Goal: Task Accomplishment & Management: Manage account settings

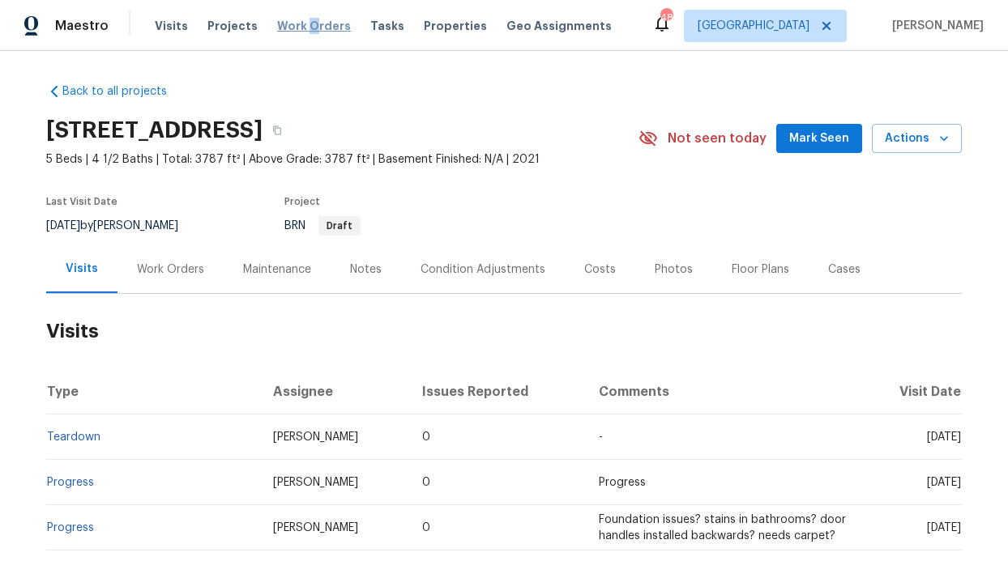
click at [301, 21] on span "Work Orders" at bounding box center [314, 26] width 74 height 16
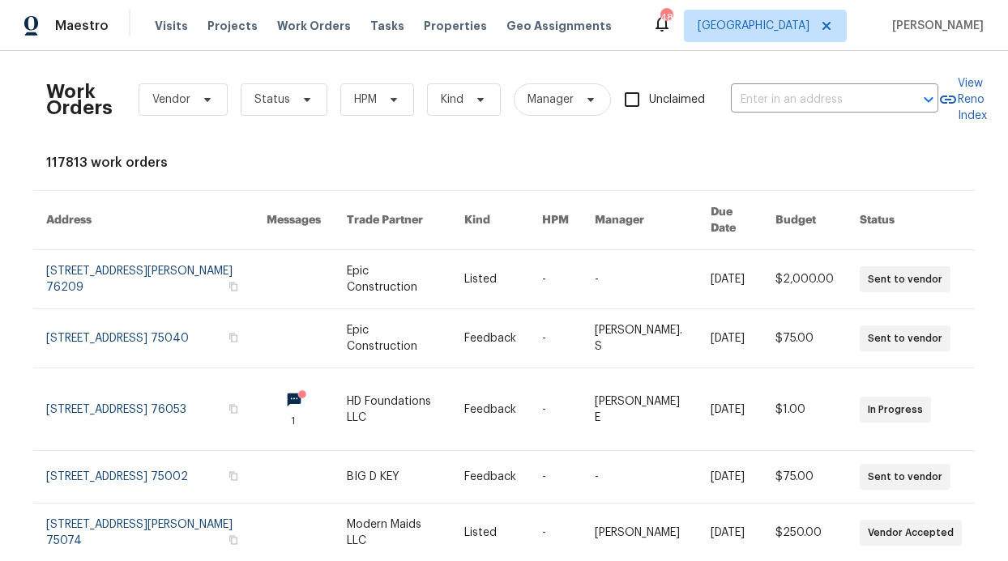
click at [369, 79] on div "Work Orders Vendor Status HPM Kind Manager Unclaimed ​" at bounding box center [492, 99] width 892 height 71
click at [387, 93] on icon at bounding box center [393, 99] width 13 height 13
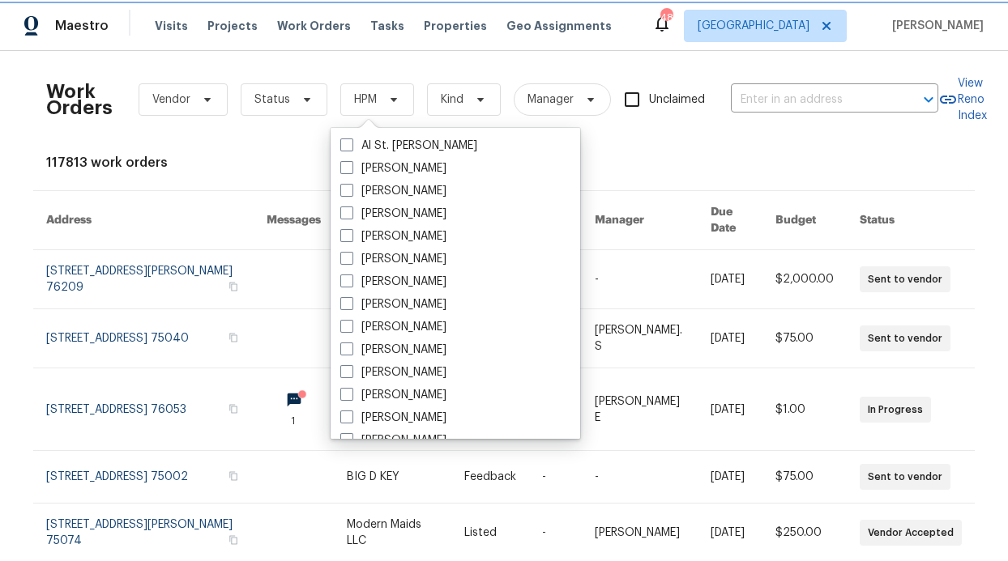
click at [375, 88] on span "HPM" at bounding box center [377, 99] width 74 height 32
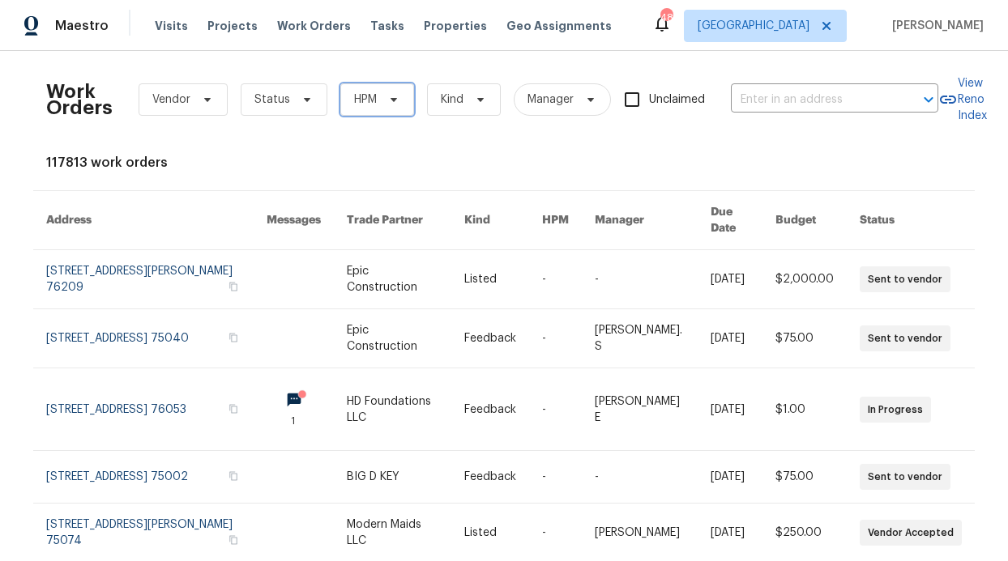
click at [365, 90] on span "HPM" at bounding box center [377, 99] width 74 height 32
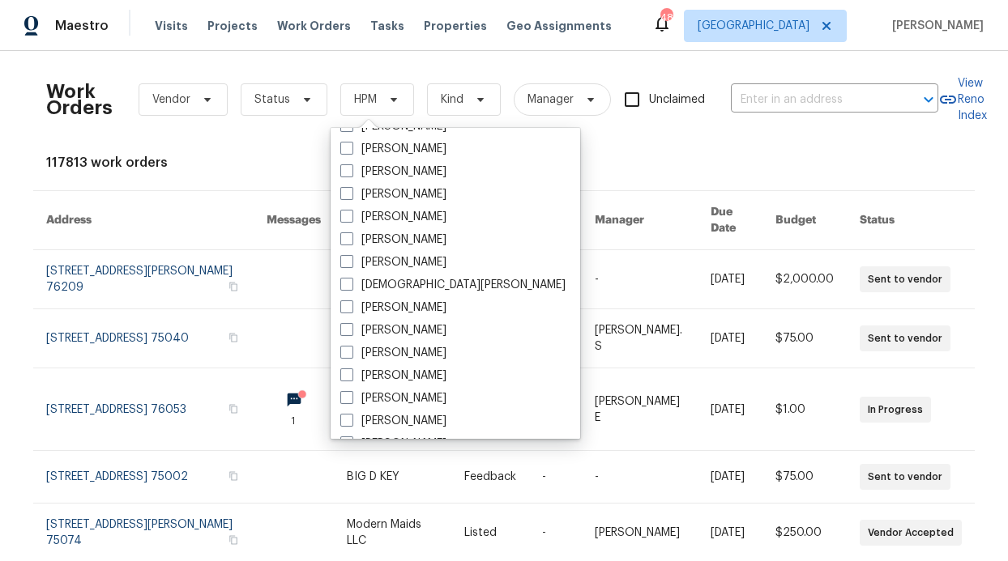
scroll to position [779, 0]
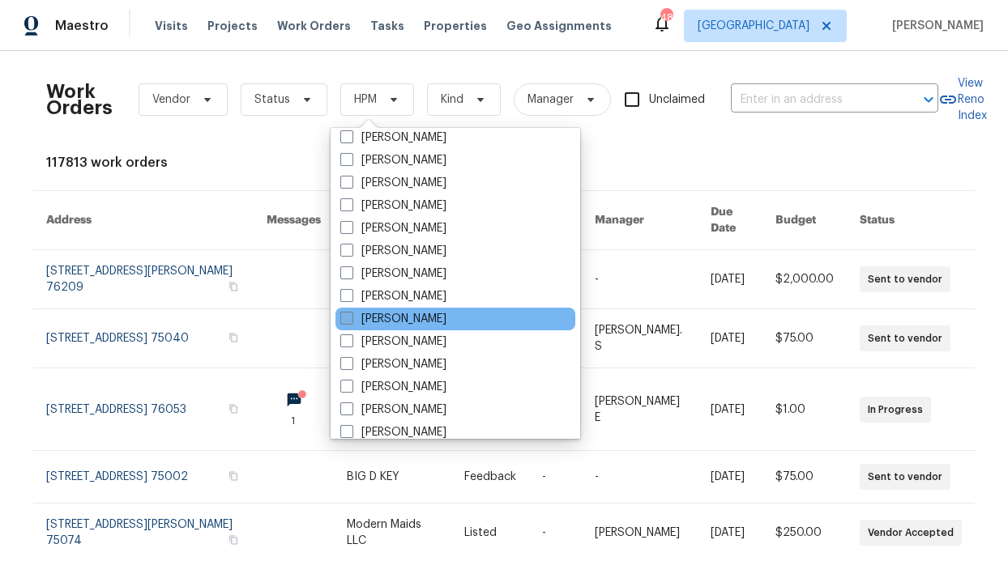
click at [397, 311] on label "[PERSON_NAME]" at bounding box center [393, 319] width 106 height 16
click at [351, 311] on input "[PERSON_NAME]" at bounding box center [345, 316] width 11 height 11
checkbox input "true"
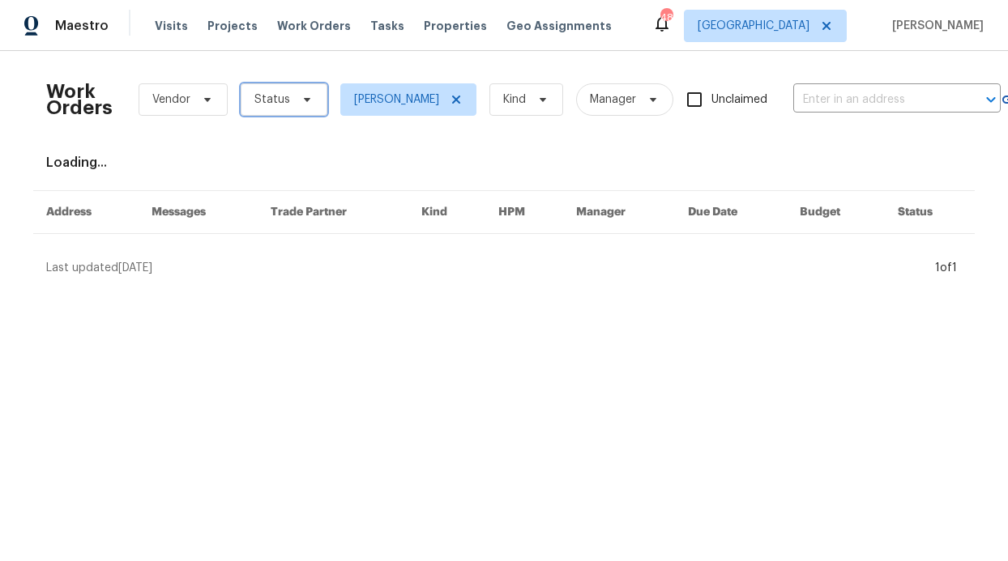
click at [269, 92] on span "Status" at bounding box center [272, 100] width 36 height 16
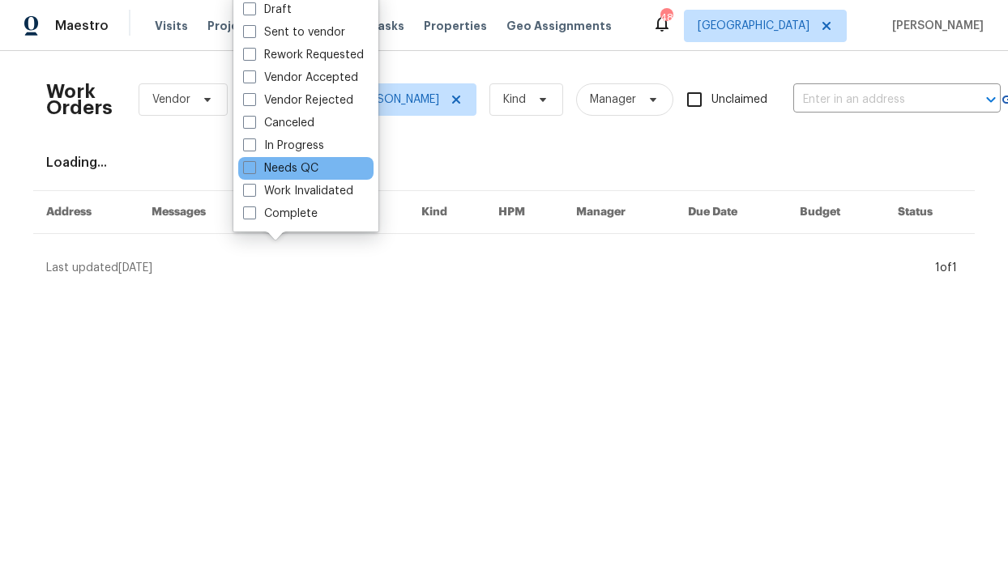
click at [297, 157] on div "Needs QC" at bounding box center [305, 168] width 135 height 23
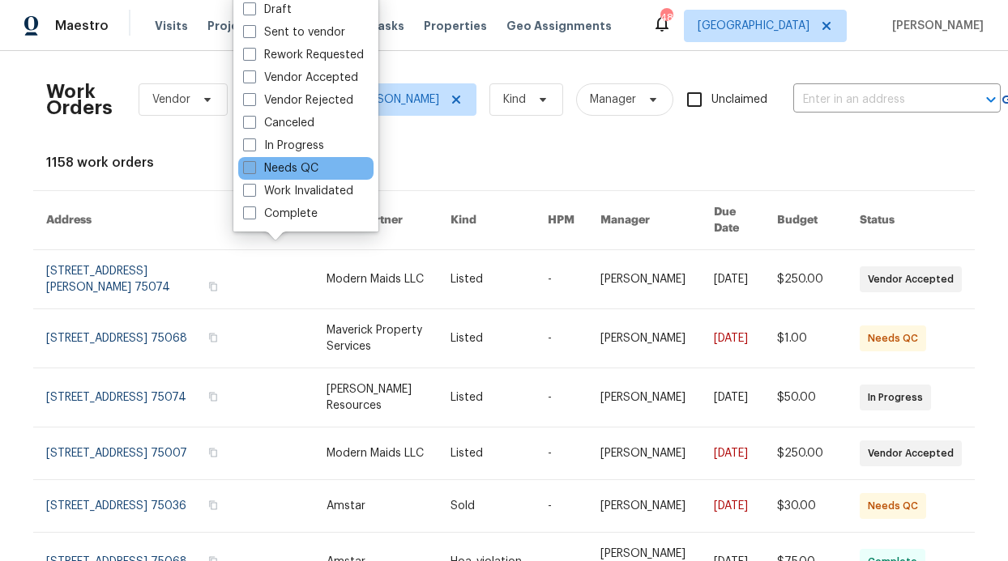
click at [295, 167] on label "Needs QC" at bounding box center [280, 168] width 75 height 16
click at [254, 167] on input "Needs QC" at bounding box center [248, 165] width 11 height 11
checkbox input "true"
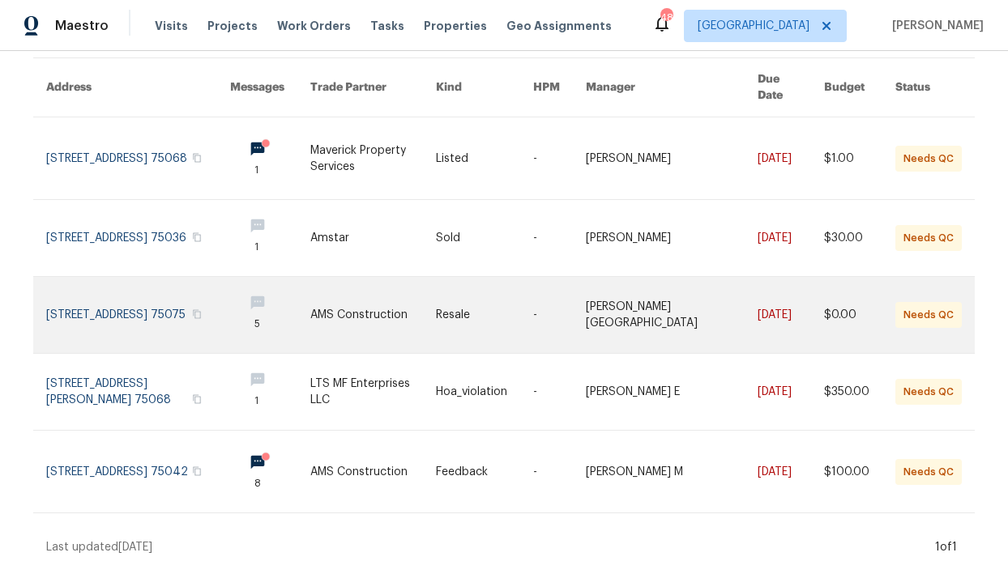
scroll to position [134, 0]
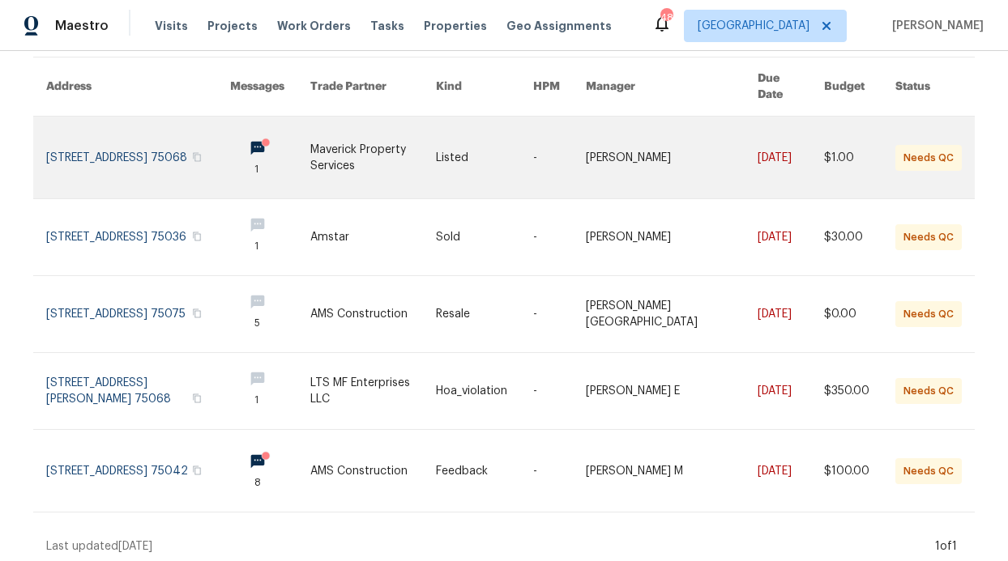
click at [211, 125] on link at bounding box center [138, 158] width 184 height 82
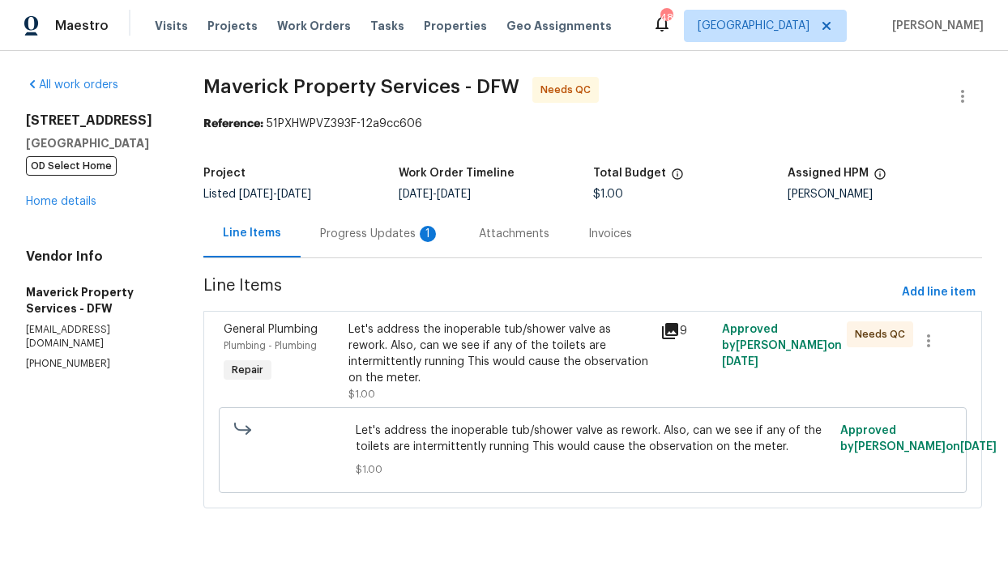
drag, startPoint x: 418, startPoint y: 200, endPoint x: 416, endPoint y: 224, distance: 24.4
click at [398, 200] on div "Listed 8/13/2025 - 8/26/2025" at bounding box center [300, 194] width 194 height 11
click at [416, 230] on div "Progress Updates 1" at bounding box center [380, 234] width 120 height 16
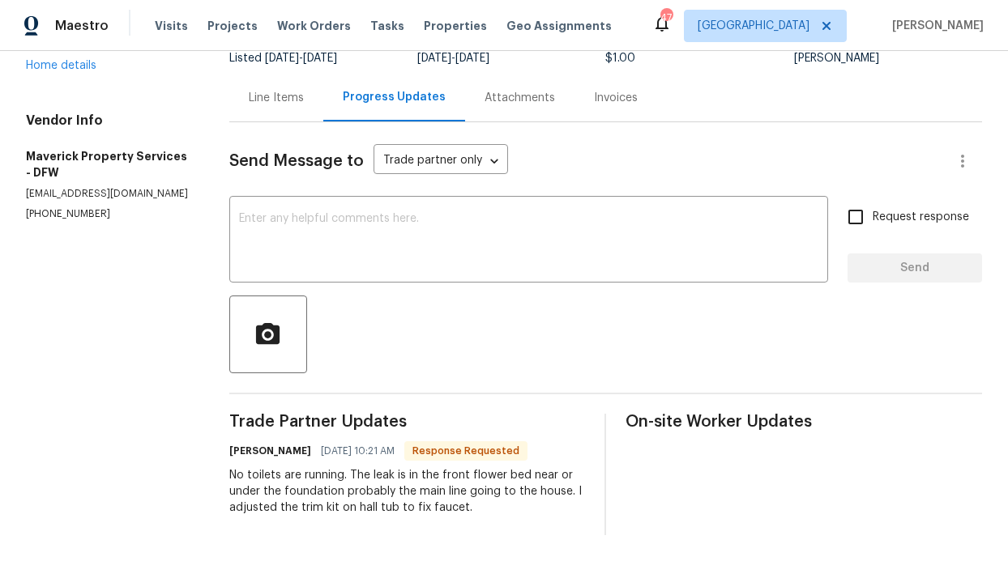
scroll to position [145, 0]
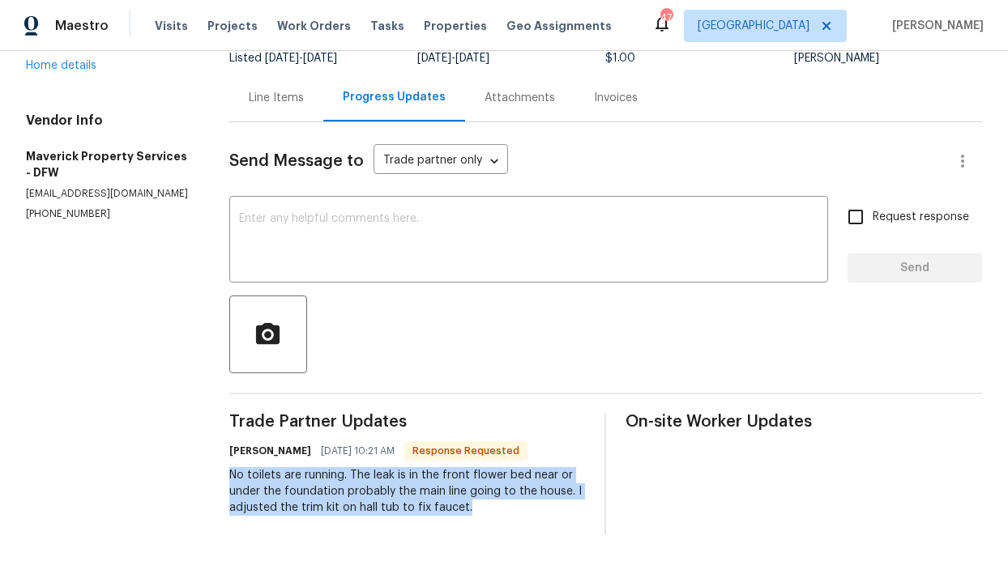
drag, startPoint x: 250, startPoint y: 463, endPoint x: 548, endPoint y: 523, distance: 304.0
click at [548, 523] on div "All work orders 253 Brookdale Dr Little Elm, TX 75068 OD Select Home Home detai…" at bounding box center [504, 238] width 1008 height 647
copy div "No toilets are running. The leak is in the front flower bed near or under the f…"
click at [317, 218] on textarea at bounding box center [528, 241] width 579 height 57
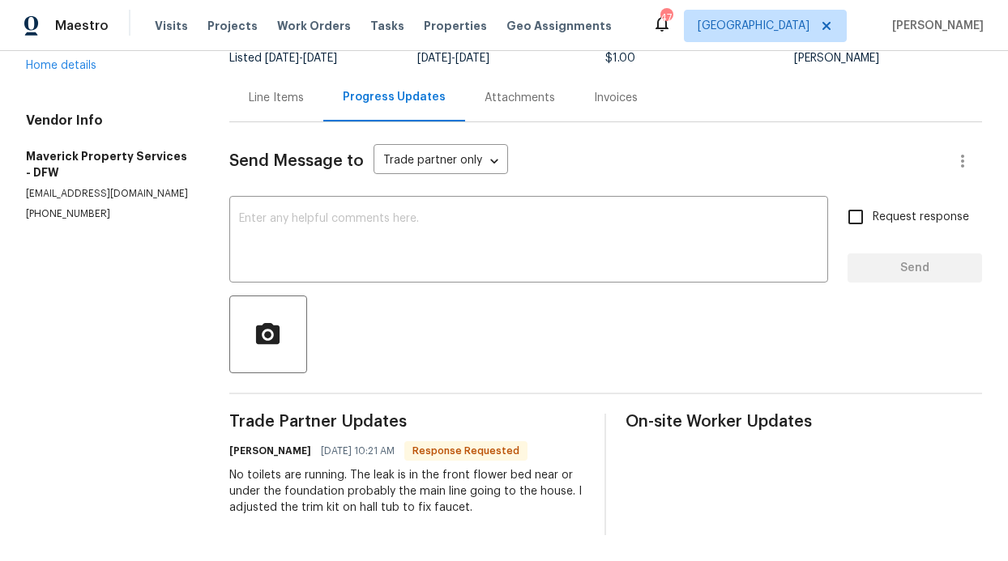
click at [328, 122] on div "Send Message to Trade partner only Trade partner only ​ x ​ Request response Se…" at bounding box center [605, 328] width 753 height 413
click at [323, 74] on div "Line Items" at bounding box center [276, 98] width 94 height 48
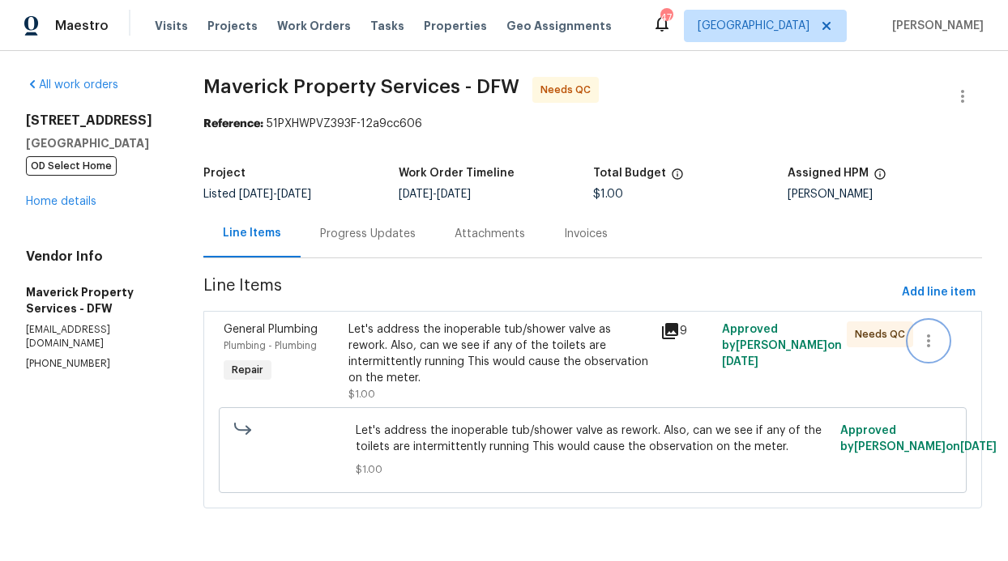
click at [931, 322] on button "button" at bounding box center [928, 341] width 39 height 39
click at [843, 251] on div at bounding box center [504, 280] width 1008 height 561
click at [788, 408] on div "Let's address the inoperable tub/shower valve as rework. Also, can we see if an…" at bounding box center [593, 451] width 748 height 86
click at [802, 350] on div "Approved by RonDerrick Jackson on 8/26/2025" at bounding box center [779, 362] width 125 height 91
click at [647, 351] on div "Let's address the inoperable tub/shower valve as rework. Also, can we see if an…" at bounding box center [498, 354] width 301 height 65
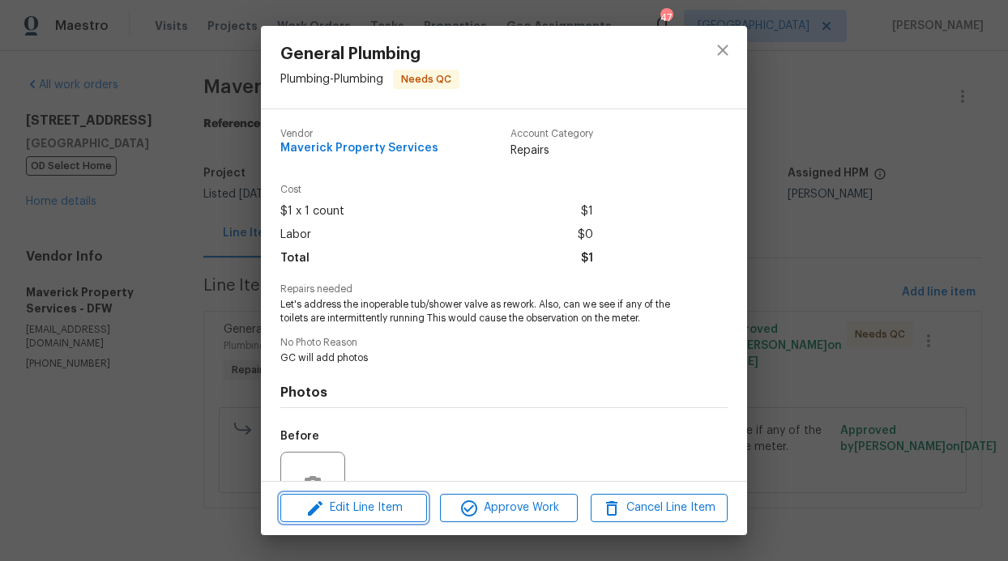
click at [372, 517] on span "Edit Line Item" at bounding box center [353, 508] width 137 height 20
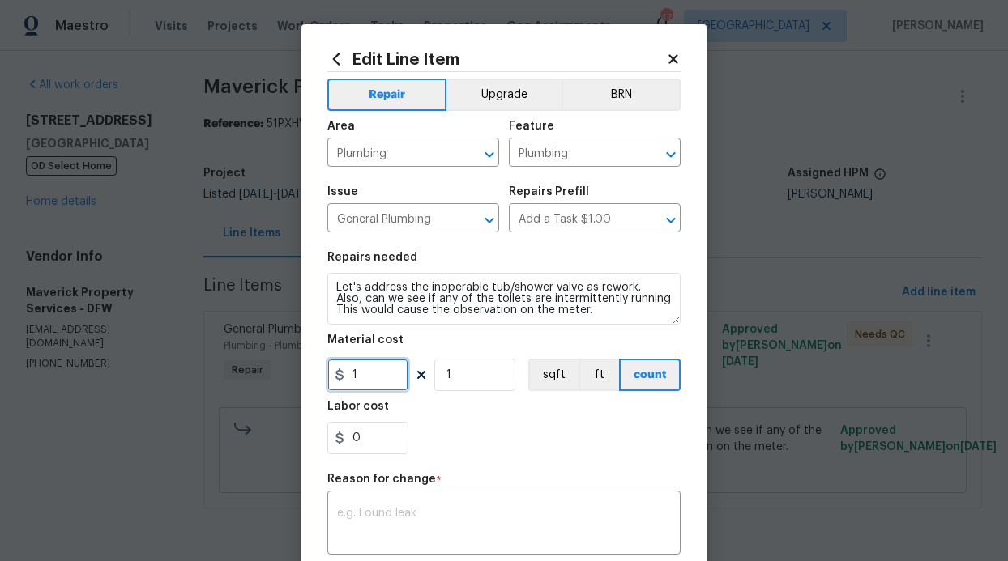
drag, startPoint x: 376, startPoint y: 378, endPoint x: 319, endPoint y: 377, distance: 56.7
click at [336, 378] on div "1" at bounding box center [367, 375] width 81 height 32
type input "25"
click at [461, 512] on textarea at bounding box center [504, 525] width 334 height 34
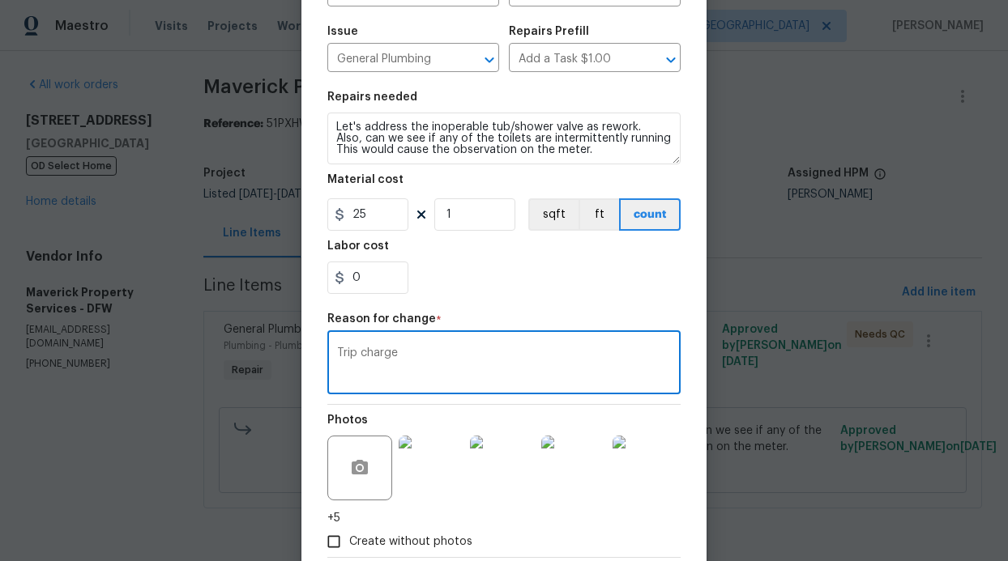
scroll to position [254, 0]
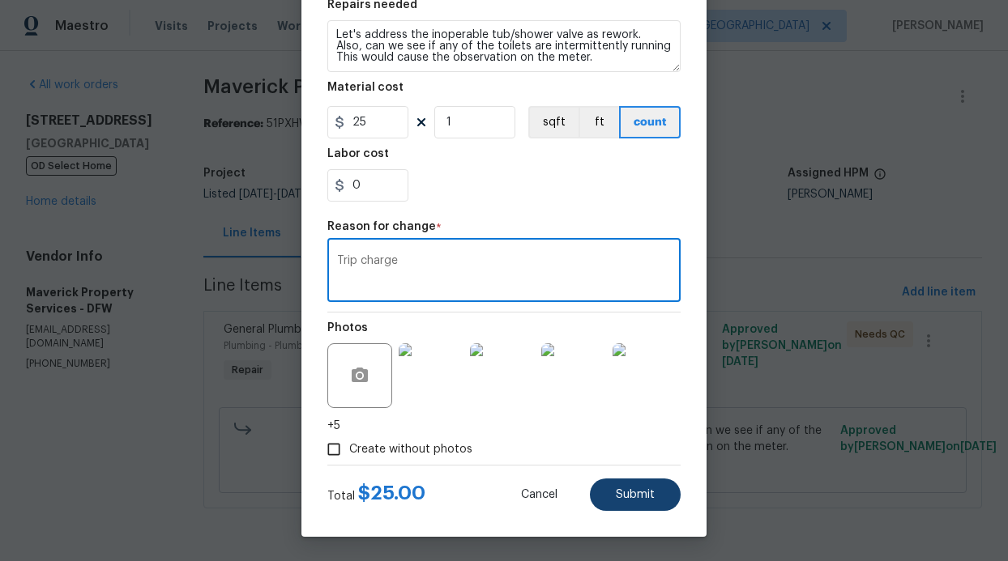
type textarea "Trip charge"
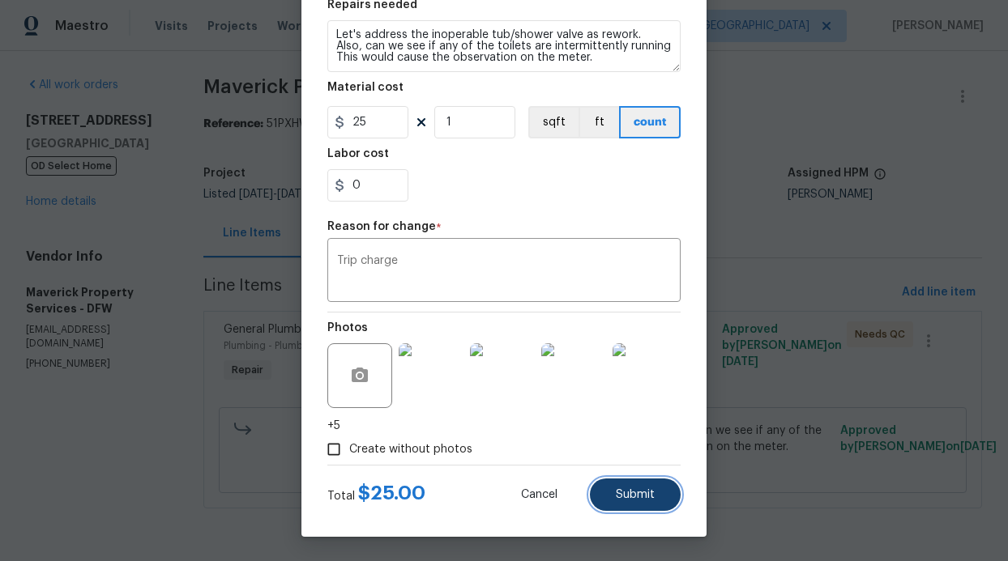
click at [621, 504] on button "Submit" at bounding box center [635, 495] width 91 height 32
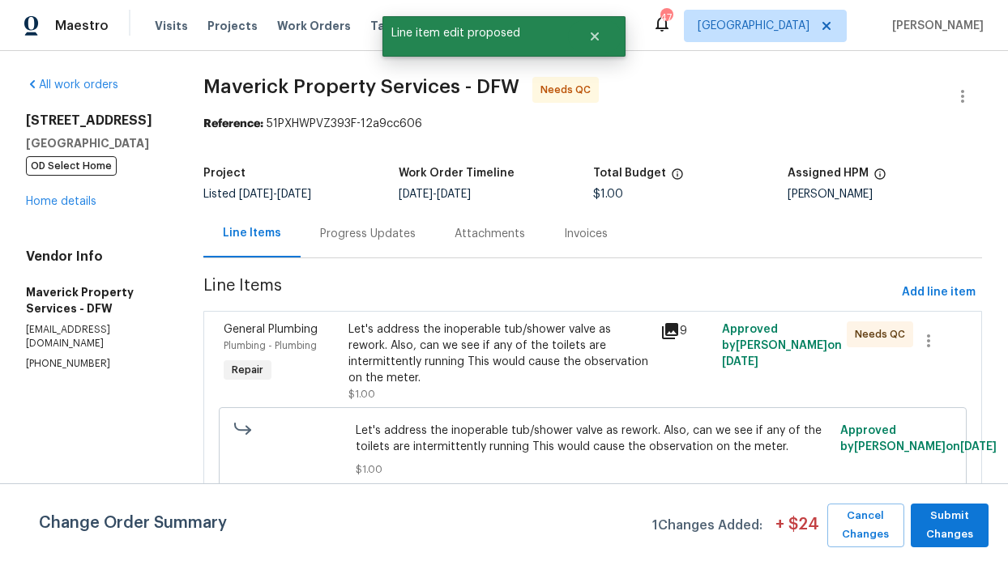
scroll to position [0, 0]
click at [500, 356] on div "Let's address the inoperable tub/shower valve as rework. Also, can we see if an…" at bounding box center [498, 354] width 301 height 65
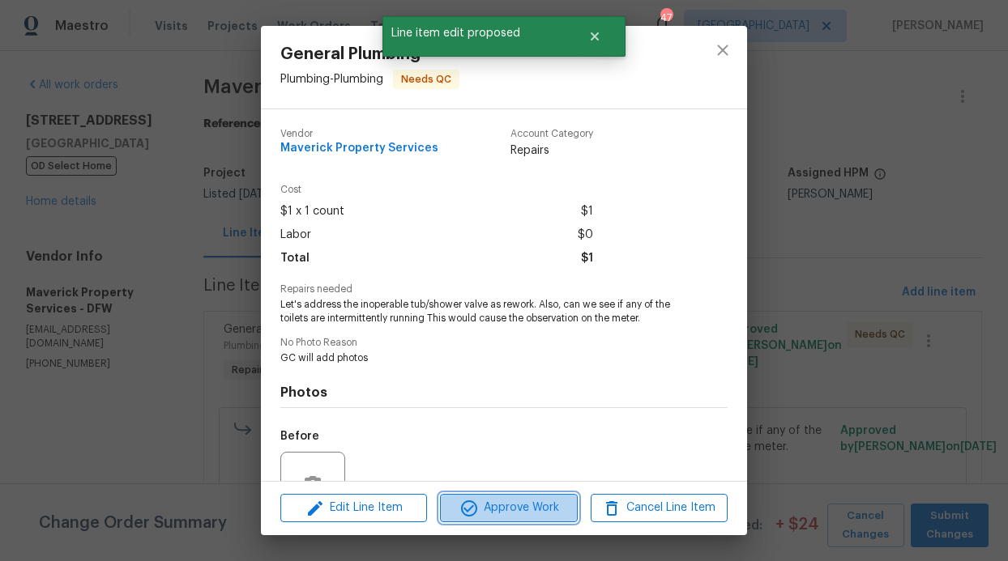
click at [495, 518] on span "Approve Work" at bounding box center [508, 508] width 127 height 20
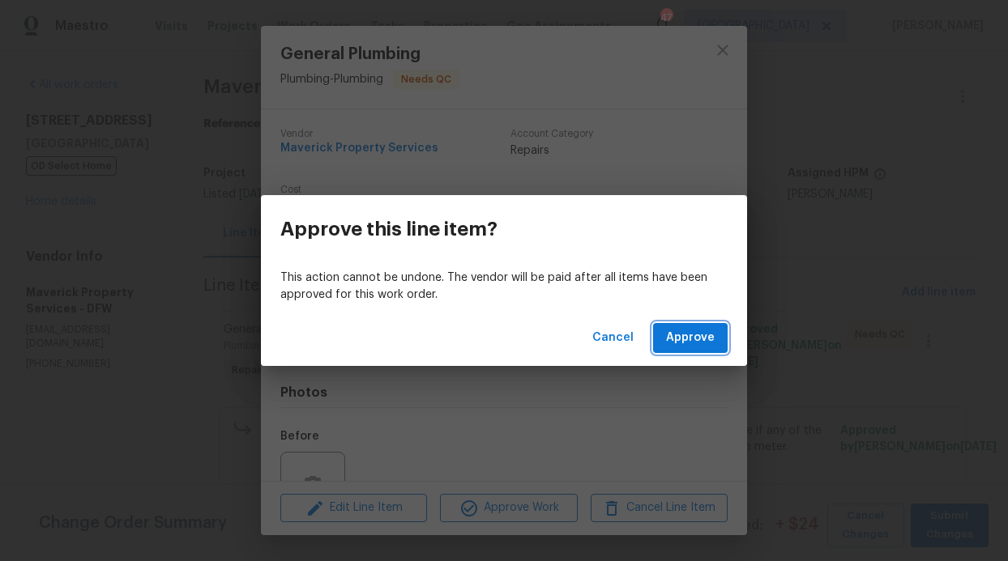
click at [717, 341] on button "Approve" at bounding box center [690, 338] width 75 height 30
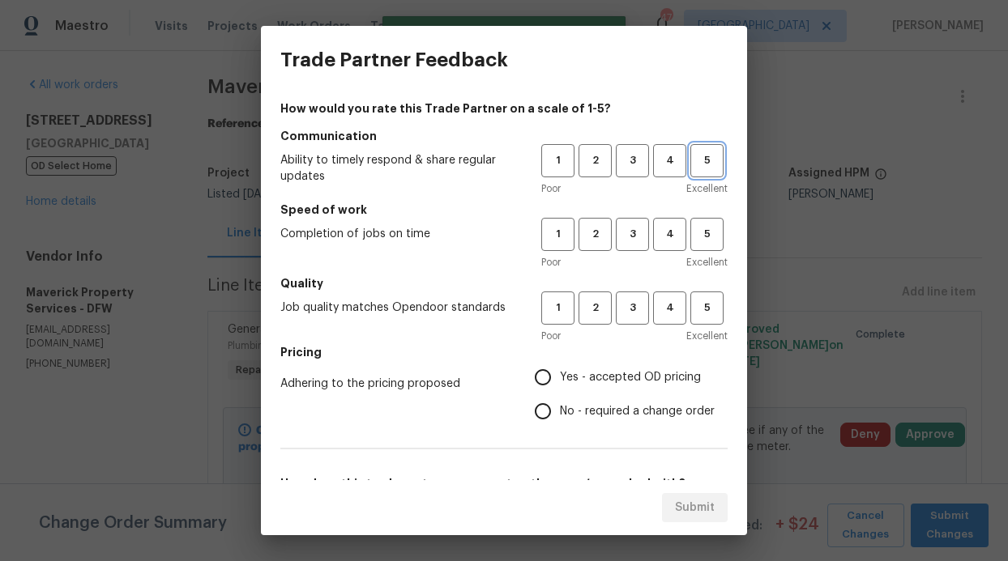
click at [692, 161] on span "5" at bounding box center [707, 161] width 30 height 19
click at [702, 238] on span "5" at bounding box center [707, 234] width 30 height 19
click at [691, 338] on span "Excellent" at bounding box center [706, 336] width 41 height 16
click at [703, 304] on span "5" at bounding box center [707, 308] width 30 height 19
click at [551, 367] on label "Yes - accepted OD pricing" at bounding box center [620, 378] width 189 height 34
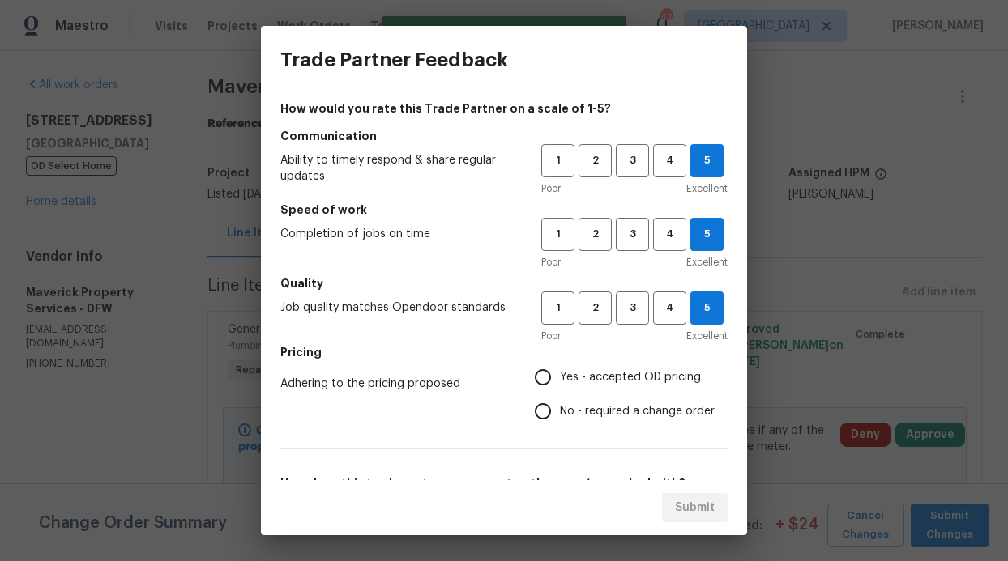
click at [551, 367] on input "Yes - accepted OD pricing" at bounding box center [543, 378] width 34 height 34
radio input "true"
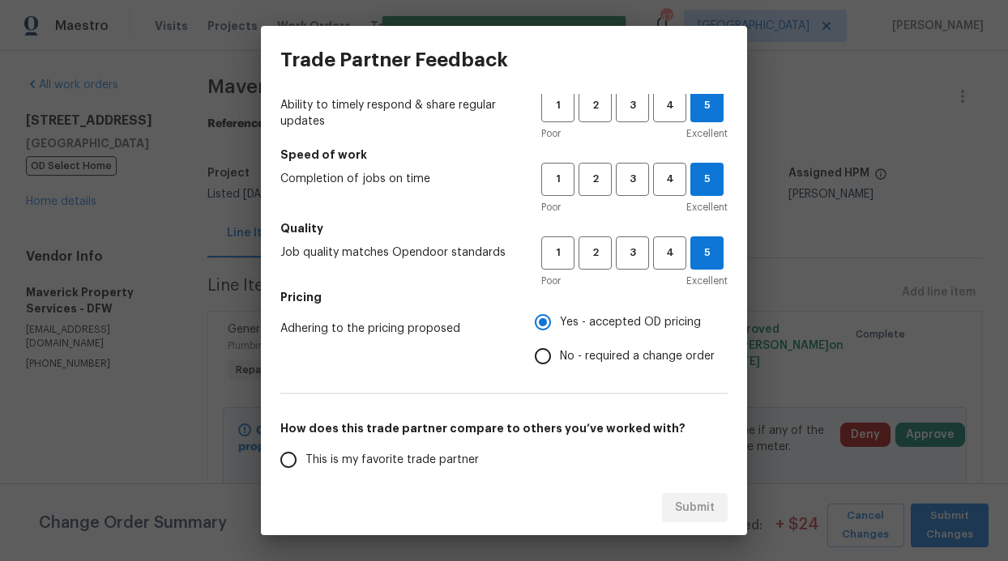
scroll to position [130, 0]
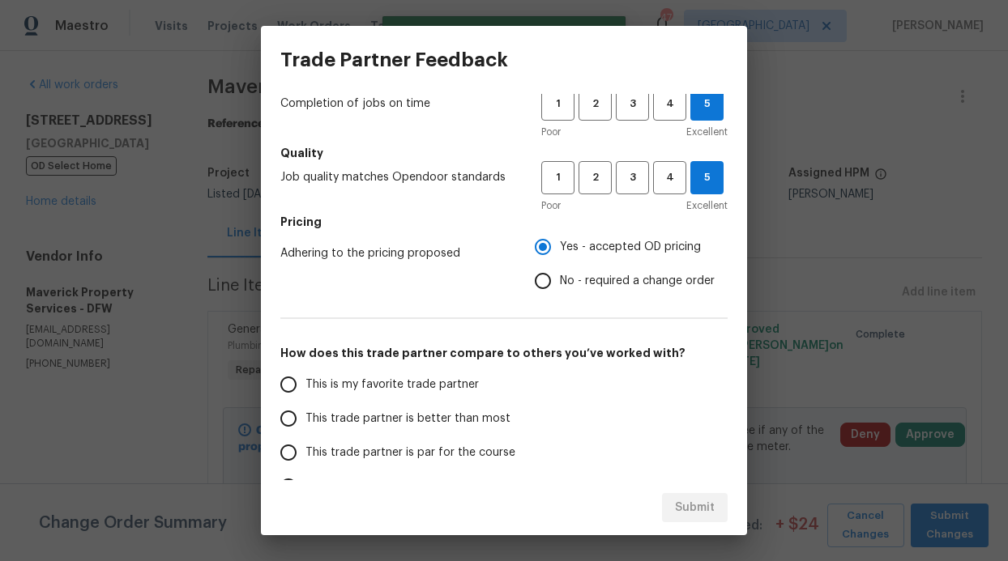
click at [354, 408] on label "This trade partner is better than most" at bounding box center [399, 419] width 256 height 34
click at [305, 408] on input "This trade partner is better than most" at bounding box center [288, 419] width 34 height 34
radio input "false"
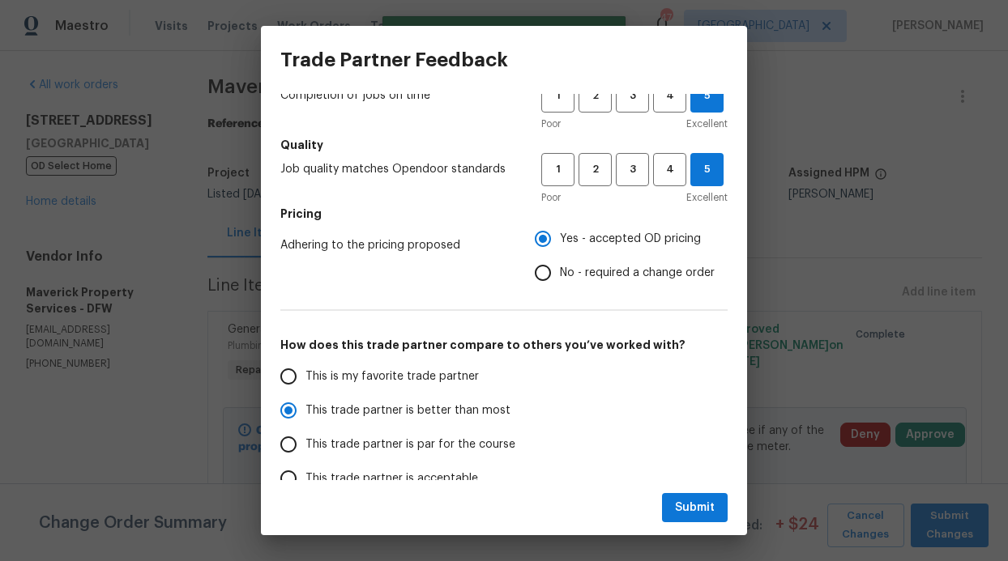
scroll to position [139, 0]
click at [472, 439] on span "This trade partner is par for the course" at bounding box center [410, 444] width 210 height 17
click at [305, 439] on input "This trade partner is par for the course" at bounding box center [288, 444] width 34 height 34
click at [666, 489] on div "Submit" at bounding box center [504, 508] width 486 height 56
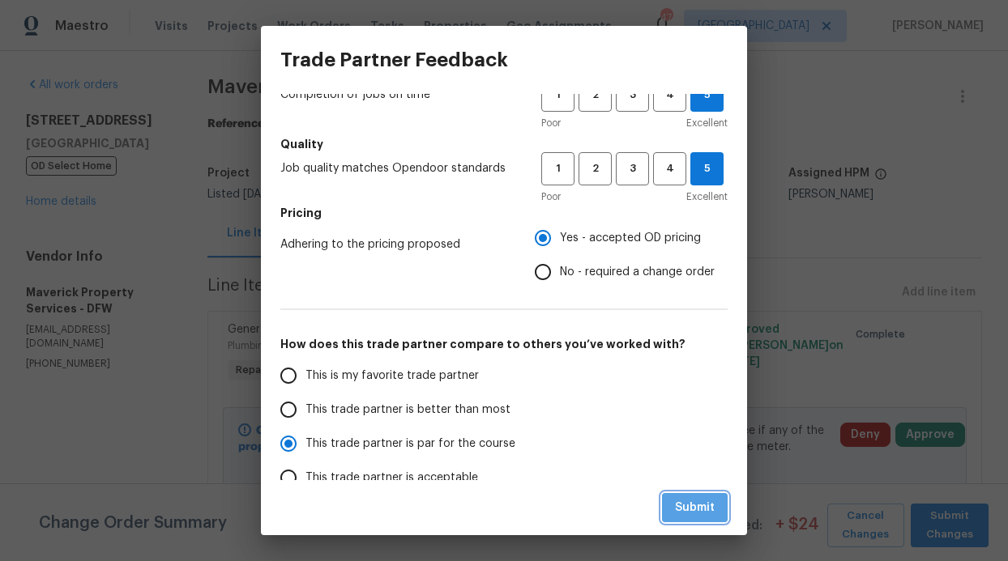
click at [671, 501] on button "Submit" at bounding box center [695, 508] width 66 height 30
radio input "true"
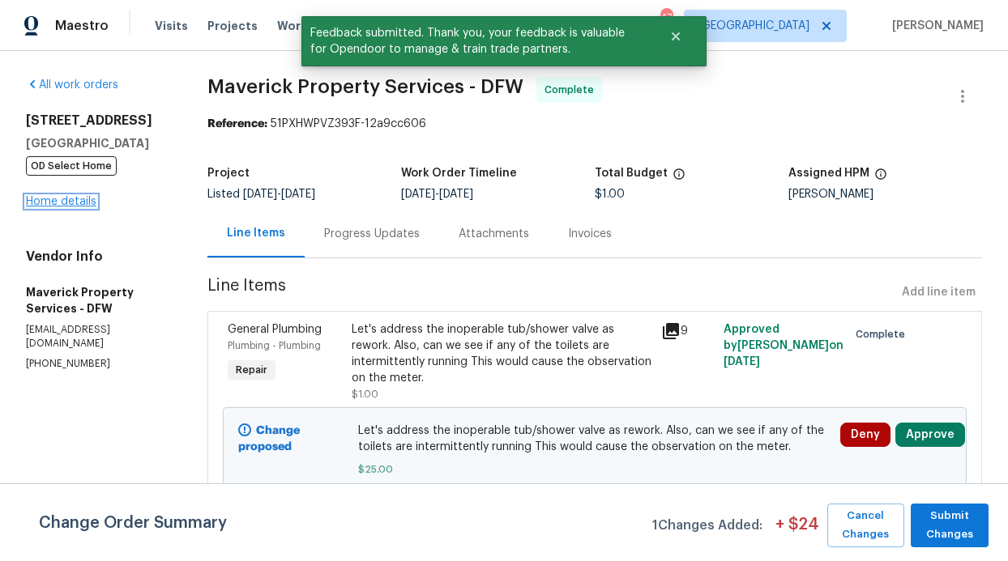
click at [62, 198] on link "Home details" at bounding box center [61, 201] width 70 height 11
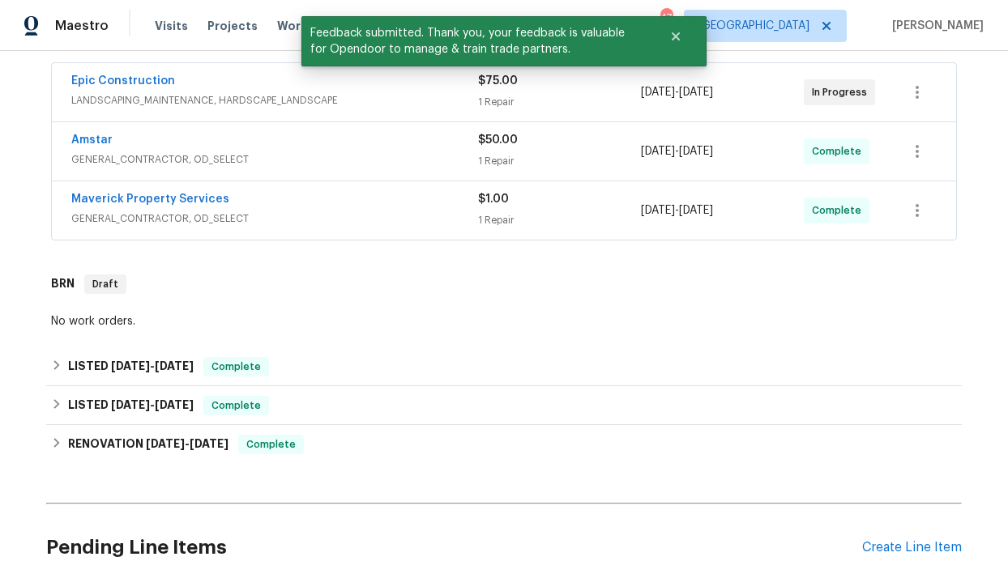
scroll to position [462, 0]
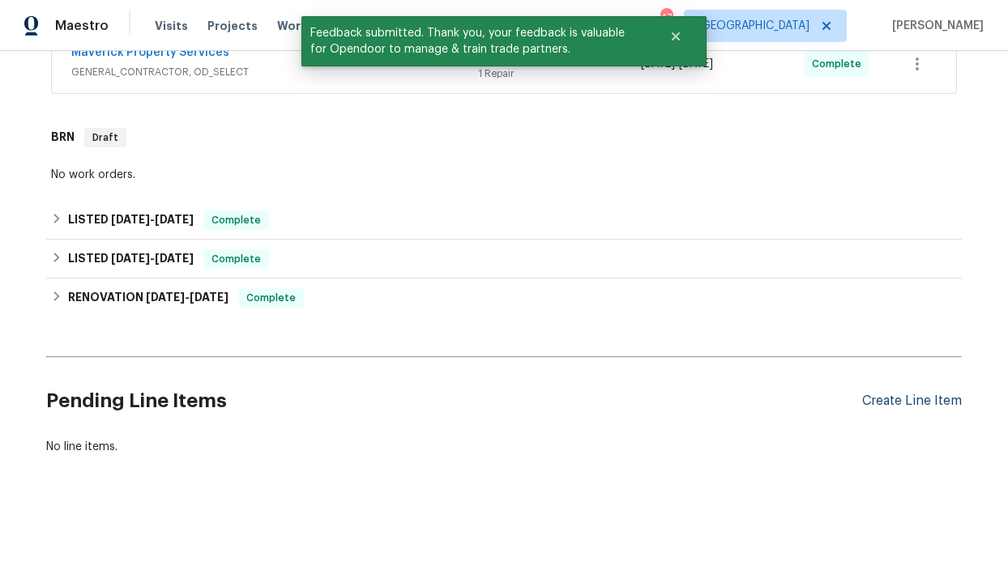
click at [886, 394] on div "Create Line Item" at bounding box center [912, 401] width 100 height 15
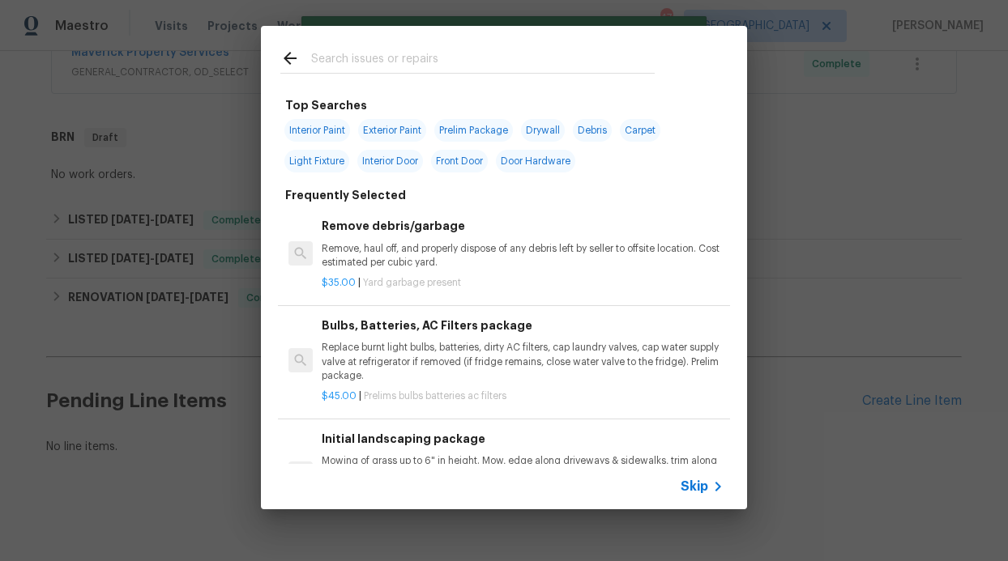
click at [695, 475] on div "Skip" at bounding box center [504, 486] width 486 height 45
click at [698, 490] on span "Skip" at bounding box center [695, 487] width 28 height 16
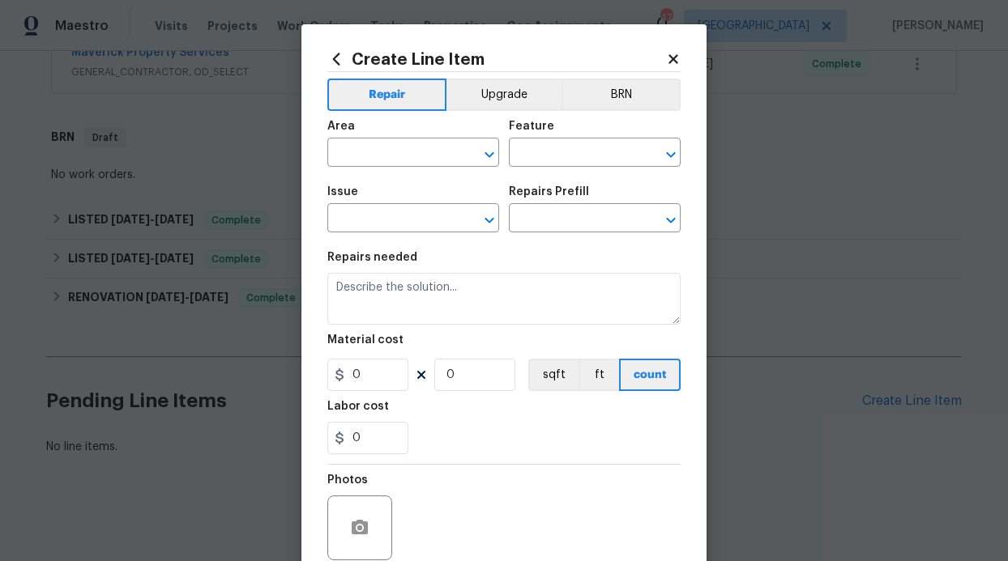
click at [411, 133] on div "Area" at bounding box center [413, 131] width 172 height 21
click at [404, 147] on input "text" at bounding box center [390, 154] width 126 height 25
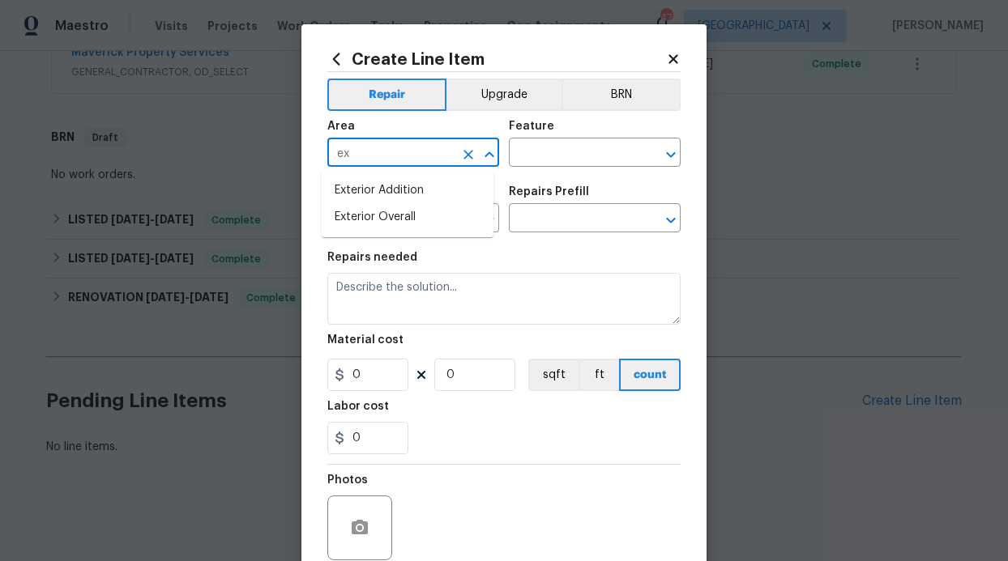
type input "e"
type input "Plumbing"
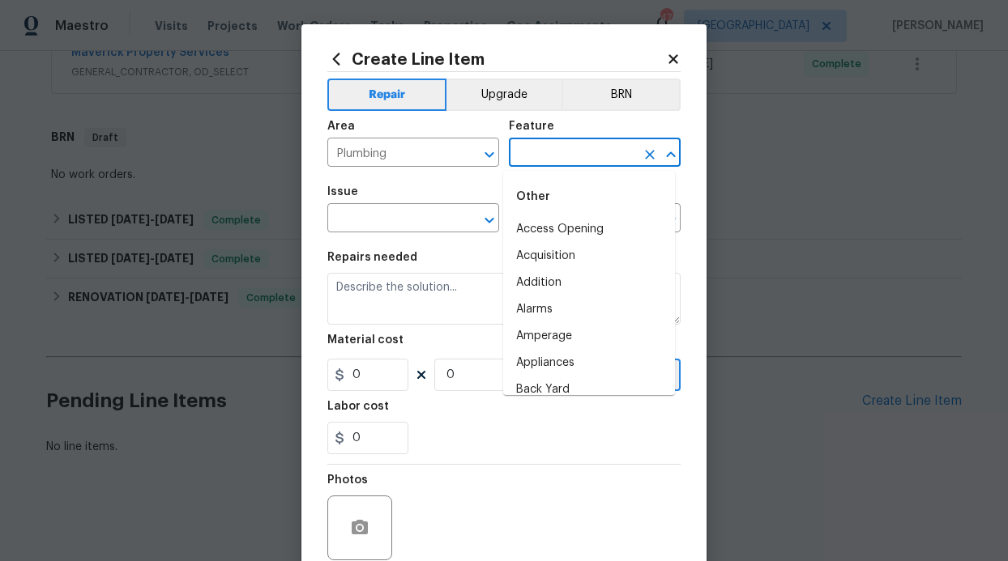
click at [578, 150] on input "text" at bounding box center [572, 154] width 126 height 25
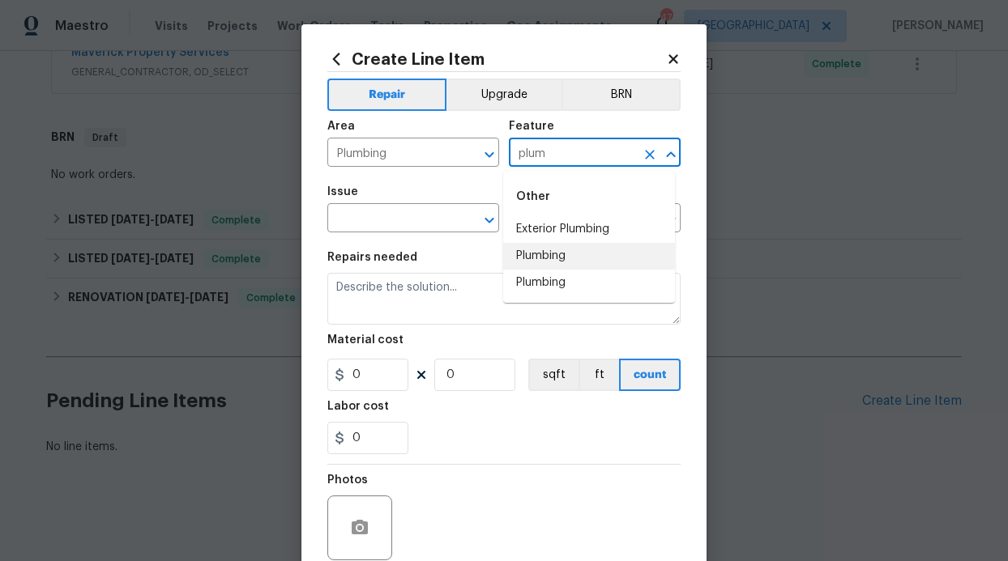
click at [555, 259] on li "Plumbing" at bounding box center [589, 256] width 172 height 27
type input "Plumbing"
click at [374, 214] on input "text" at bounding box center [390, 219] width 126 height 25
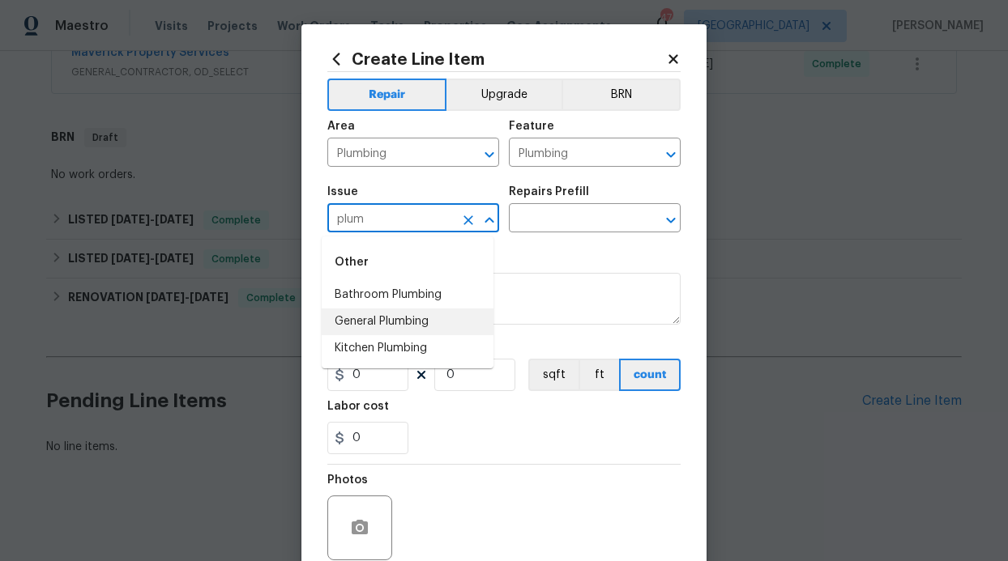
click at [382, 328] on li "General Plumbing" at bounding box center [408, 322] width 172 height 27
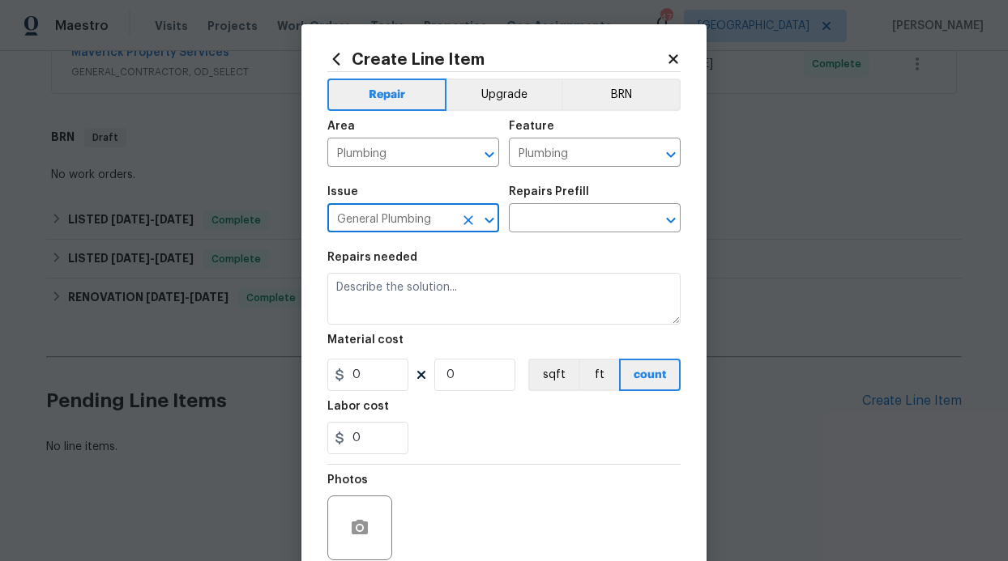
type input "General Plumbing"
click at [549, 196] on h5 "Repairs Prefill" at bounding box center [549, 191] width 80 height 11
click at [557, 228] on input "text" at bounding box center [572, 219] width 126 height 25
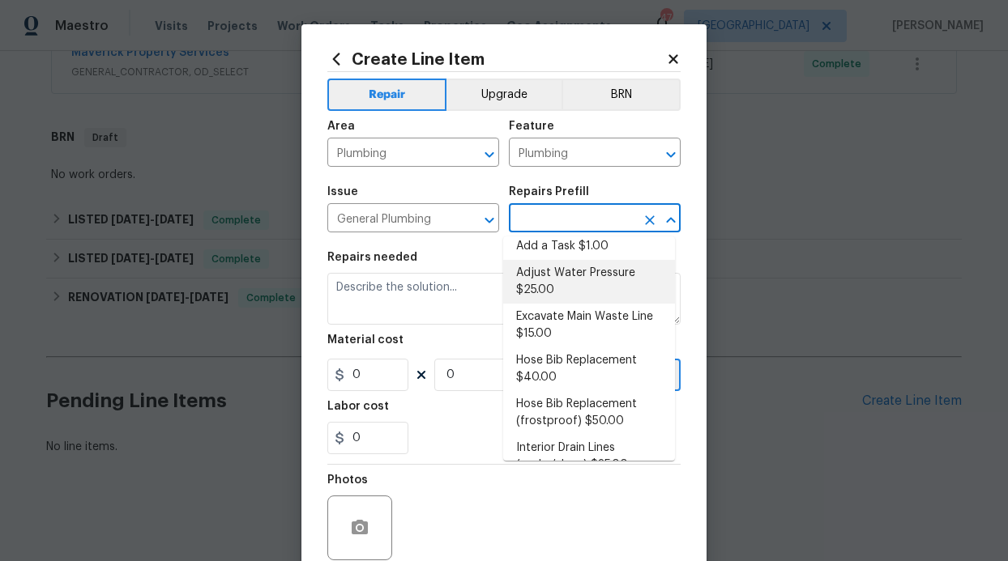
scroll to position [62, 0]
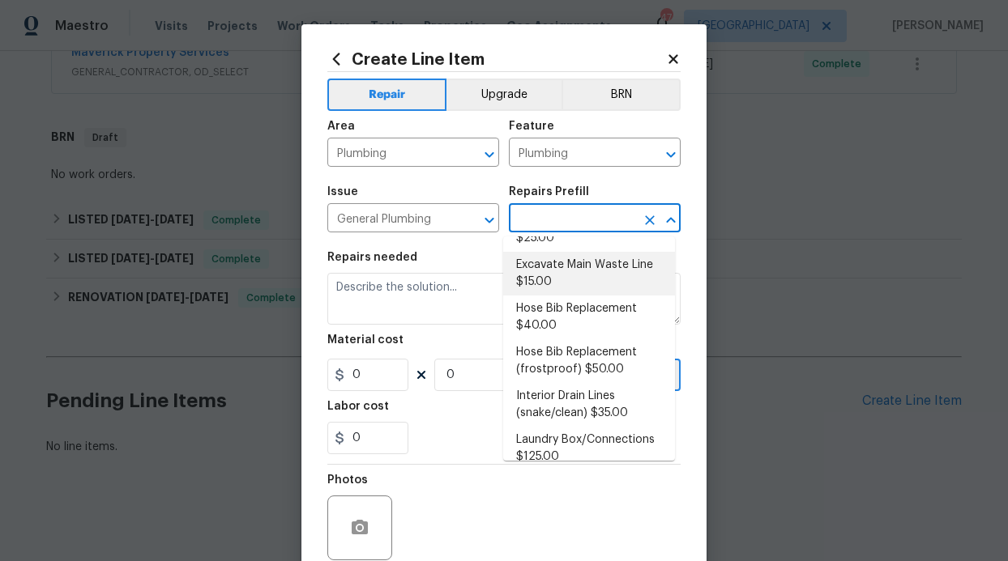
click at [557, 275] on li "Excavate Main Waste Line $15.00" at bounding box center [589, 274] width 172 height 44
type input "Excavate Main Waste Line $15.00"
type textarea "Properly locate, cut the concrete slab, excavate as needed and install a new wa…"
type input "15"
type input "1"
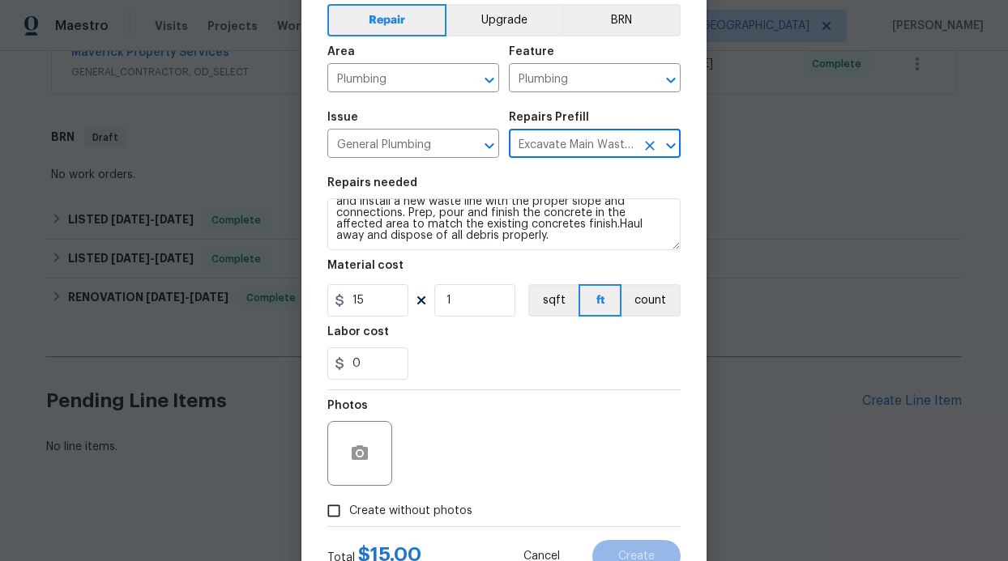
scroll to position [137, 0]
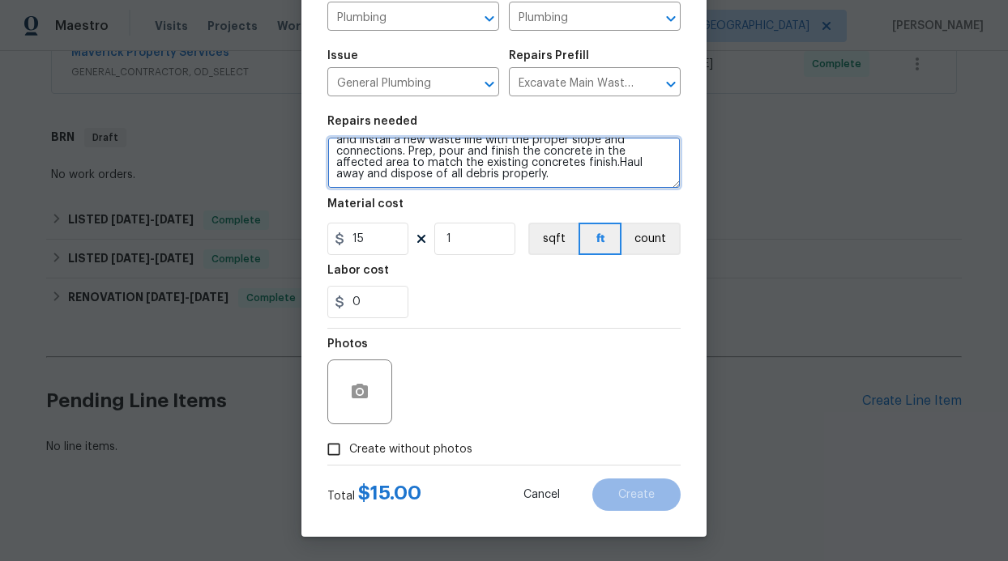
click at [574, 175] on textarea "Properly locate, cut the concrete slab, excavate as needed and install a new wa…" at bounding box center [503, 163] width 353 height 52
paste textarea "No toilets are running. The leak is in the front flower bed near or under the f…"
type textarea "Properly locate, cut the concrete slab, excavate as needed and install a new wa…"
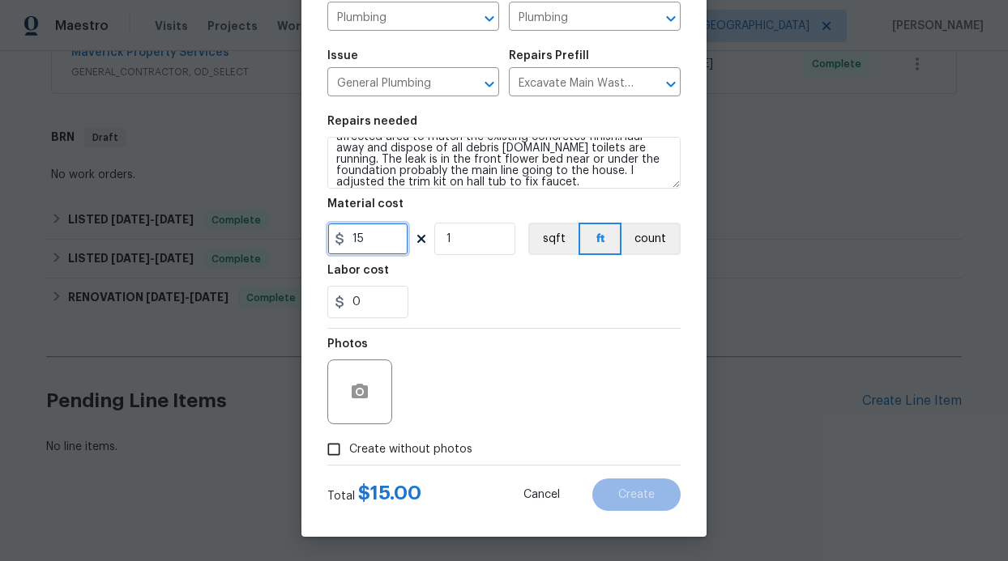
click at [381, 241] on input "15" at bounding box center [367, 239] width 81 height 32
type input "125"
click at [396, 447] on span "Create without photos" at bounding box center [410, 450] width 123 height 17
click at [349, 447] on input "Create without photos" at bounding box center [333, 449] width 31 height 31
checkbox input "true"
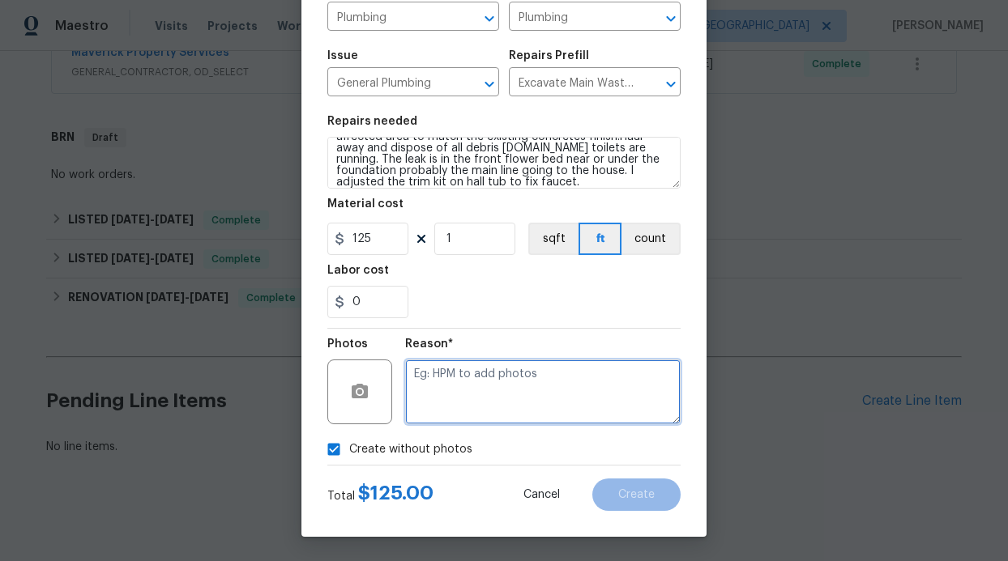
click at [501, 395] on textarea at bounding box center [542, 392] width 275 height 65
type textarea "Vendor will add photos"
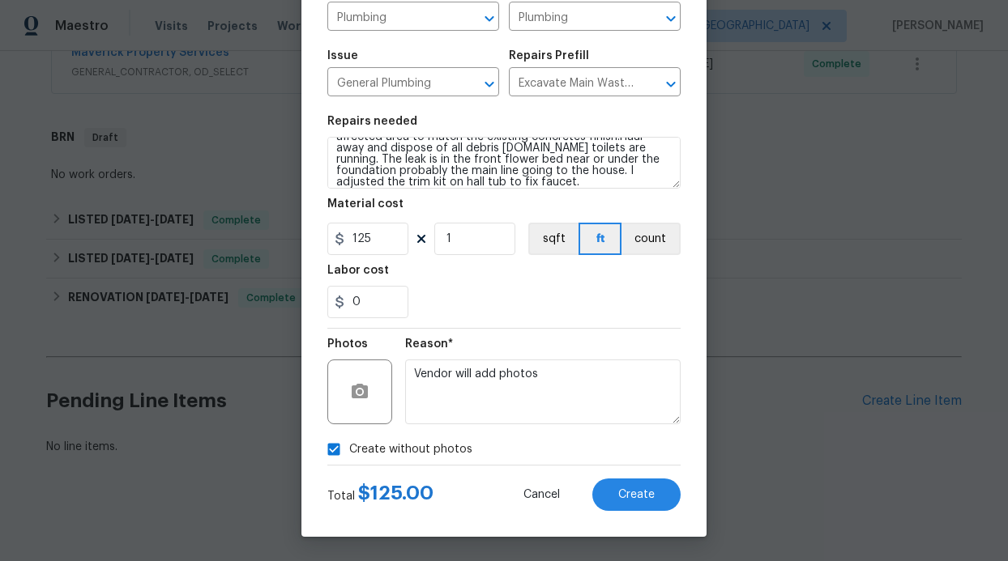
click at [672, 467] on div "Total $ 125.00 Cancel Create" at bounding box center [503, 488] width 353 height 45
click at [640, 490] on span "Create" at bounding box center [636, 495] width 36 height 12
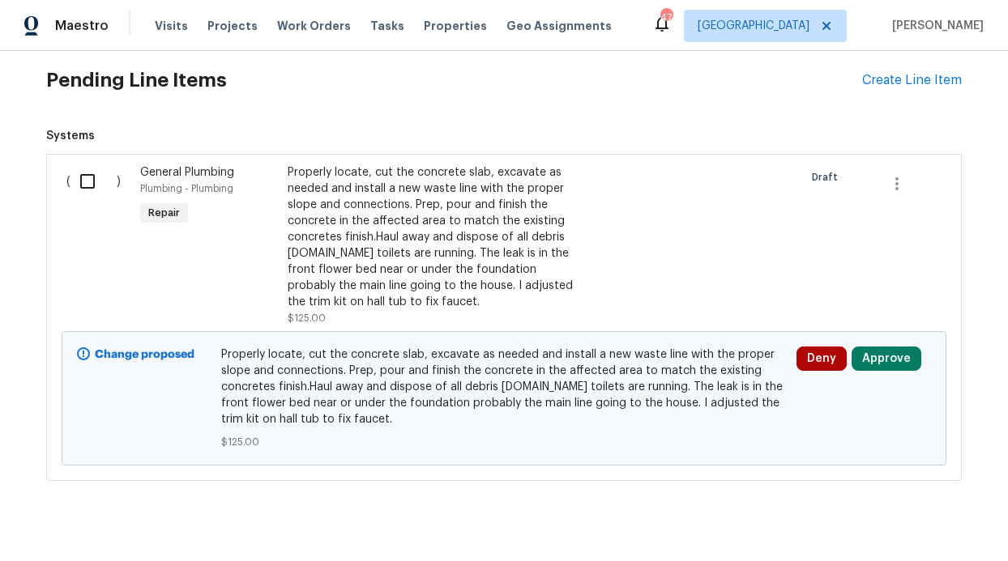
scroll to position [779, 0]
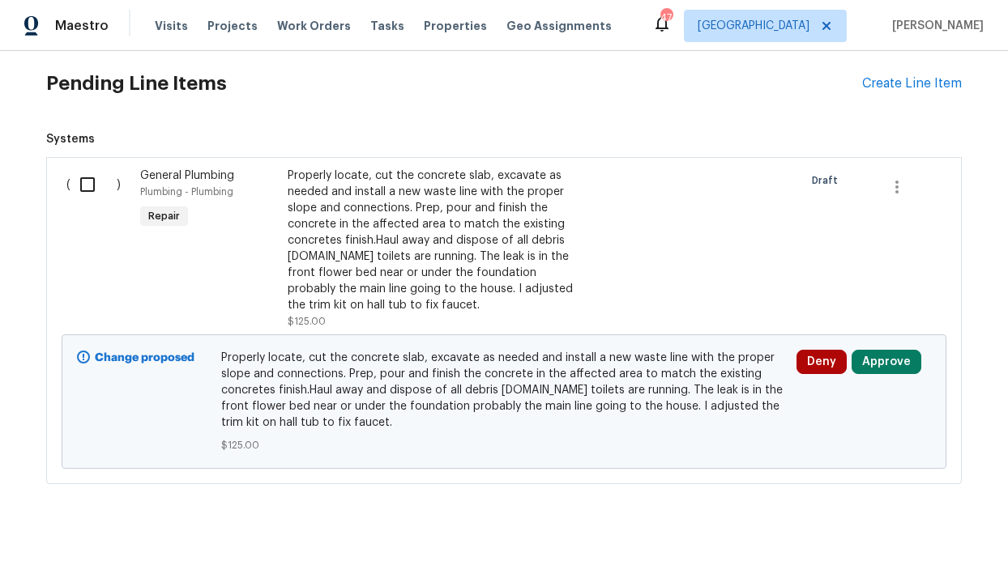
click at [79, 168] on input "checkbox" at bounding box center [93, 185] width 46 height 34
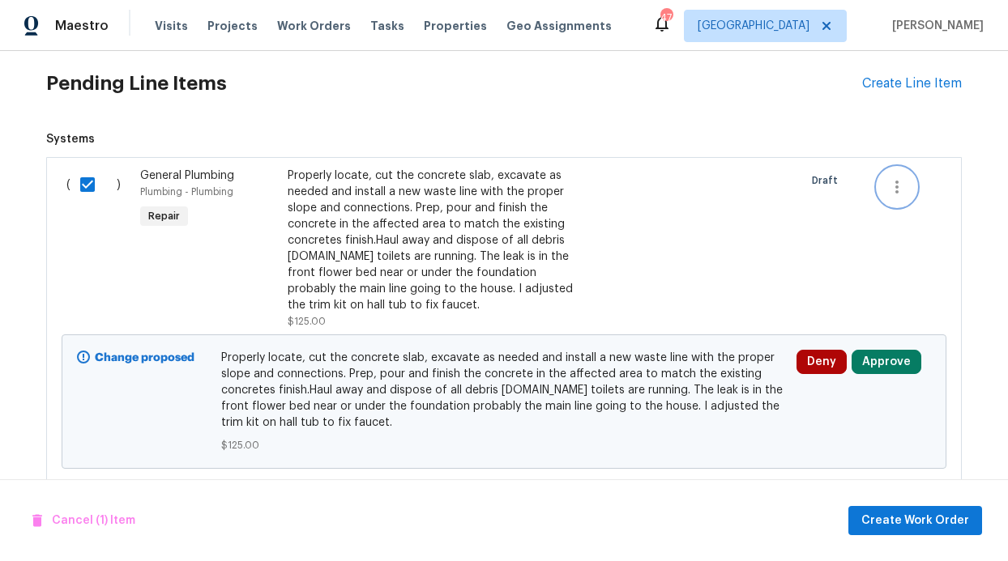
click at [907, 177] on button "button" at bounding box center [896, 187] width 39 height 39
click at [801, 249] on div at bounding box center [504, 280] width 1008 height 561
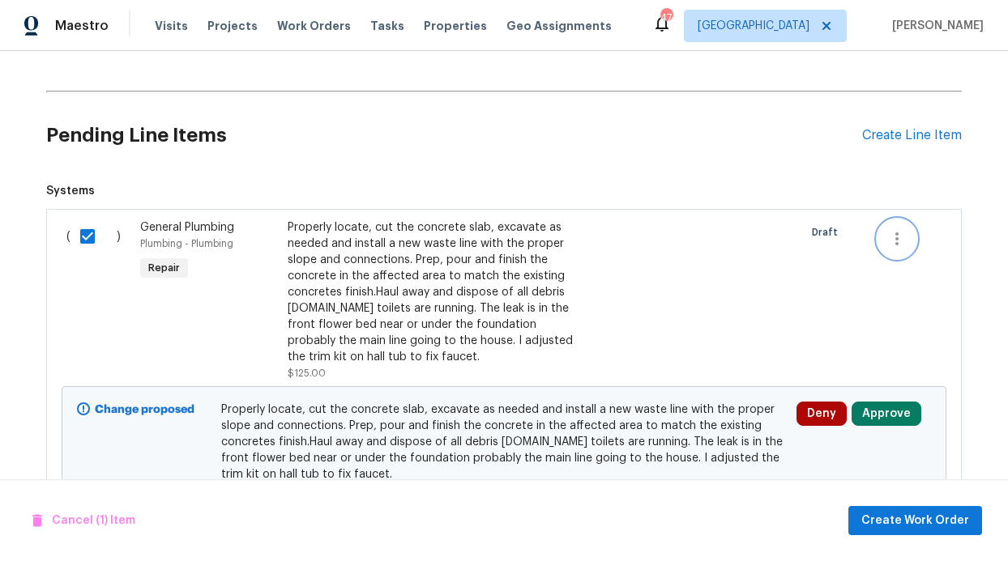
scroll to position [809, 0]
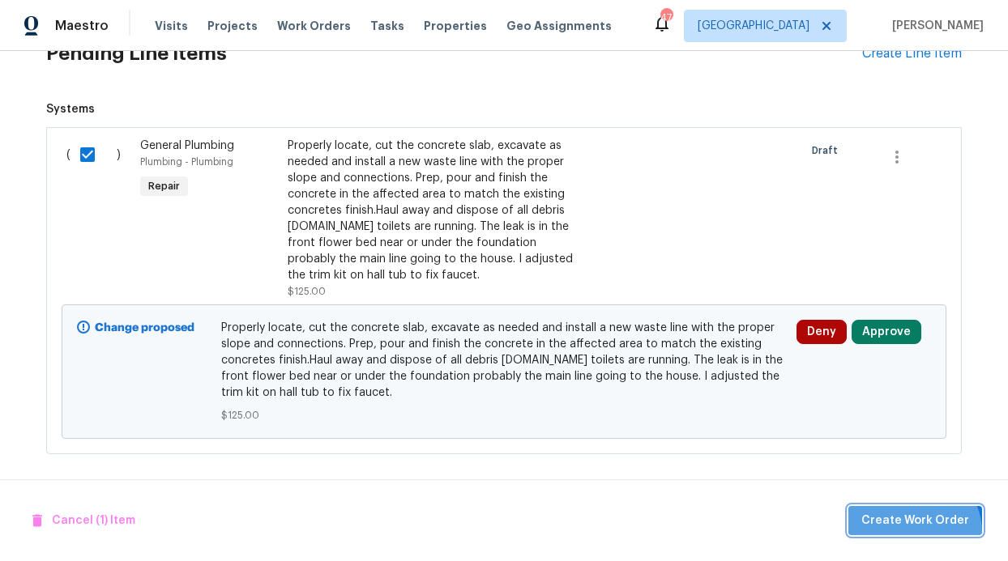
click at [915, 532] on button "Create Work Order" at bounding box center [915, 521] width 134 height 30
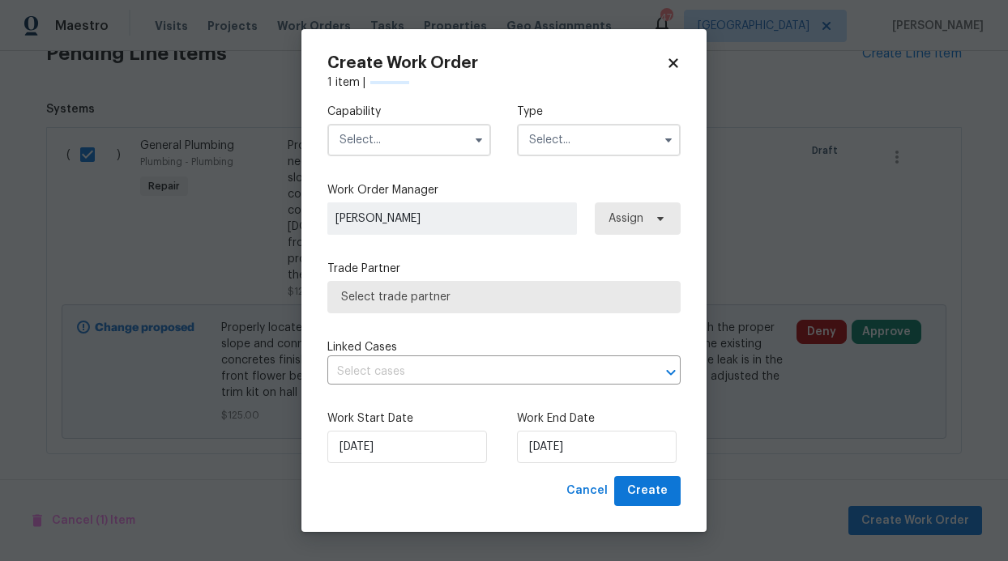
checkbox input "false"
click at [425, 131] on input "text" at bounding box center [409, 140] width 164 height 32
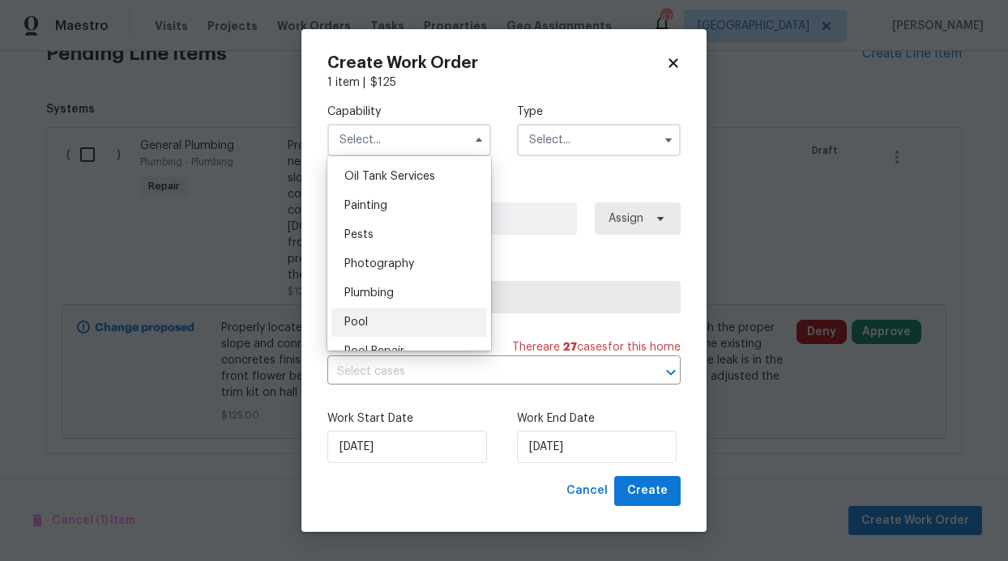
scroll to position [1355, 0]
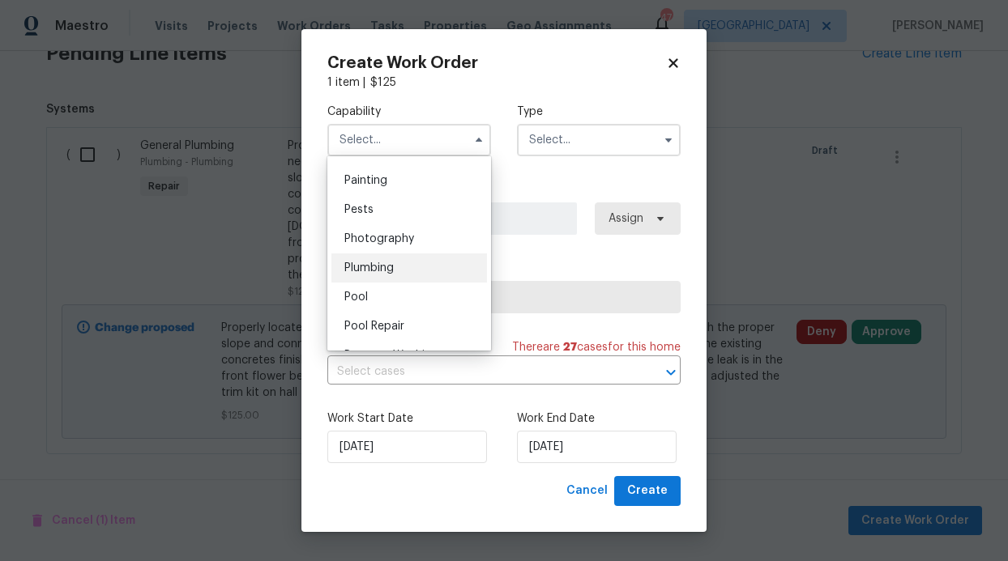
click at [384, 274] on span "Plumbing" at bounding box center [368, 267] width 49 height 11
type input "Plumbing"
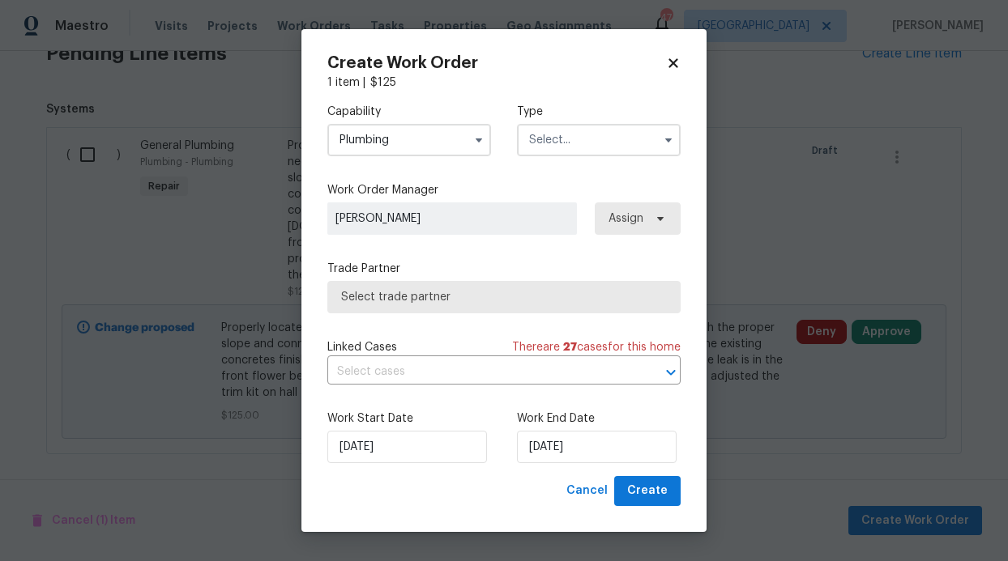
click at [626, 134] on input "text" at bounding box center [599, 140] width 164 height 32
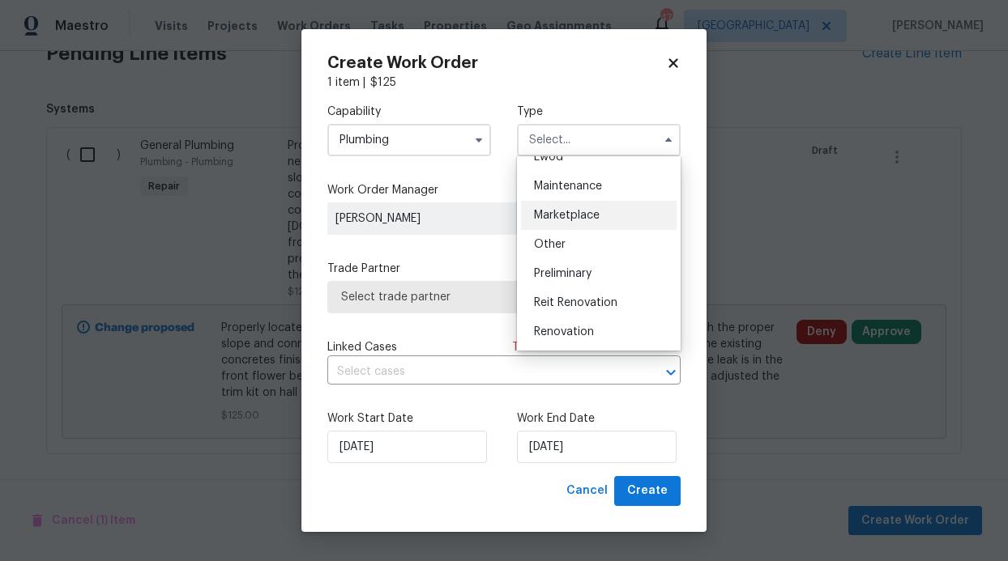
scroll to position [110, 0]
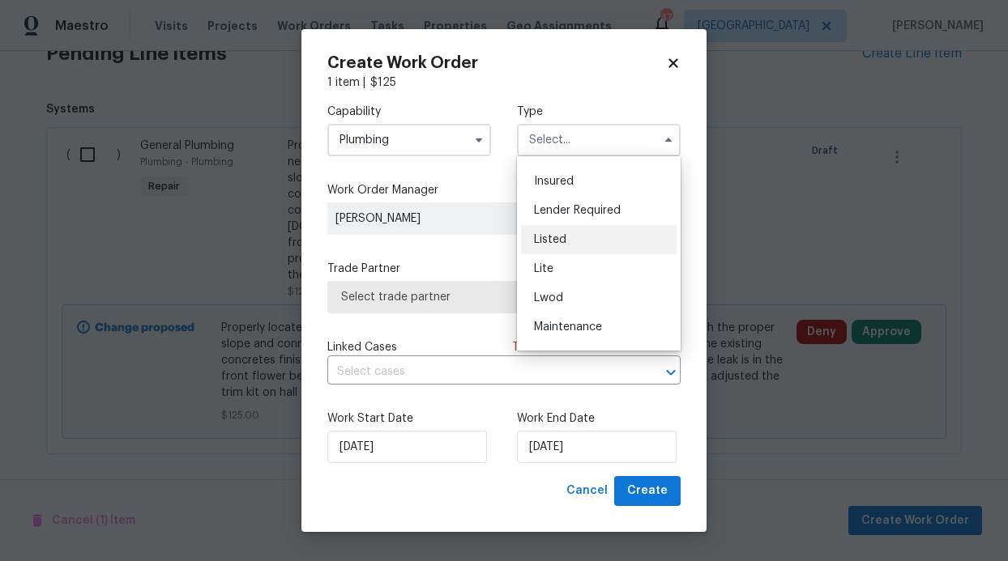
click at [567, 234] on div "Listed" at bounding box center [599, 239] width 156 height 29
type input "Listed"
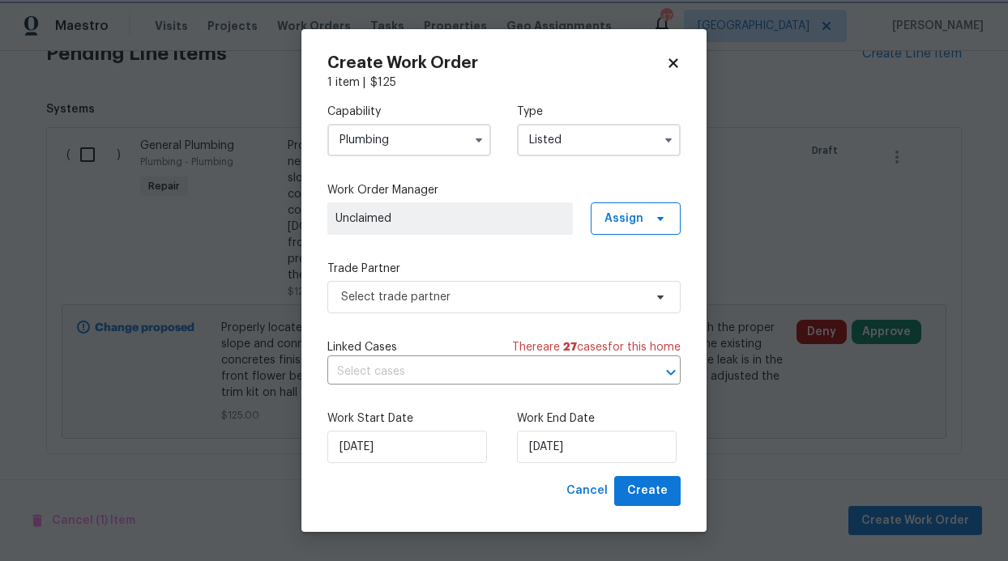
scroll to position [0, 0]
click at [491, 263] on label "Trade Partner" at bounding box center [503, 269] width 353 height 16
click at [644, 237] on div "Capability Plumbing Type Listed Work Order Manager Unclaimed Assign Trade Partn…" at bounding box center [503, 284] width 353 height 386
click at [640, 224] on span "Assign" at bounding box center [623, 219] width 39 height 16
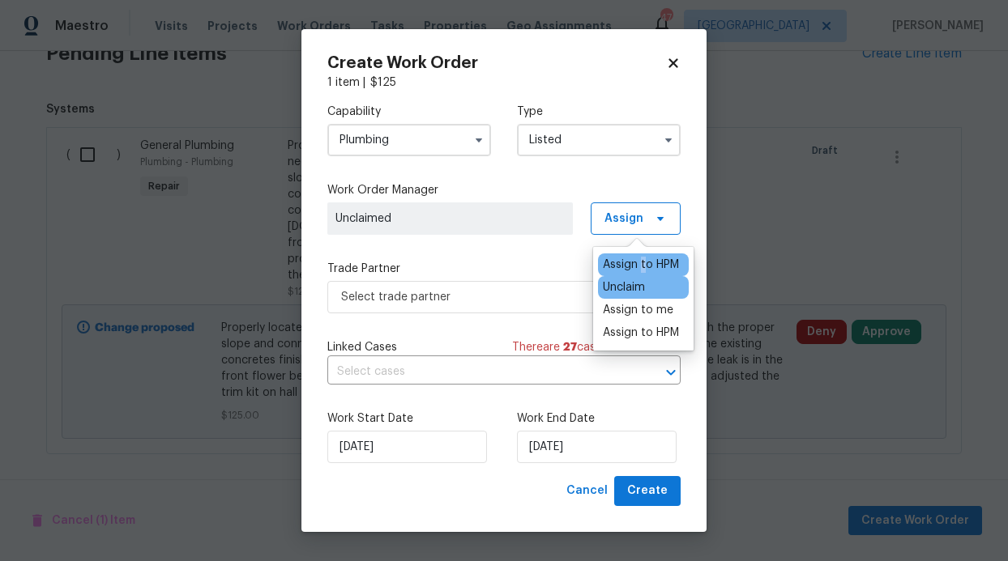
click at [643, 263] on div "Assign to HPM" at bounding box center [641, 265] width 76 height 16
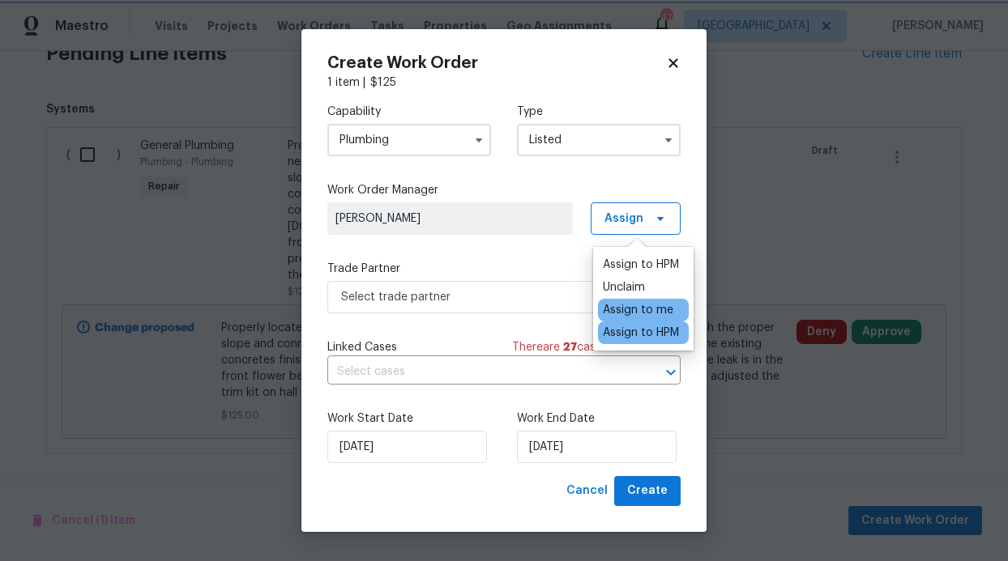
click at [522, 262] on label "Trade Partner" at bounding box center [503, 269] width 353 height 16
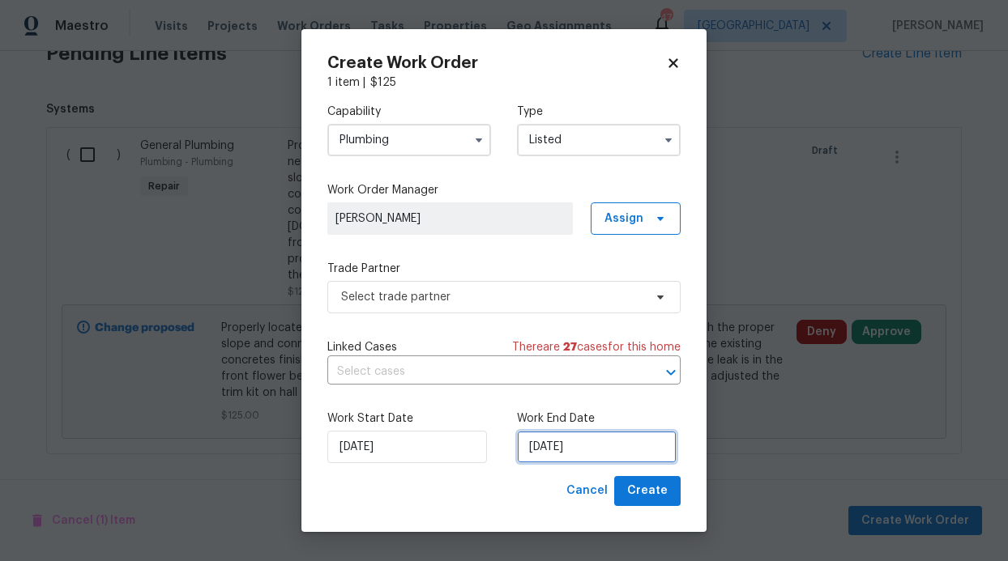
click at [593, 458] on input "8/27/2025" at bounding box center [597, 447] width 160 height 32
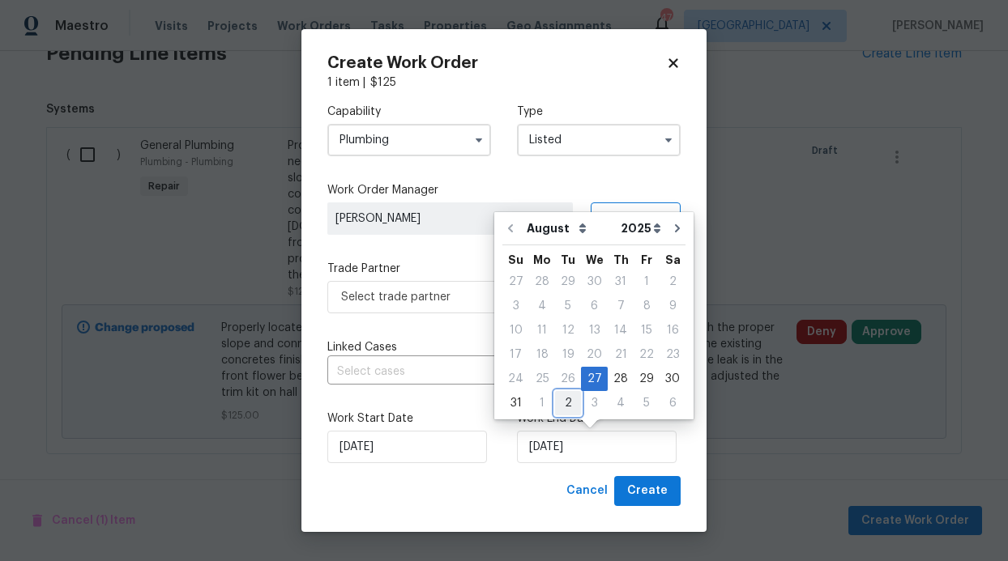
click at [557, 408] on div "2" at bounding box center [568, 403] width 26 height 23
type input "9/2/2025"
select select "8"
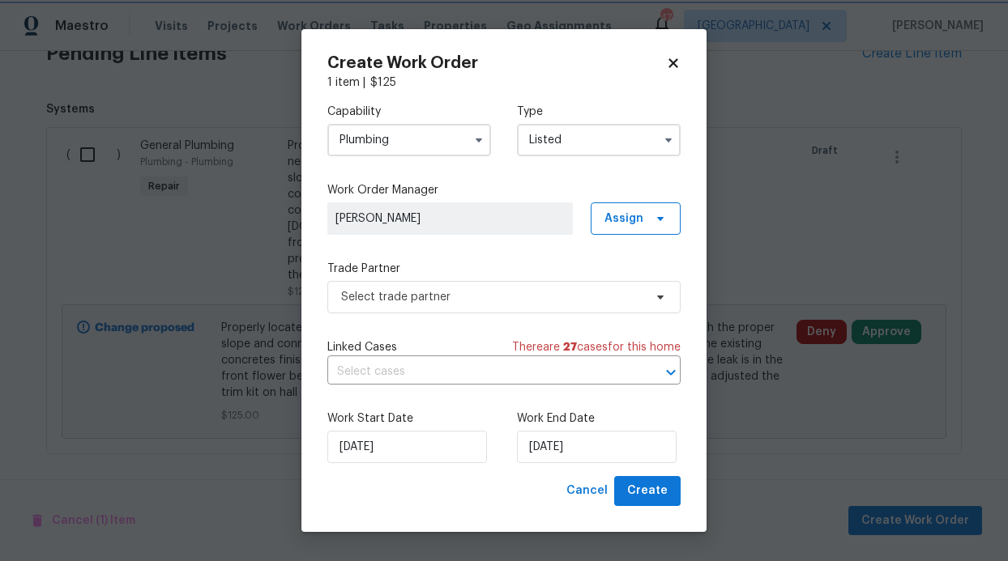
click at [440, 323] on div "Capability Plumbing Type Listed Work Order Manager RonDerrick Jackson Assign Tr…" at bounding box center [503, 284] width 353 height 386
click at [557, 307] on span "Select trade partner" at bounding box center [503, 297] width 353 height 32
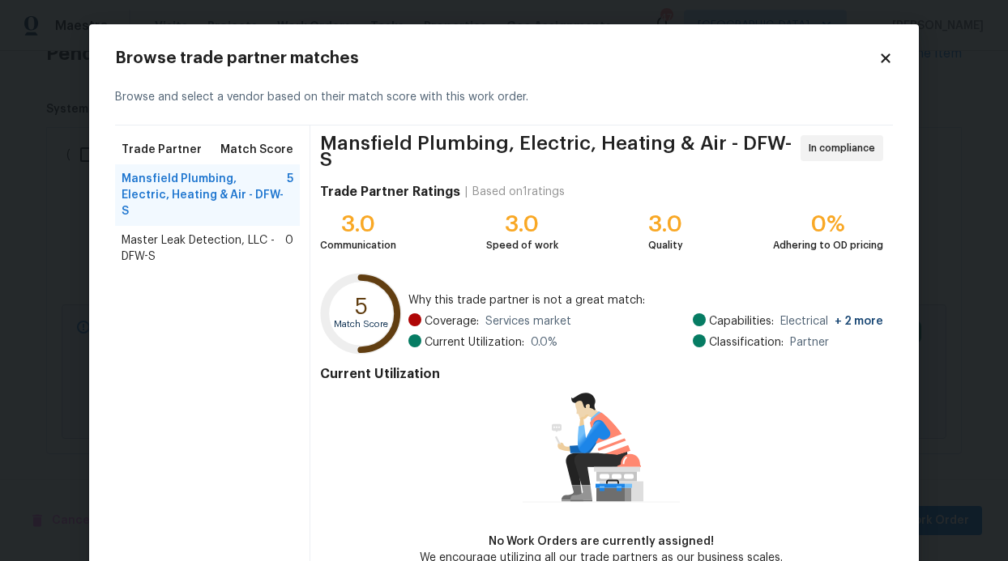
click at [211, 233] on span "Master Leak Detection, LLC - DFW-S" at bounding box center [204, 249] width 164 height 32
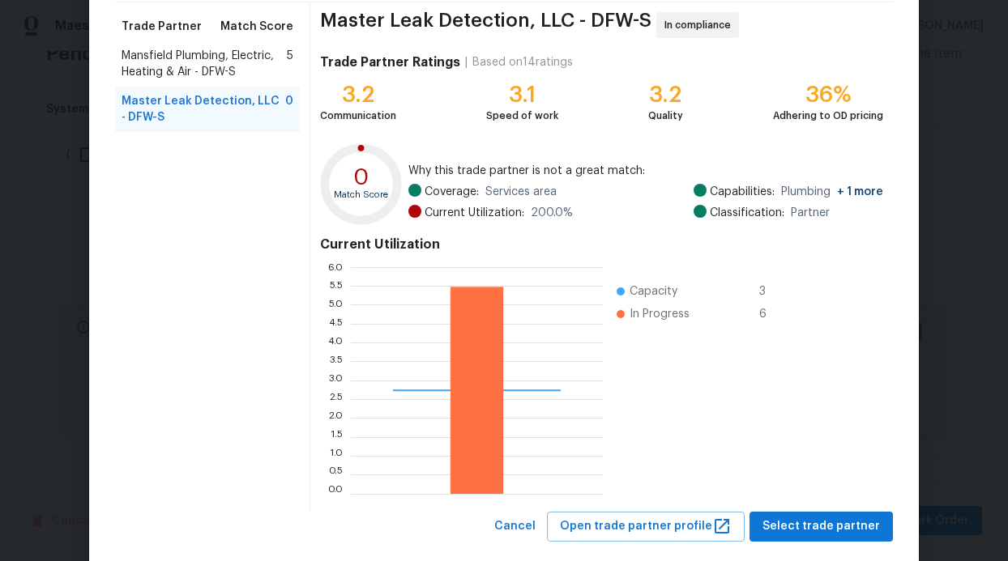
scroll to position [153, 0]
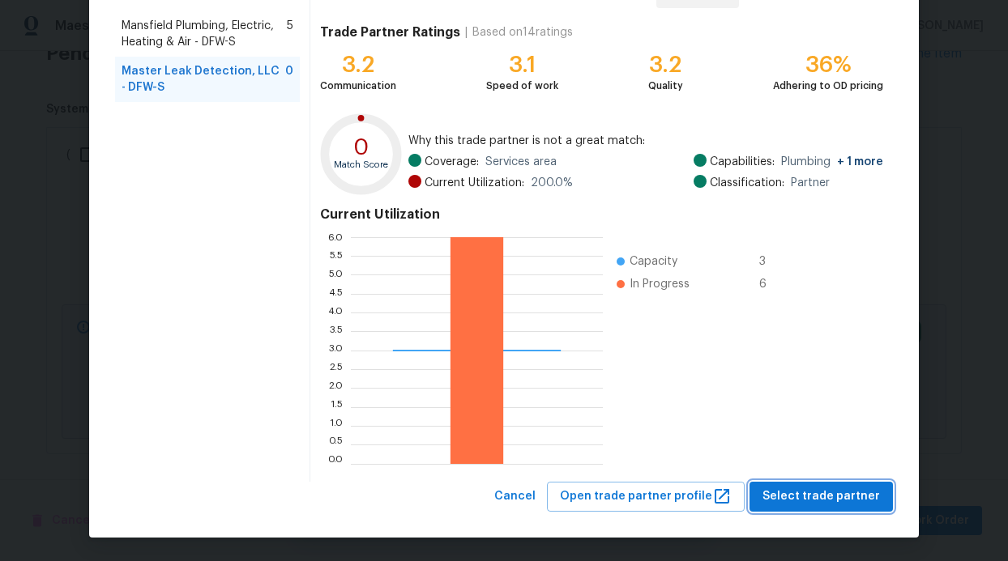
click at [832, 502] on span "Select trade partner" at bounding box center [820, 497] width 117 height 20
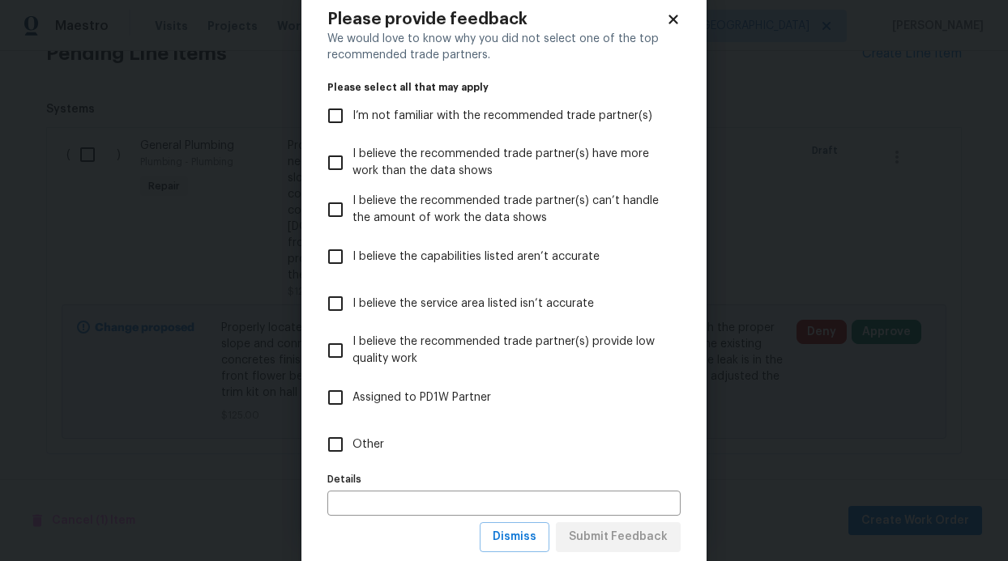
scroll to position [80, 0]
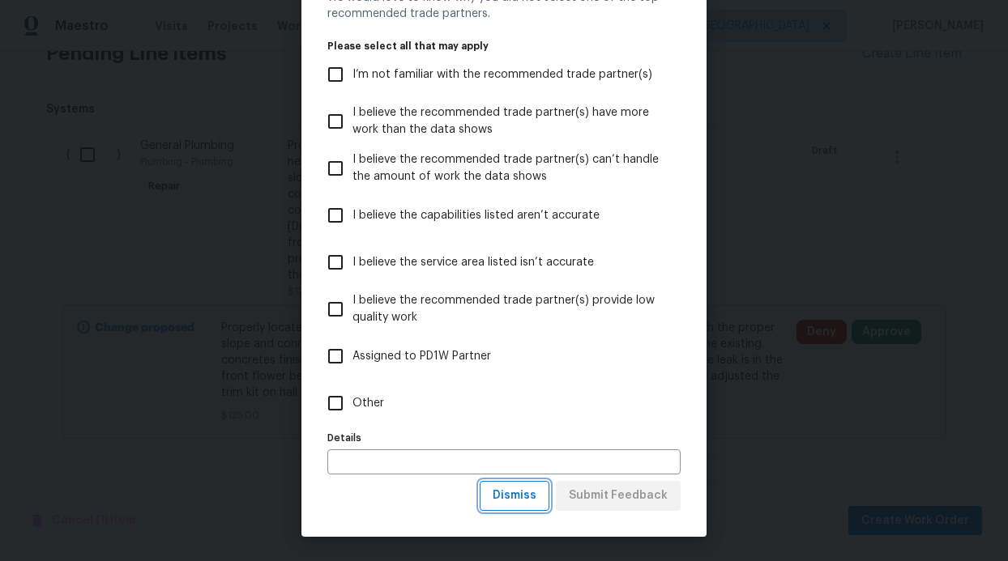
click at [528, 490] on span "Dismiss" at bounding box center [515, 496] width 44 height 20
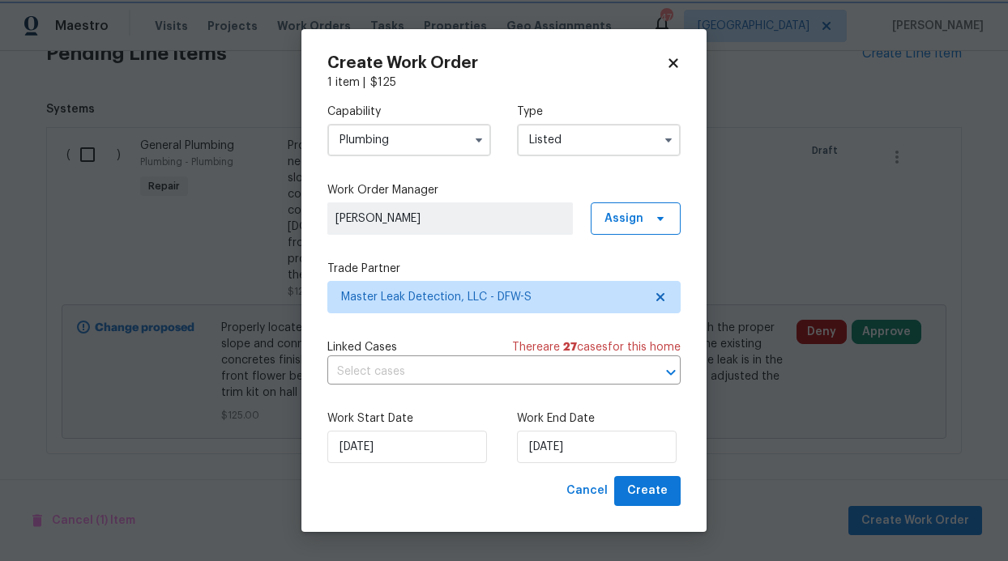
scroll to position [0, 0]
click at [664, 494] on span "Create" at bounding box center [647, 491] width 41 height 20
drag, startPoint x: 557, startPoint y: 465, endPoint x: 557, endPoint y: 449, distance: 16.2
click at [557, 463] on div "Work Start Date 8/27/2025 Work End Date 9/2/2025" at bounding box center [503, 437] width 353 height 79
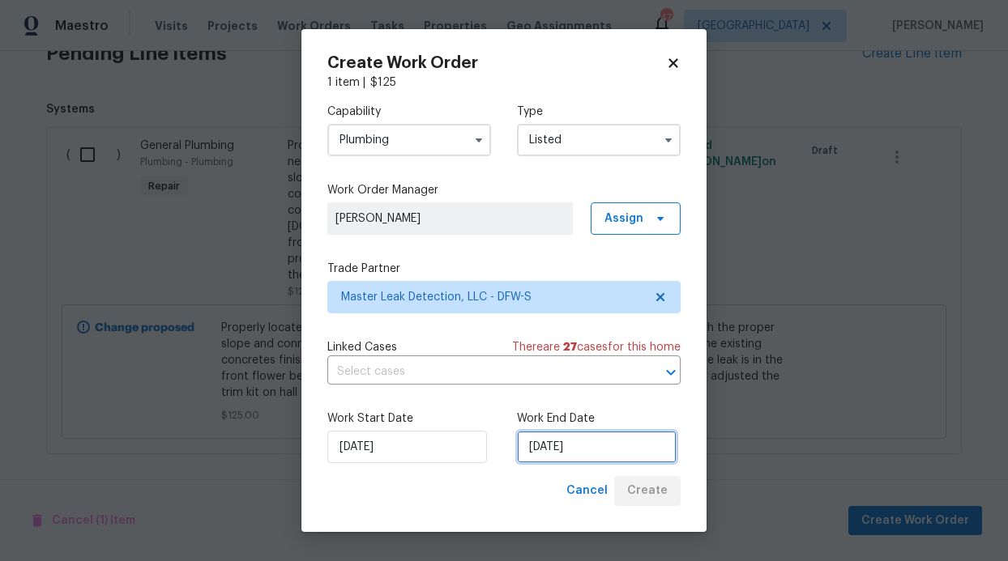
click at [554, 437] on input "9/2/2025" at bounding box center [597, 447] width 160 height 32
select select "8"
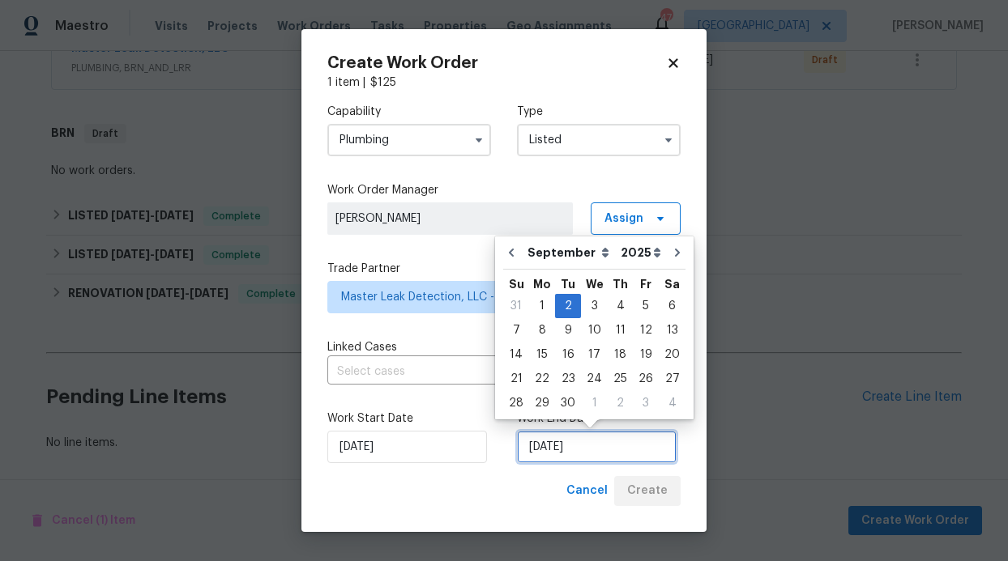
scroll to position [521, 0]
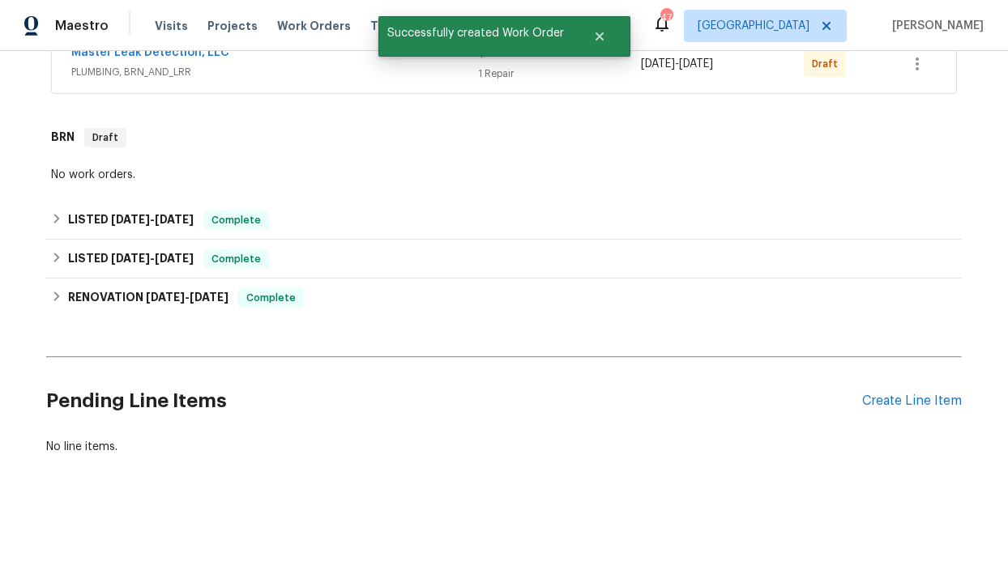
click at [613, 329] on div "Back to all projects 253 Brookdale Dr, Little Elm, TX 75068 3 Beds | 2 1/2 Bath…" at bounding box center [503, 9] width 915 height 919
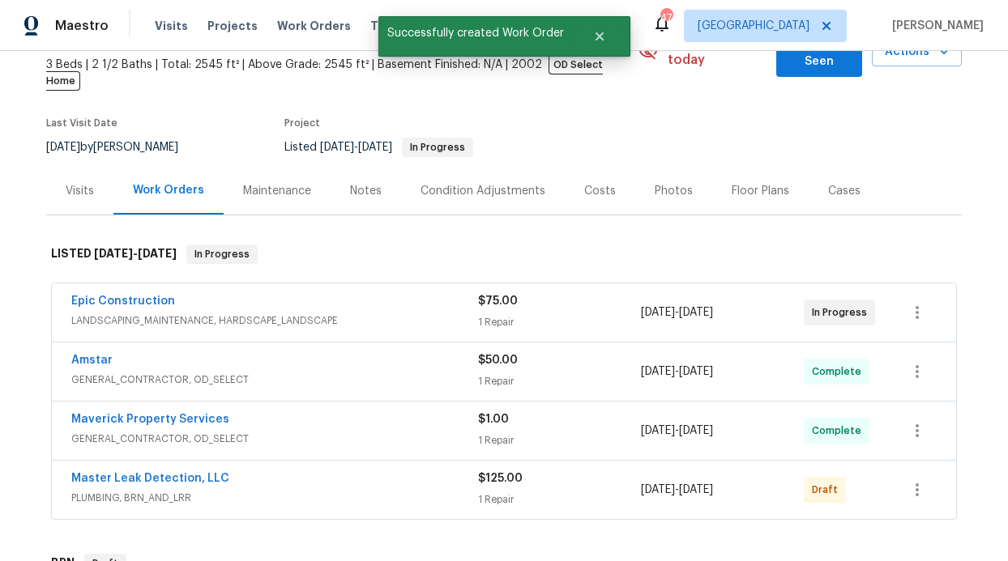
scroll to position [179, 0]
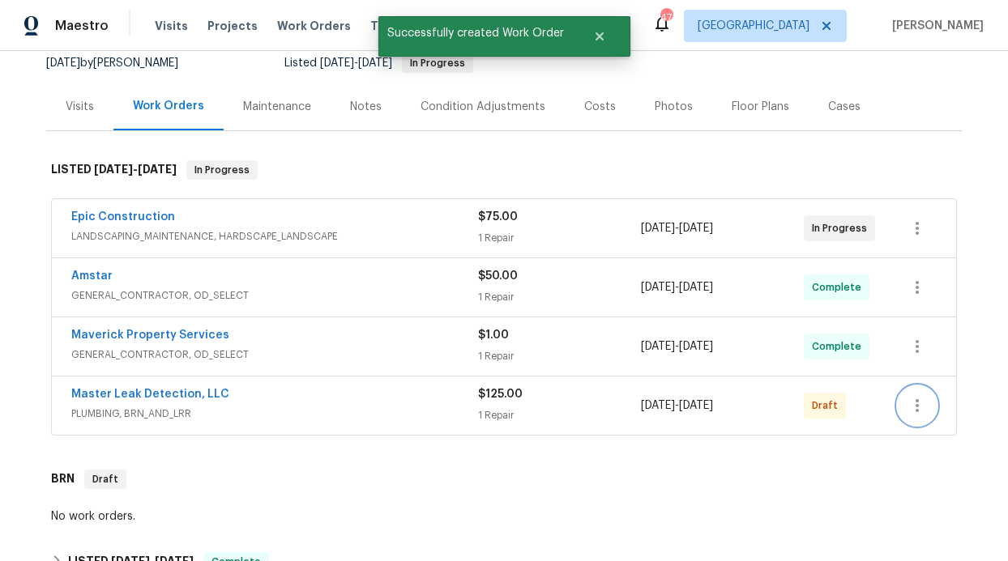
click at [915, 396] on icon "button" at bounding box center [916, 405] width 19 height 19
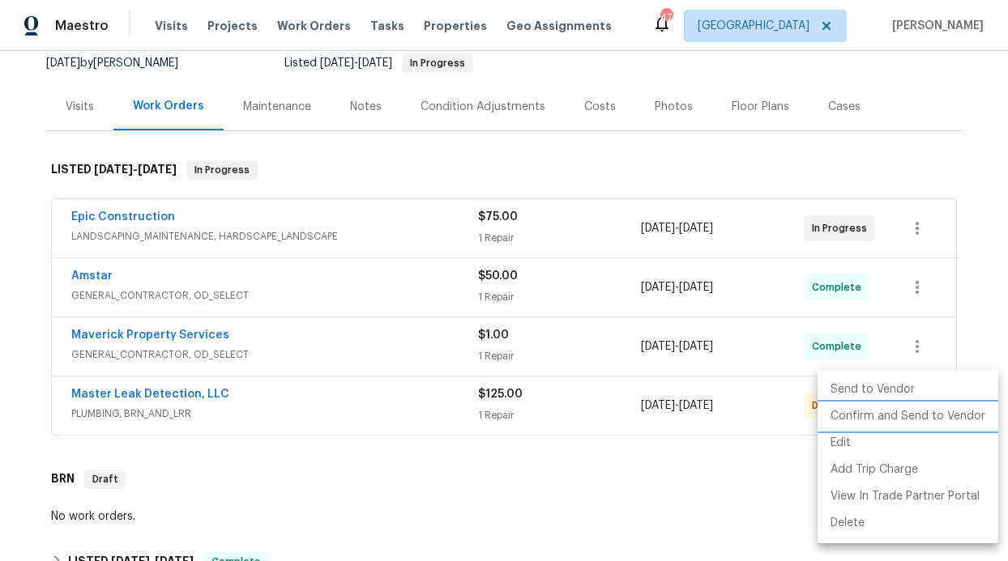
click at [895, 422] on li "Confirm and Send to Vendor" at bounding box center [907, 416] width 181 height 27
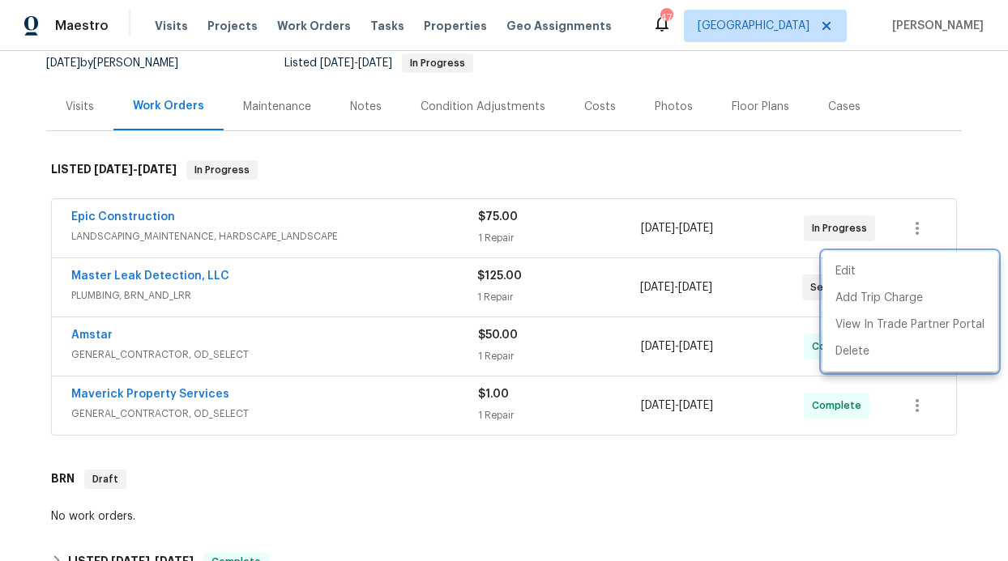
click at [134, 255] on div at bounding box center [504, 280] width 1008 height 561
click at [134, 256] on div "Edit Add Trip Charge View In Trade Partner Portal Delete" at bounding box center [504, 280] width 1008 height 561
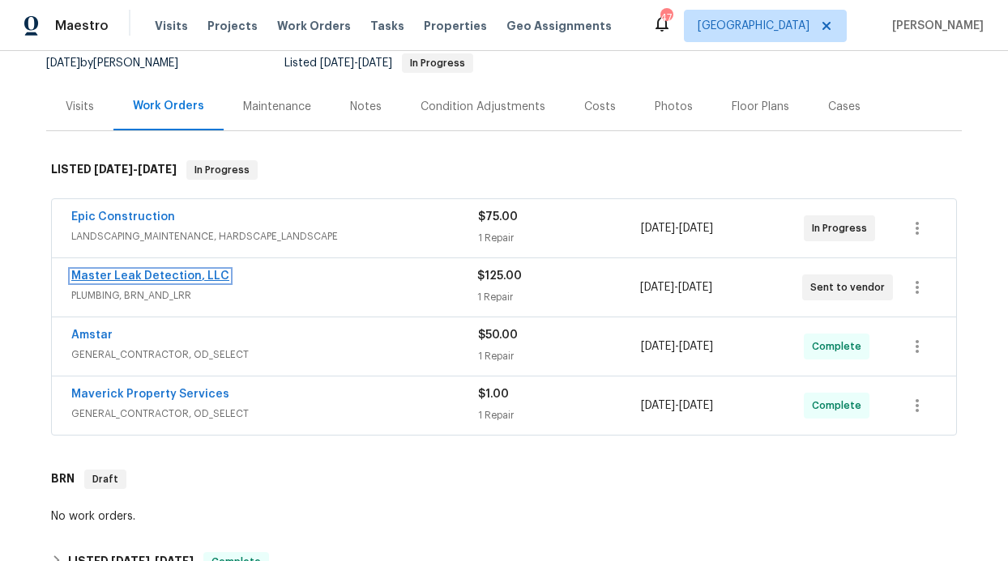
click at [136, 271] on link "Master Leak Detection, LLC" at bounding box center [150, 276] width 158 height 11
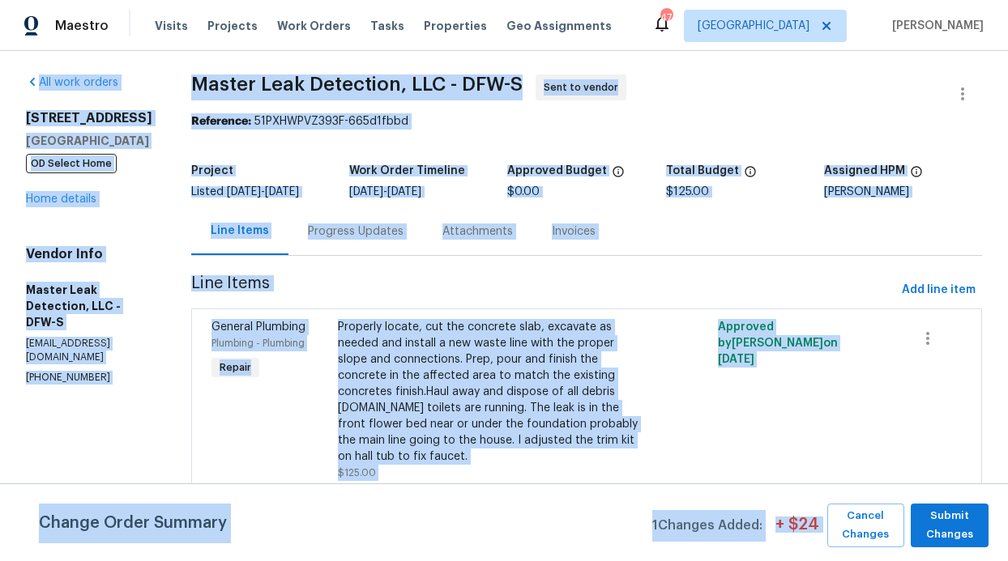
click at [405, 298] on span "Line Items" at bounding box center [543, 290] width 704 height 30
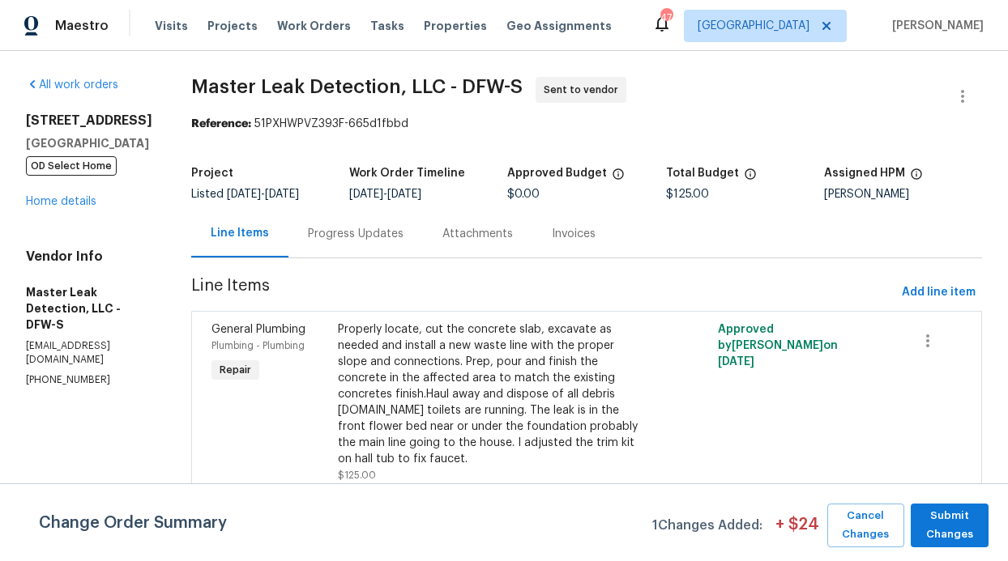
click at [354, 223] on div "Progress Updates" at bounding box center [355, 234] width 134 height 48
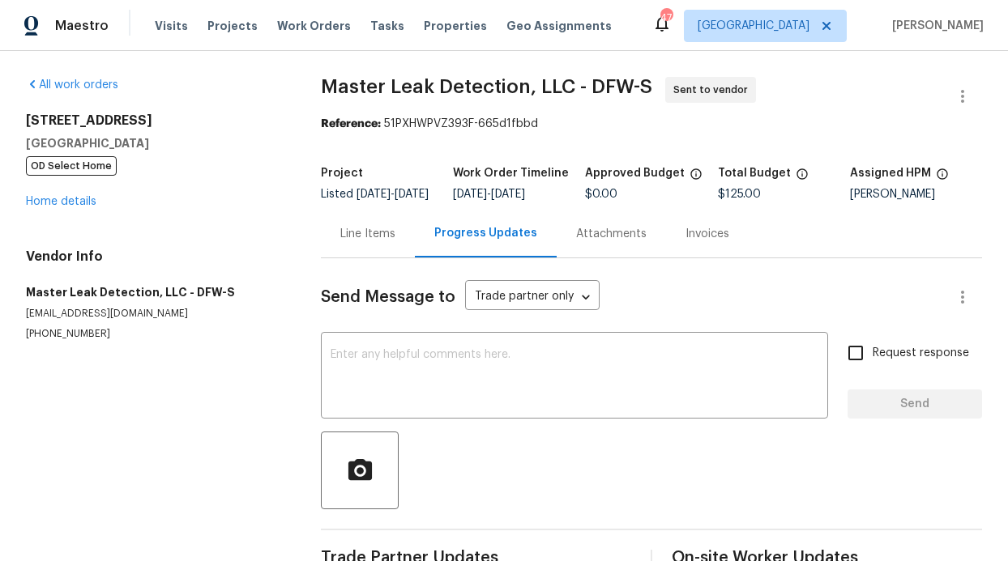
drag, startPoint x: 863, startPoint y: 354, endPoint x: 856, endPoint y: 361, distance: 9.8
click at [862, 355] on label "Request response" at bounding box center [904, 353] width 130 height 34
click at [862, 355] on input "Request response" at bounding box center [856, 353] width 34 height 34
checkbox input "true"
click at [640, 364] on textarea at bounding box center [575, 377] width 488 height 57
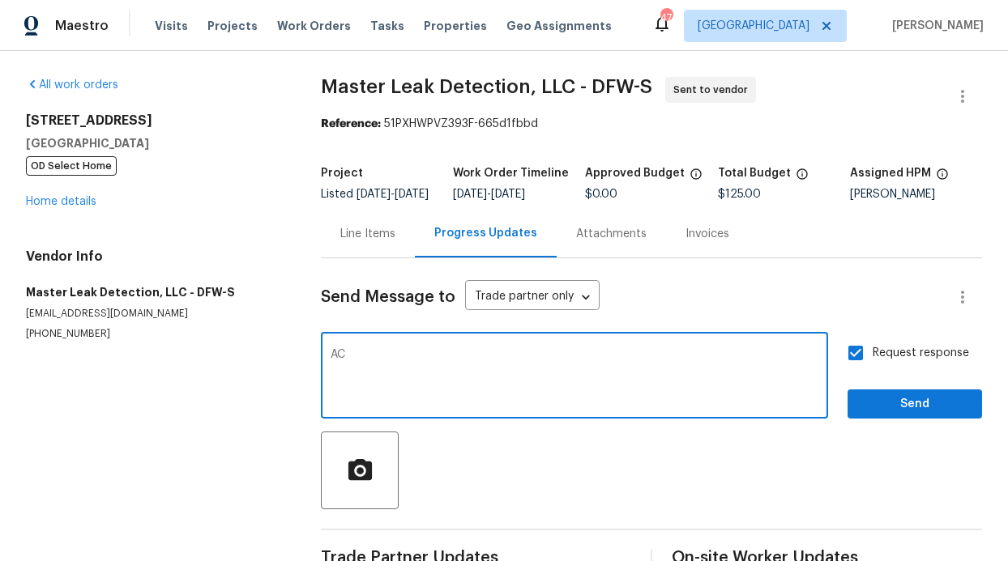
type textarea "A"
type textarea "Can i get somone out to check this out ASAP"
click at [893, 393] on div "Request response Send" at bounding box center [914, 377] width 134 height 83
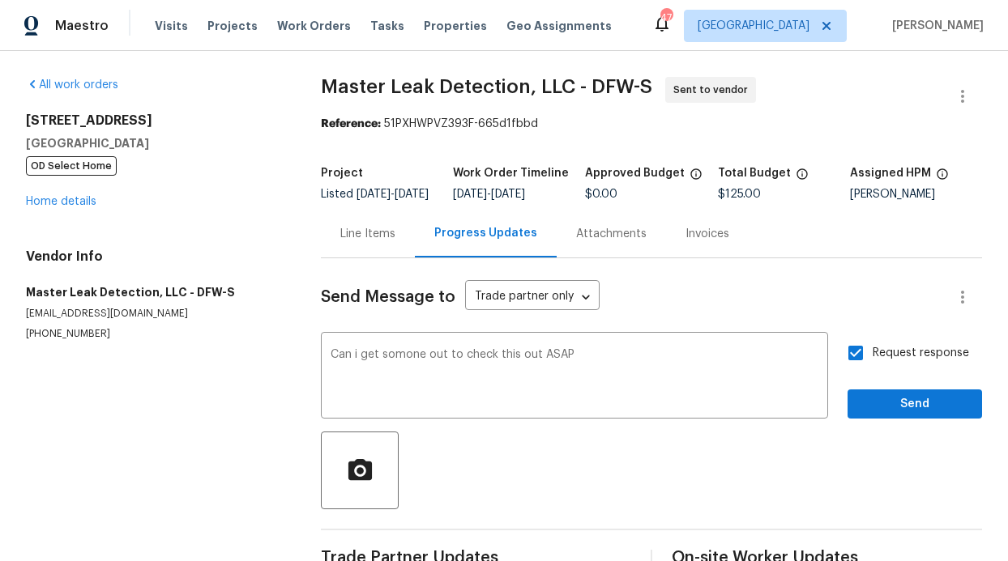
drag, startPoint x: 814, startPoint y: 393, endPoint x: 855, endPoint y: 418, distance: 47.7
click at [815, 393] on div "Can i get somone out to check this out ASAP x ​" at bounding box center [574, 377] width 507 height 83
click at [898, 438] on div "Send Message to Trade partner only Trade partner only ​ Can i get somone out to…" at bounding box center [651, 417] width 661 height 318
click at [880, 438] on div "Send Message to Trade partner only Trade partner only ​ Can i get somone out to…" at bounding box center [651, 417] width 661 height 318
click at [880, 431] on div "Send Message to Trade partner only Trade partner only ​ Can i get somone out to…" at bounding box center [651, 417] width 661 height 318
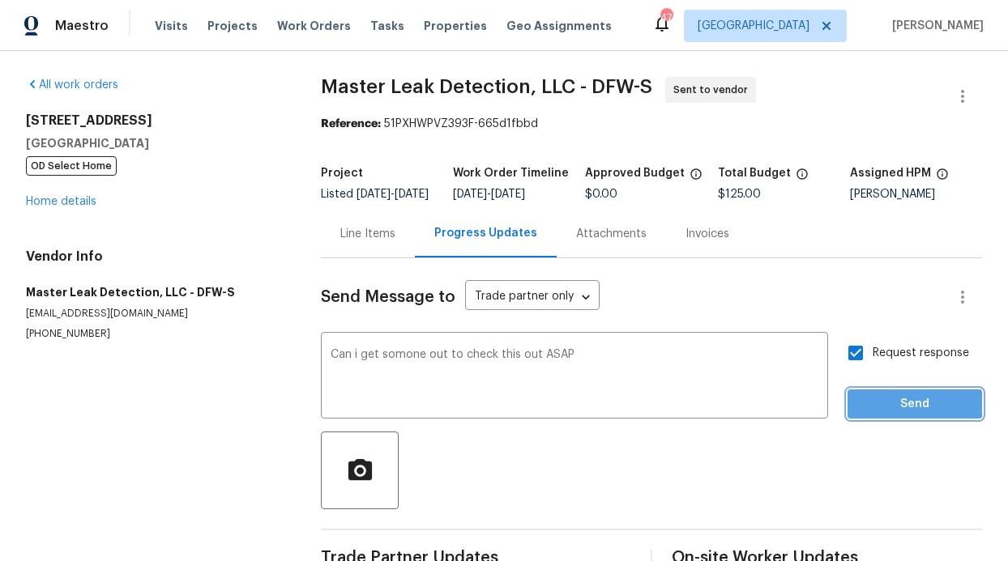
click at [886, 414] on span "Send" at bounding box center [914, 405] width 109 height 20
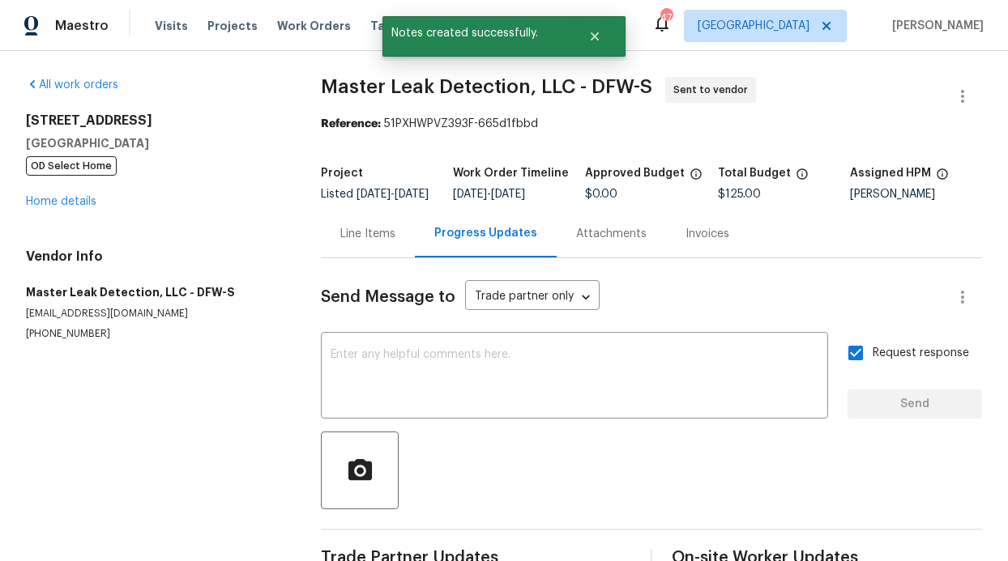
click at [375, 241] on div "Line Items" at bounding box center [367, 234] width 55 height 16
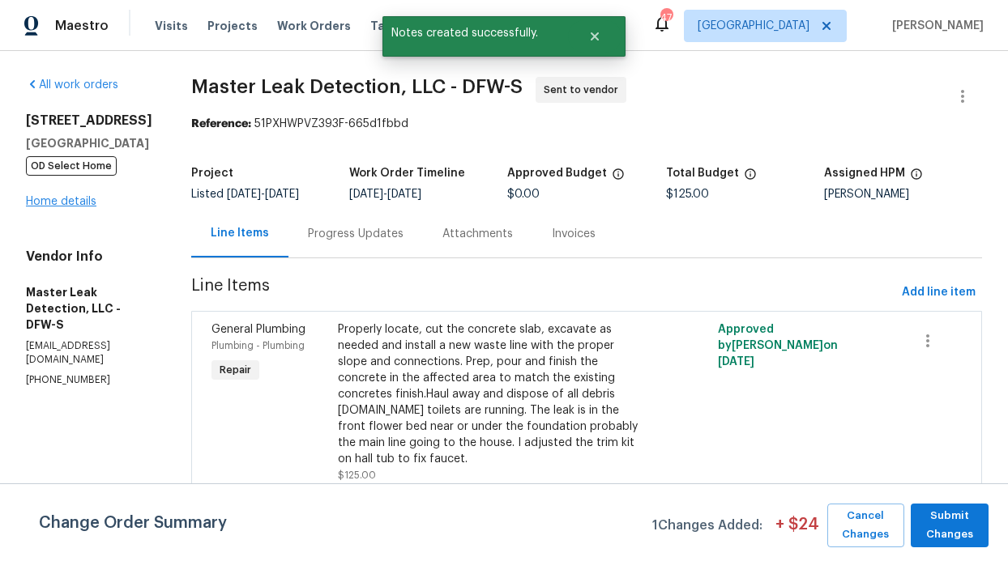
drag, startPoint x: 36, startPoint y: 193, endPoint x: 45, endPoint y: 198, distance: 9.4
click at [39, 194] on div "253 Brookdale Dr Little Elm, TX 75068 OD Select Home Home details" at bounding box center [89, 161] width 126 height 97
click at [45, 198] on link "Home details" at bounding box center [61, 201] width 70 height 11
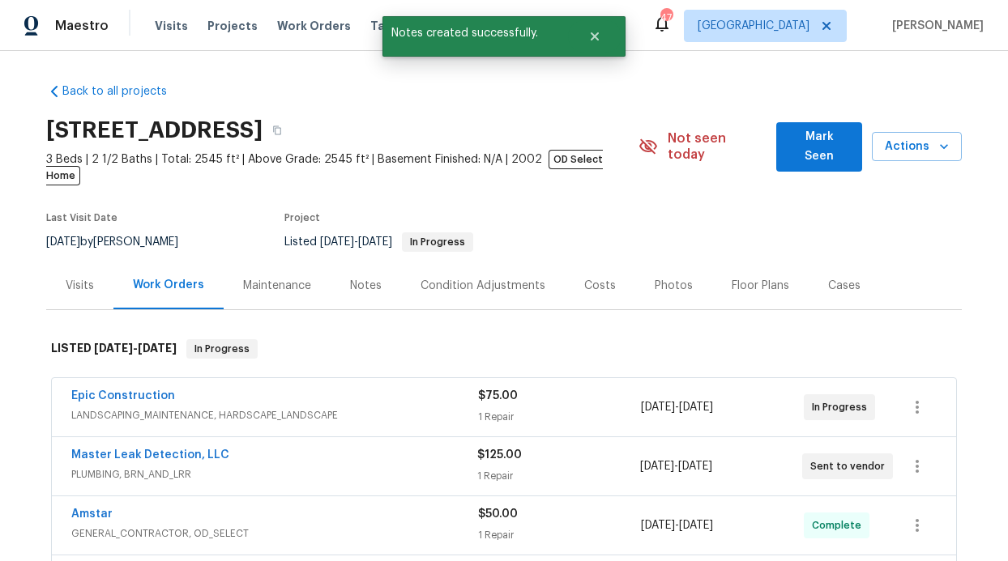
click at [334, 262] on div "Notes" at bounding box center [366, 286] width 70 height 48
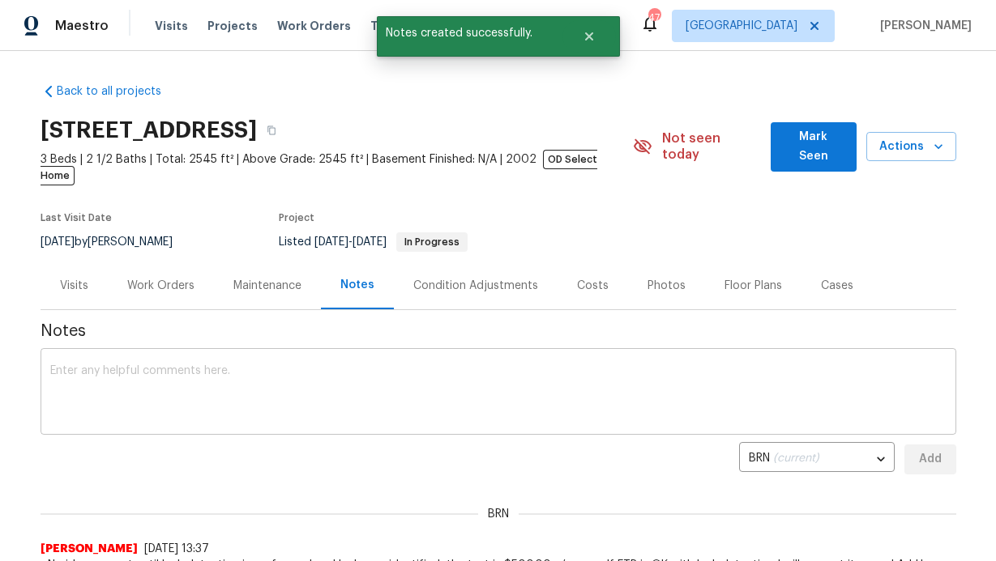
click at [351, 365] on textarea at bounding box center [498, 393] width 896 height 57
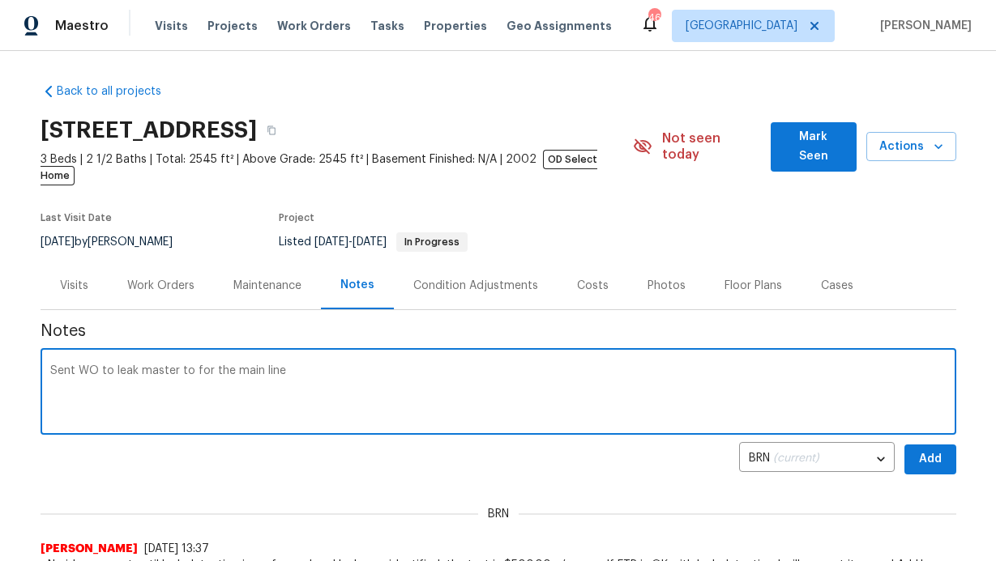
type textarea "Sent WO to leak master to for the main line"
click at [953, 433] on div "Back to all projects 253 Brookdale Dr, Little Elm, TX 75068 3 Beds | 2 1/2 Bath…" at bounding box center [498, 306] width 996 height 510
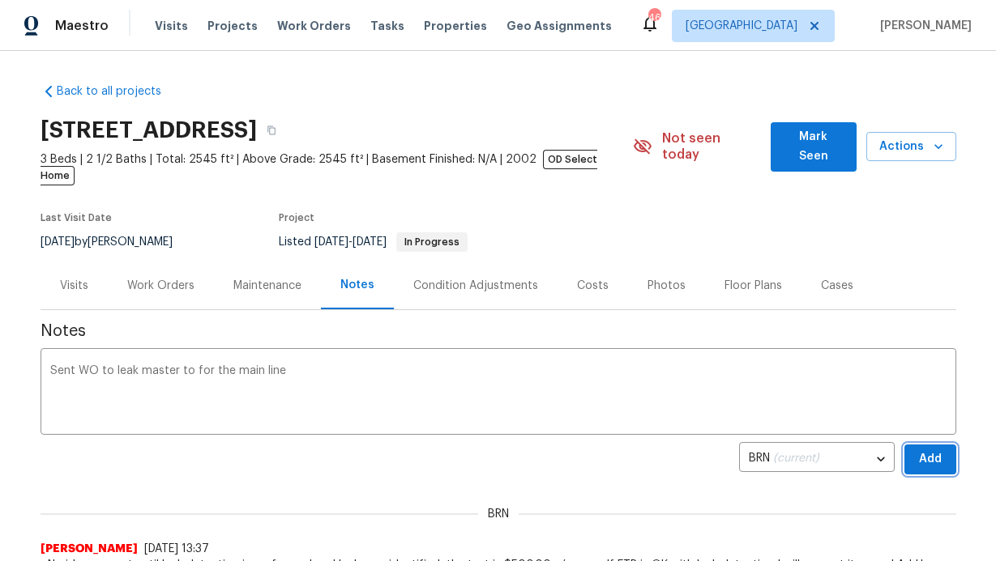
click at [937, 445] on button "Add" at bounding box center [930, 460] width 52 height 30
click at [796, 145] on span "Mark Seen" at bounding box center [813, 147] width 60 height 40
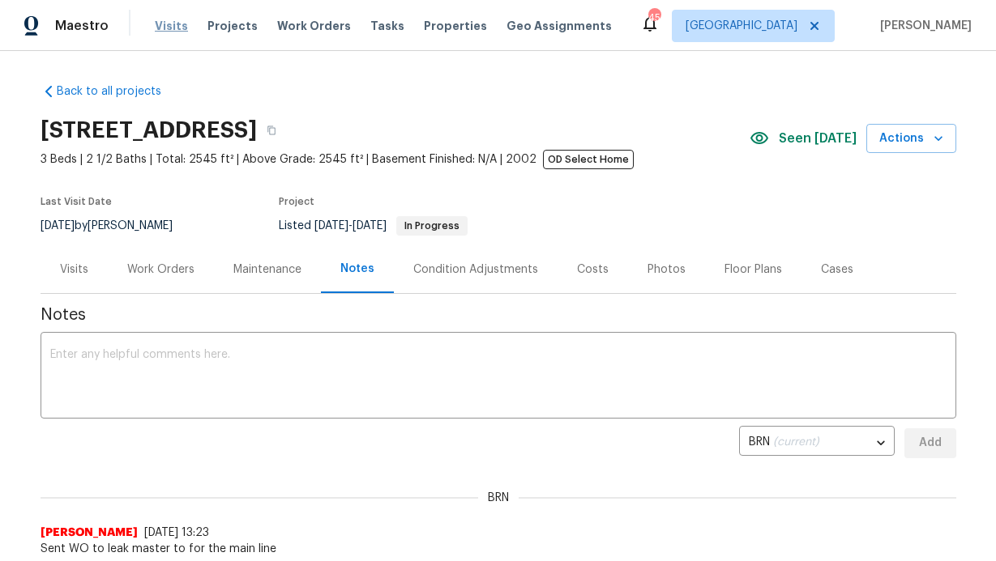
click at [155, 23] on span "Visits" at bounding box center [171, 26] width 33 height 16
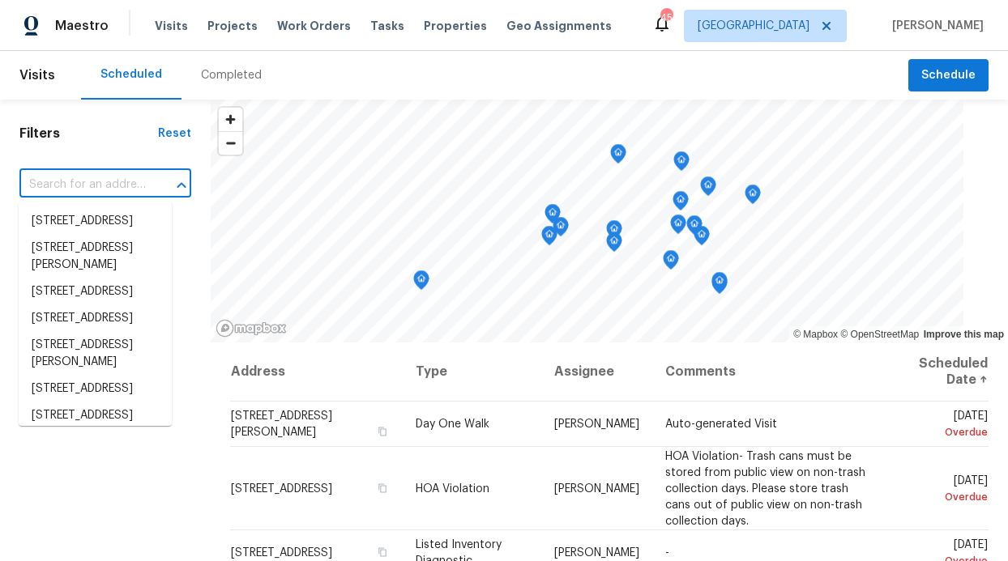
click at [86, 190] on input "text" at bounding box center [82, 185] width 126 height 25
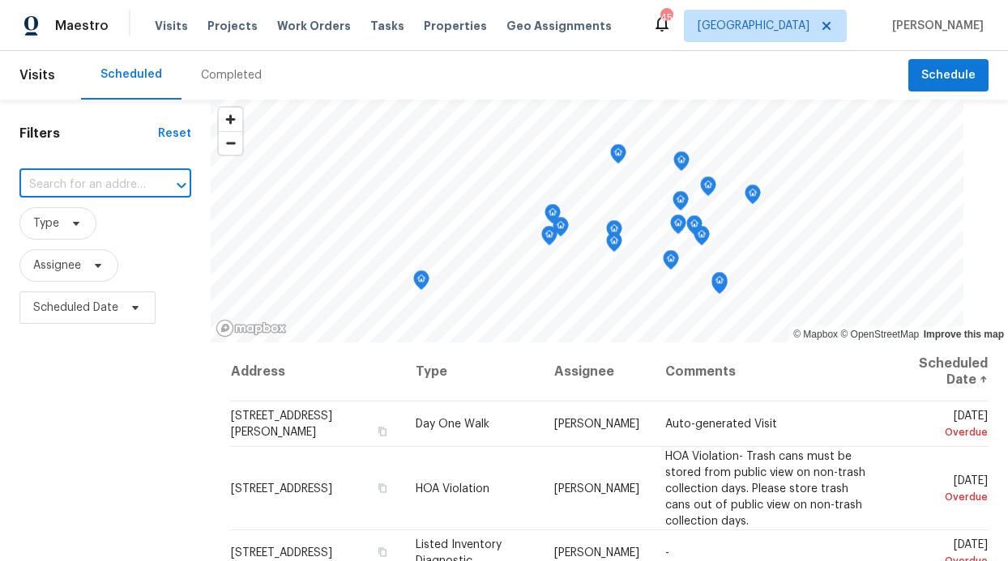
click at [329, 34] on div "Visits Projects Work Orders Tasks Properties Geo Assignments" at bounding box center [393, 26] width 476 height 32
click at [340, 23] on div "Visits Projects Work Orders Tasks Properties Geo Assignments" at bounding box center [393, 26] width 476 height 32
click at [335, 23] on div "Visits Projects Work Orders Tasks Properties Geo Assignments" at bounding box center [393, 26] width 476 height 32
click at [306, 29] on span "Work Orders" at bounding box center [314, 26] width 74 height 16
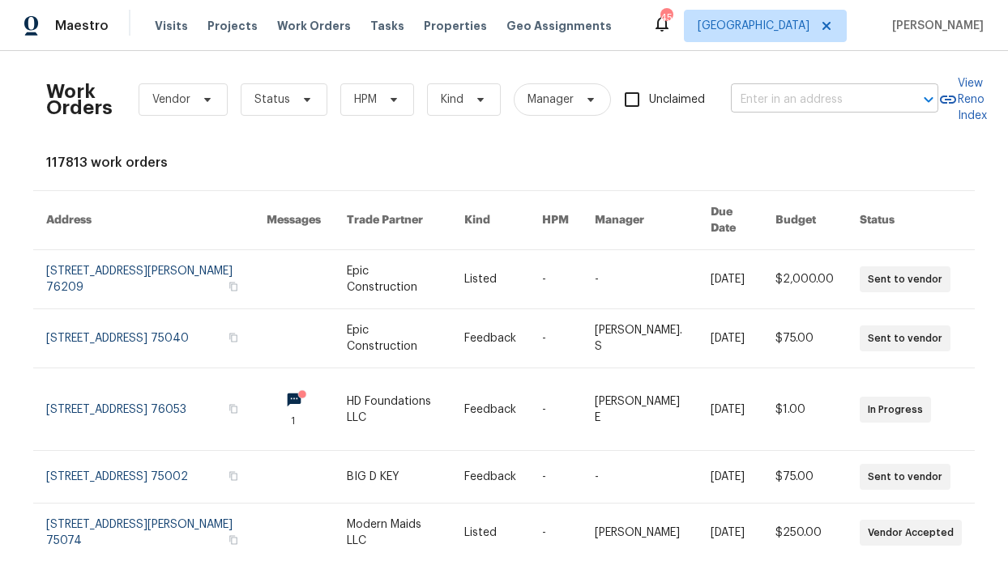
click at [784, 100] on input "text" at bounding box center [812, 99] width 162 height 25
paste input "1616 Tribeca Way, Dallas,"
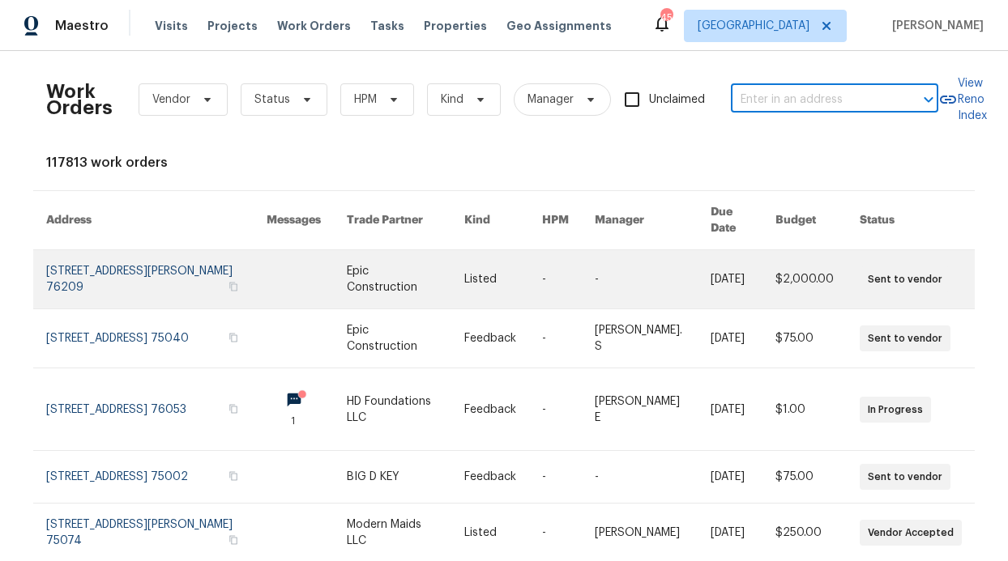
type input "1616 Tribeca Way, Dallas,"
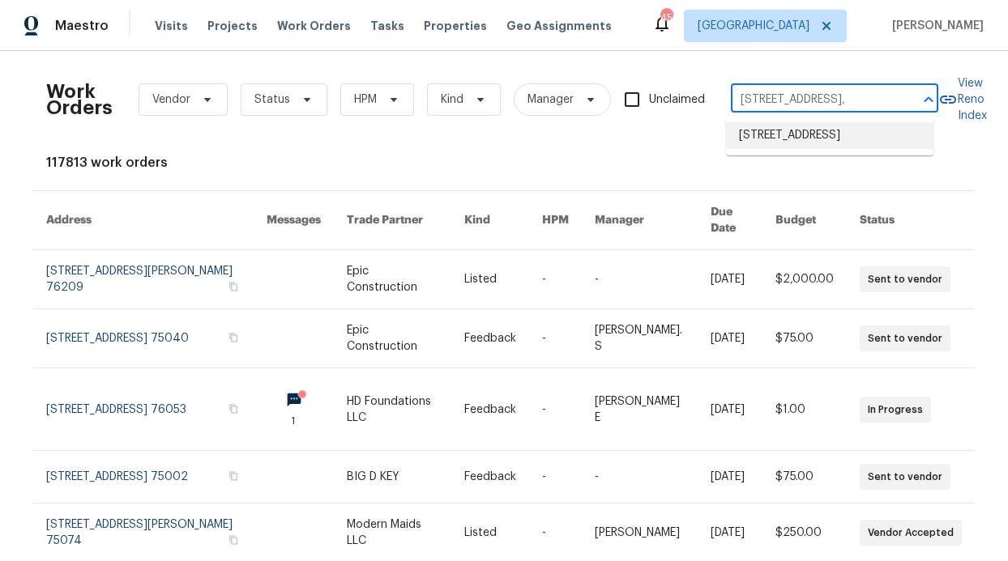
click at [823, 128] on li "1616 Tribeca Way, Dallas, TX 75204" at bounding box center [829, 135] width 207 height 27
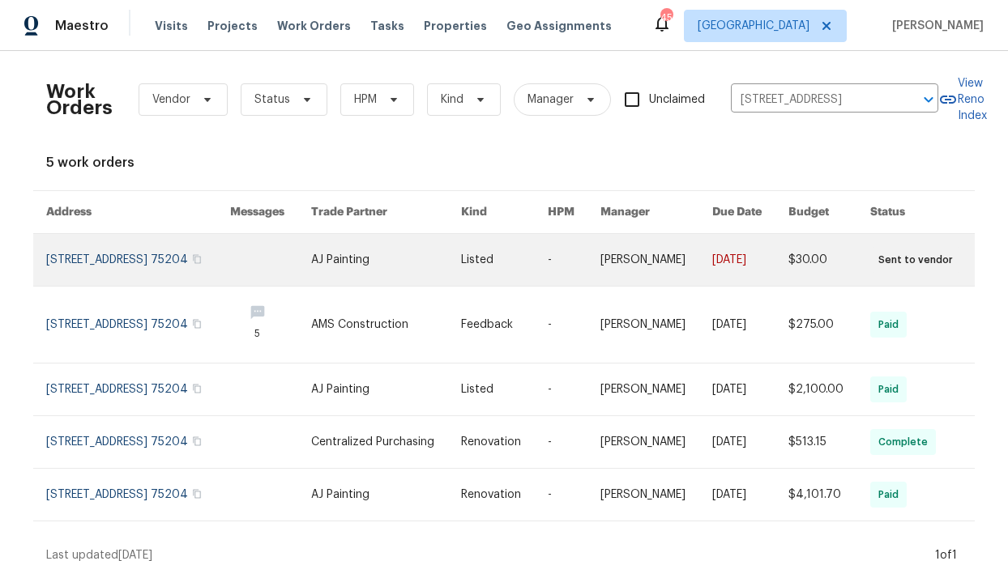
click at [148, 235] on link at bounding box center [138, 260] width 184 height 52
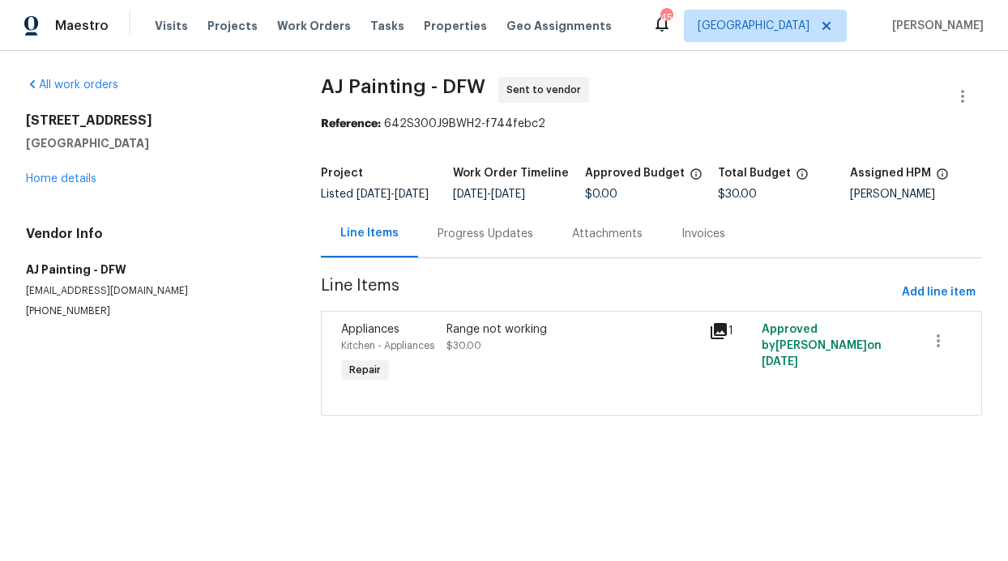
click at [472, 242] on div "Progress Updates" at bounding box center [485, 234] width 96 height 16
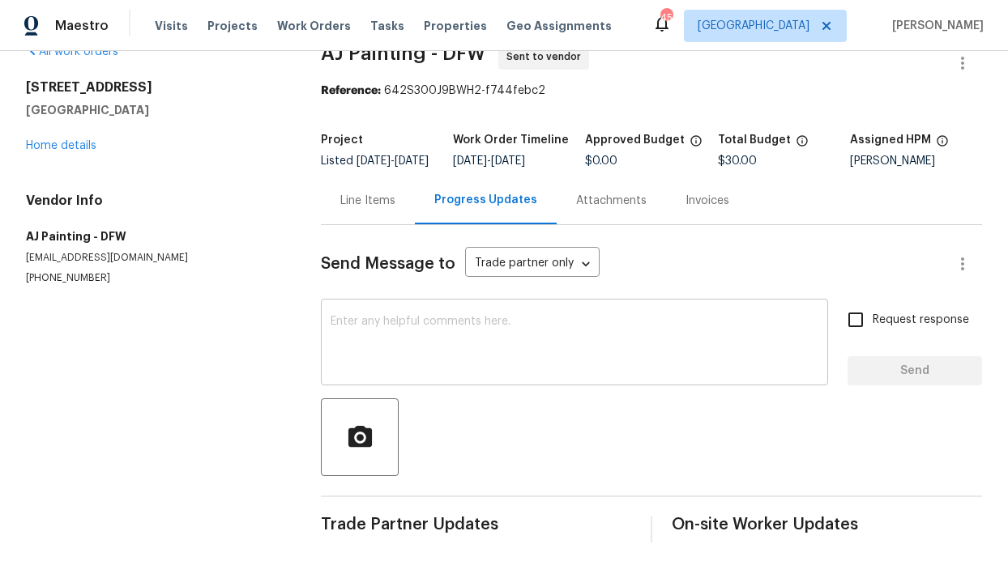
scroll to position [64, 0]
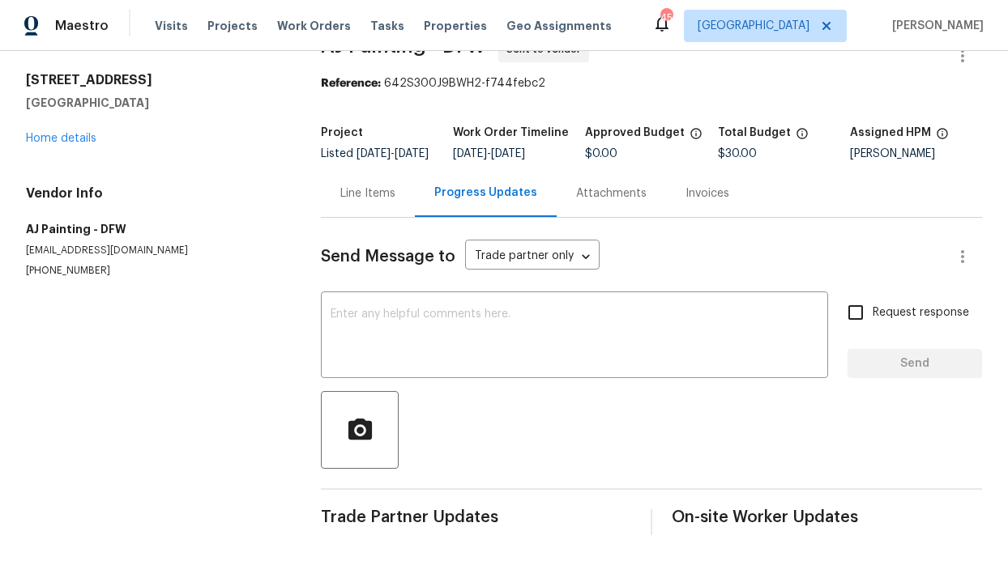
click at [357, 169] on div "Line Items" at bounding box center [368, 193] width 94 height 48
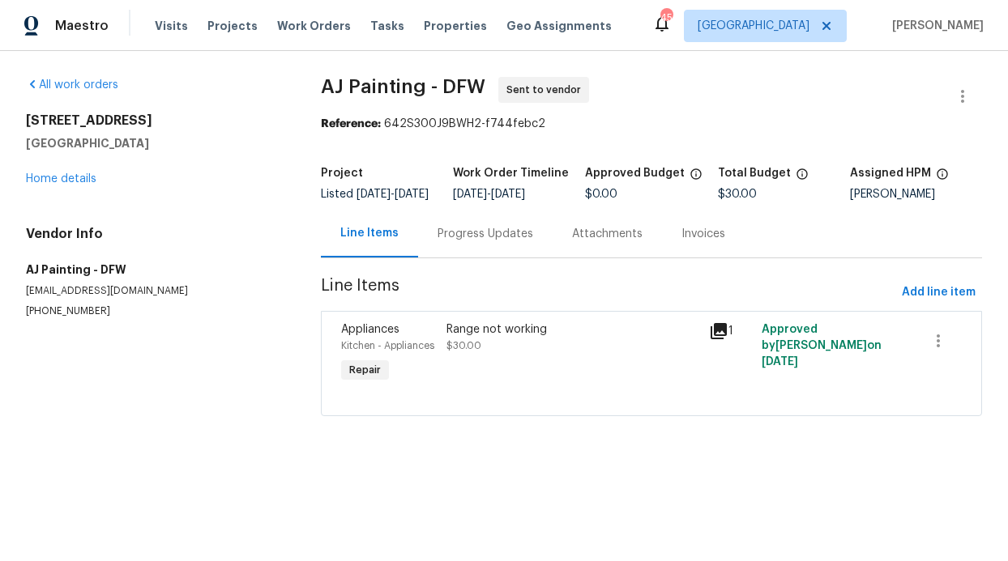
click at [453, 351] on div "Range not working $30.00" at bounding box center [572, 338] width 253 height 32
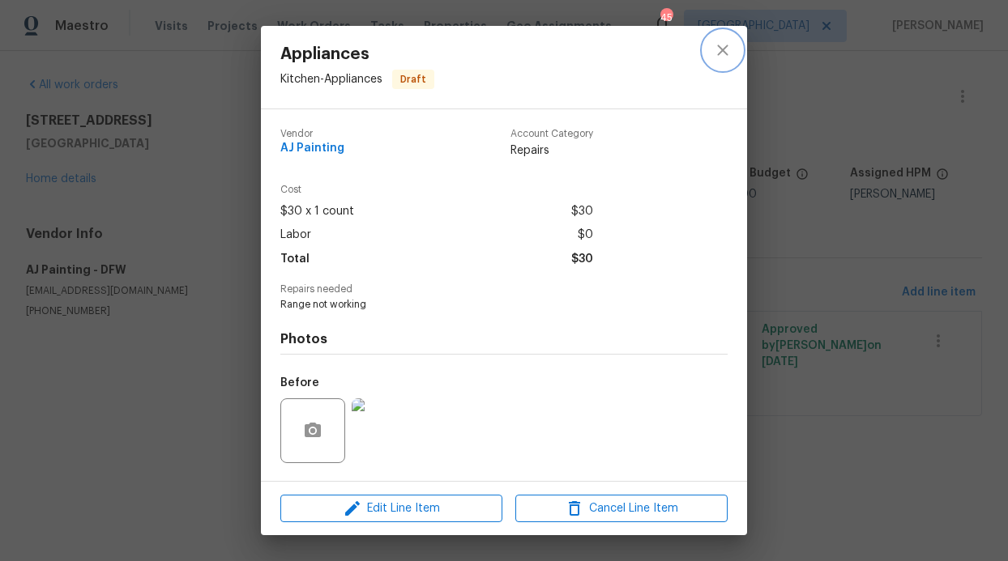
click at [721, 54] on icon "close" at bounding box center [722, 50] width 19 height 19
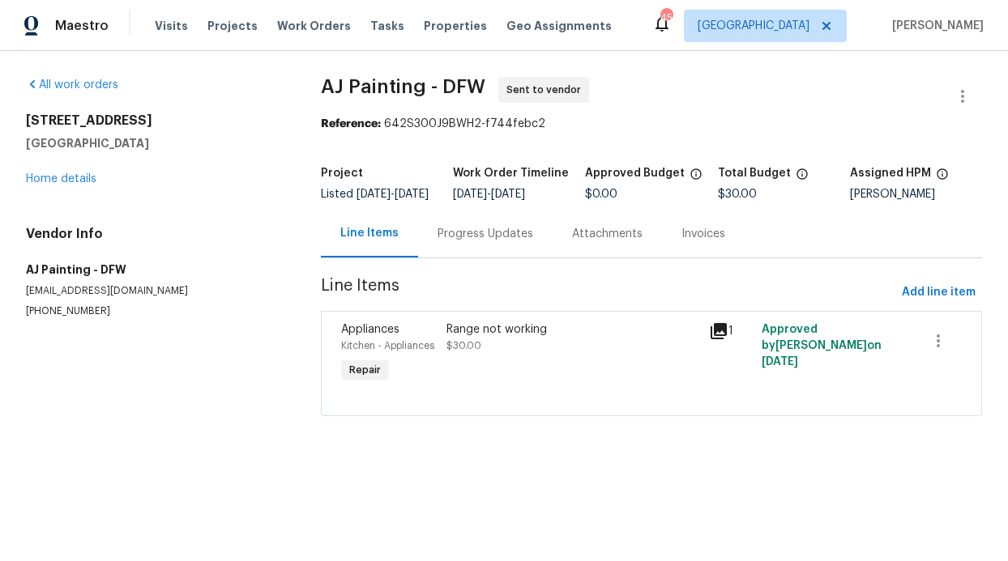
click at [501, 375] on div "Range not working $30.00" at bounding box center [573, 354] width 262 height 75
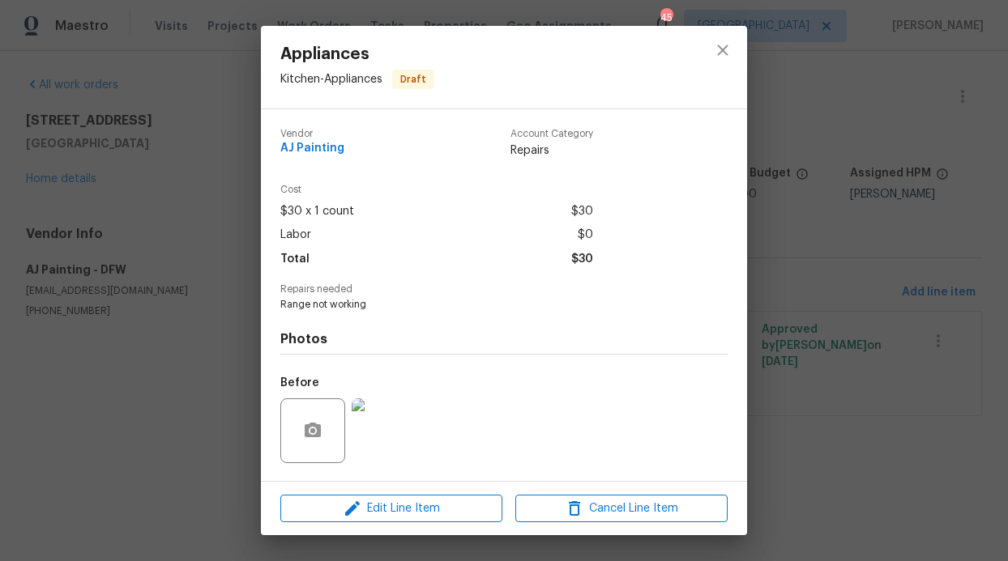
click at [742, 48] on div at bounding box center [722, 67] width 49 height 83
click at [737, 48] on button "close" at bounding box center [722, 50] width 39 height 39
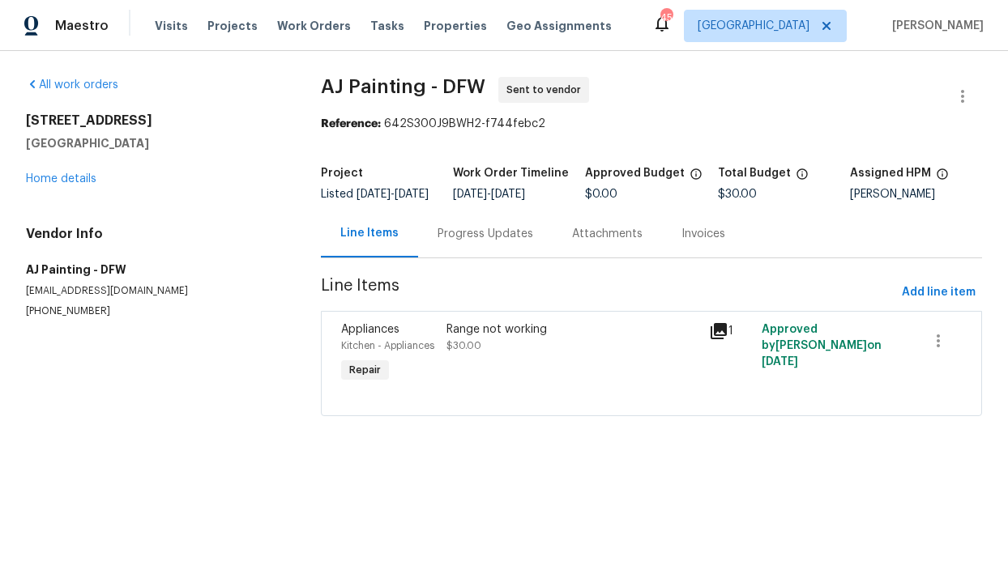
click at [933, 383] on div at bounding box center [940, 354] width 53 height 75
click at [933, 361] on button "button" at bounding box center [938, 341] width 39 height 39
click at [463, 252] on div at bounding box center [504, 280] width 1008 height 561
click at [39, 182] on link "Home details" at bounding box center [61, 178] width 70 height 11
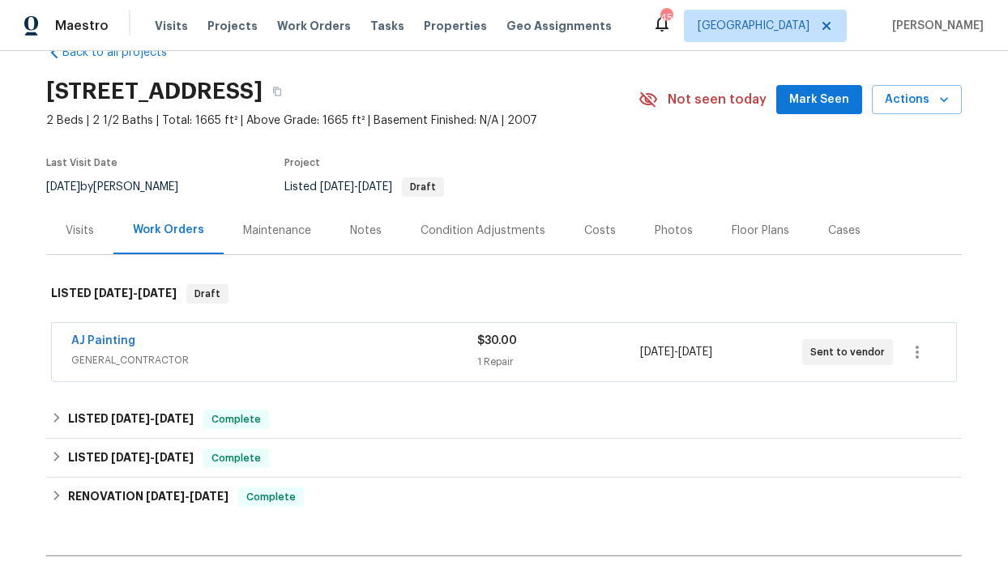
scroll to position [41, 0]
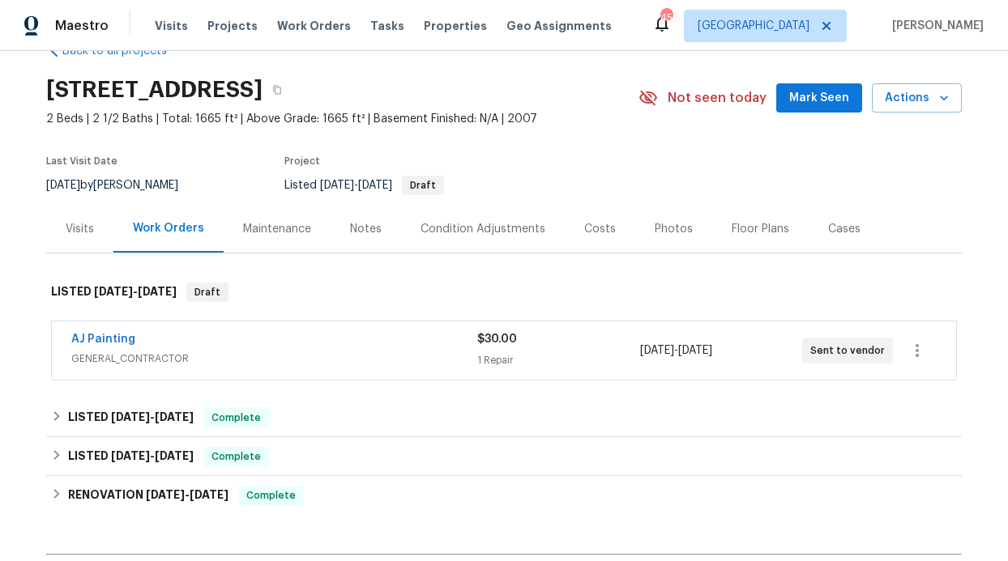
click at [169, 335] on div "AJ Painting" at bounding box center [274, 340] width 406 height 19
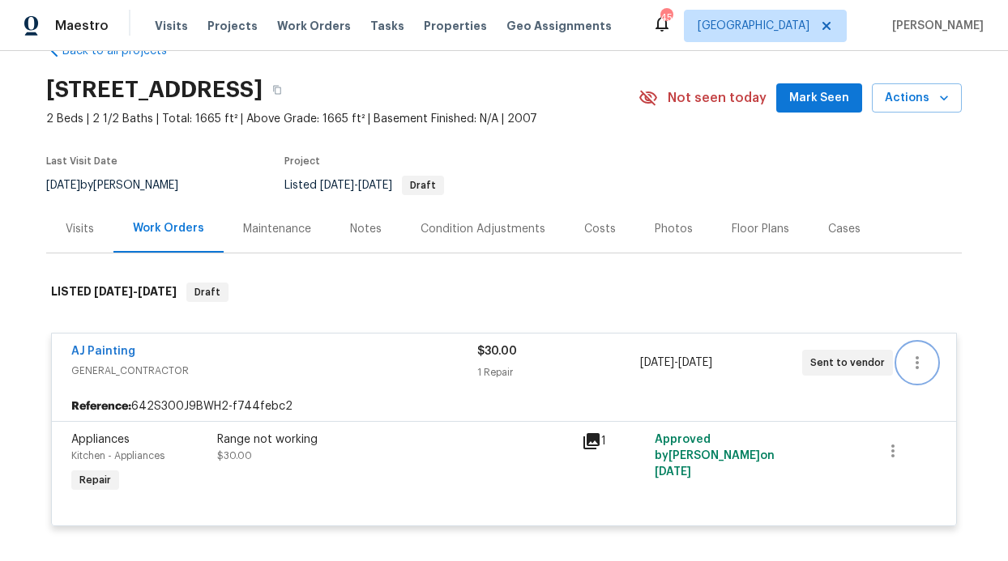
click at [898, 360] on button "button" at bounding box center [917, 363] width 39 height 39
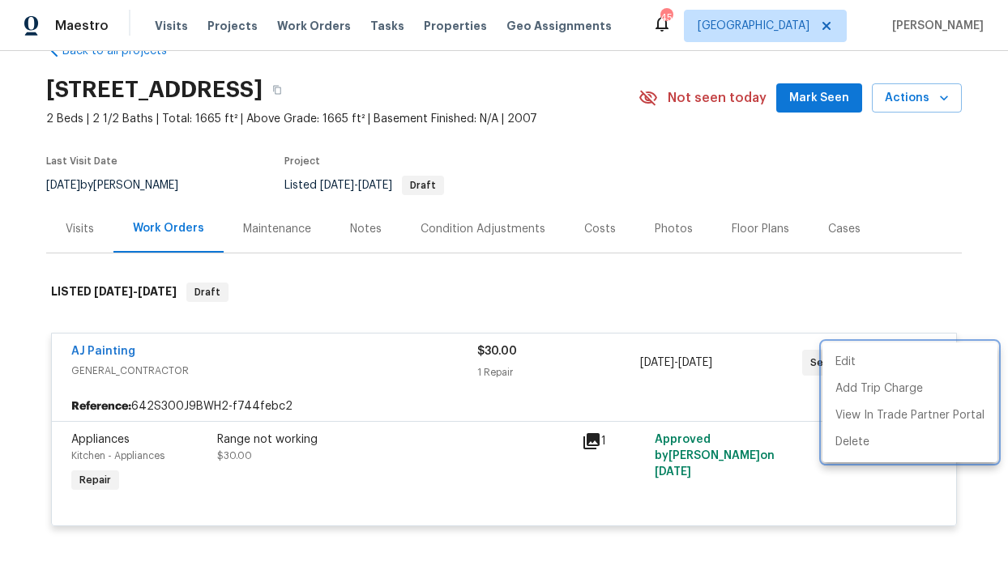
click at [694, 320] on div at bounding box center [504, 280] width 1008 height 561
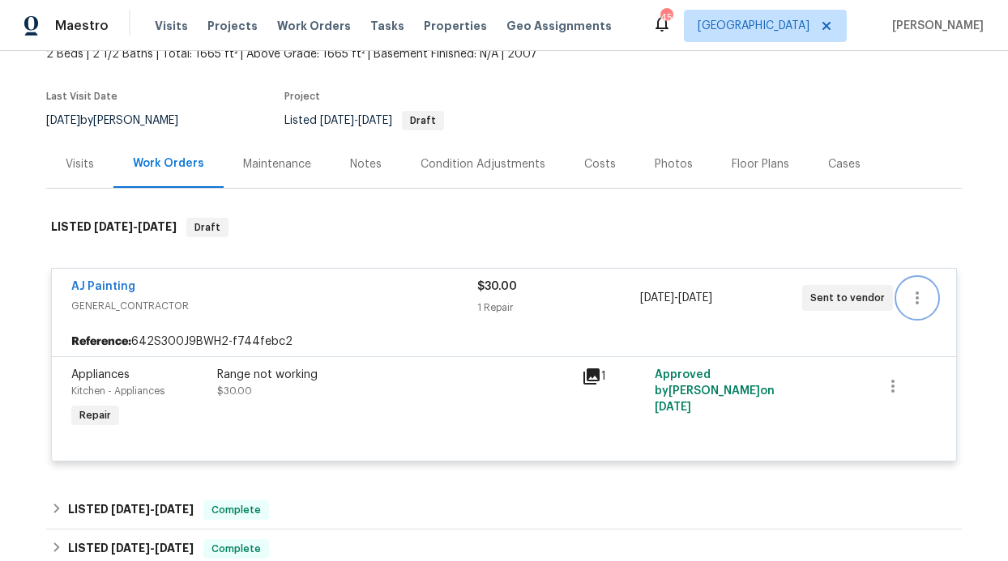
scroll to position [91, 0]
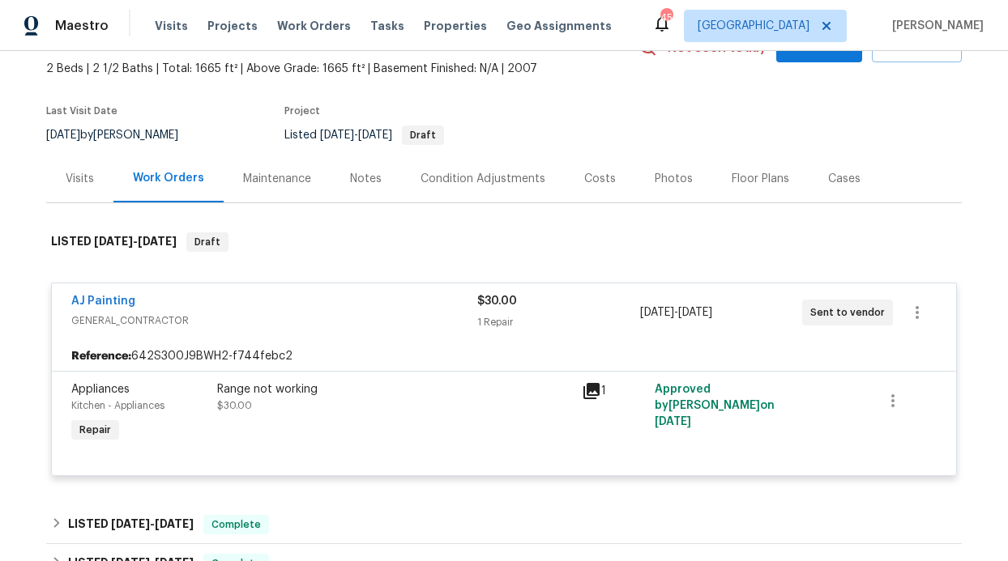
click at [143, 179] on div "Work Orders" at bounding box center [168, 178] width 71 height 16
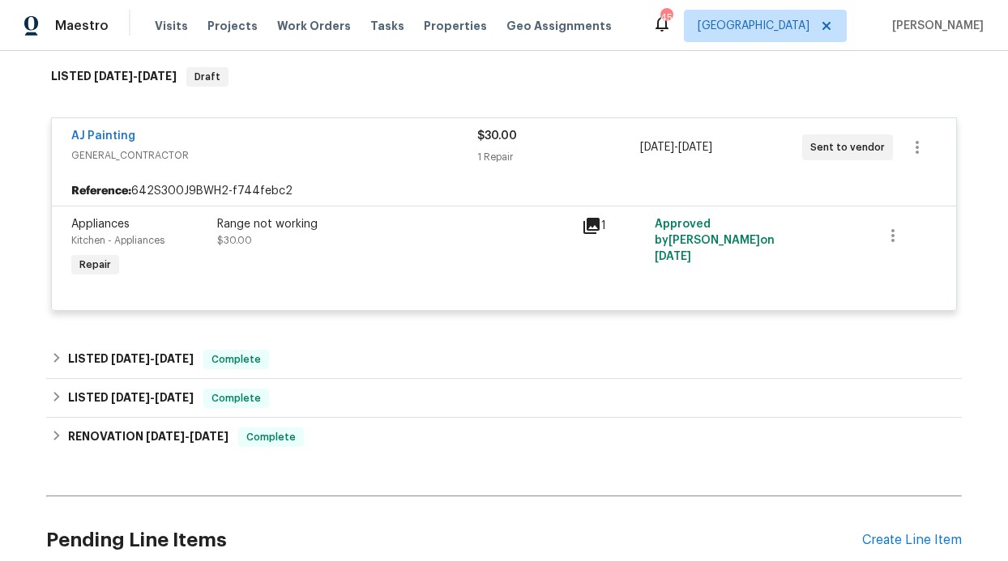
scroll to position [0, 0]
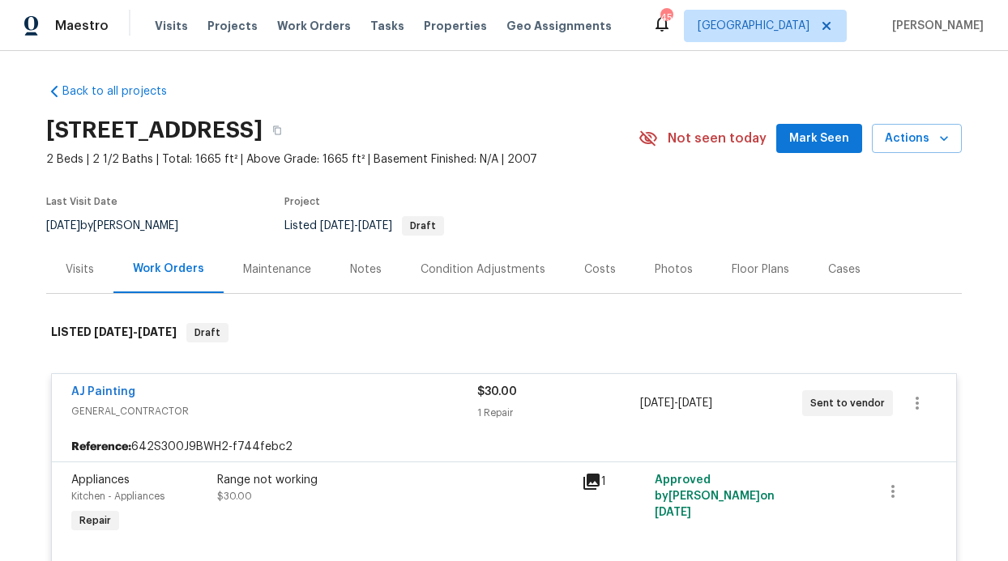
click at [401, 258] on div "Condition Adjustments" at bounding box center [483, 269] width 164 height 48
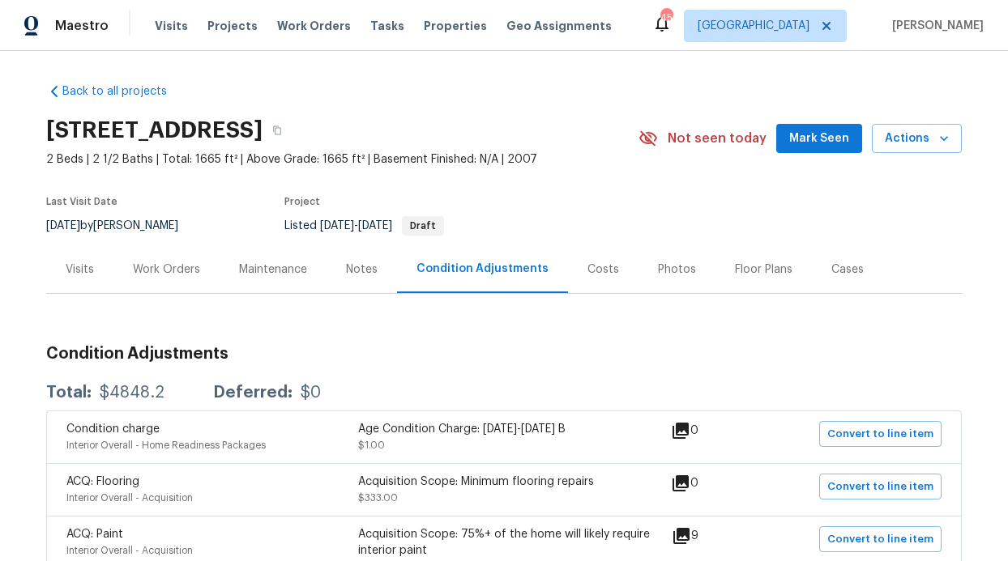
click at [163, 273] on div "Work Orders" at bounding box center [166, 270] width 67 height 16
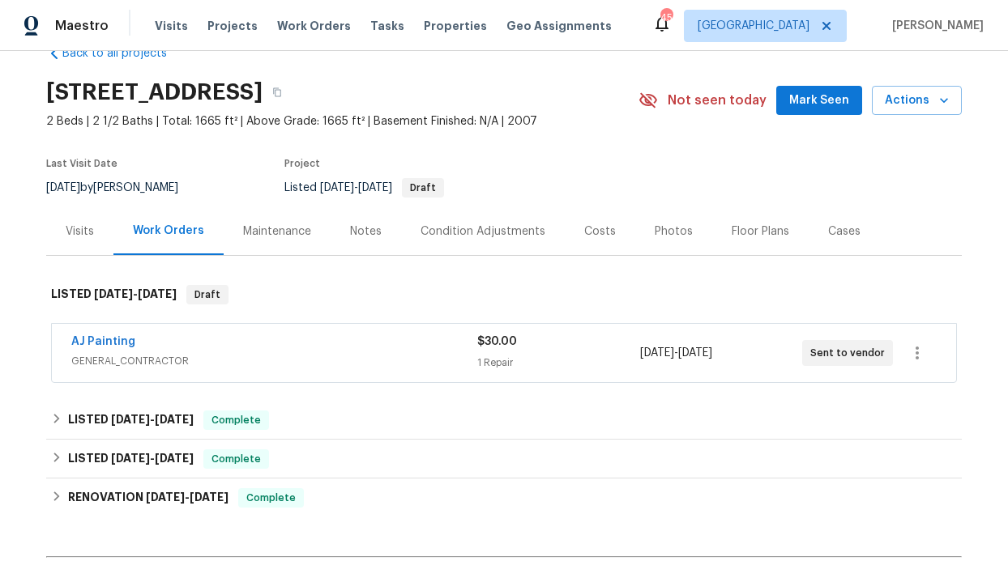
scroll to position [39, 0]
click at [915, 350] on icon "button" at bounding box center [916, 352] width 3 height 13
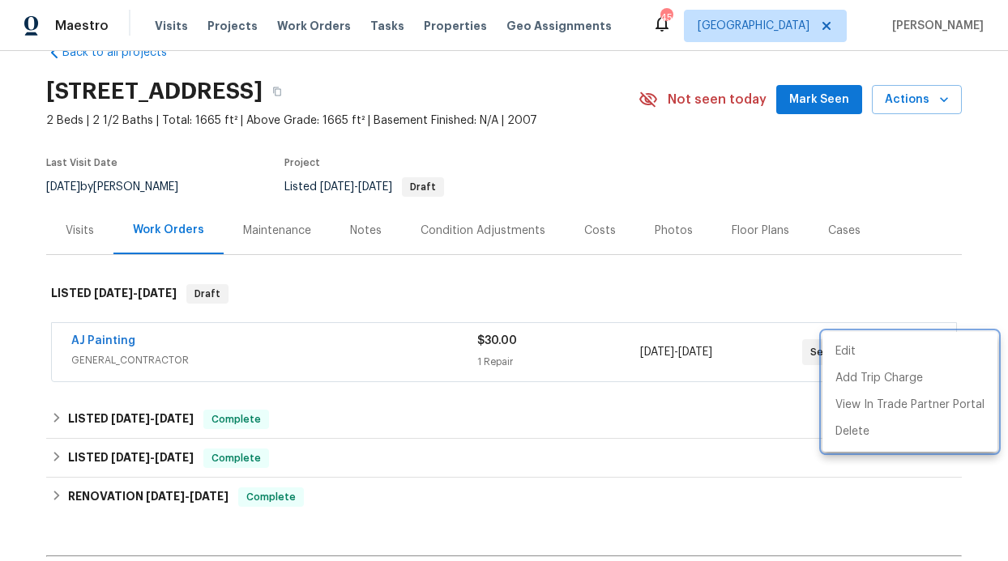
drag, startPoint x: 212, startPoint y: 297, endPoint x: 139, endPoint y: 319, distance: 76.4
click at [187, 301] on div at bounding box center [504, 280] width 1008 height 561
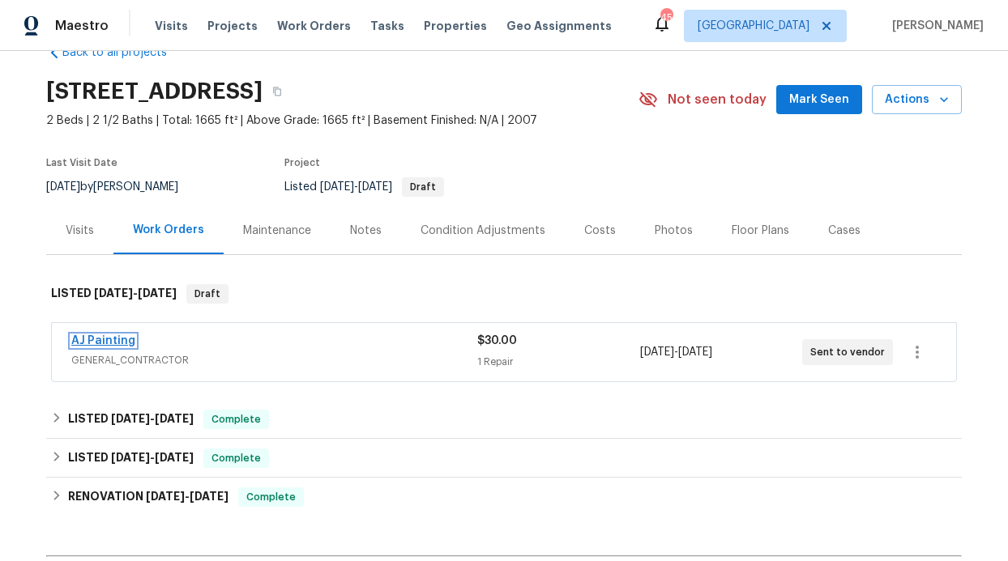
click at [116, 336] on link "AJ Painting" at bounding box center [103, 340] width 64 height 11
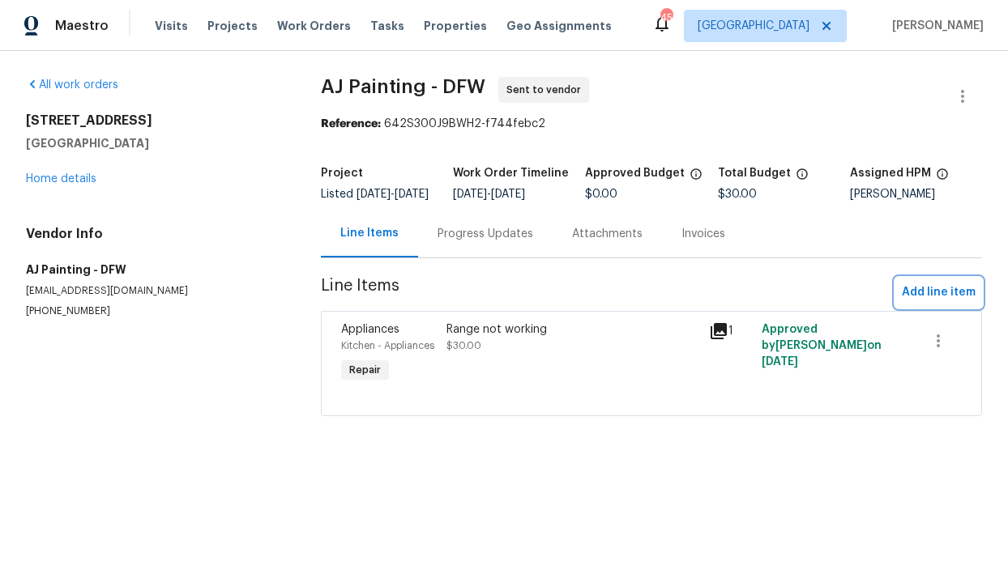
click at [932, 302] on span "Add line item" at bounding box center [939, 293] width 74 height 20
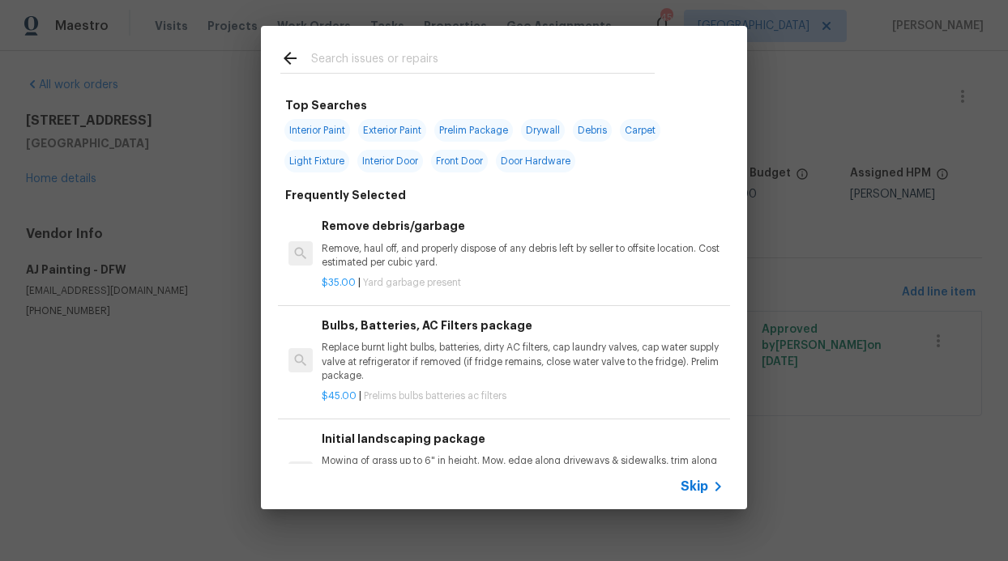
click at [697, 490] on span "Skip" at bounding box center [695, 487] width 28 height 16
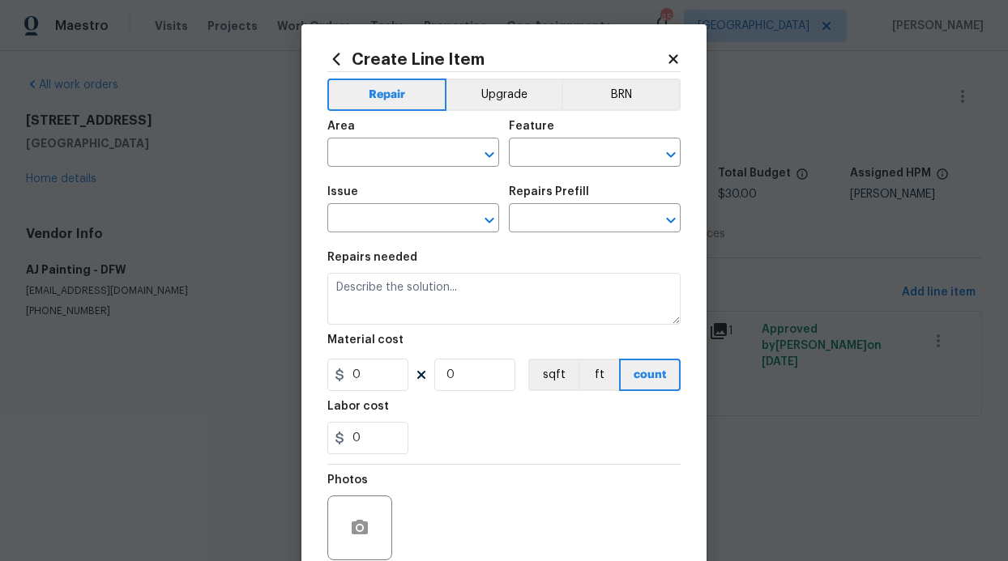
click at [327, 173] on span "Area ​" at bounding box center [413, 144] width 172 height 66
click at [336, 164] on input "text" at bounding box center [390, 154] width 126 height 25
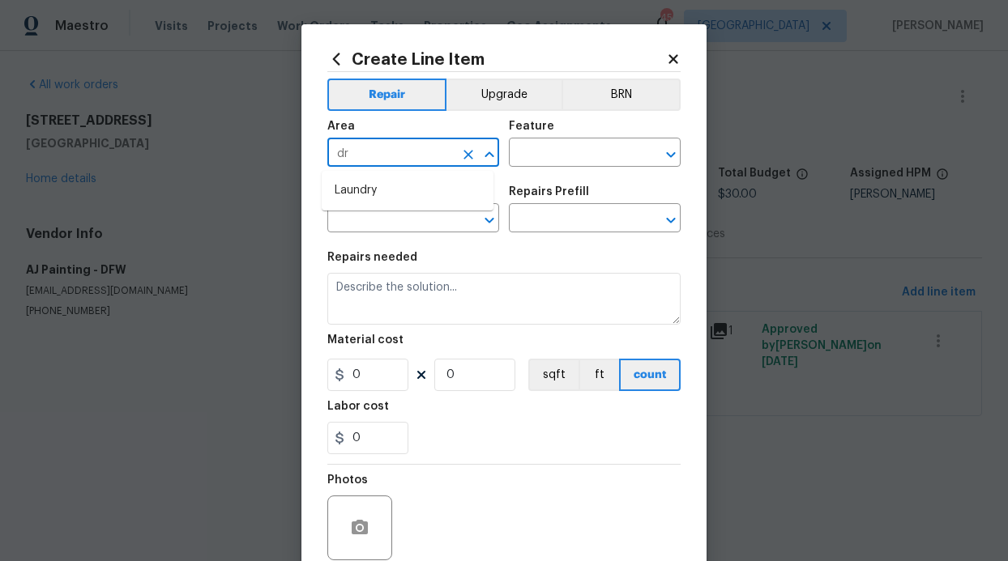
type input "d"
click at [388, 222] on li "Interior Overall" at bounding box center [408, 217] width 172 height 27
type input "Interior Overall"
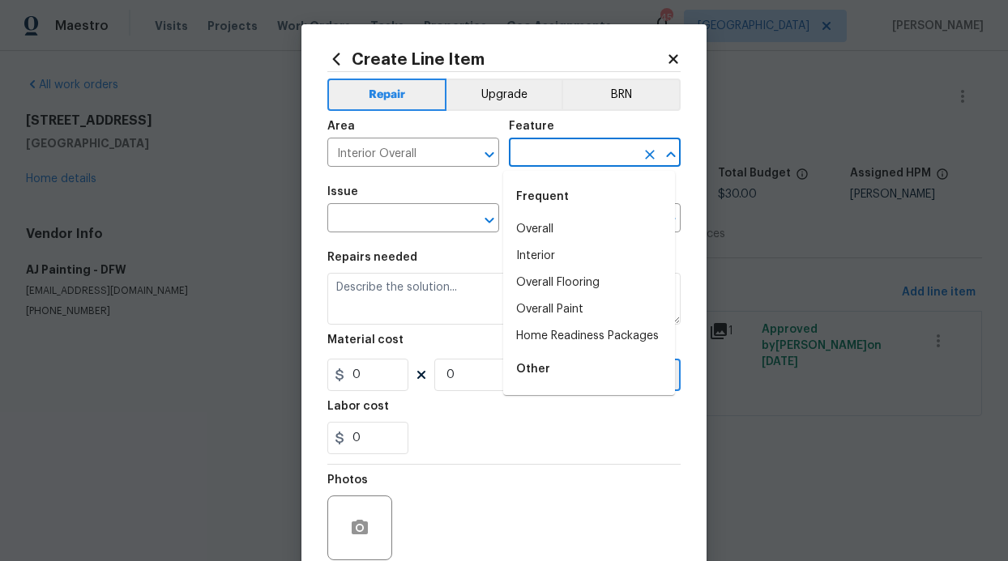
click at [553, 160] on input "text" at bounding box center [572, 154] width 126 height 25
type input "f"
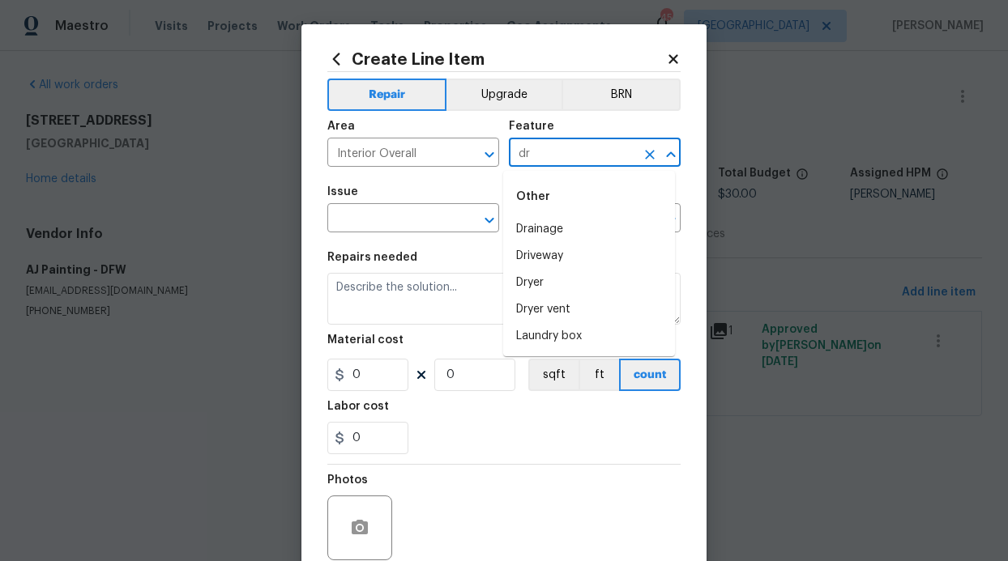
type input "d"
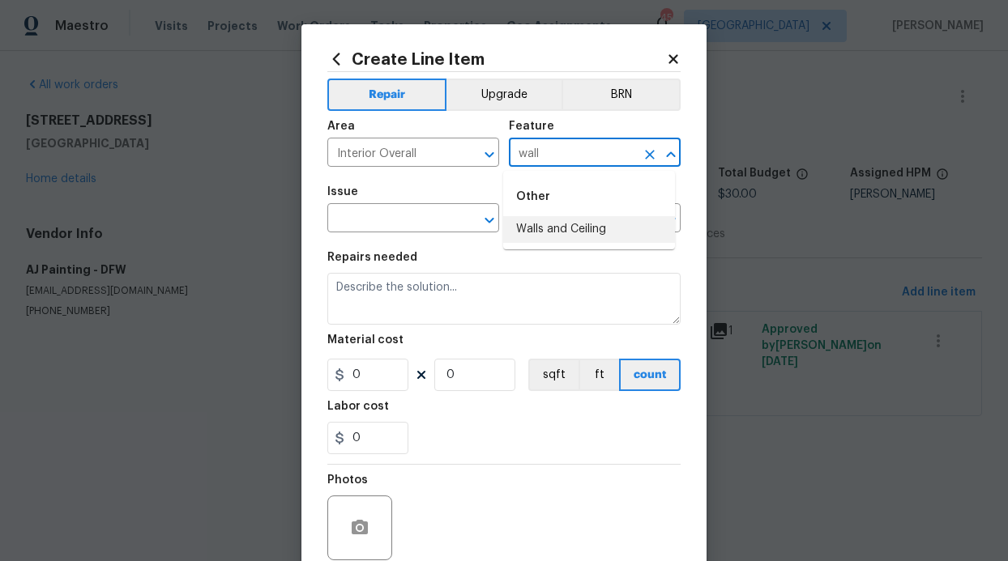
click at [587, 236] on li "Walls and Ceiling" at bounding box center [589, 229] width 172 height 27
type input "Walls and Ceiling"
click at [396, 213] on input "text" at bounding box center [390, 219] width 126 height 25
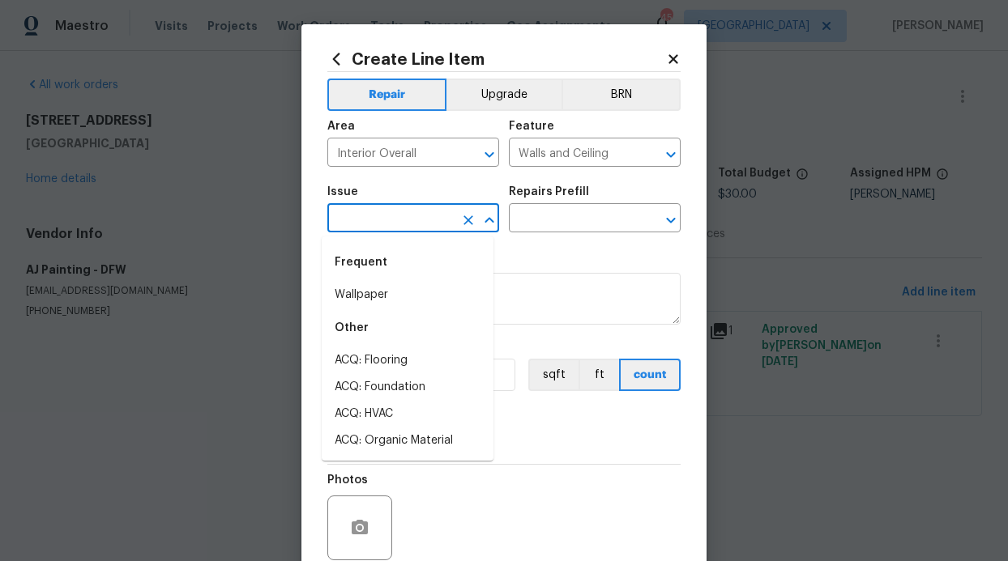
click at [373, 187] on div "Issue" at bounding box center [413, 196] width 172 height 21
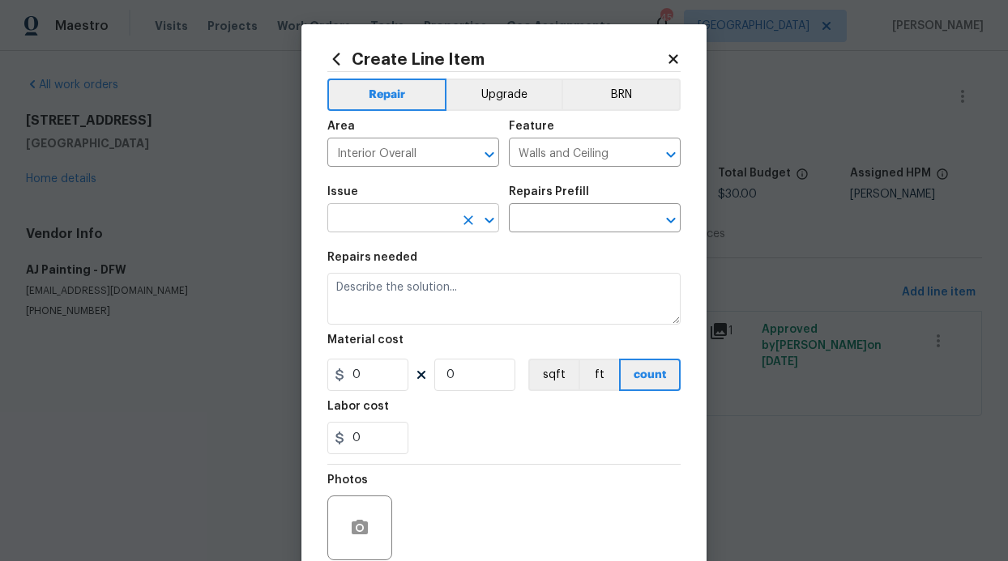
click at [457, 214] on div at bounding box center [478, 220] width 42 height 23
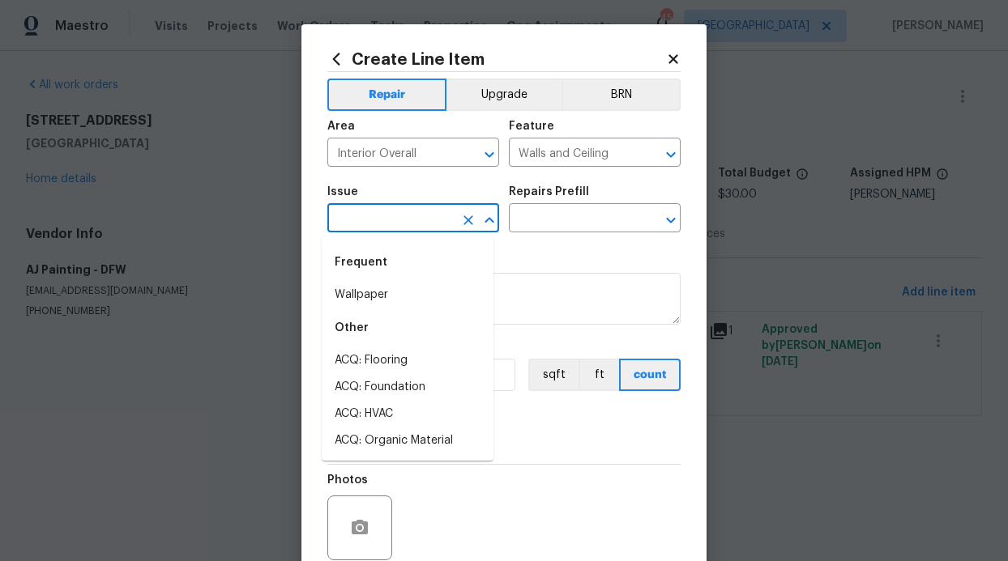
type input "d"
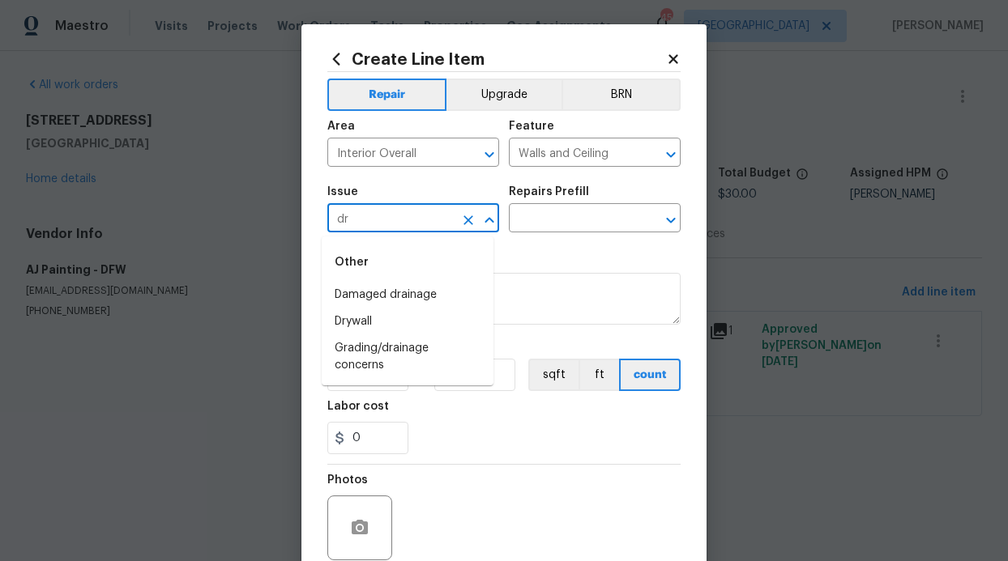
type input "d"
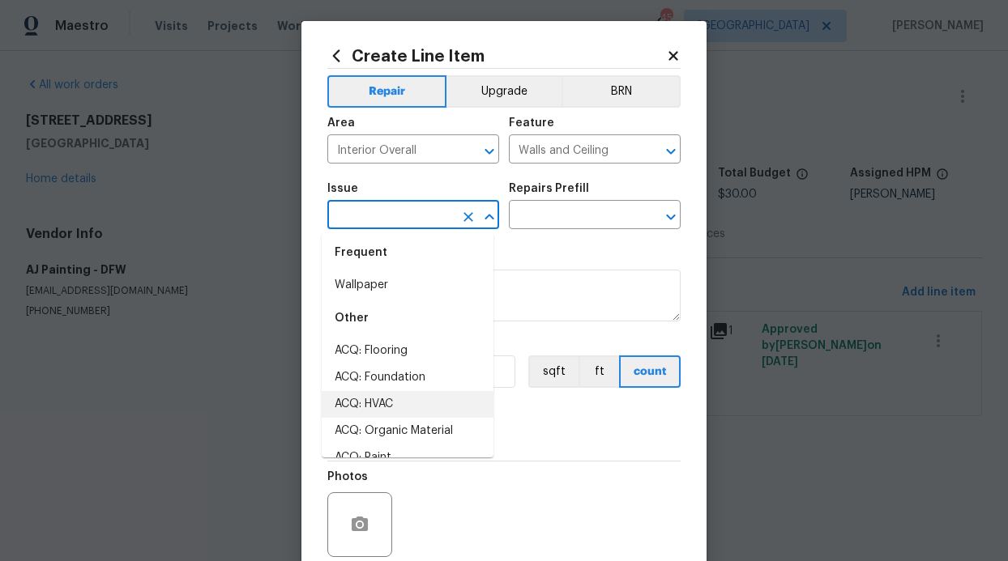
scroll to position [10, 0]
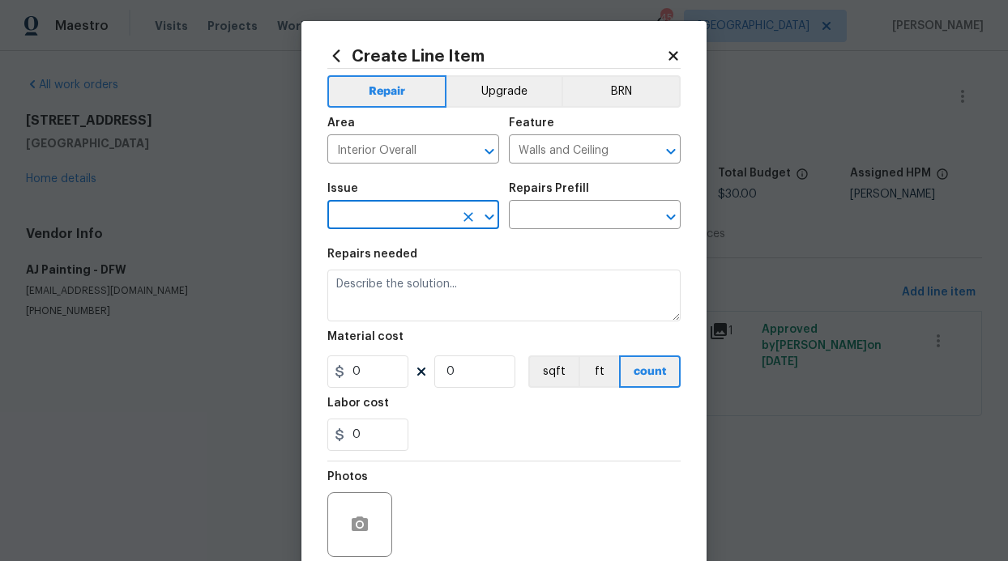
click at [385, 219] on input "text" at bounding box center [390, 216] width 126 height 25
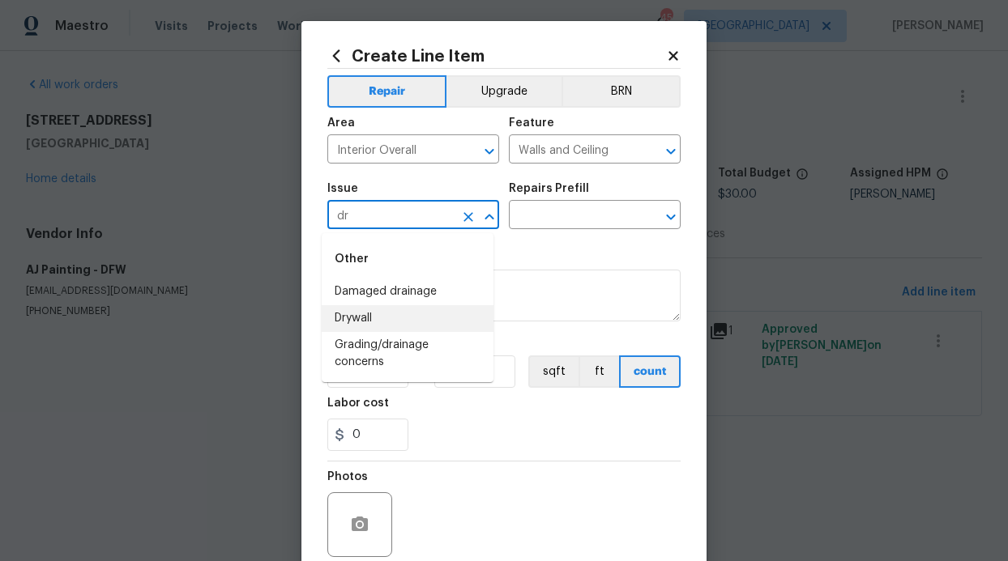
click at [344, 327] on li "Drywall" at bounding box center [408, 318] width 172 height 27
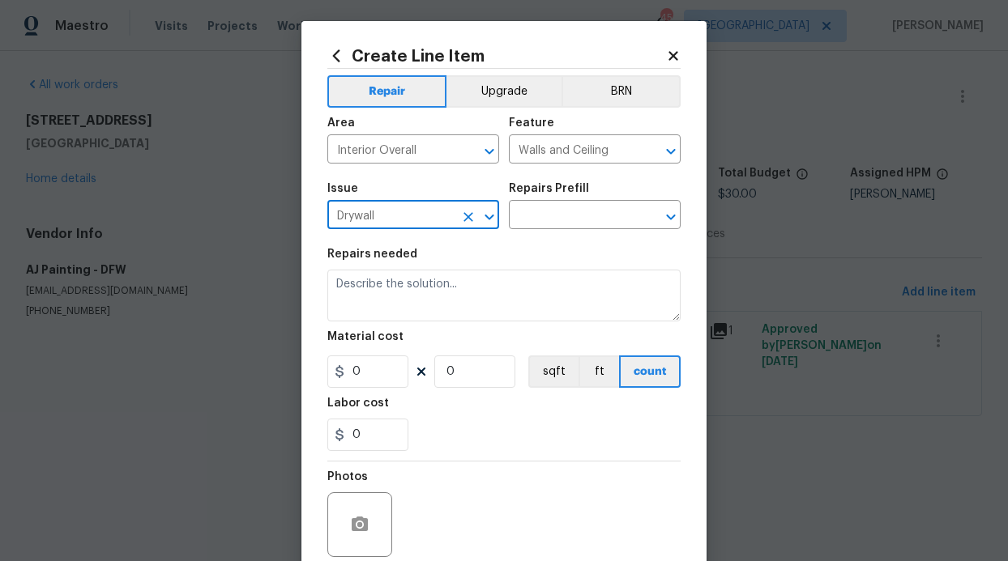
type input "Drywall"
click at [562, 202] on div "Repairs Prefill" at bounding box center [595, 193] width 172 height 21
click at [561, 207] on input "text" at bounding box center [572, 216] width 126 height 25
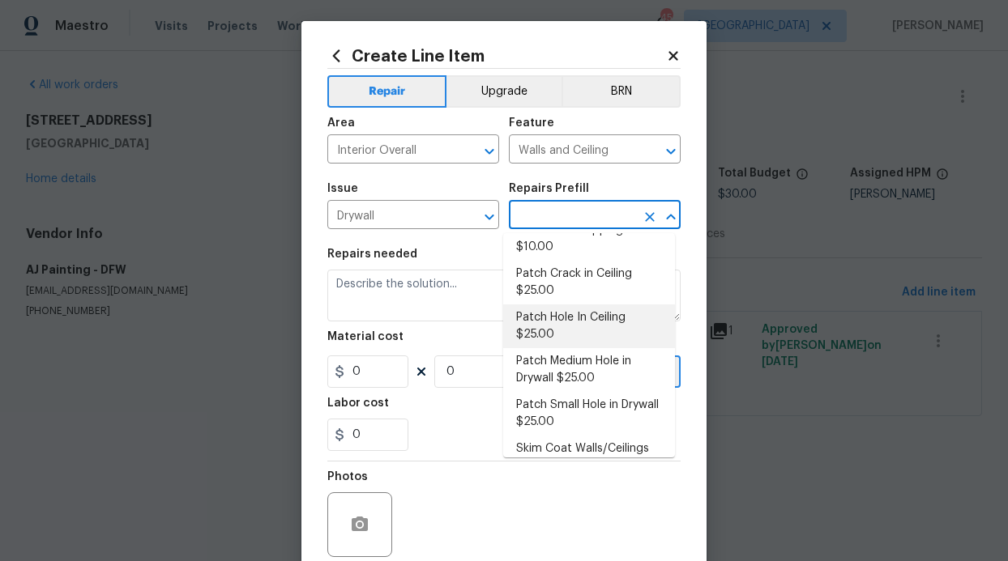
scroll to position [75, 0]
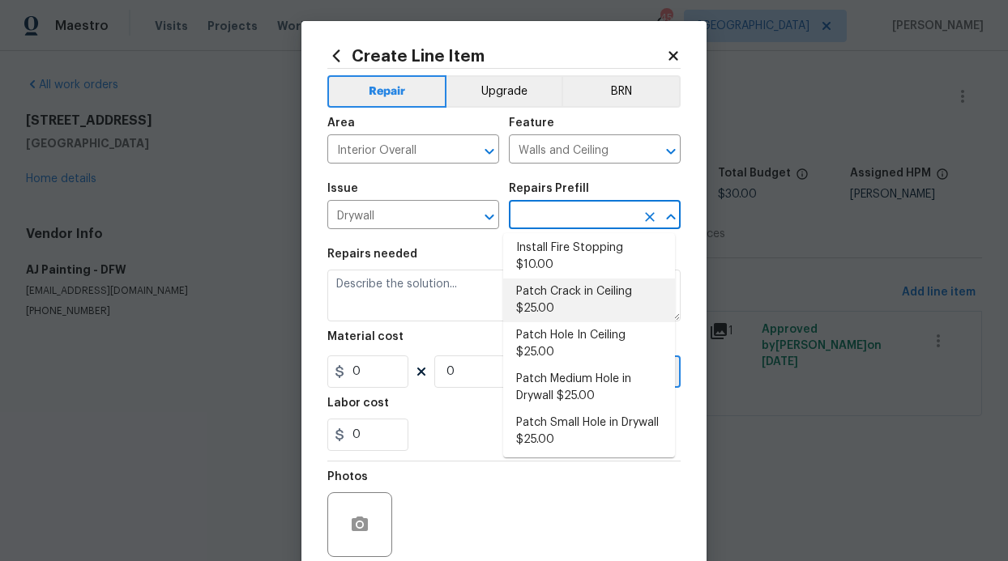
click at [583, 301] on li "Patch Crack in Ceiling $25.00" at bounding box center [589, 301] width 172 height 44
type input "Patch Crack in Ceiling $25.00"
type textarea "Prep/scrape all loose material from the damaged area; prime if needed. Patch th…"
type input "25"
type input "1"
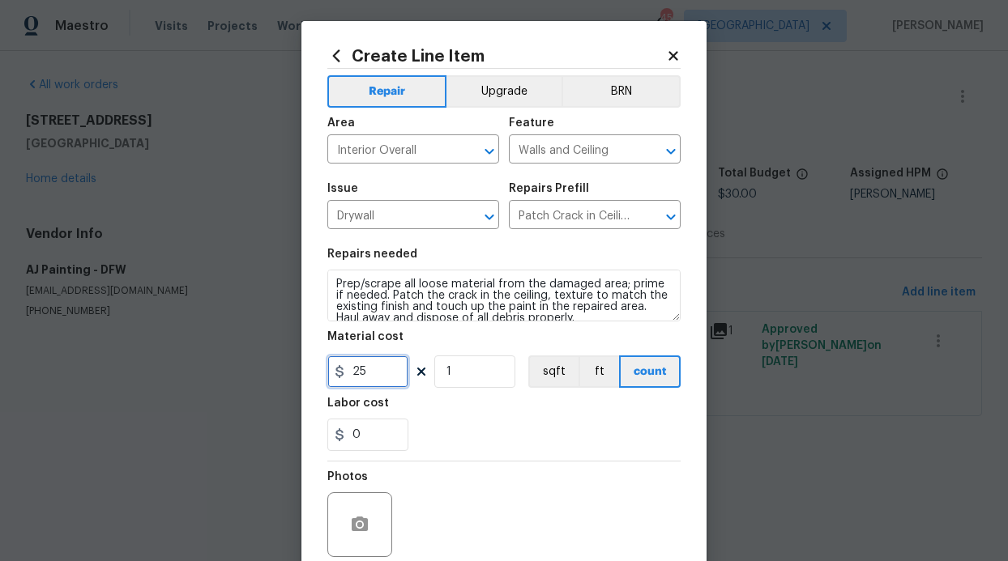
drag, startPoint x: 365, startPoint y: 378, endPoint x: 334, endPoint y: 375, distance: 31.0
click at [336, 377] on div "25" at bounding box center [367, 372] width 81 height 32
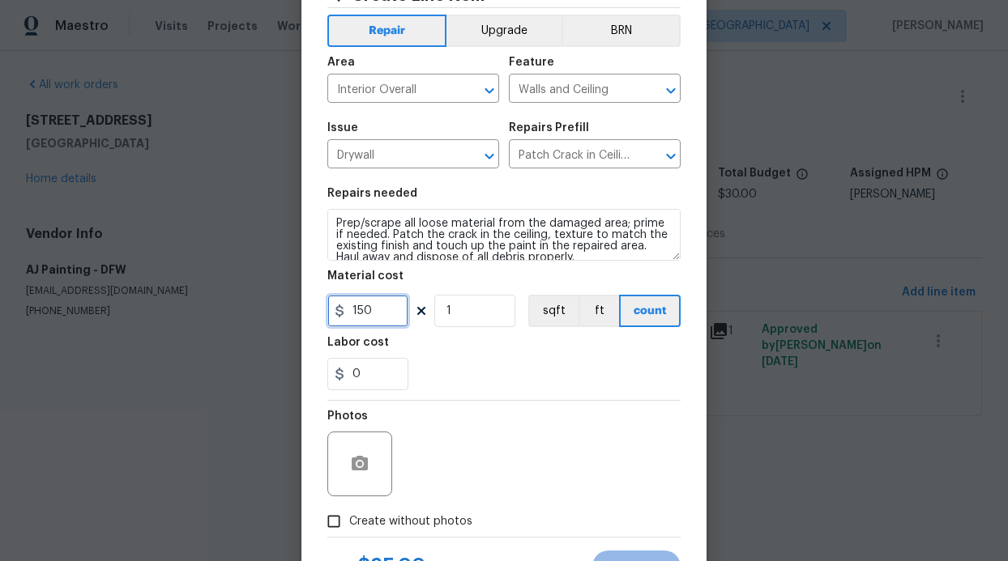
scroll to position [137, 0]
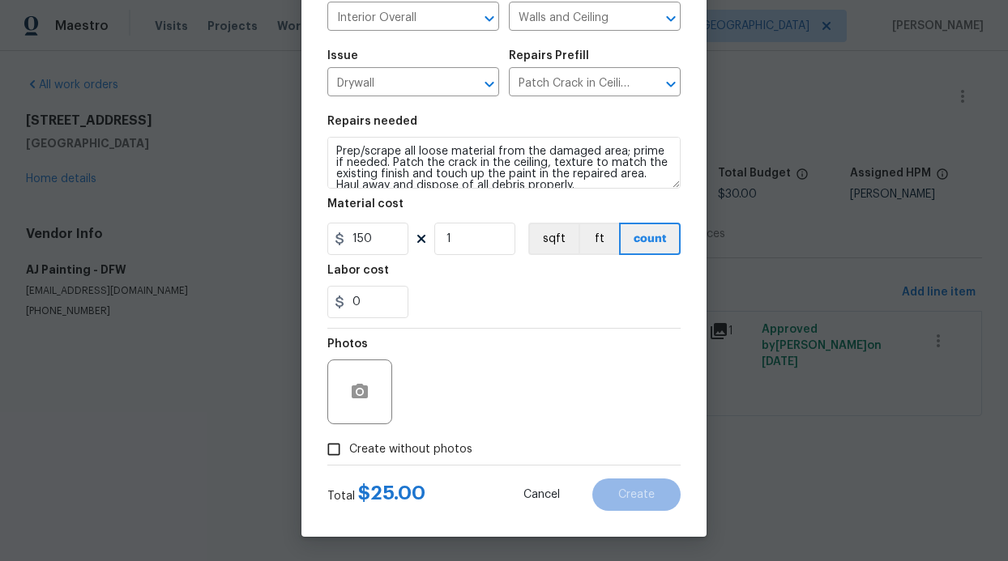
type input "150"
click at [357, 447] on span "Create without photos" at bounding box center [410, 450] width 123 height 17
click at [349, 447] on input "Create without photos" at bounding box center [333, 449] width 31 height 31
checkbox input "true"
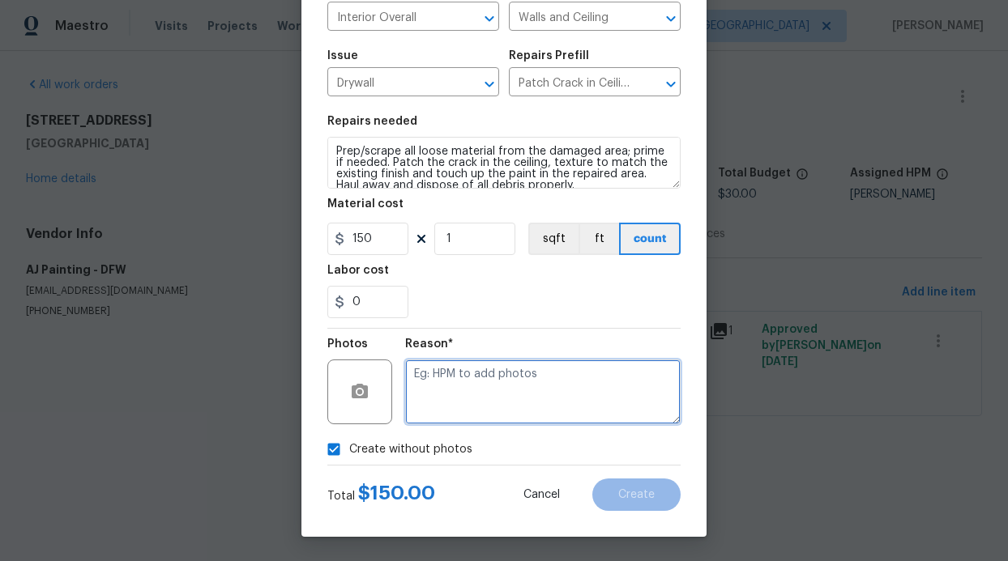
click at [494, 408] on textarea at bounding box center [542, 392] width 275 height 65
type textarea "GC will add photos"
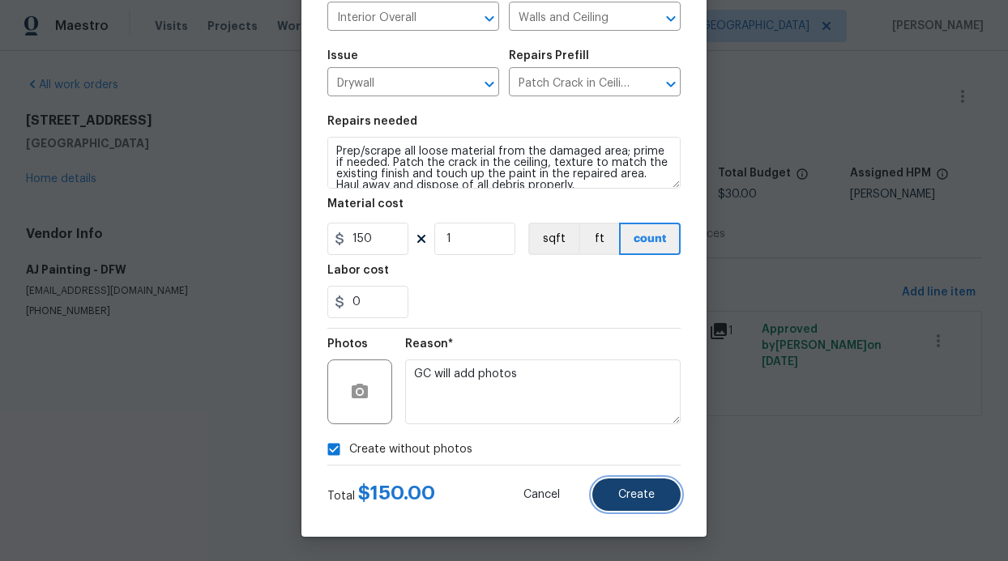
click at [632, 488] on button "Create" at bounding box center [636, 495] width 88 height 32
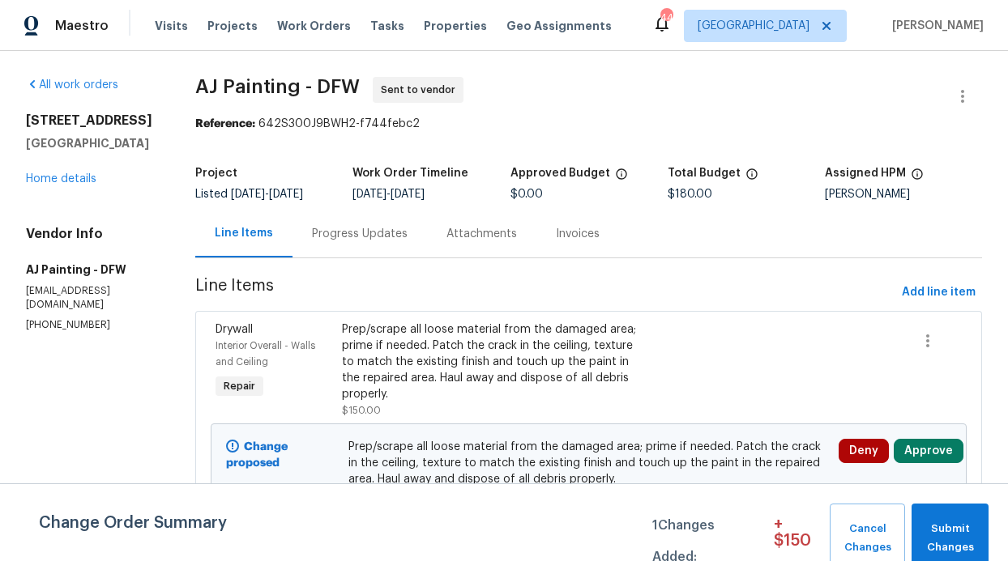
click at [954, 503] on div "Change Order Summary 1 Changes Added: + $ 150 Cancel Changes Submit Changes" at bounding box center [504, 523] width 1008 height 78
click at [970, 527] on span "Submit Changes" at bounding box center [950, 538] width 61 height 37
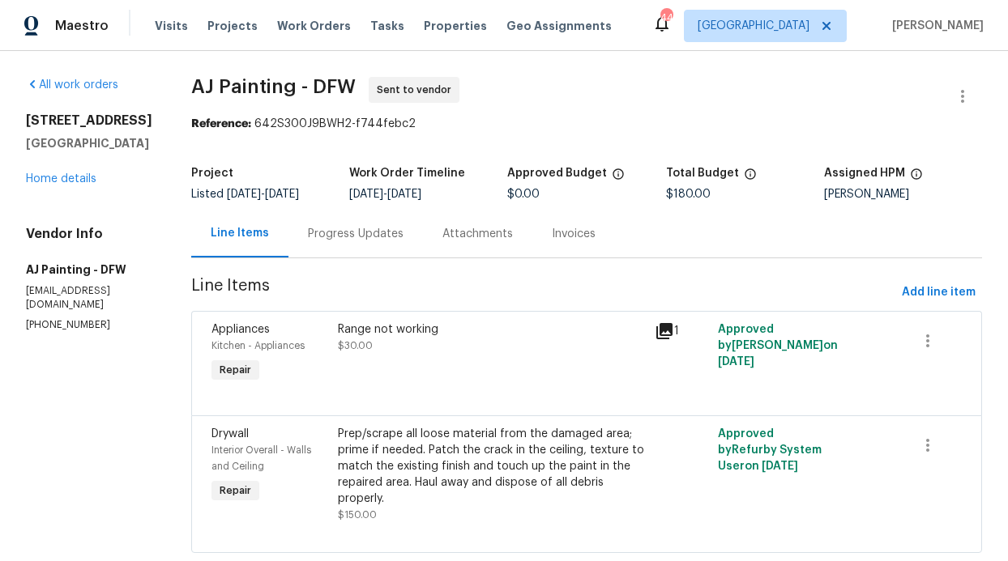
scroll to position [0, 0]
click at [51, 174] on link "Home details" at bounding box center [61, 178] width 70 height 11
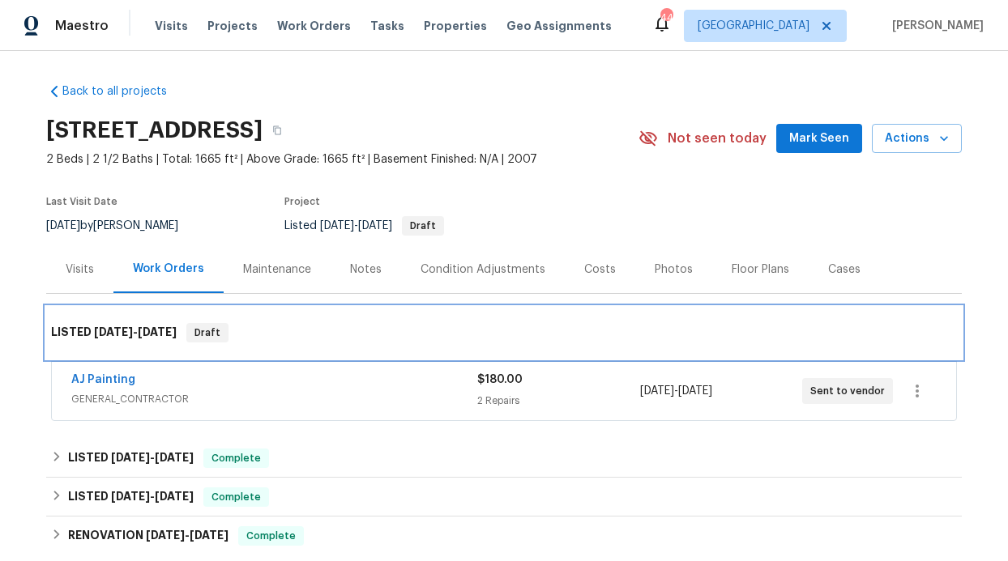
click at [143, 330] on span "8/15/25" at bounding box center [157, 332] width 39 height 11
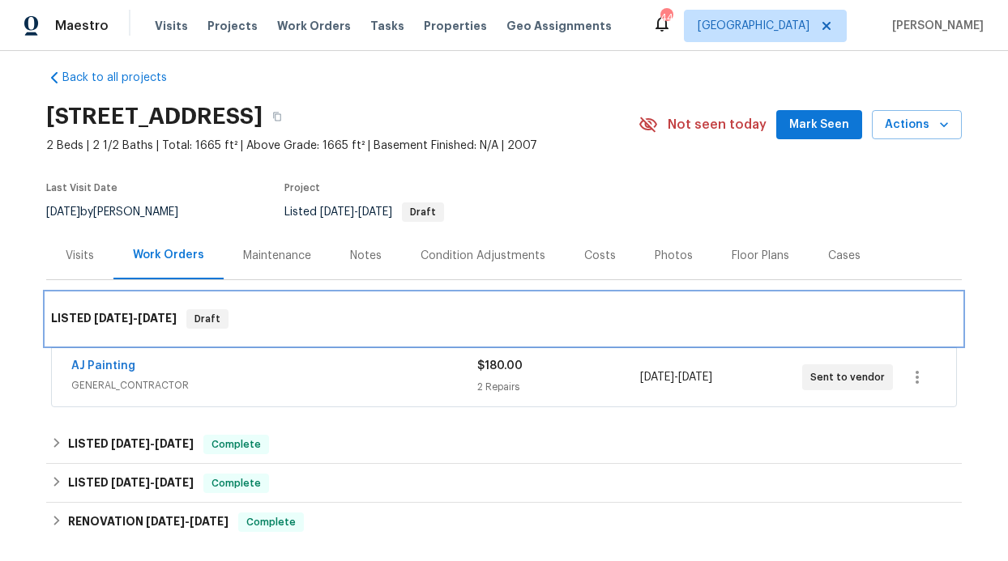
scroll to position [15, 0]
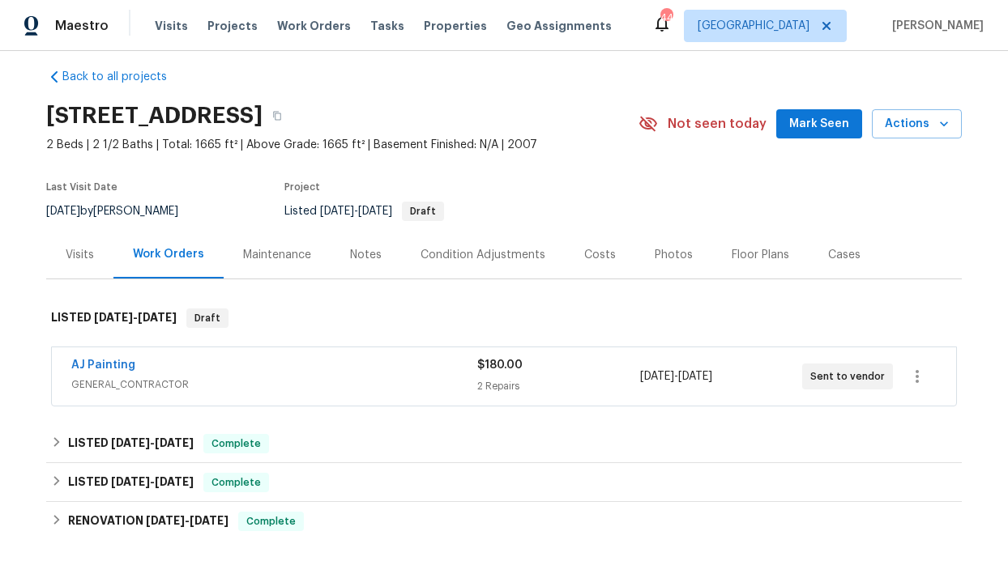
click at [135, 374] on div "AJ Painting" at bounding box center [274, 366] width 406 height 19
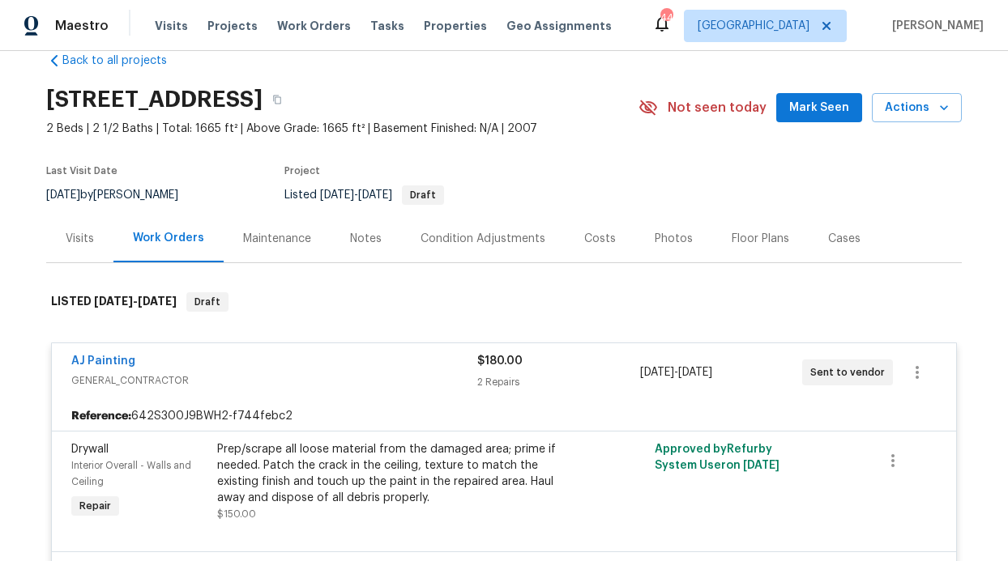
scroll to position [31, 0]
click at [911, 386] on button "button" at bounding box center [917, 372] width 39 height 39
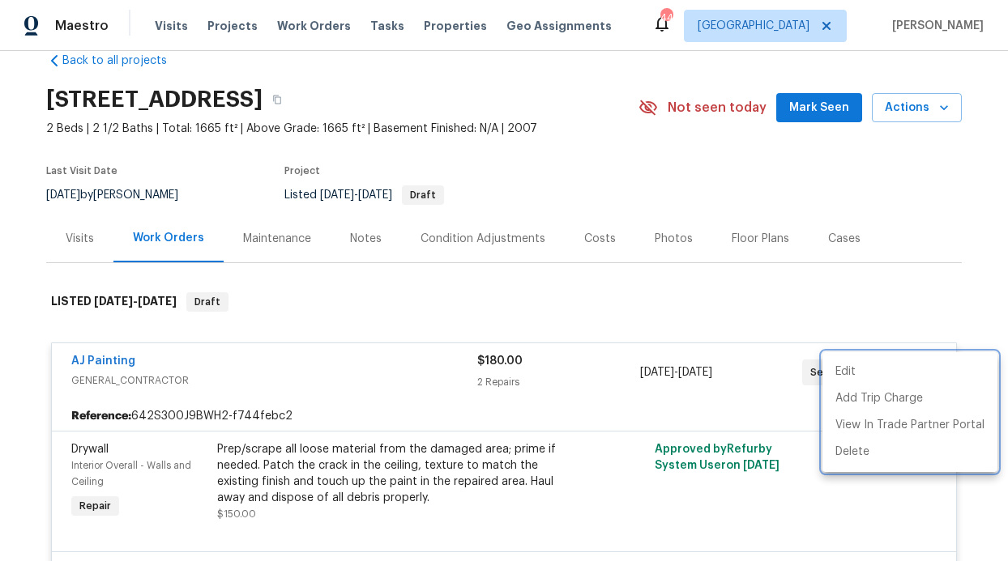
click at [811, 292] on div at bounding box center [504, 280] width 1008 height 561
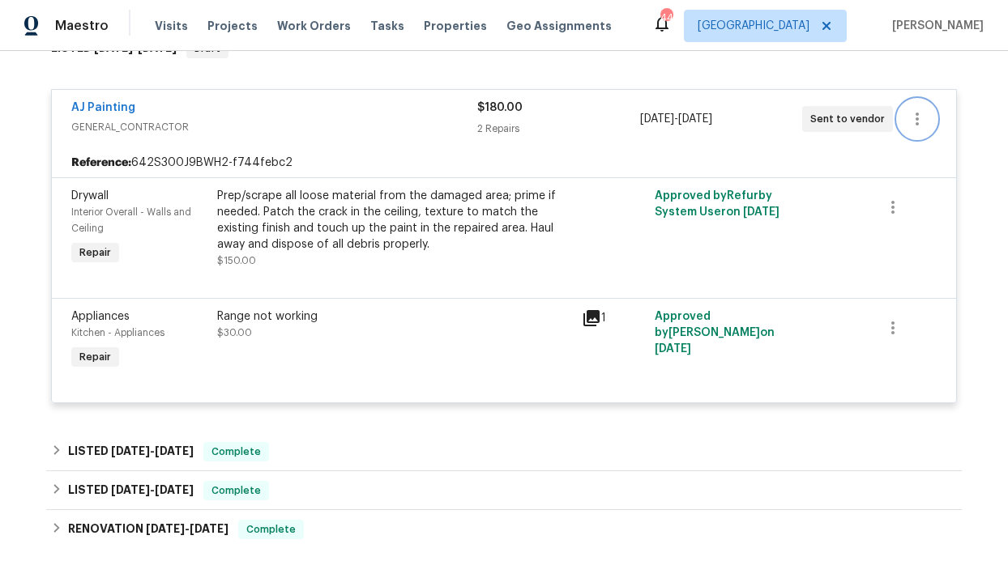
scroll to position [533, 0]
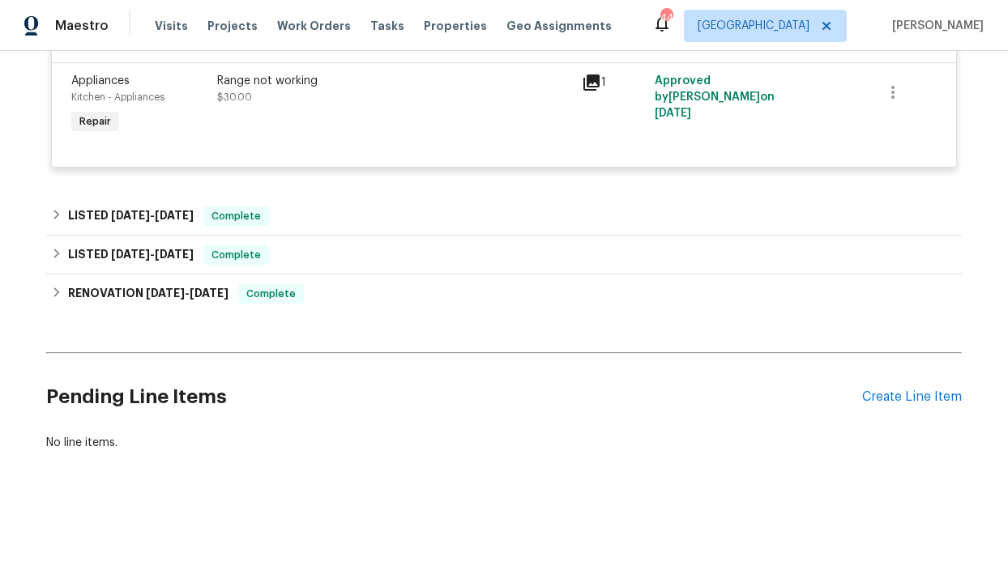
click at [922, 369] on div "Pending Line Items Create Line Item" at bounding box center [503, 397] width 915 height 75
click at [920, 375] on div "Pending Line Items Create Line Item" at bounding box center [503, 397] width 915 height 75
click at [914, 390] on div "Create Line Item" at bounding box center [912, 397] width 100 height 15
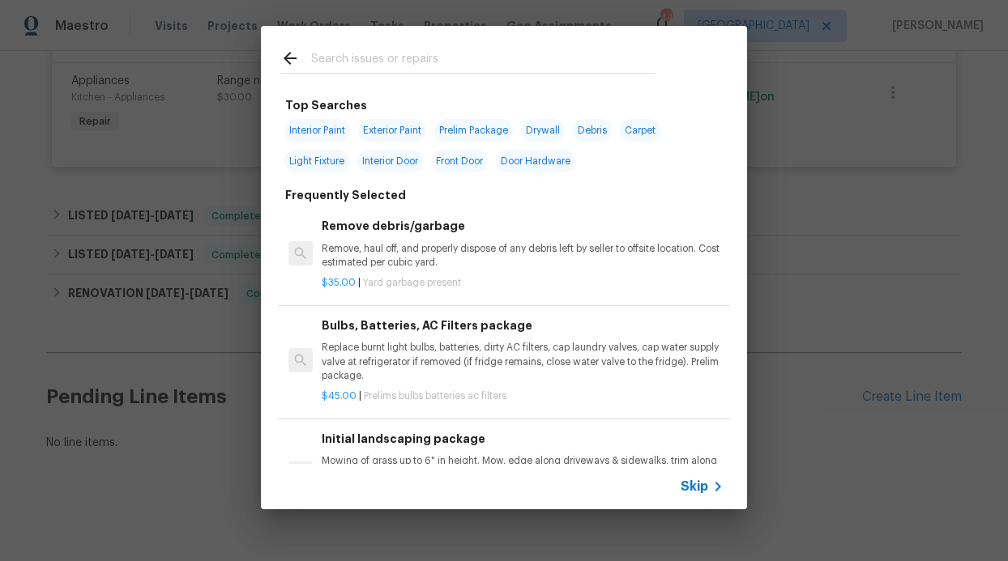
click at [711, 483] on icon at bounding box center [717, 486] width 19 height 19
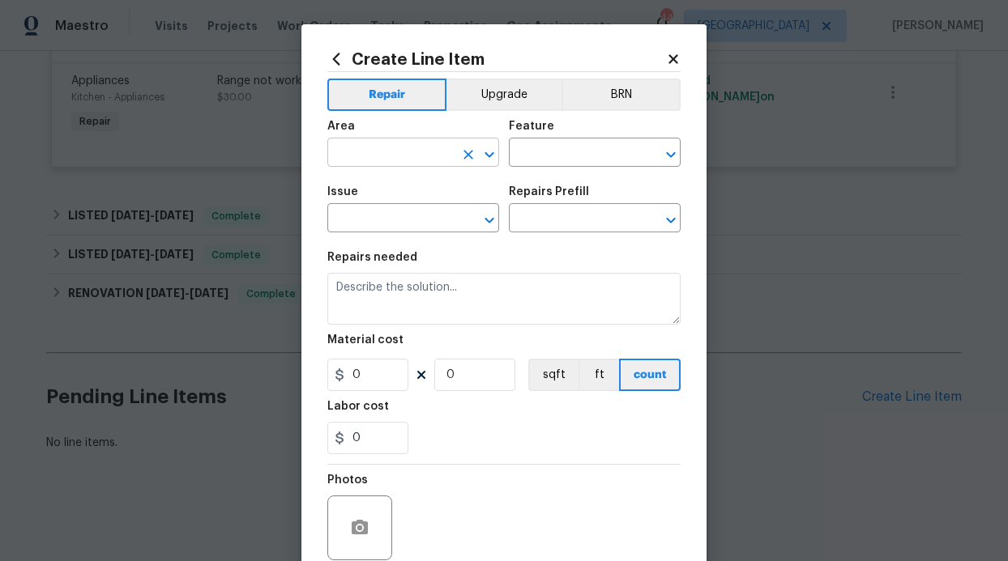
click at [401, 160] on input "text" at bounding box center [390, 154] width 126 height 25
type input "HVAC"
click at [604, 148] on input "text" at bounding box center [572, 154] width 126 height 25
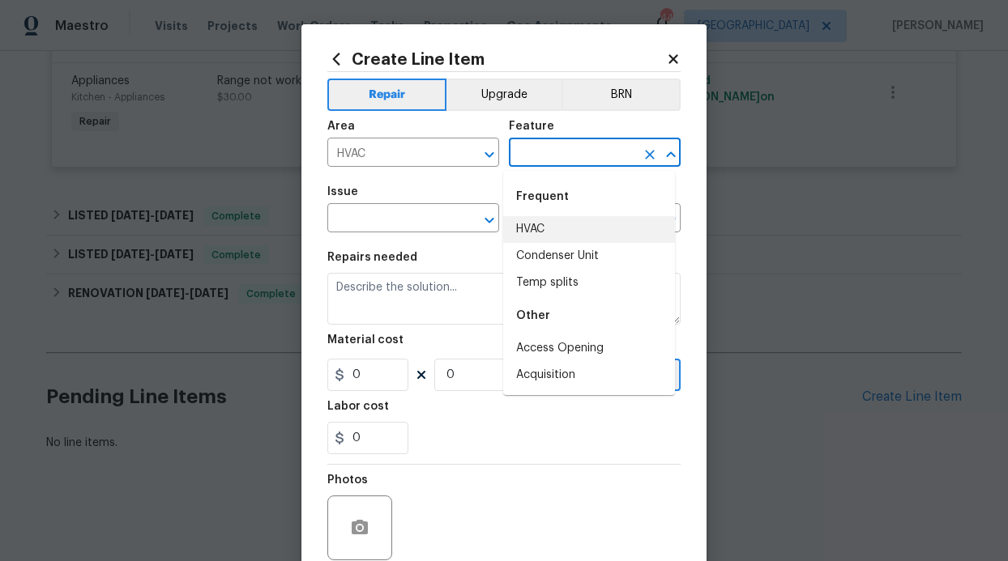
type input "HVAC"
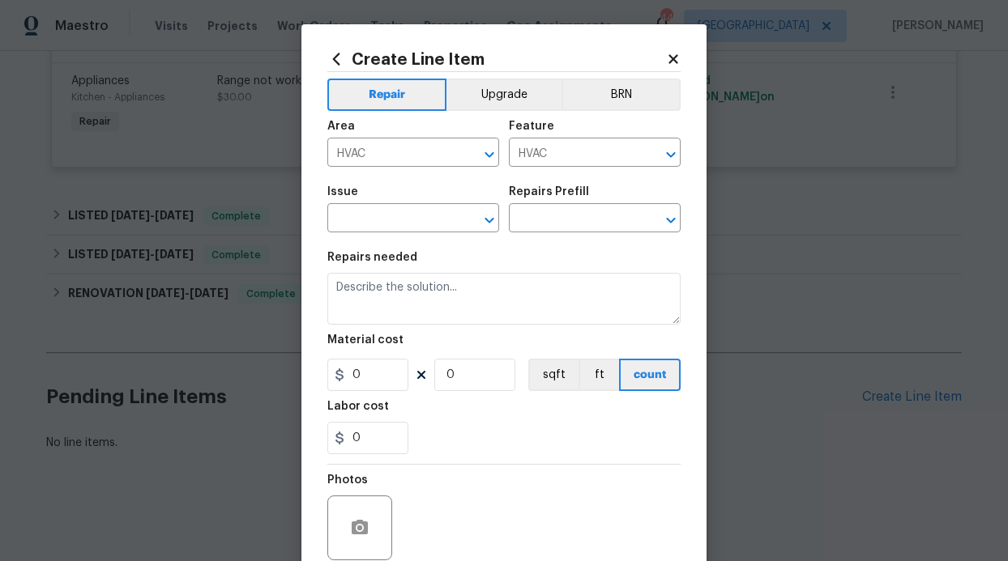
click at [450, 201] on div "Issue" at bounding box center [413, 196] width 172 height 21
click at [446, 220] on input "text" at bounding box center [390, 219] width 126 height 25
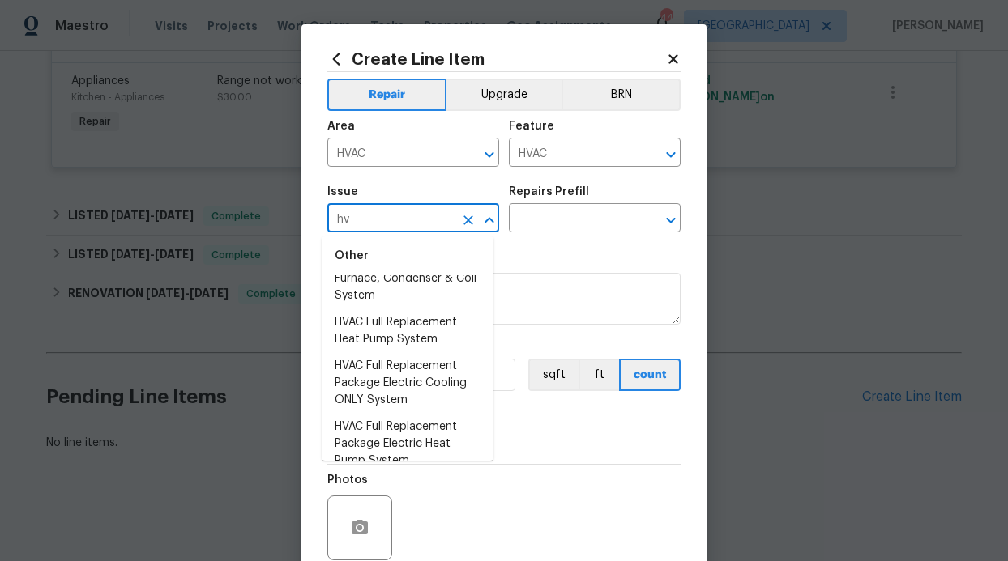
scroll to position [0, 0]
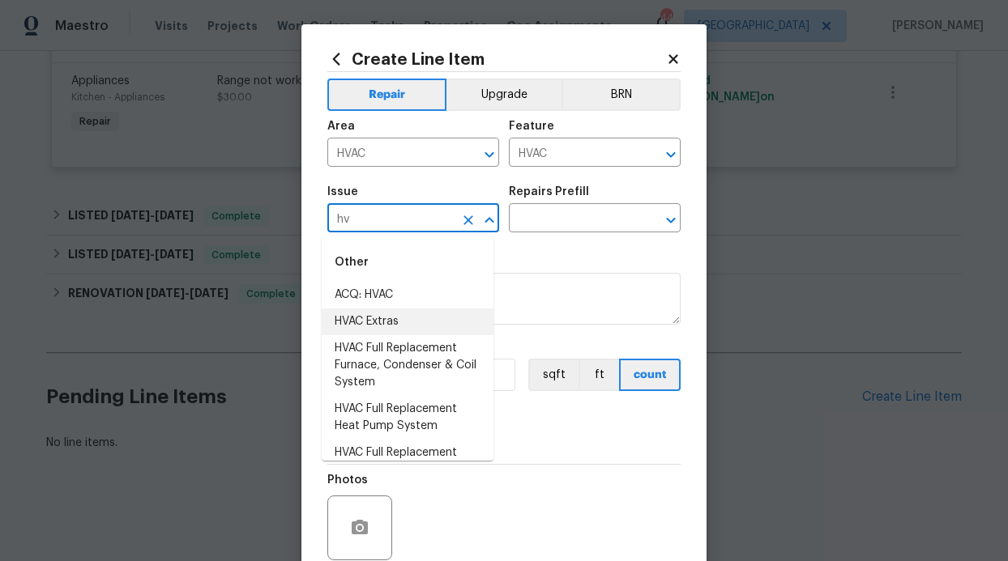
click at [382, 318] on li "HVAC Extras" at bounding box center [408, 322] width 172 height 27
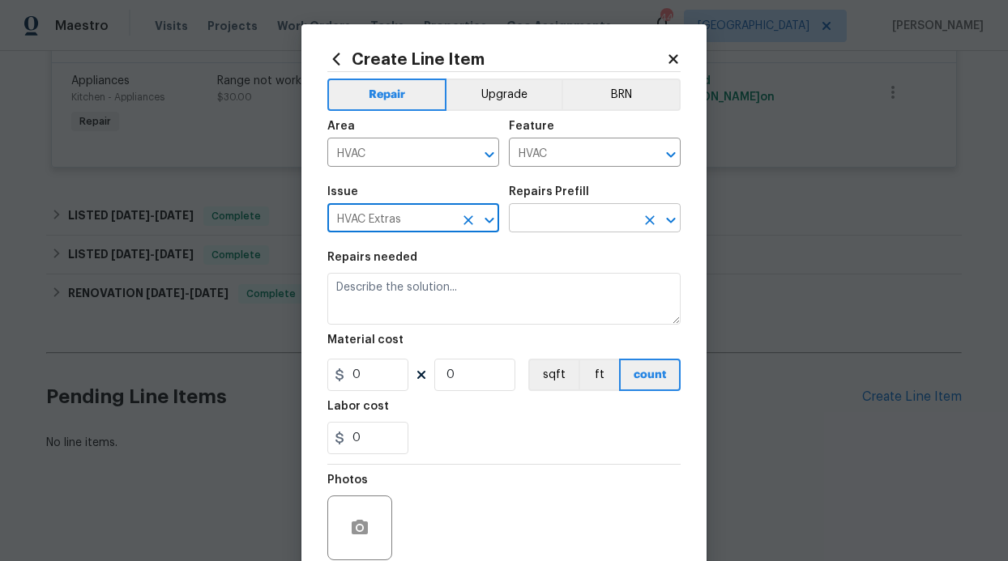
type input "HVAC Extras"
click at [574, 225] on input "text" at bounding box center [572, 219] width 126 height 25
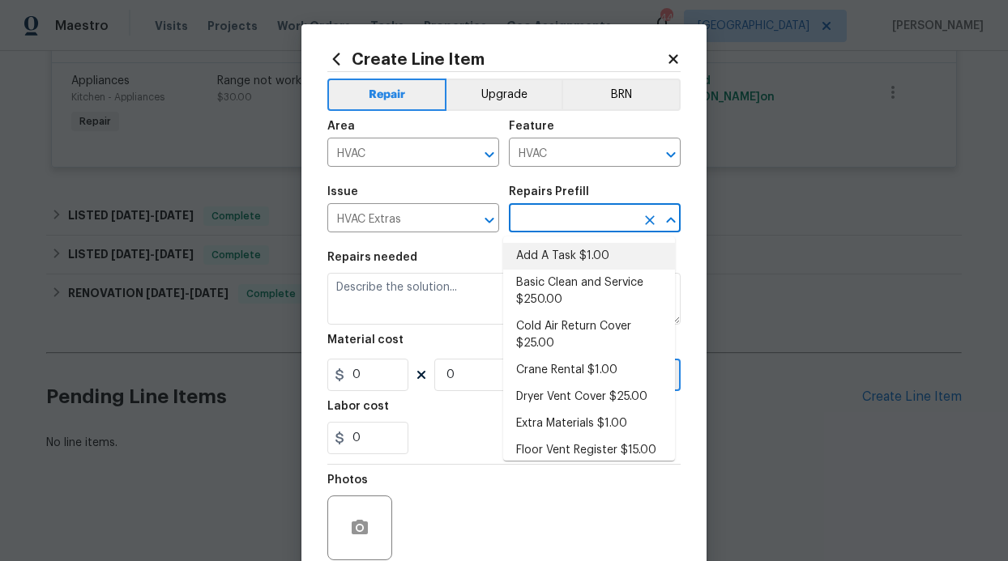
click at [574, 258] on li "Add A Task $1.00" at bounding box center [589, 256] width 172 height 27
type input "Add A Task $1.00"
type textarea "HPM to detail"
type input "1"
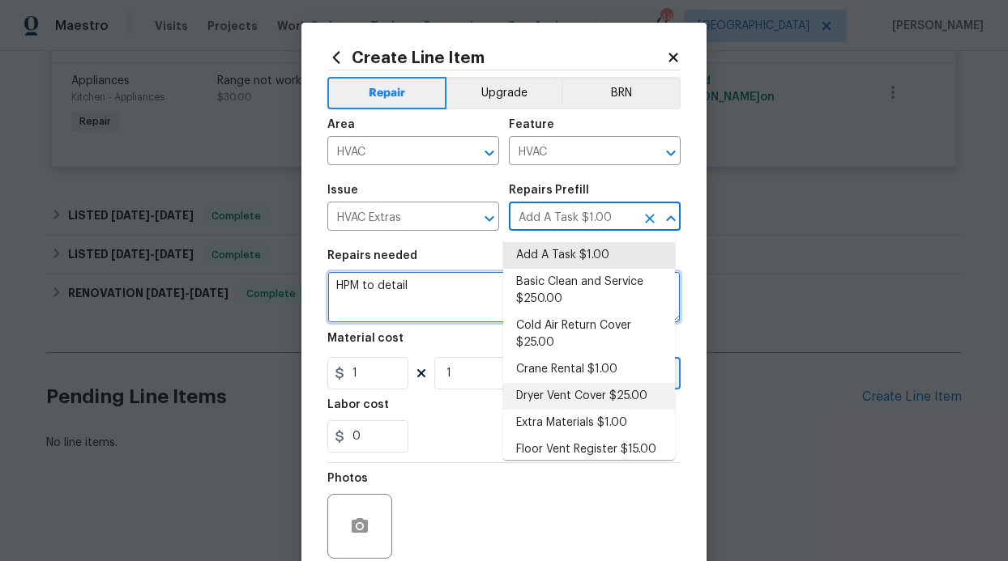
scroll to position [3, 0]
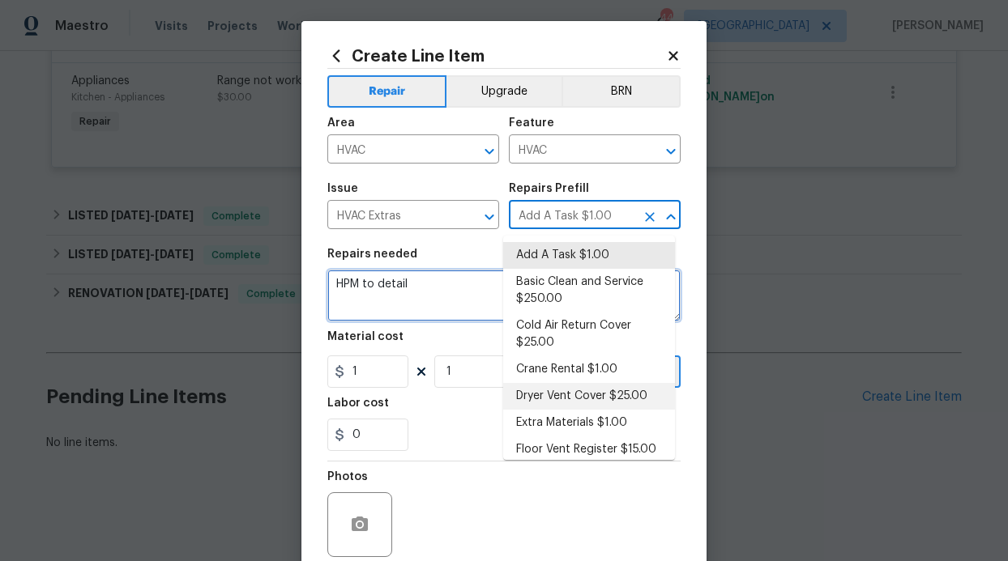
click at [444, 314] on textarea "HPM to detail" at bounding box center [503, 296] width 353 height 52
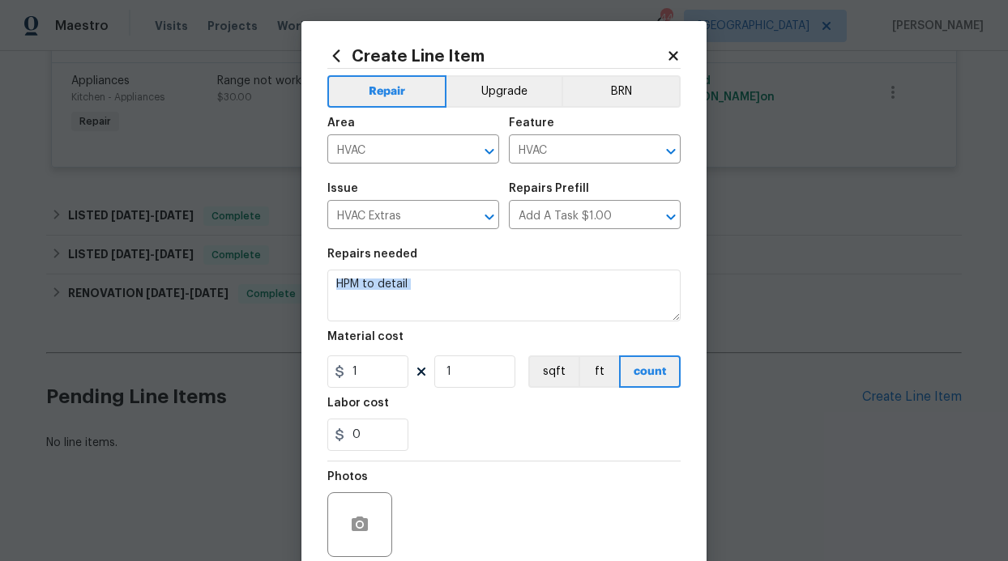
drag, startPoint x: 430, startPoint y: 303, endPoint x: 309, endPoint y: 274, distance: 125.0
click at [309, 274] on div "Create Line Item Repair Upgrade BRN Area HVAC ​ Feature HVAC ​ Issue HVAC Extra…" at bounding box center [503, 345] width 405 height 649
click at [404, 308] on textarea "HPM to detail" at bounding box center [503, 296] width 353 height 52
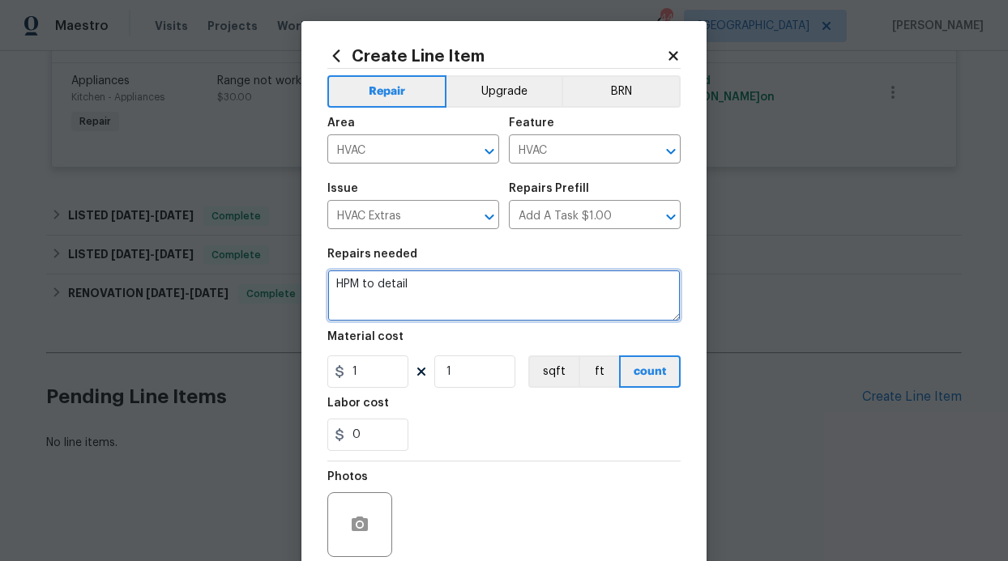
drag, startPoint x: 429, startPoint y: 289, endPoint x: 328, endPoint y: 269, distance: 103.3
click at [328, 269] on figure "Repairs needed HPM to detail" at bounding box center [503, 285] width 353 height 73
paste textarea "-HVAC- Service to clear primary drain line, and a proper routing of the seconda…"
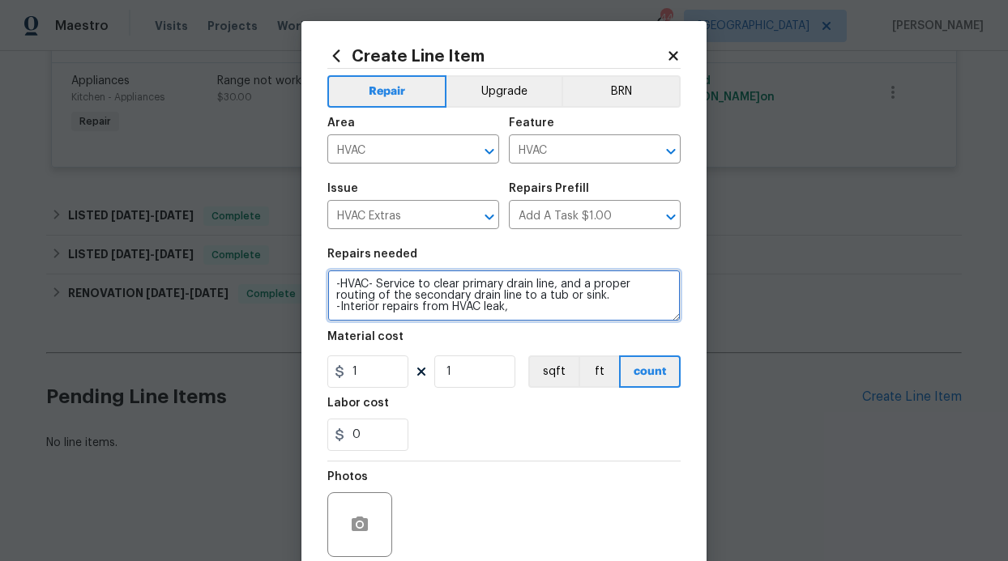
type textarea "-HVAC- Service to clear primary drain line, and a proper routing of the seconda…"
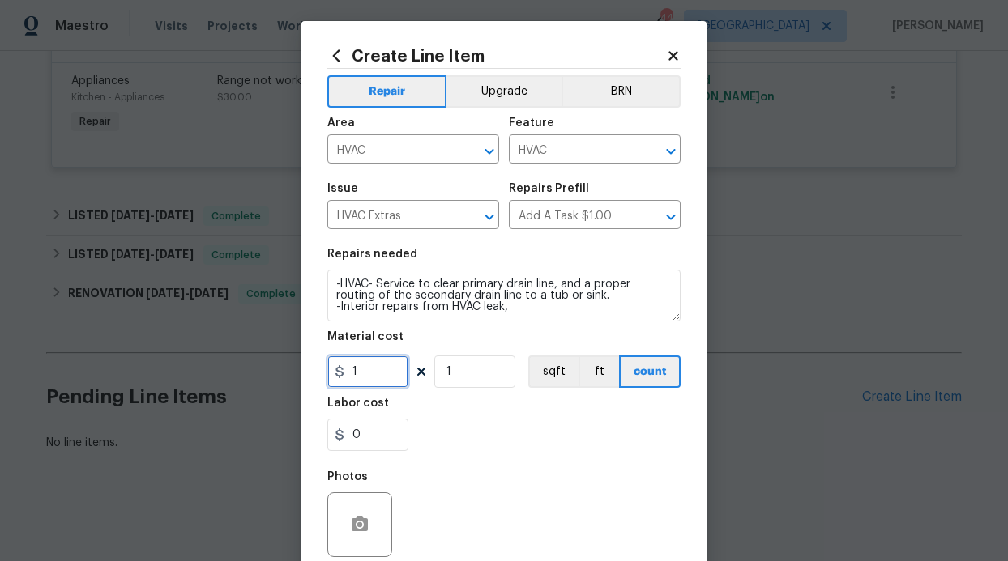
click at [390, 369] on input "1" at bounding box center [367, 372] width 81 height 32
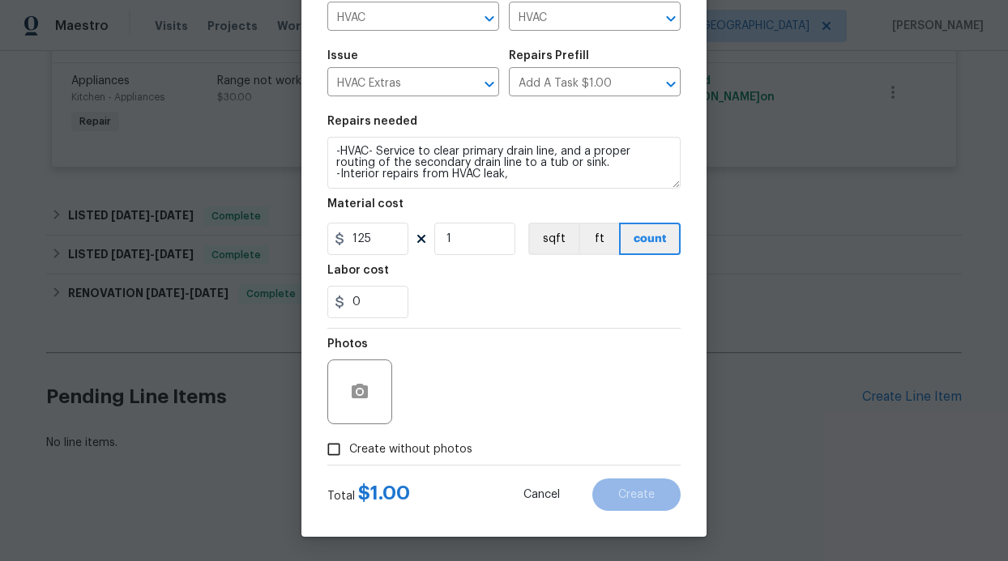
type input "125"
click at [369, 456] on div "Photos Create without photos" at bounding box center [503, 397] width 353 height 136
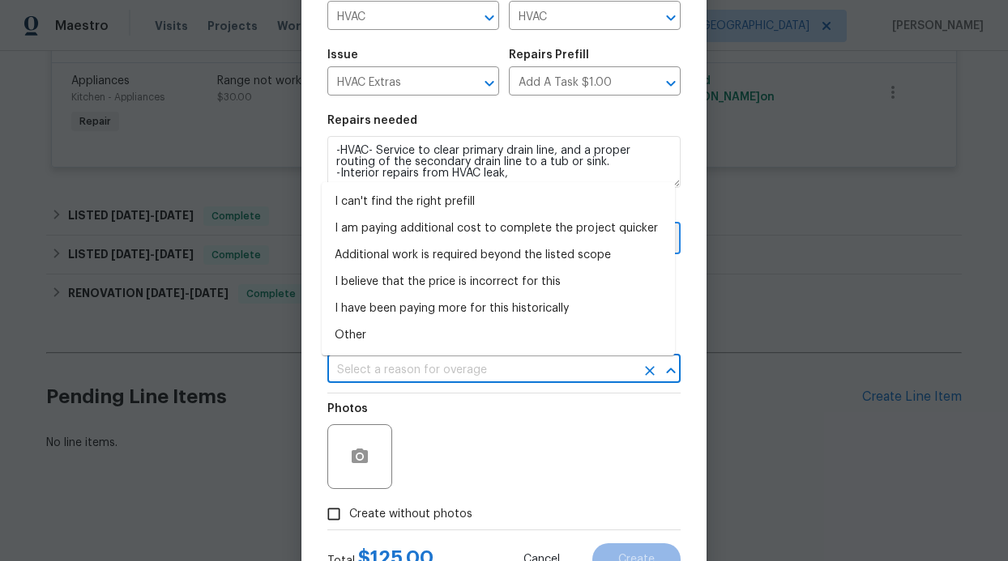
click at [462, 382] on input "text" at bounding box center [481, 370] width 308 height 25
click at [455, 207] on li "I can't find the right prefill" at bounding box center [498, 202] width 353 height 27
type input "I can't find the right prefill"
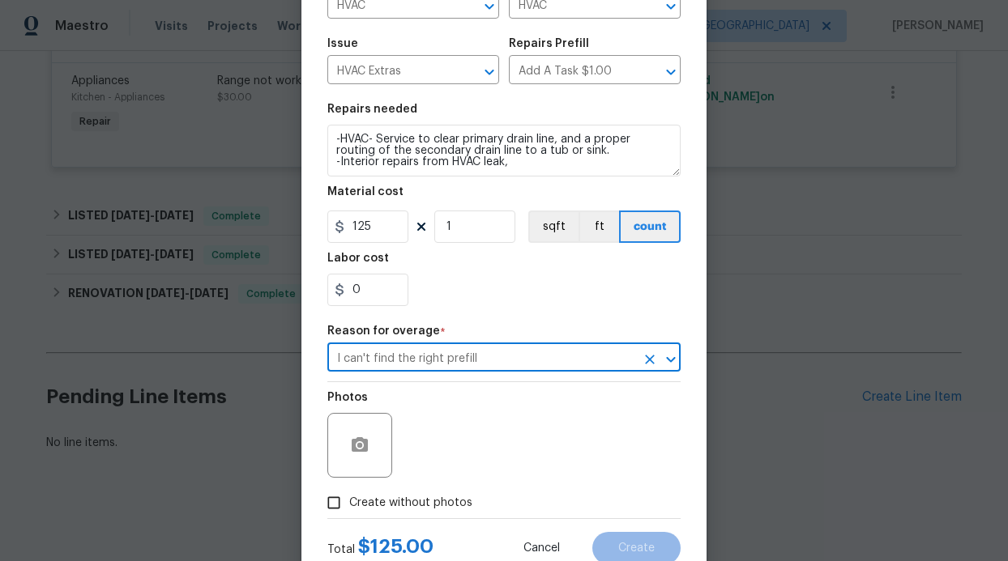
scroll to position [160, 0]
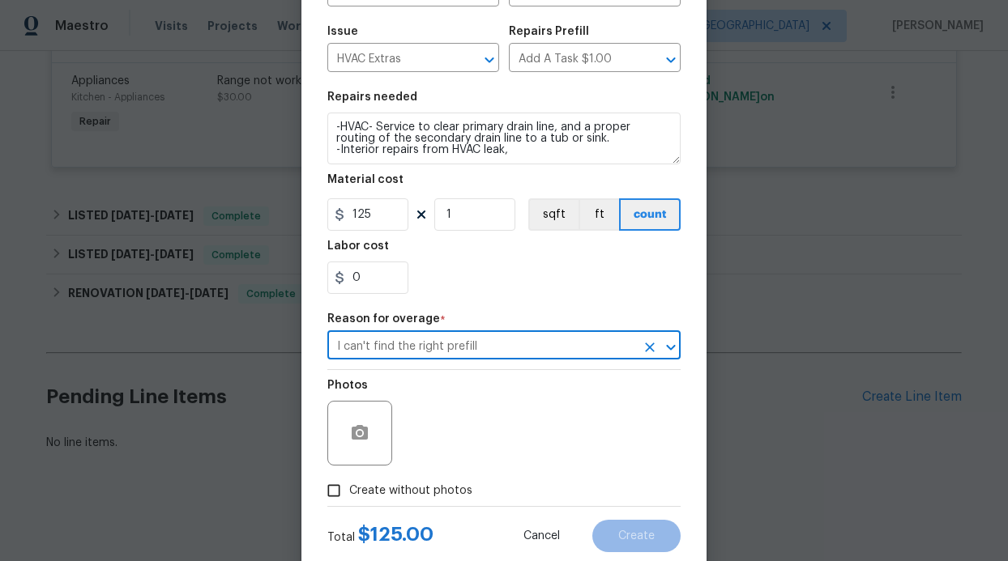
click at [363, 488] on span "Create without photos" at bounding box center [410, 491] width 123 height 17
click at [349, 488] on input "Create without photos" at bounding box center [333, 491] width 31 height 31
checkbox input "true"
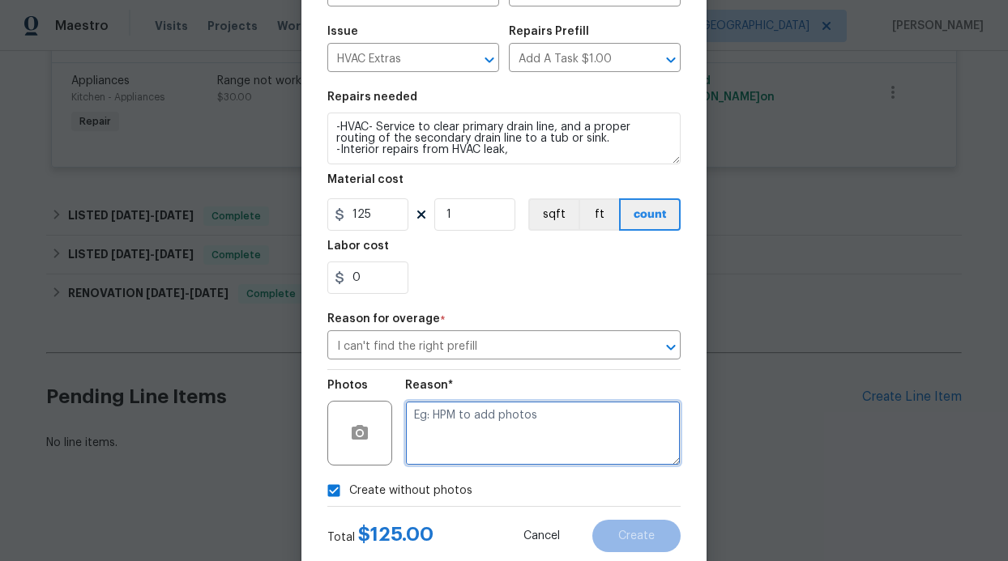
click at [438, 454] on textarea at bounding box center [542, 433] width 275 height 65
type textarea "Vendor will add photos"
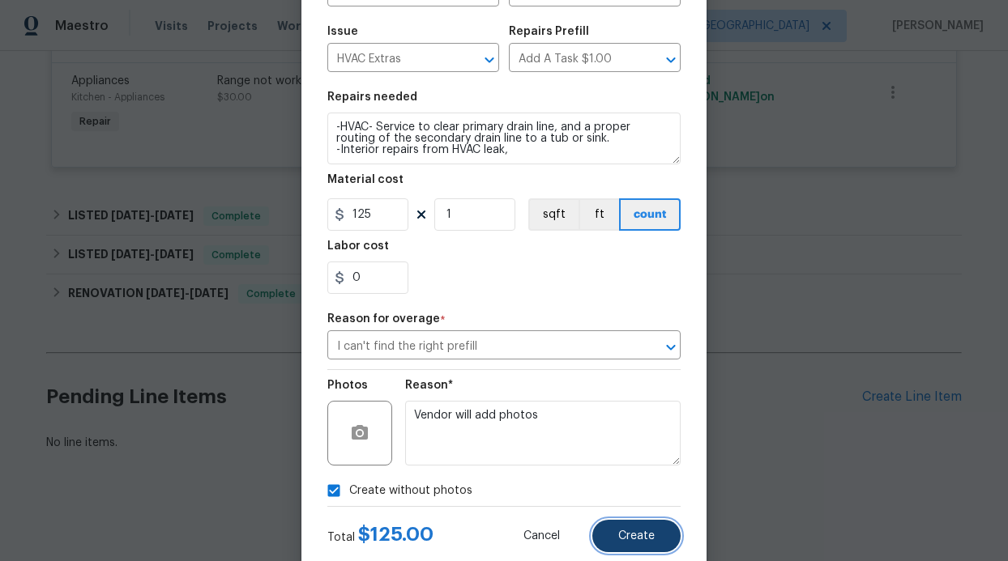
click at [627, 523] on button "Create" at bounding box center [636, 536] width 88 height 32
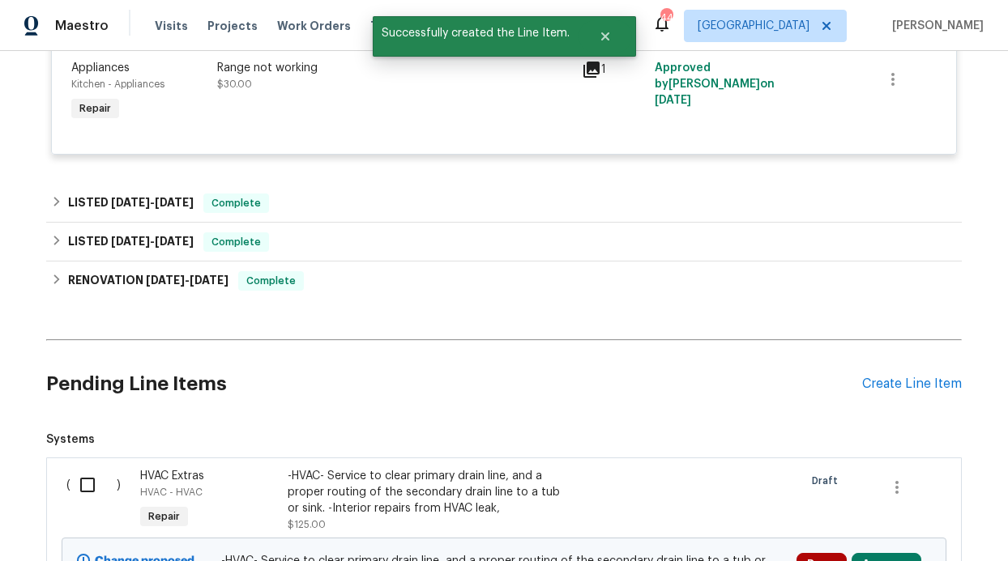
click at [86, 503] on div "( )" at bounding box center [99, 500] width 74 height 75
click at [85, 497] on input "checkbox" at bounding box center [93, 485] width 46 height 34
checkbox input "true"
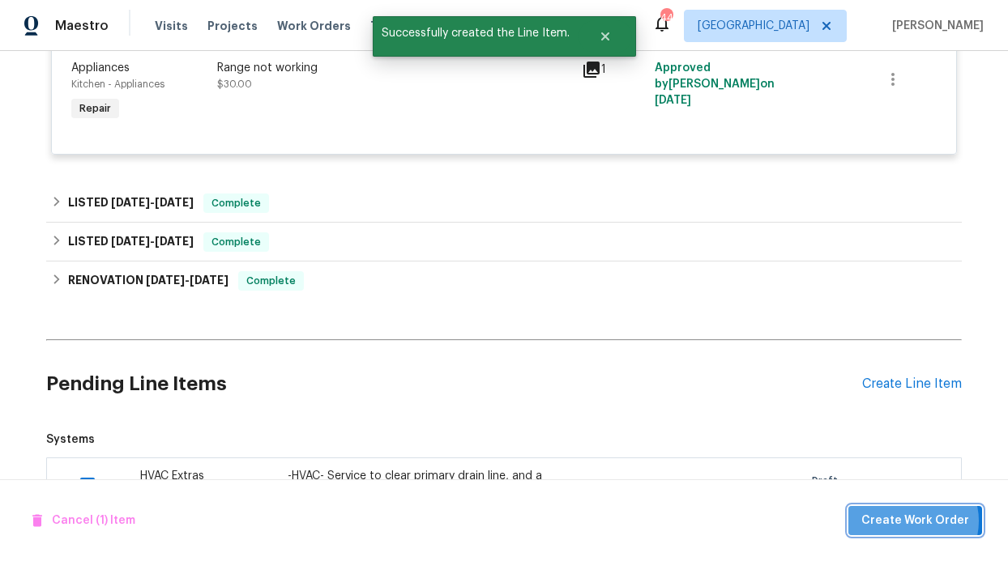
click at [920, 521] on span "Create Work Order" at bounding box center [915, 521] width 108 height 20
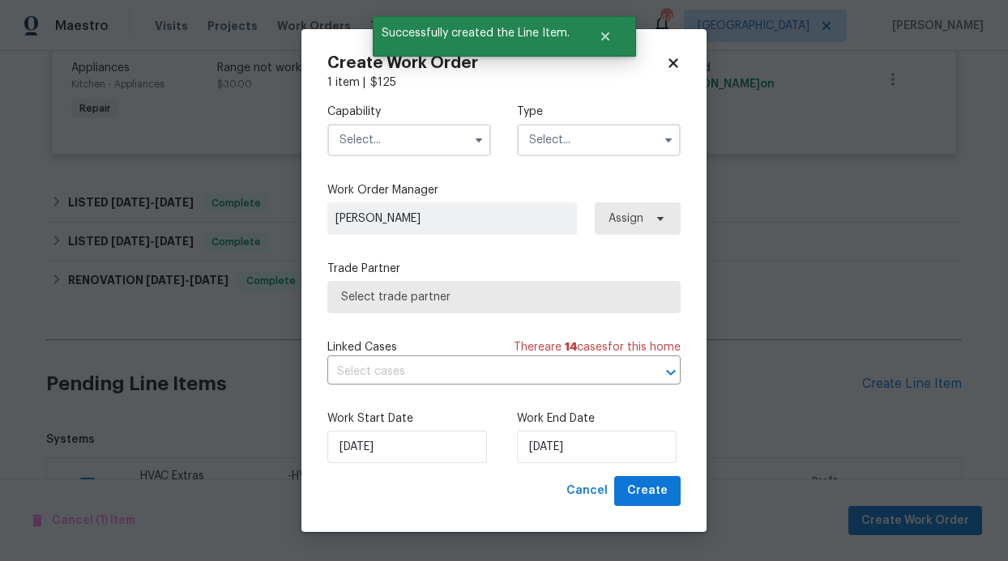
click at [435, 131] on input "text" at bounding box center [409, 140] width 164 height 32
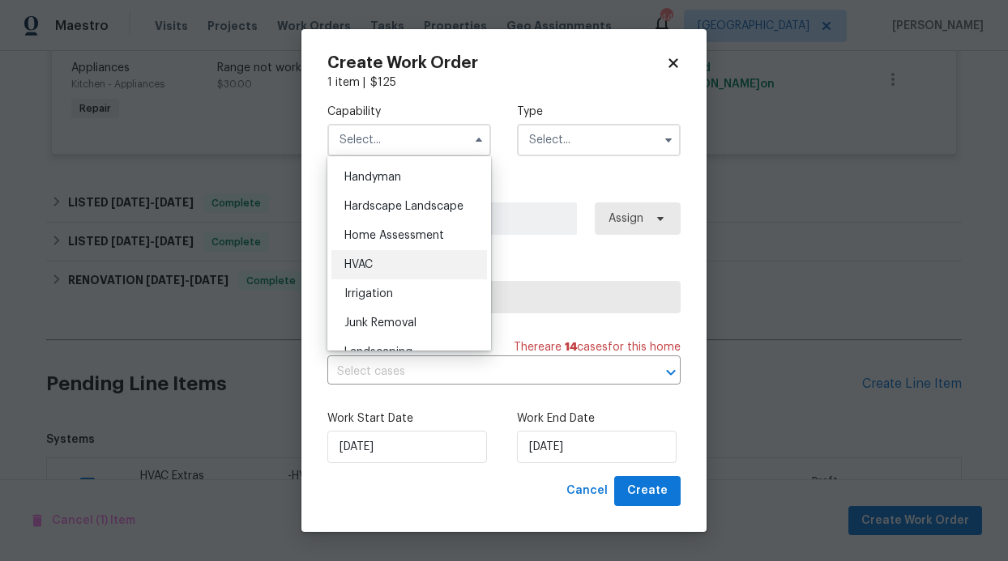
scroll to position [907, 0]
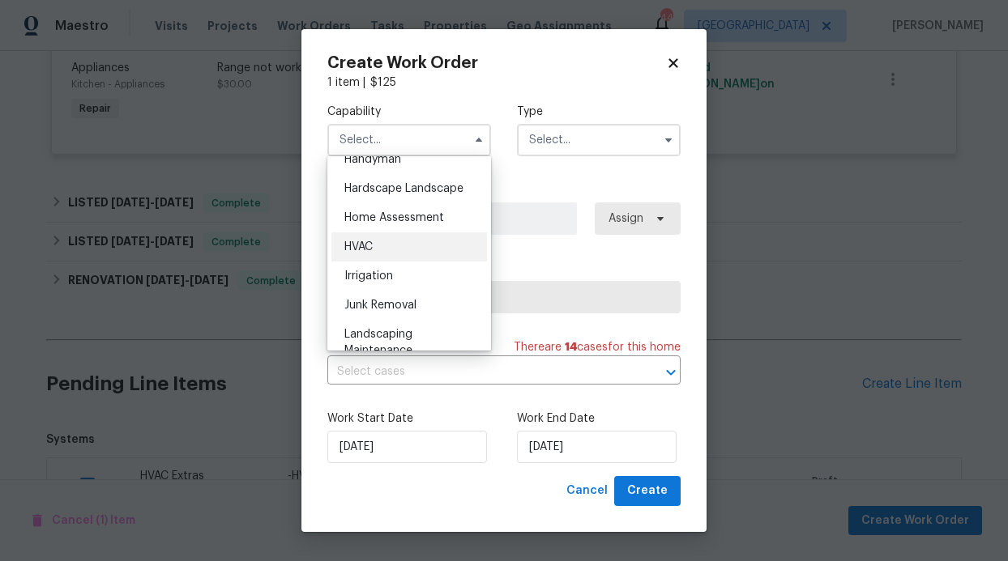
click at [379, 262] on div "HVAC" at bounding box center [409, 247] width 156 height 29
type input "HVAC"
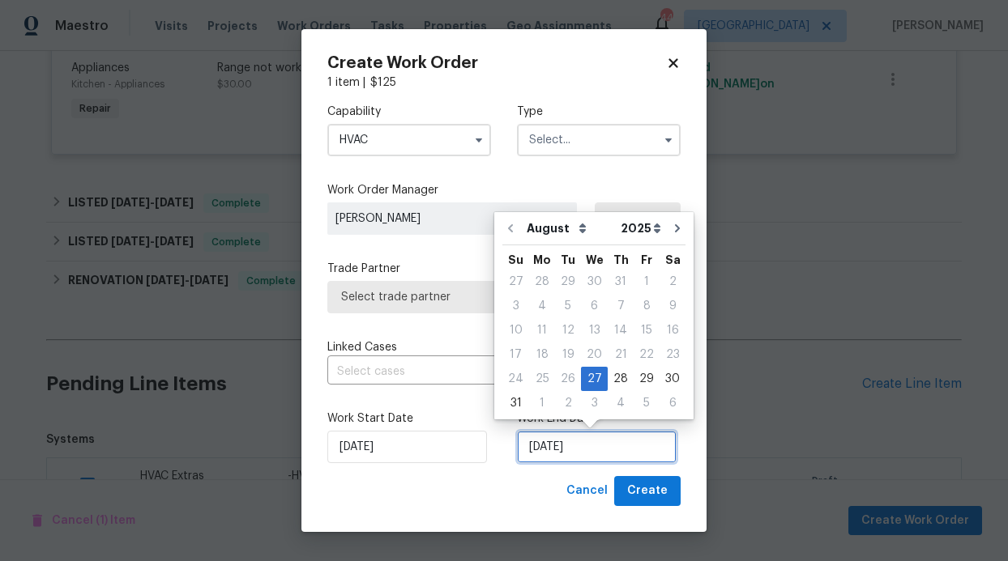
click at [552, 447] on input "8/27/2025" at bounding box center [597, 447] width 160 height 32
click at [645, 375] on div "29" at bounding box center [647, 379] width 26 height 23
type input "8/29/2025"
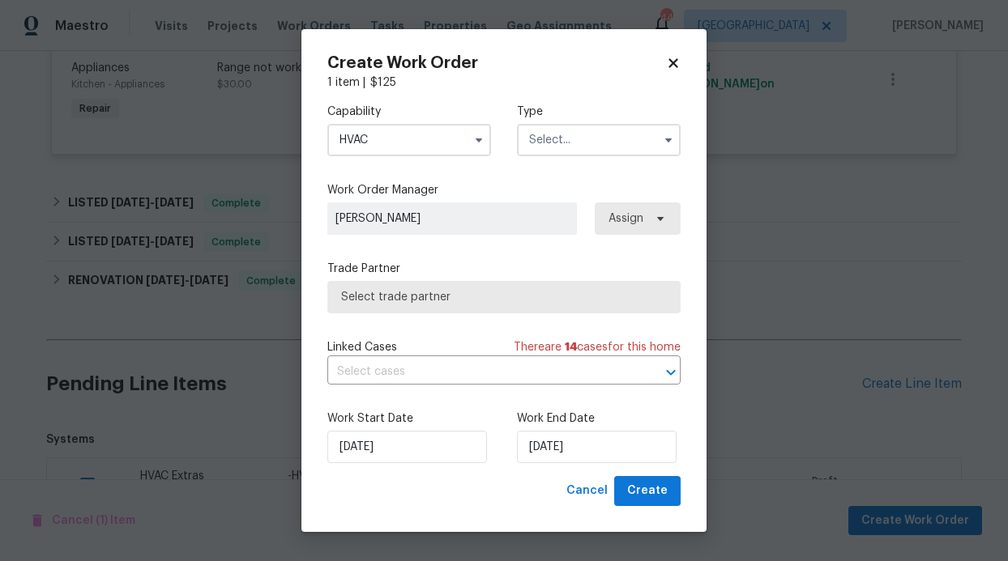
click at [593, 145] on input "text" at bounding box center [599, 140] width 164 height 32
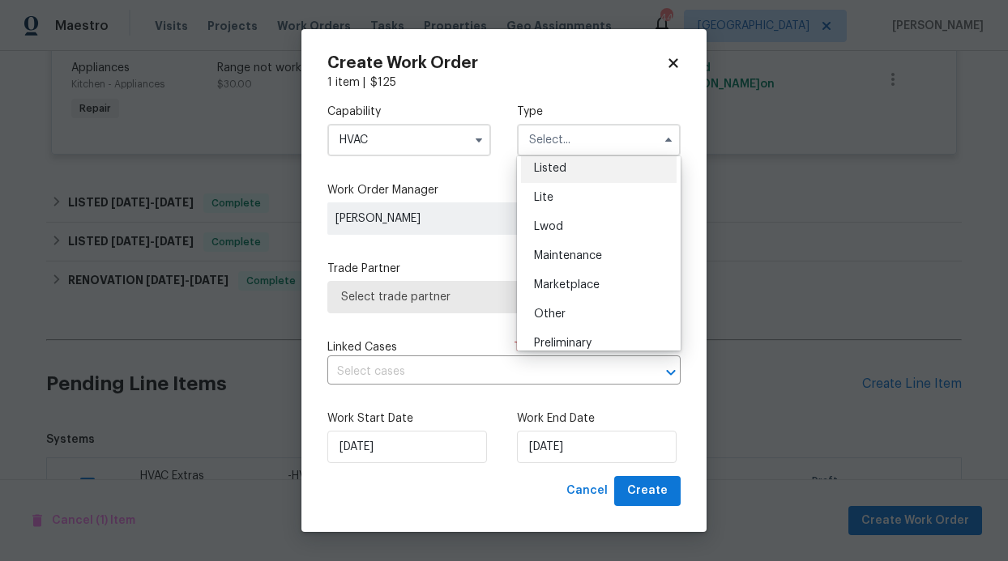
scroll to position [181, 0]
click at [558, 172] on span "Listed" at bounding box center [550, 168] width 32 height 11
type input "Listed"
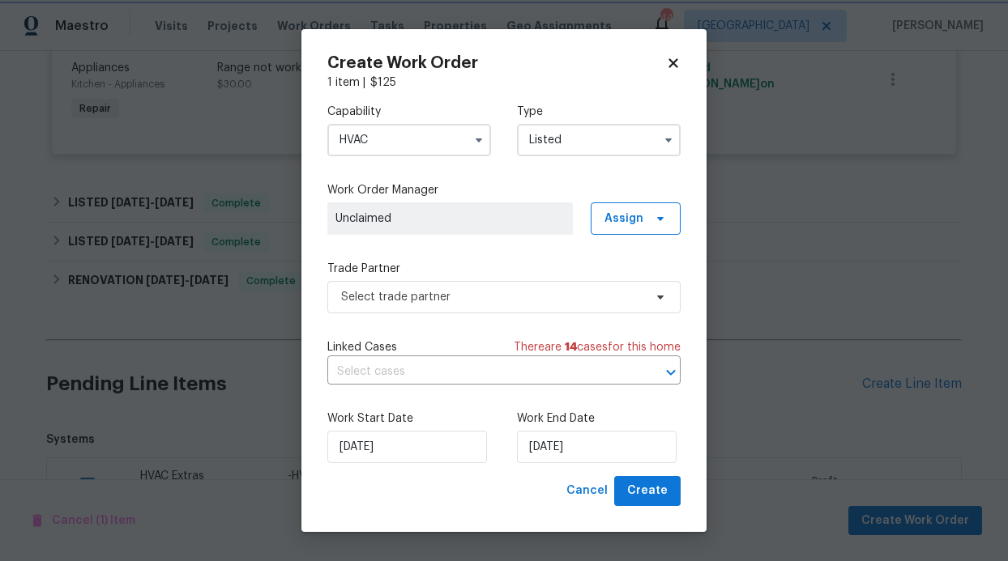
scroll to position [0, 0]
click at [612, 221] on span "Assign" at bounding box center [623, 219] width 39 height 16
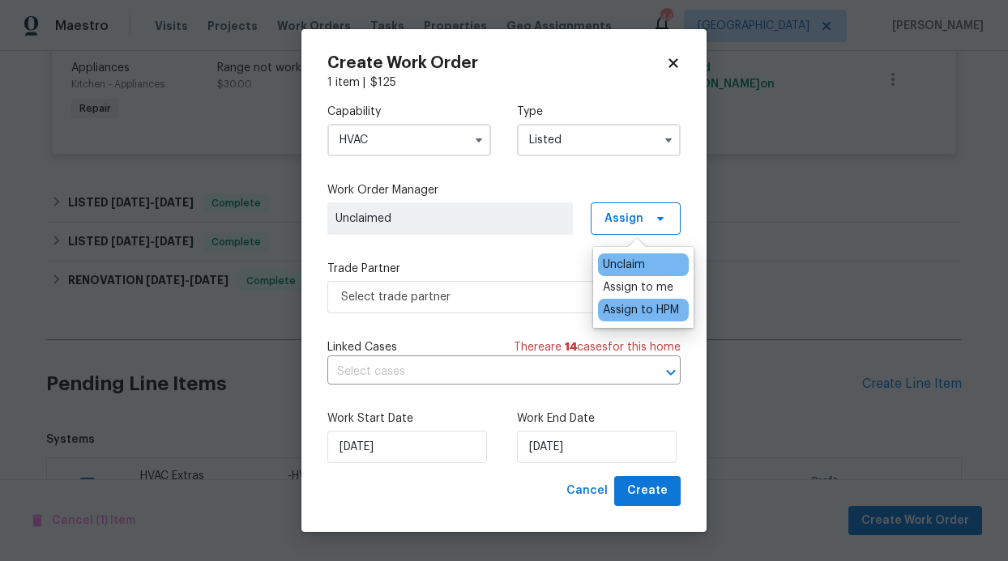
click at [632, 299] on div "Assign to HPM" at bounding box center [643, 310] width 91 height 23
click at [604, 302] on div "Assign to HPM" at bounding box center [641, 310] width 76 height 16
click at [636, 309] on div "Assign to HPM" at bounding box center [641, 310] width 76 height 16
click at [638, 291] on div "Assign to me" at bounding box center [638, 288] width 70 height 16
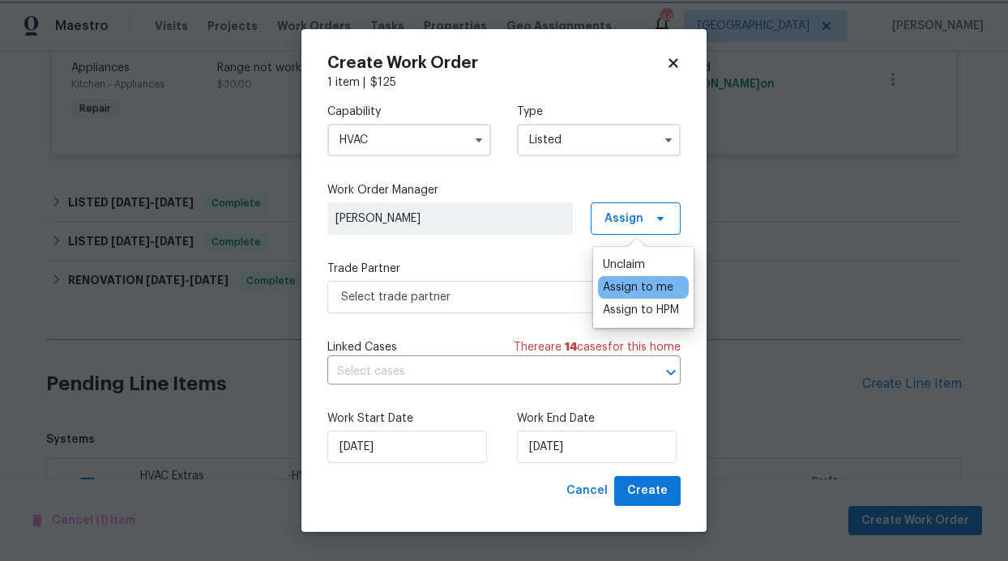
click at [500, 258] on div "Capability HVAC Type Listed Work Order Manager RonDerrick Jackson Assign Trade …" at bounding box center [503, 284] width 353 height 386
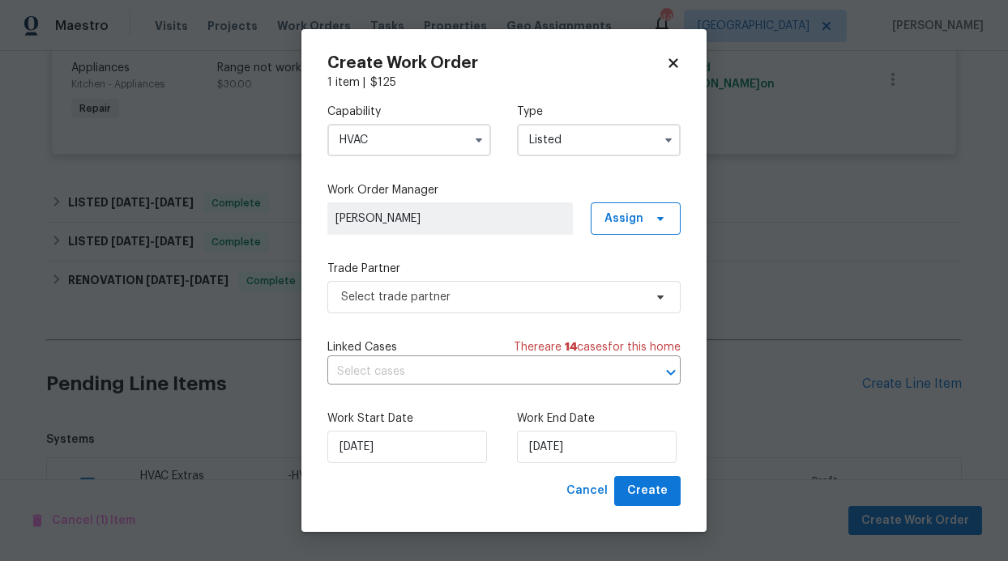
click at [515, 314] on div "Capability HVAC Type Listed Work Order Manager RonDerrick Jackson Assign Trade …" at bounding box center [503, 284] width 353 height 386
click at [516, 305] on span "Select trade partner" at bounding box center [503, 297] width 353 height 32
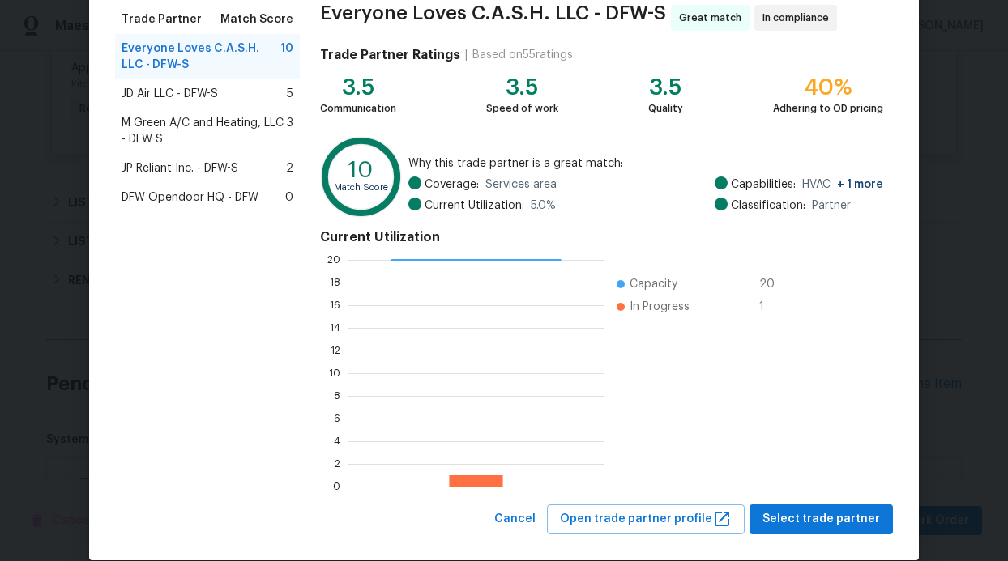
scroll to position [153, 0]
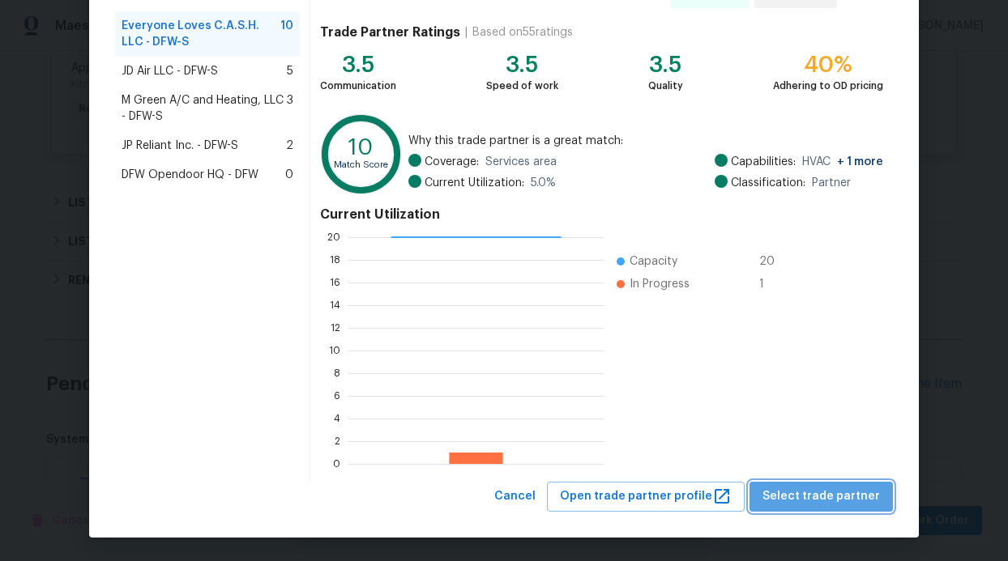
click at [849, 494] on span "Select trade partner" at bounding box center [820, 497] width 117 height 20
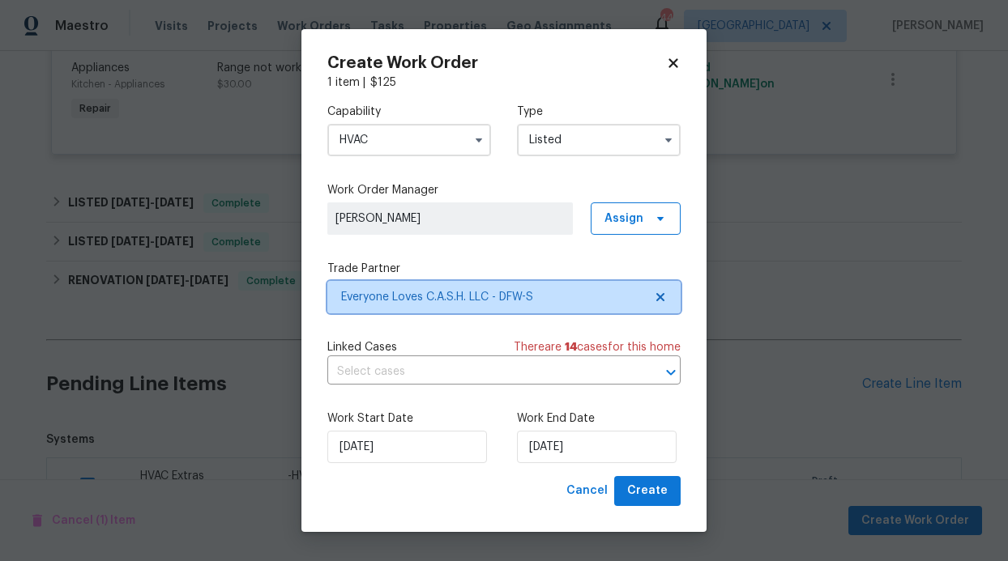
scroll to position [0, 0]
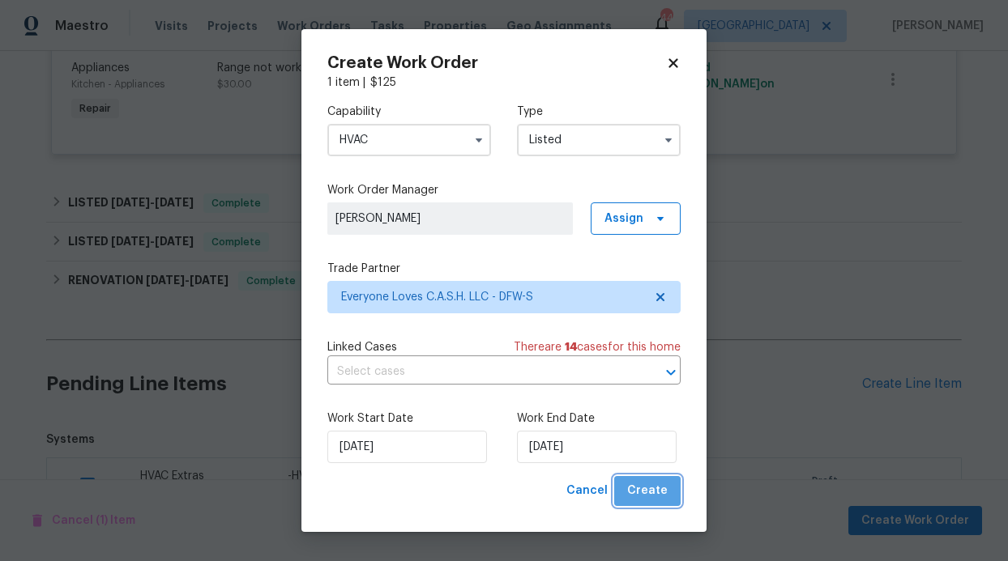
click at [655, 486] on span "Create" at bounding box center [647, 491] width 41 height 20
checkbox input "false"
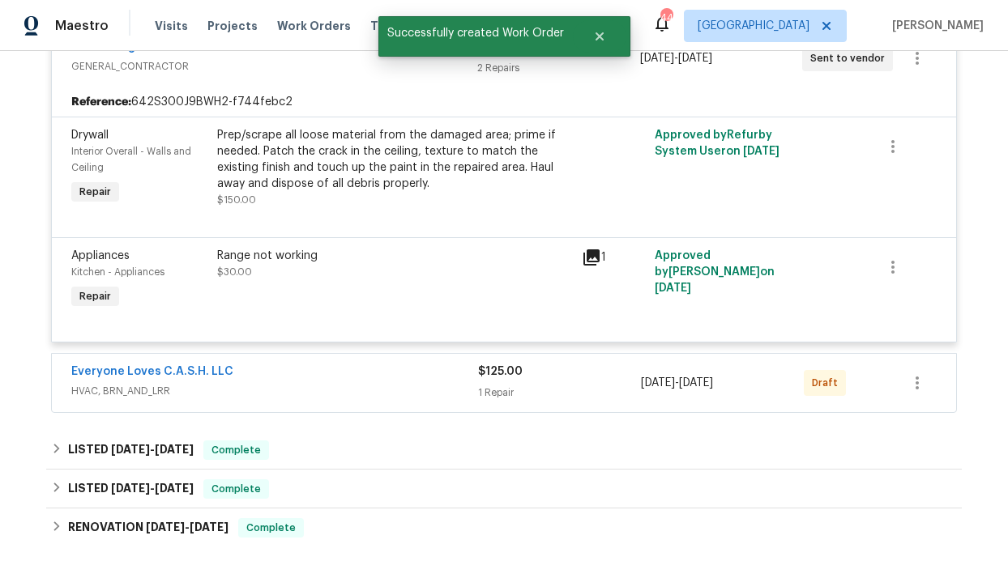
scroll to position [346, 0]
click at [920, 382] on icon "button" at bounding box center [916, 382] width 19 height 19
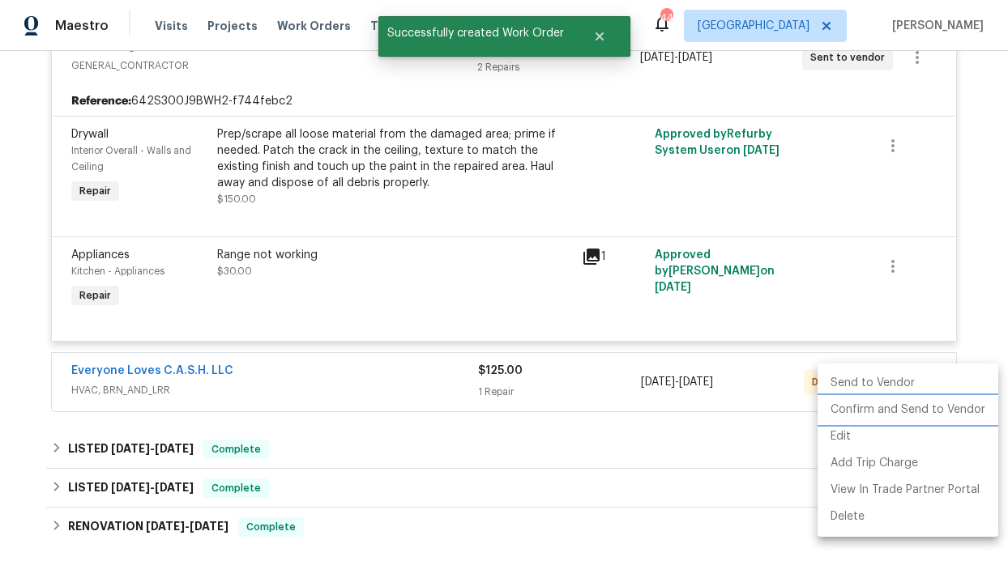
click at [856, 414] on li "Confirm and Send to Vendor" at bounding box center [907, 410] width 181 height 27
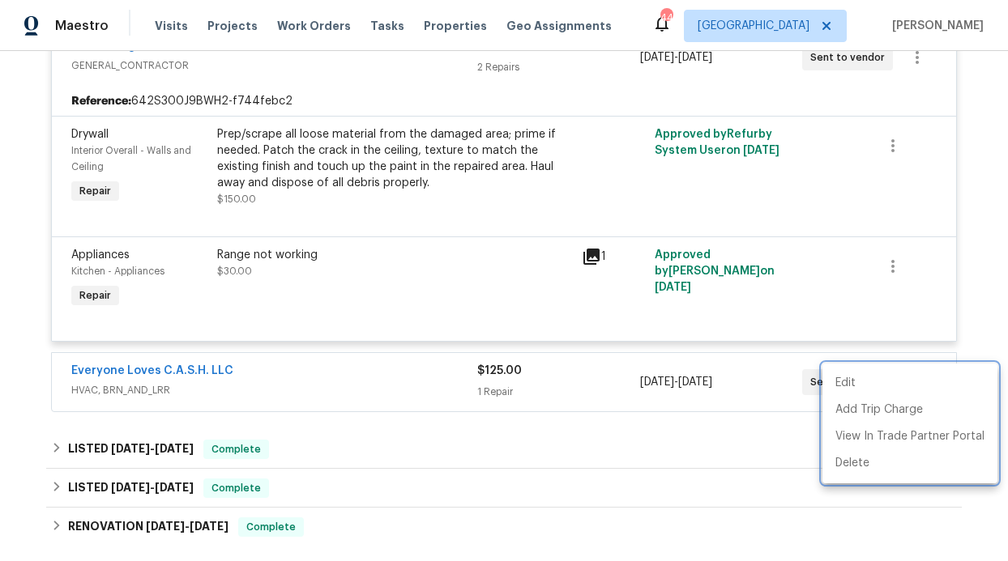
click at [440, 166] on div at bounding box center [504, 280] width 1008 height 561
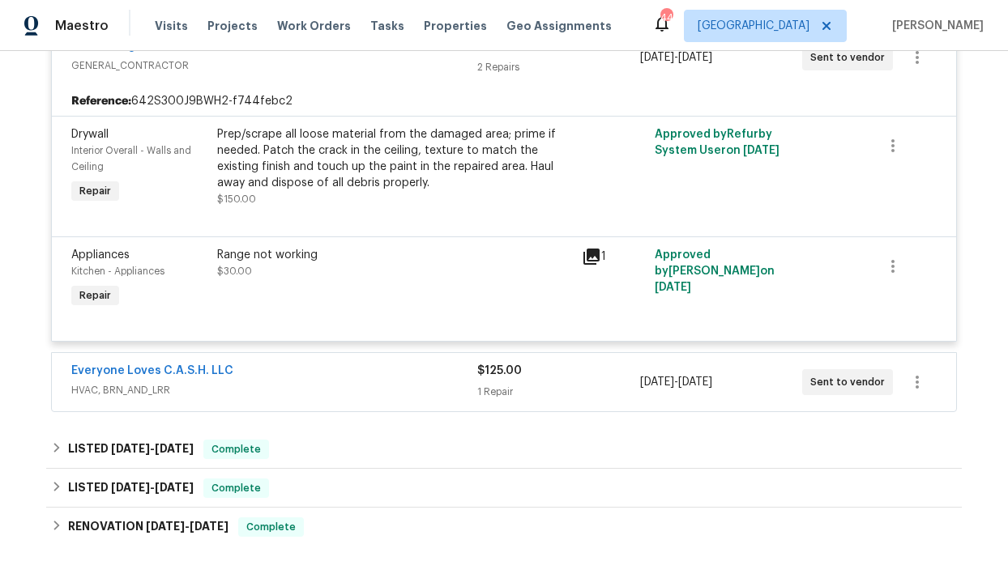
click at [400, 166] on div "Prep/scrape all loose material from the damaged area; prime if needed. Patch th…" at bounding box center [394, 158] width 355 height 65
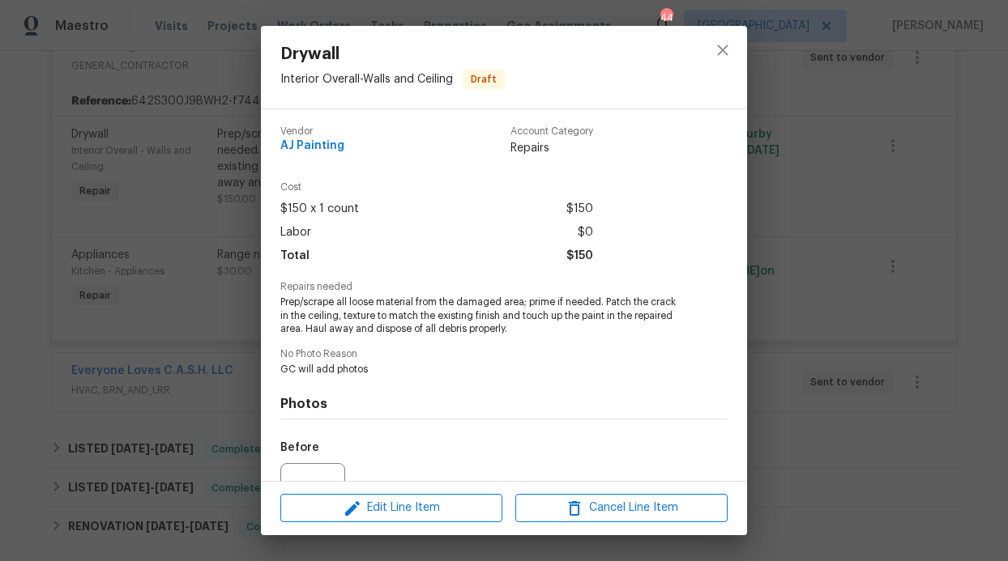
scroll to position [3, 0]
click at [367, 494] on button "Edit Line Item" at bounding box center [391, 508] width 222 height 28
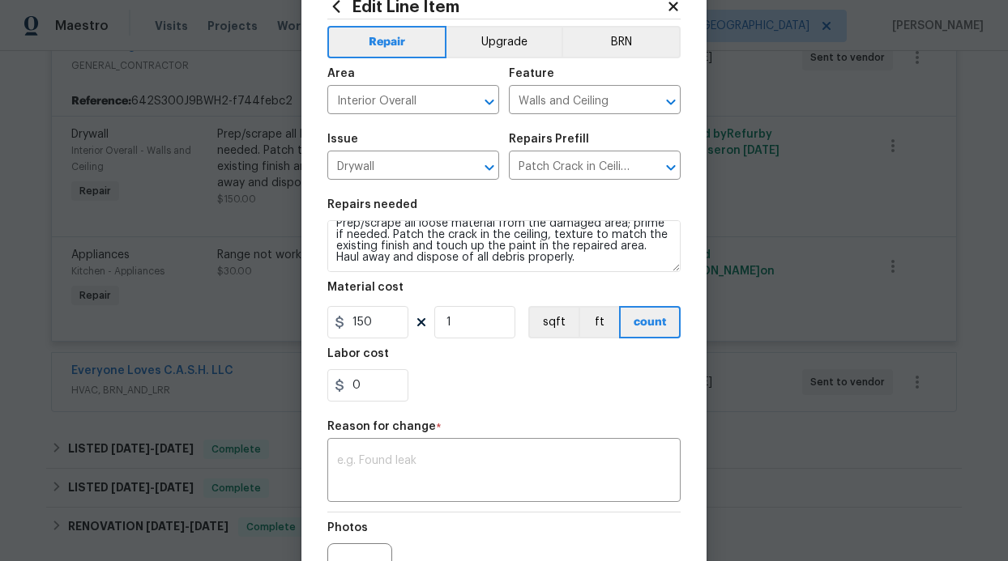
scroll to position [147, 0]
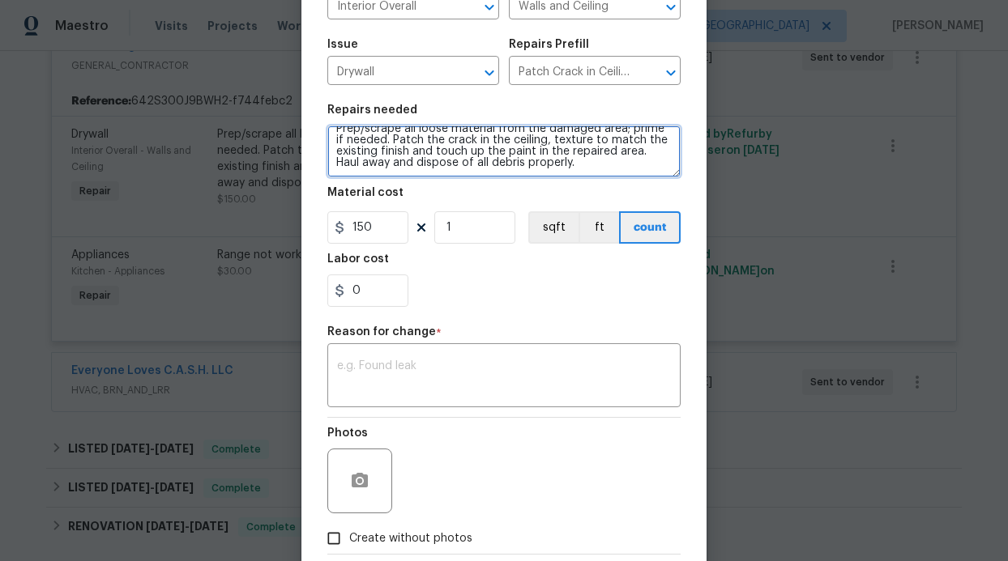
click at [608, 164] on textarea "Prep/scrape all loose material from the damaged area; prime if needed. Patch th…" at bounding box center [503, 152] width 353 height 52
click at [626, 165] on textarea "Prep/scrape all loose material from the damaged area; prime if needed. Patch th…" at bounding box center [503, 152] width 353 height 52
paste textarea "drywall cracking, and exterior cracking/separation above the front entry door, …"
type textarea "Prep/scrape all loose material from the damaged area; prime if needed. Patch th…"
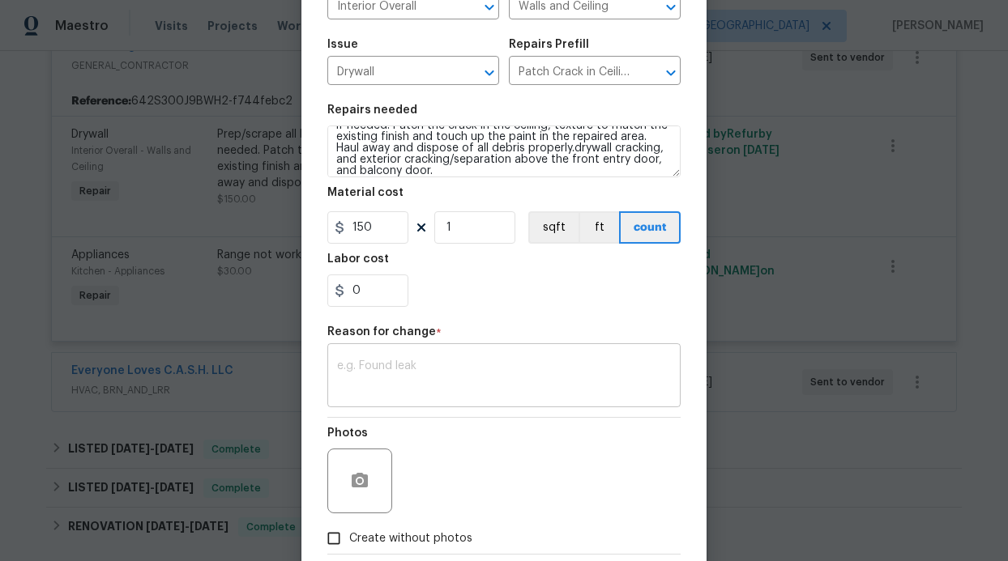
click at [378, 378] on textarea at bounding box center [504, 378] width 334 height 34
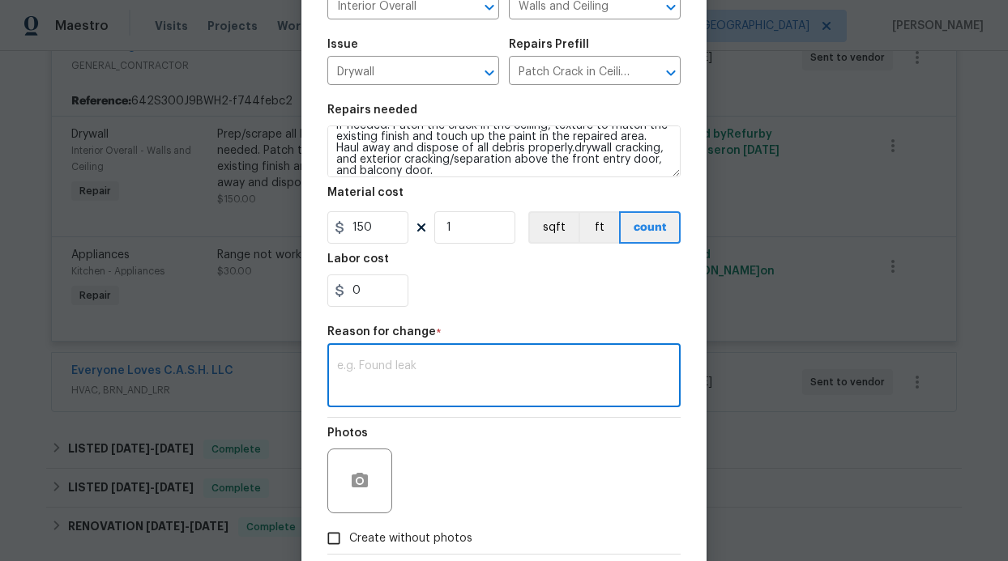
type textarea "p"
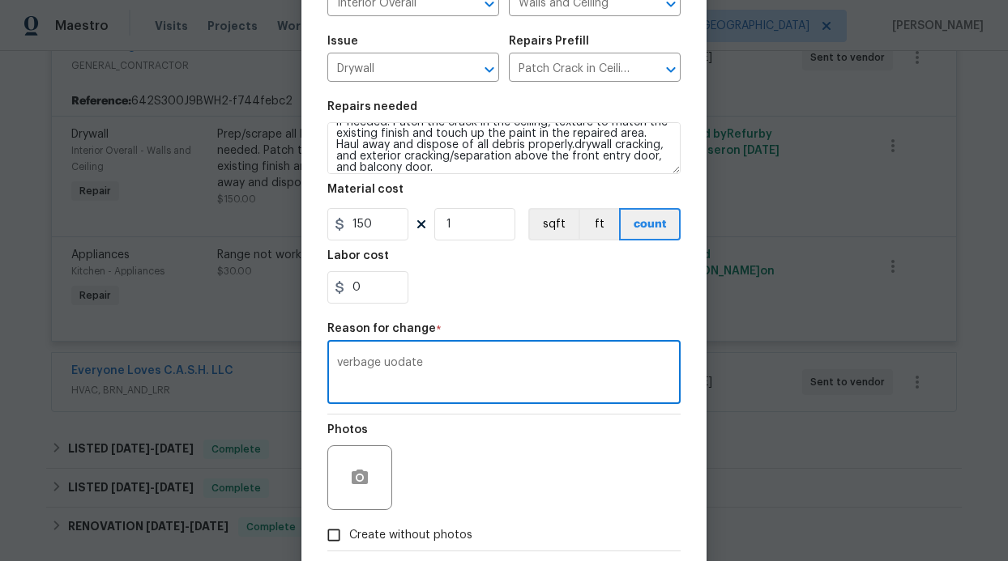
scroll to position [151, 0]
click at [386, 360] on textarea "verbage uodate" at bounding box center [504, 374] width 334 height 34
type textarea "verbage update"
click at [527, 455] on div "Photos" at bounding box center [503, 467] width 353 height 105
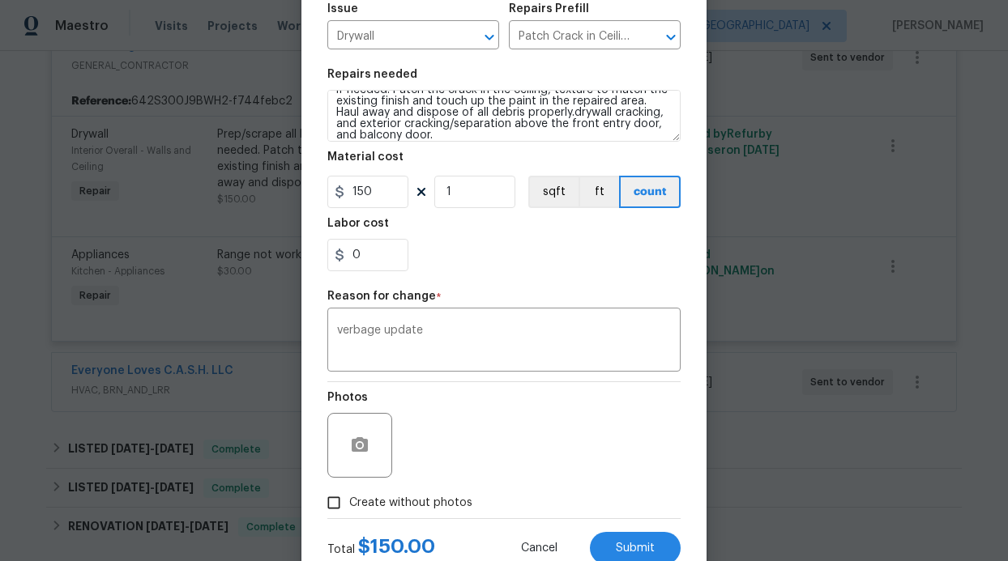
scroll to position [237, 0]
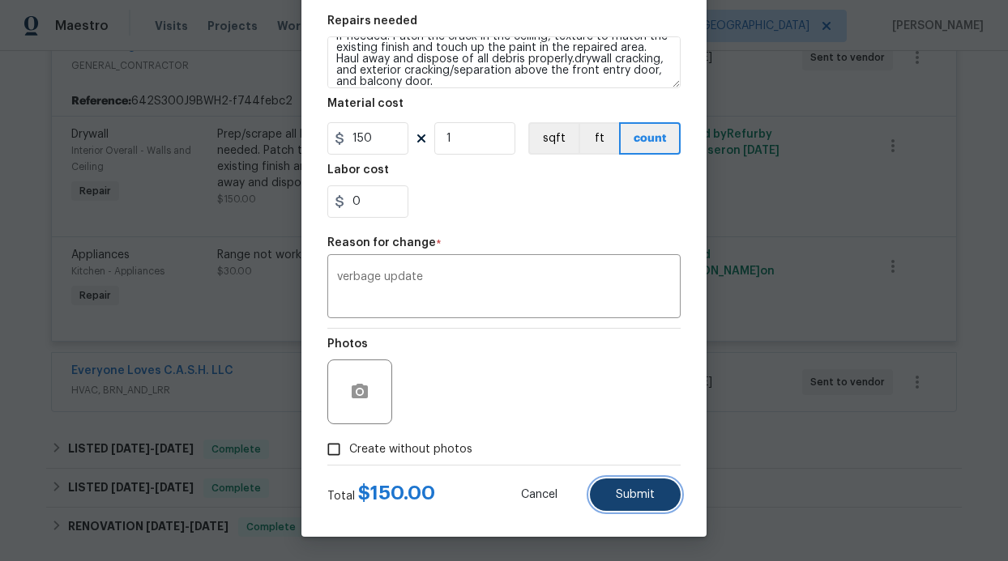
click at [652, 503] on button "Submit" at bounding box center [635, 495] width 91 height 32
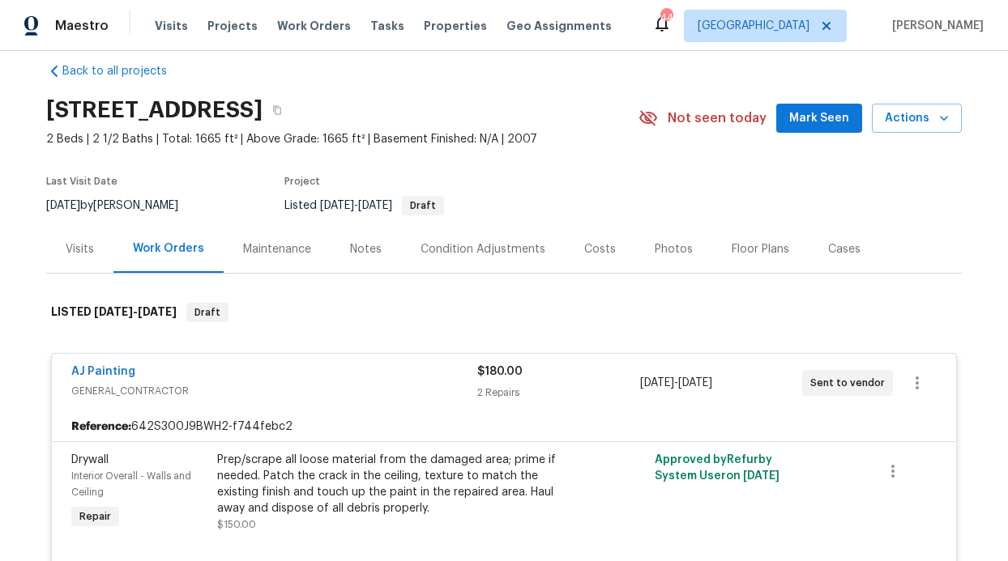
scroll to position [0, 0]
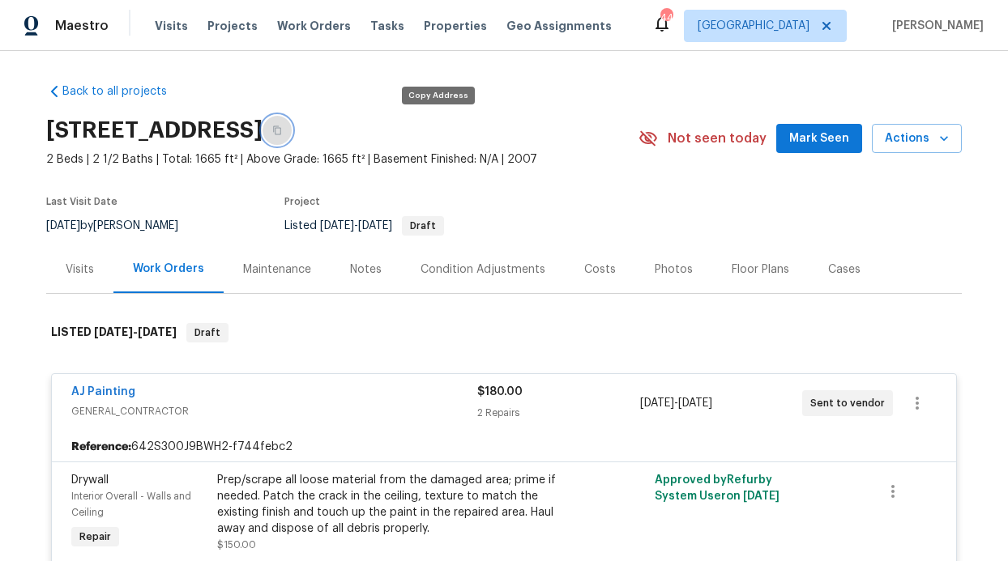
click at [282, 132] on icon "button" at bounding box center [277, 131] width 10 height 10
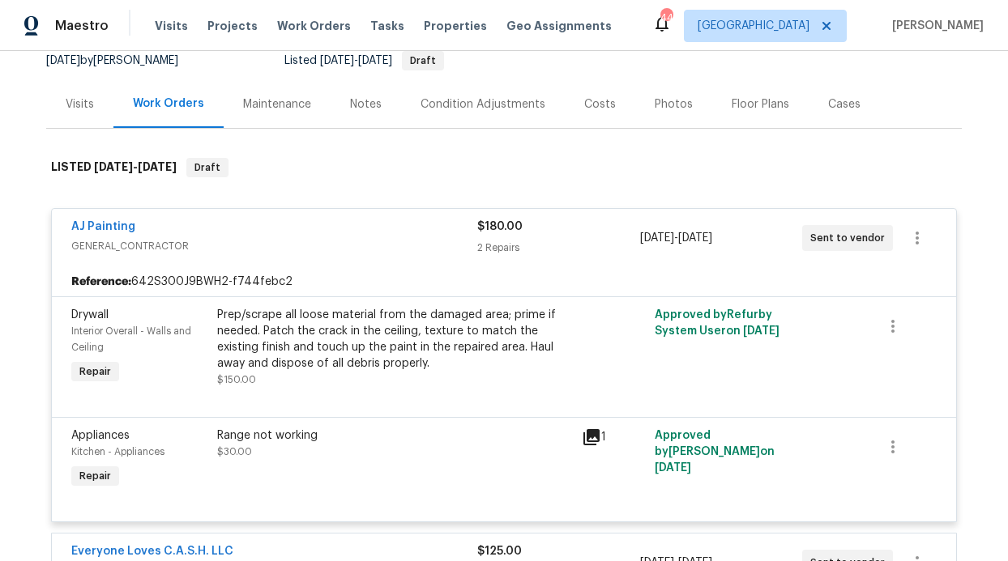
scroll to position [165, 0]
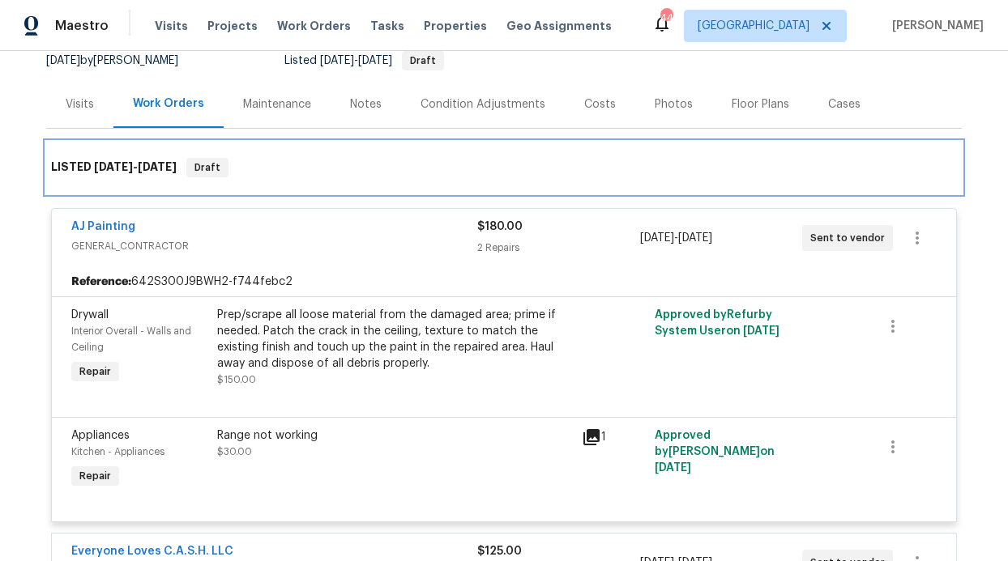
click at [216, 169] on span "Draft" at bounding box center [207, 168] width 39 height 16
click at [185, 173] on div "LISTED 8/13/25 - 8/29/25 Draft" at bounding box center [504, 167] width 906 height 19
click at [177, 171] on span "8/29/25" at bounding box center [157, 166] width 39 height 11
click at [166, 164] on span "8/29/25" at bounding box center [157, 166] width 39 height 11
drag, startPoint x: 220, startPoint y: 169, endPoint x: 203, endPoint y: 161, distance: 18.8
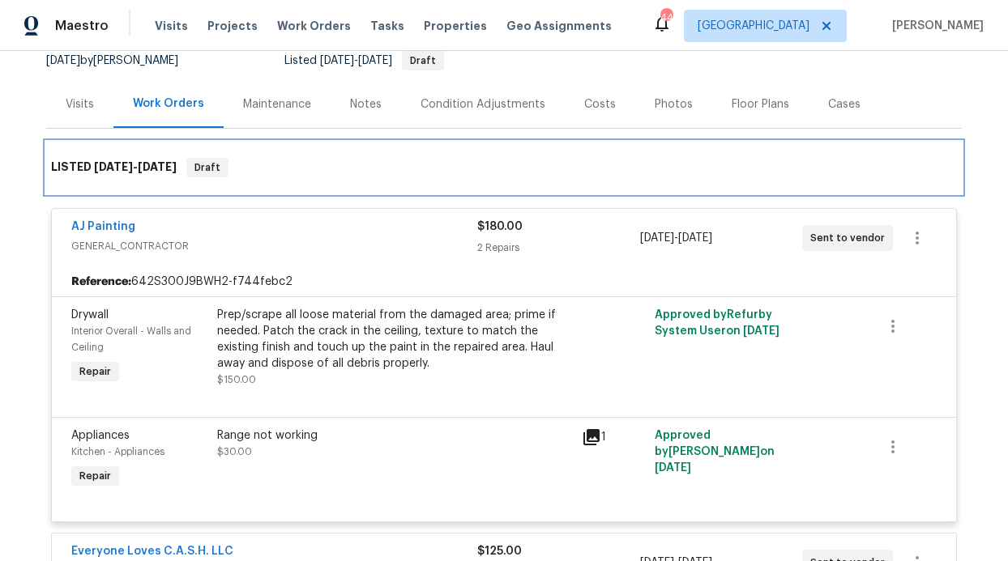
click at [219, 169] on span "Draft" at bounding box center [207, 168] width 39 height 16
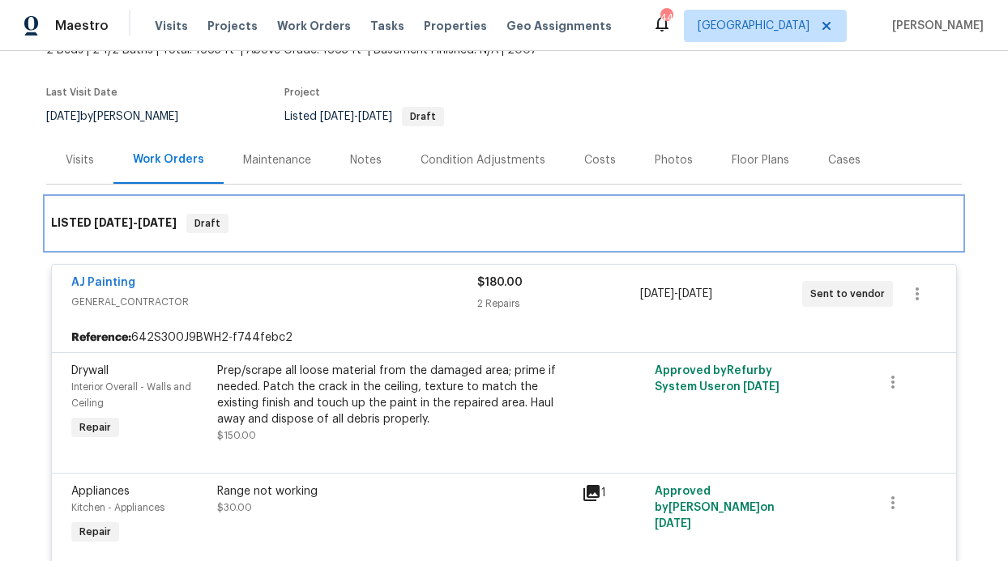
scroll to position [0, 0]
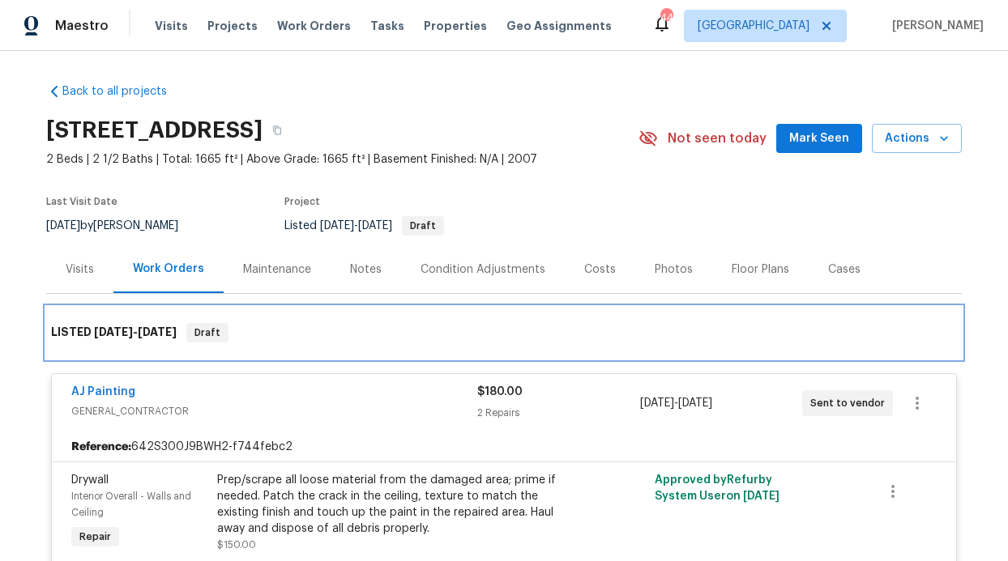
click at [161, 327] on span "8/29/25" at bounding box center [157, 332] width 39 height 11
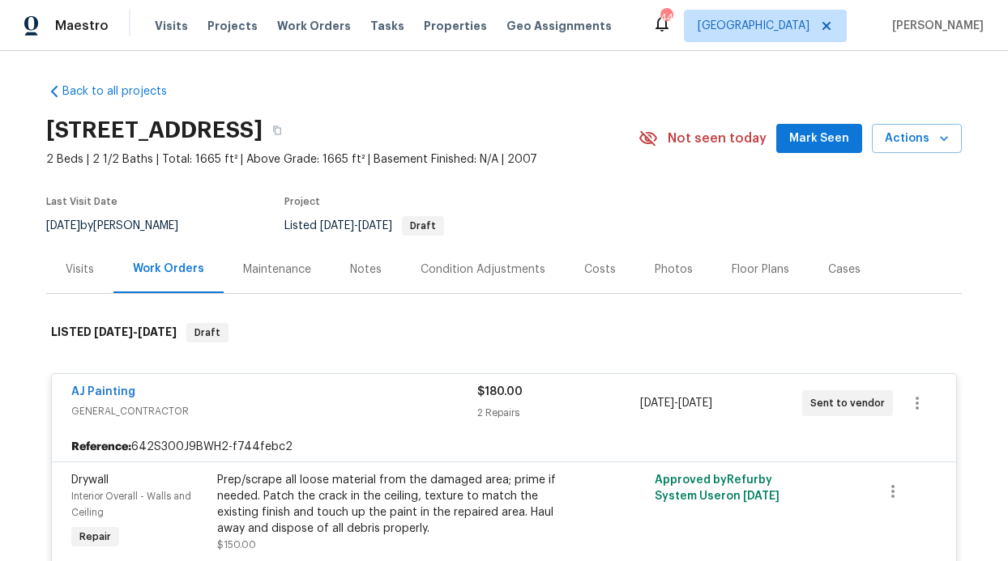
click at [352, 271] on div "Notes" at bounding box center [366, 270] width 32 height 16
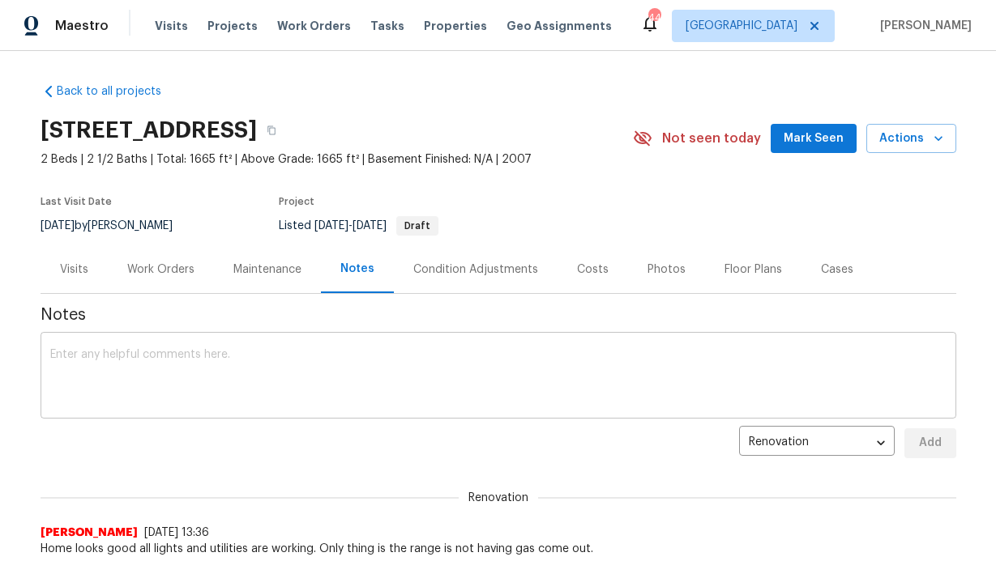
click at [267, 391] on textarea at bounding box center [498, 377] width 896 height 57
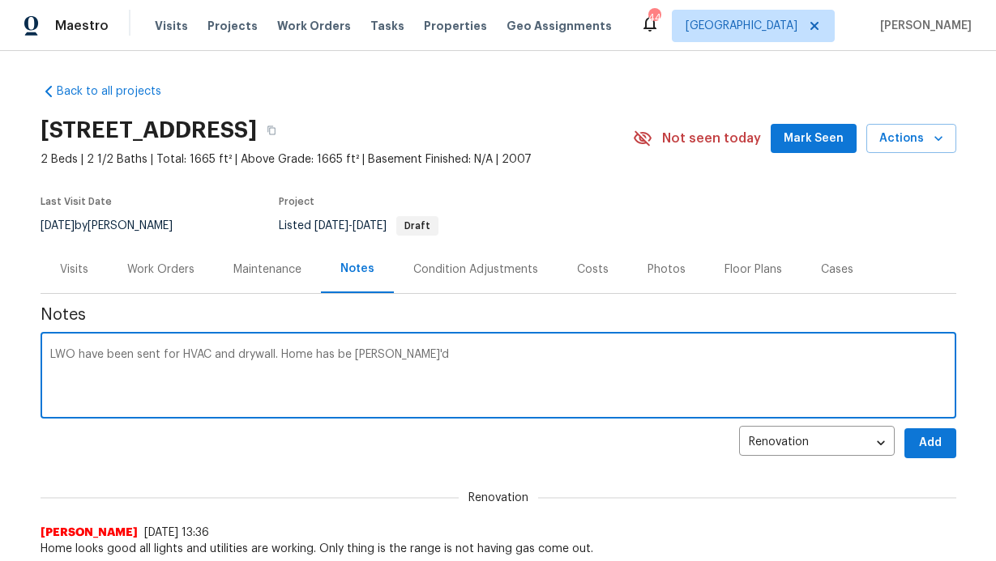
type textarea "LWO have been sent for HVAC and drywall. Home has be TOM'd"
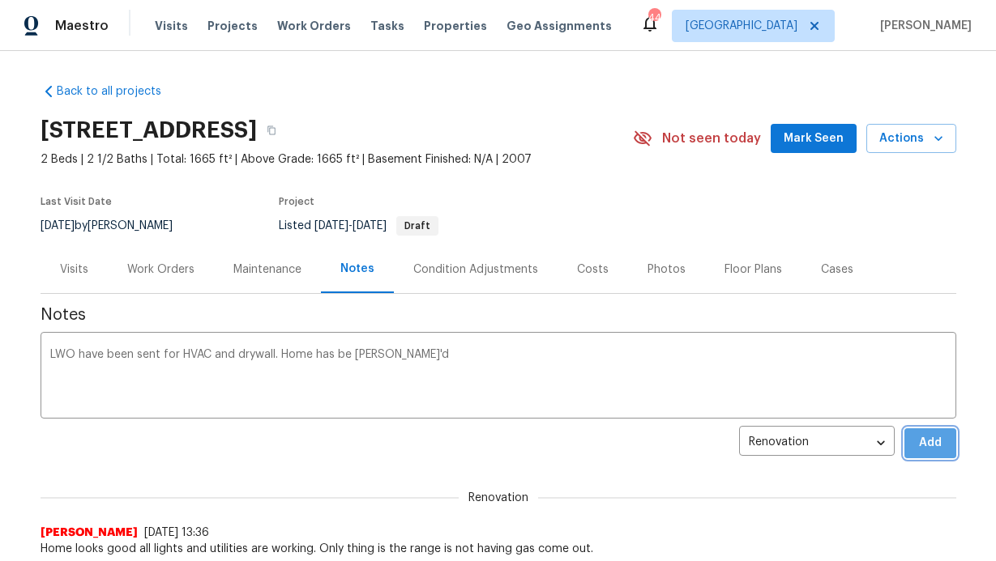
click at [933, 448] on span "Add" at bounding box center [930, 443] width 26 height 20
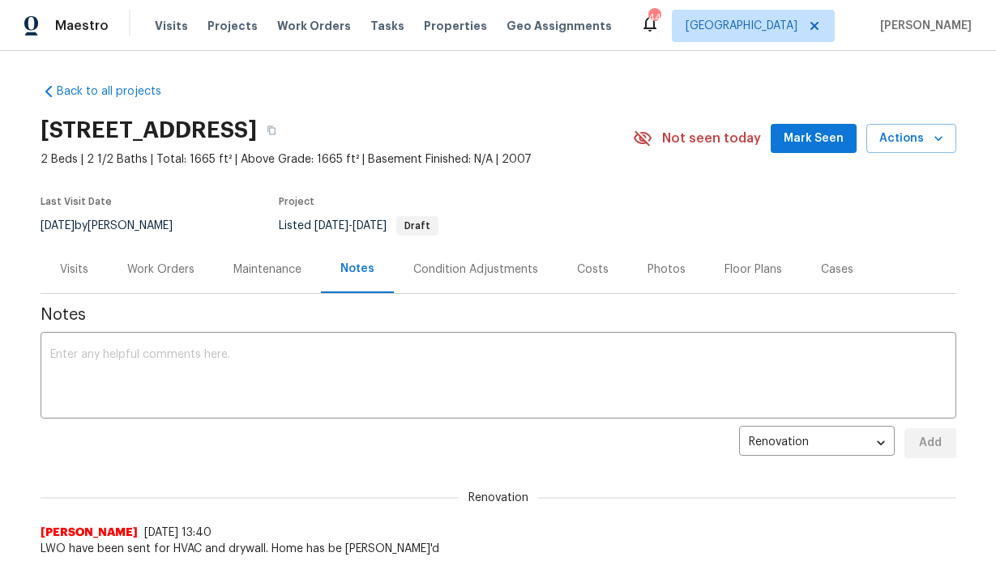
click at [824, 156] on div "1616 Tribeca Way, Dallas, TX 75204 2 Beds | 2 1/2 Baths | Total: 1665 ft² | Abo…" at bounding box center [498, 138] width 915 height 58
click at [826, 143] on span "Mark Seen" at bounding box center [813, 139] width 60 height 20
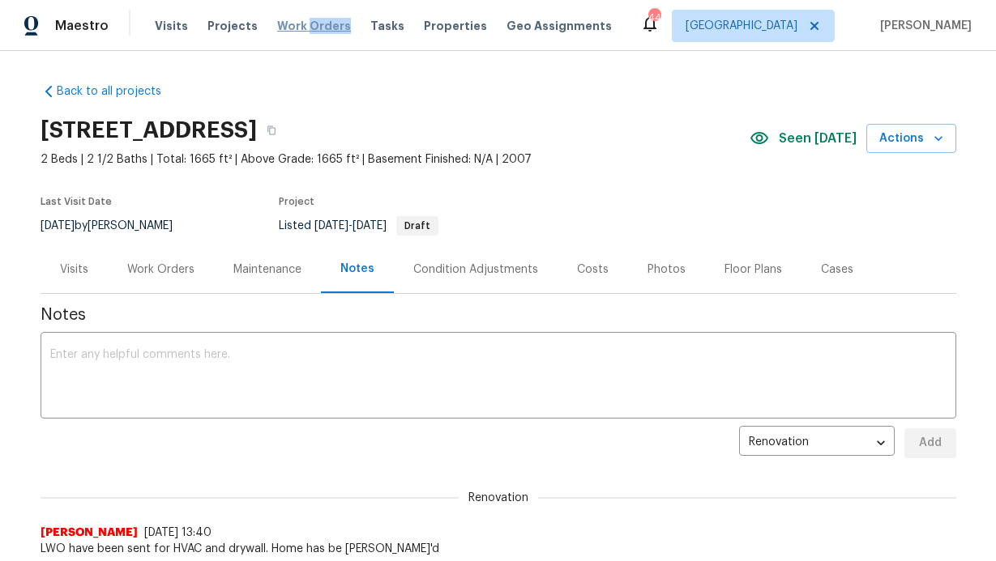
click at [300, 33] on div "Visits Projects Work Orders Tasks Properties Geo Assignments" at bounding box center [393, 26] width 476 height 32
click at [300, 31] on span "Work Orders" at bounding box center [314, 26] width 74 height 16
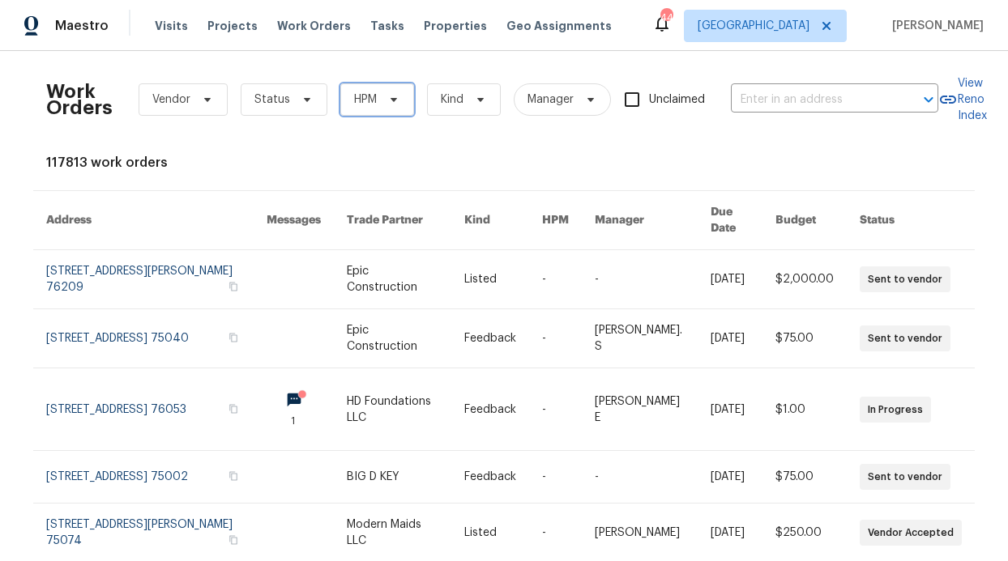
click at [364, 105] on span "HPM" at bounding box center [365, 100] width 23 height 16
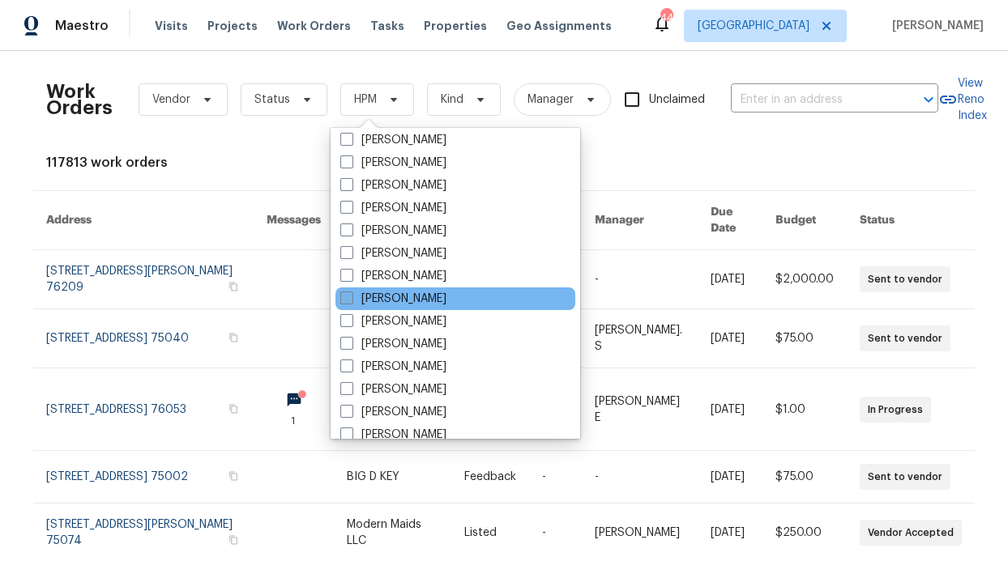
scroll to position [826, 0]
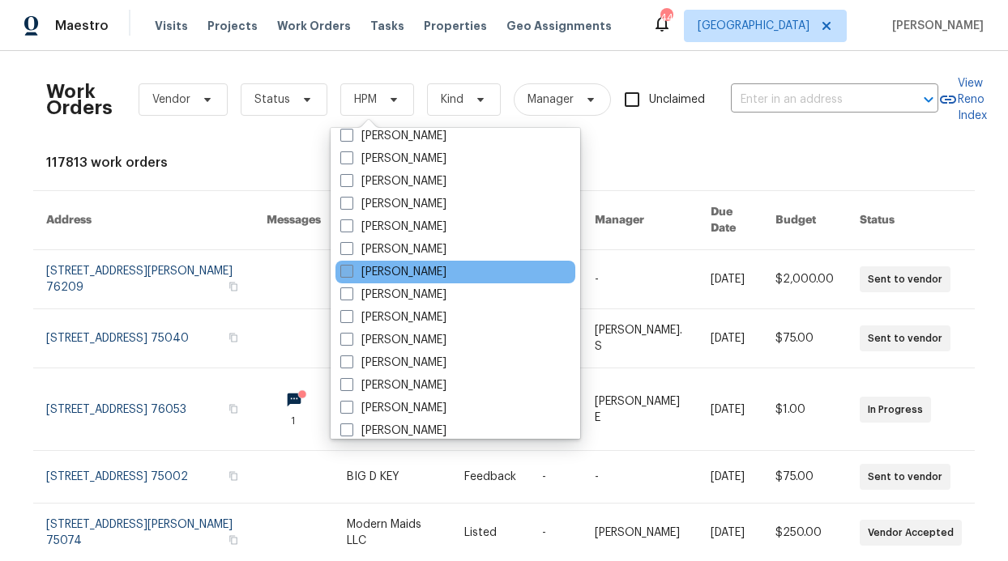
click at [405, 268] on label "[PERSON_NAME]" at bounding box center [393, 272] width 106 height 16
click at [351, 268] on input "[PERSON_NAME]" at bounding box center [345, 269] width 11 height 11
checkbox input "true"
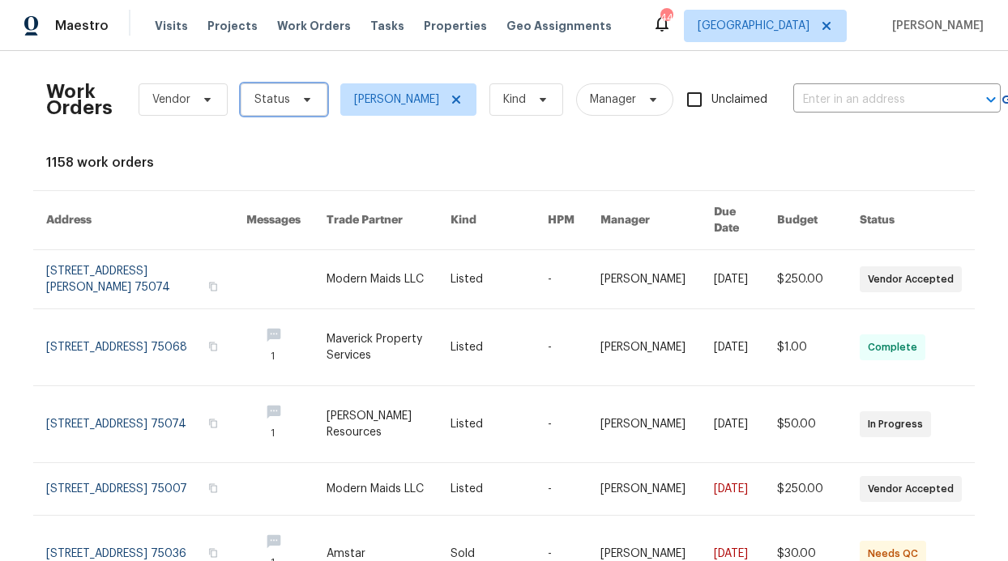
click at [270, 89] on span "Status" at bounding box center [284, 99] width 87 height 32
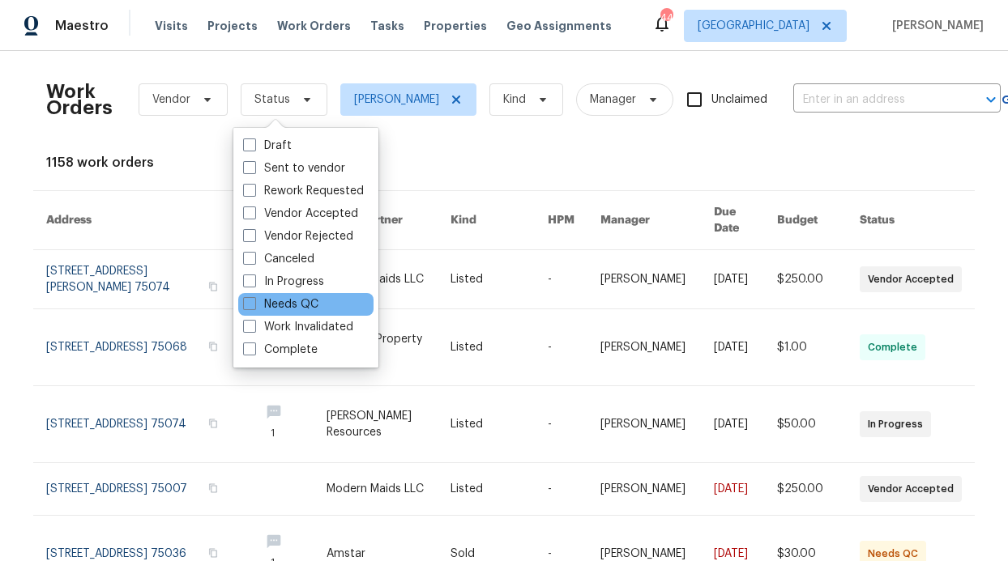
click at [288, 313] on div "Needs QC" at bounding box center [305, 304] width 135 height 23
click at [288, 309] on label "Needs QC" at bounding box center [280, 305] width 75 height 16
click at [254, 307] on input "Needs QC" at bounding box center [248, 302] width 11 height 11
checkbox input "true"
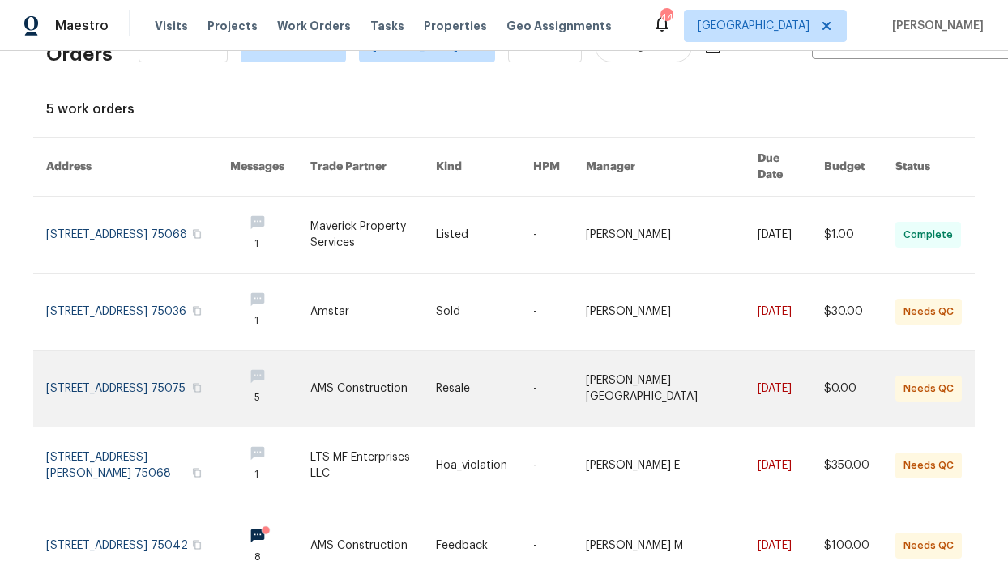
scroll to position [128, 0]
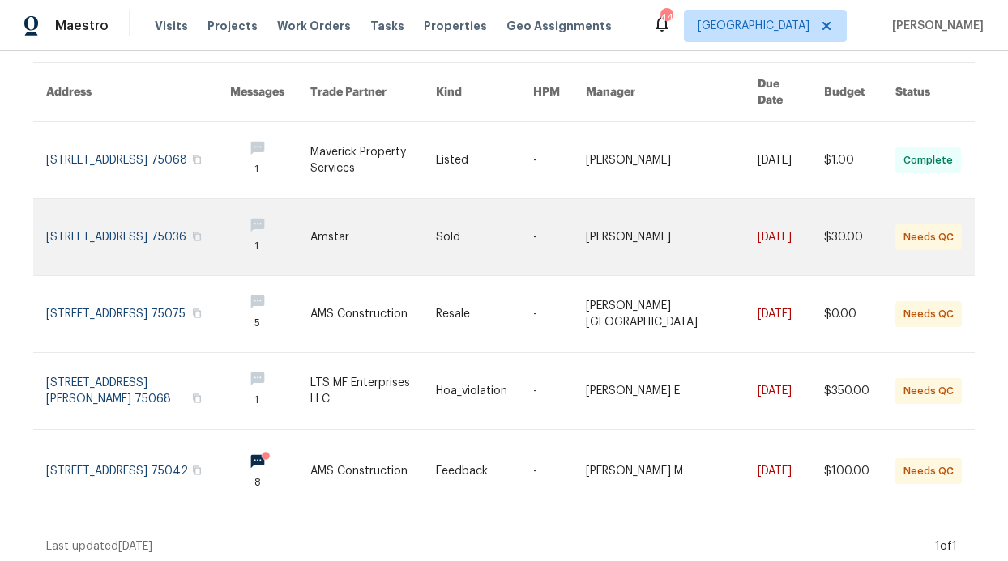
click at [344, 225] on link at bounding box center [373, 237] width 126 height 76
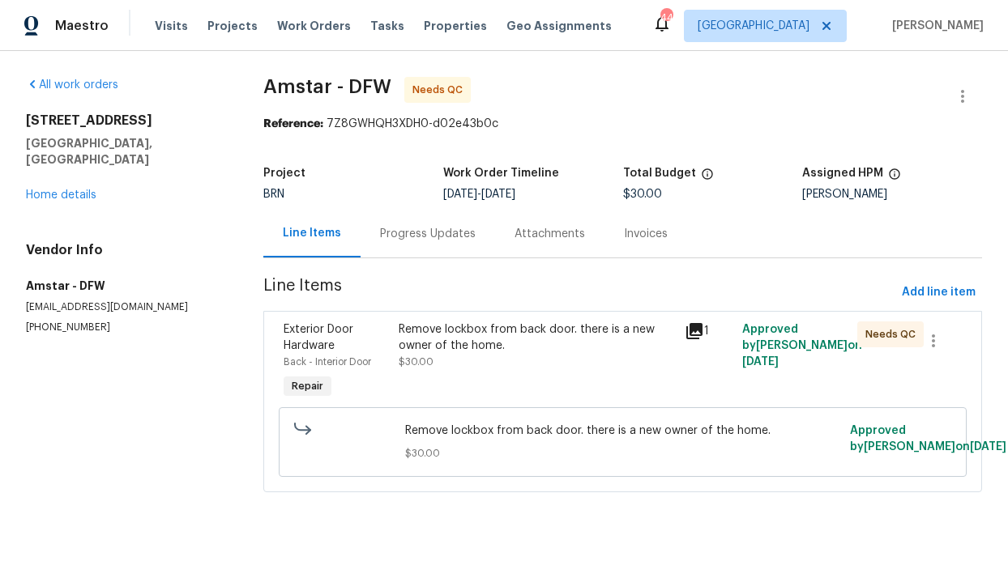
click at [406, 251] on div "Progress Updates" at bounding box center [428, 234] width 134 height 48
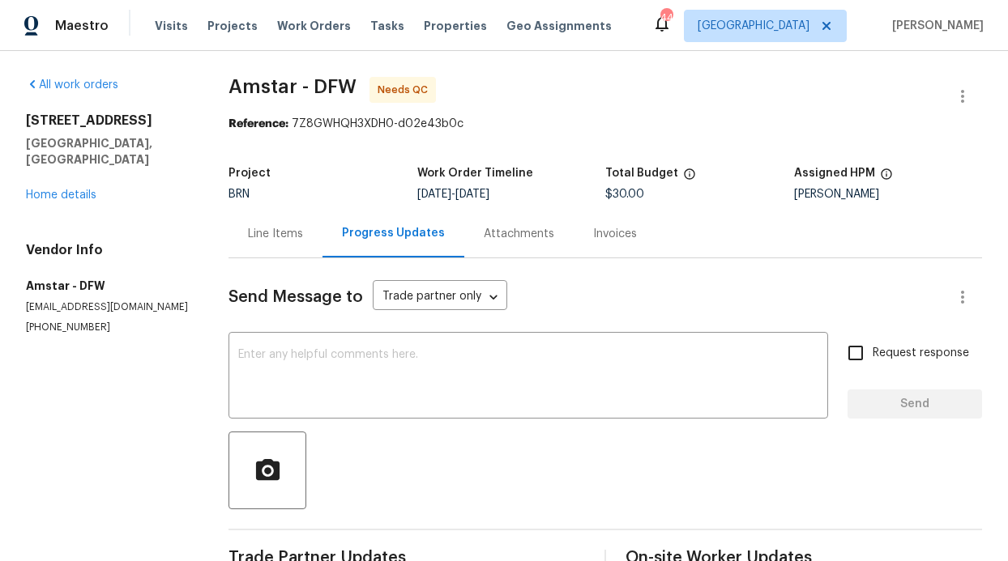
click at [263, 242] on div "Line Items" at bounding box center [275, 234] width 94 height 48
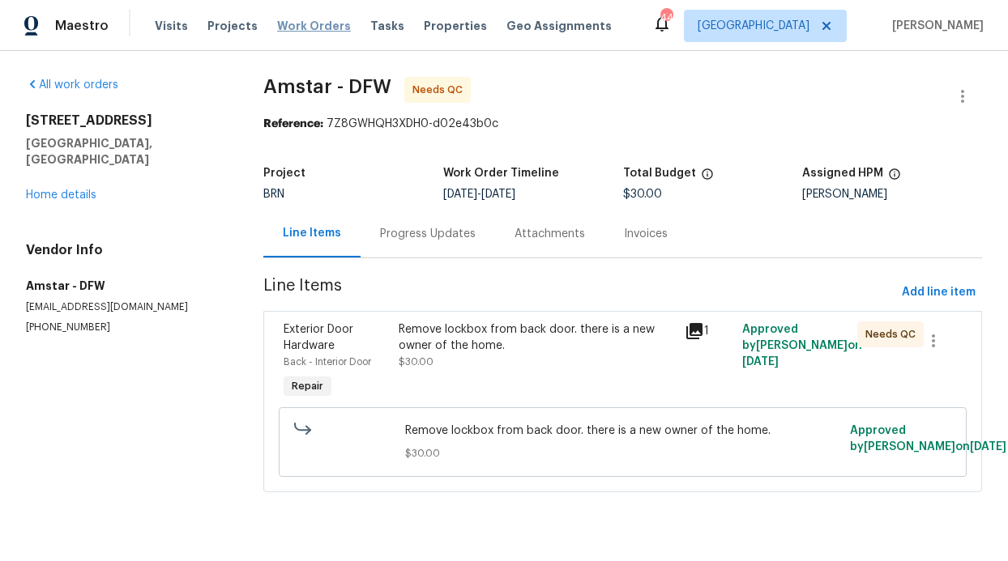
click at [301, 23] on span "Work Orders" at bounding box center [314, 26] width 74 height 16
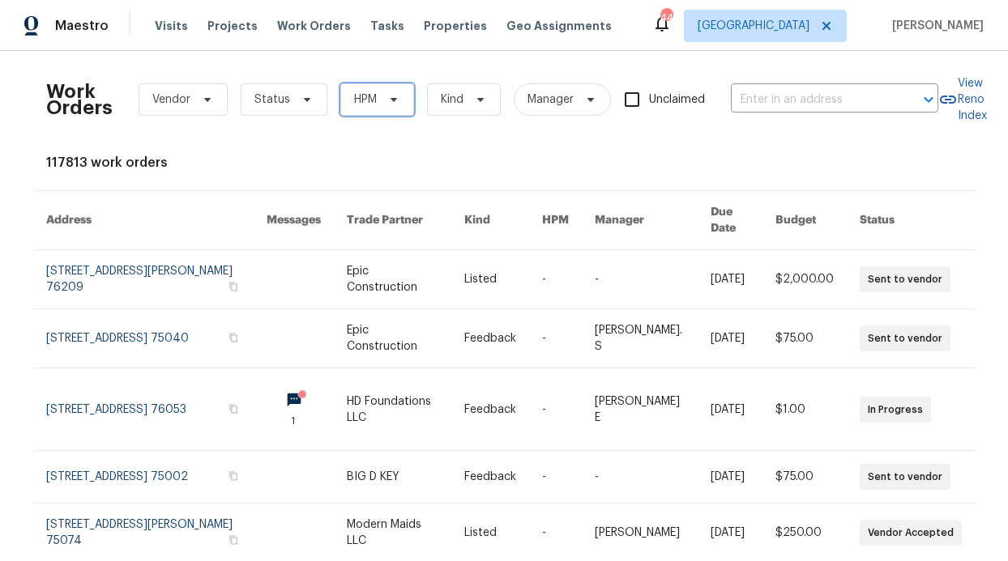
click at [372, 114] on span "HPM" at bounding box center [377, 99] width 74 height 32
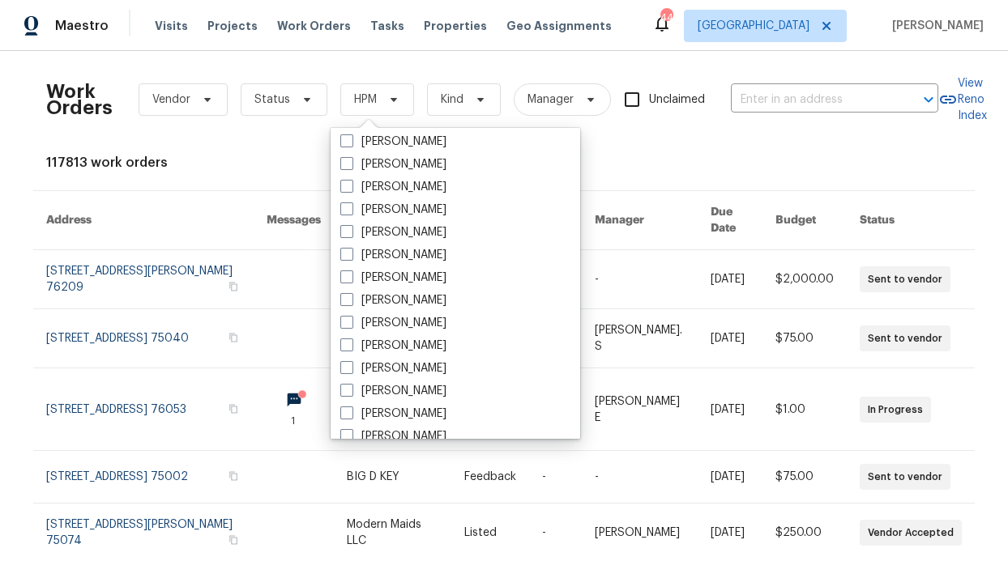
scroll to position [904, 0]
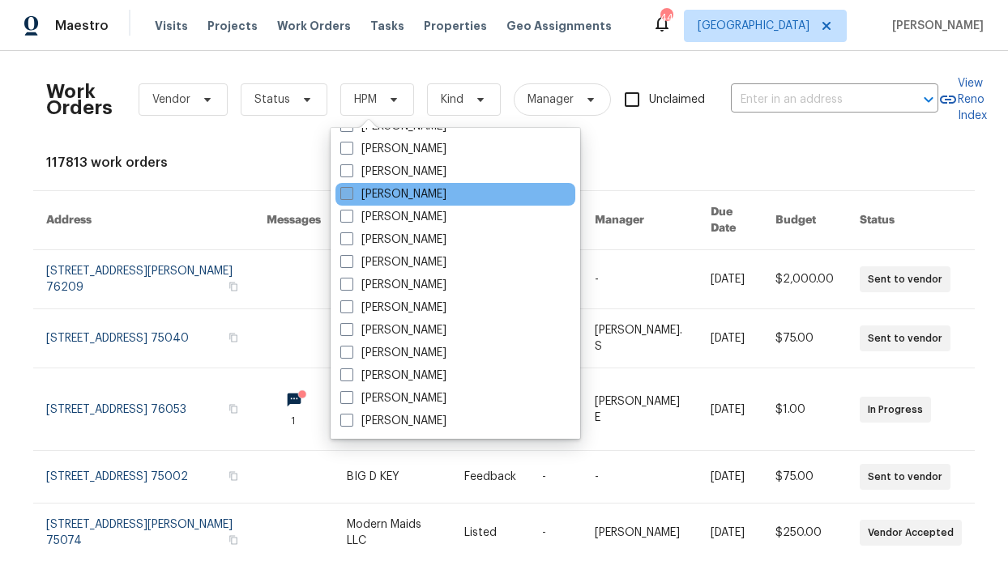
click at [432, 198] on label "[PERSON_NAME]" at bounding box center [393, 194] width 106 height 16
click at [351, 197] on input "[PERSON_NAME]" at bounding box center [345, 191] width 11 height 11
checkbox input "true"
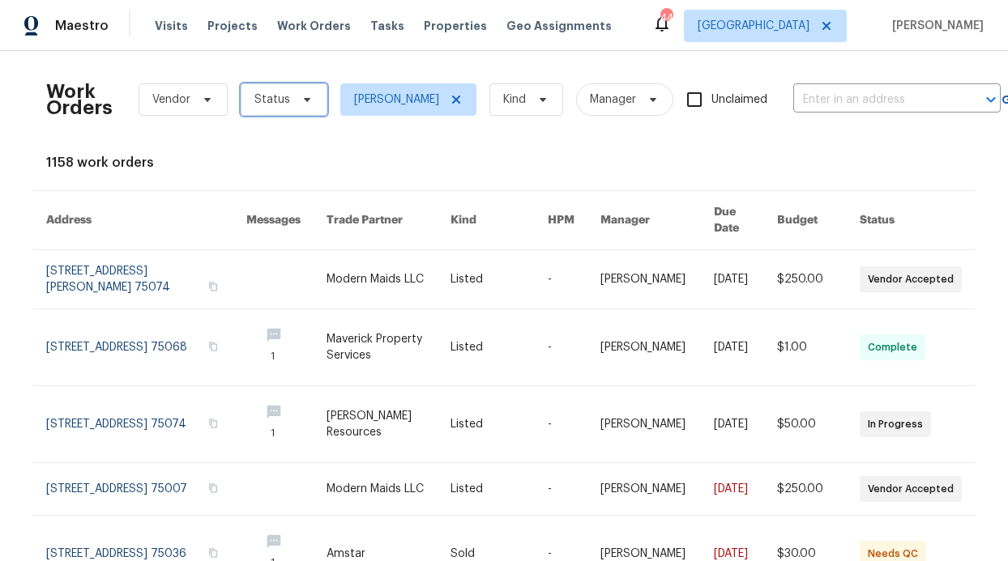
click at [280, 92] on span "Status" at bounding box center [284, 99] width 87 height 32
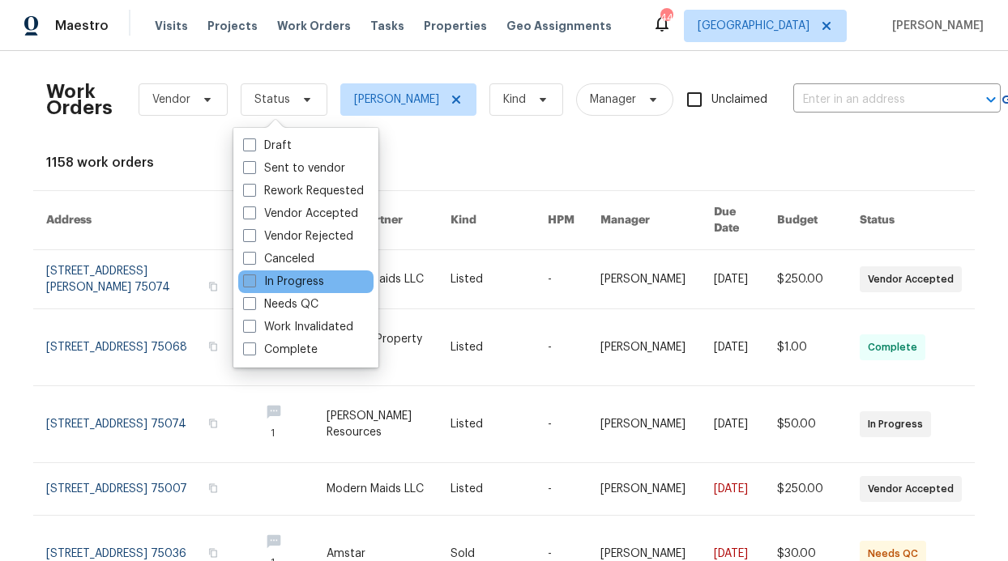
click at [296, 277] on label "In Progress" at bounding box center [283, 282] width 81 height 16
click at [254, 277] on input "In Progress" at bounding box center [248, 279] width 11 height 11
checkbox input "true"
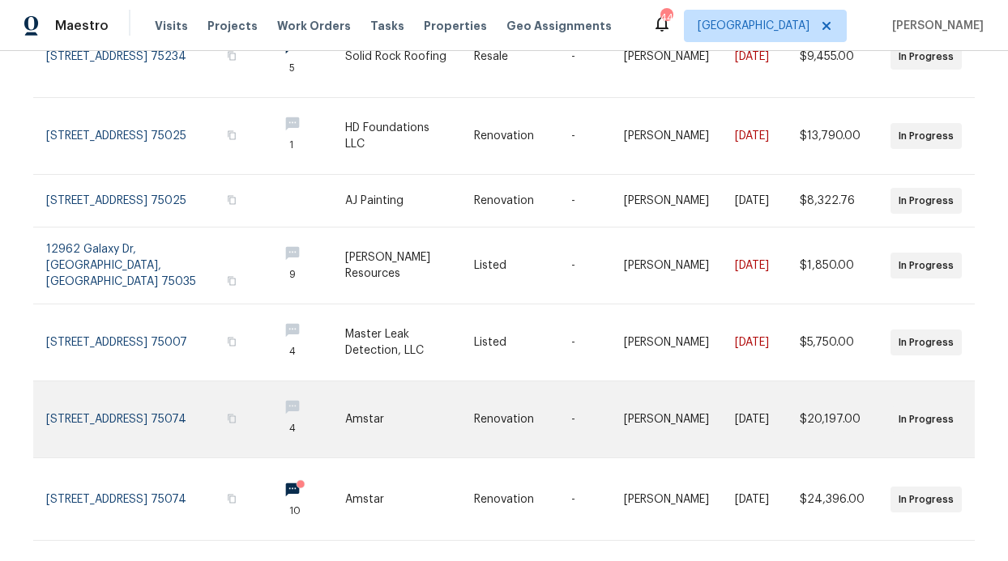
scroll to position [467, 0]
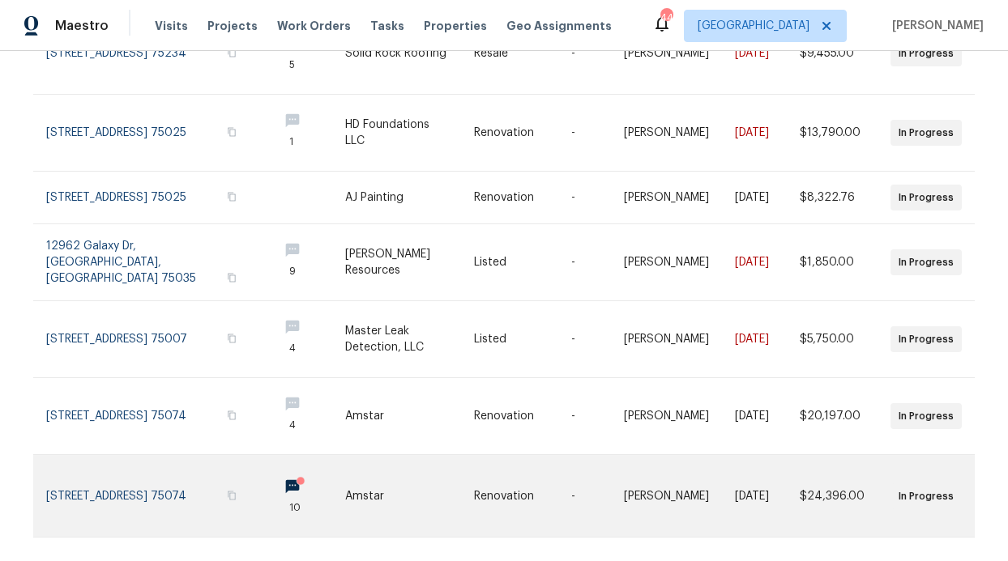
click at [297, 477] on circle at bounding box center [301, 481] width 8 height 8
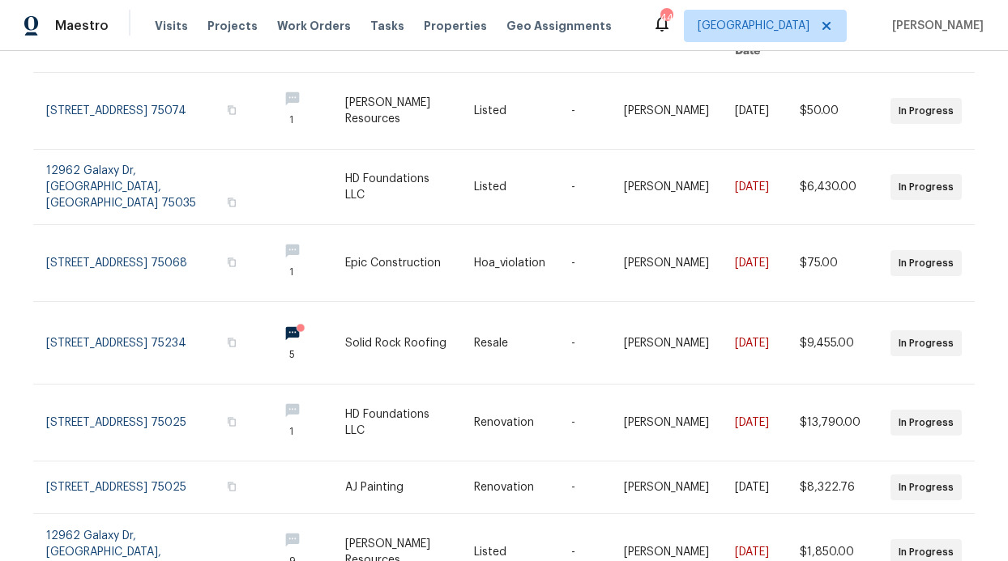
scroll to position [0, 0]
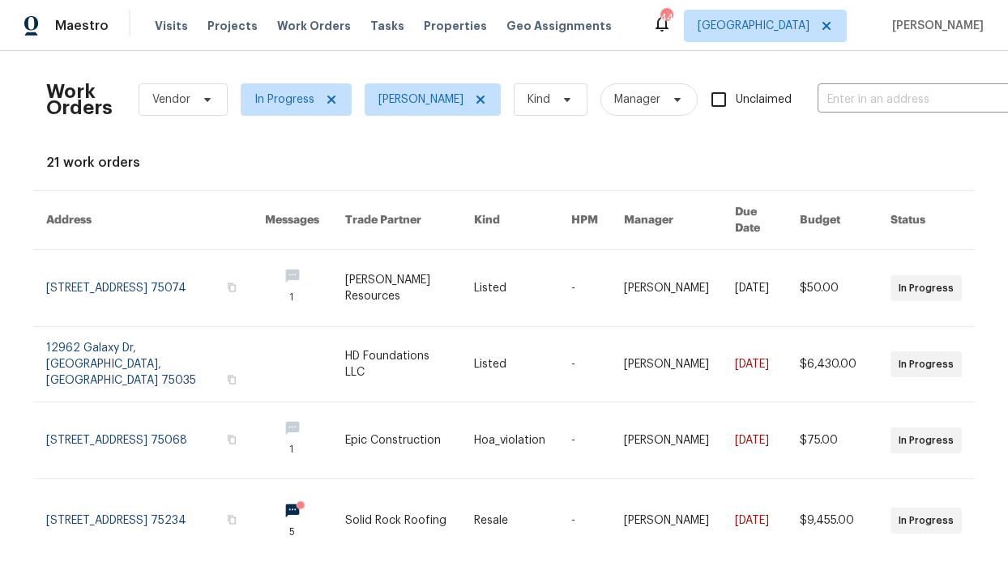
click at [338, 4] on div "Maestro Visits Projects Work Orders Tasks Properties Geo Assignments 44 Dallas …" at bounding box center [504, 25] width 1008 height 51
click at [331, 10] on div "Visits Projects Work Orders Tasks Properties Geo Assignments" at bounding box center [393, 26] width 476 height 32
click at [321, 16] on div "Visits Projects Work Orders Tasks Properties Geo Assignments" at bounding box center [393, 26] width 476 height 32
click at [318, 19] on span "Work Orders" at bounding box center [314, 26] width 74 height 16
click at [424, 23] on span "Properties" at bounding box center [455, 26] width 63 height 16
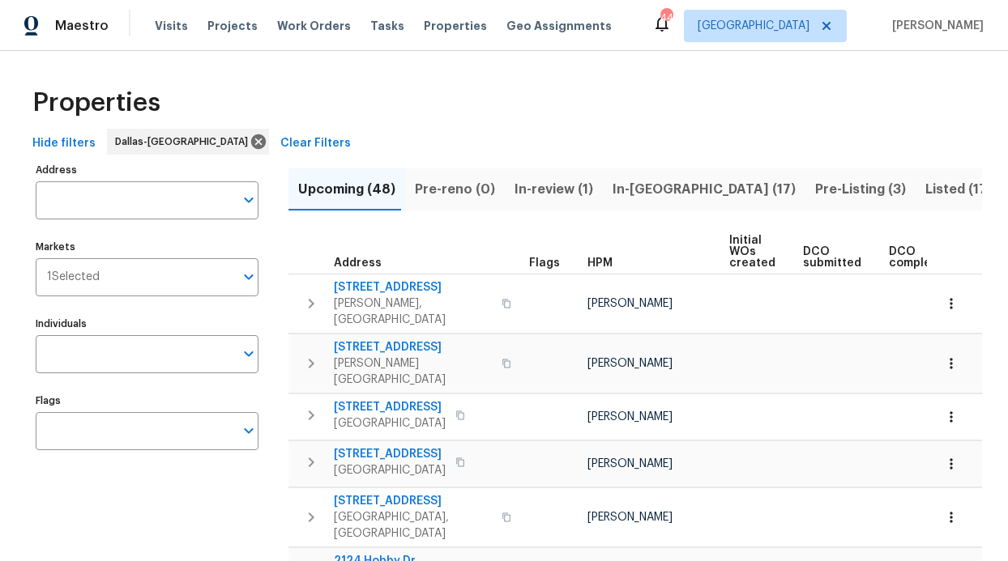
click at [99, 356] on input "Individuals" at bounding box center [135, 354] width 198 height 38
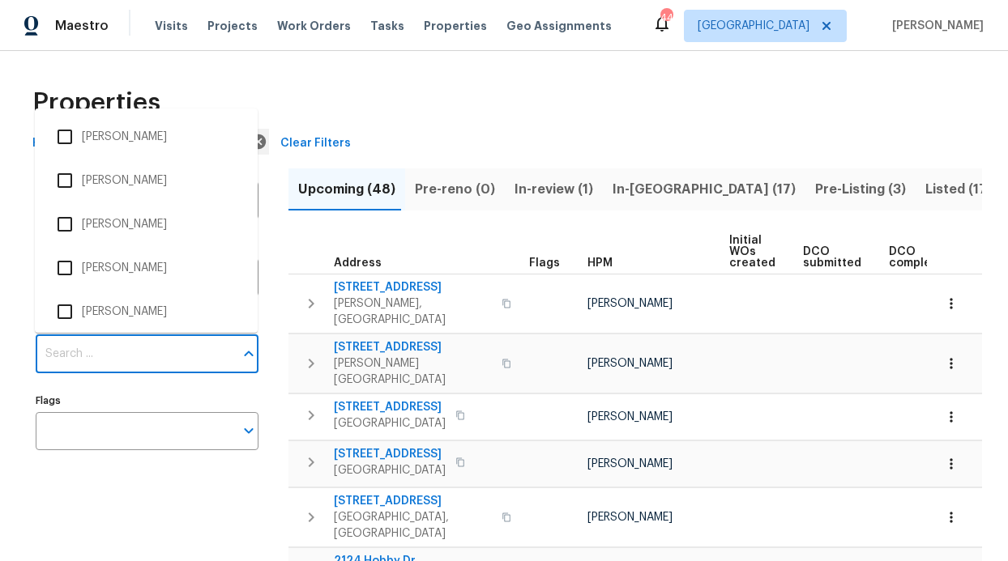
click at [99, 356] on input "Individuals" at bounding box center [135, 354] width 198 height 38
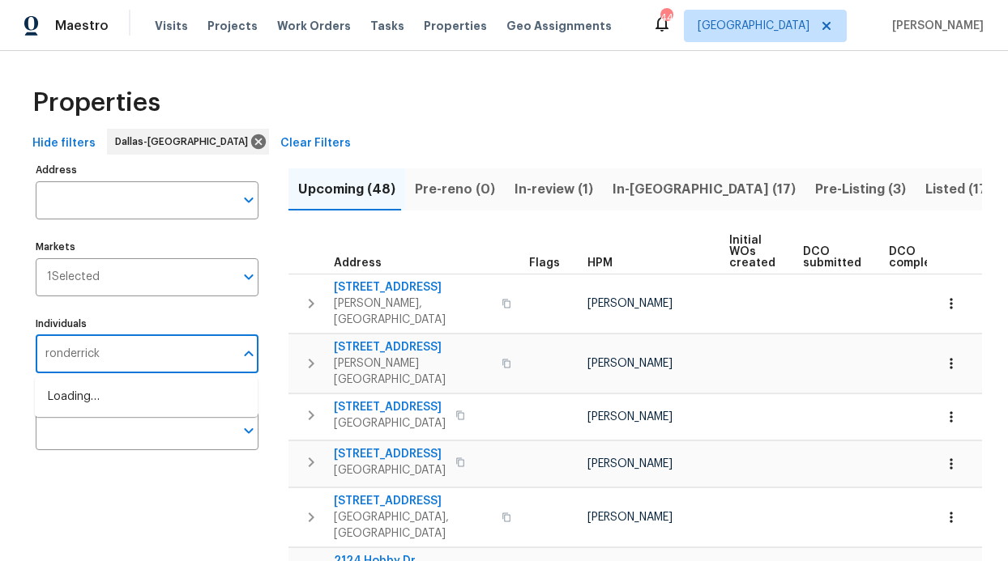
type input "ronderrick"
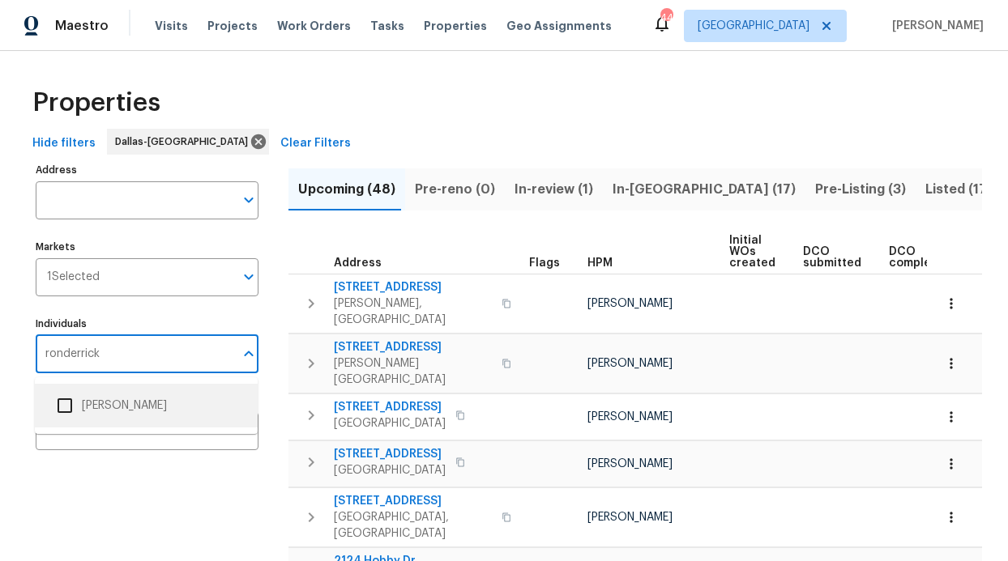
click at [117, 407] on li "[PERSON_NAME]" at bounding box center [146, 406] width 197 height 34
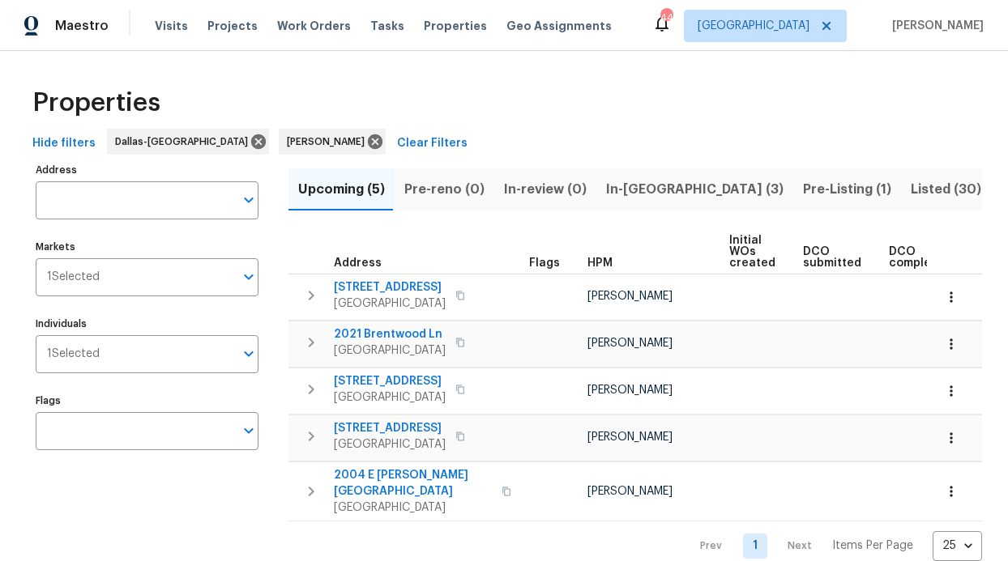
click at [618, 182] on span "In-reno (3)" at bounding box center [694, 189] width 177 height 23
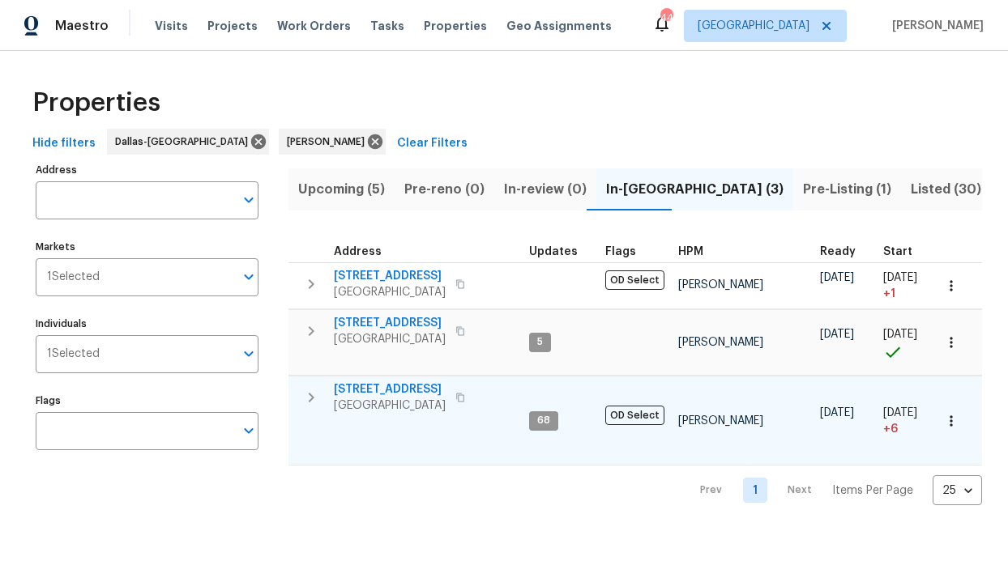
click at [397, 386] on span "6211 Crested Butte Dr" at bounding box center [390, 390] width 112 height 16
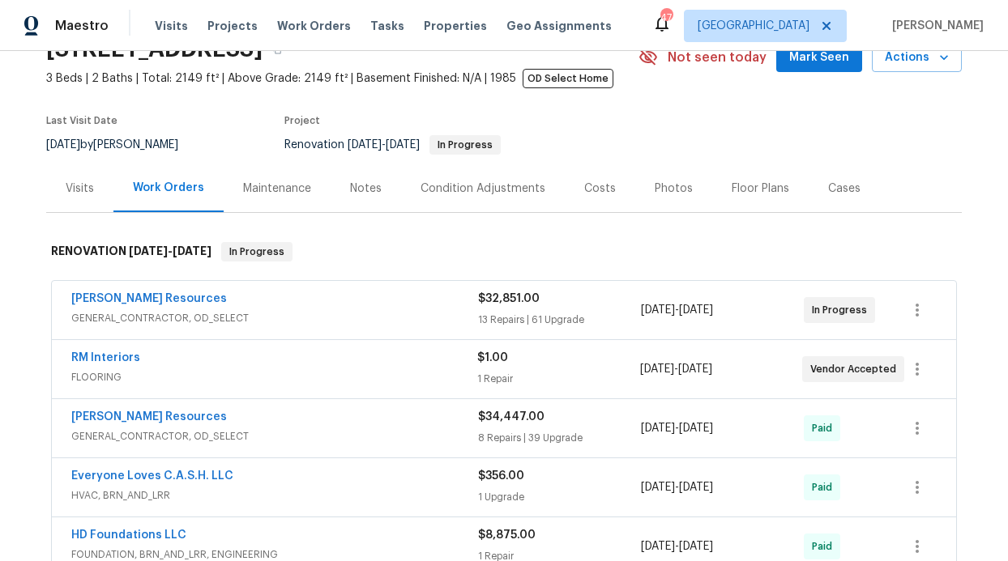
scroll to position [97, 0]
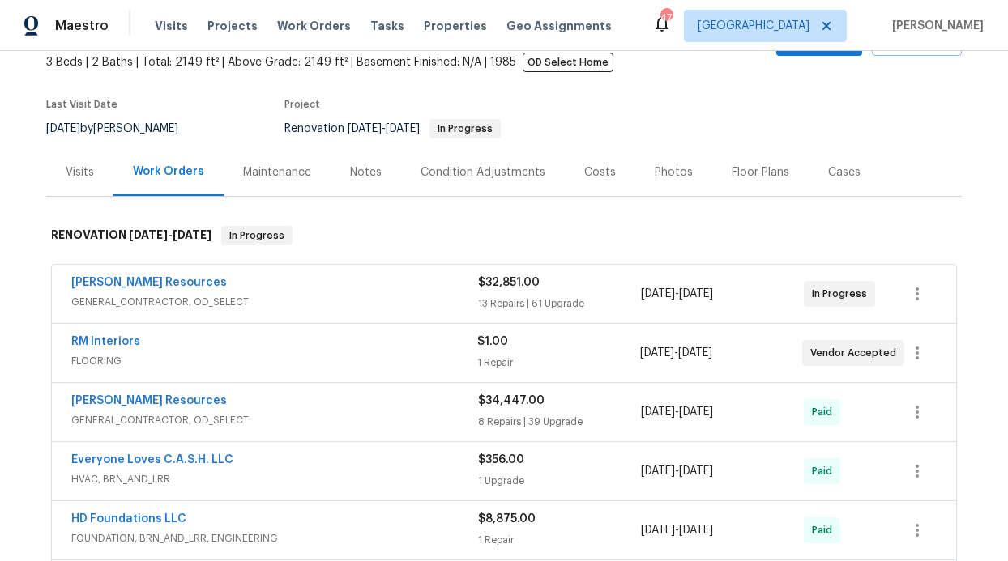
click at [361, 171] on div "Notes" at bounding box center [366, 172] width 32 height 16
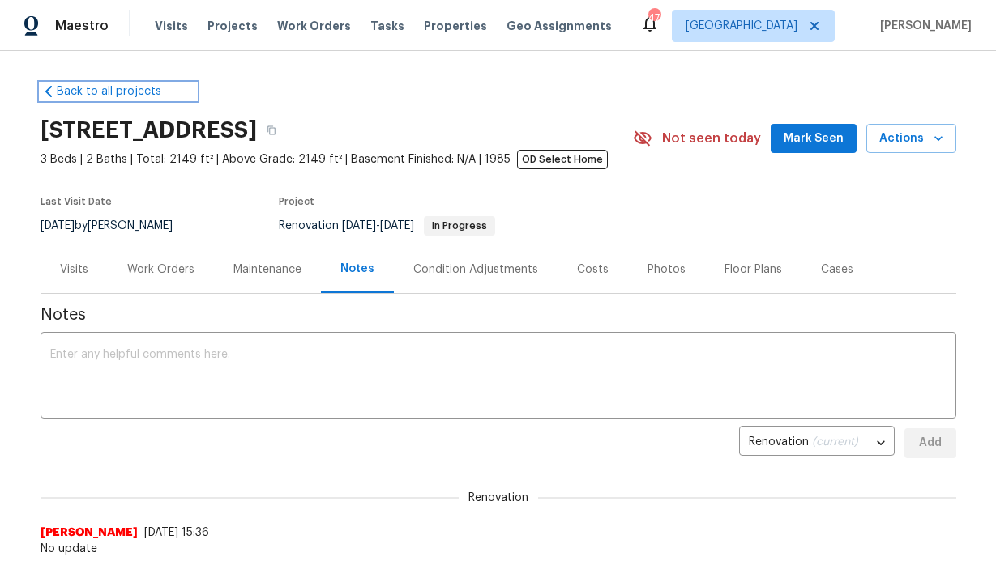
click at [125, 92] on link "Back to all projects" at bounding box center [119, 91] width 156 height 16
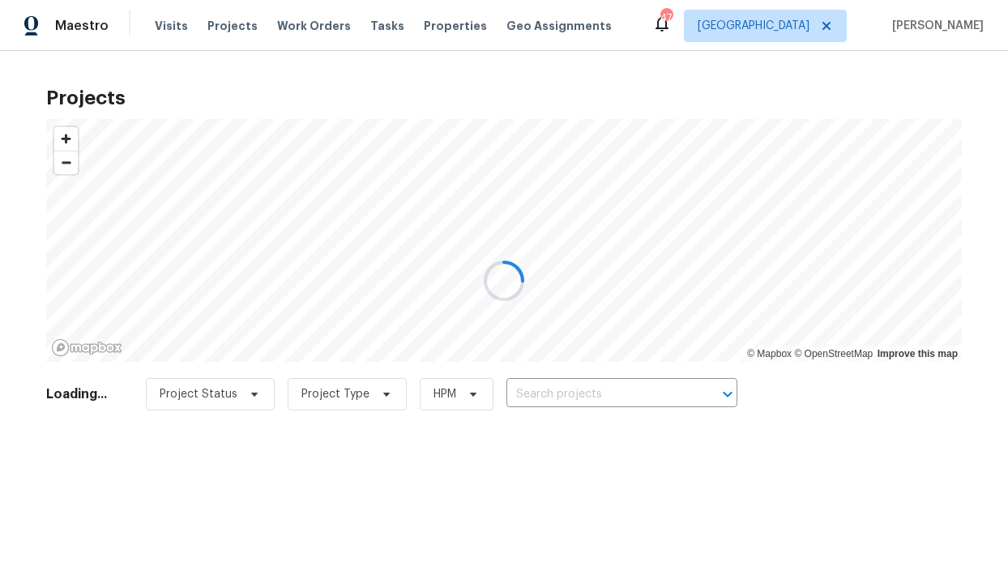
click at [366, 51] on div at bounding box center [504, 280] width 1008 height 561
click at [375, 24] on div at bounding box center [504, 280] width 1008 height 561
click at [424, 20] on div at bounding box center [504, 280] width 1008 height 561
click at [425, 22] on div at bounding box center [504, 280] width 1008 height 561
click at [433, 32] on div at bounding box center [504, 280] width 1008 height 561
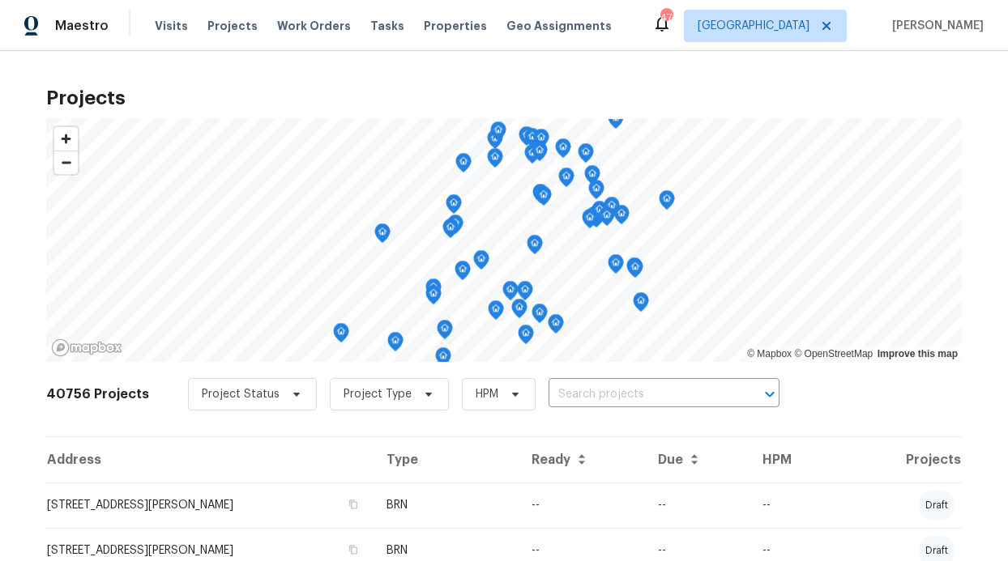
click at [433, 31] on span "Properties" at bounding box center [455, 26] width 63 height 16
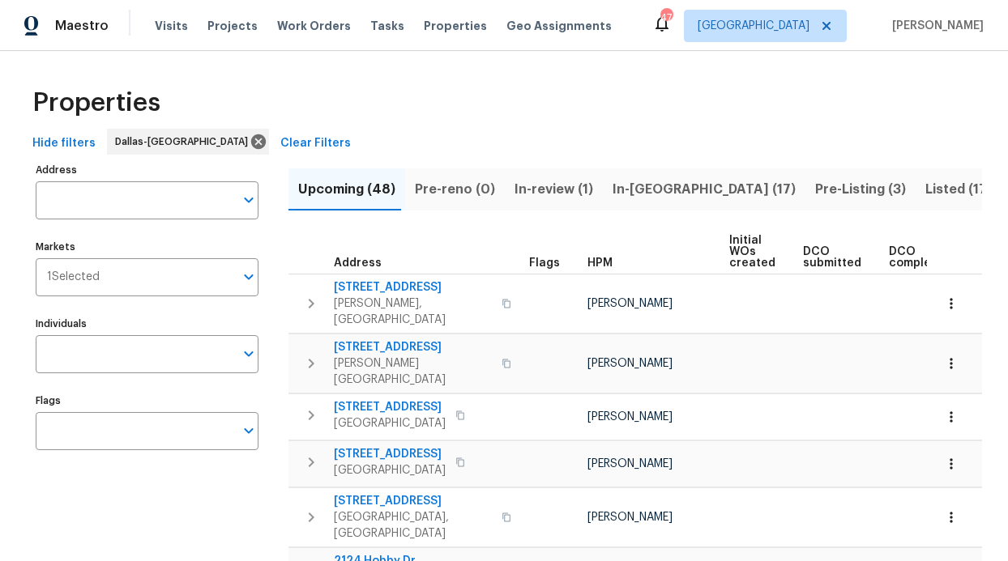
click at [115, 347] on input "Individuals" at bounding box center [135, 354] width 198 height 38
click at [98, 348] on input "Individuals" at bounding box center [135, 354] width 198 height 38
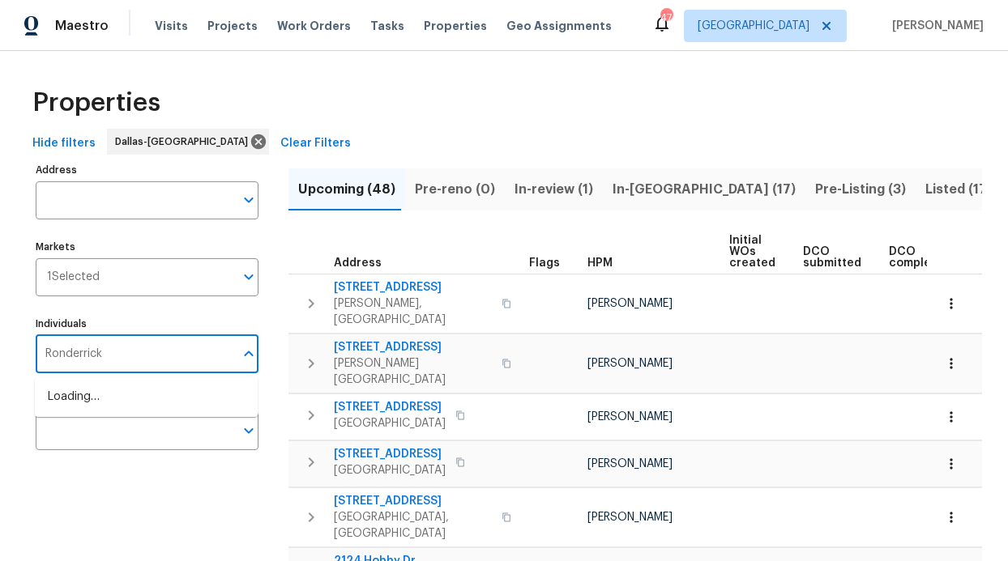
type input "Ronderrick"
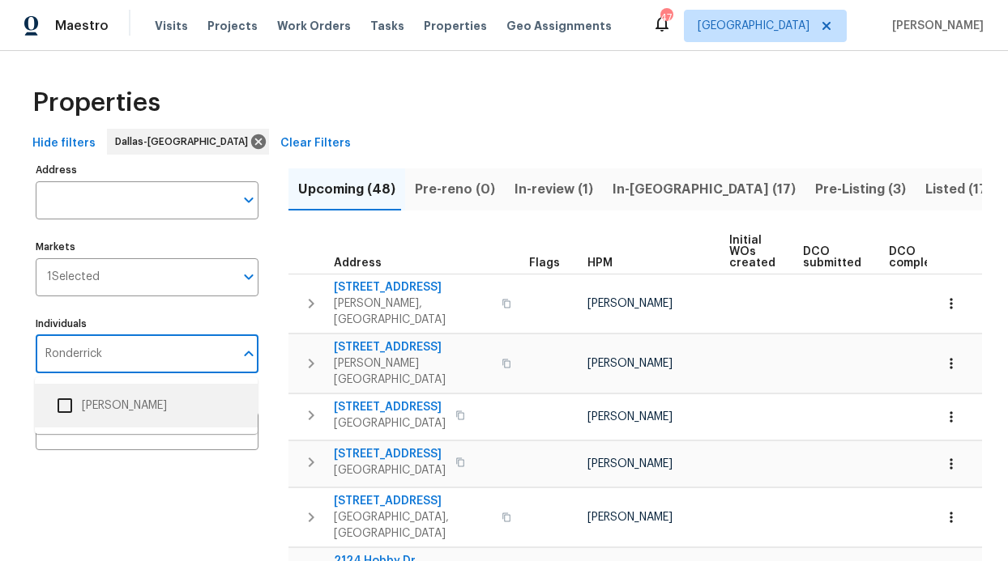
click at [122, 404] on li "[PERSON_NAME]" at bounding box center [146, 406] width 197 height 34
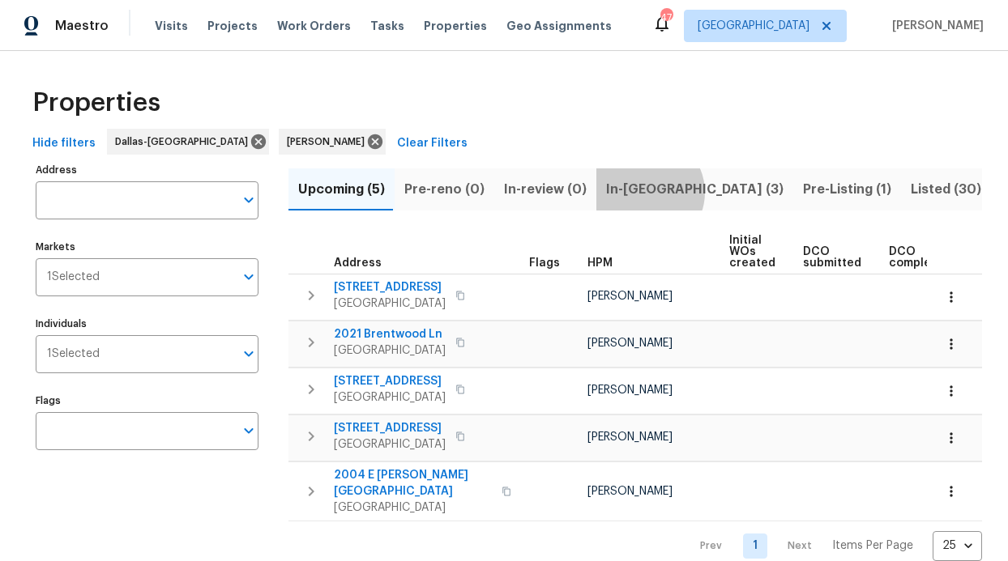
click at [638, 192] on span "In-reno (3)" at bounding box center [694, 189] width 177 height 23
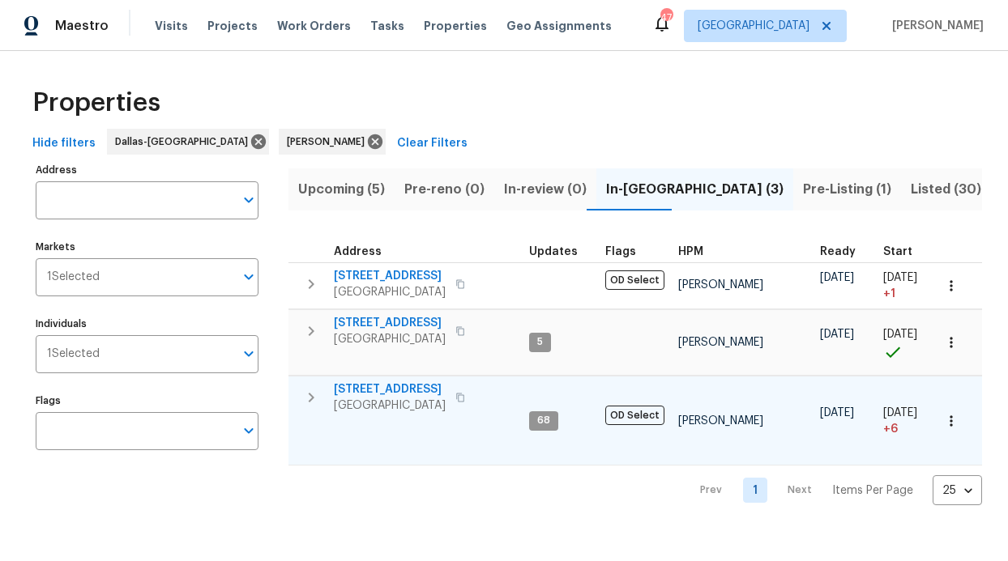
click at [394, 391] on span "6211 Crested Butte Dr" at bounding box center [390, 390] width 112 height 16
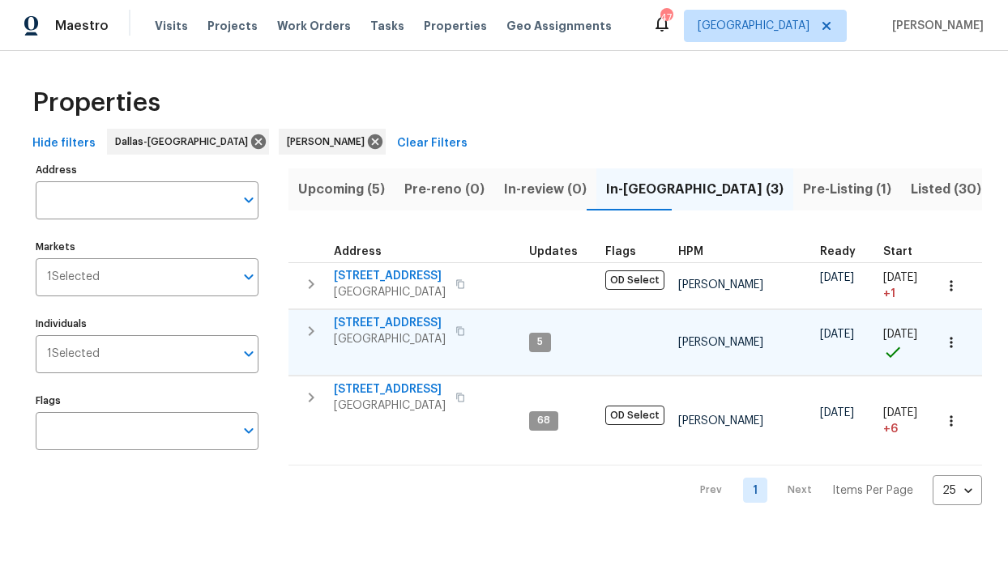
click at [373, 326] on span "[STREET_ADDRESS]" at bounding box center [390, 323] width 112 height 16
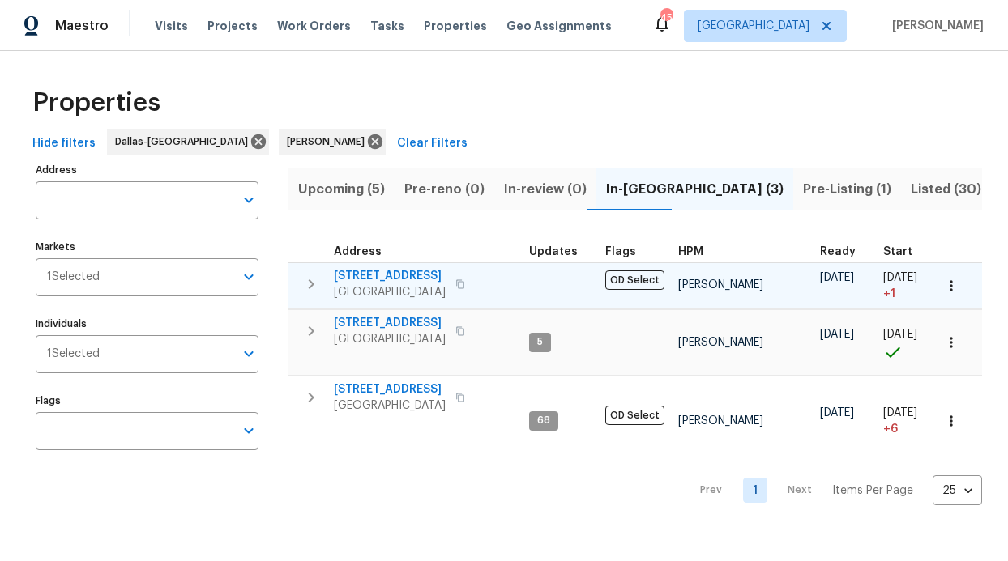
click at [397, 275] on span "2813 E 15th St" at bounding box center [390, 276] width 112 height 16
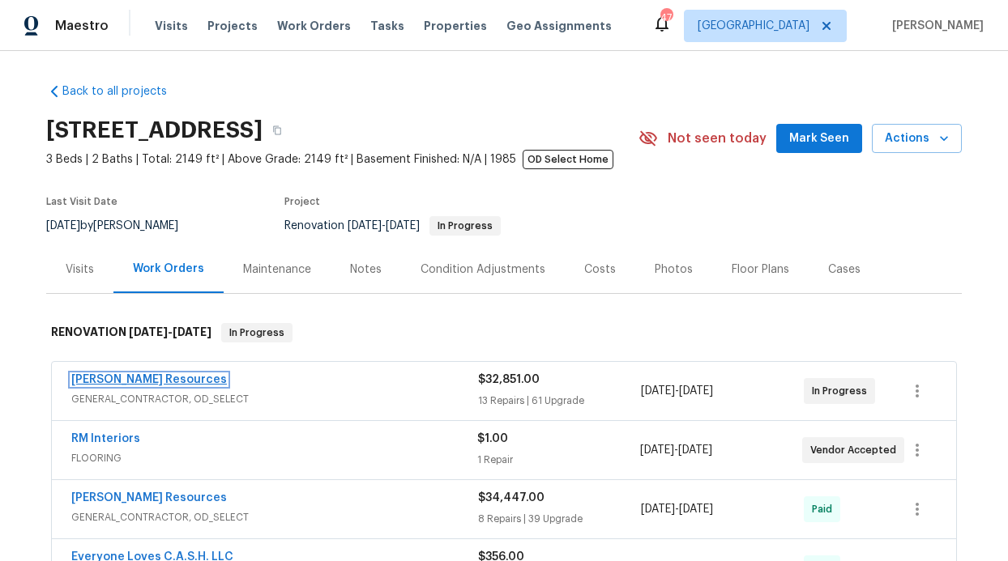
click at [100, 376] on link "[PERSON_NAME] Resources" at bounding box center [149, 379] width 156 height 11
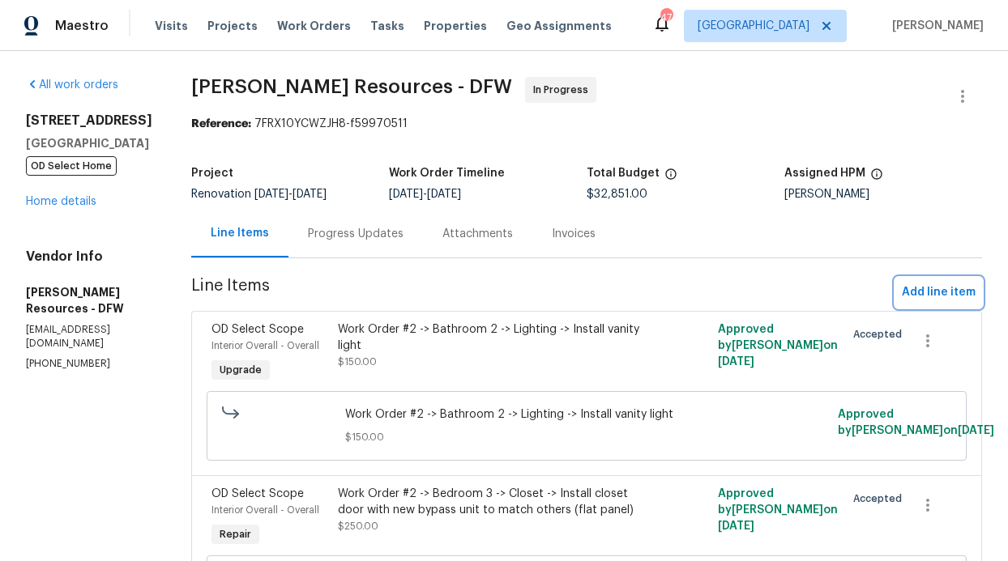
click at [934, 292] on span "Add line item" at bounding box center [939, 293] width 74 height 20
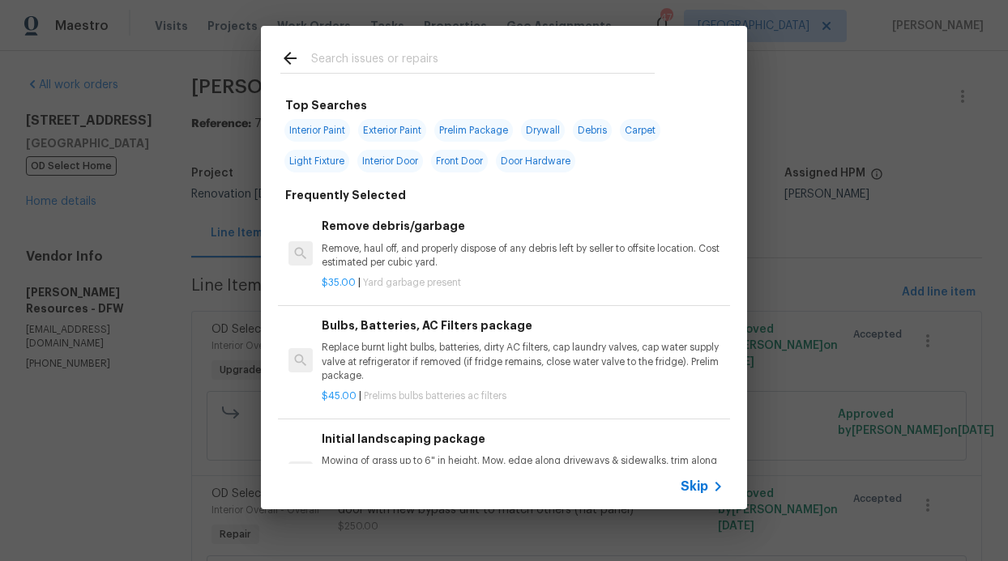
click at [685, 492] on span "Skip" at bounding box center [695, 487] width 28 height 16
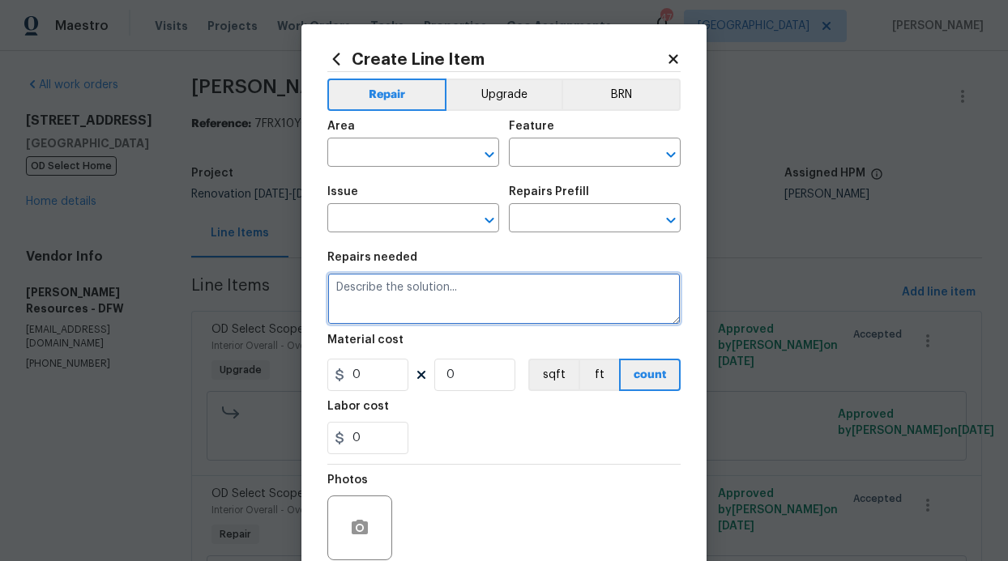
click at [429, 284] on textarea at bounding box center [503, 299] width 353 height 52
paste textarea "700 – Demo and completely rebuild new wall between kitchen and family room – ex…"
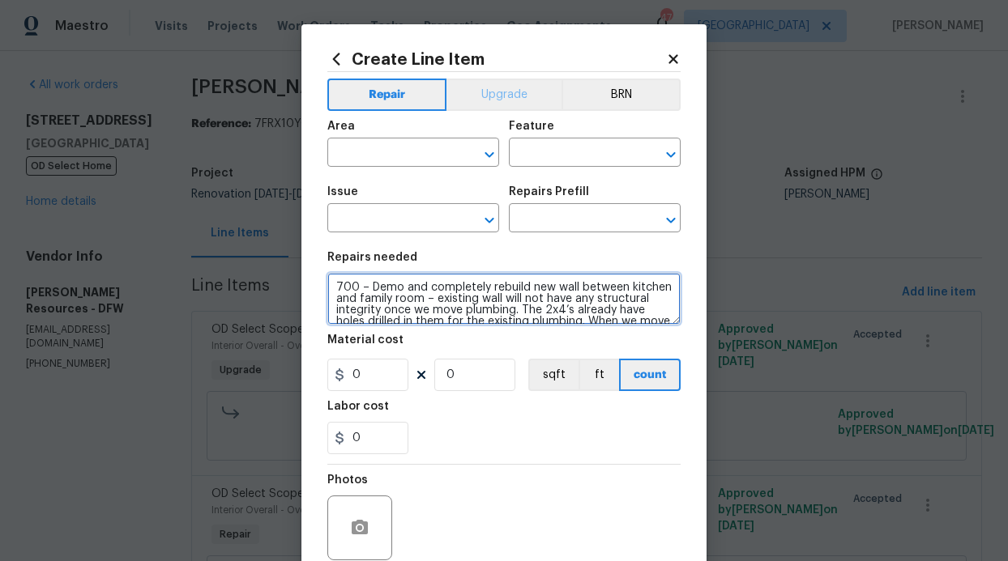
type textarea "700 – Demo and completely rebuild new wall between kitchen and family room – ex…"
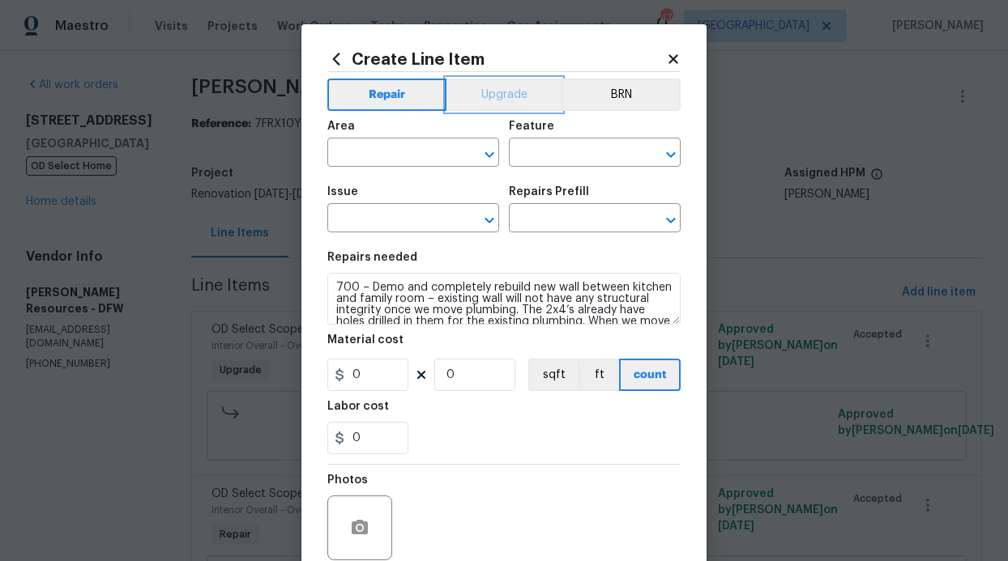
click at [508, 95] on button "Upgrade" at bounding box center [504, 95] width 116 height 32
click at [420, 164] on input "text" at bounding box center [390, 154] width 126 height 25
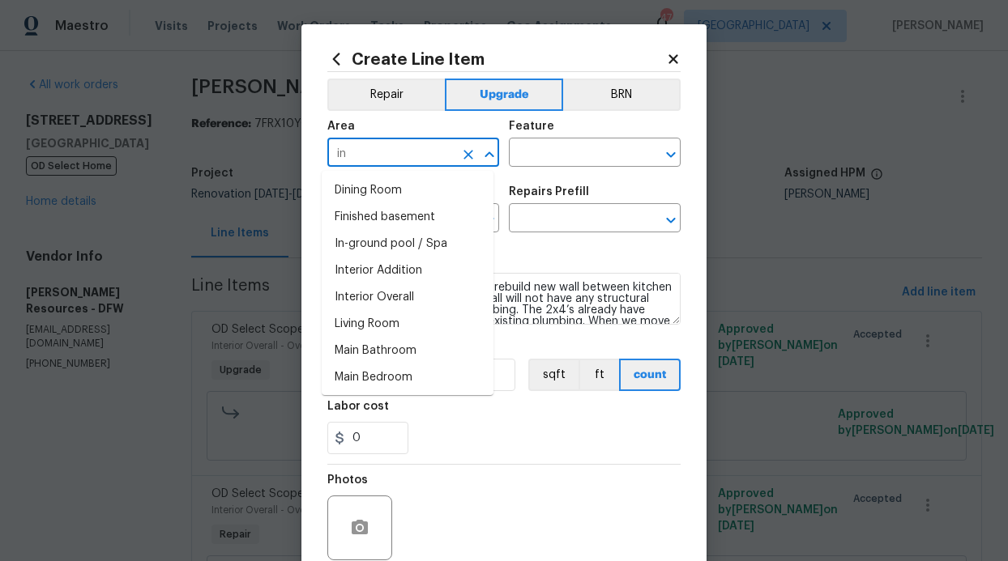
type input "i"
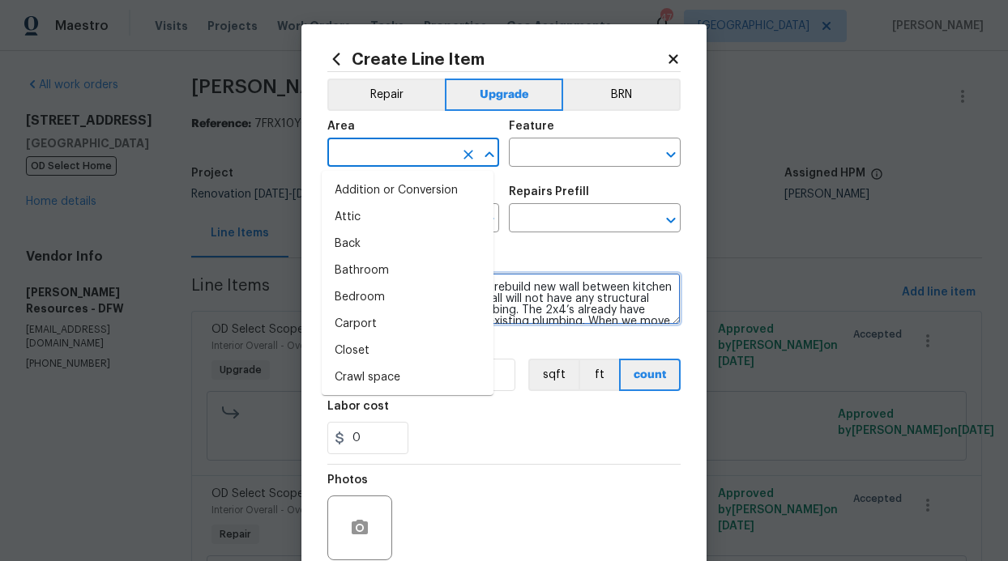
click at [566, 314] on textarea "700 – Demo and completely rebuild new wall between kitchen and family room – ex…" at bounding box center [503, 299] width 353 height 52
click at [398, 151] on input "text" at bounding box center [390, 154] width 126 height 25
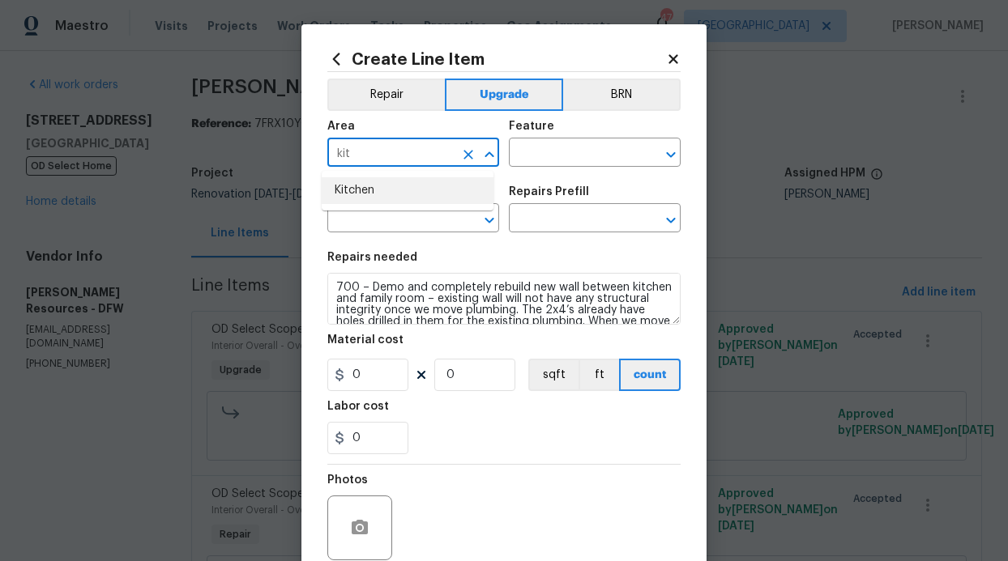
click at [380, 191] on li "Kitchen" at bounding box center [408, 190] width 172 height 27
type input "Kitchen"
click at [564, 155] on input "text" at bounding box center [572, 154] width 126 height 25
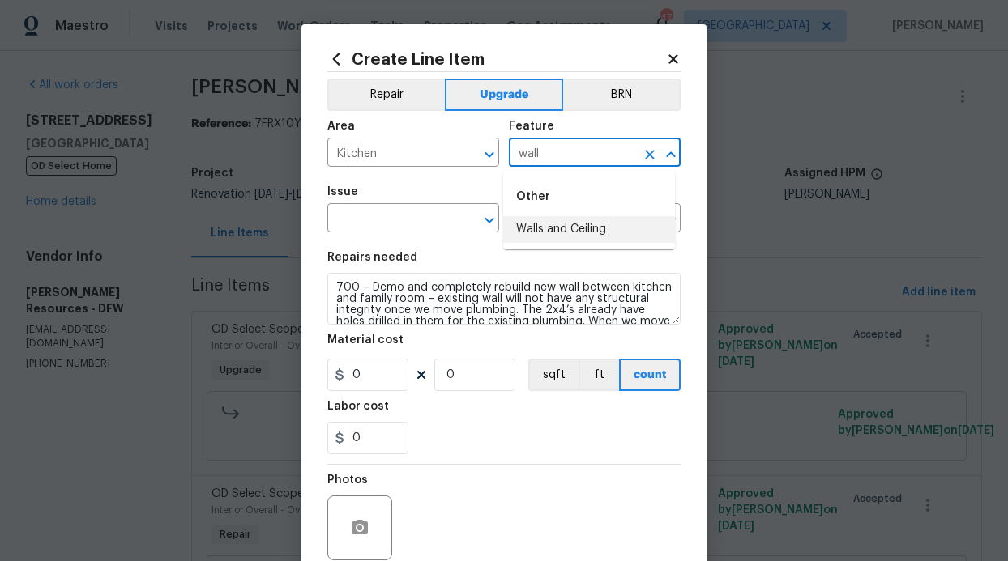
click at [583, 231] on li "Walls and Ceiling" at bounding box center [589, 229] width 172 height 27
type input "Walls and Ceiling"
click at [387, 228] on input "text" at bounding box center [390, 219] width 126 height 25
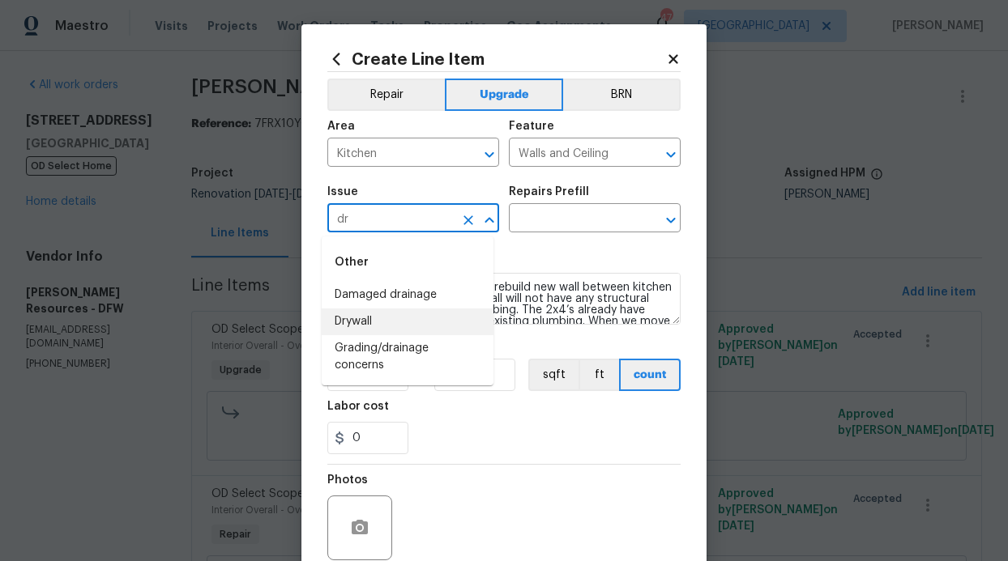
click at [366, 328] on li "Drywall" at bounding box center [408, 322] width 172 height 27
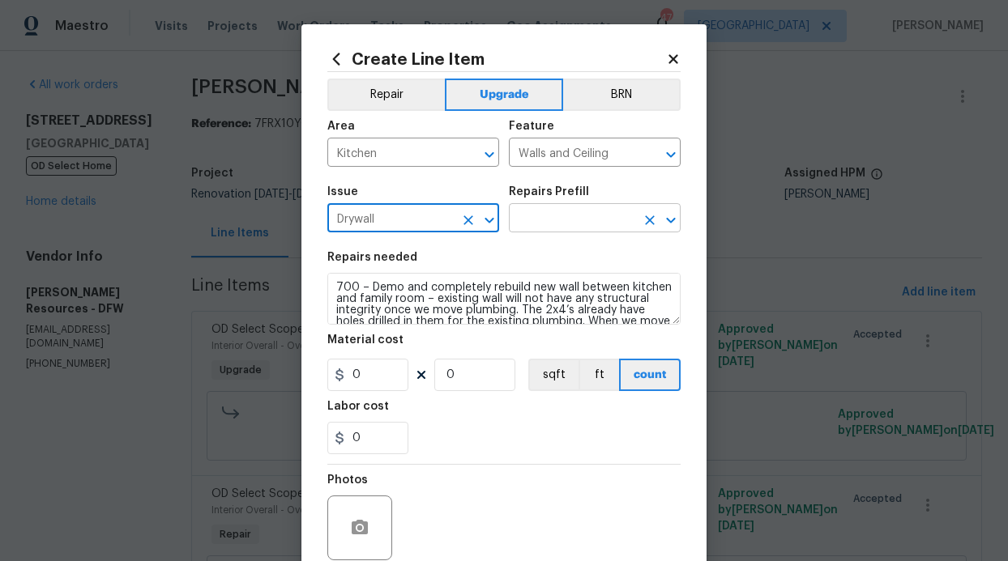
type input "Drywall"
click at [542, 218] on input "text" at bounding box center [572, 219] width 126 height 25
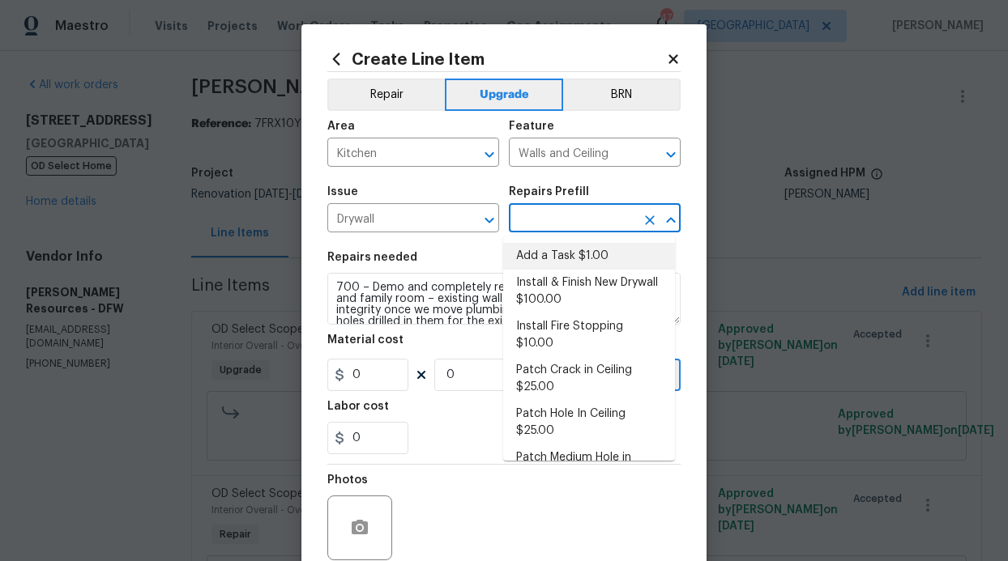
click at [540, 245] on li "Add a Task $1.00" at bounding box center [589, 256] width 172 height 27
type input "Add a Task $1.00"
type textarea "HPM to detail"
type input "1"
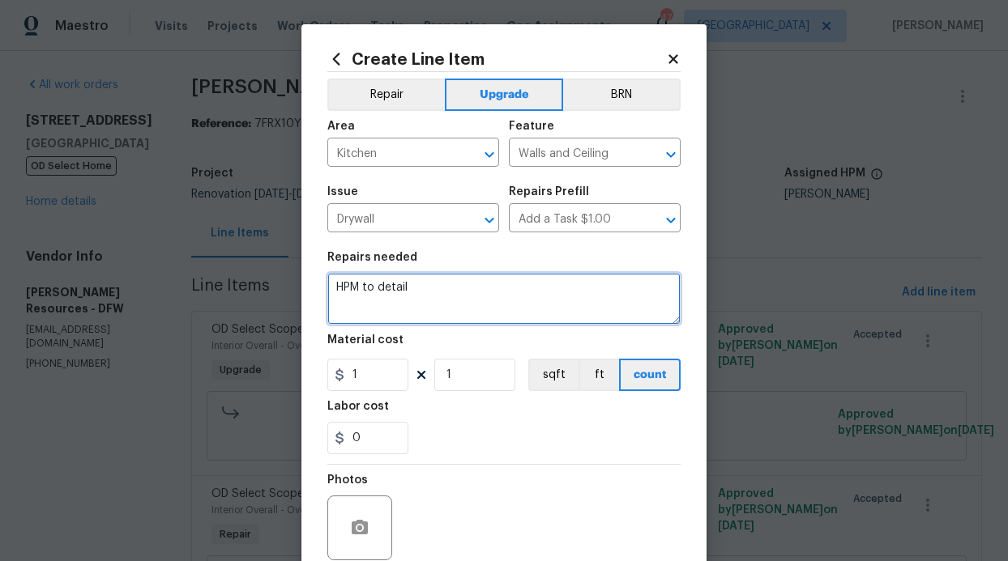
drag, startPoint x: 493, startPoint y: 312, endPoint x: 313, endPoint y: 284, distance: 182.1
click at [313, 284] on div "Create Line Item Repair Upgrade BRN Area Kitchen ​ Feature Walls and Ceiling ​ …" at bounding box center [503, 348] width 405 height 649
paste textarea "700 – Demo and completely rebuild new wall between kitchen and family room – ex…"
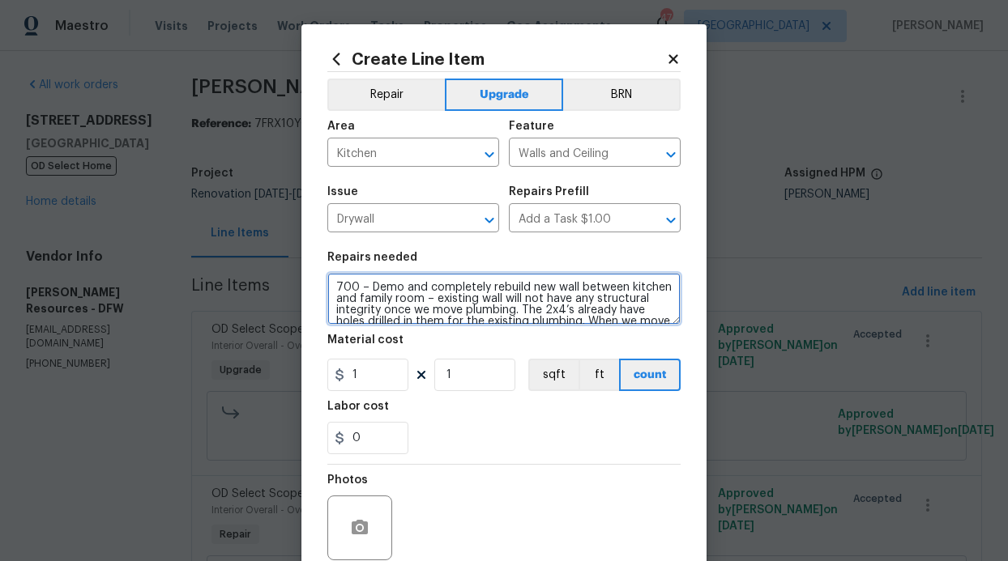
drag, startPoint x: 340, startPoint y: 289, endPoint x: 313, endPoint y: 289, distance: 27.5
click at [313, 289] on div "Create Line Item Repair Upgrade BRN Area Kitchen ​ Feature Walls and Ceiling ​ …" at bounding box center [503, 348] width 405 height 649
type textarea "700 – Demo and completely rebuild new wall between kitchen and family room – ex…"
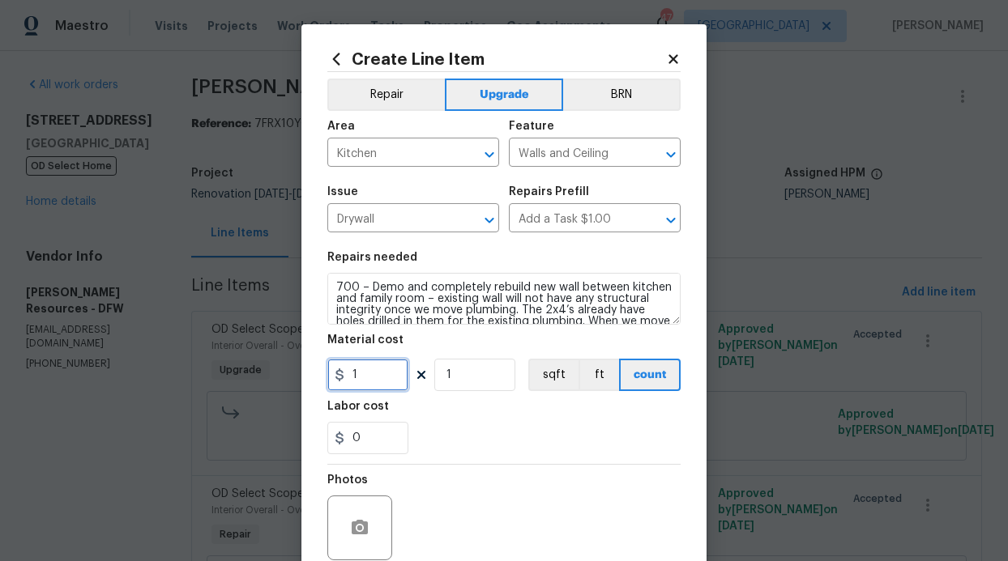
drag, startPoint x: 369, startPoint y: 374, endPoint x: 301, endPoint y: 382, distance: 69.2
click at [301, 382] on div "Create Line Item Repair Upgrade BRN Area Kitchen ​ Feature Walls and Ceiling ​ …" at bounding box center [503, 348] width 405 height 649
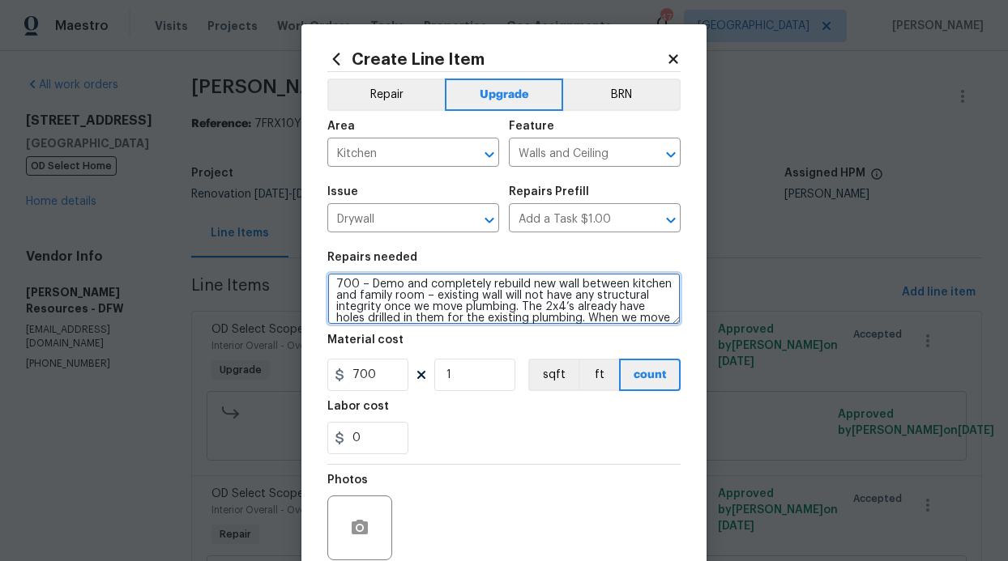
type input "700"
drag, startPoint x: 361, startPoint y: 288, endPoint x: 264, endPoint y: 290, distance: 96.4
click at [264, 290] on div "Create Line Item Repair Upgrade BRN Area Kitchen ​ Feature Walls and Ceiling ​ …" at bounding box center [504, 280] width 1008 height 561
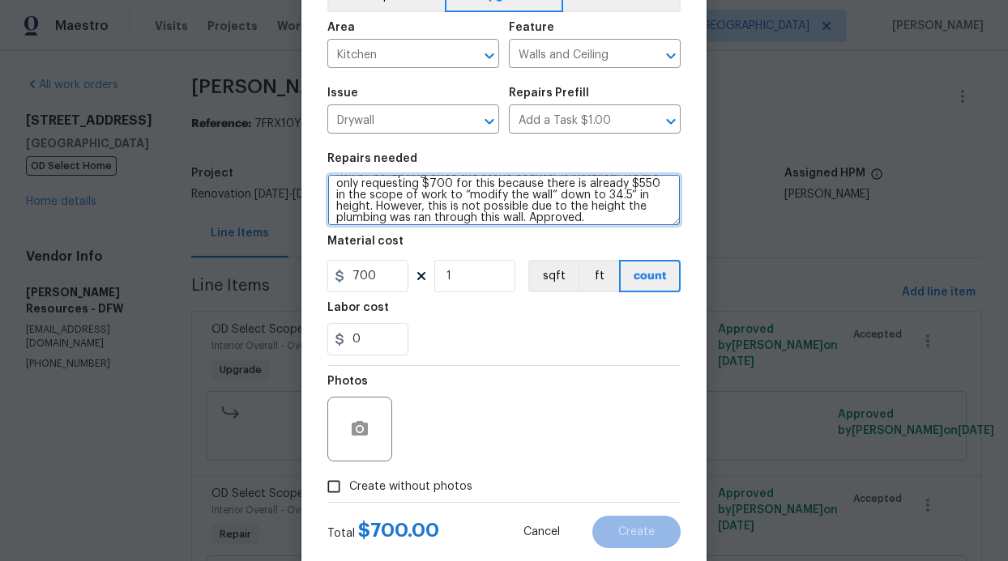
scroll to position [84, 0]
drag, startPoint x: 356, startPoint y: 198, endPoint x: 299, endPoint y: 197, distance: 57.5
click at [301, 197] on div "Create Line Item Repair Upgrade BRN Area Kitchen ​ Feature Walls and Ceiling ​ …" at bounding box center [503, 249] width 405 height 649
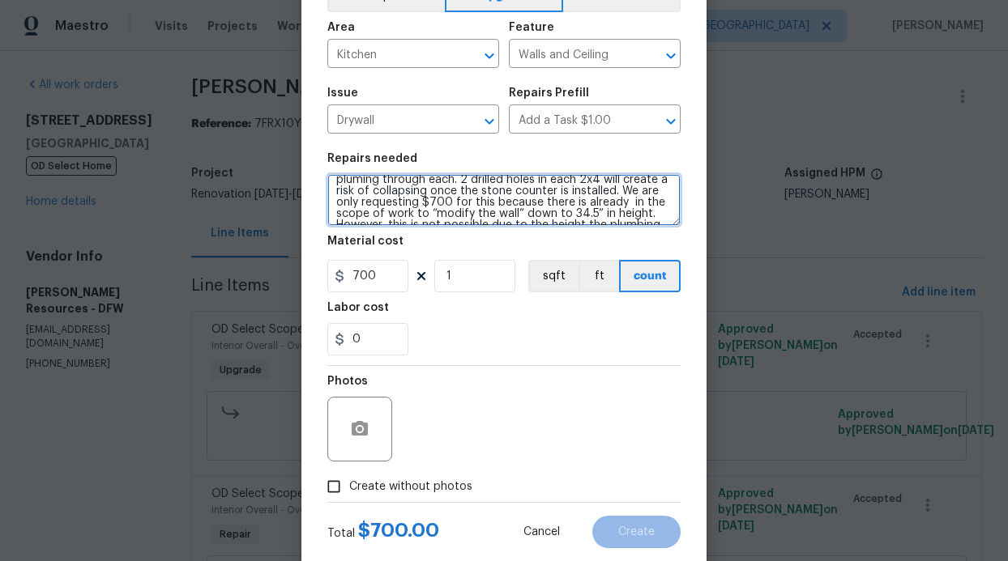
drag, startPoint x: 463, startPoint y: 203, endPoint x: 436, endPoint y: 204, distance: 27.6
click at [436, 204] on textarea "Demo and completely rebuild new wall between kitchen and family room – existing…" at bounding box center [503, 200] width 353 height 52
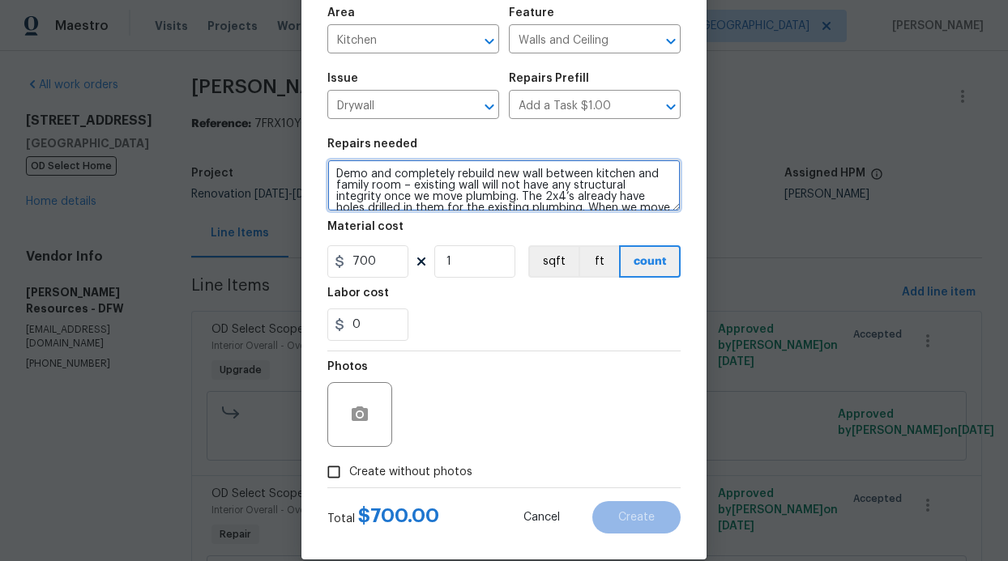
scroll to position [114, 0]
type textarea "Demo and completely rebuild new wall between kitchen and family room – existing…"
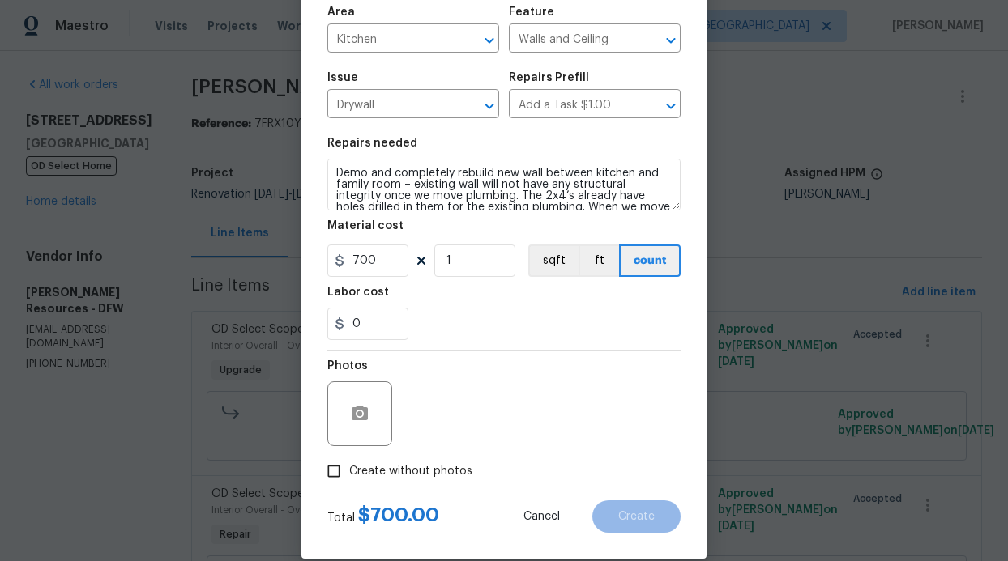
click at [386, 480] on span "Create without photos" at bounding box center [410, 471] width 123 height 17
click at [349, 480] on input "Create without photos" at bounding box center [333, 471] width 31 height 31
checkbox input "true"
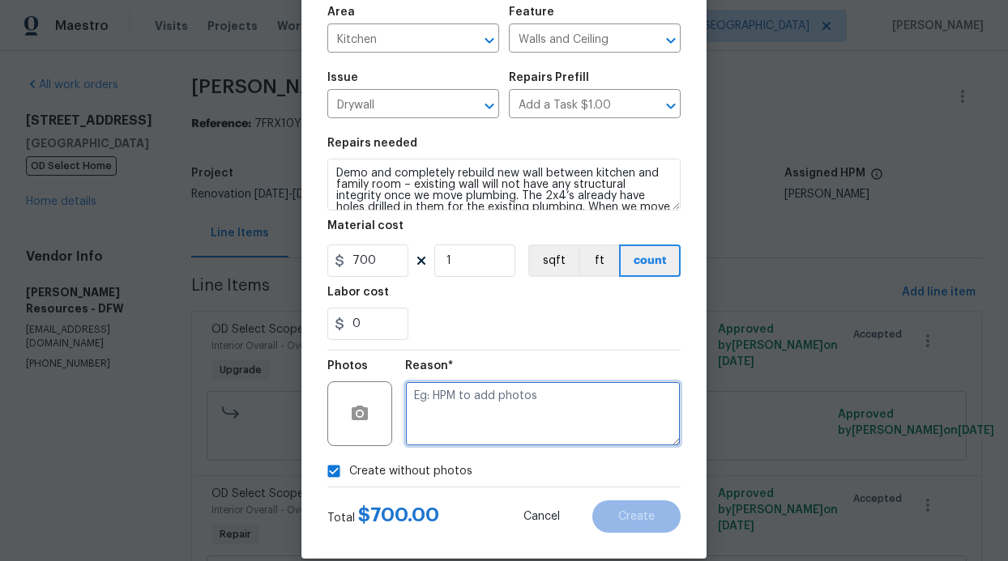
click at [434, 420] on textarea at bounding box center [542, 414] width 275 height 65
type textarea "GC will add photos"
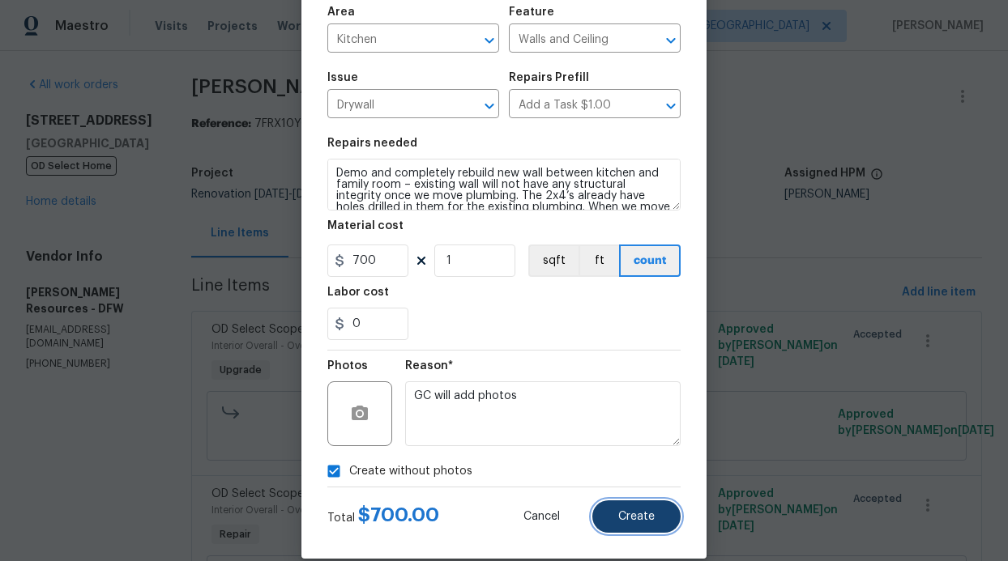
click at [619, 503] on button "Create" at bounding box center [636, 517] width 88 height 32
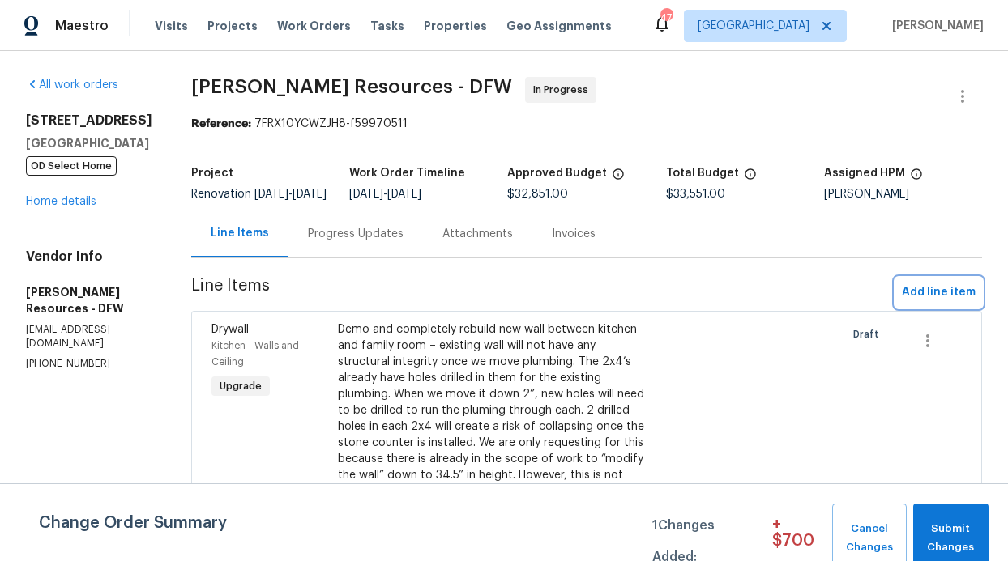
click at [924, 303] on span "Add line item" at bounding box center [939, 293] width 74 height 20
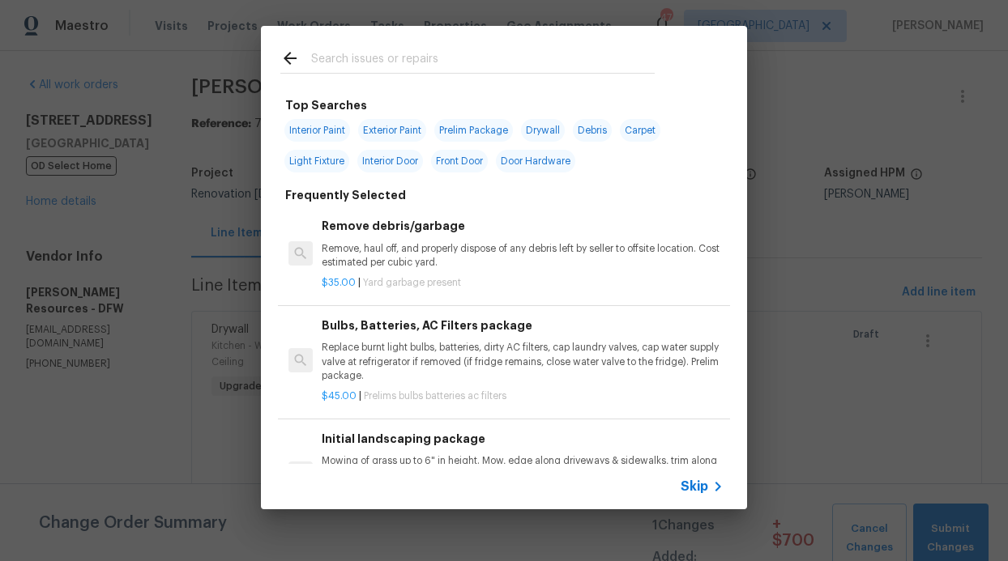
click at [698, 484] on span "Skip" at bounding box center [695, 487] width 28 height 16
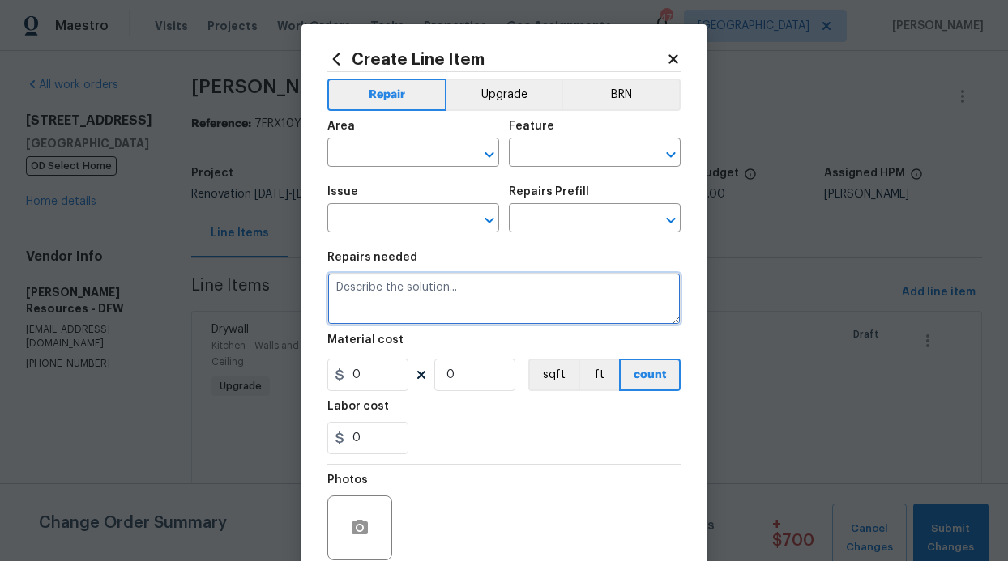
click at [390, 295] on textarea at bounding box center [503, 299] width 353 height 52
paste textarea "$275 – Haul off old wood framing, drywall, trim, plumbing, etc. from wall demo …"
type textarea "$275 – Haul off old wood framing, drywall, trim, plumbing, etc. from wall demo …"
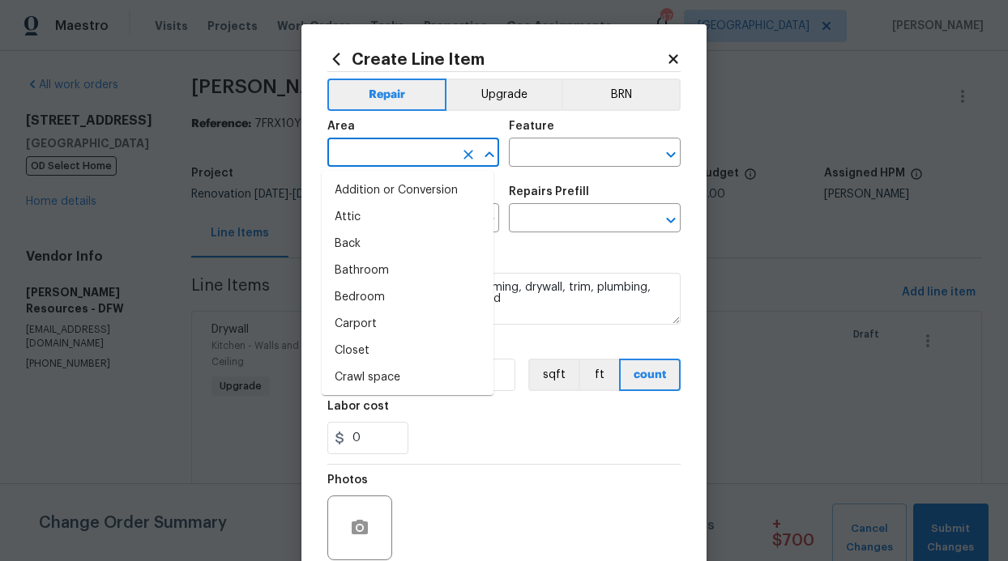
click at [398, 151] on input "text" at bounding box center [390, 154] width 126 height 25
type input "i"
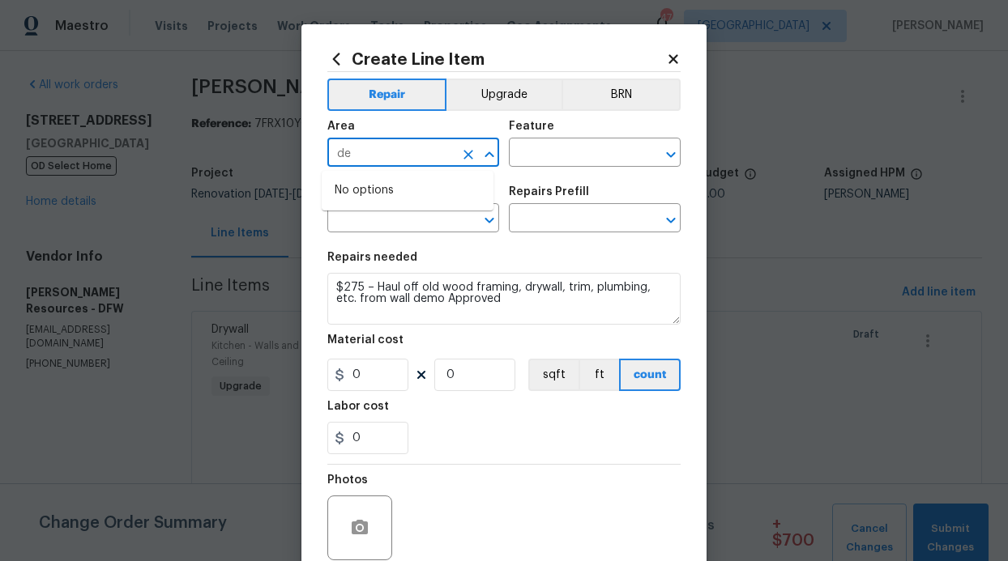
type input "d"
click at [425, 214] on li "Interior Overall" at bounding box center [408, 217] width 172 height 27
type input "Interior Overall"
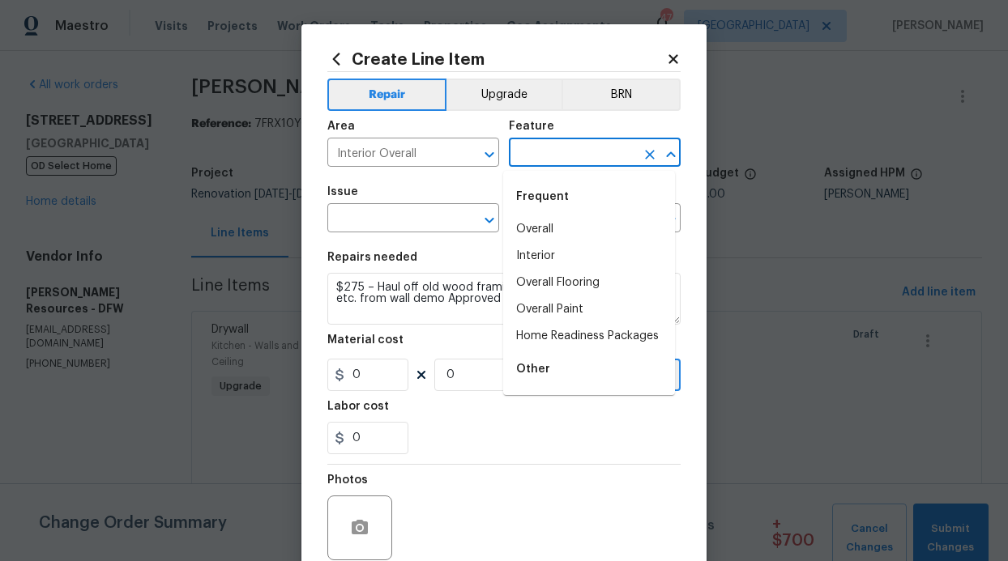
click at [553, 145] on input "text" at bounding box center [572, 154] width 126 height 25
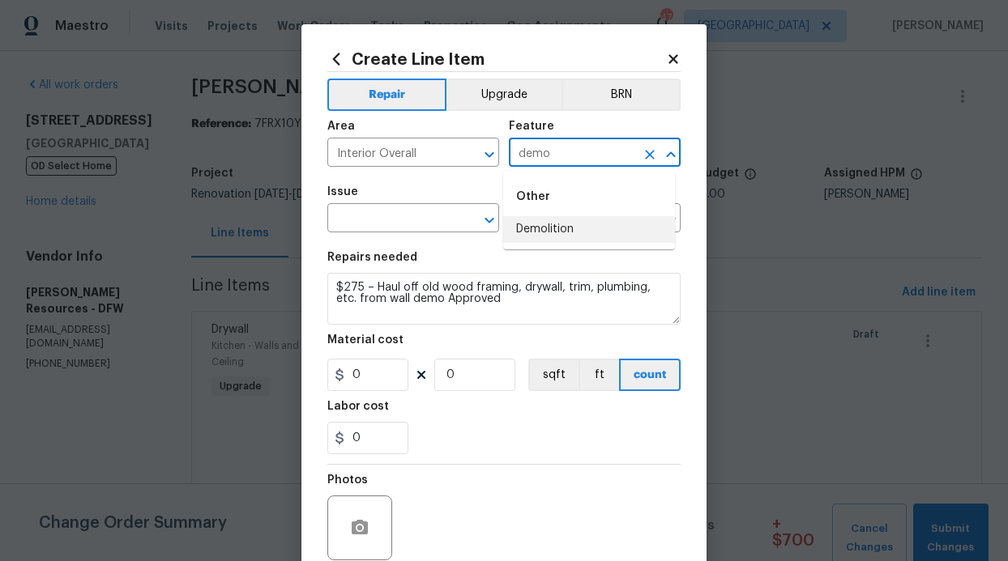
click at [571, 237] on li "Demolition" at bounding box center [589, 229] width 172 height 27
type input "Demolition"
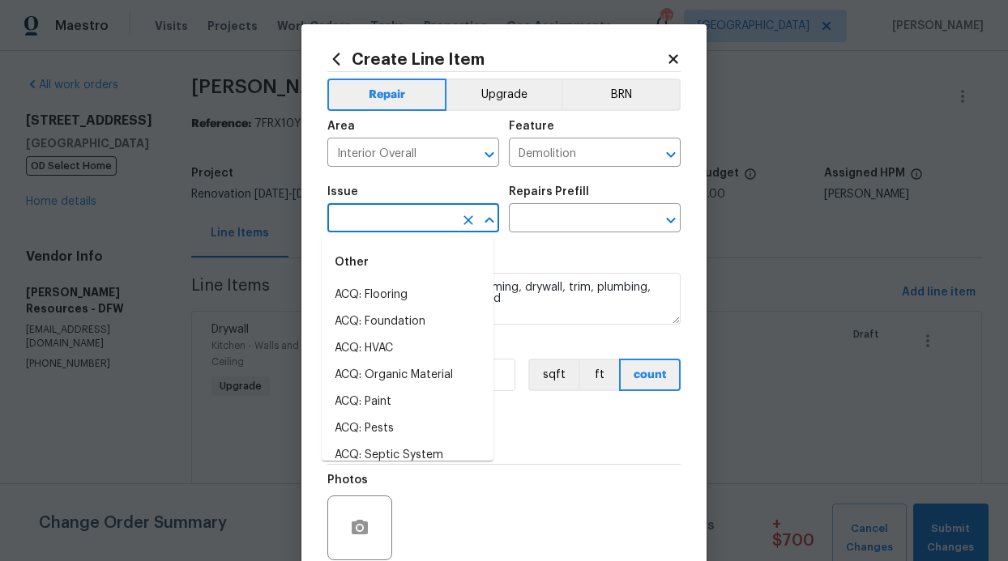
click at [387, 219] on input "text" at bounding box center [390, 219] width 126 height 25
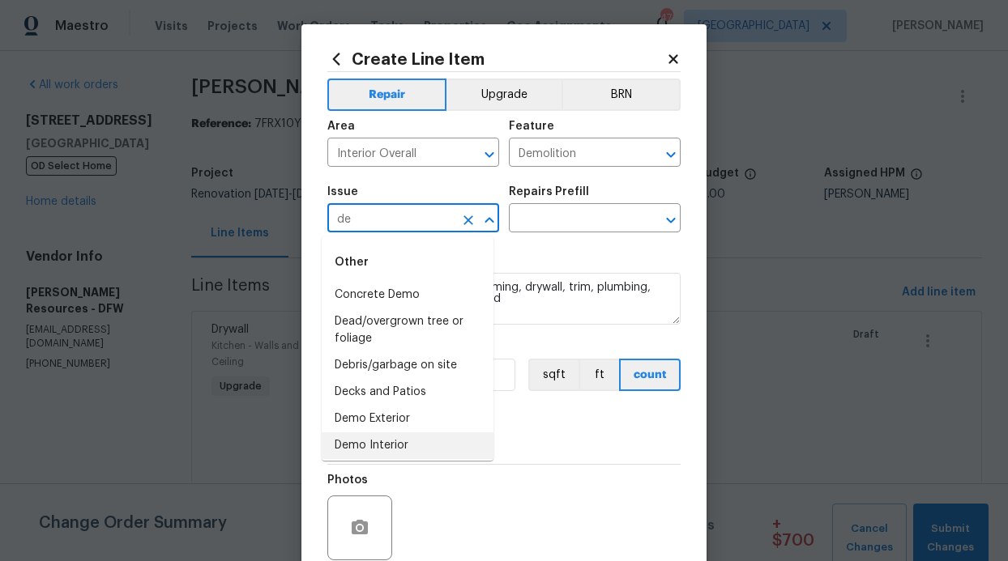
click at [387, 440] on li "Demo Interior" at bounding box center [408, 446] width 172 height 27
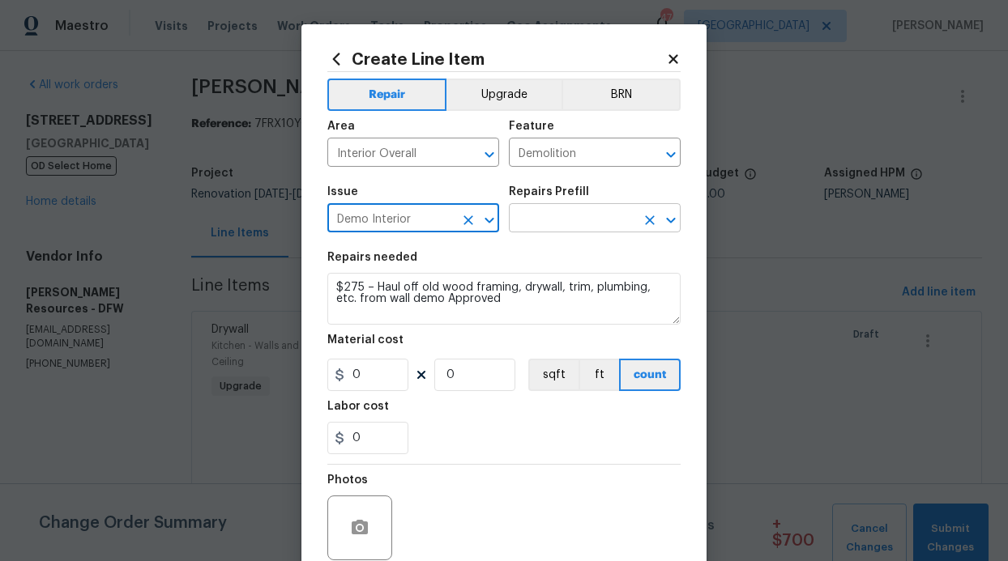
type input "Demo Interior"
click at [548, 225] on input "text" at bounding box center [572, 219] width 126 height 25
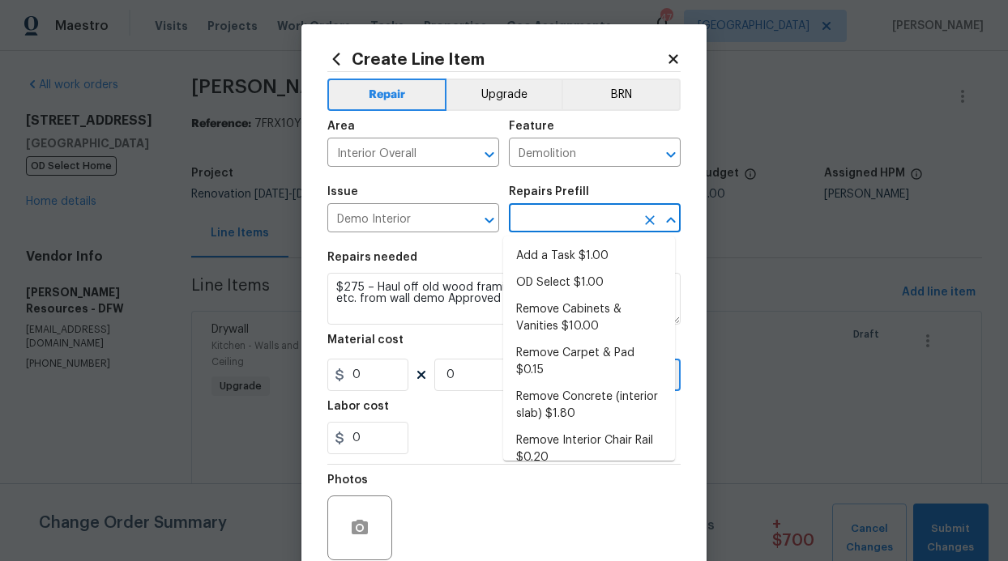
type input "d"
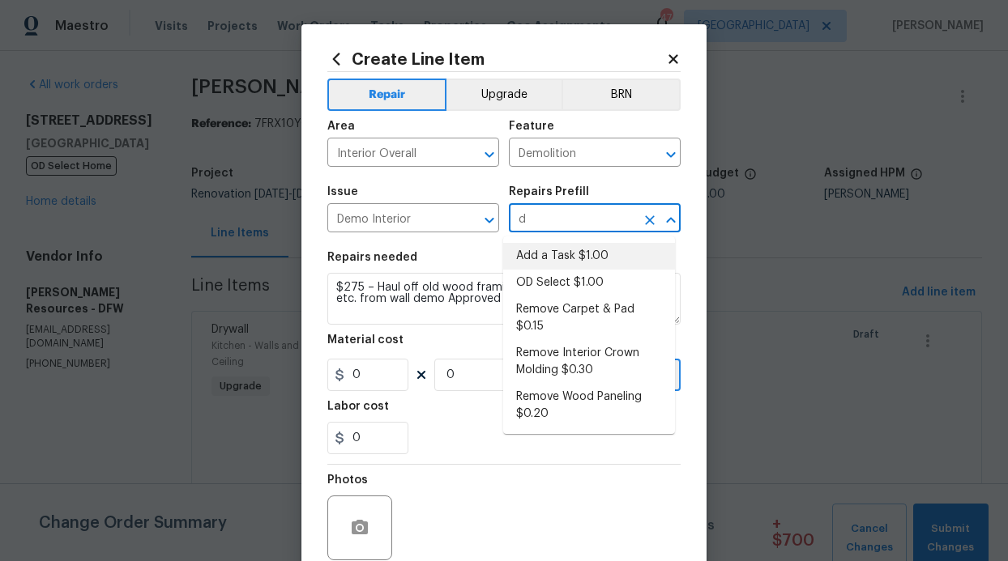
click at [563, 254] on li "Add a Task $1.00" at bounding box center [589, 256] width 172 height 27
type input "Add a Task $1.00"
type textarea "HPM to detail"
type input "1"
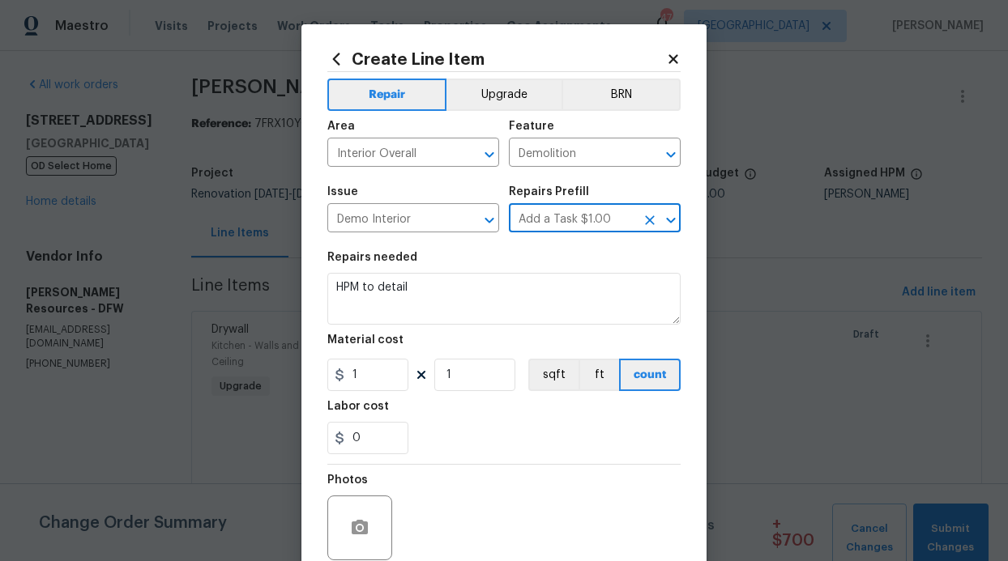
type input "Add a Task $1.00"
drag, startPoint x: 408, startPoint y: 337, endPoint x: 432, endPoint y: 293, distance: 49.7
click at [410, 314] on section "Repairs needed HPM to detail Material cost 1 1 sqft ft count Labor cost 0" at bounding box center [503, 353] width 353 height 222
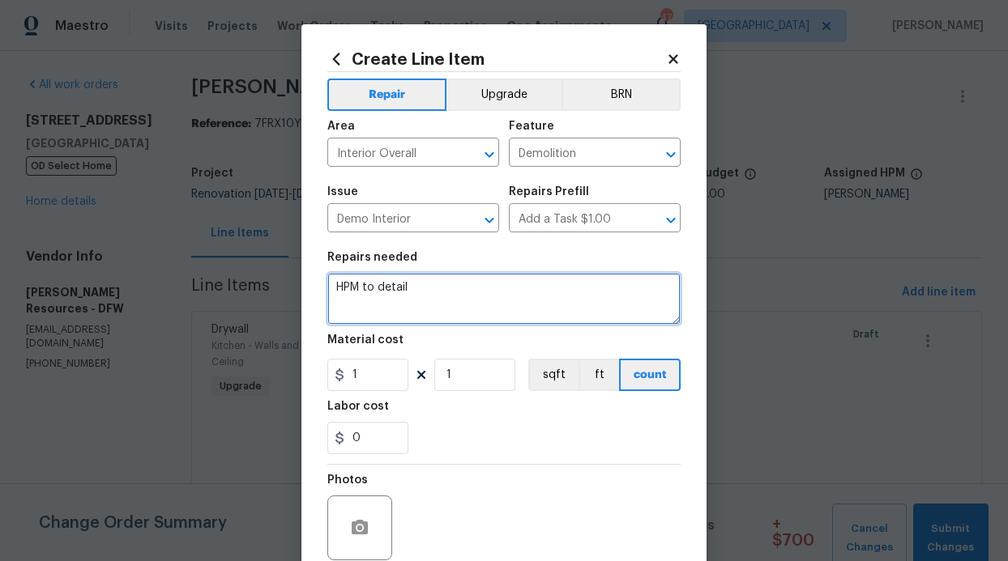
drag, startPoint x: 429, startPoint y: 287, endPoint x: 321, endPoint y: 276, distance: 108.3
click at [327, 276] on textarea "HPM to detail" at bounding box center [503, 299] width 353 height 52
paste textarea "$275 – Haul off old wood framing, drywall, trim, plumbing, etc. from wall demo …"
type textarea "$275 – Haul off old wood framing, drywall, trim, plumbing, etc. from wall demo …"
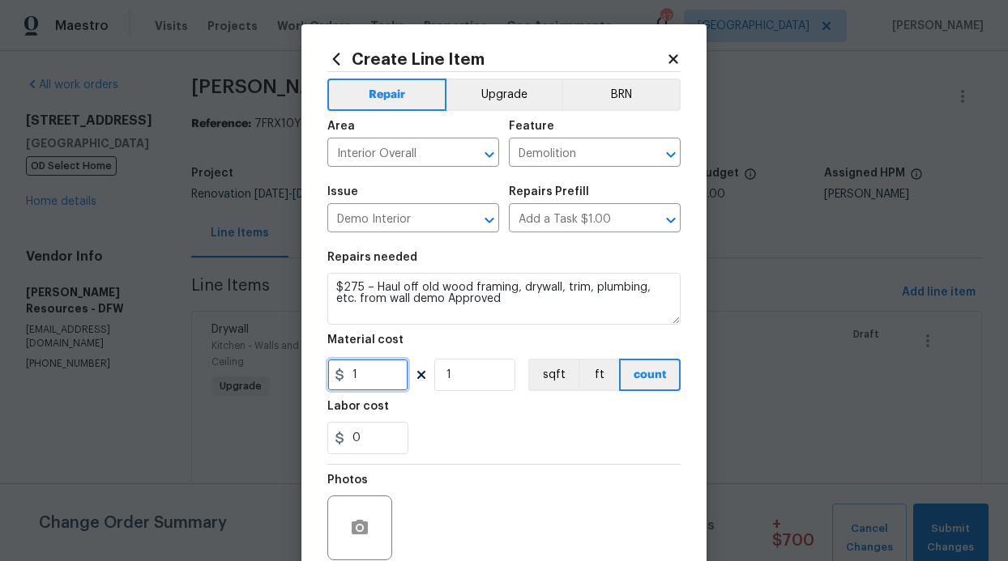
click at [356, 373] on input "1" at bounding box center [367, 375] width 81 height 32
type input "275"
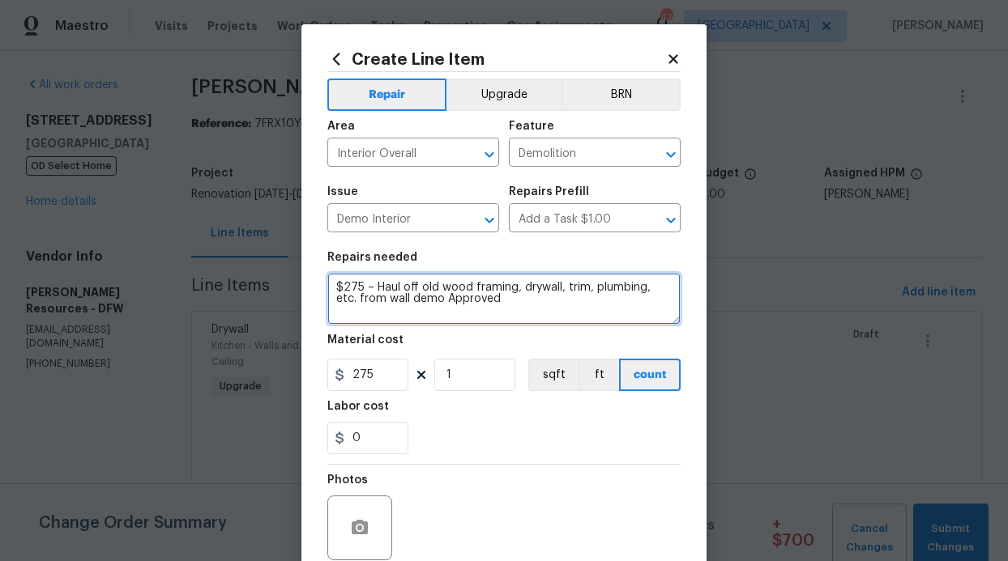
drag, startPoint x: 366, startPoint y: 288, endPoint x: 302, endPoint y: 288, distance: 64.0
click at [302, 288] on div "Create Line Item Repair Upgrade BRN Area Interior Overall ​ Feature Demolition …" at bounding box center [503, 348] width 405 height 649
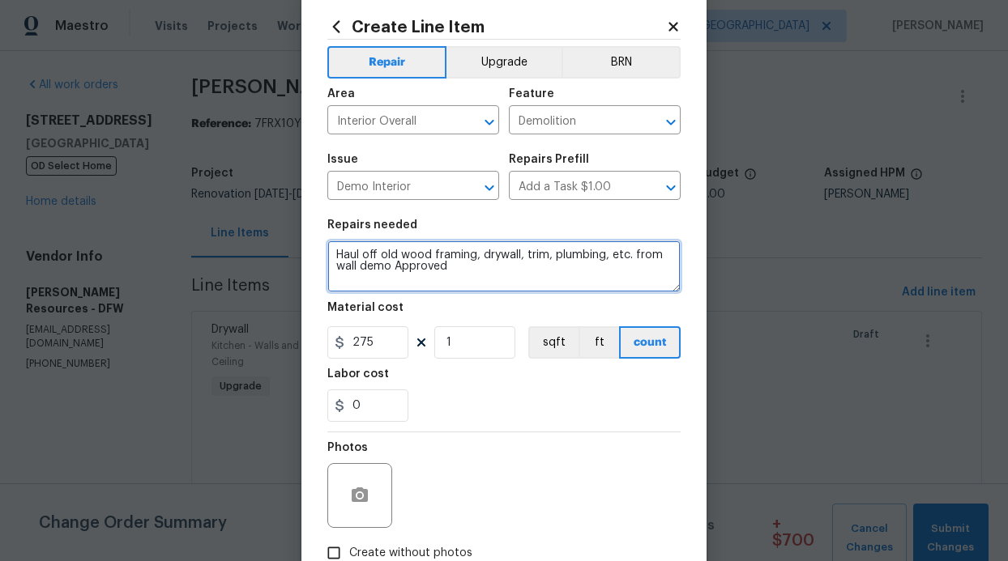
scroll to position [118, 0]
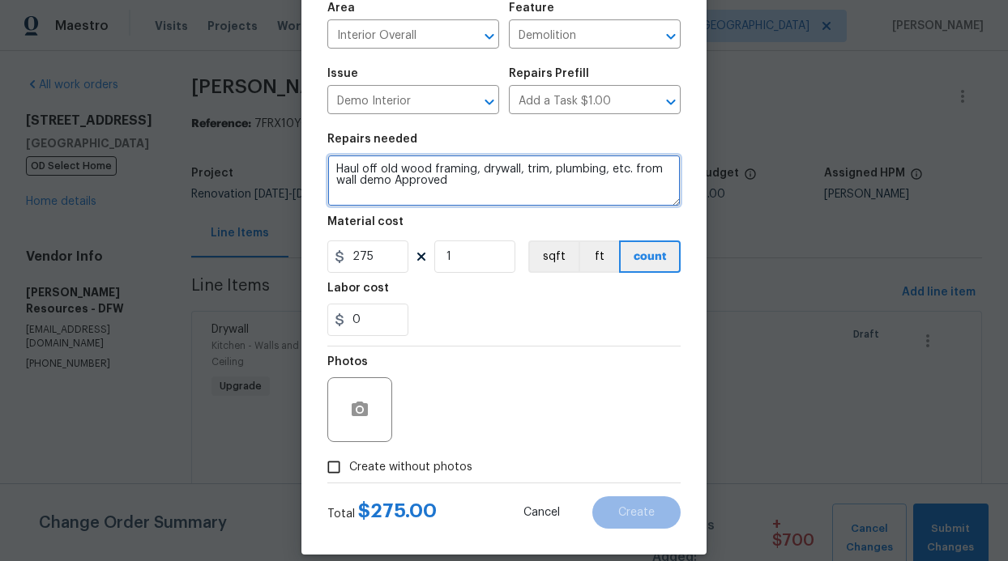
type textarea "Haul off old wood framing, drywall, trim, plumbing, etc. from wall demo Approved"
click at [392, 464] on span "Create without photos" at bounding box center [410, 467] width 123 height 17
click at [349, 464] on input "Create without photos" at bounding box center [333, 467] width 31 height 31
checkbox input "true"
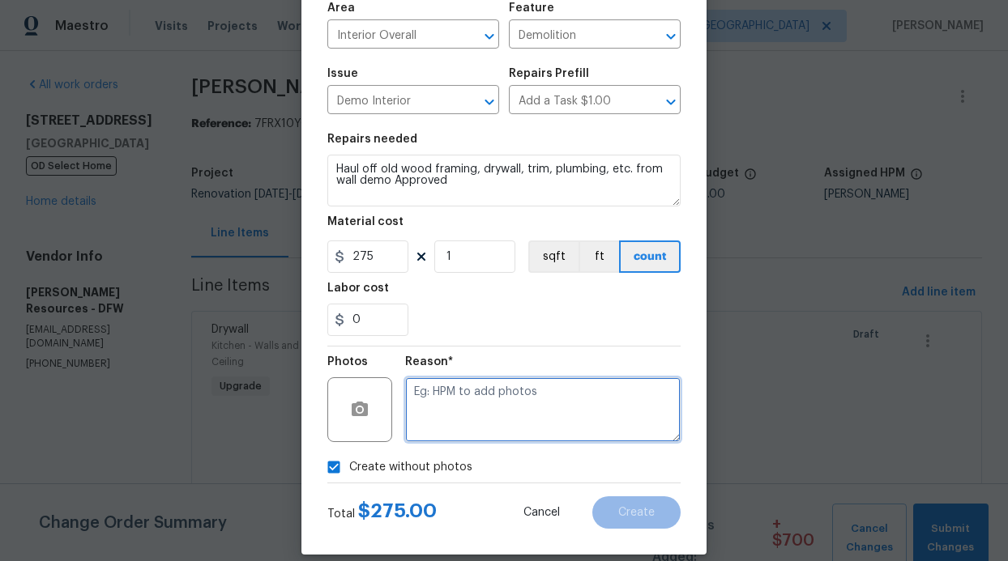
click at [455, 408] on textarea at bounding box center [542, 410] width 275 height 65
type textarea "GC will add photos"
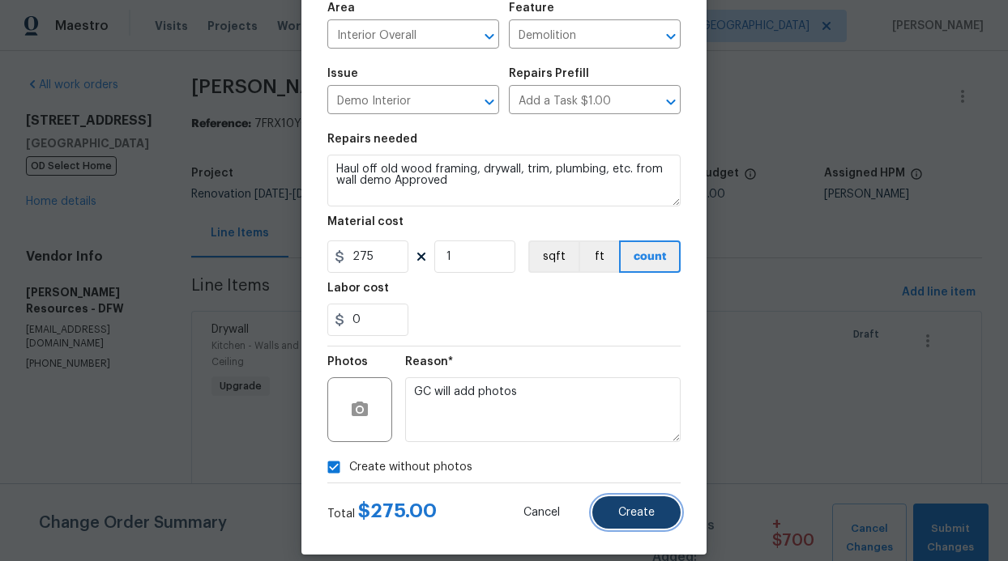
click at [639, 504] on button "Create" at bounding box center [636, 513] width 88 height 32
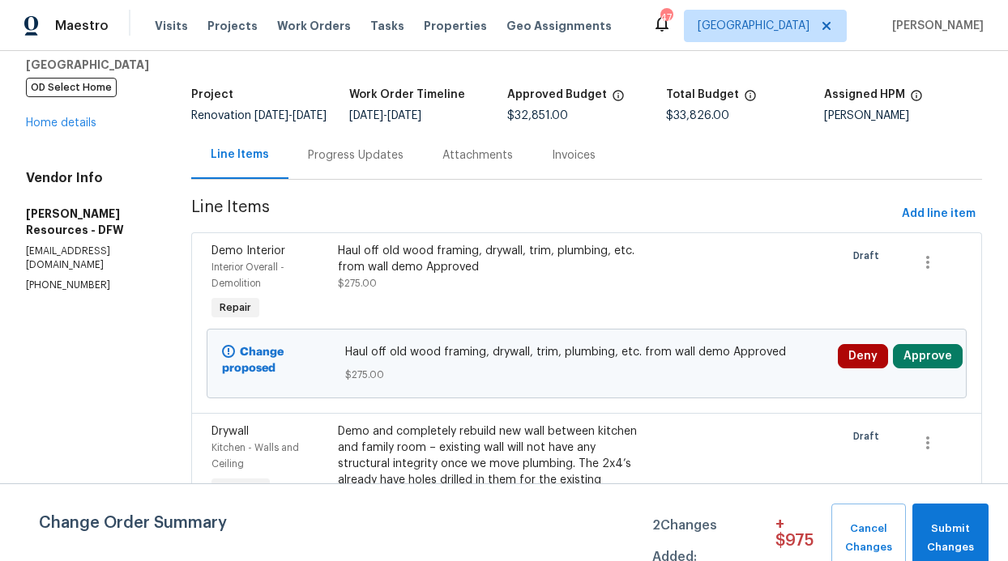
scroll to position [82, 0]
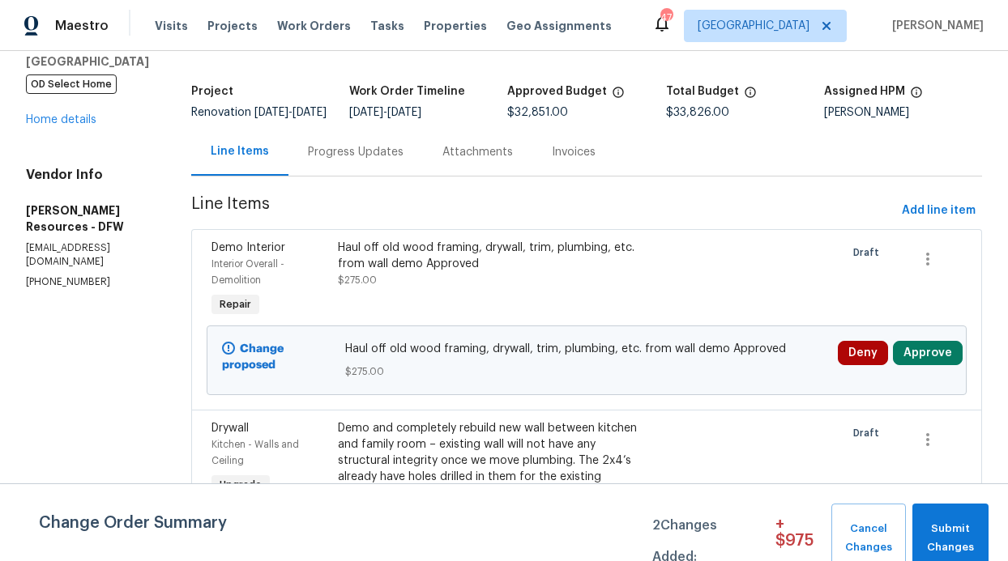
click at [511, 288] on div "Haul off old wood framing, drywall, trim, plumbing, etc. from wall demo Approve…" at bounding box center [491, 264] width 307 height 49
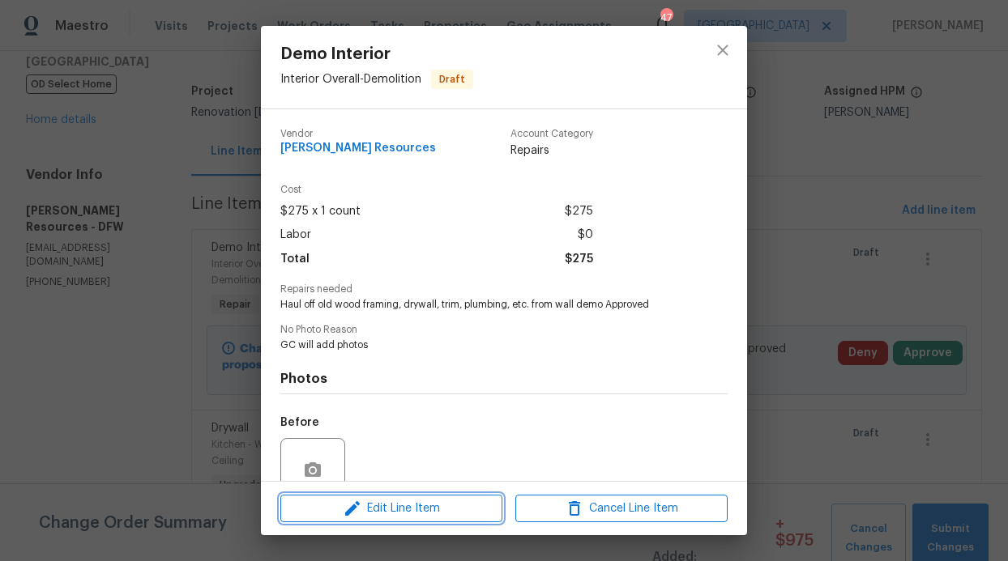
click at [414, 506] on span "Edit Line Item" at bounding box center [391, 509] width 212 height 20
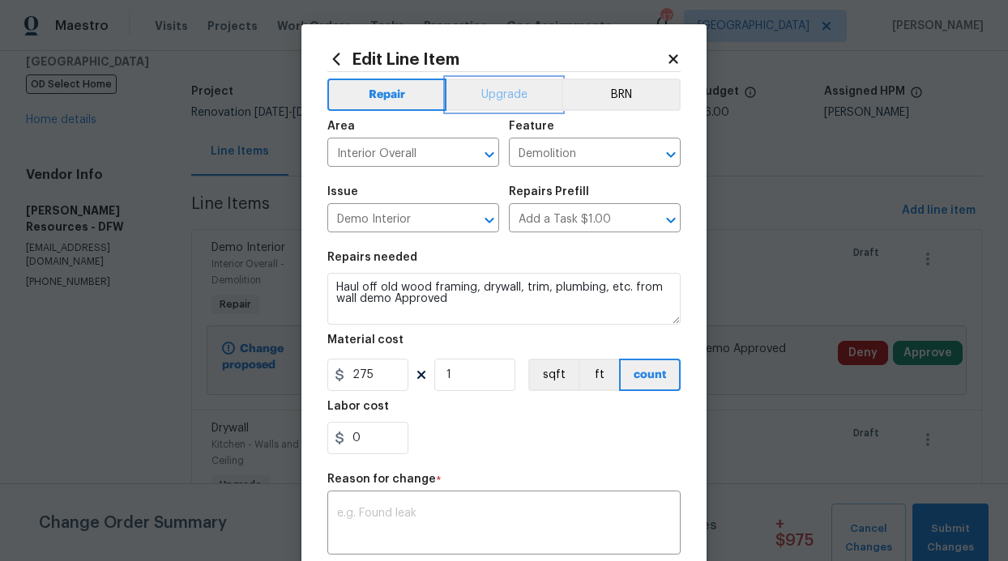
click at [481, 87] on button "Upgrade" at bounding box center [504, 95] width 116 height 32
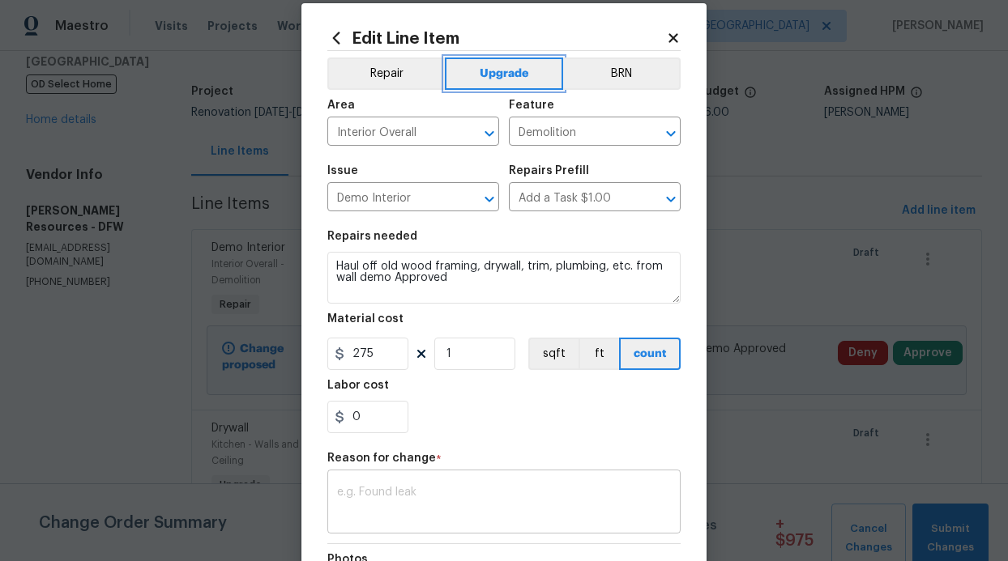
scroll to position [237, 0]
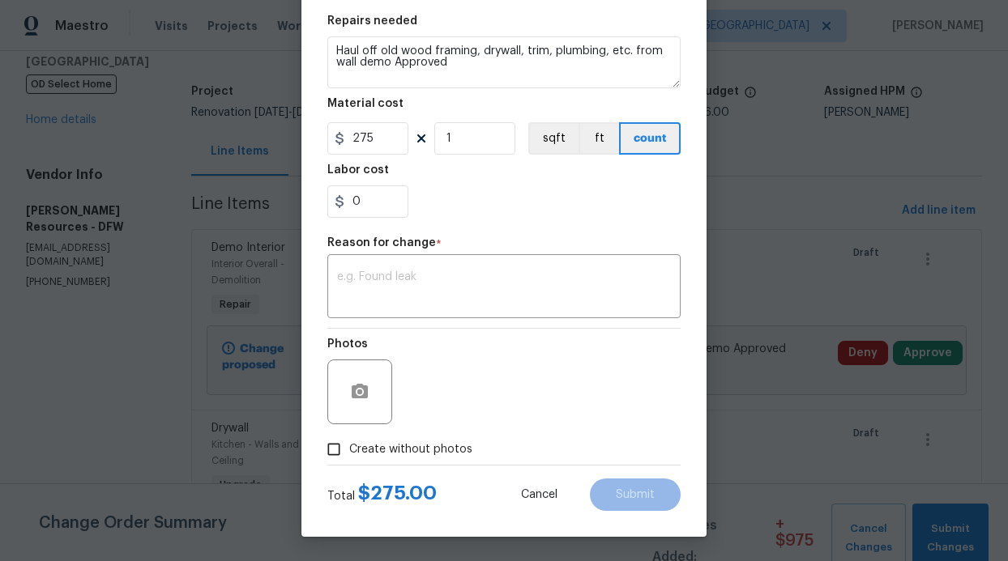
click at [624, 420] on div "Photos" at bounding box center [503, 381] width 353 height 105
click at [484, 270] on div "x ​" at bounding box center [503, 288] width 353 height 60
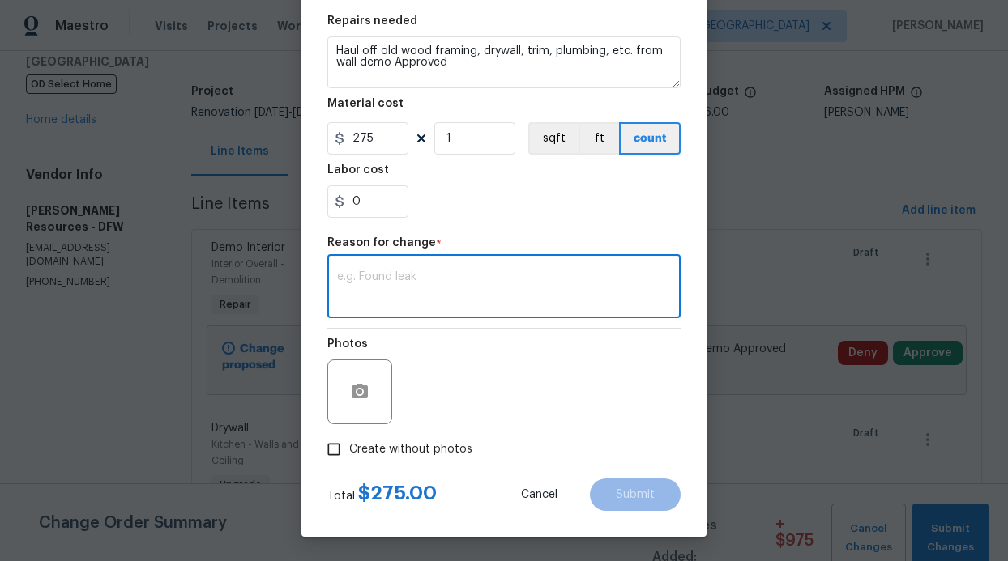
type textarea "U"
click at [348, 275] on textarea "Prrice change" at bounding box center [504, 288] width 334 height 34
type textarea "Price change"
click at [468, 348] on div "Photos" at bounding box center [503, 381] width 353 height 105
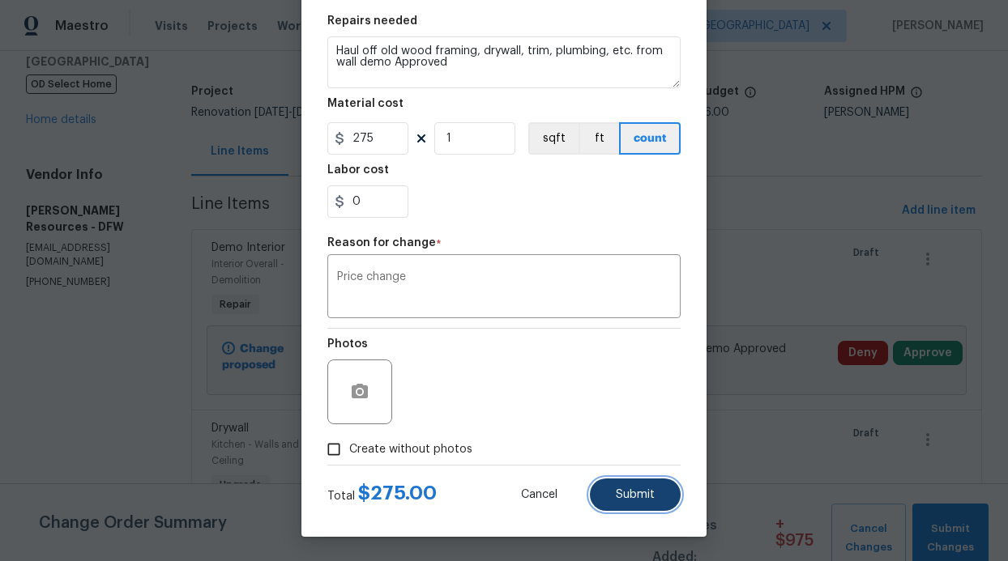
click at [662, 479] on div "Cancel Submit" at bounding box center [588, 495] width 186 height 32
click at [629, 491] on span "Submit" at bounding box center [635, 495] width 39 height 12
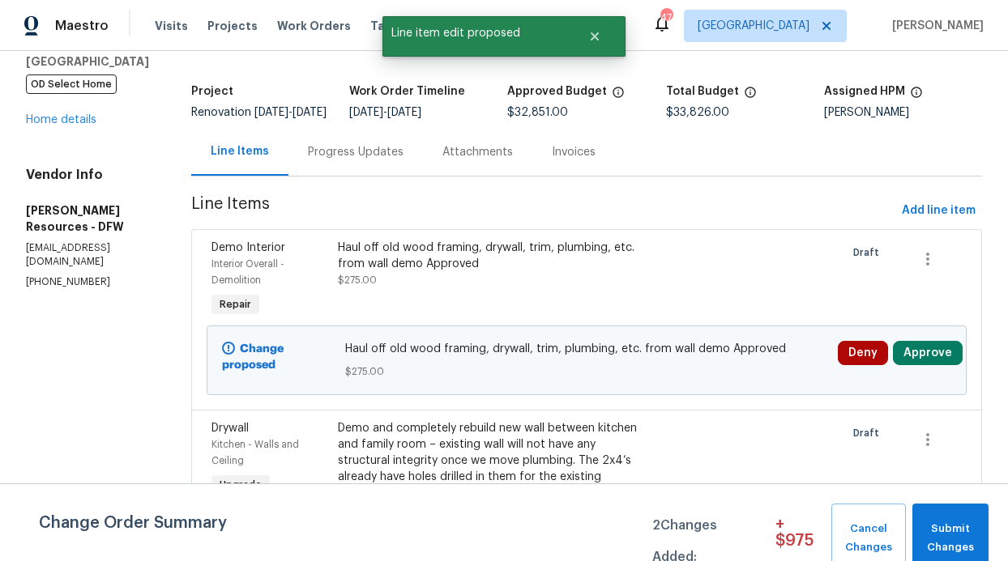
scroll to position [0, 0]
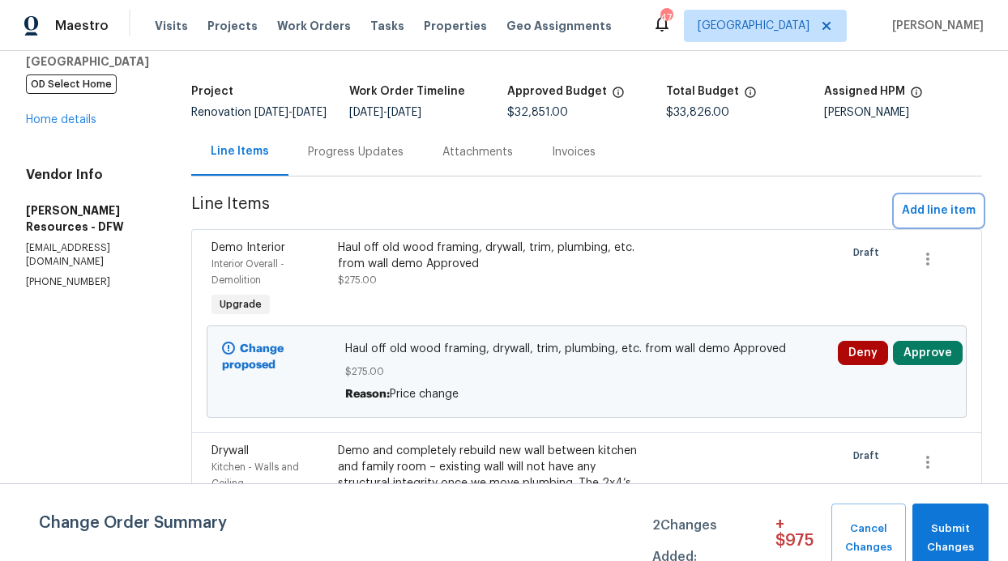
click at [949, 221] on span "Add line item" at bounding box center [939, 211] width 74 height 20
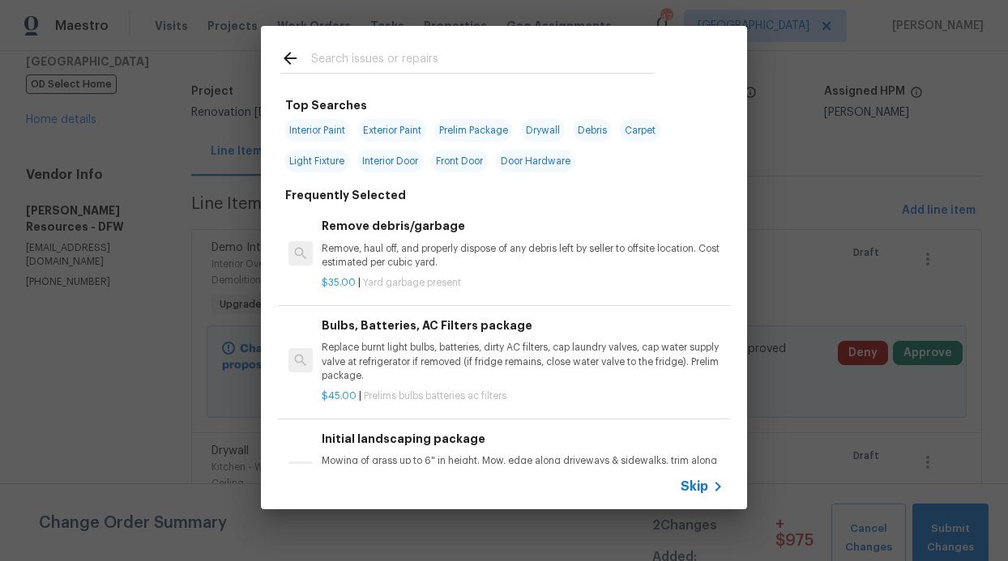
click at [689, 483] on span "Skip" at bounding box center [695, 487] width 28 height 16
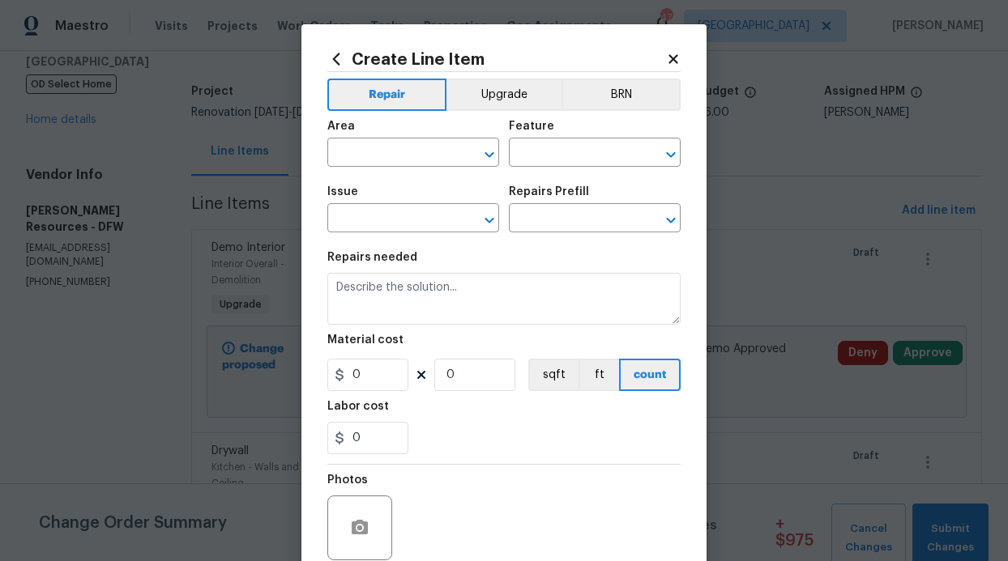
click at [371, 131] on div "Area" at bounding box center [413, 131] width 172 height 21
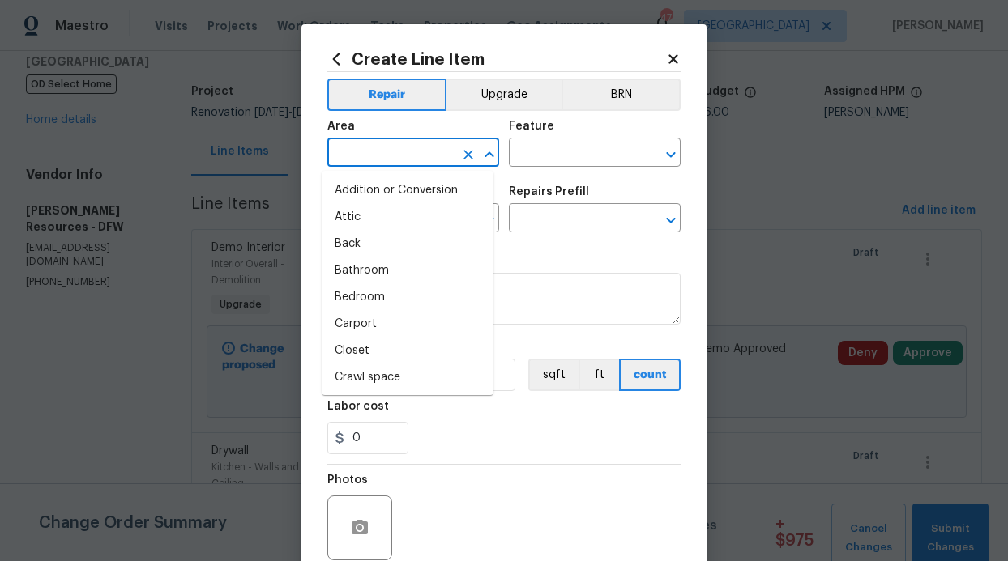
click at [373, 147] on input "text" at bounding box center [390, 154] width 126 height 25
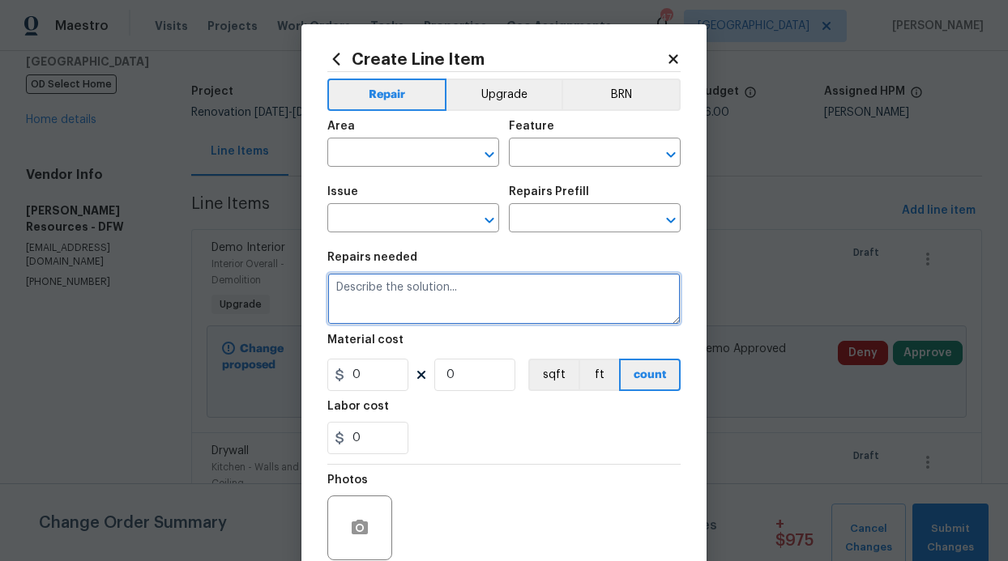
click at [554, 305] on textarea at bounding box center [503, 299] width 353 height 52
paste textarea "$275 – Install door to main bath toilet area, including new doorknob and hardwa…"
type textarea "$275 – Install door to main bath toilet area, including new doorknob and hardwa…"
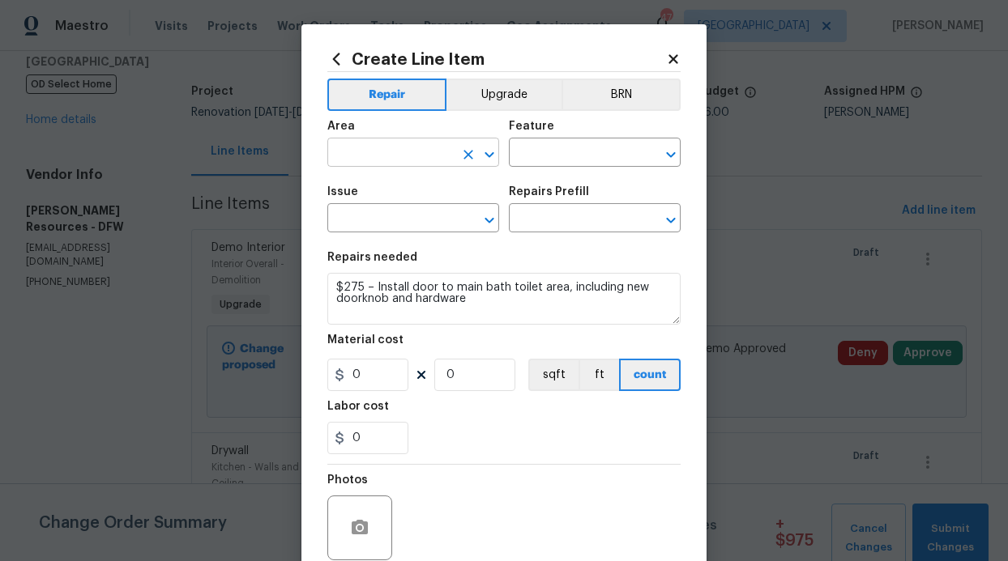
click at [383, 146] on input "text" at bounding box center [390, 154] width 126 height 25
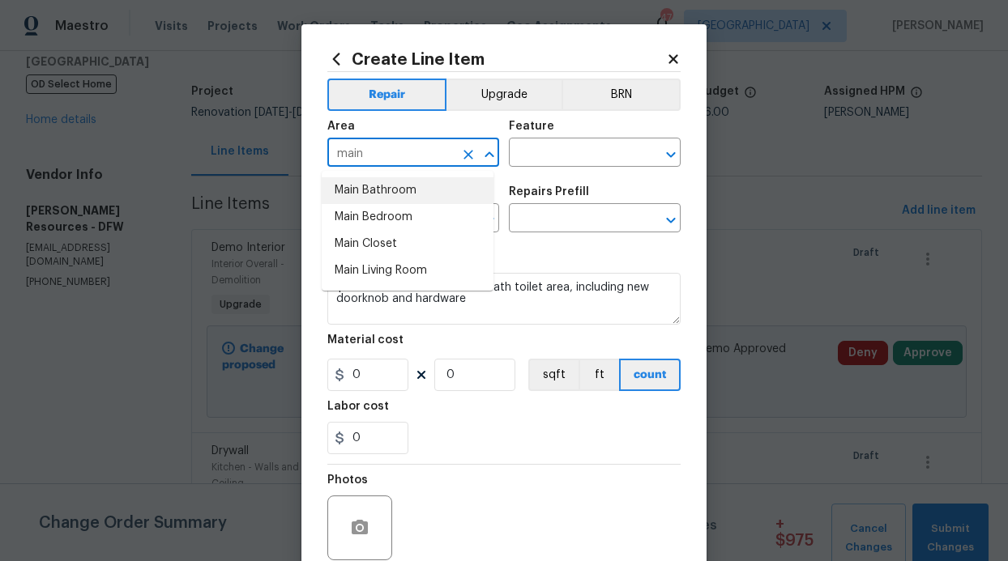
click at [384, 199] on li "Main Bathroom" at bounding box center [408, 190] width 172 height 27
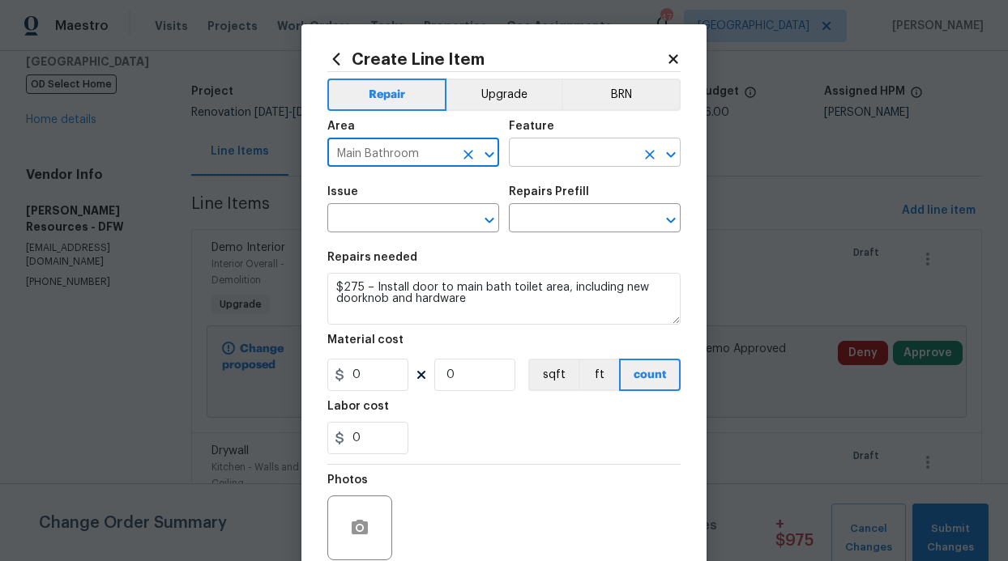
type input "Main Bathroom"
click at [552, 160] on input "text" at bounding box center [572, 154] width 126 height 25
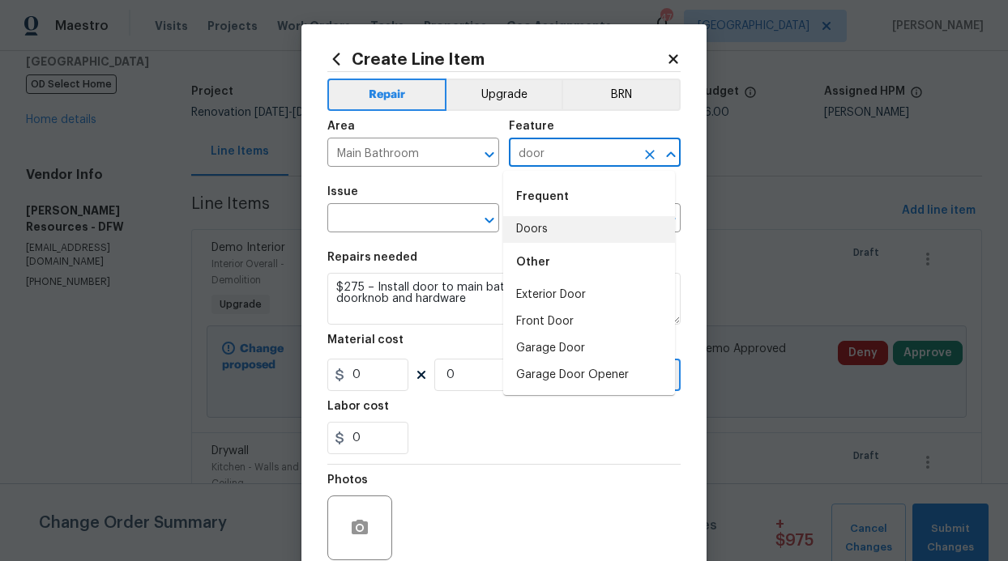
click at [548, 227] on li "Doors" at bounding box center [589, 229] width 172 height 27
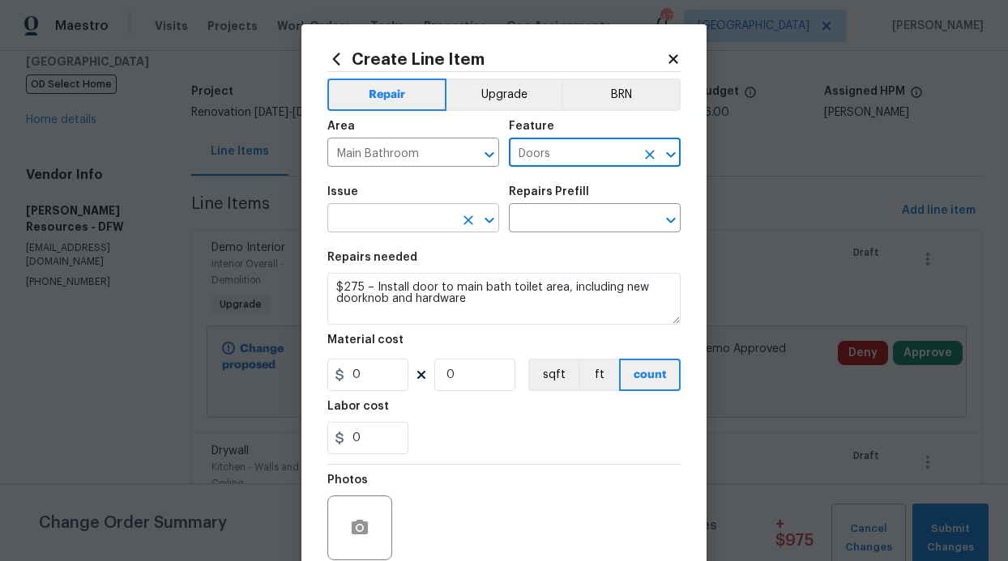
type input "Doors"
click at [403, 220] on input "text" at bounding box center [390, 219] width 126 height 25
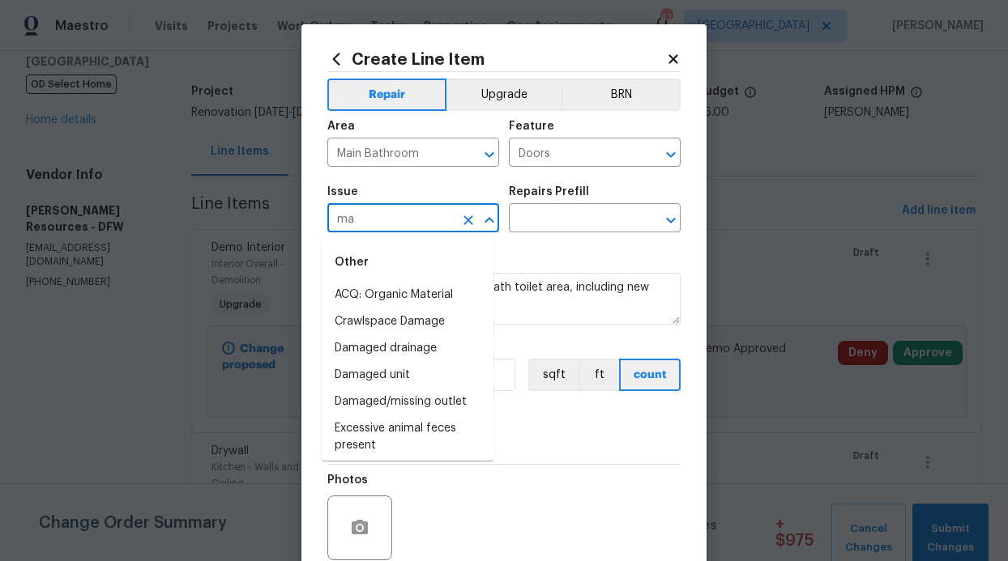
type input "m"
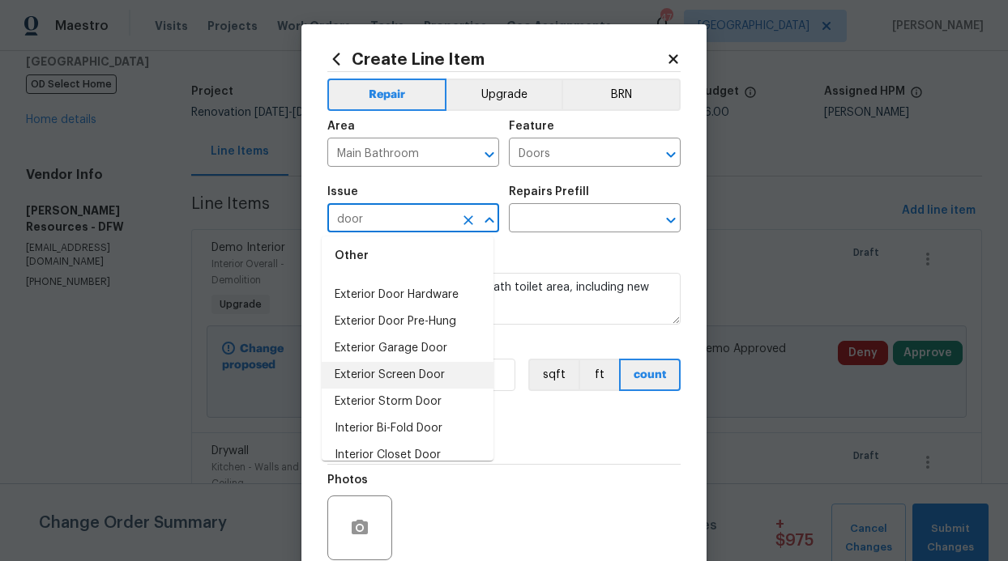
scroll to position [122, 0]
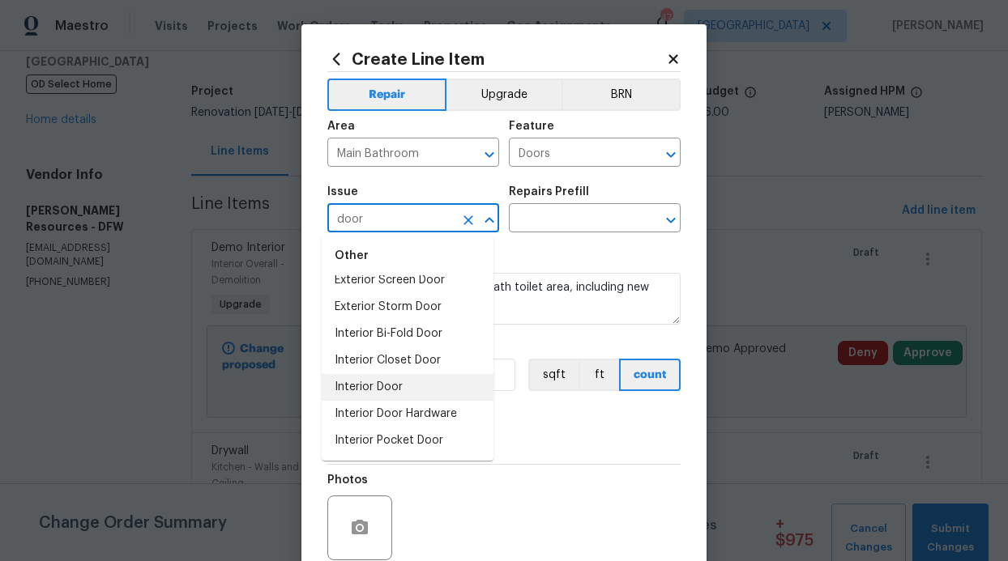
click at [399, 382] on li "Interior Door" at bounding box center [408, 387] width 172 height 27
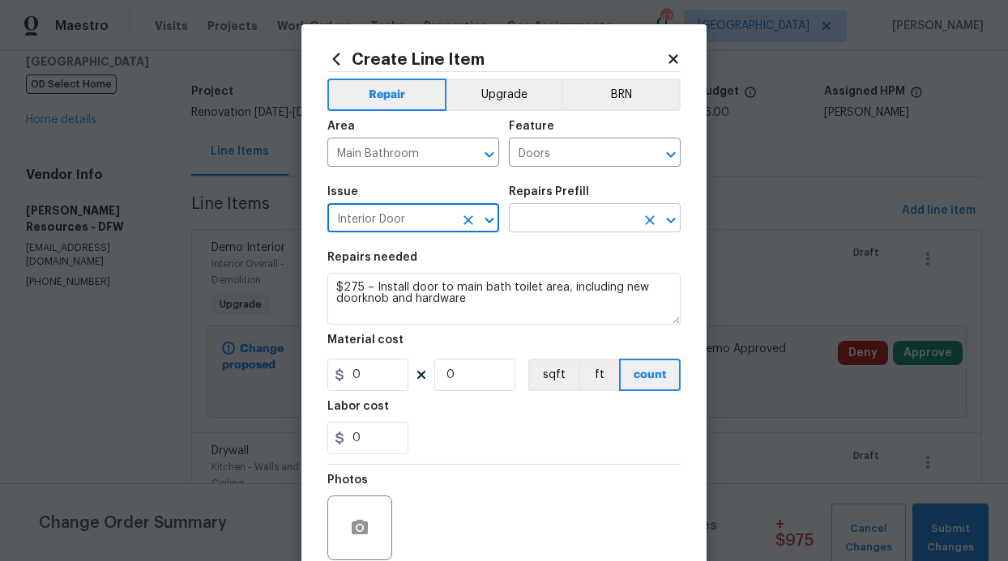
type input "Interior Door"
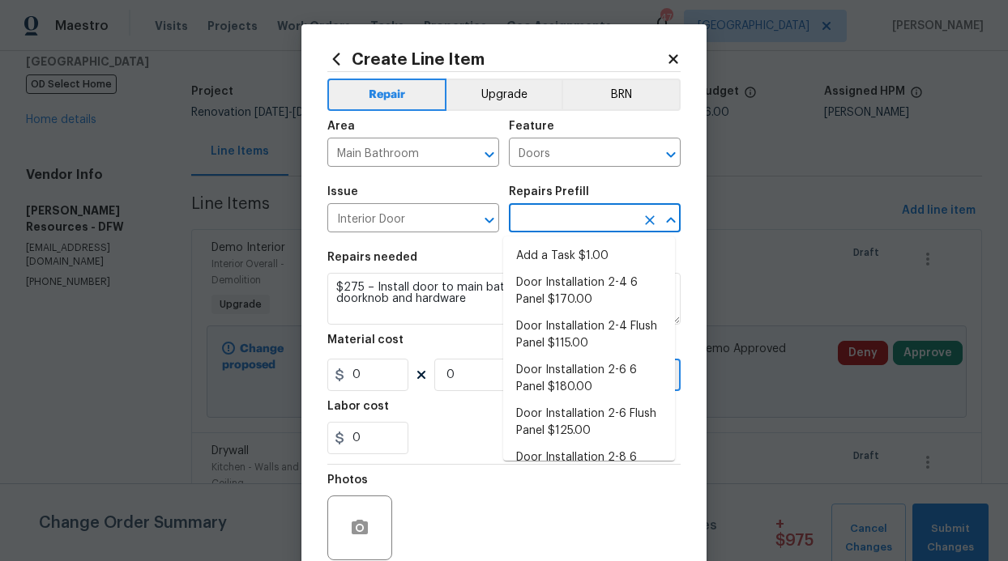
click at [540, 224] on input "text" at bounding box center [572, 219] width 126 height 25
click at [546, 285] on li "Door Installation 2-4 6 Panel $170.00" at bounding box center [589, 292] width 172 height 44
type input "Interior Door"
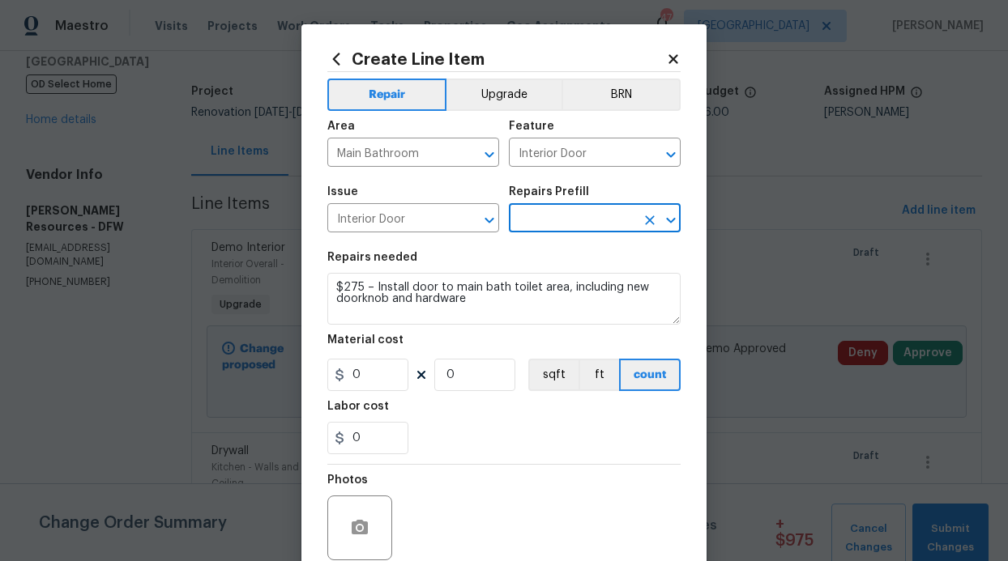
type input "Door Installation 2-4 6 Panel $170.00"
type textarea "Remove the existing door (if present). Install a new pre-hung 2-4 6 panel inter…"
type input "170"
type input "1"
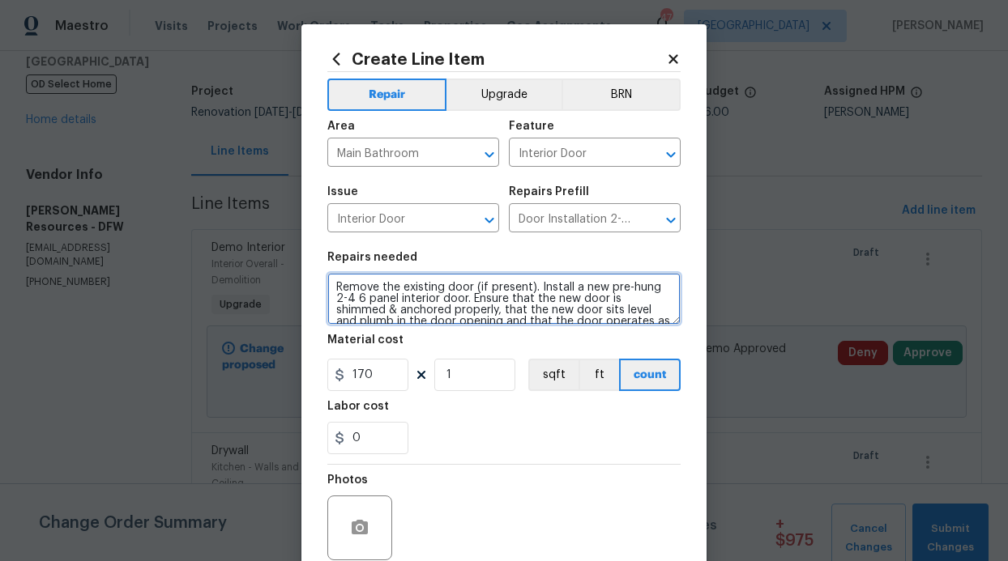
scroll to position [23, 0]
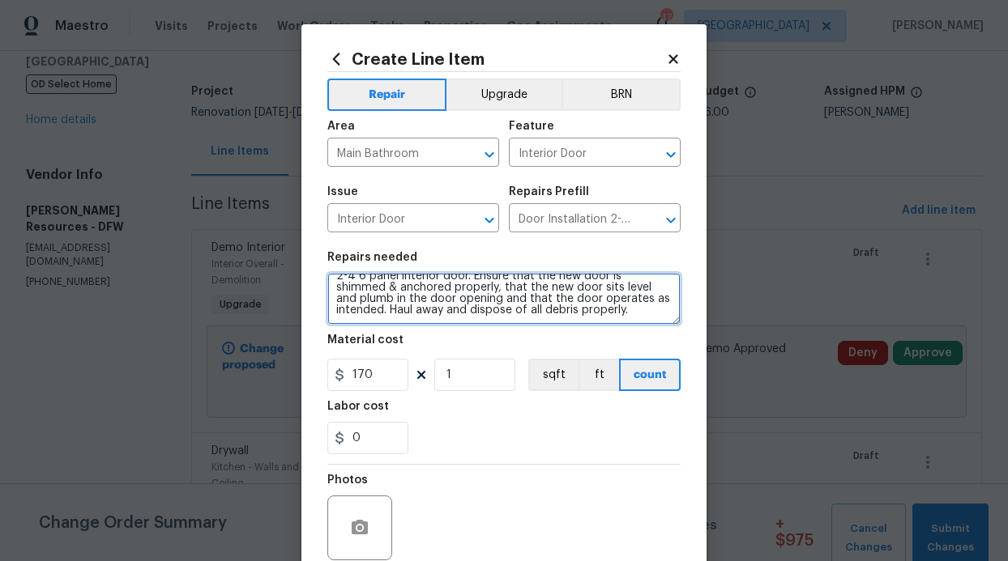
drag, startPoint x: 331, startPoint y: 288, endPoint x: 580, endPoint y: 338, distance: 253.6
click at [580, 338] on section "Repairs needed Remove the existing door (if present). Install a new pre-hung 2-…" at bounding box center [503, 353] width 353 height 222
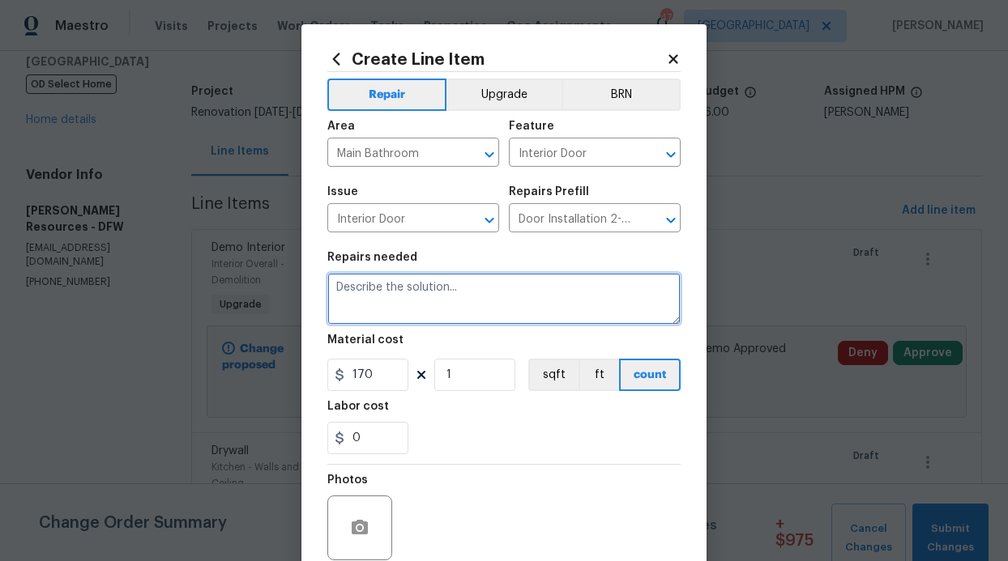
scroll to position [0, 0]
paste textarea "$275 – Install door to main bath toilet area, including new doorknob and hardwa…"
drag, startPoint x: 362, startPoint y: 292, endPoint x: 305, endPoint y: 281, distance: 58.6
click at [305, 281] on div "Create Line Item Repair Upgrade BRN Area Main Bathroom ​ Feature Interior Door …" at bounding box center [503, 348] width 405 height 649
type textarea "Install door to main bath toilet area, including new doorknob and hardware"
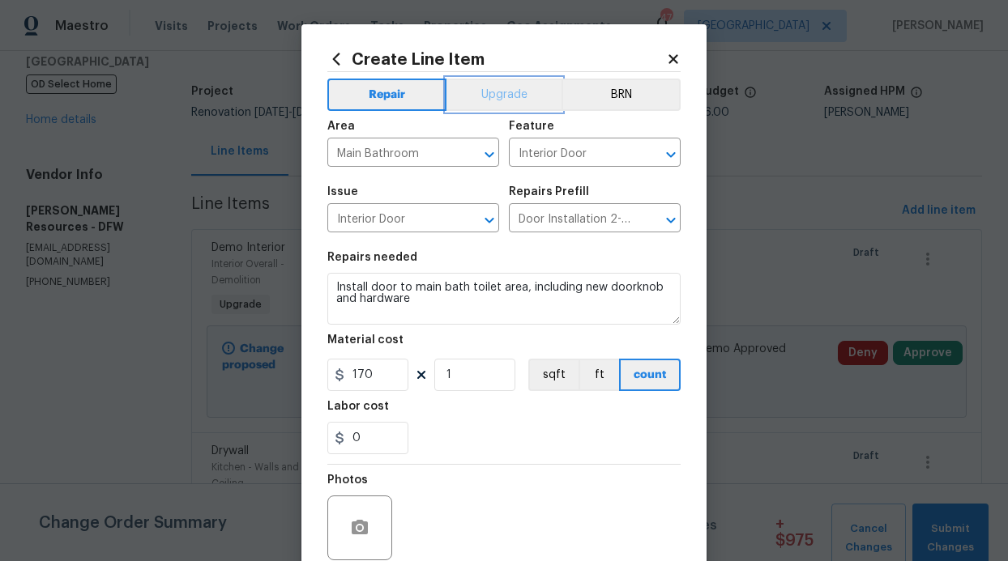
click at [485, 93] on button "Upgrade" at bounding box center [504, 95] width 116 height 32
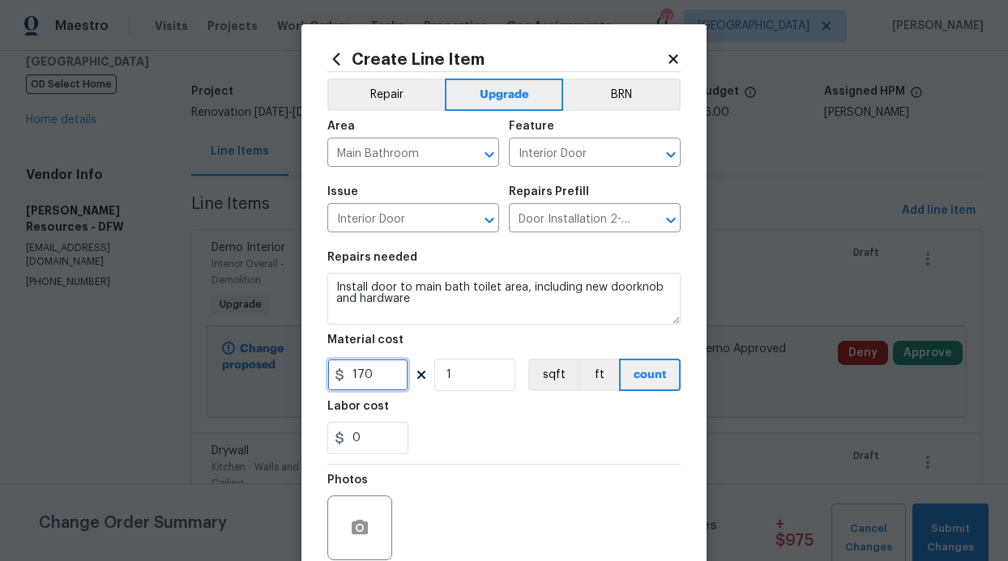
drag, startPoint x: 371, startPoint y: 370, endPoint x: 292, endPoint y: 372, distance: 79.4
click at [294, 372] on div "Create Line Item Repair Upgrade BRN Area Main Bathroom ​ Feature Interior Door …" at bounding box center [504, 280] width 1008 height 561
type input "275"
click at [520, 431] on div "0" at bounding box center [503, 438] width 353 height 32
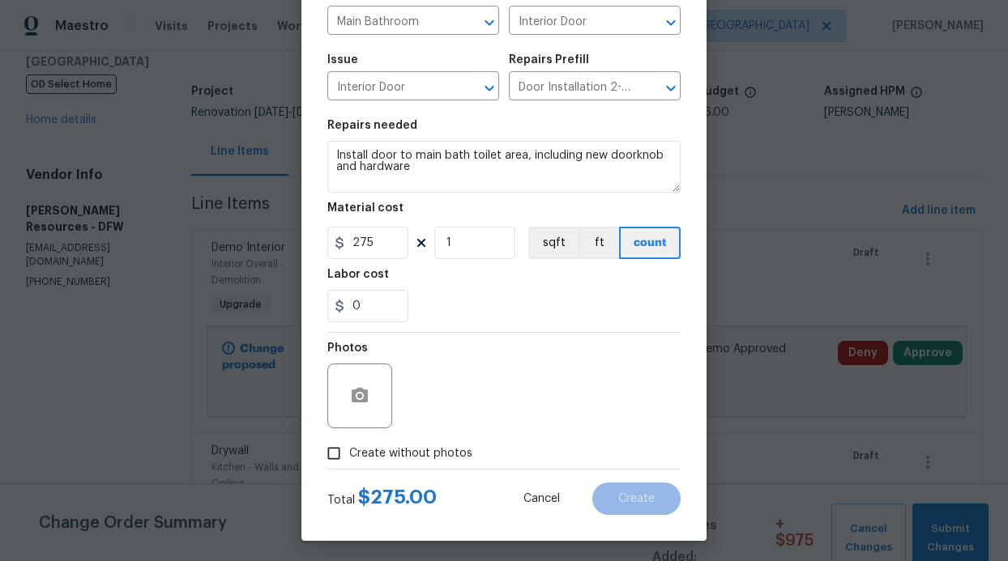
scroll to position [137, 0]
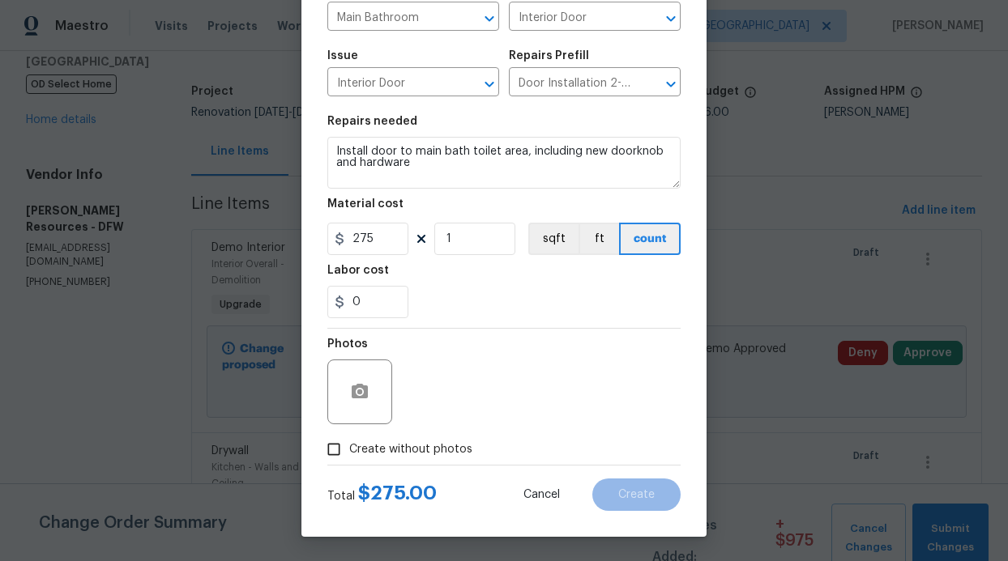
click at [420, 442] on span "Create without photos" at bounding box center [410, 450] width 123 height 17
click at [349, 441] on input "Create without photos" at bounding box center [333, 449] width 31 height 31
checkbox input "true"
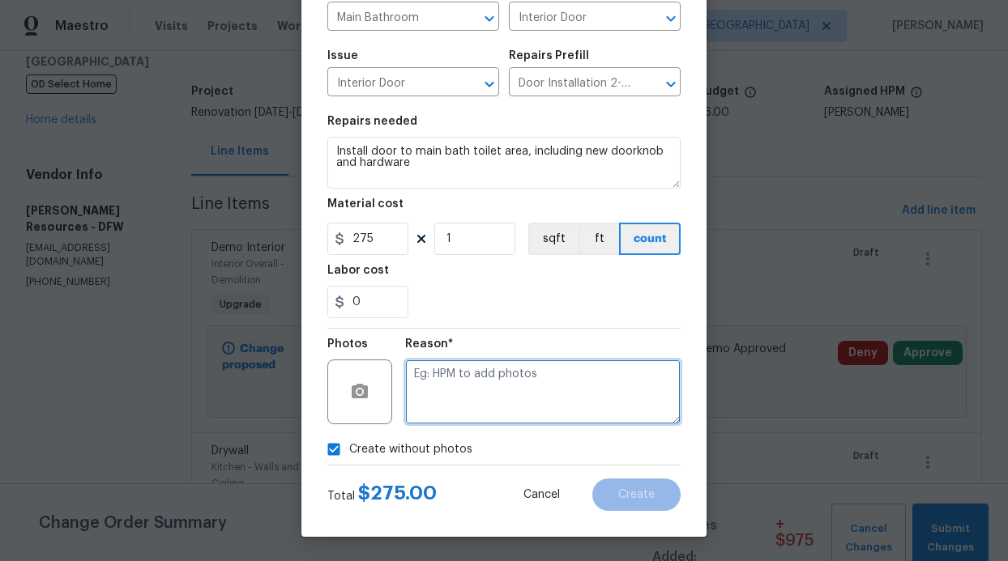
click at [496, 384] on textarea at bounding box center [542, 392] width 275 height 65
type textarea "GC will add photos"
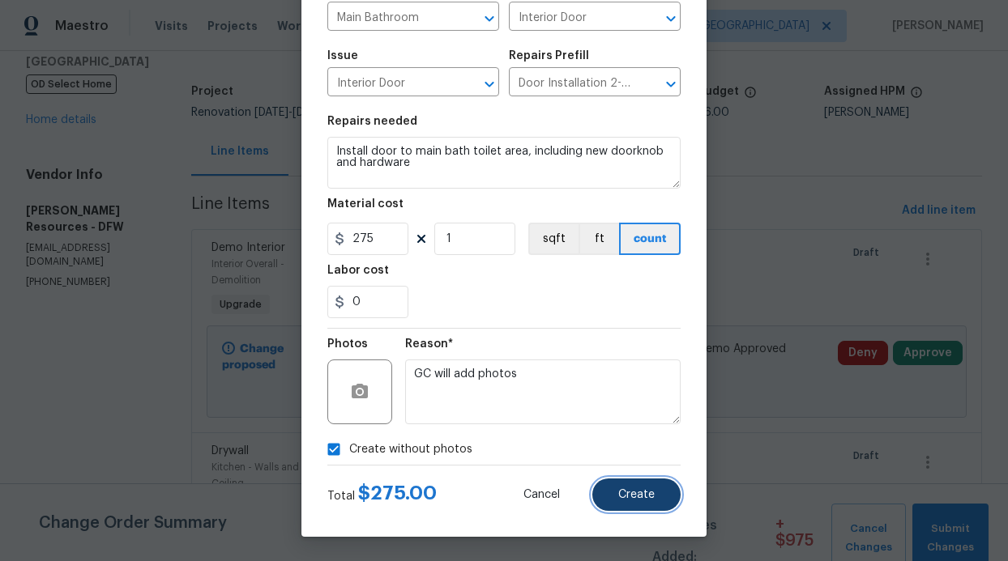
click at [649, 489] on button "Create" at bounding box center [636, 495] width 88 height 32
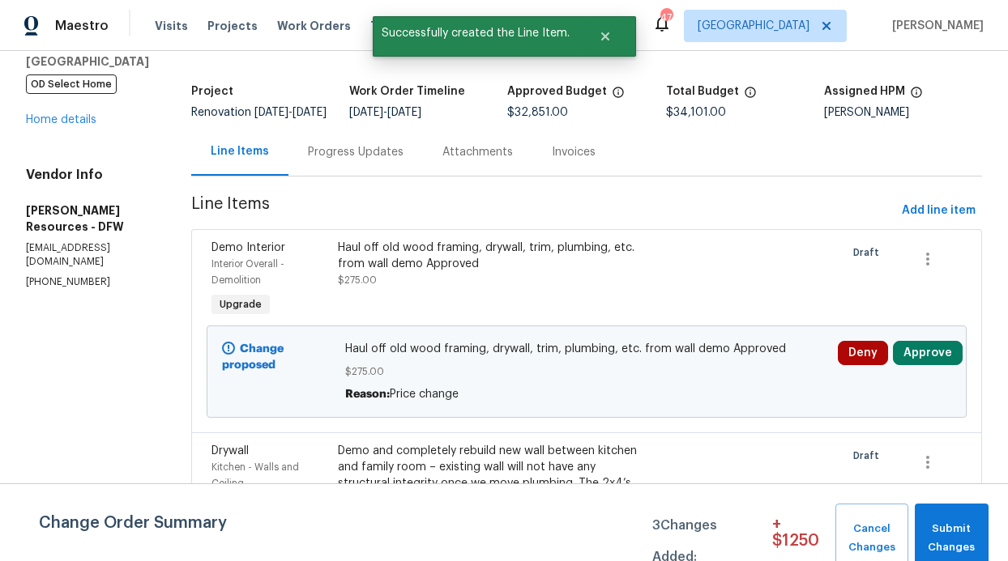
scroll to position [0, 0]
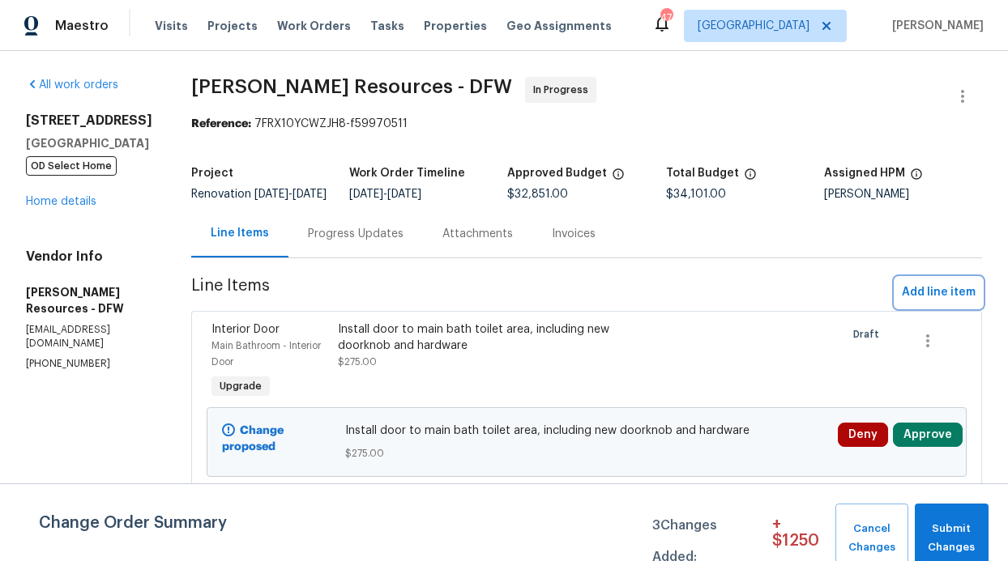
click at [957, 303] on span "Add line item" at bounding box center [939, 293] width 74 height 20
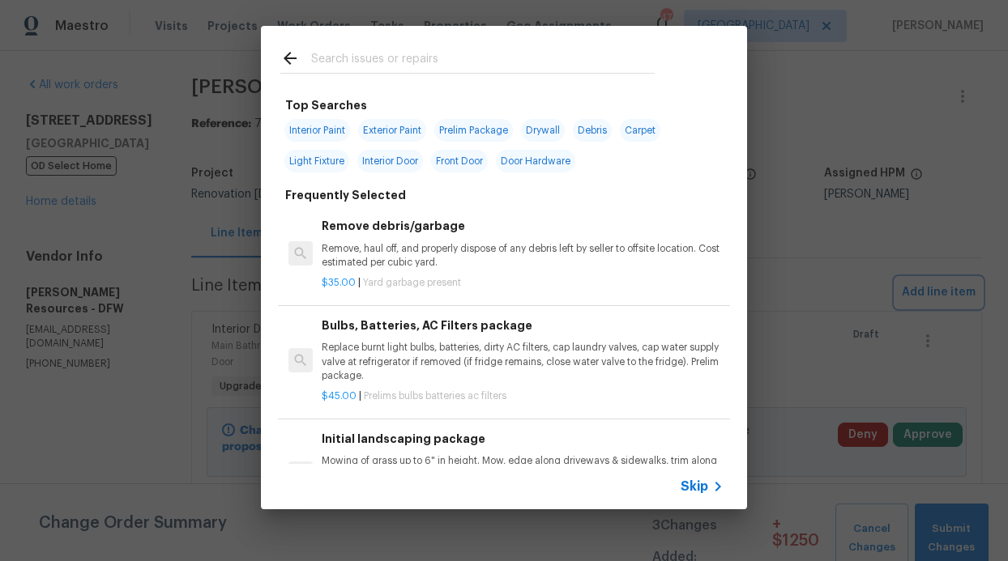
click at [691, 515] on div "Top Searches Interior Paint Exterior Paint Prelim Package Drywall Debris Carpet…" at bounding box center [504, 268] width 1008 height 536
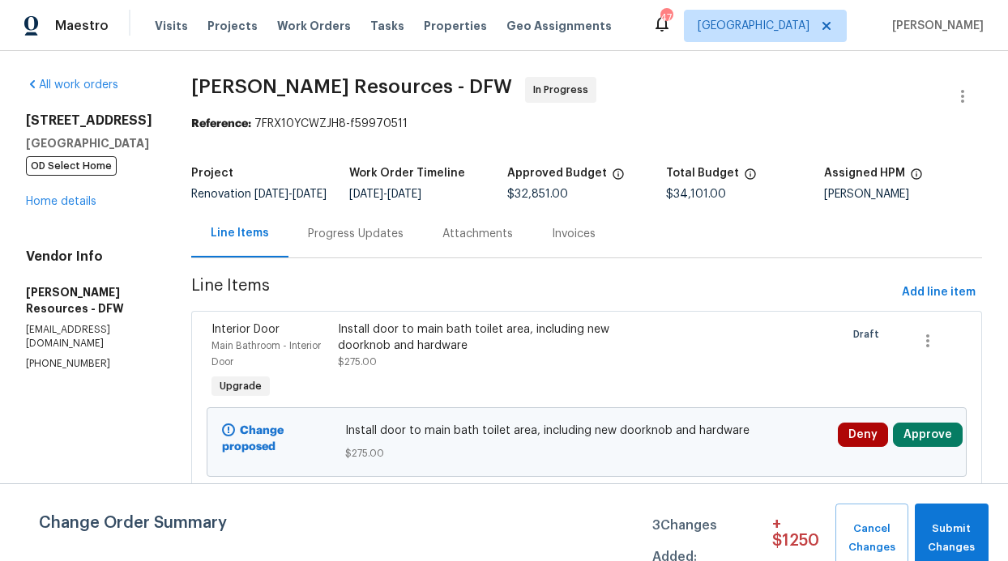
click at [692, 501] on div "Skip" at bounding box center [504, 486] width 486 height 45
click at [906, 303] on span "Add line item" at bounding box center [939, 293] width 74 height 20
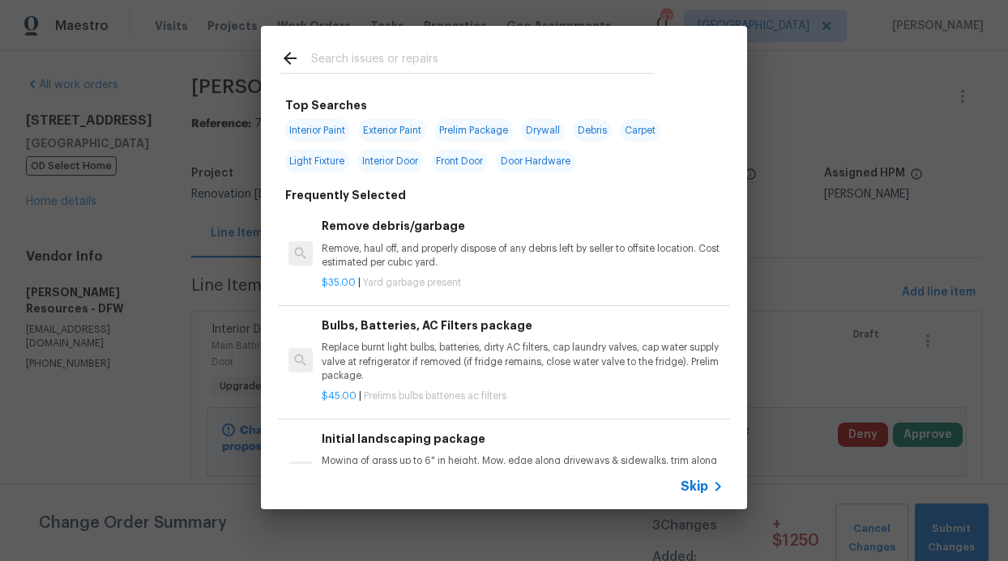
click at [703, 476] on div "Skip" at bounding box center [504, 486] width 486 height 45
click at [694, 479] on span "Skip" at bounding box center [695, 487] width 28 height 16
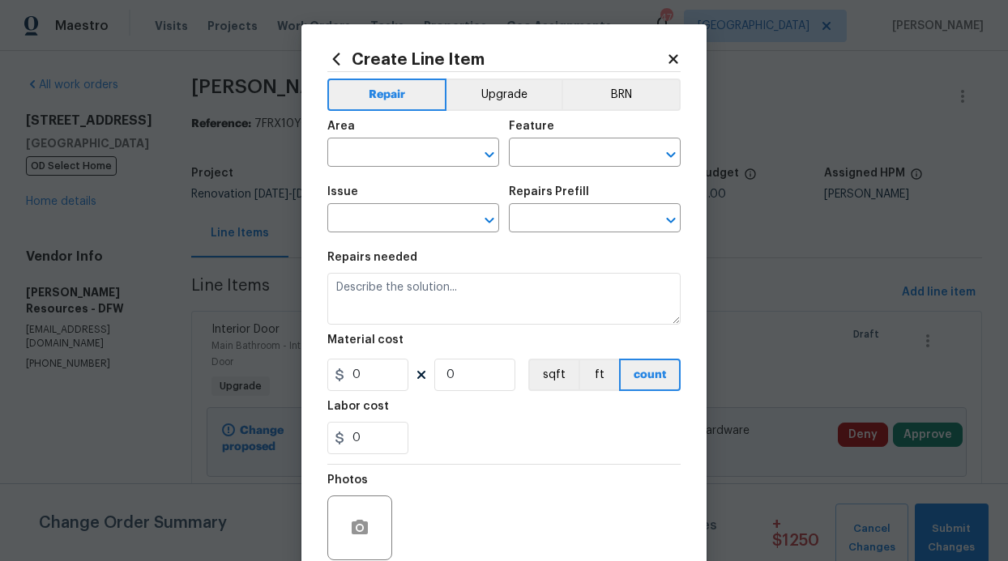
click at [412, 271] on div "Repairs needed" at bounding box center [503, 262] width 353 height 21
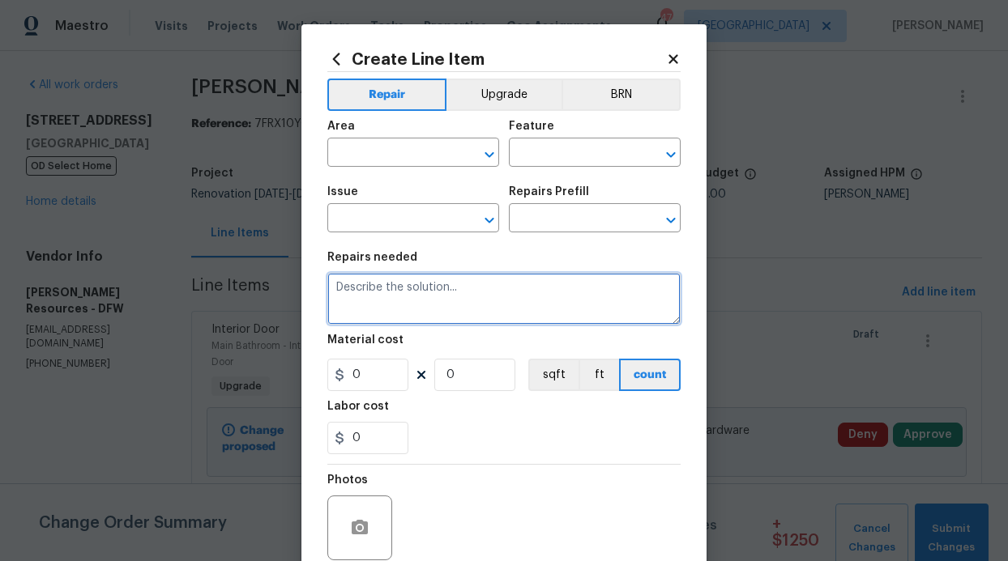
click at [414, 297] on textarea at bounding box center [503, 299] width 353 height 52
paste textarea "$250 – Haul away old bricks and mailbox Approved."
type textarea "$250 – Haul away old bricks and mailbox Approved."
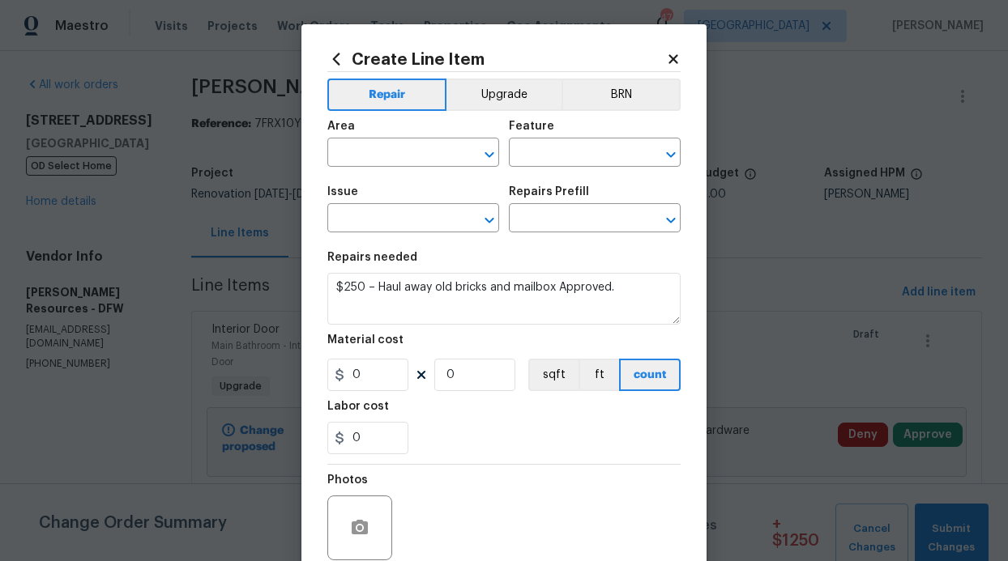
click at [370, 134] on div "Area" at bounding box center [413, 131] width 172 height 21
click at [375, 143] on input "text" at bounding box center [390, 154] width 126 height 25
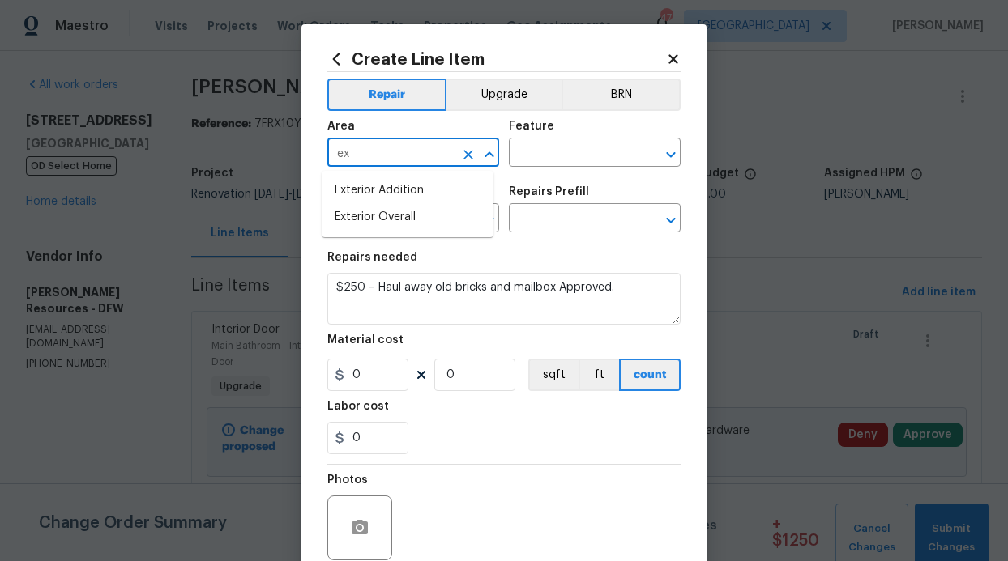
type input "e"
type input ","
type input "m"
click at [386, 189] on li "Front" at bounding box center [408, 190] width 172 height 27
type input "Front"
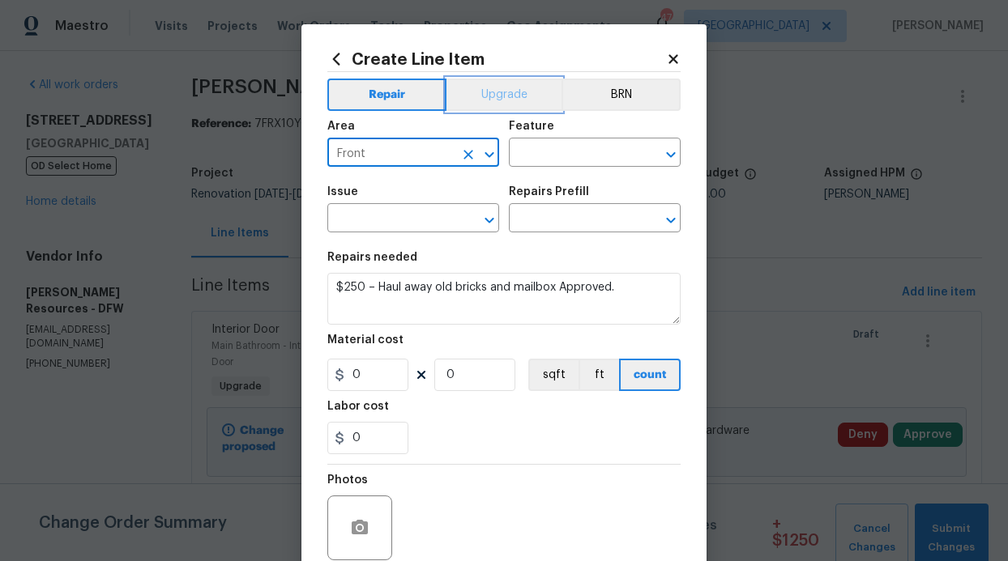
click at [508, 97] on button "Upgrade" at bounding box center [504, 95] width 116 height 32
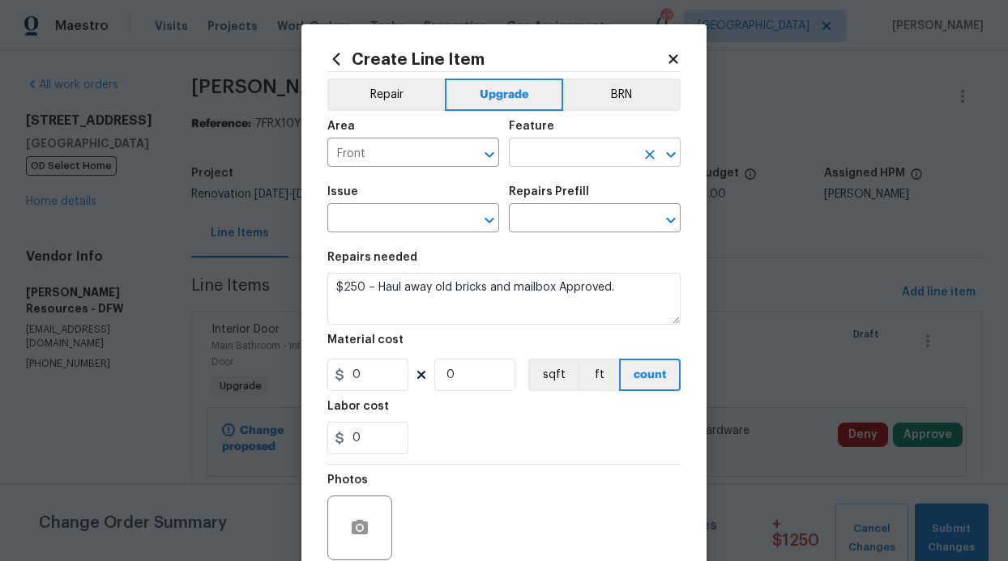
click at [572, 164] on input "text" at bounding box center [572, 154] width 126 height 25
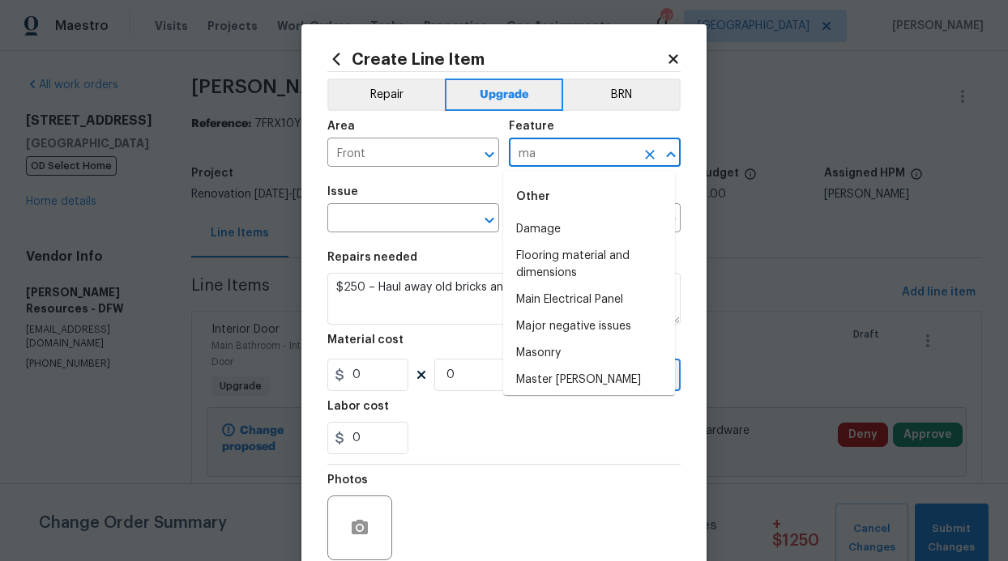
type input "m"
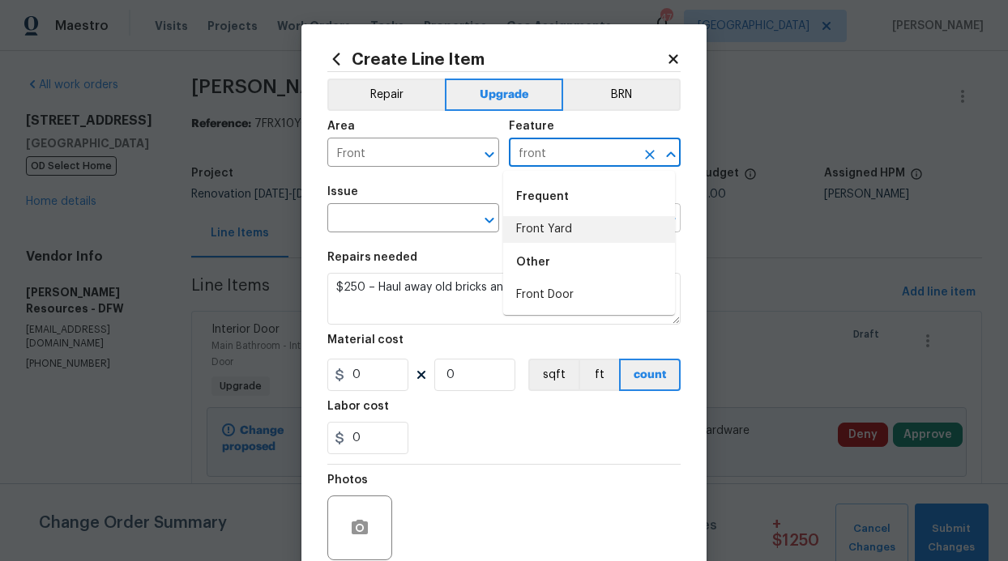
drag, startPoint x: 550, startPoint y: 230, endPoint x: 541, endPoint y: 231, distance: 8.9
click at [551, 230] on li "Front Yard" at bounding box center [589, 229] width 172 height 27
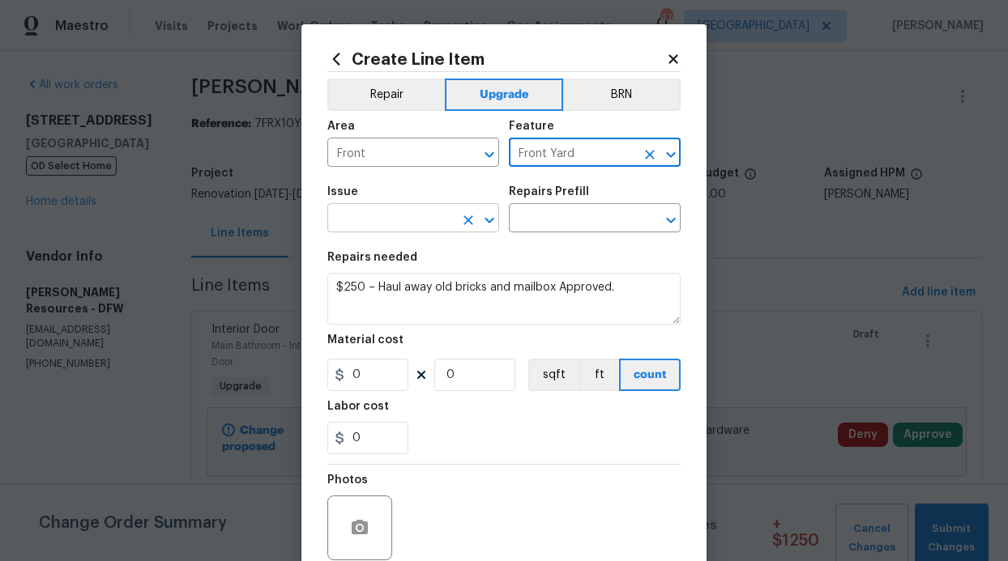
type input "Front Yard"
click at [400, 221] on input "text" at bounding box center [390, 219] width 126 height 25
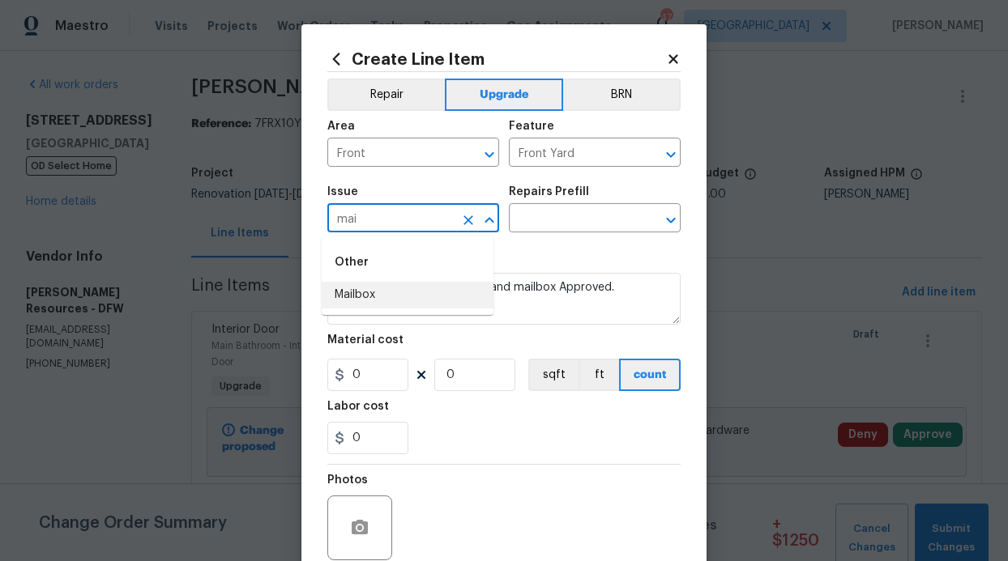
click at [360, 293] on li "Mailbox" at bounding box center [408, 295] width 172 height 27
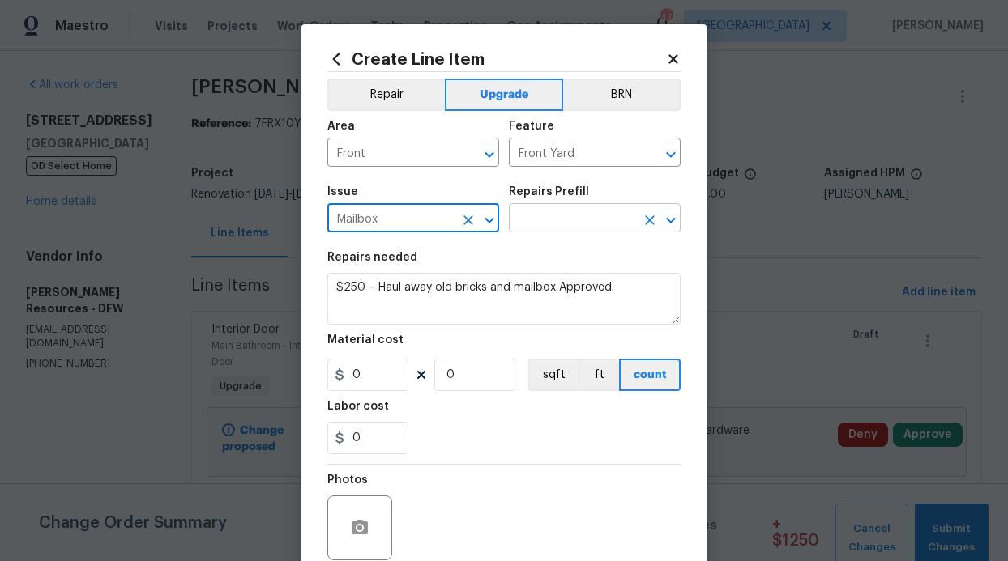
type input "Mailbox"
click at [546, 233] on input "text" at bounding box center [572, 219] width 126 height 25
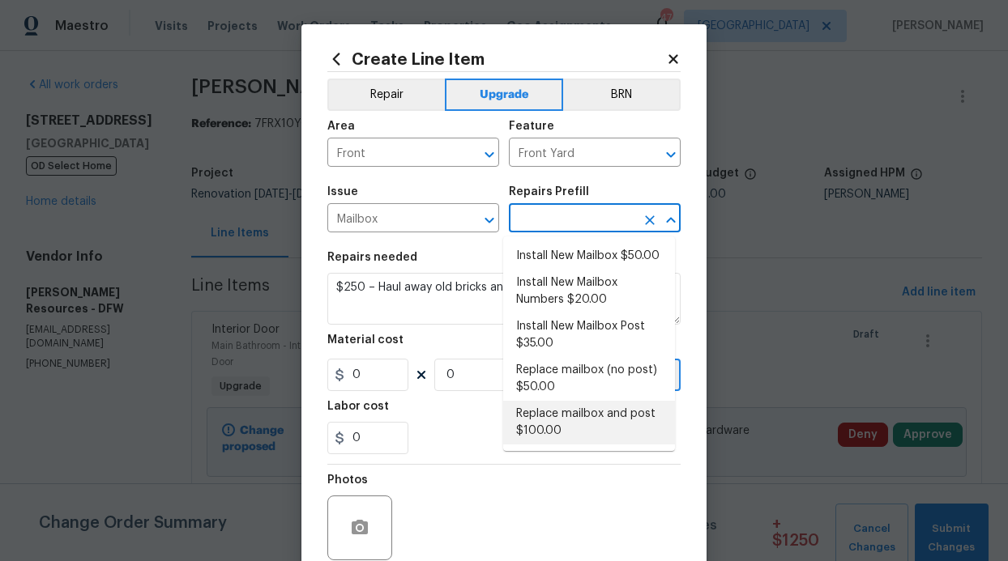
click at [560, 408] on li "Replace mailbox and post $100.00" at bounding box center [589, 423] width 172 height 44
type input "Replace mailbox and post $100.00"
type textarea "Remove damaged/deteriorated mailbox and post and replace with like kind (HOA ap…"
type input "100"
type input "1"
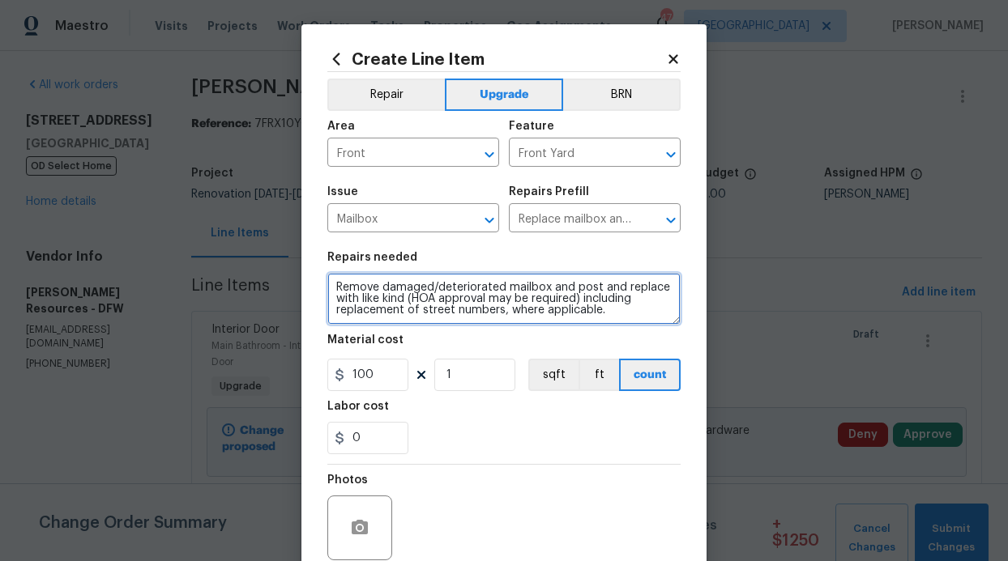
drag, startPoint x: 625, startPoint y: 313, endPoint x: 268, endPoint y: 262, distance: 360.8
click at [268, 262] on div "Create Line Item Repair Upgrade BRN Area Front ​ Feature Front Yard ​ Issue Mai…" at bounding box center [504, 280] width 1008 height 561
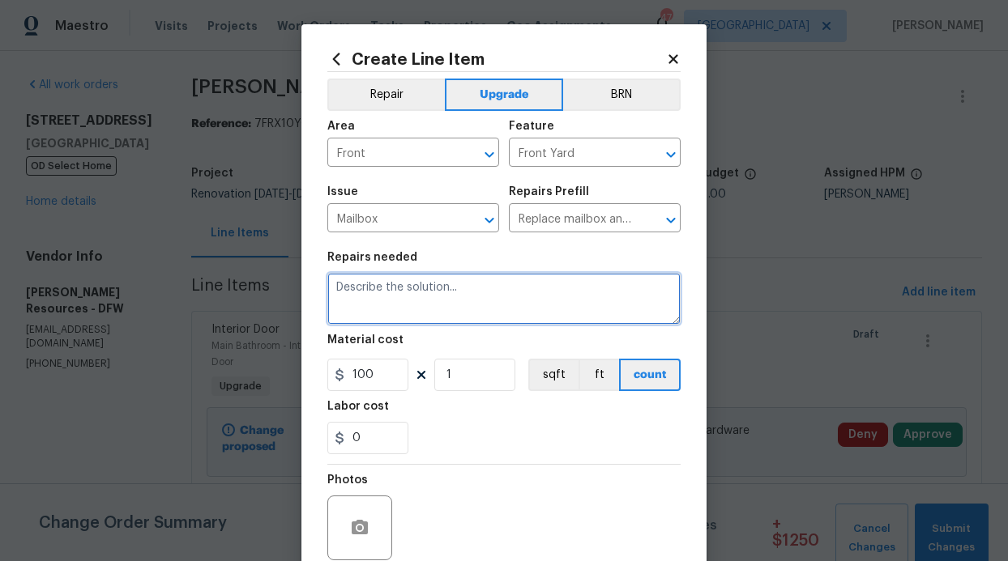
paste textarea "$250 – Haul away old bricks and mailbox Approved."
drag, startPoint x: 367, startPoint y: 287, endPoint x: 318, endPoint y: 292, distance: 49.7
click at [318, 292] on div "Create Line Item Repair Upgrade BRN Area Front ​ Feature Front Yard ​ Issue Mai…" at bounding box center [503, 348] width 405 height 649
type textarea "Haul away old bricks and mailbox Approved."
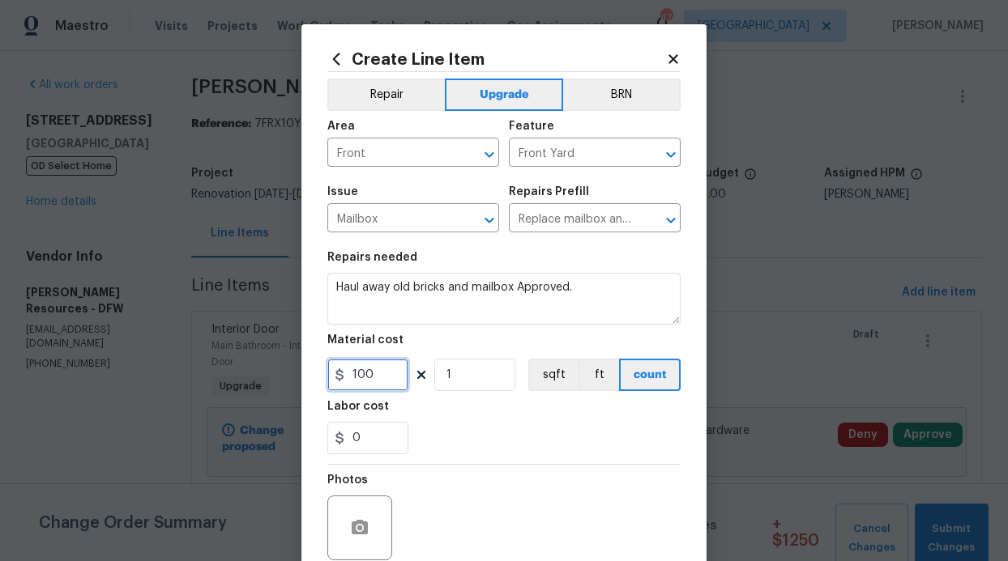
drag, startPoint x: 384, startPoint y: 386, endPoint x: 308, endPoint y: 371, distance: 77.7
click at [308, 371] on div "Create Line Item Repair Upgrade BRN Area Front ​ Feature Front Yard ​ Issue Mai…" at bounding box center [503, 348] width 405 height 649
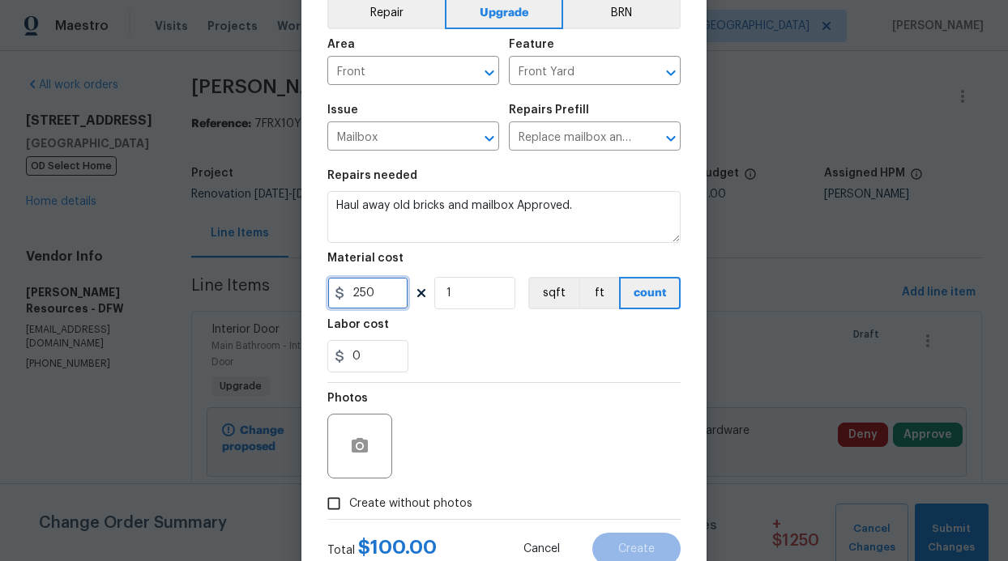
scroll to position [109, 0]
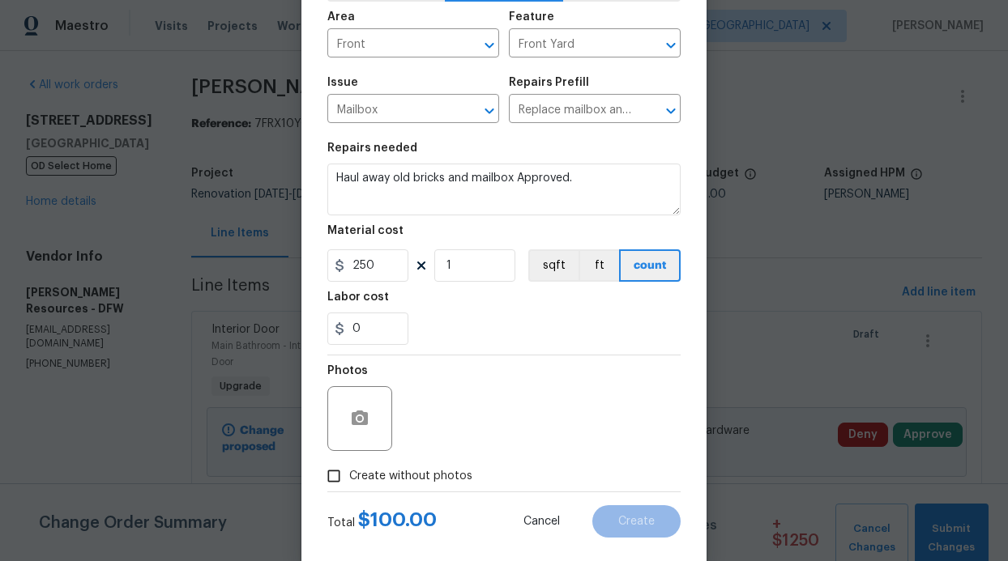
type input "250"
click at [455, 472] on span "Create without photos" at bounding box center [410, 476] width 123 height 17
click at [349, 472] on input "Create without photos" at bounding box center [333, 476] width 31 height 31
checkbox input "true"
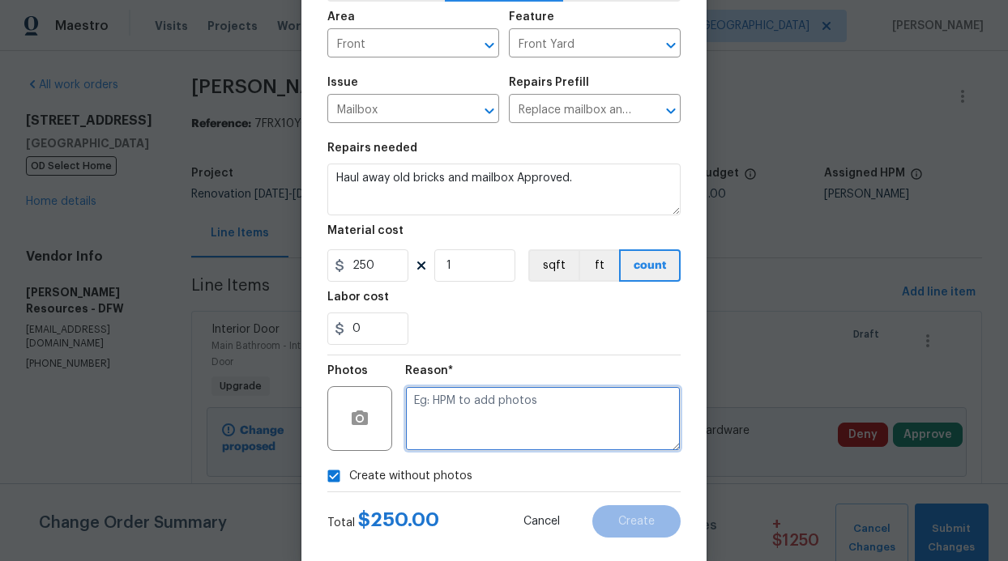
click at [462, 436] on textarea at bounding box center [542, 418] width 275 height 65
type textarea "GC will add photos"
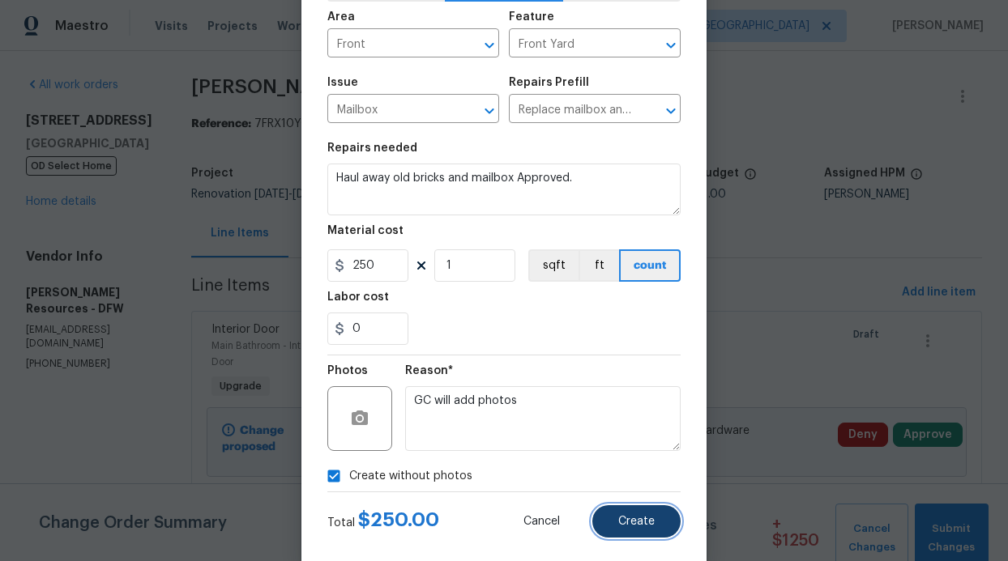
click at [608, 512] on button "Create" at bounding box center [636, 522] width 88 height 32
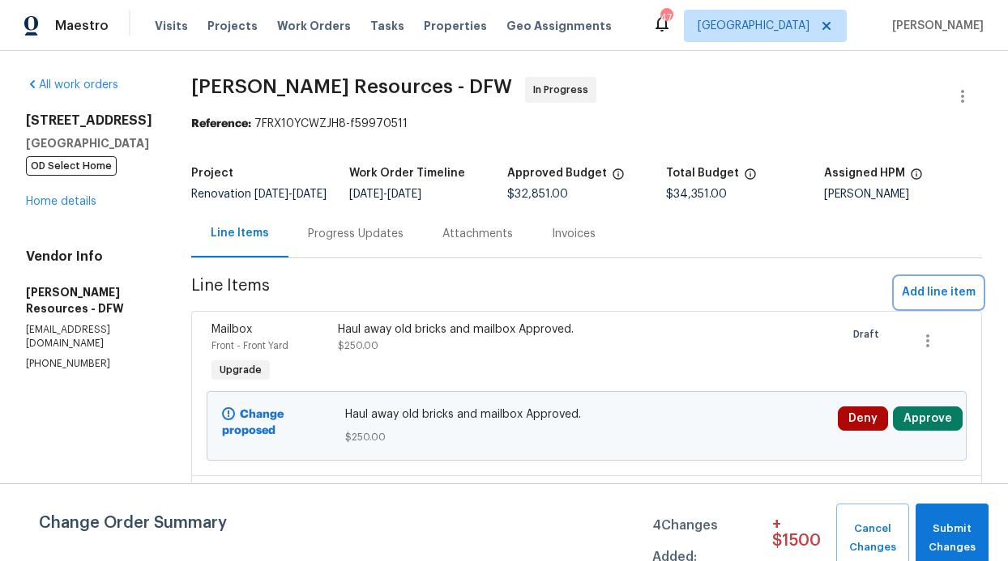
click at [937, 303] on span "Add line item" at bounding box center [939, 293] width 74 height 20
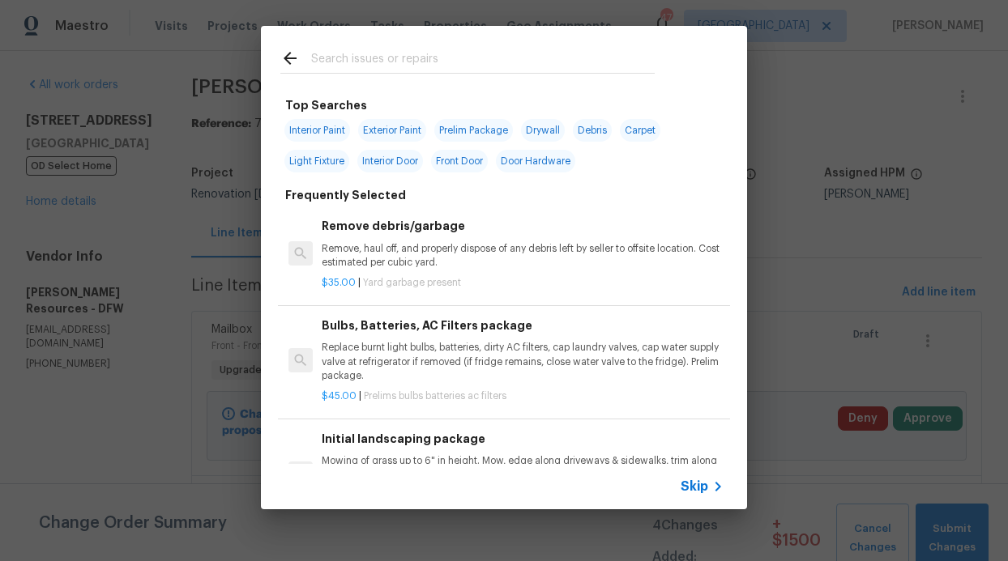
click at [706, 486] on span "Skip" at bounding box center [695, 487] width 28 height 16
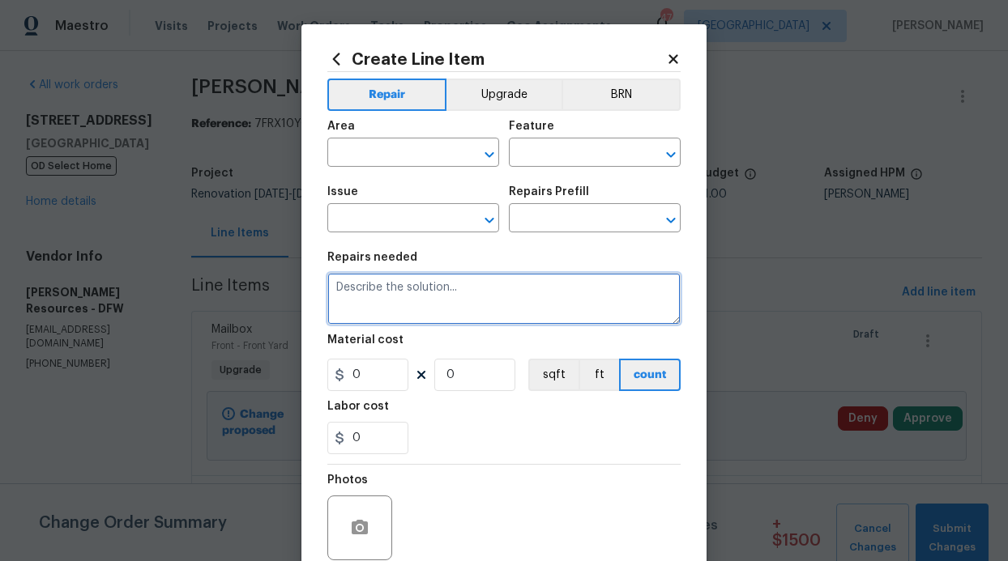
click at [435, 291] on textarea at bounding box center [503, 299] width 353 height 52
paste textarea "$150 – Install new trim at attic access where missing, caulk and paint. Approve…"
type textarea "$150 – Install new trim at attic access where missing, caulk and paint. Approve…"
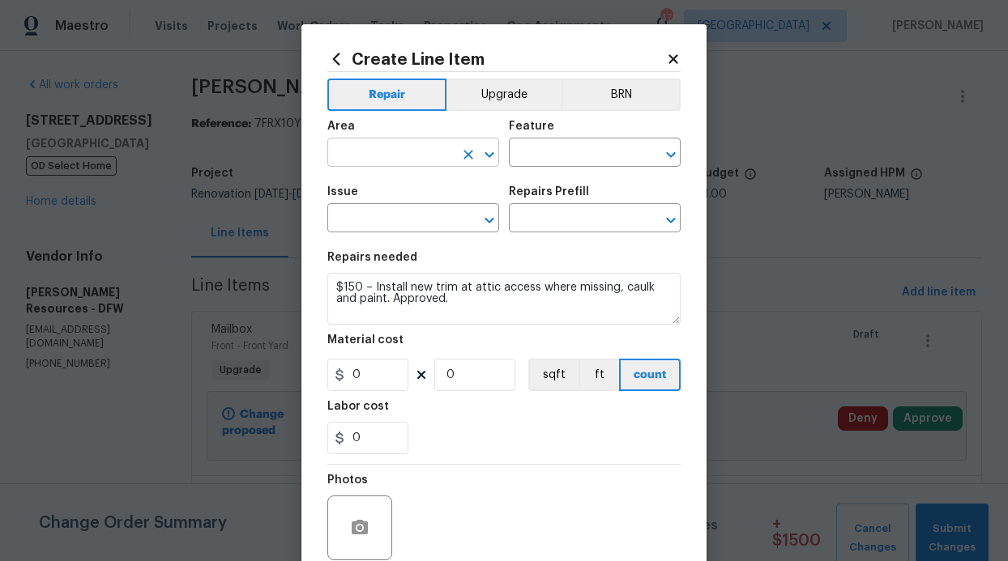
click at [395, 157] on input "text" at bounding box center [390, 154] width 126 height 25
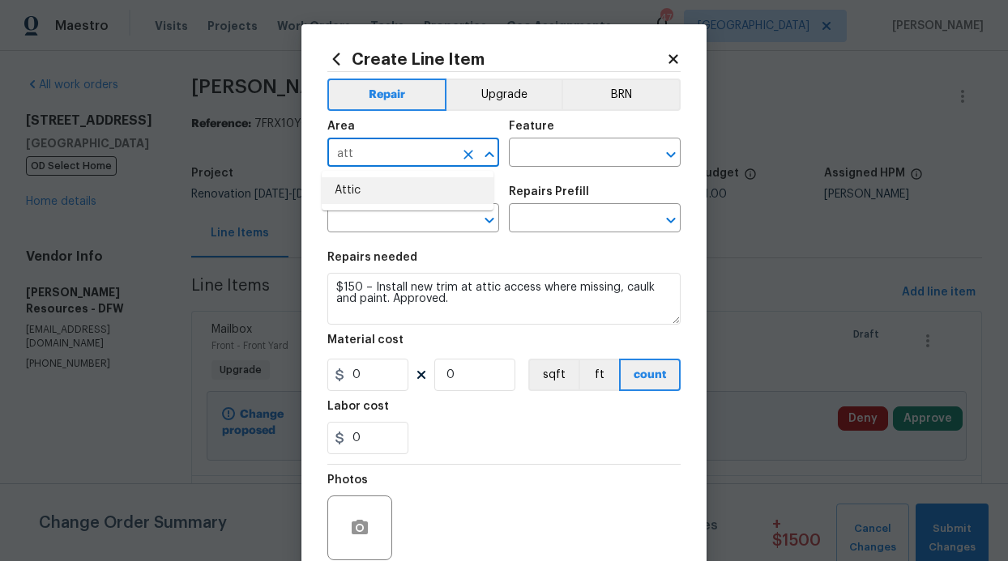
click at [369, 180] on li "Attic" at bounding box center [408, 190] width 172 height 27
type input "Attic"
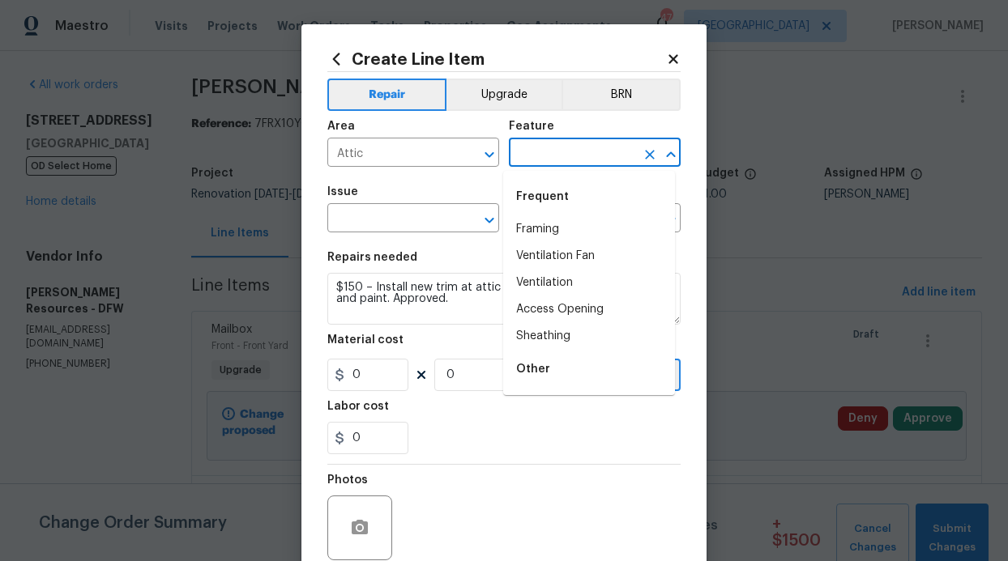
click at [556, 160] on input "text" at bounding box center [572, 154] width 126 height 25
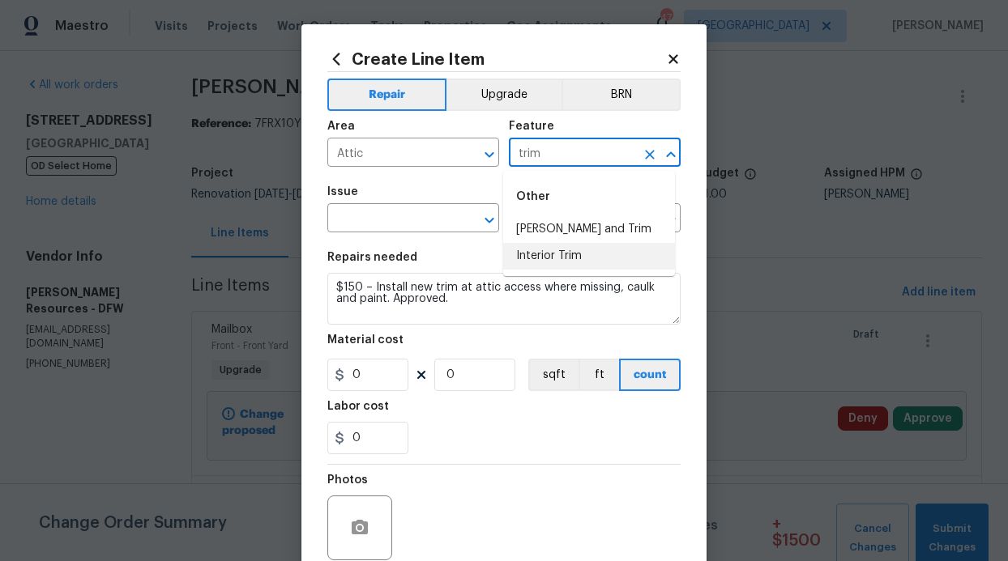
click at [594, 249] on li "Interior Trim" at bounding box center [589, 256] width 172 height 27
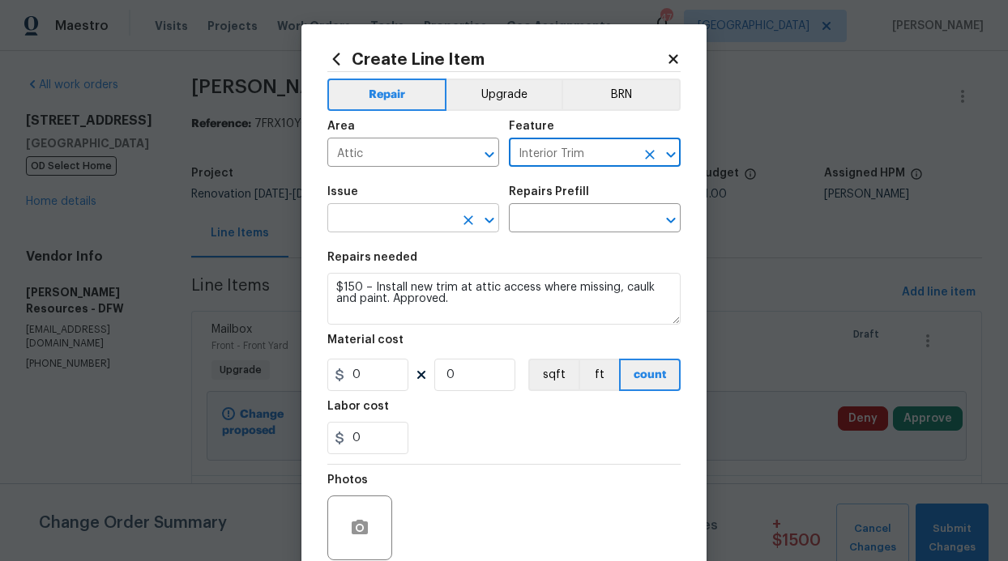
type input "Interior Trim"
click at [433, 221] on input "text" at bounding box center [390, 219] width 126 height 25
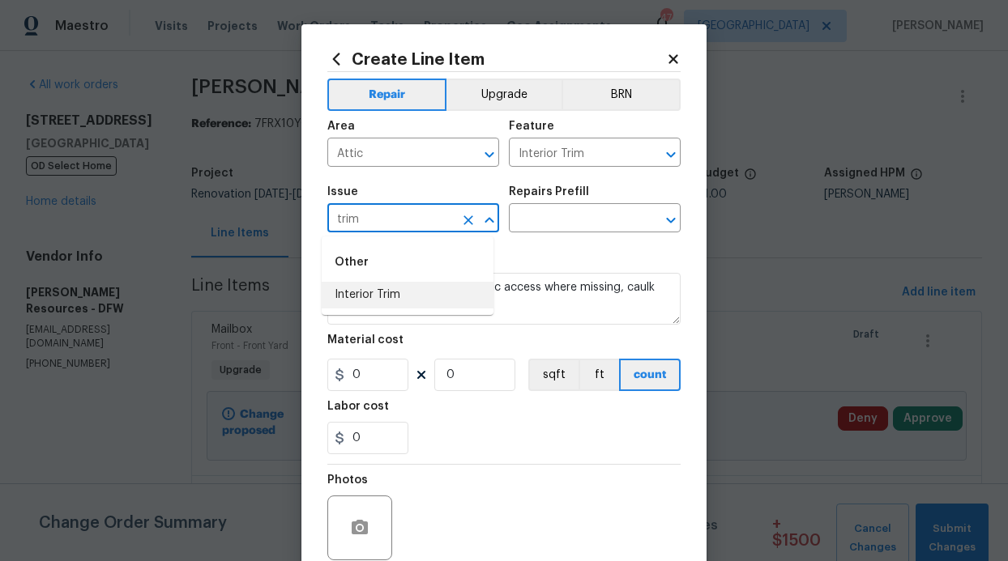
click at [403, 295] on li "Interior Trim" at bounding box center [408, 295] width 172 height 27
type input "Interior Trim"
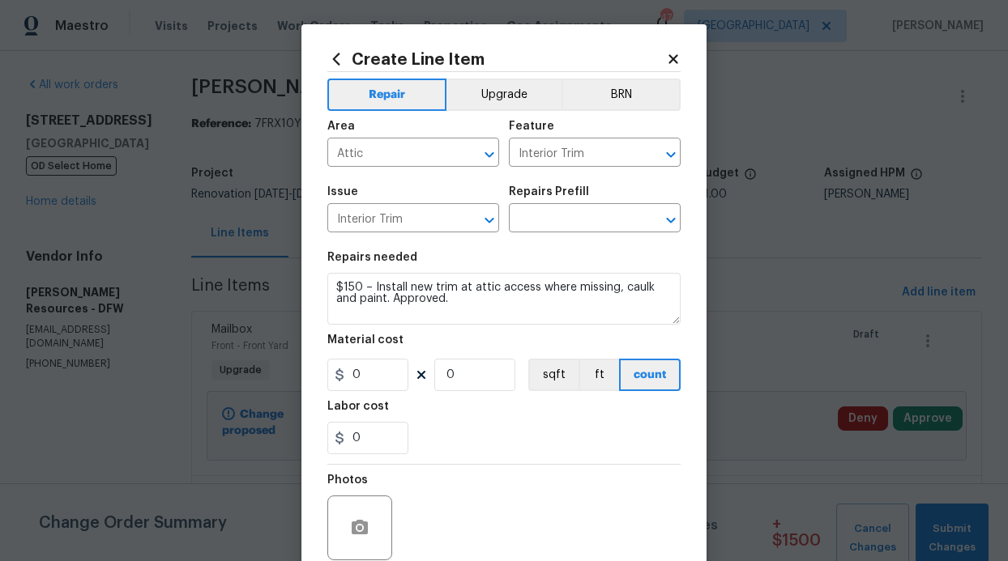
click at [572, 245] on section "Repairs needed $150 – Install new trim at attic access where missing, caulk and…" at bounding box center [503, 353] width 353 height 222
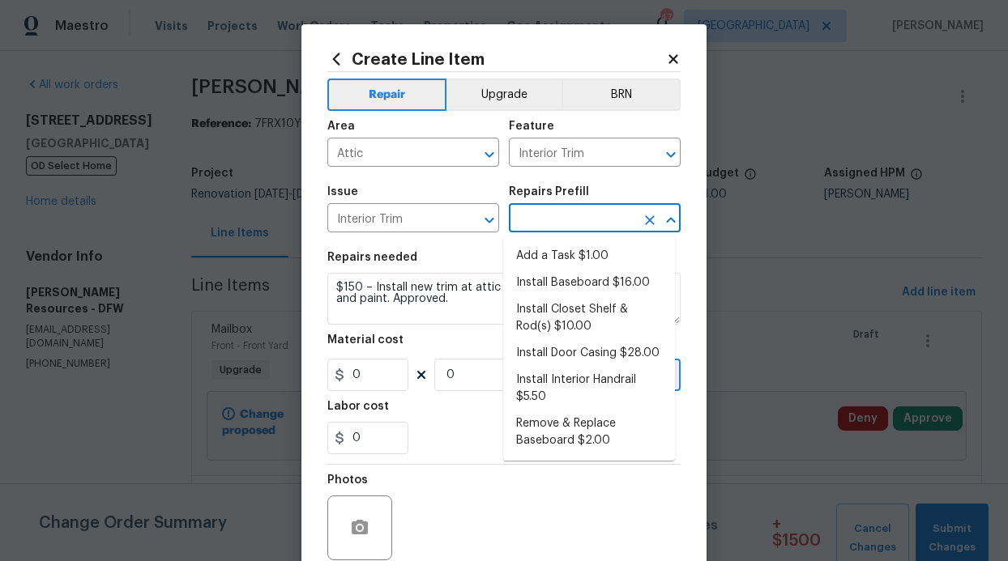
click at [575, 216] on input "text" at bounding box center [572, 219] width 126 height 25
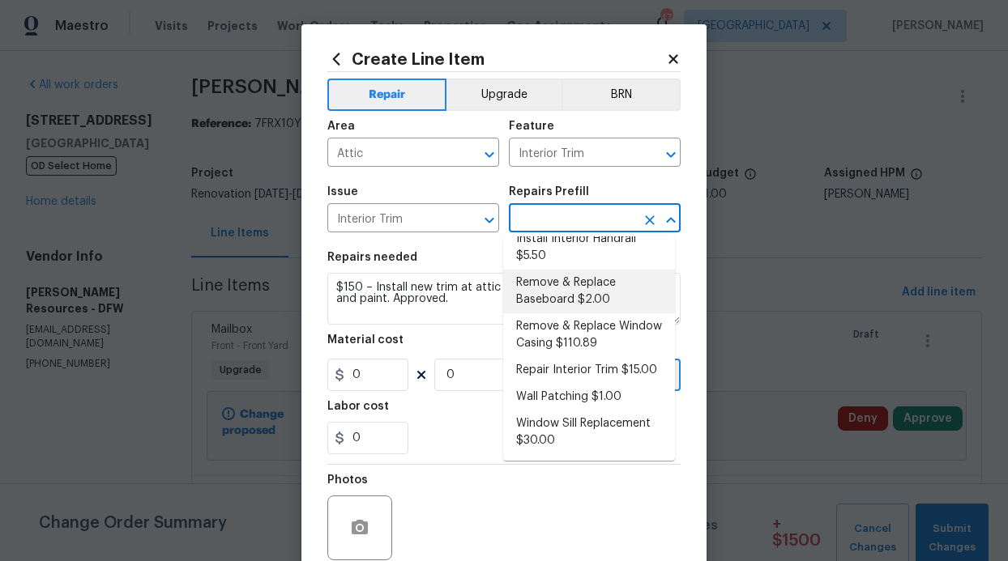
scroll to position [175, 0]
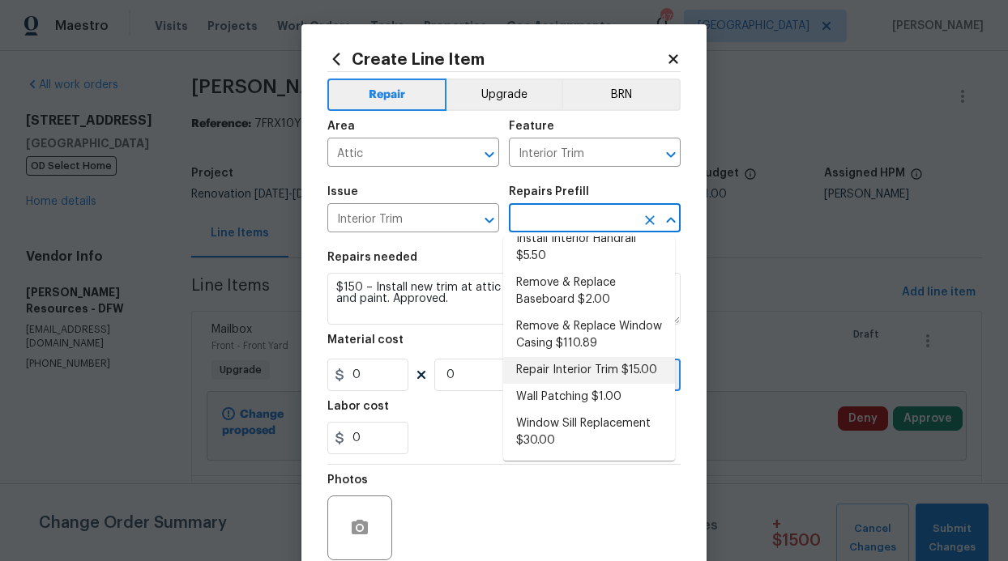
click at [578, 357] on li "Repair Interior Trim $15.00" at bounding box center [589, 370] width 172 height 27
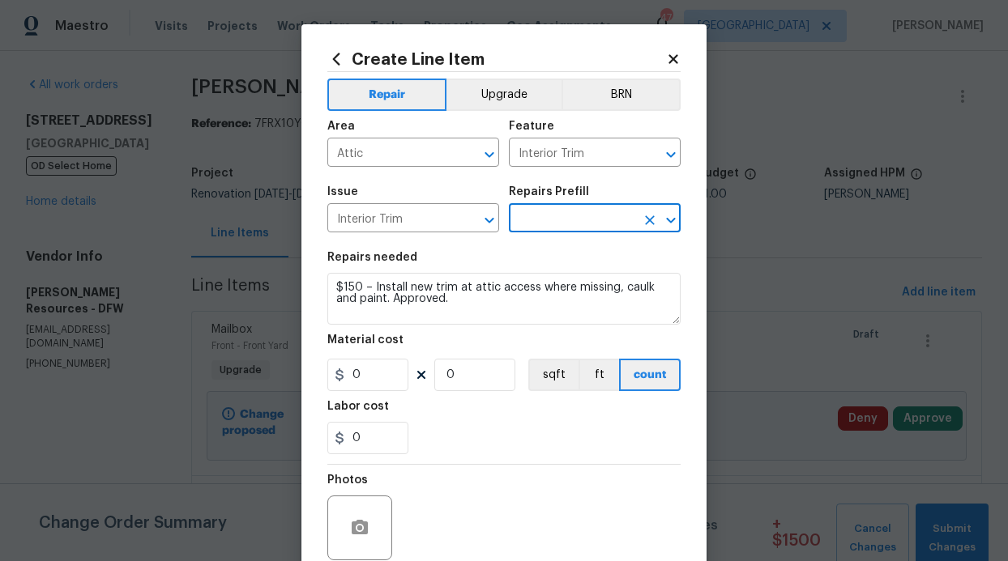
type input "Repair Interior Trim $15.00"
type textarea "Repair the damaged interior trim. Ensure that the repair matches the finish of …"
type input "15"
type input "1"
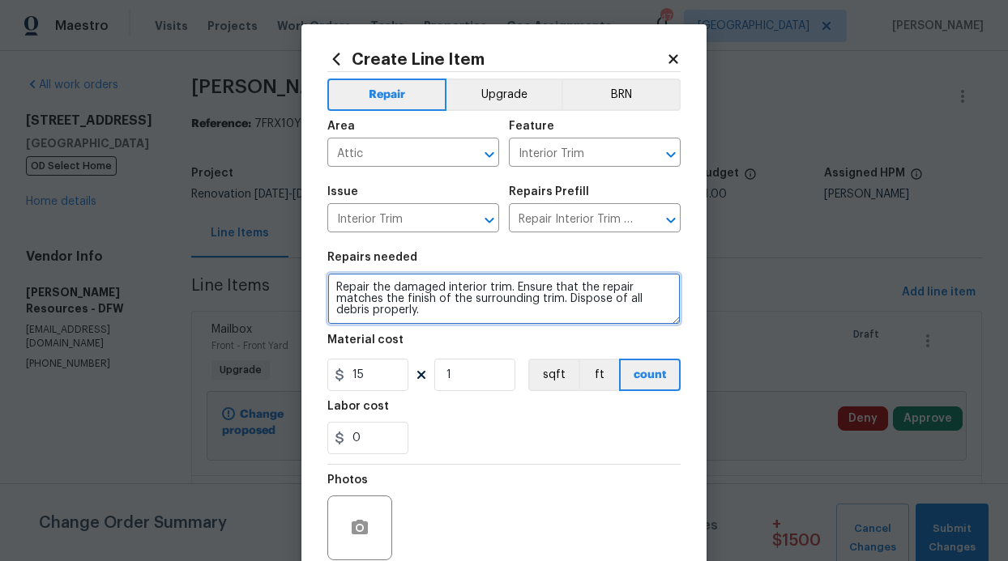
drag, startPoint x: 433, startPoint y: 318, endPoint x: 308, endPoint y: 275, distance: 131.9
click at [308, 275] on div "Create Line Item Repair Upgrade BRN Area Attic ​ Feature Interior Trim ​ Issue …" at bounding box center [503, 348] width 405 height 649
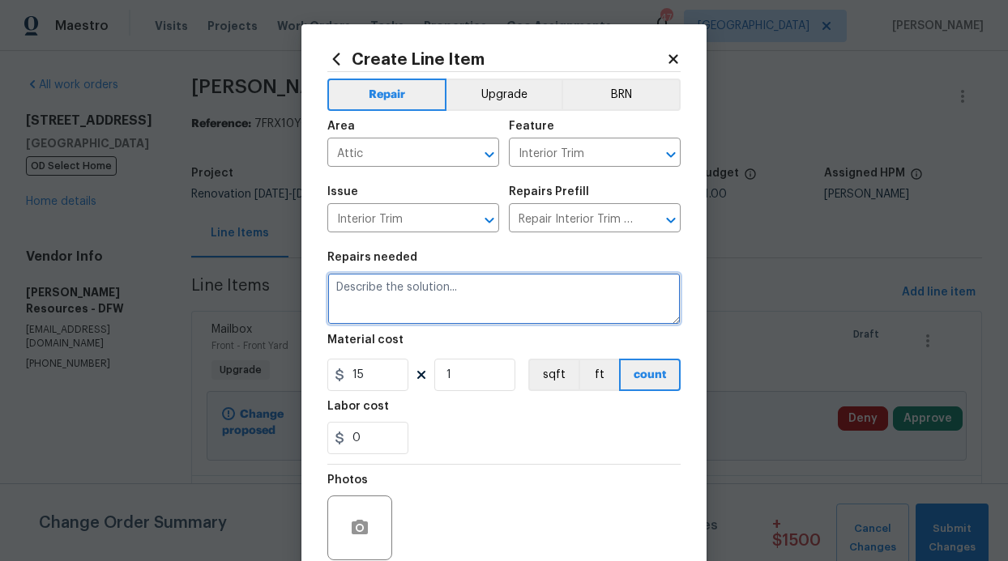
paste textarea "$150 – Install new trim at attic access where missing, caulk and paint. Approve…"
type textarea "$150 – Install new trim at attic access where missing, caulk and paint. Approve…"
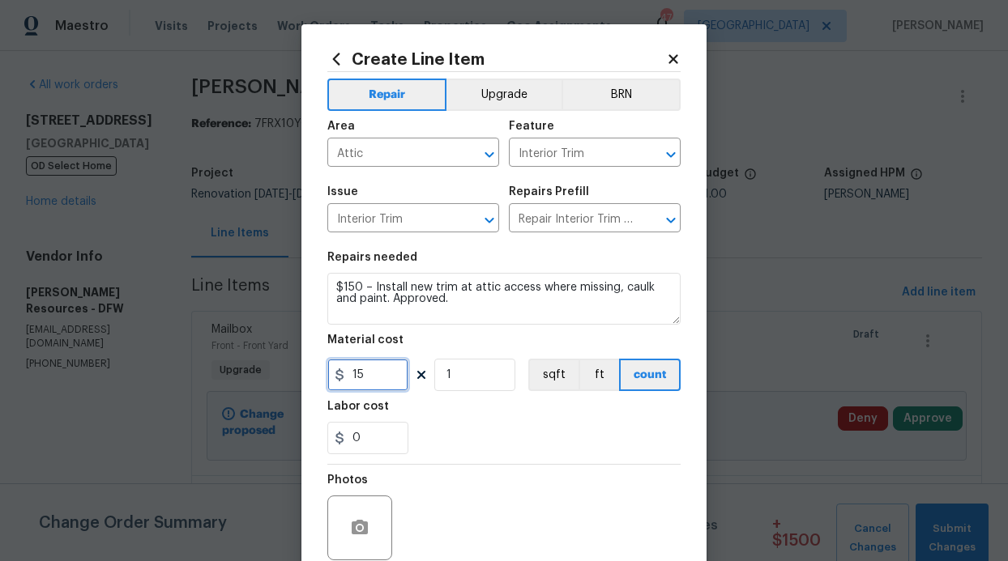
click at [363, 379] on input "15" at bounding box center [367, 375] width 81 height 32
type input "150"
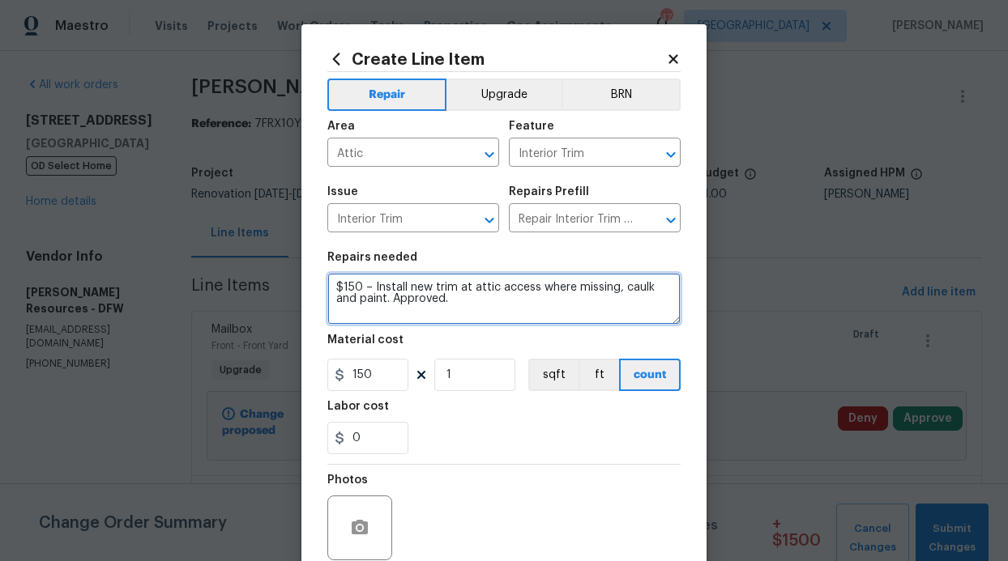
drag, startPoint x: 362, startPoint y: 287, endPoint x: 249, endPoint y: 287, distance: 113.4
click at [249, 287] on div "Create Line Item Repair Upgrade BRN Area Attic ​ Feature Interior Trim ​ Issue …" at bounding box center [504, 280] width 1008 height 561
type textarea "Install new trim at attic access where missing, caulk and paint. Approved."
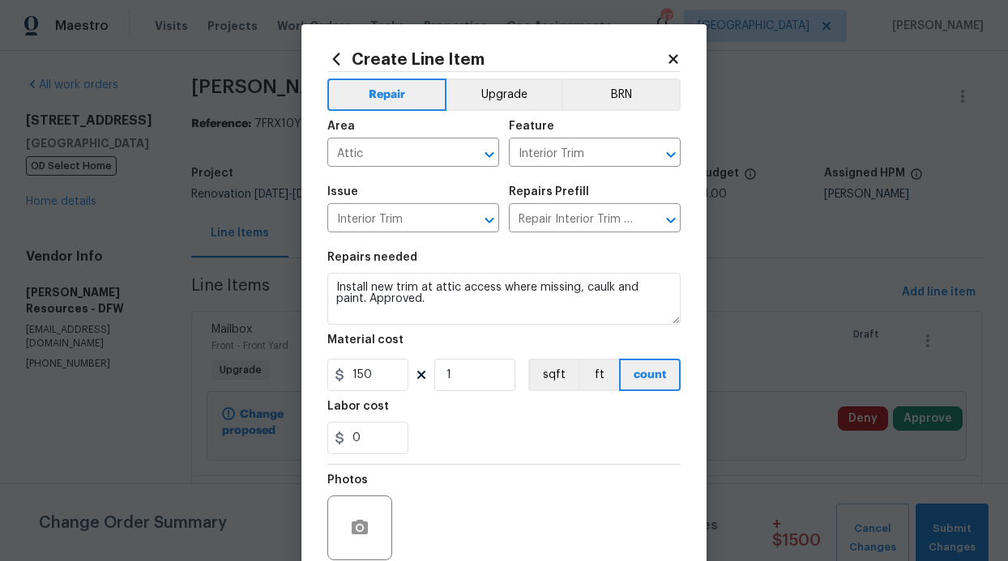
click at [484, 112] on span "Area Attic ​" at bounding box center [413, 144] width 172 height 66
click at [508, 79] on button "Upgrade" at bounding box center [504, 95] width 116 height 32
click at [503, 99] on button "Upgrade" at bounding box center [504, 95] width 119 height 32
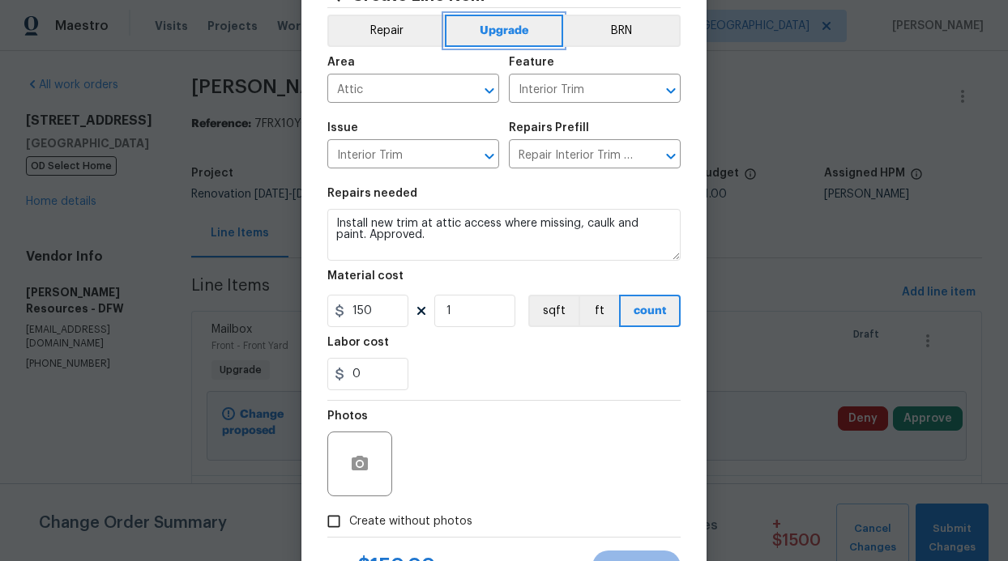
scroll to position [137, 0]
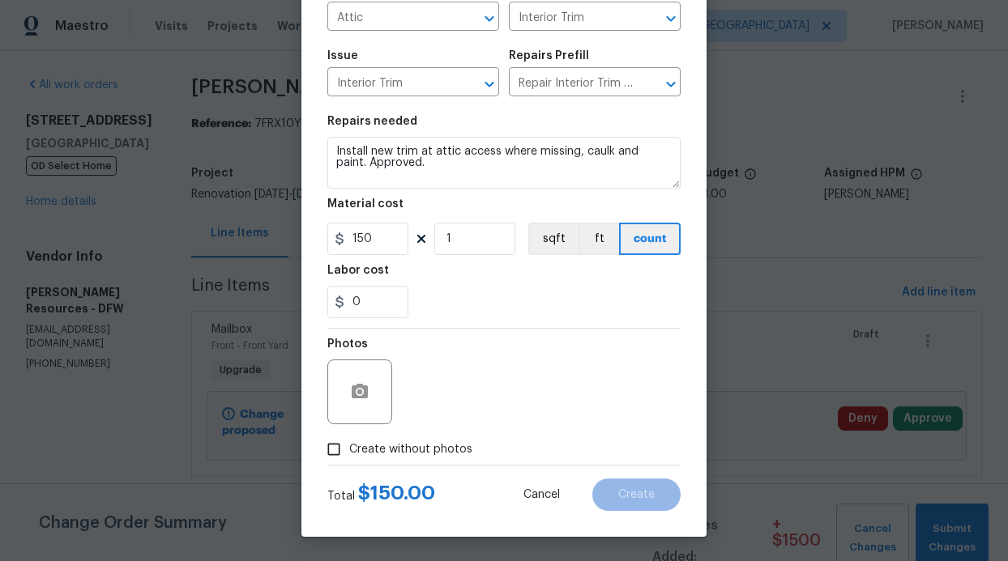
click at [391, 448] on span "Create without photos" at bounding box center [410, 450] width 123 height 17
click at [349, 448] on input "Create without photos" at bounding box center [333, 449] width 31 height 31
checkbox input "true"
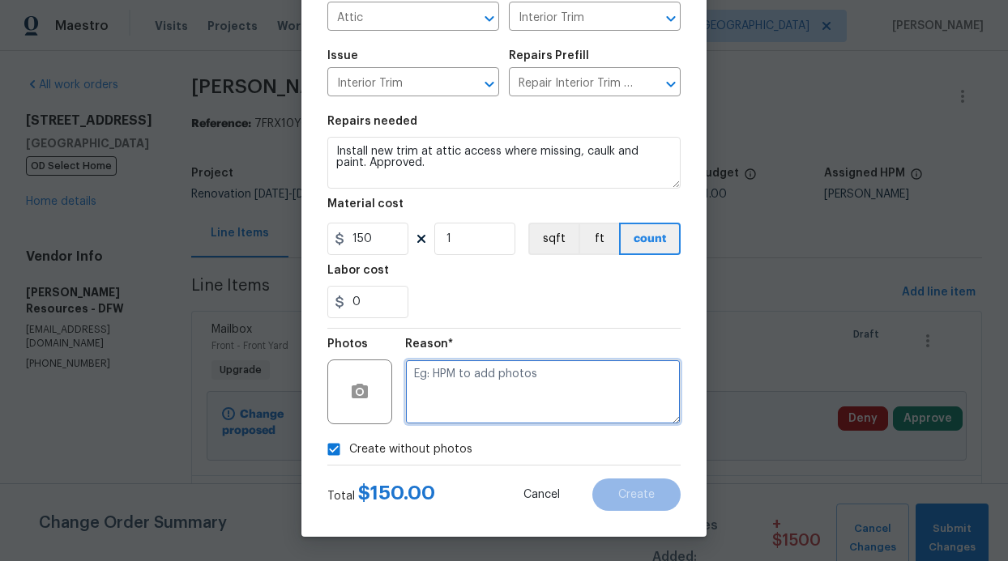
click at [456, 401] on textarea at bounding box center [542, 392] width 275 height 65
type textarea "GC will add photos"
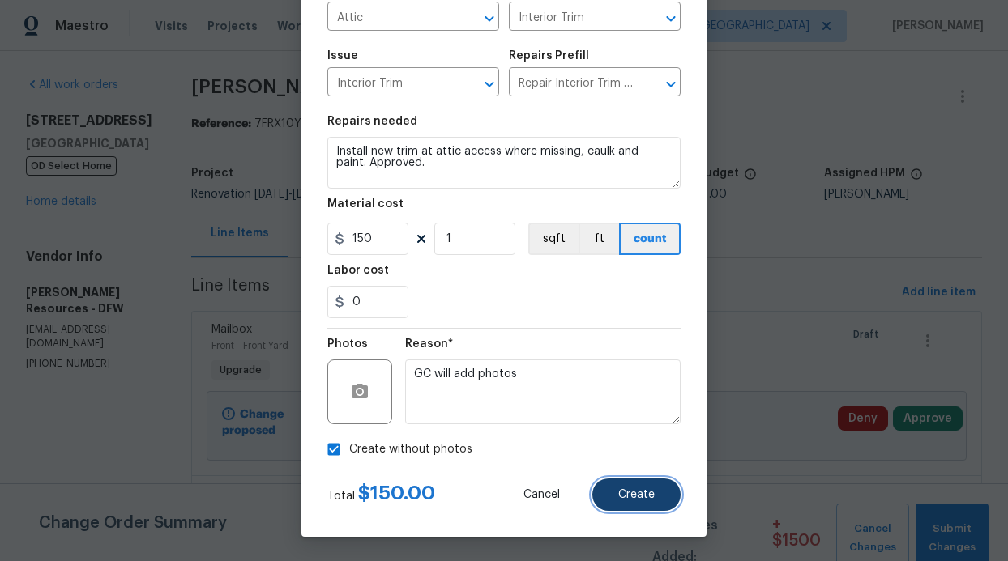
click at [622, 496] on span "Create" at bounding box center [636, 495] width 36 height 12
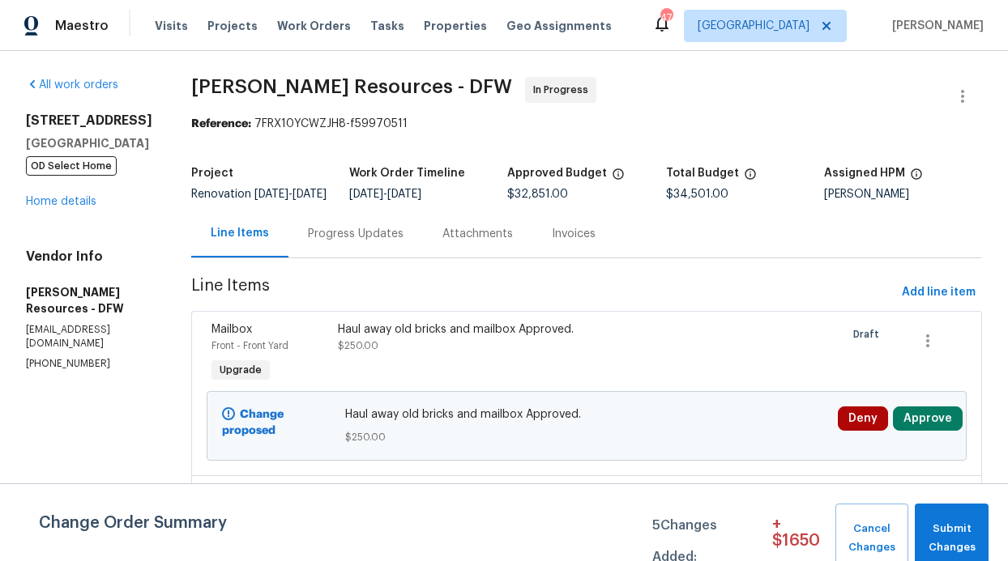
click at [450, 338] on div "Haul away old bricks and mailbox Approved." at bounding box center [491, 330] width 307 height 16
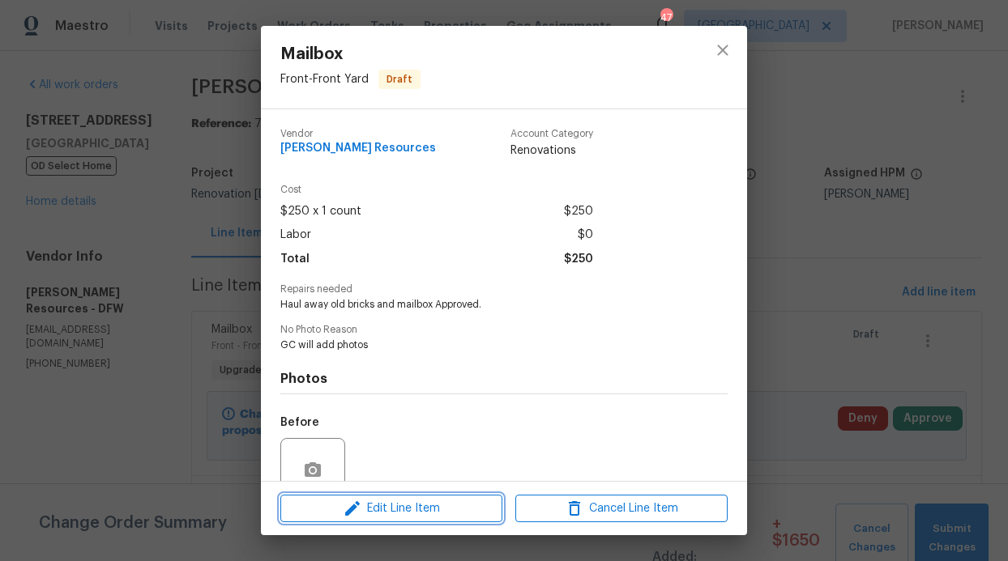
click at [442, 499] on span "Edit Line Item" at bounding box center [391, 509] width 212 height 20
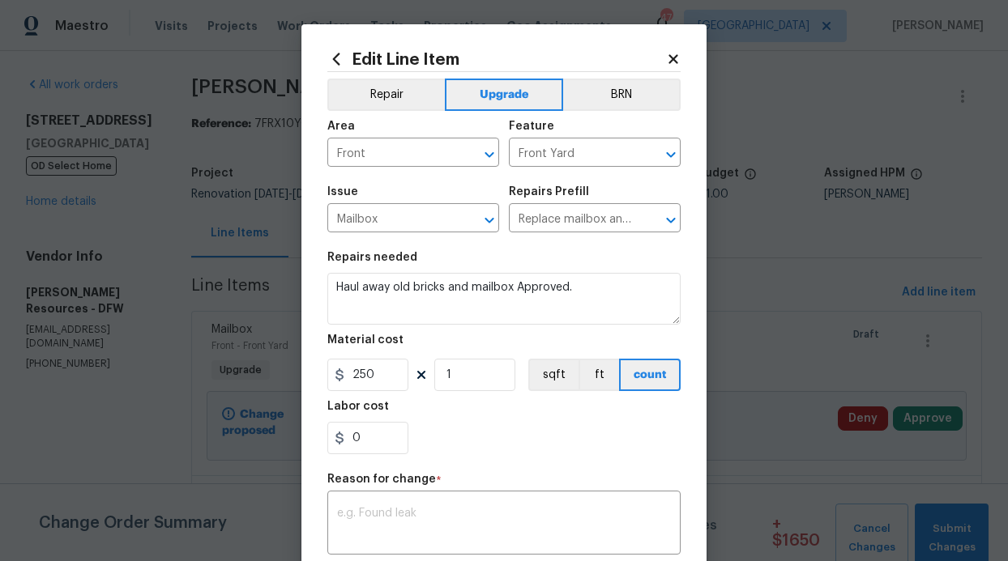
click at [656, 51] on h2 "Edit Line Item" at bounding box center [496, 59] width 339 height 18
click at [659, 52] on h2 "Edit Line Item" at bounding box center [496, 59] width 339 height 18
click at [666, 53] on icon at bounding box center [673, 59] width 15 height 15
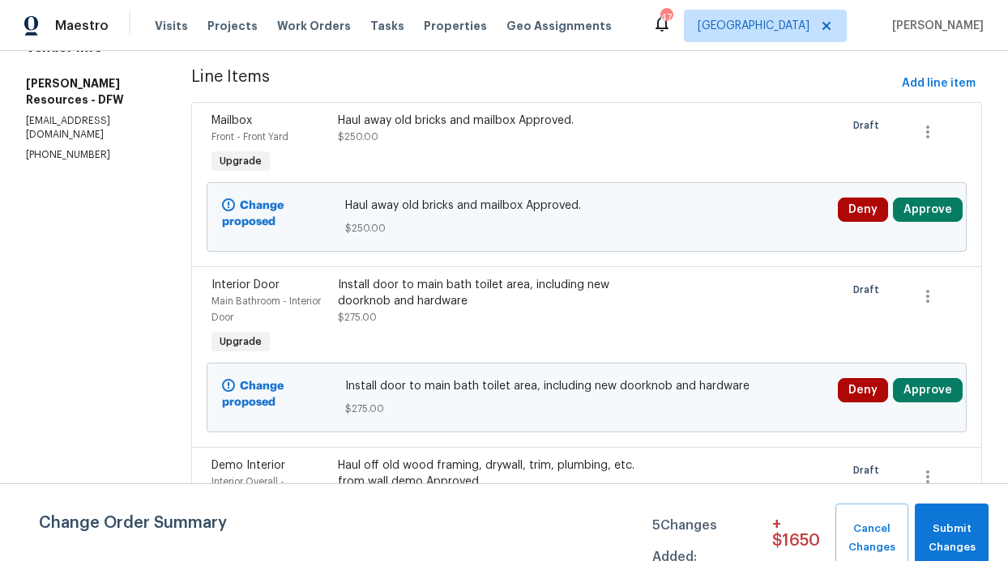
scroll to position [0, 0]
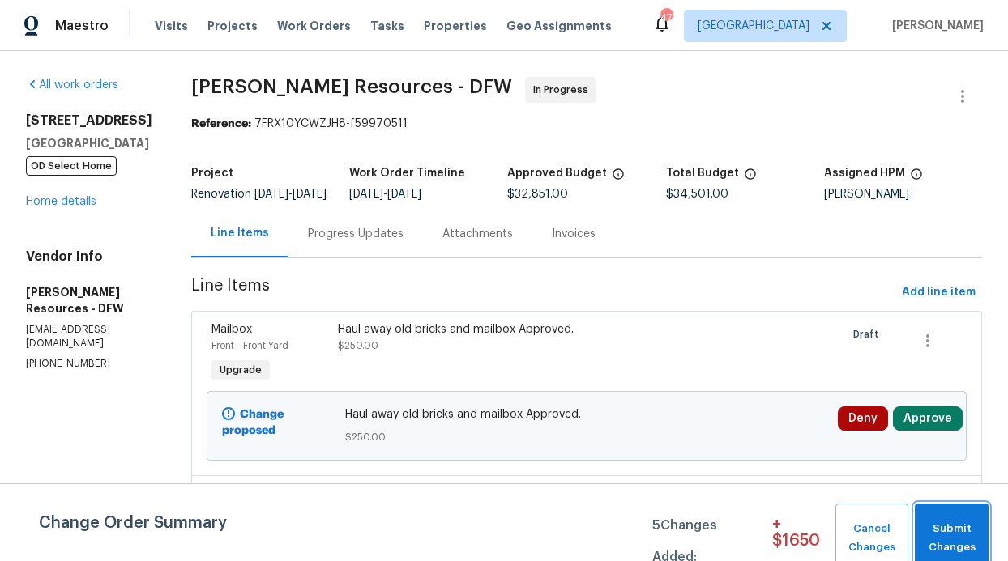
click at [979, 542] on span "Submit Changes" at bounding box center [952, 538] width 58 height 37
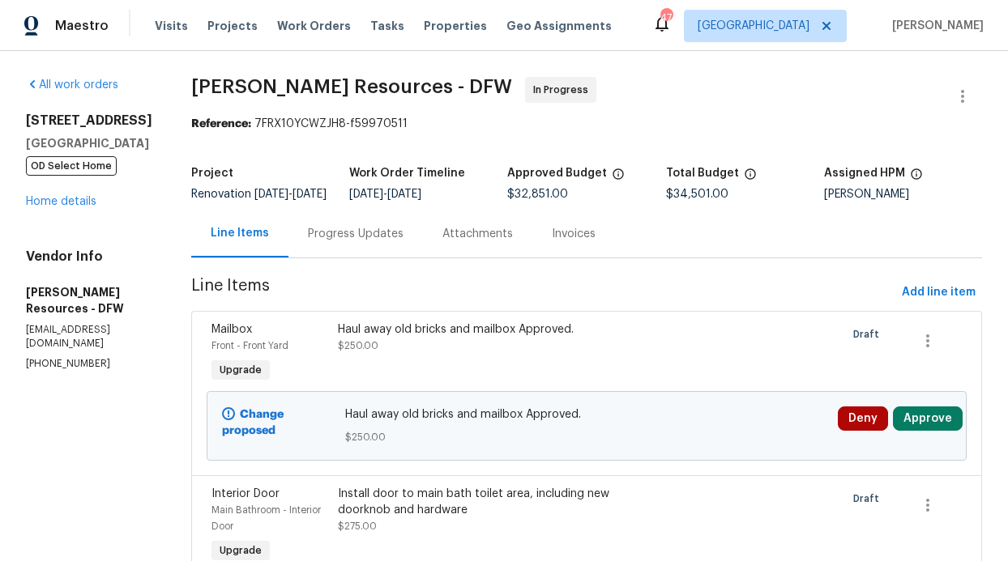
click at [403, 242] on div "Progress Updates" at bounding box center [356, 234] width 96 height 16
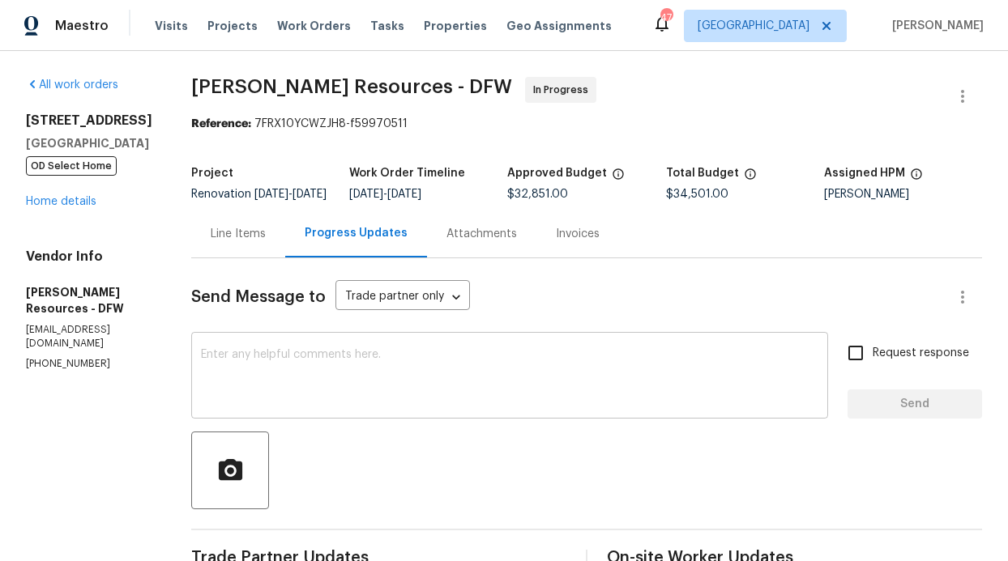
scroll to position [231, 0]
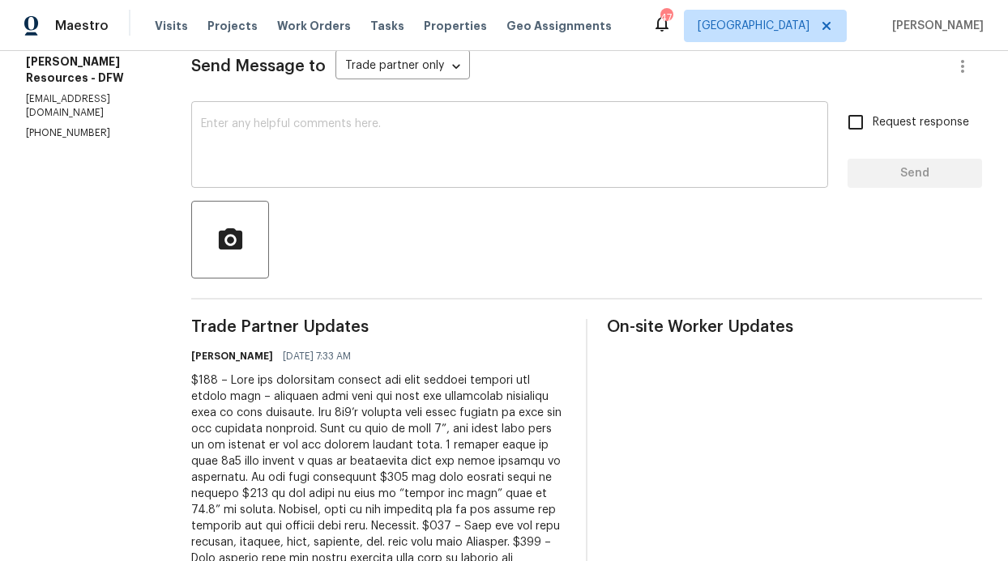
click at [416, 159] on textarea at bounding box center [509, 146] width 617 height 57
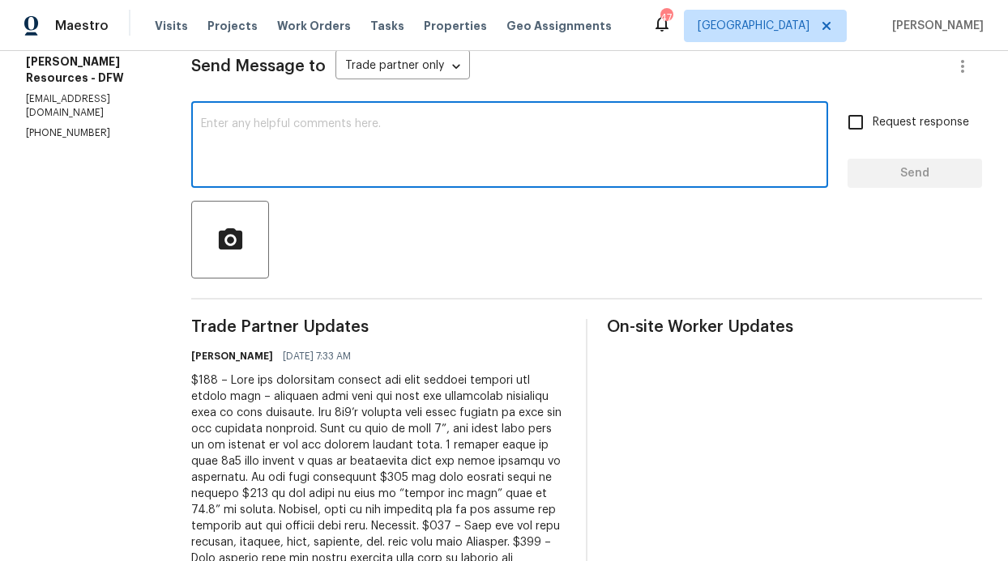
paste textarea "$225 – Remove light switches next to windows in main bedroom (bed side light sw…"
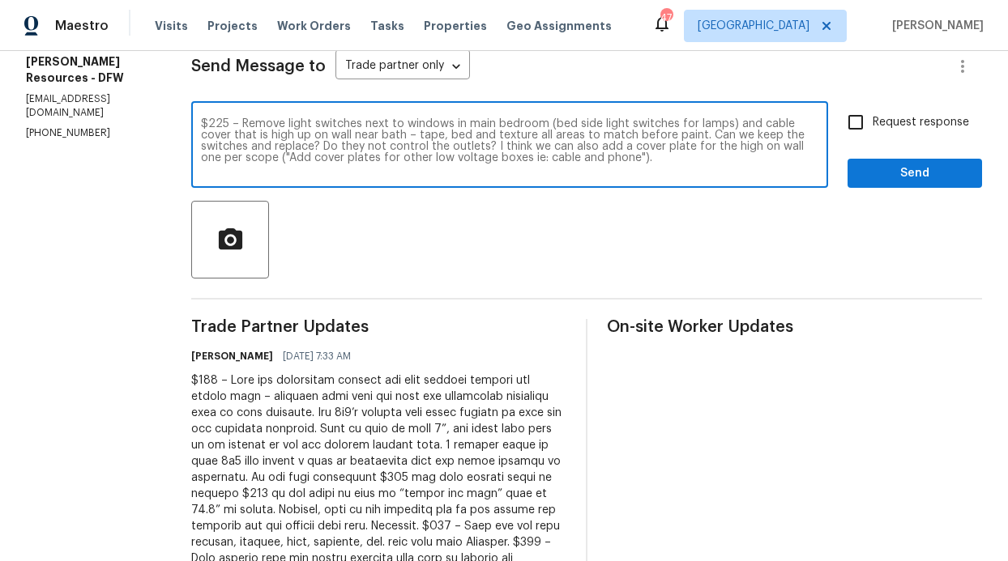
type textarea "$225 – Remove light switches next to windows in main bedroom (bed side light sw…"
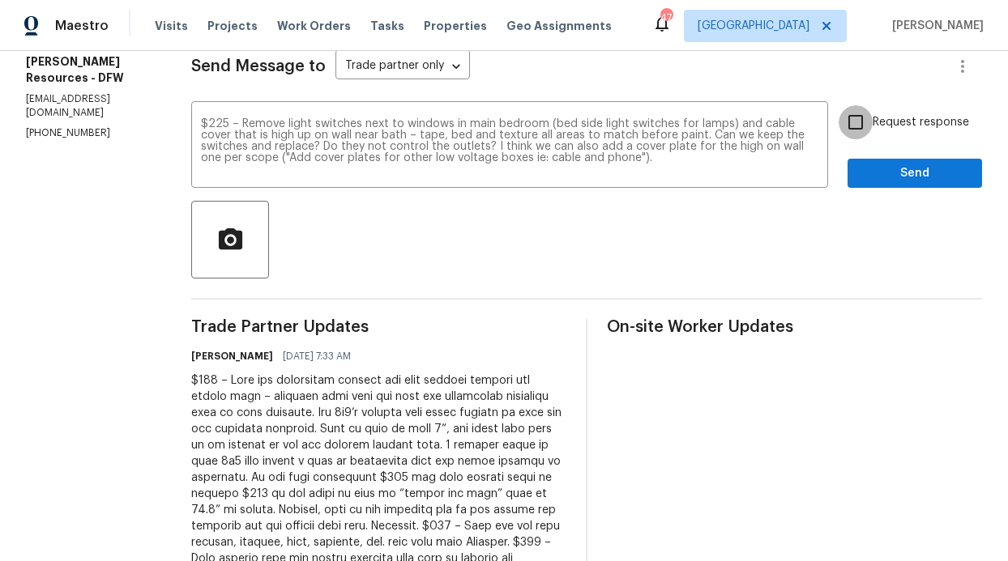
click at [849, 131] on input "Request response" at bounding box center [856, 122] width 34 height 34
checkbox input "true"
click at [869, 175] on span "Send" at bounding box center [914, 174] width 109 height 20
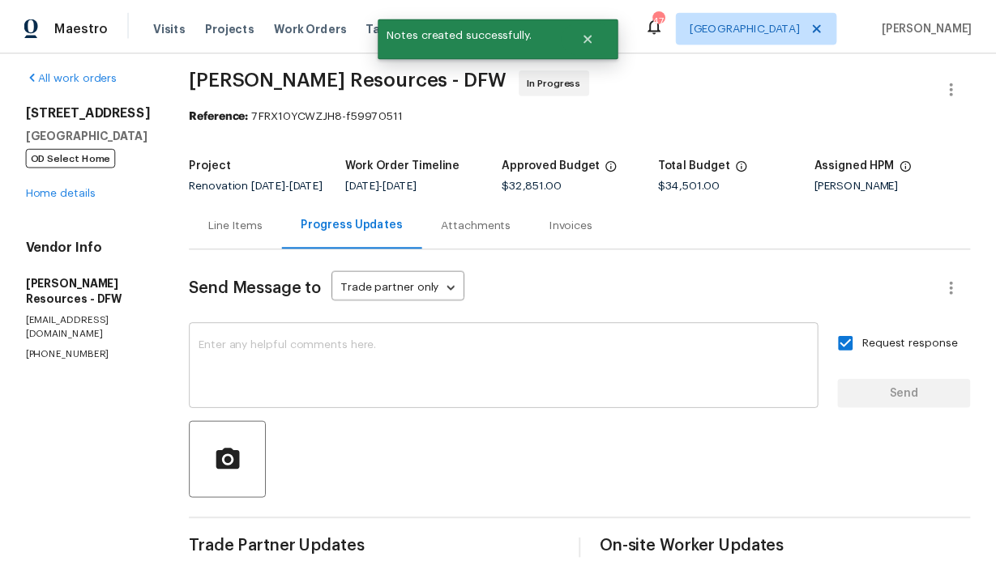
scroll to position [0, 0]
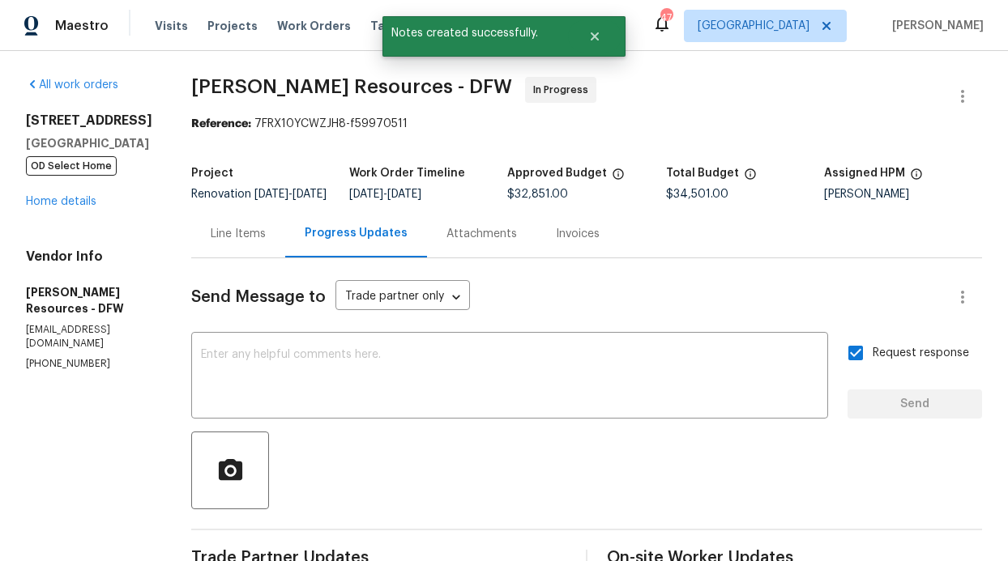
click at [244, 236] on div "Line Items" at bounding box center [238, 234] width 94 height 48
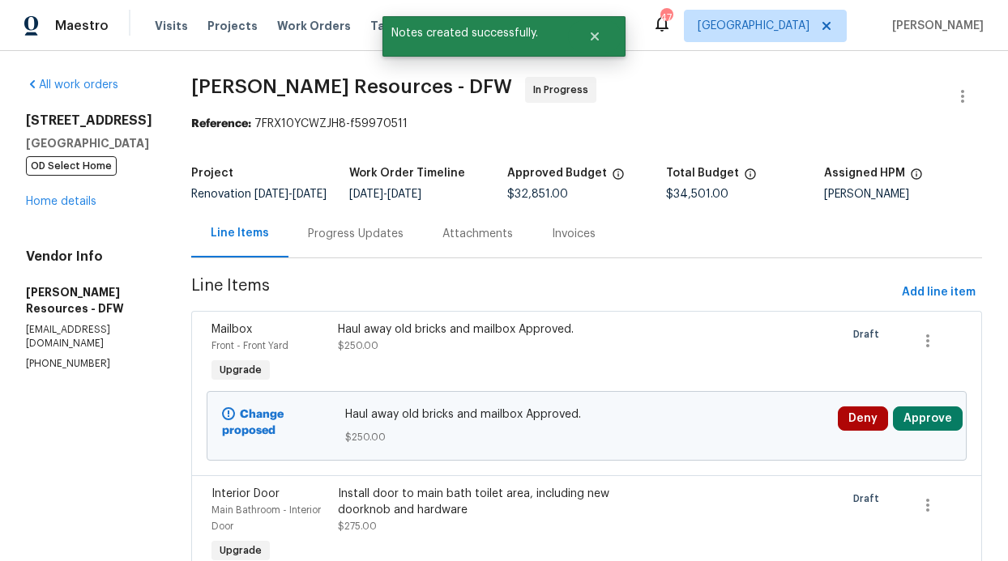
click at [259, 241] on div "Line Items" at bounding box center [240, 233] width 58 height 16
click at [82, 195] on div "6211 Crested Butte Dr Dallas, TX 75252 OD Select Home Home details" at bounding box center [89, 161] width 126 height 97
click at [79, 205] on link "Home details" at bounding box center [61, 201] width 70 height 11
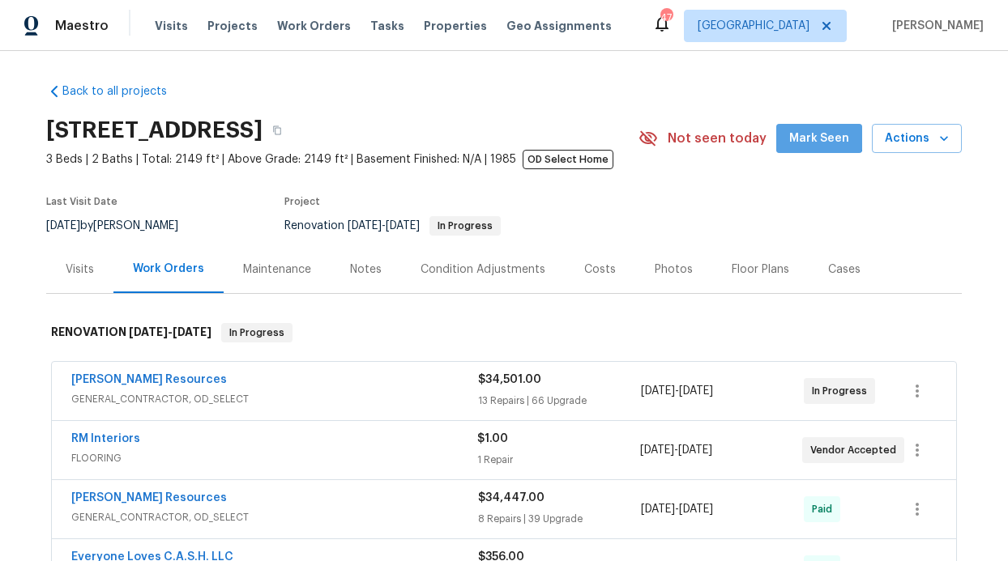
click at [811, 131] on span "Mark Seen" at bounding box center [819, 139] width 60 height 20
click at [339, 277] on div "Notes" at bounding box center [366, 269] width 70 height 48
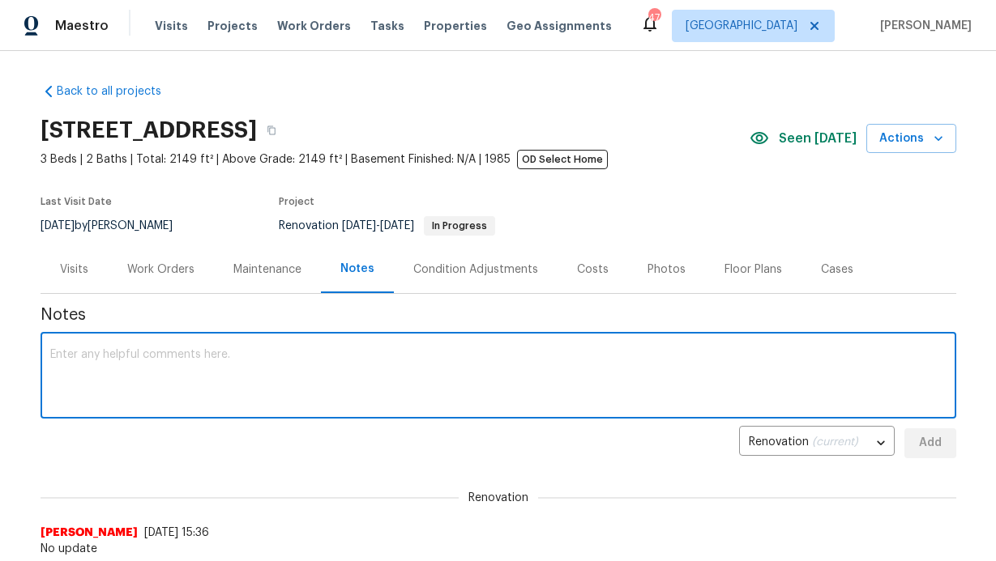
click at [325, 378] on textarea at bounding box center [498, 377] width 896 height 57
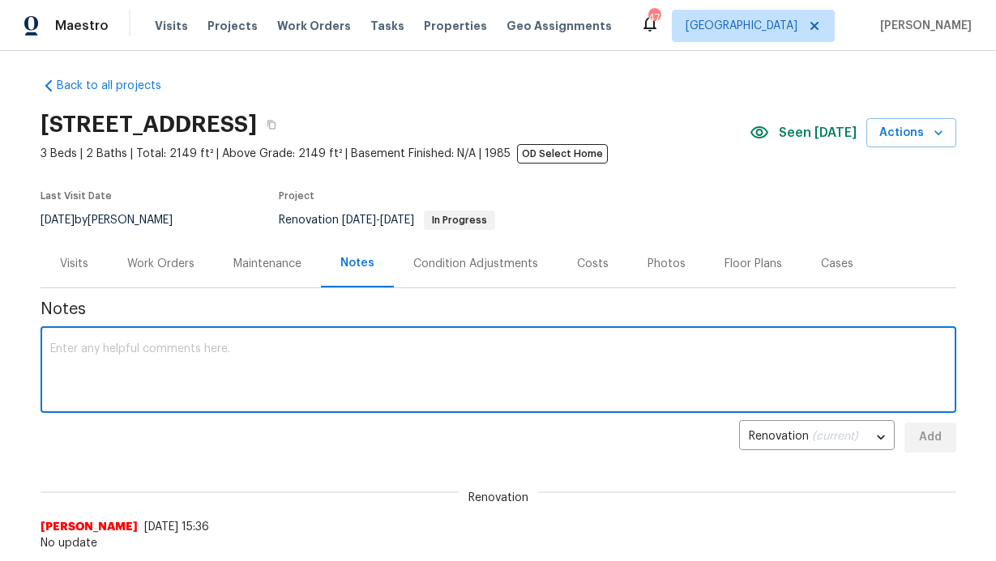
scroll to position [6, 0]
click at [190, 367] on textarea at bounding box center [498, 371] width 896 height 57
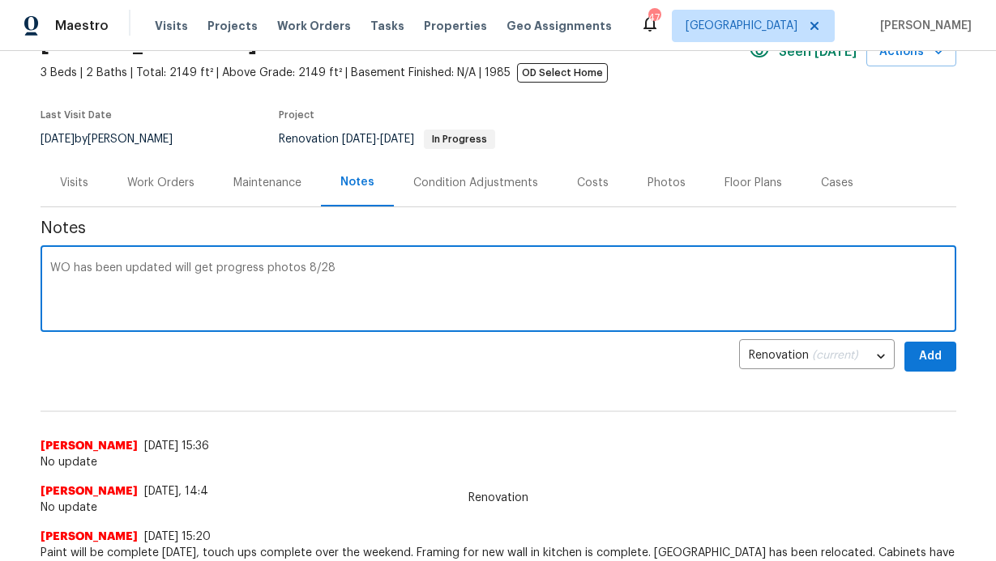
scroll to position [101, 0]
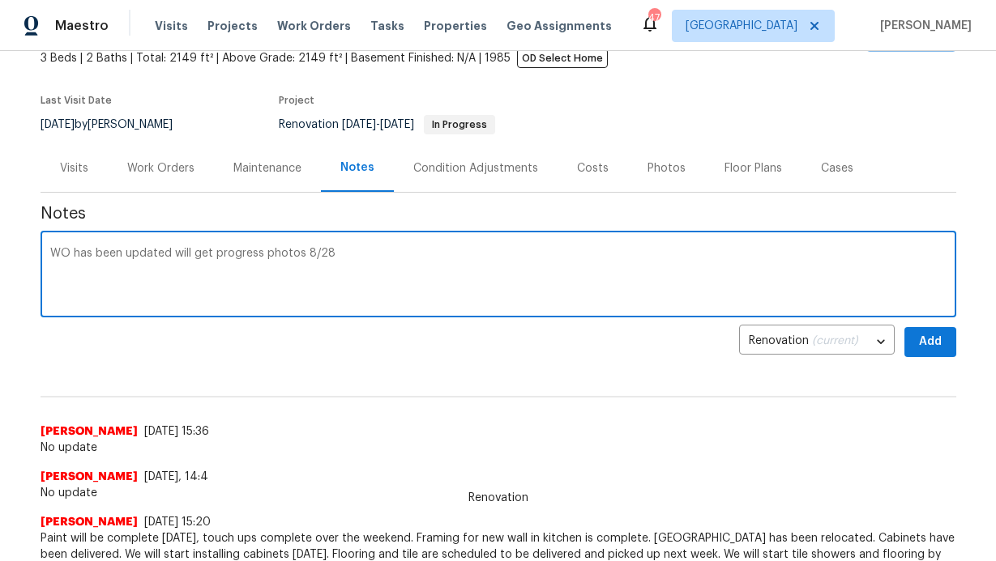
type textarea "WO has been updated will get progress photos 8/28"
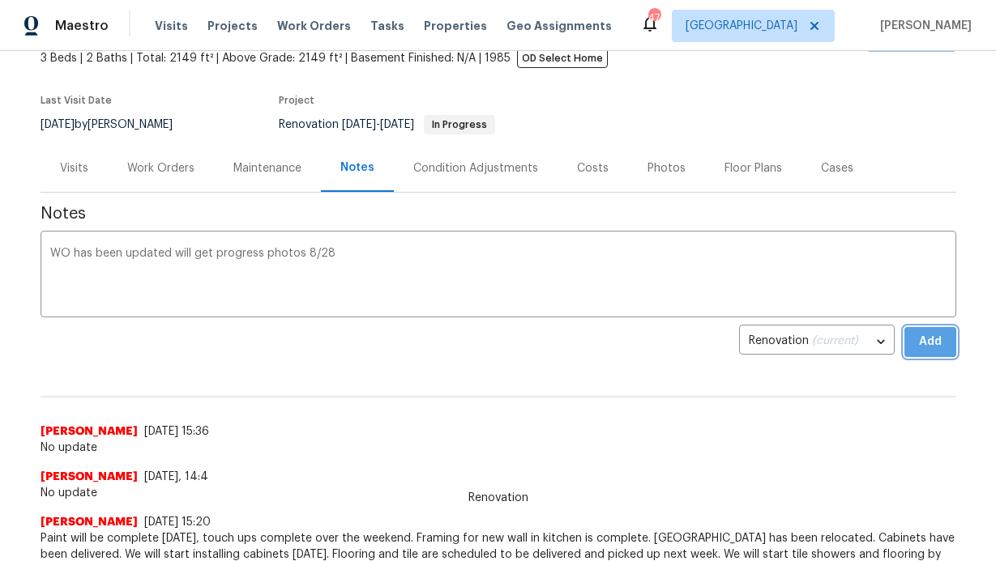
click at [934, 350] on span "Add" at bounding box center [930, 342] width 26 height 20
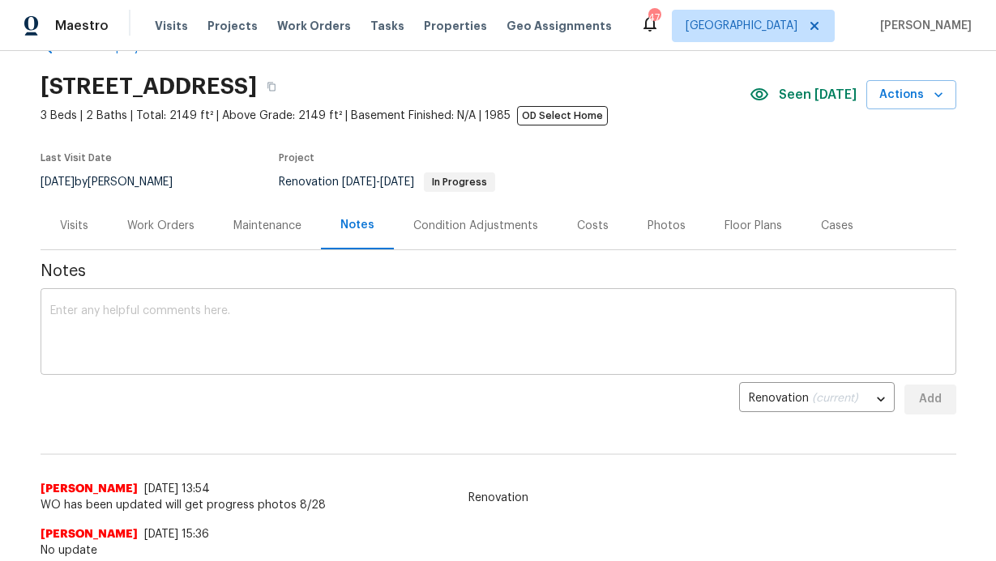
scroll to position [0, 0]
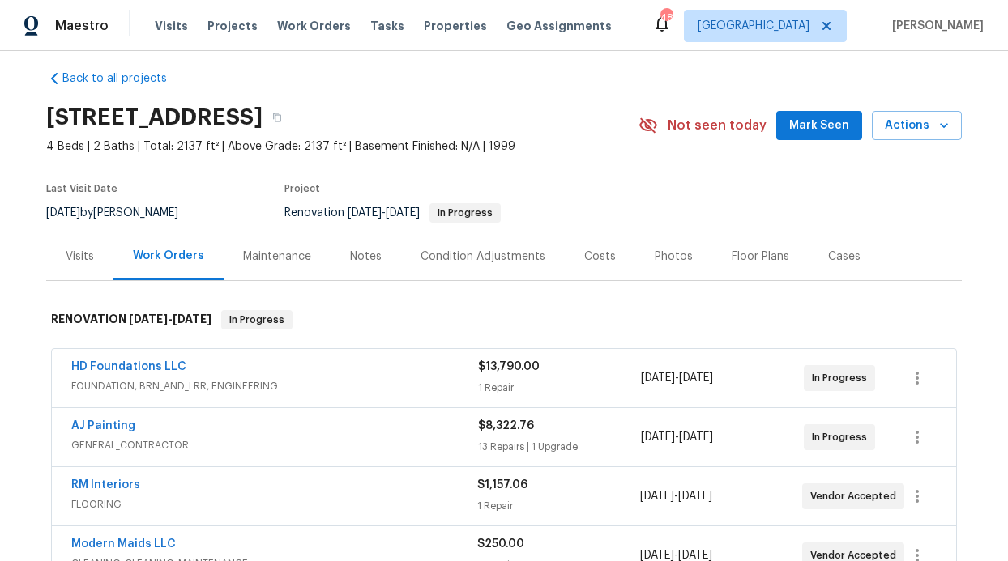
scroll to position [28, 0]
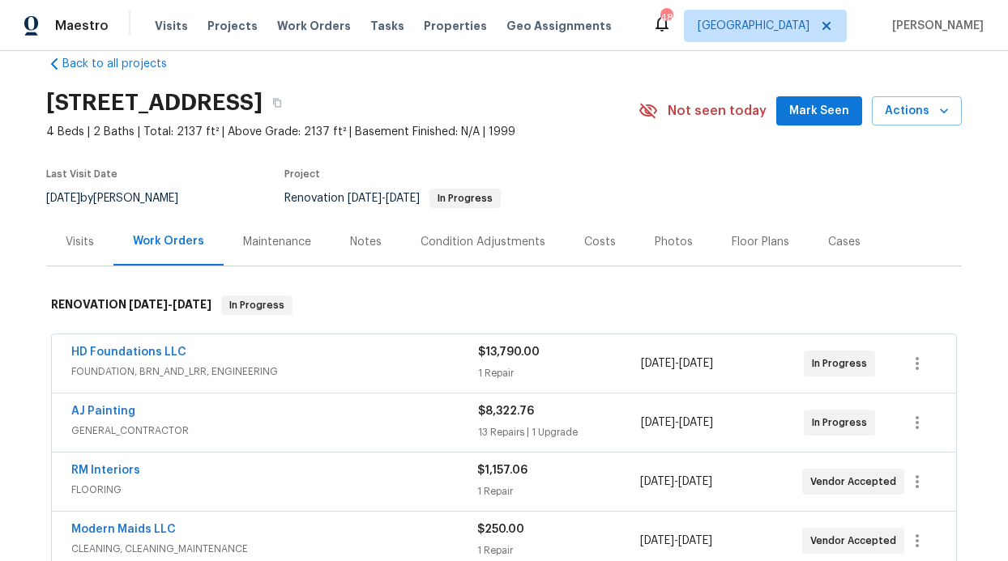
click at [87, 402] on div "AJ Painting GENERAL_CONTRACTOR $8,322.76 13 Repairs | 1 Upgrade 8/18/2025 - 8/2…" at bounding box center [504, 423] width 904 height 58
click at [90, 408] on link "AJ Painting" at bounding box center [103, 411] width 64 height 11
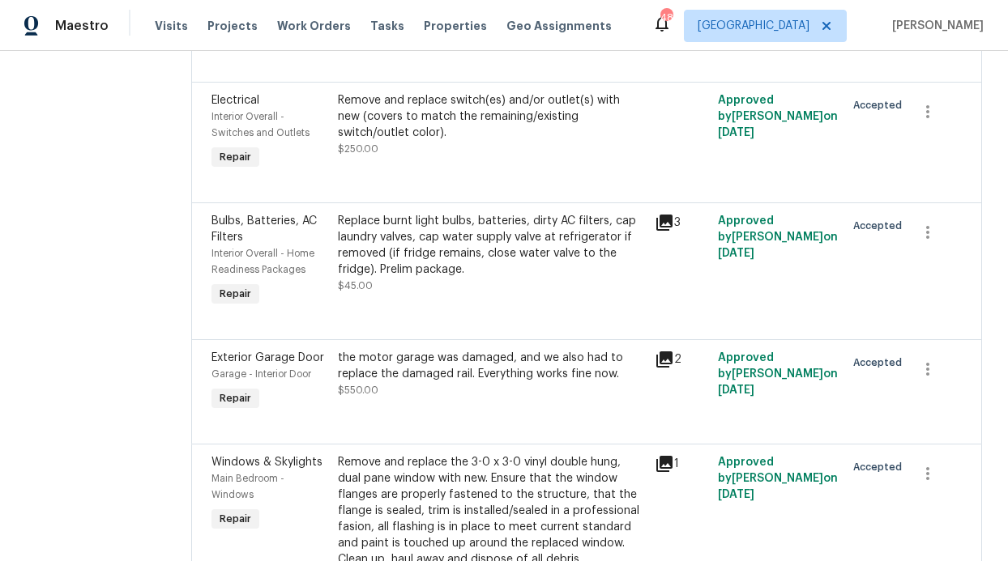
scroll to position [1790, 0]
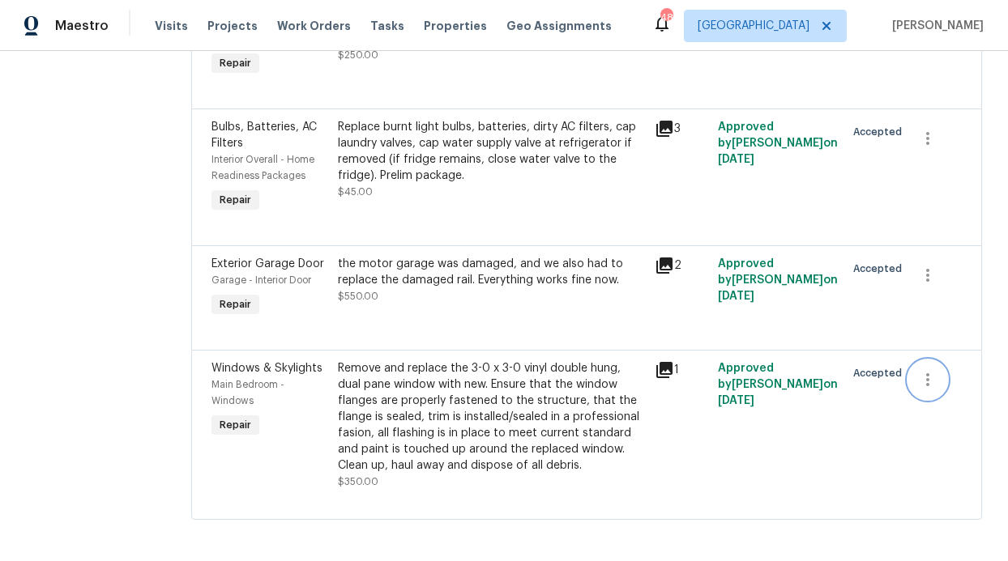
click at [918, 388] on icon "button" at bounding box center [927, 379] width 19 height 19
click at [918, 391] on li "Cancel" at bounding box center [929, 387] width 62 height 27
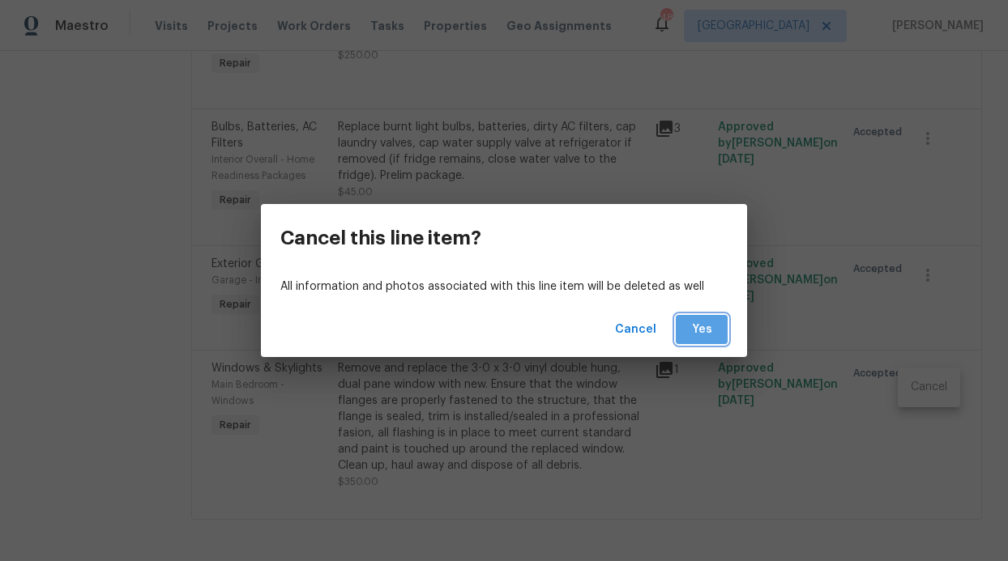
click at [706, 344] on button "Yes" at bounding box center [702, 330] width 52 height 30
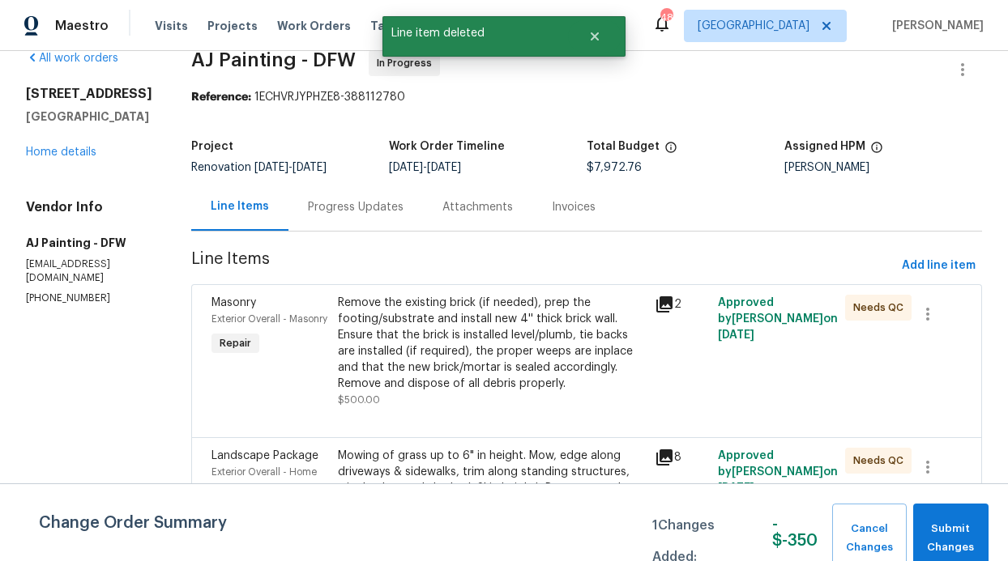
scroll to position [41, 0]
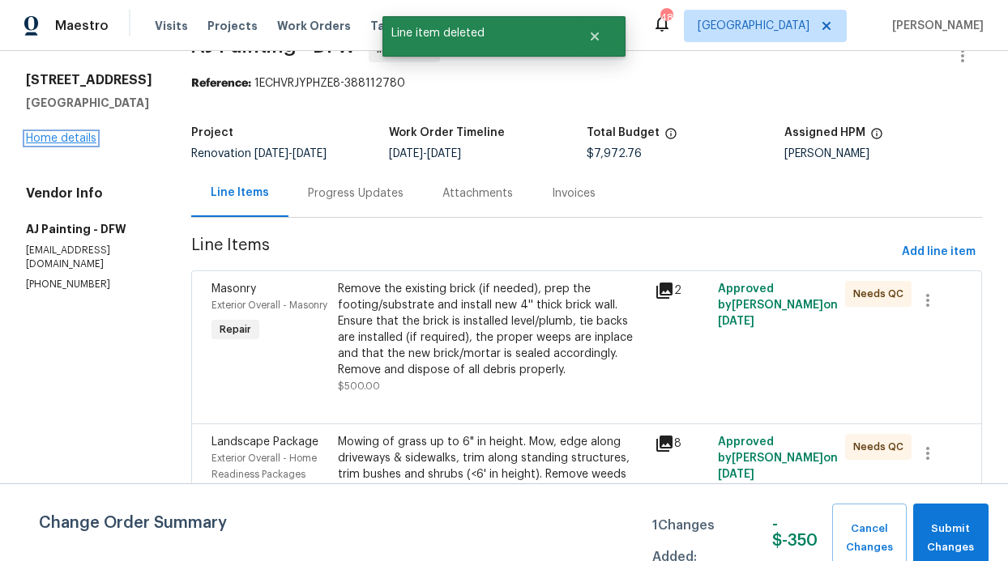
click at [75, 135] on link "Home details" at bounding box center [61, 138] width 70 height 11
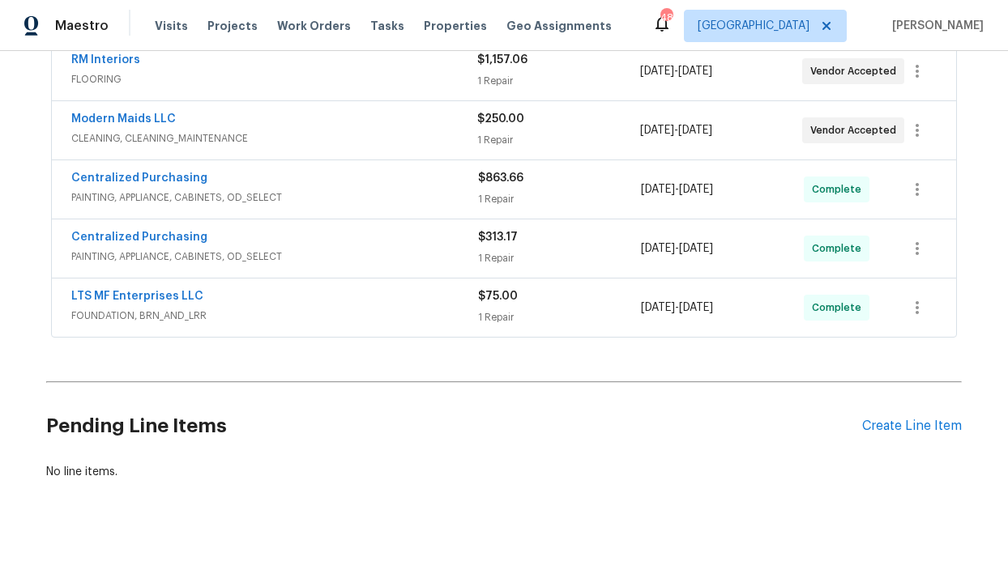
scroll to position [454, 0]
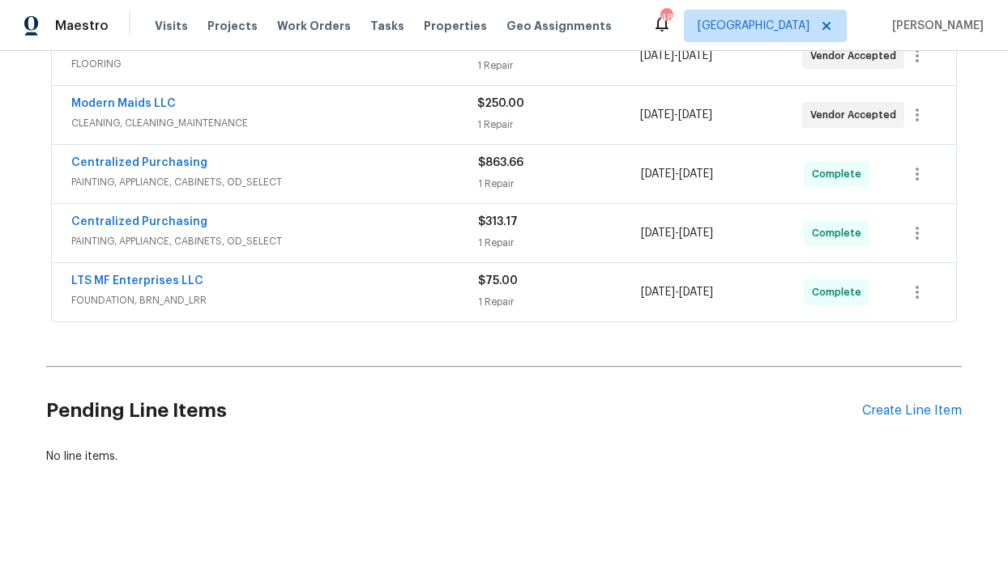
click at [878, 424] on div "Pending Line Items Create Line Item" at bounding box center [503, 410] width 915 height 75
click at [875, 418] on div "Create Line Item" at bounding box center [912, 410] width 100 height 15
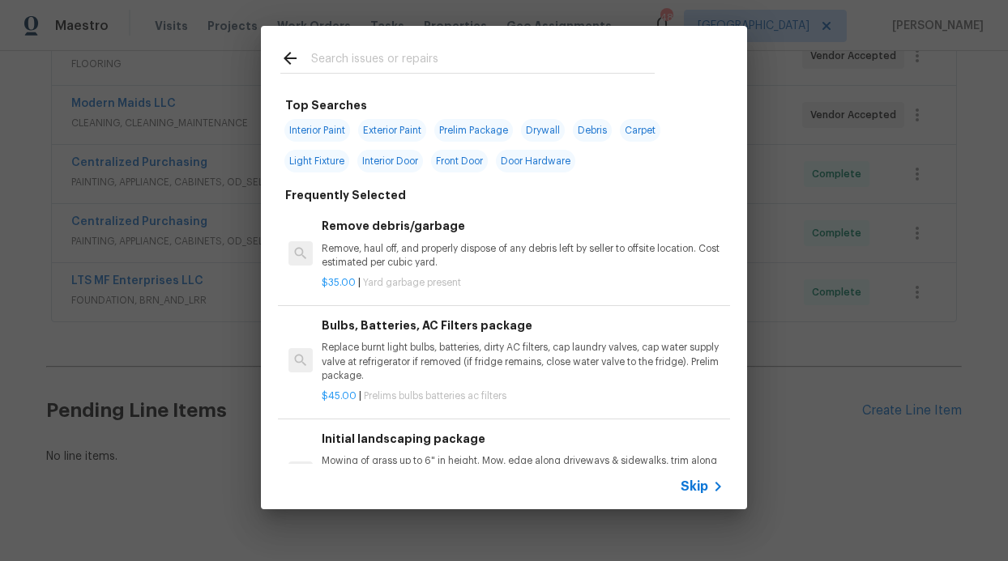
click at [695, 493] on span "Skip" at bounding box center [695, 487] width 28 height 16
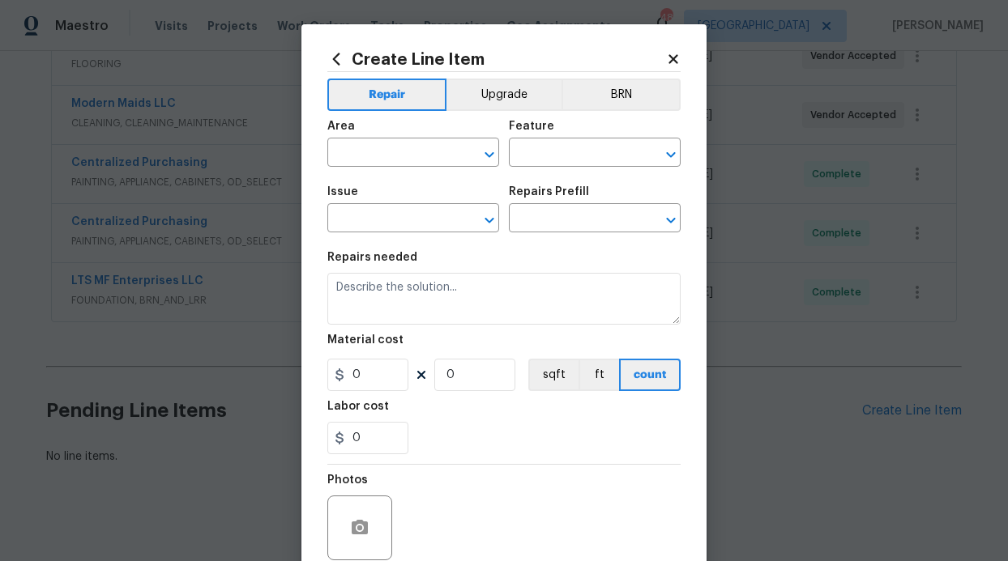
click at [386, 171] on span "Area ​" at bounding box center [413, 144] width 172 height 66
click at [385, 162] on input "text" at bounding box center [390, 154] width 126 height 25
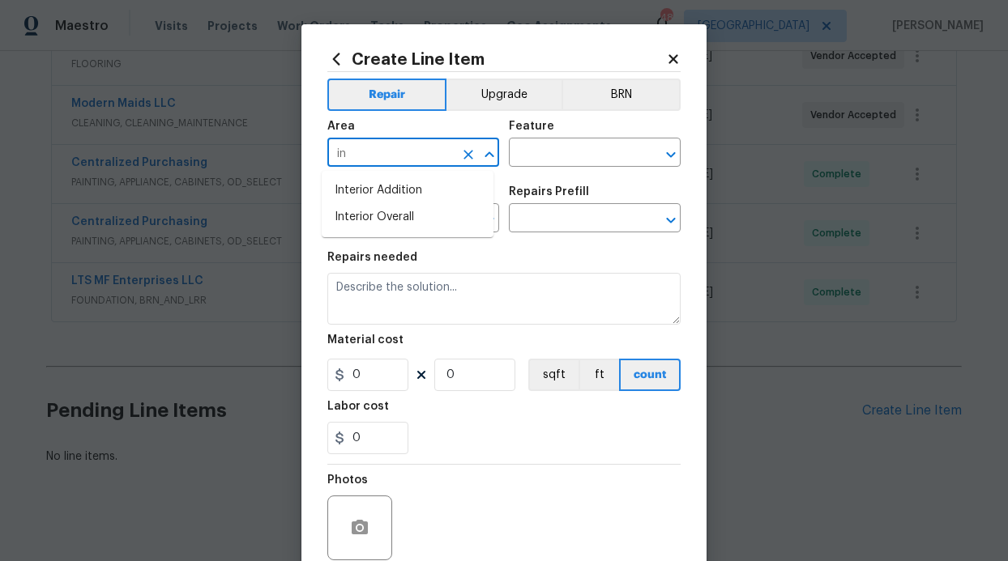
type input "i"
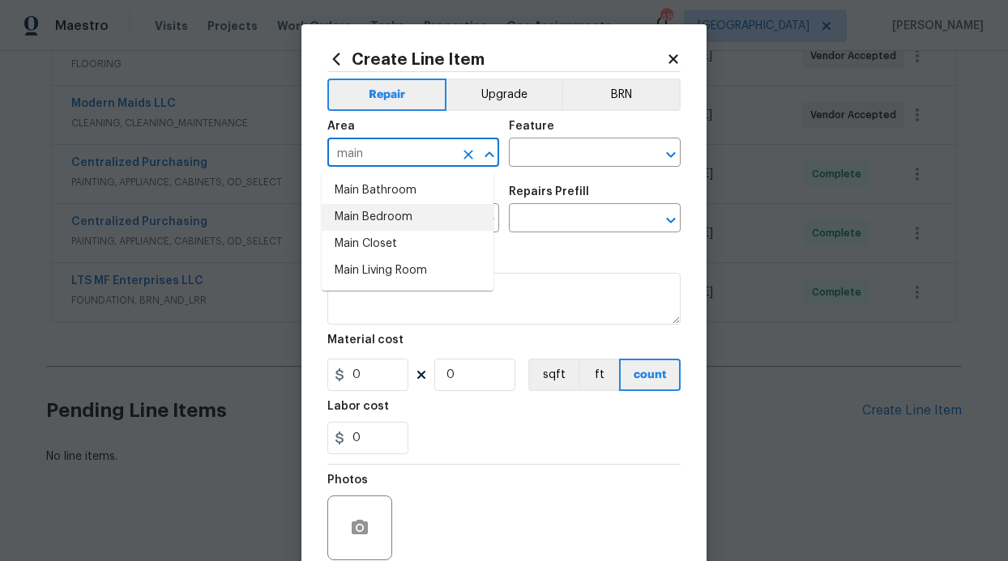
click at [378, 223] on li "Main Bedroom" at bounding box center [408, 217] width 172 height 27
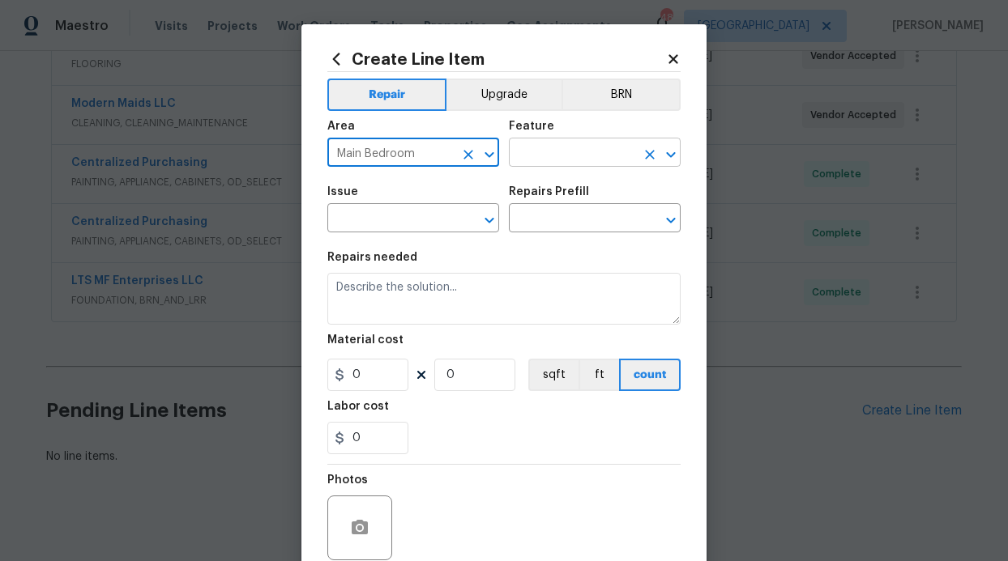
type input "Main Bedroom"
click at [570, 145] on input "text" at bounding box center [572, 154] width 126 height 25
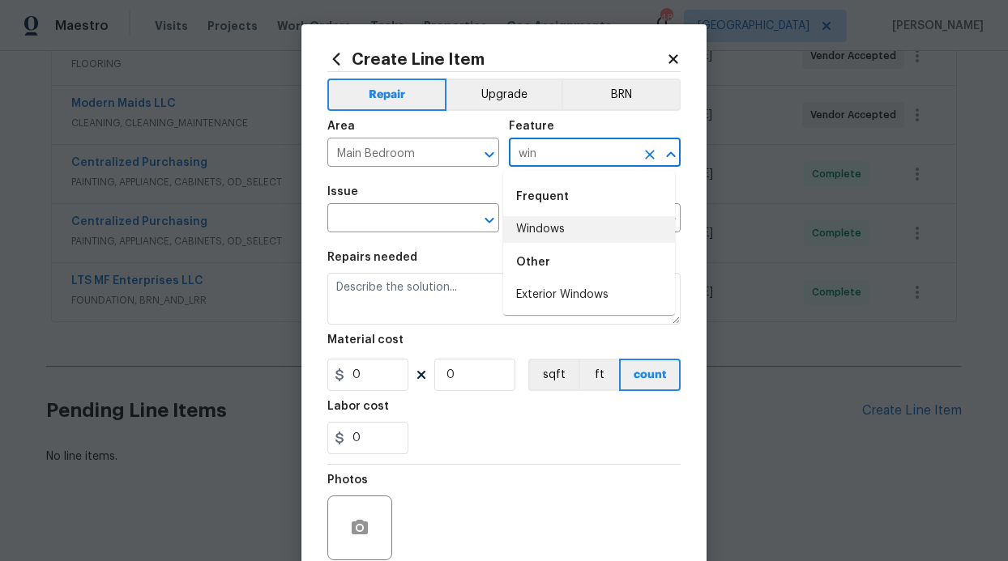
click at [591, 234] on li "Windows" at bounding box center [589, 229] width 172 height 27
type input "Windows"
click at [411, 224] on input "text" at bounding box center [390, 219] width 126 height 25
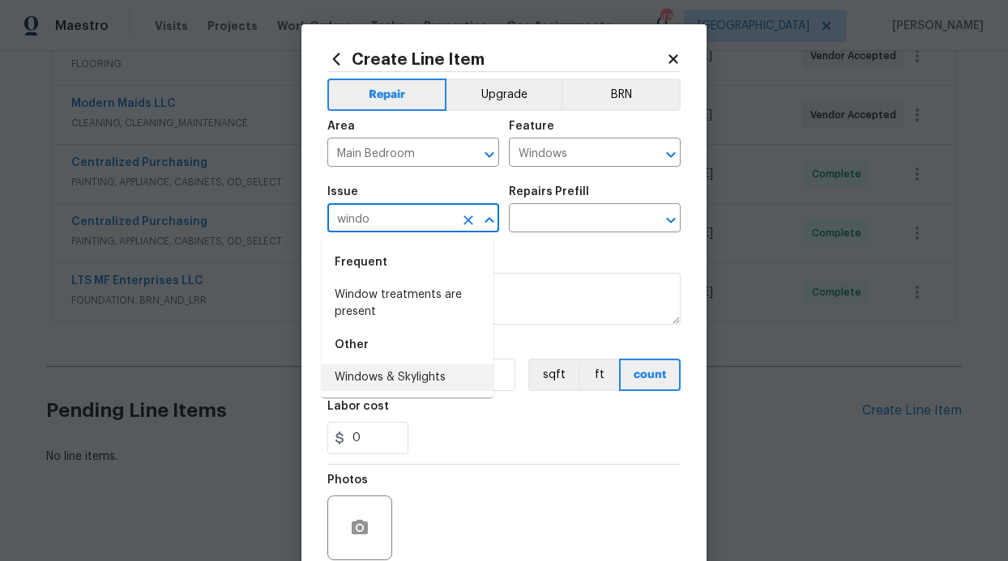
click at [397, 375] on li "Windows & Skylights" at bounding box center [408, 378] width 172 height 27
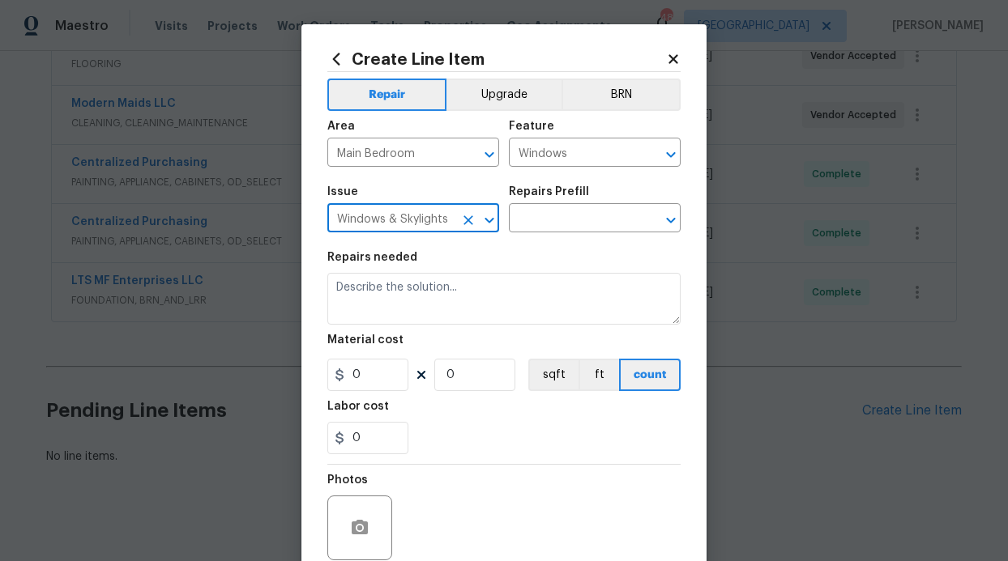
type input "Windows & Skylights"
click at [571, 201] on div "Repairs Prefill" at bounding box center [595, 196] width 172 height 21
click at [570, 207] on div "Repairs Prefill" at bounding box center [595, 196] width 172 height 21
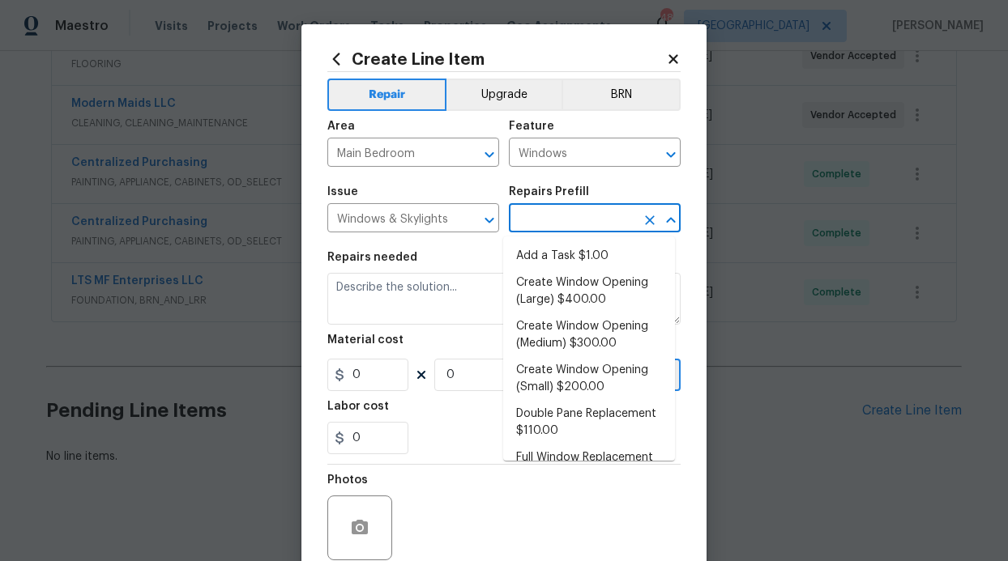
click at [569, 211] on input "text" at bounding box center [572, 219] width 126 height 25
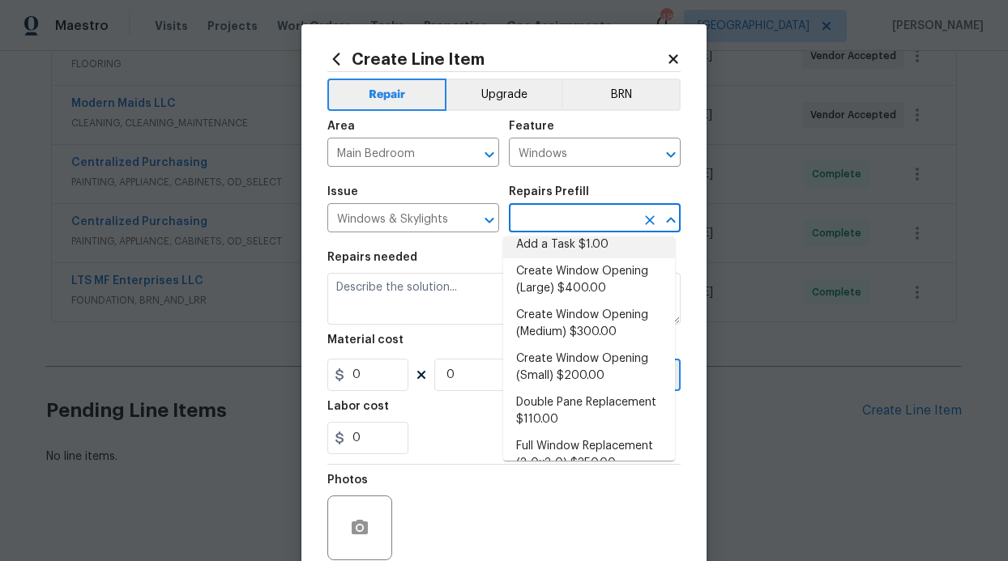
scroll to position [13, 0]
click at [566, 248] on li "Add a Task $1.00" at bounding box center [589, 243] width 172 height 27
type input "Add a Task $1.00"
type textarea "HPM to detail"
type input "1"
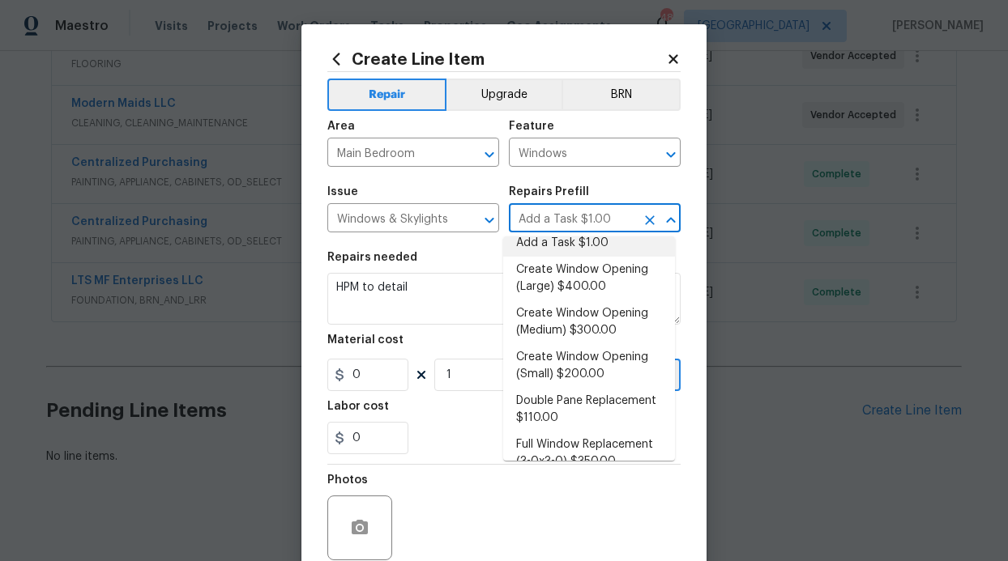
type input "1"
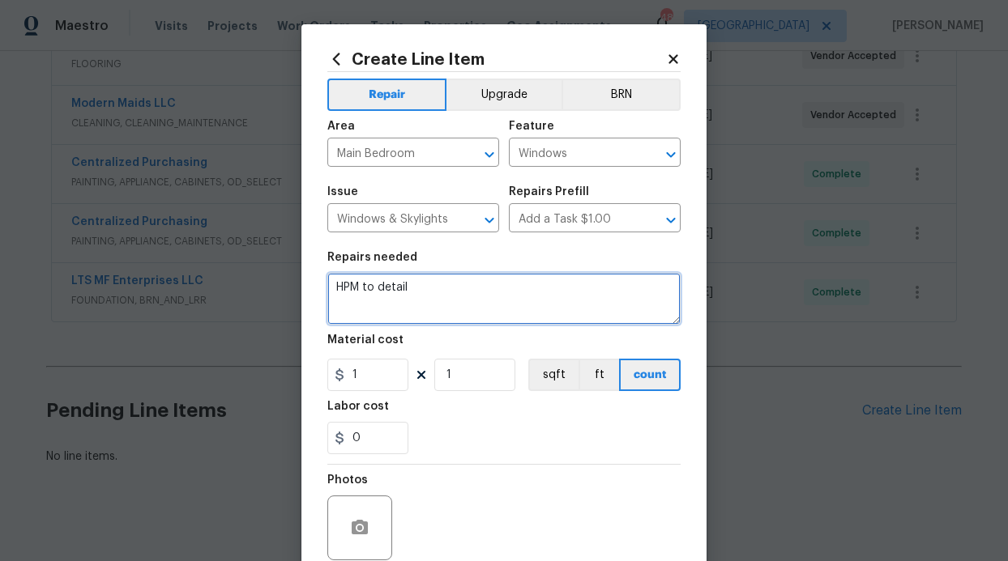
drag, startPoint x: 422, startPoint y: 295, endPoint x: 263, endPoint y: 257, distance: 163.3
click at [263, 257] on div "Create Line Item Repair Upgrade BRN Area Main Bedroom ​ Feature Windows ​ Issue…" at bounding box center [504, 280] width 1008 height 561
type textarea "Cracked window main bed room"
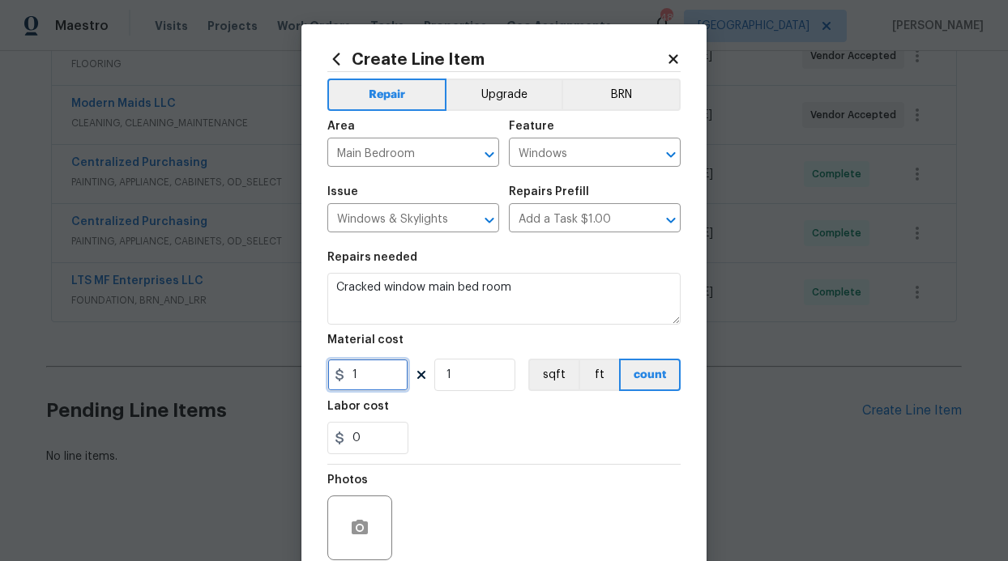
click at [379, 386] on input "1" at bounding box center [367, 375] width 81 height 32
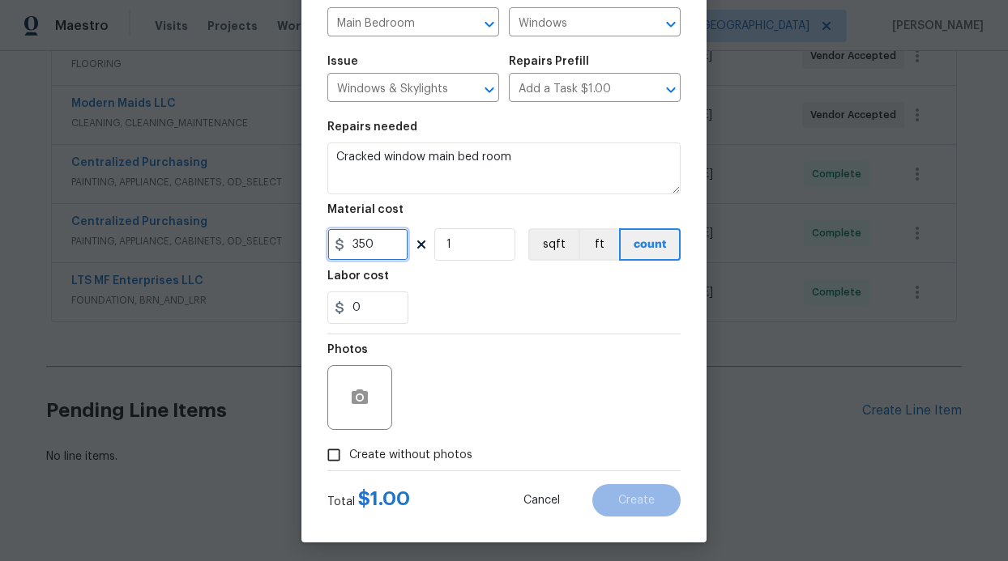
scroll to position [137, 0]
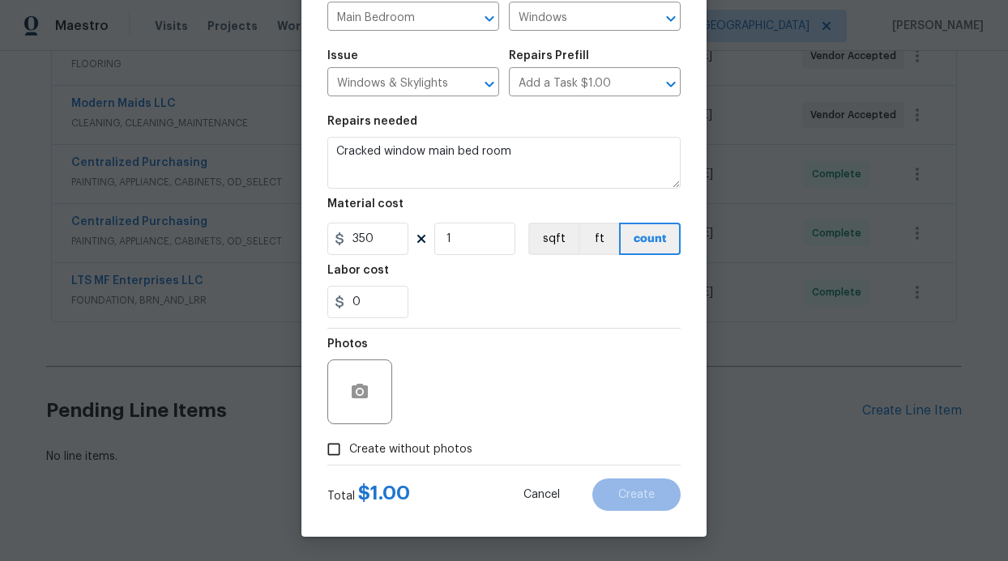
type input "350"
click at [349, 448] on span "Create without photos" at bounding box center [410, 450] width 123 height 17
click at [349, 448] on input "Create without photos" at bounding box center [333, 449] width 31 height 31
checkbox input "true"
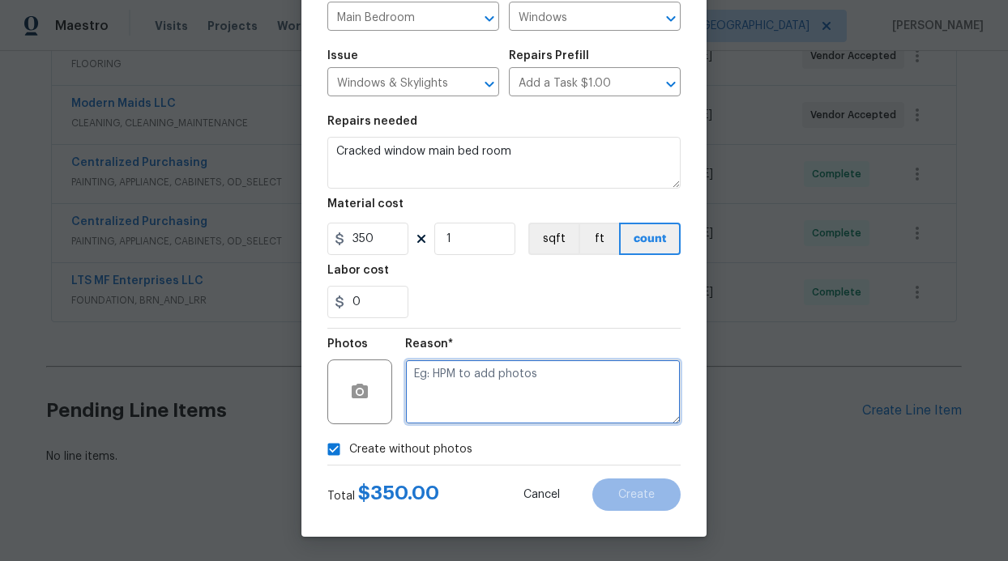
click at [407, 392] on textarea at bounding box center [542, 392] width 275 height 65
type textarea "Photo in other WO"
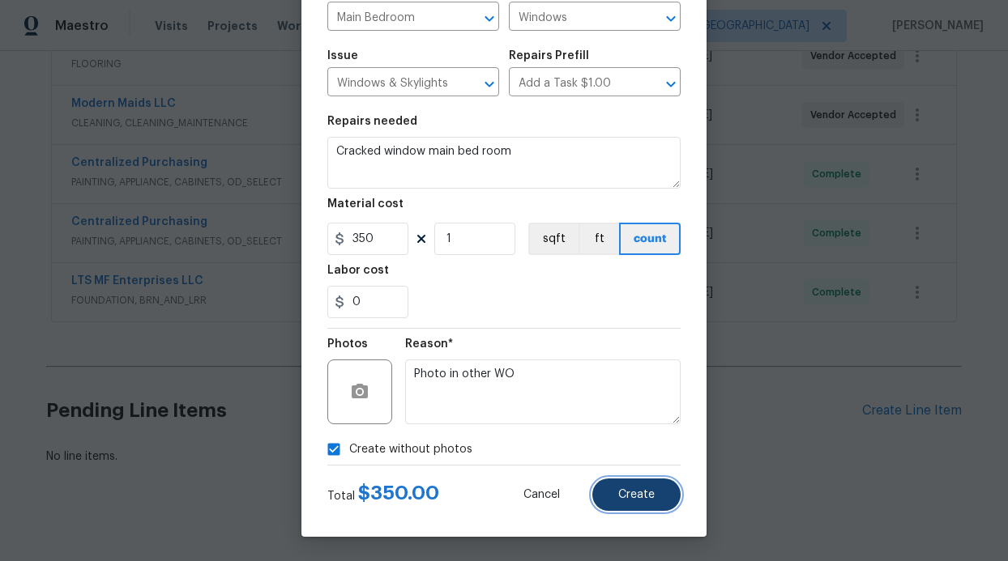
click at [670, 498] on button "Create" at bounding box center [636, 495] width 88 height 32
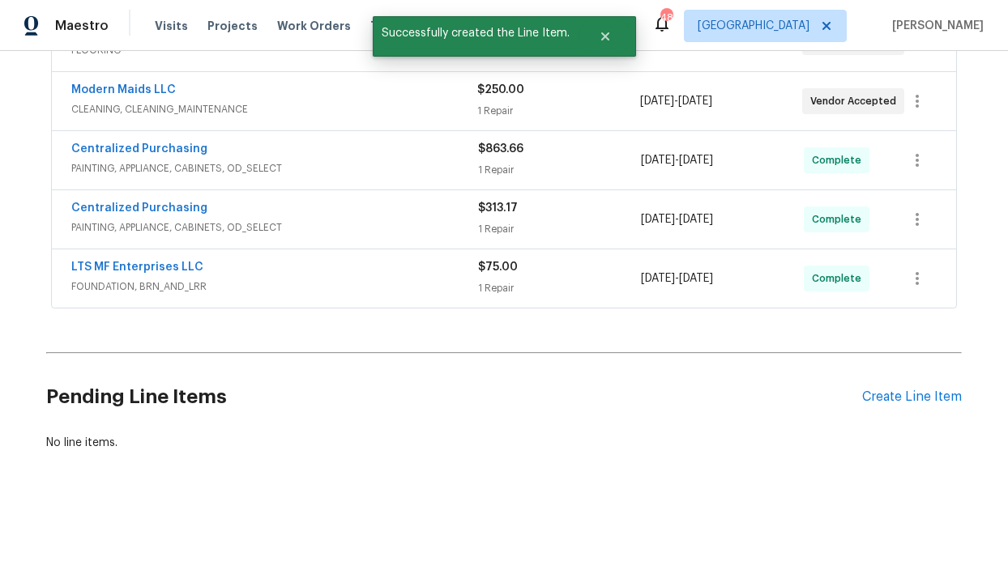
scroll to position [480, 0]
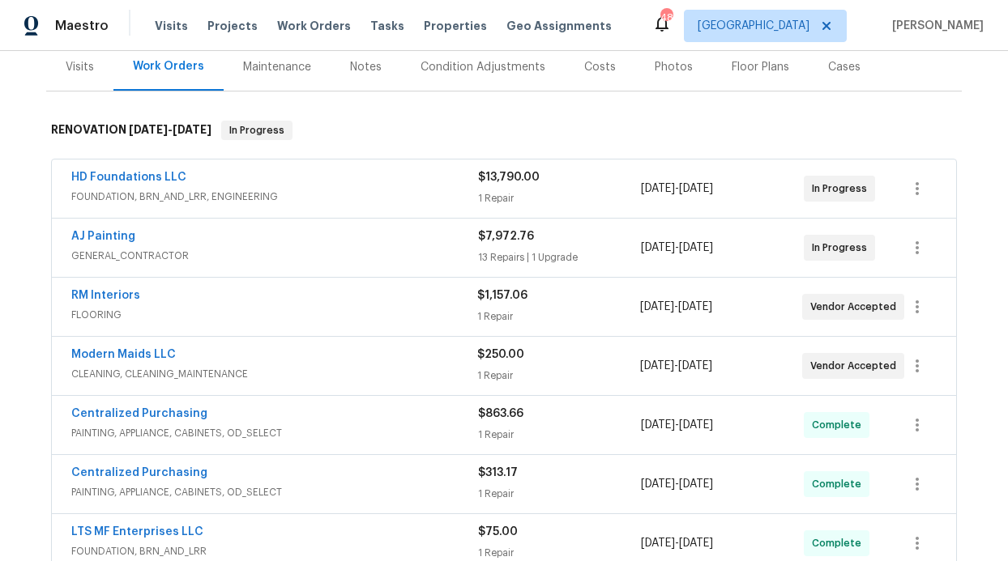
scroll to position [664, 0]
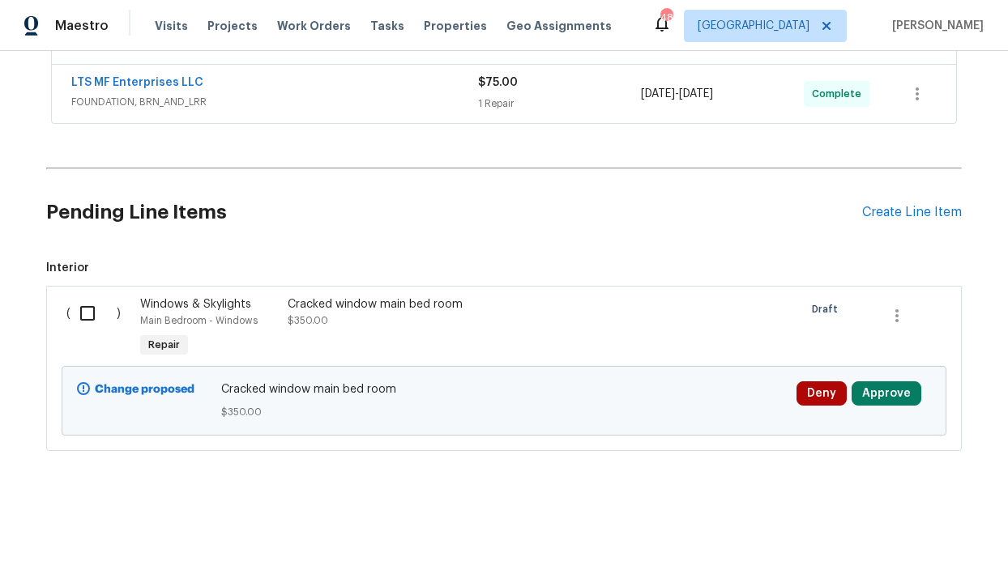
click at [75, 292] on div "( )" at bounding box center [99, 329] width 74 height 75
click at [75, 297] on input "checkbox" at bounding box center [93, 314] width 46 height 34
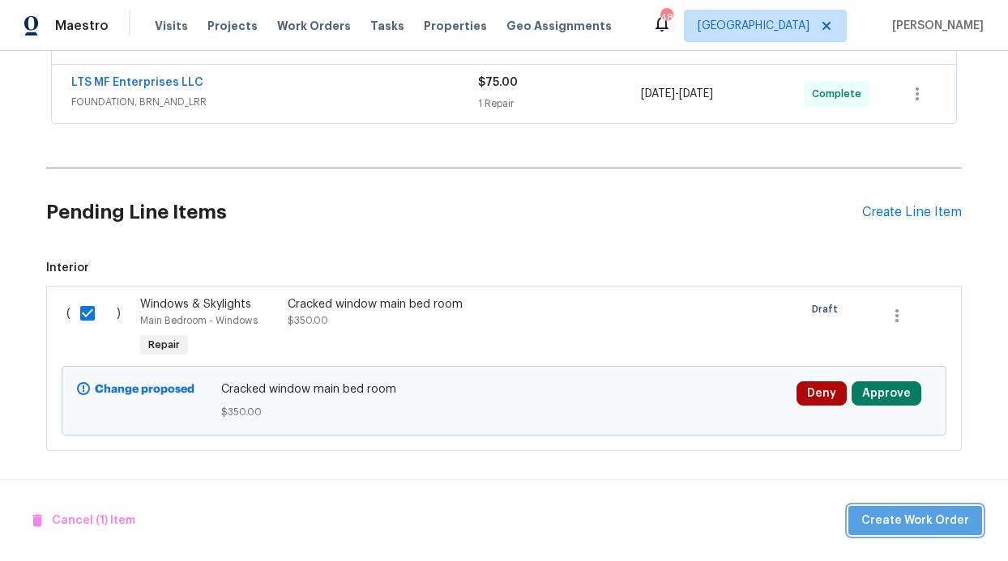
click at [937, 531] on button "Create Work Order" at bounding box center [915, 521] width 134 height 30
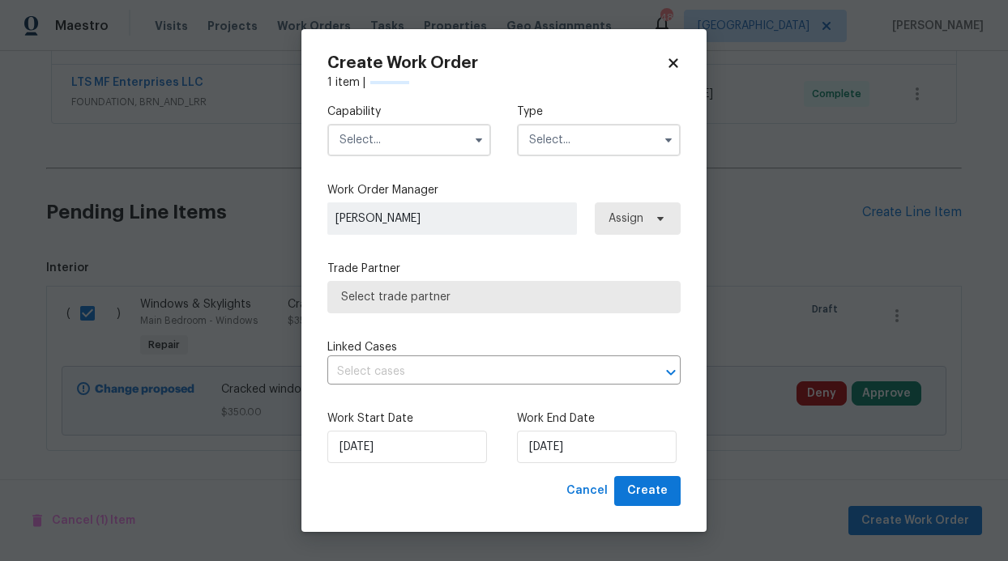
checkbox input "false"
click at [429, 150] on input "text" at bounding box center [409, 140] width 164 height 32
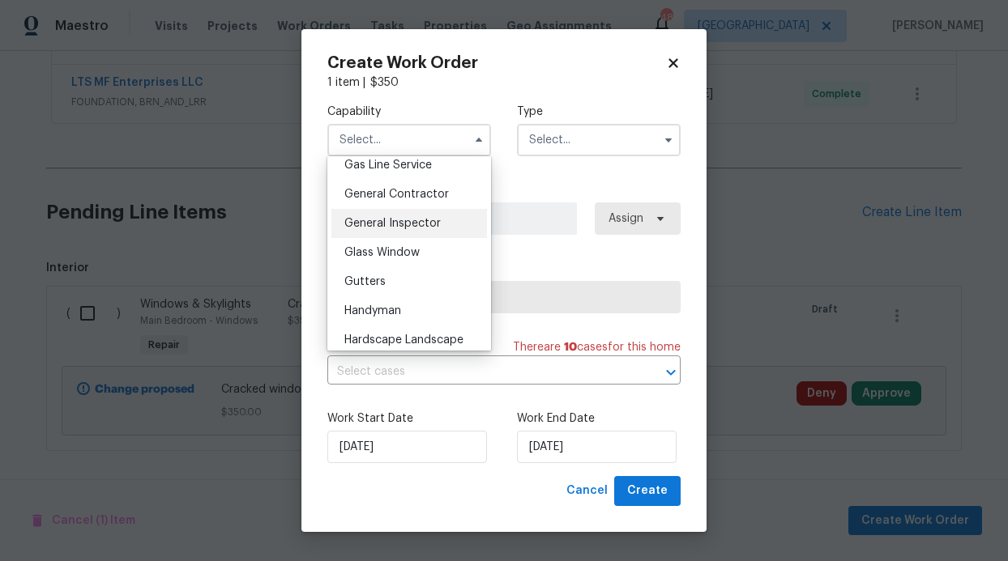
scroll to position [756, 0]
click at [403, 199] on span "General Contractor" at bounding box center [396, 193] width 105 height 11
type input "General Contractor"
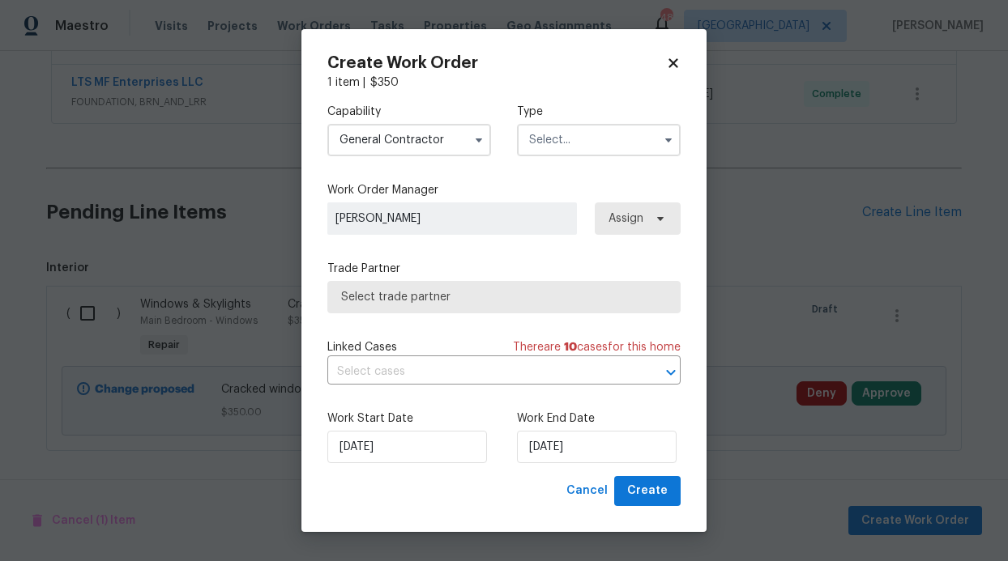
click at [558, 142] on input "text" at bounding box center [599, 140] width 164 height 32
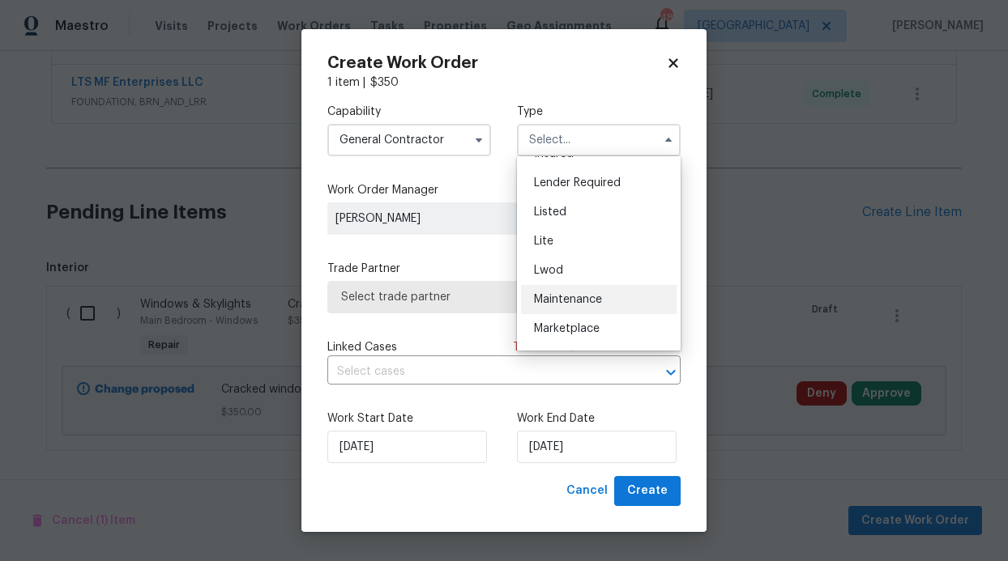
scroll to position [329, 0]
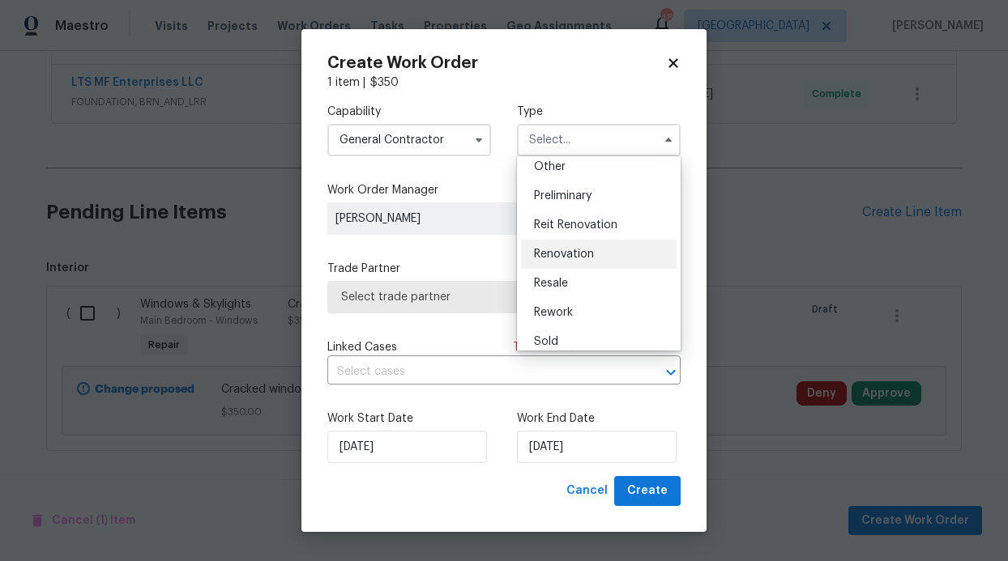
click at [581, 256] on span "Renovation" at bounding box center [564, 254] width 60 height 11
type input "Renovation"
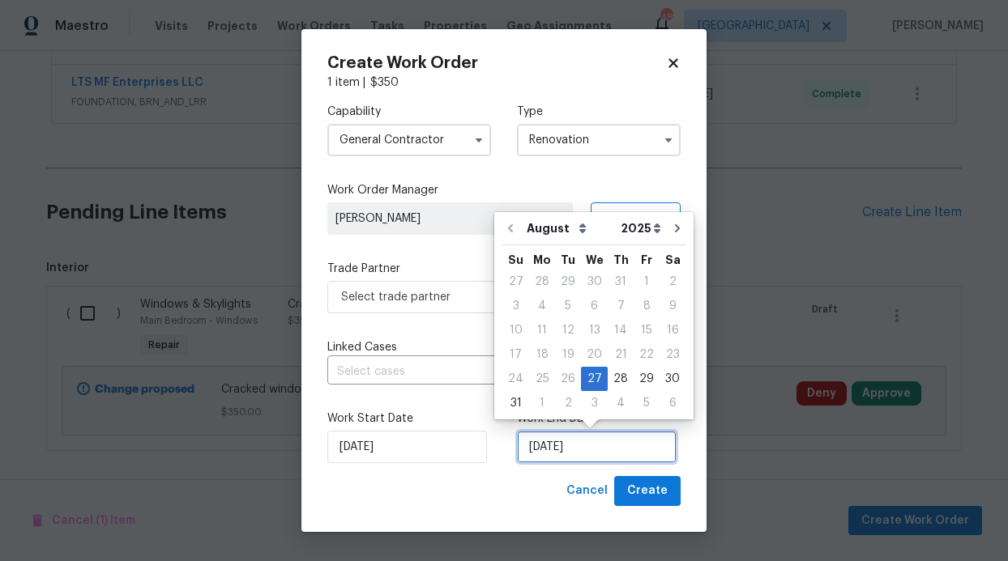
click at [596, 439] on input "[DATE]" at bounding box center [597, 447] width 160 height 32
click at [634, 376] on div "29" at bounding box center [647, 379] width 26 height 23
type input "[DATE]"
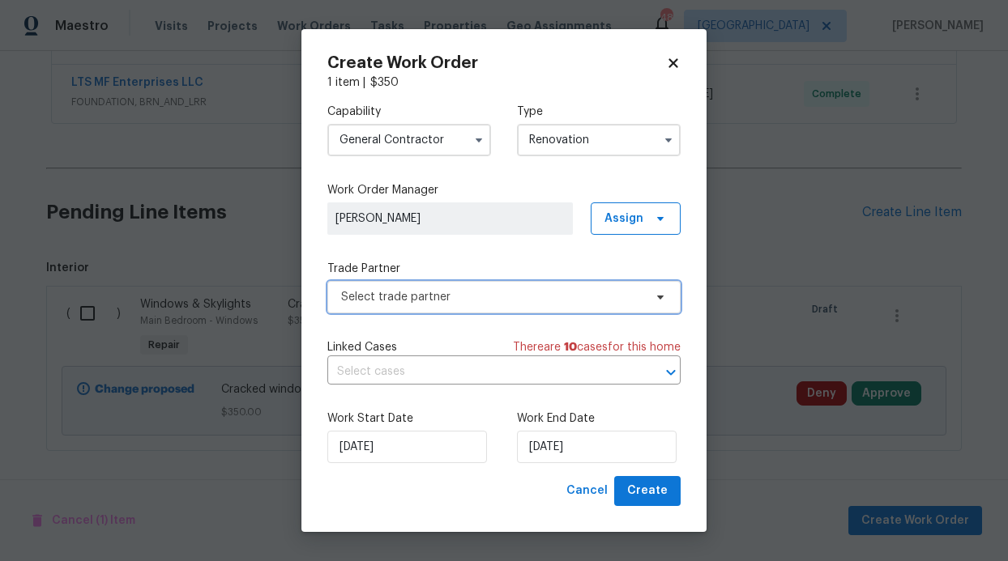
click at [474, 297] on span "Select trade partner" at bounding box center [492, 297] width 302 height 16
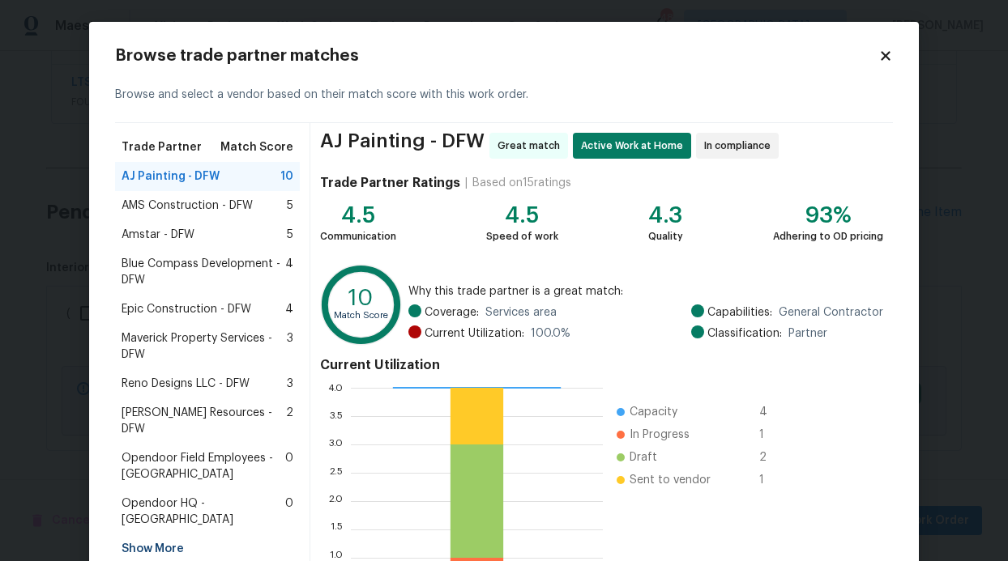
scroll to position [3, 0]
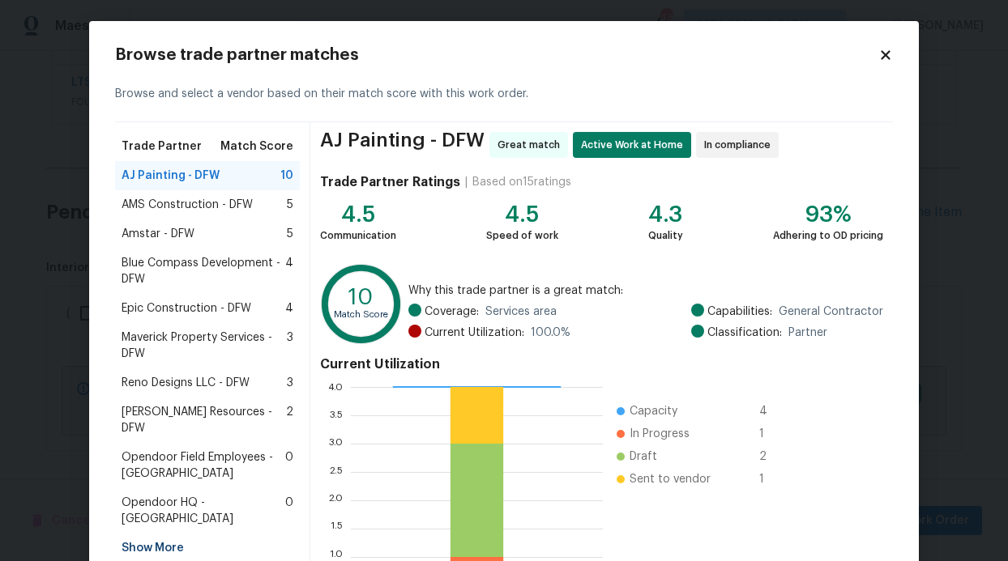
click at [163, 534] on div "Show More" at bounding box center [207, 548] width 185 height 29
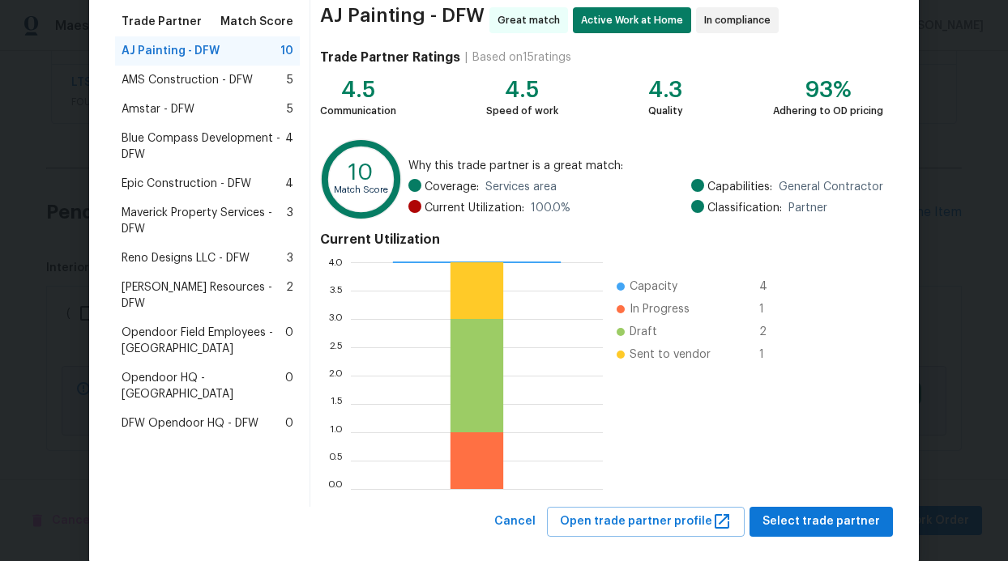
scroll to position [153, 0]
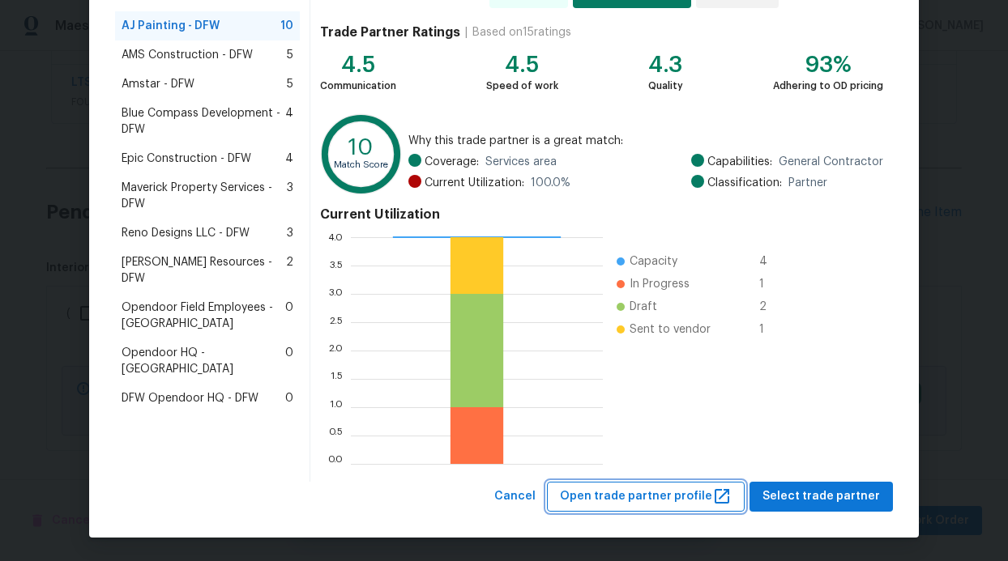
click at [703, 496] on span "Open trade partner profile" at bounding box center [646, 497] width 172 height 20
click at [171, 431] on div "Trade Partner Match Score AJ Painting - DFW 10 AMS Construction - DFW 5 Amstar …" at bounding box center [212, 227] width 195 height 510
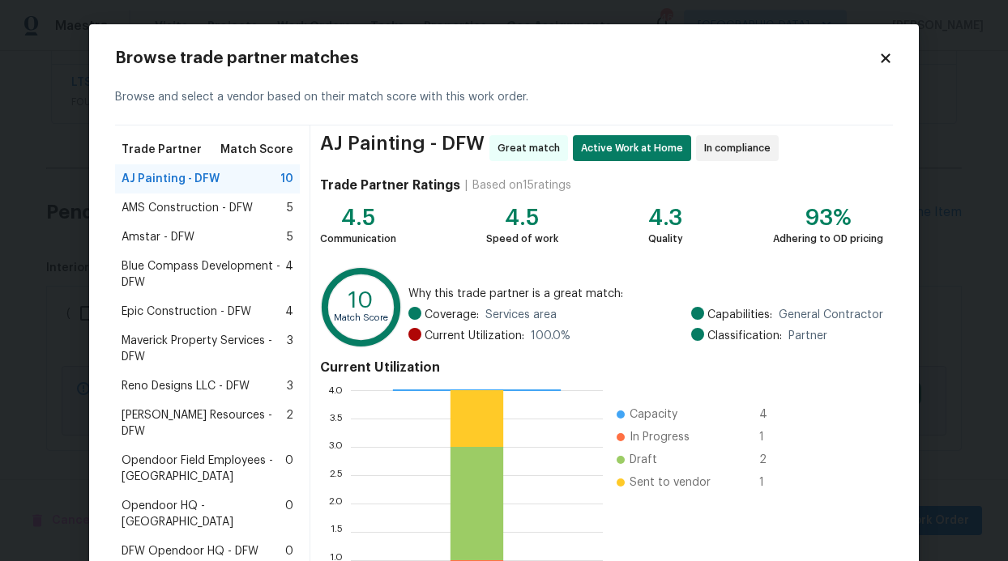
click at [186, 137] on div "Trade Partner Match Score" at bounding box center [207, 149] width 185 height 29
click at [136, 236] on span "Amstar - DFW" at bounding box center [158, 237] width 73 height 16
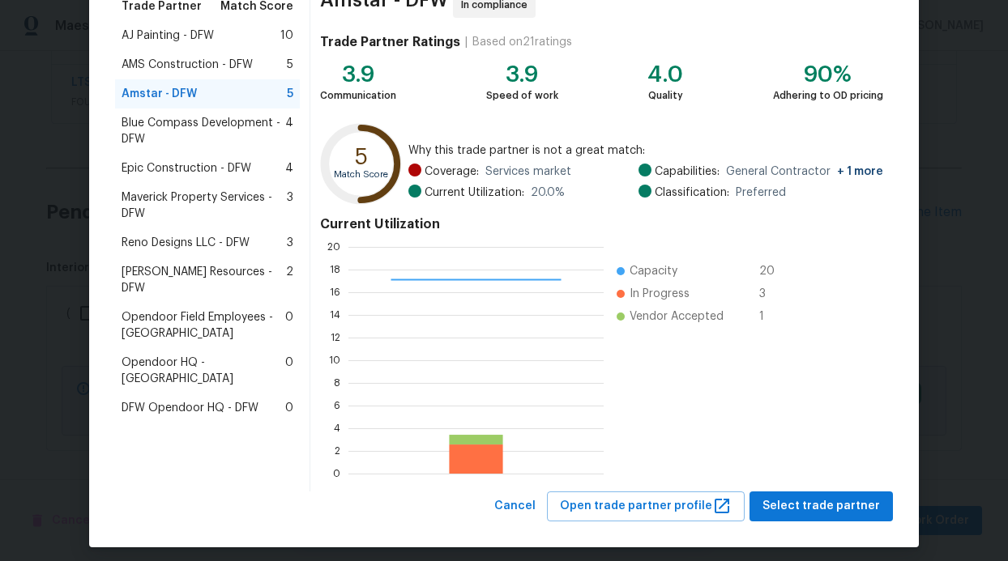
scroll to position [153, 0]
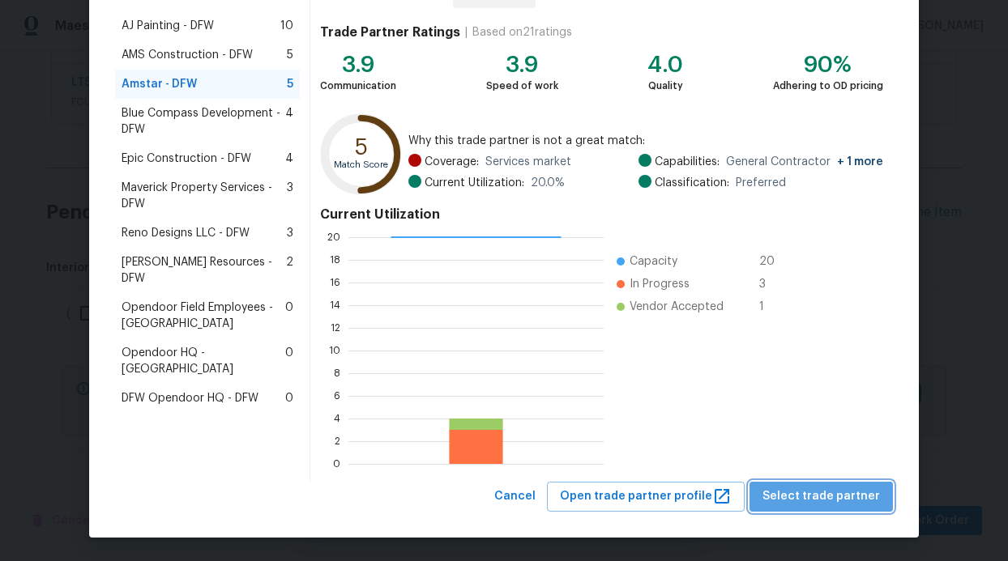
click at [832, 492] on span "Select trade partner" at bounding box center [820, 497] width 117 height 20
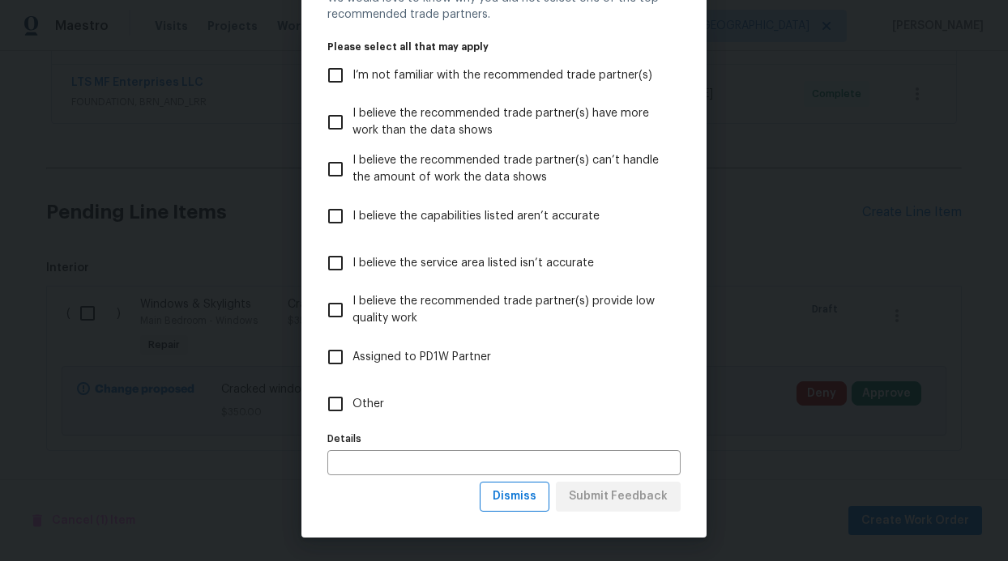
scroll to position [80, 0]
click at [527, 497] on span "Dismiss" at bounding box center [515, 496] width 44 height 20
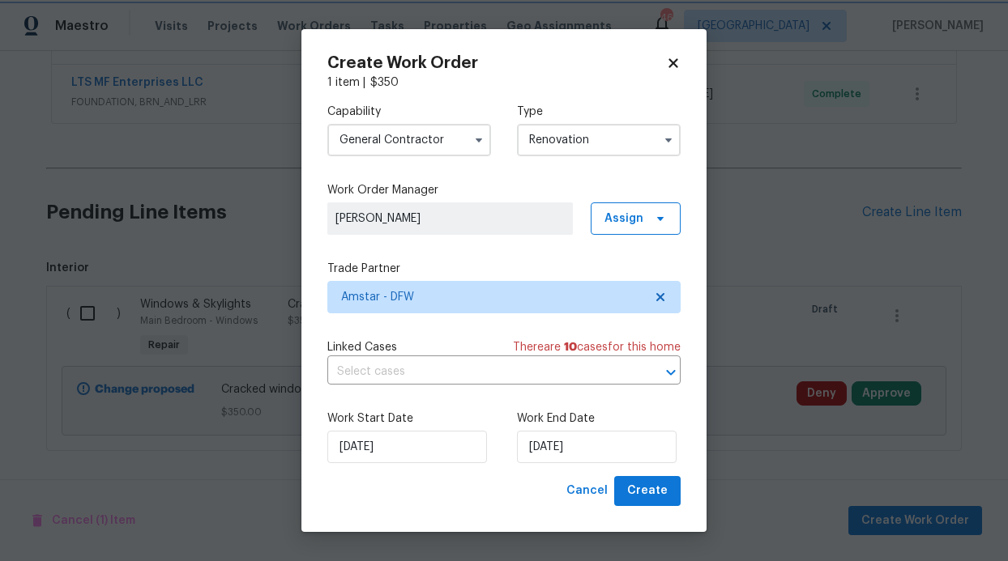
scroll to position [0, 0]
click at [644, 479] on button "Create" at bounding box center [647, 491] width 66 height 30
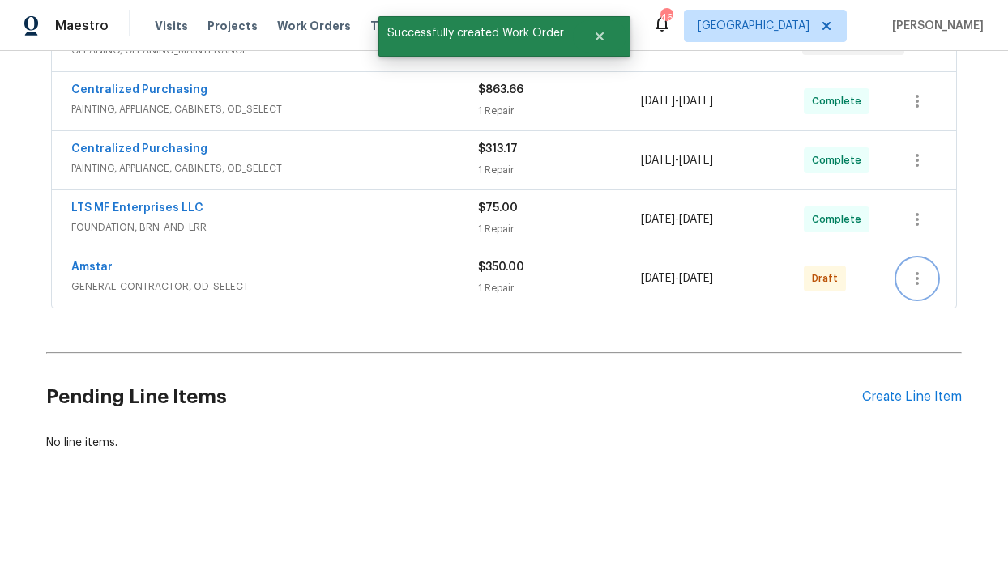
click at [899, 261] on button "button" at bounding box center [917, 278] width 39 height 39
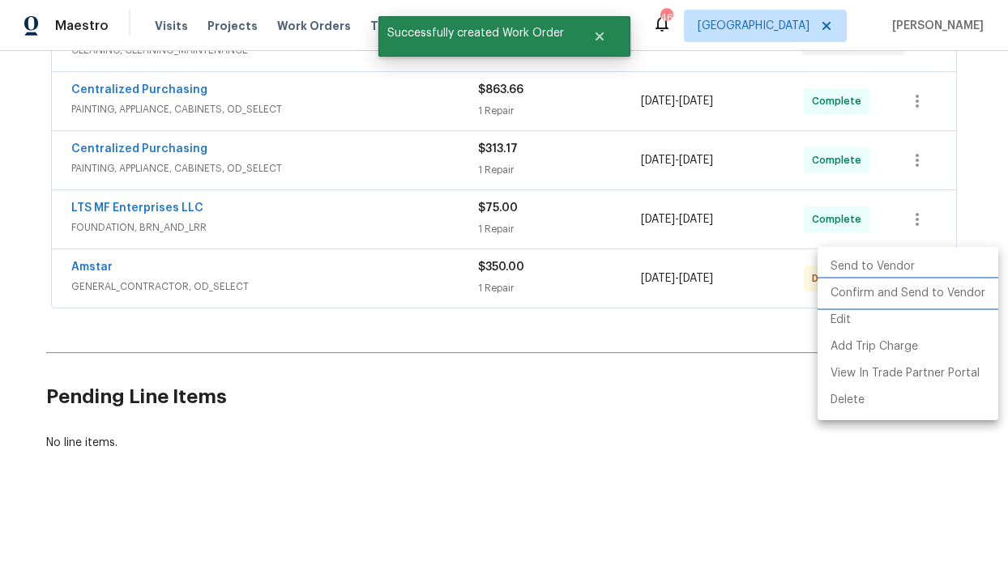
click at [903, 298] on li "Confirm and Send to Vendor" at bounding box center [907, 293] width 181 height 27
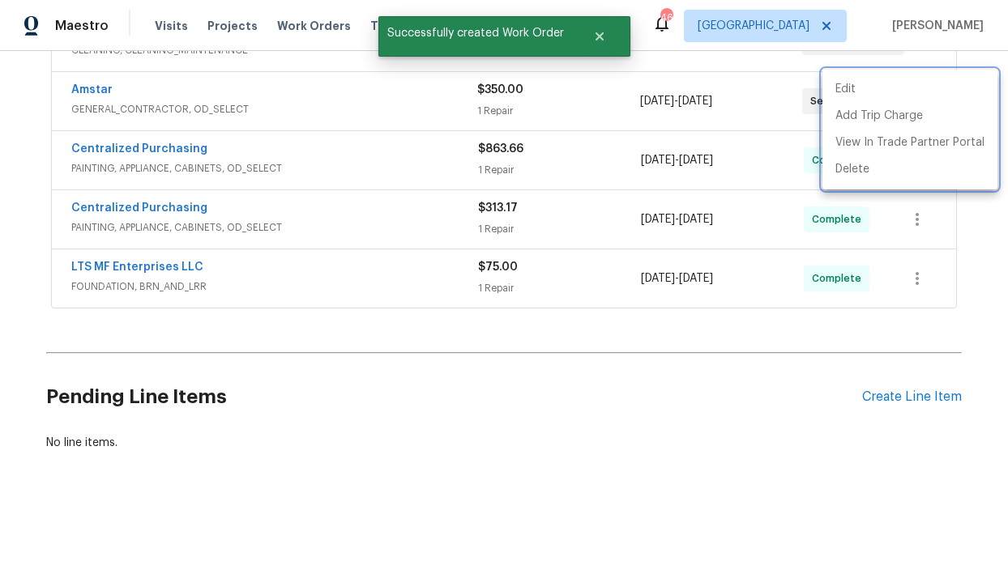
click at [349, 387] on div at bounding box center [504, 280] width 1008 height 561
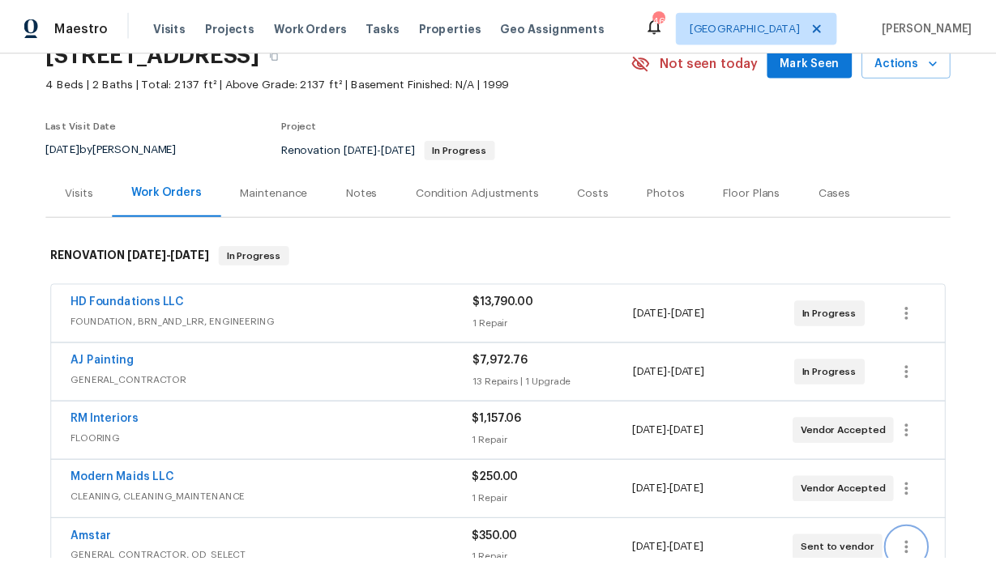
scroll to position [0, 0]
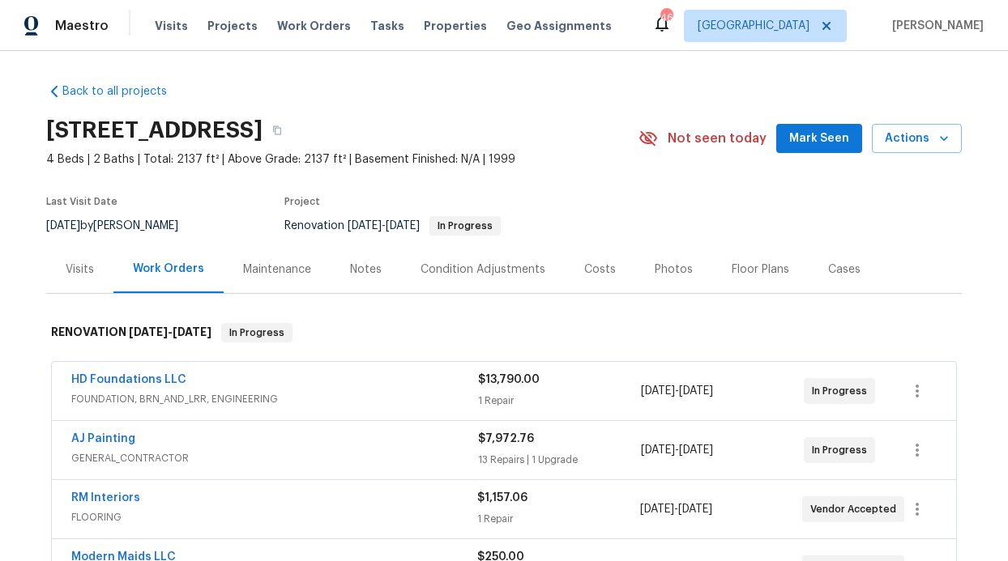
click at [350, 269] on div "Notes" at bounding box center [366, 270] width 32 height 16
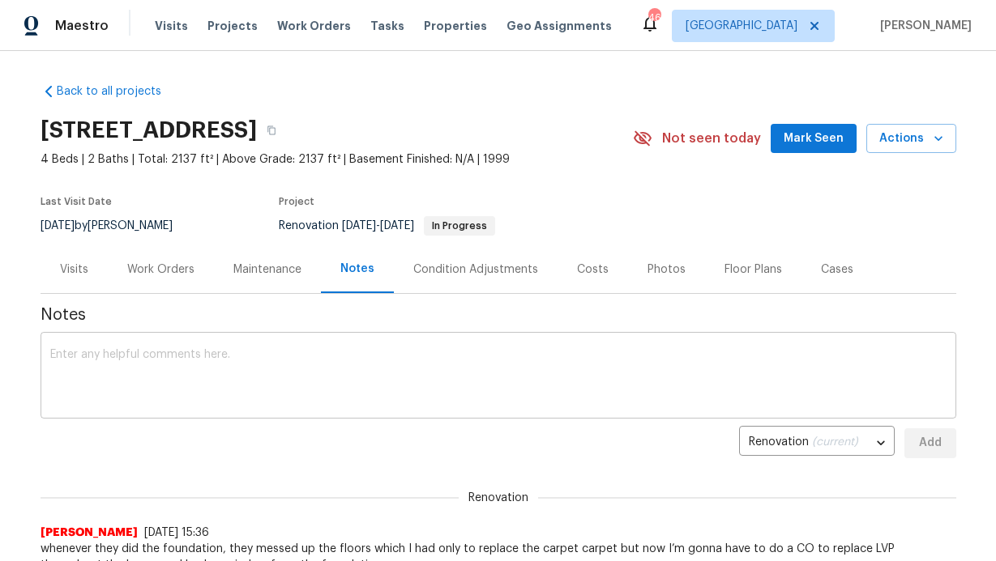
click at [351, 386] on textarea at bounding box center [498, 377] width 896 height 57
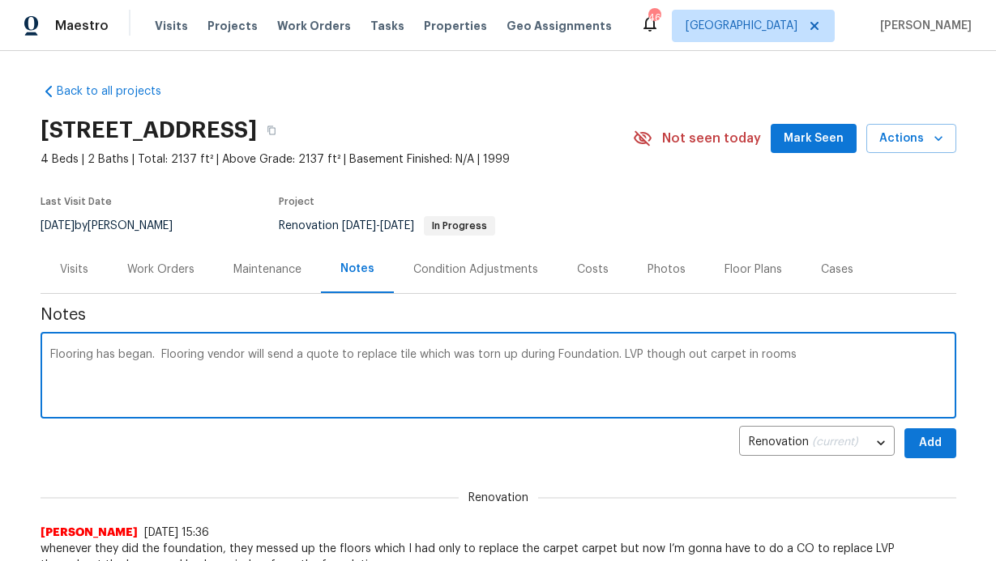
type textarea "Flooring has began. Flooring vendor will send a quote to replace tile which was…"
click at [923, 455] on button "Add" at bounding box center [930, 444] width 52 height 30
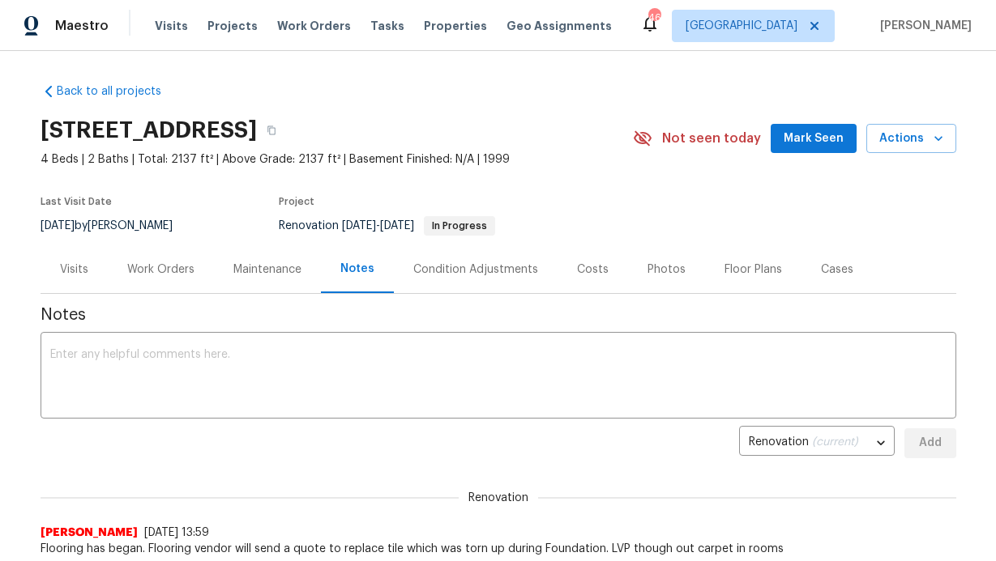
click at [795, 122] on div "[STREET_ADDRESS] 4 Beds | 2 Baths | Total: 2137 ft² | Above Grade: 2137 ft² | B…" at bounding box center [498, 138] width 915 height 58
click at [809, 140] on span "Mark Seen" at bounding box center [813, 139] width 60 height 20
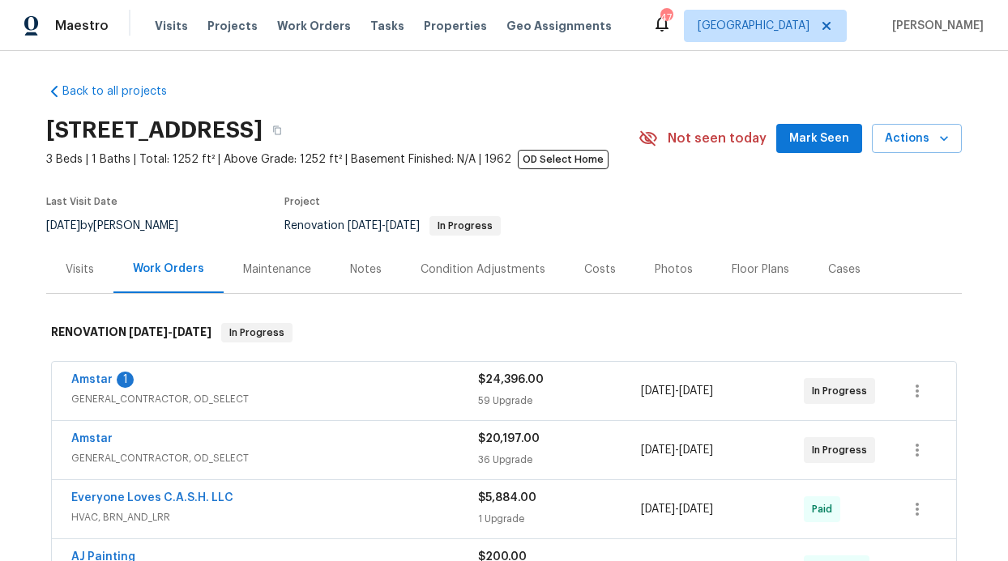
click at [62, 383] on div "Amstar 1 GENERAL_CONTRACTOR, OD_SELECT $24,396.00 59 Upgrade [DATE] - [DATE] In…" at bounding box center [504, 391] width 904 height 58
click at [71, 374] on link "Amstar" at bounding box center [91, 379] width 41 height 11
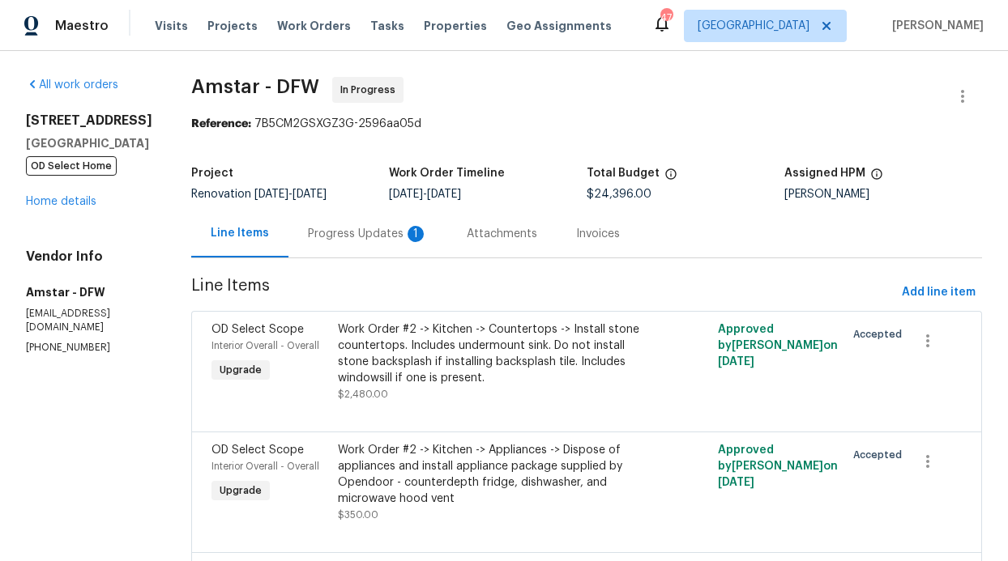
click at [408, 235] on div "1" at bounding box center [416, 234] width 16 height 16
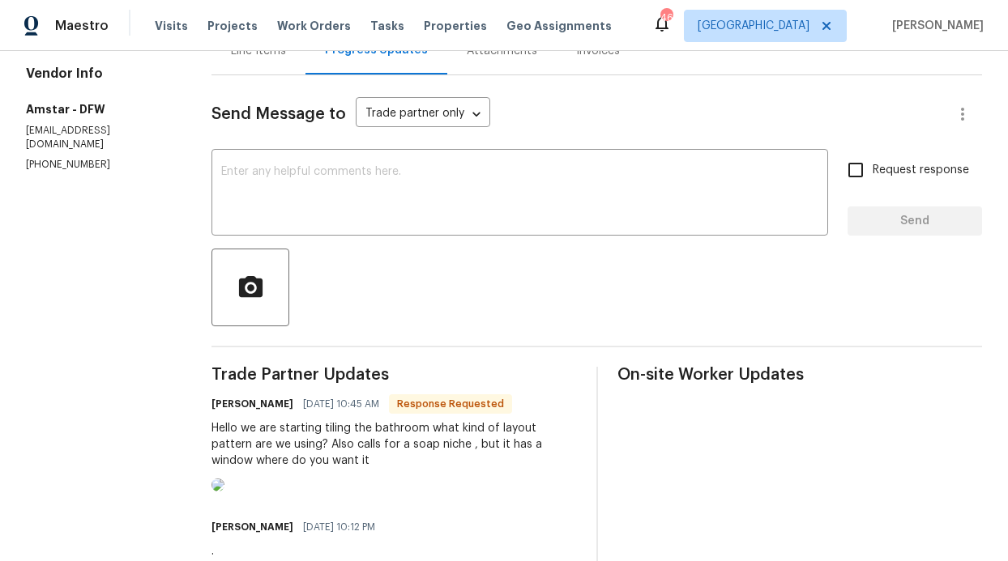
scroll to position [202, 0]
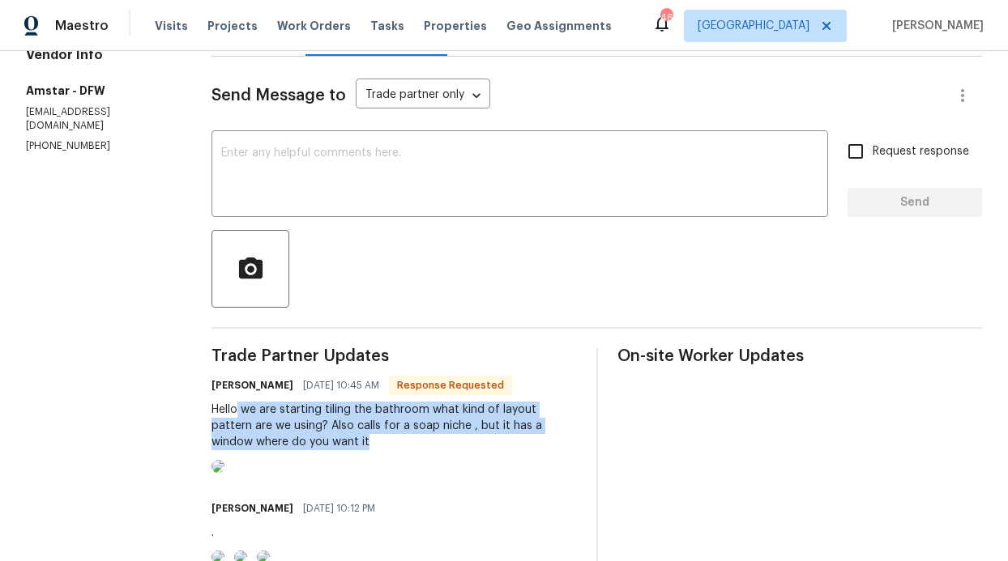
drag, startPoint x: 238, startPoint y: 411, endPoint x: 415, endPoint y: 442, distance: 179.3
click at [415, 442] on div "Hello we are starting tiling the bathroom what kind of layout pattern are we us…" at bounding box center [393, 426] width 365 height 49
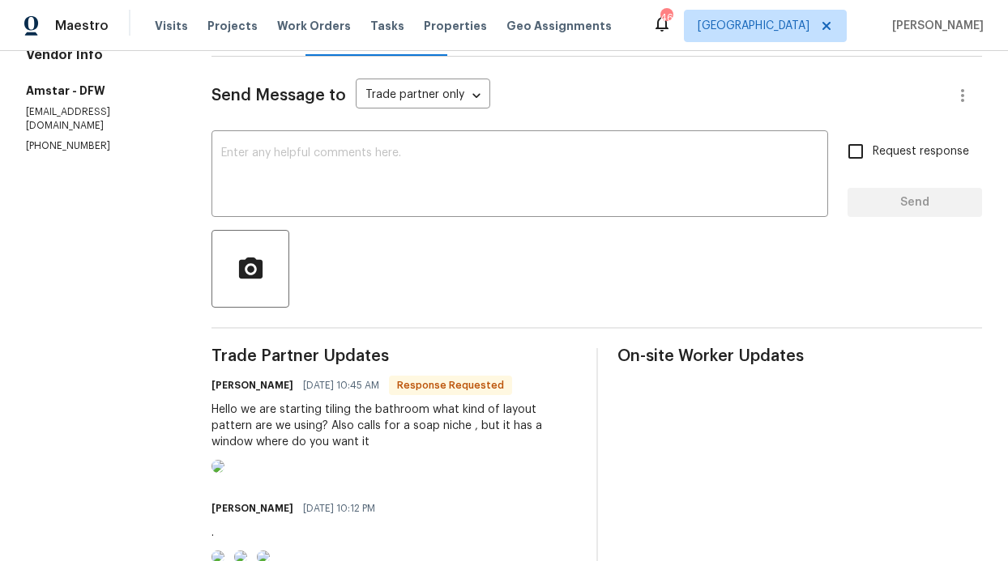
click at [356, 422] on div "Hello we are starting tiling the bathroom what kind of layout pattern are we us…" at bounding box center [393, 426] width 365 height 49
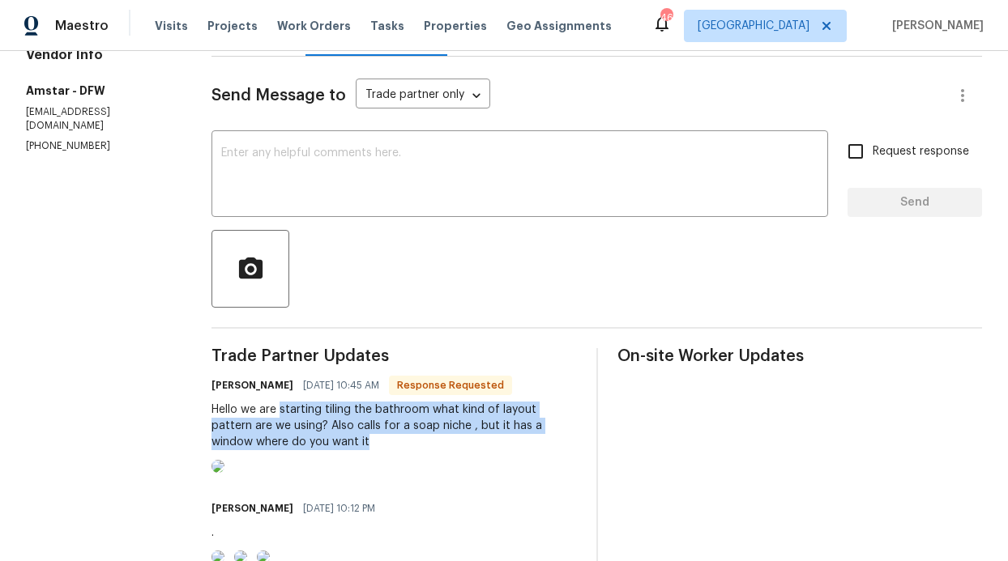
drag, startPoint x: 280, startPoint y: 410, endPoint x: 437, endPoint y: 457, distance: 164.0
click at [437, 457] on div "[PERSON_NAME] [DATE] 10:45 AM Response Requested Hello we are starting tiling t…" at bounding box center [393, 426] width 365 height 104
copy div "starting tiling the bathroom what kind of layout pattern are we using? Also cal…"
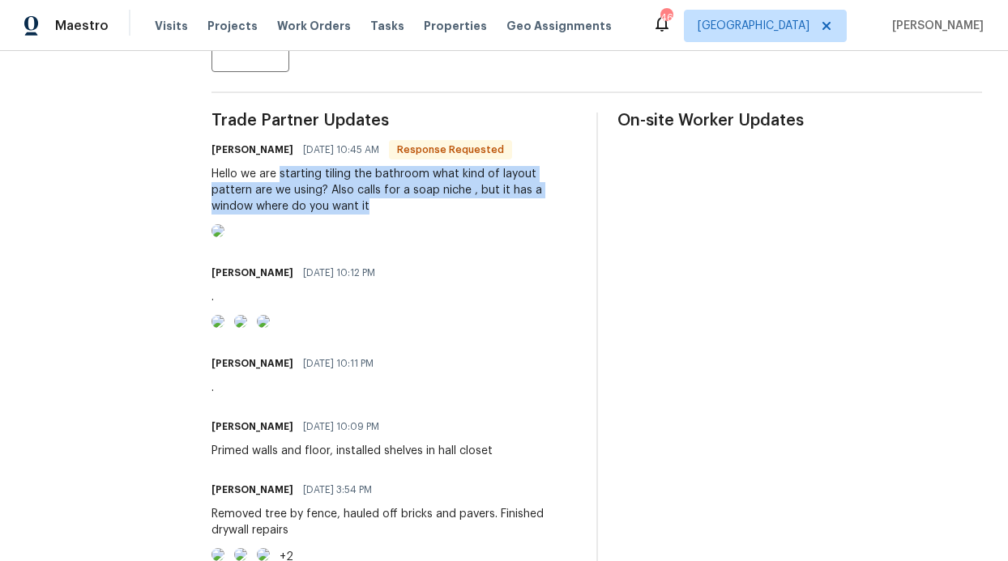
scroll to position [440, 0]
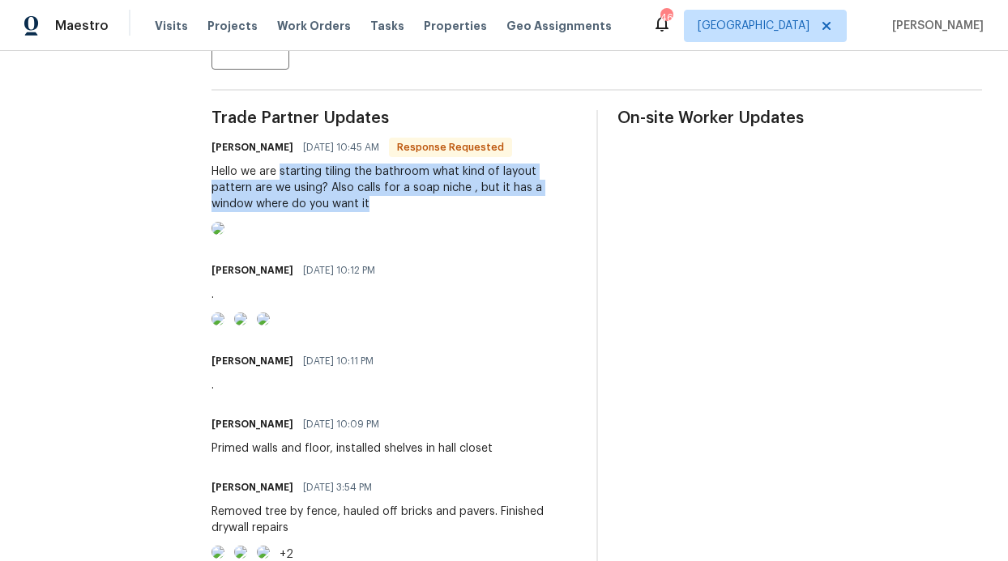
click at [295, 177] on div "Hello we are starting tiling the bathroom what kind of layout pattern are we us…" at bounding box center [393, 188] width 365 height 49
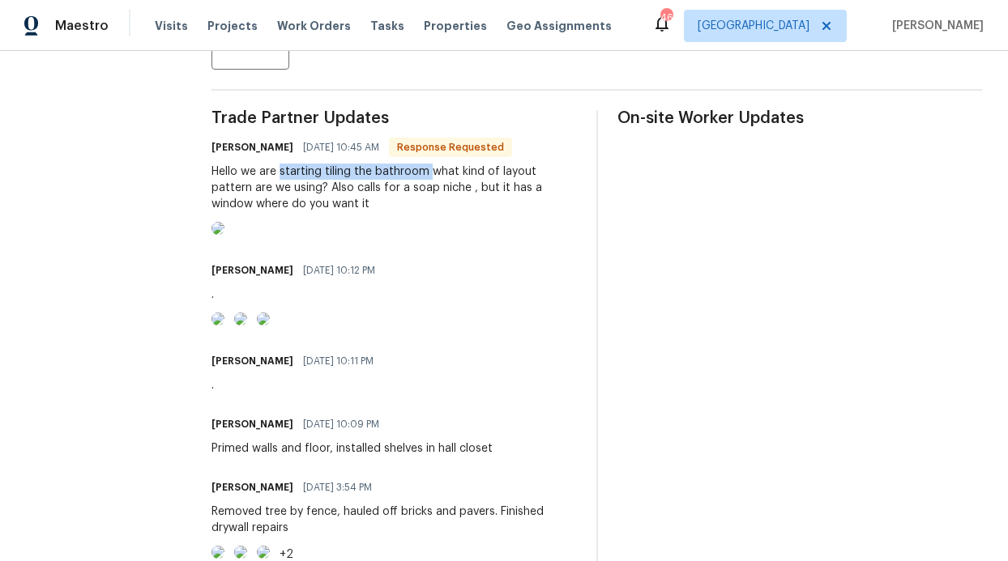
drag, startPoint x: 280, startPoint y: 173, endPoint x: 415, endPoint y: 174, distance: 134.5
click at [431, 164] on div "Hello we are starting tiling the bathroom what kind of layout pattern are we us…" at bounding box center [393, 188] width 365 height 49
copy div "starting tiling the bathroom"
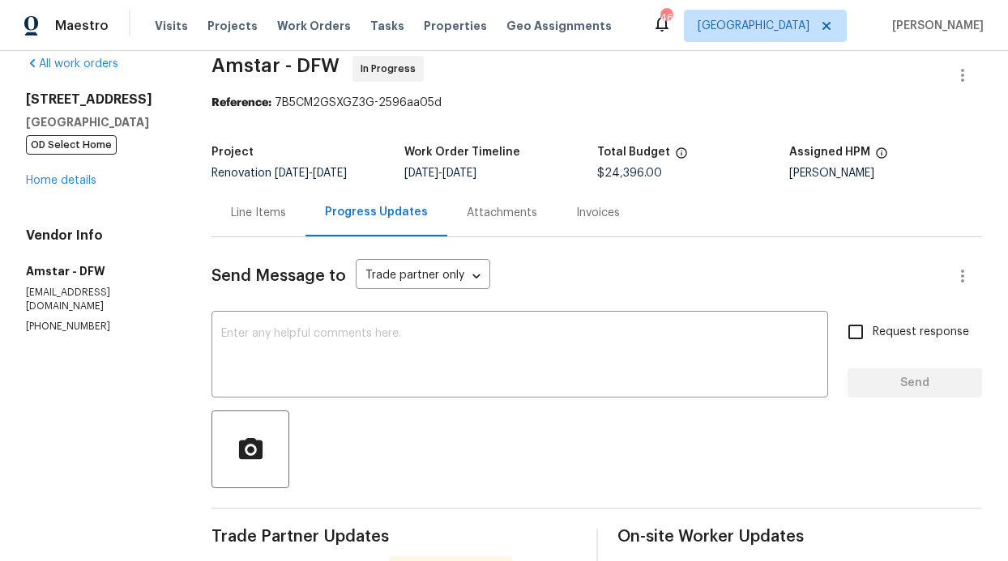
scroll to position [0, 0]
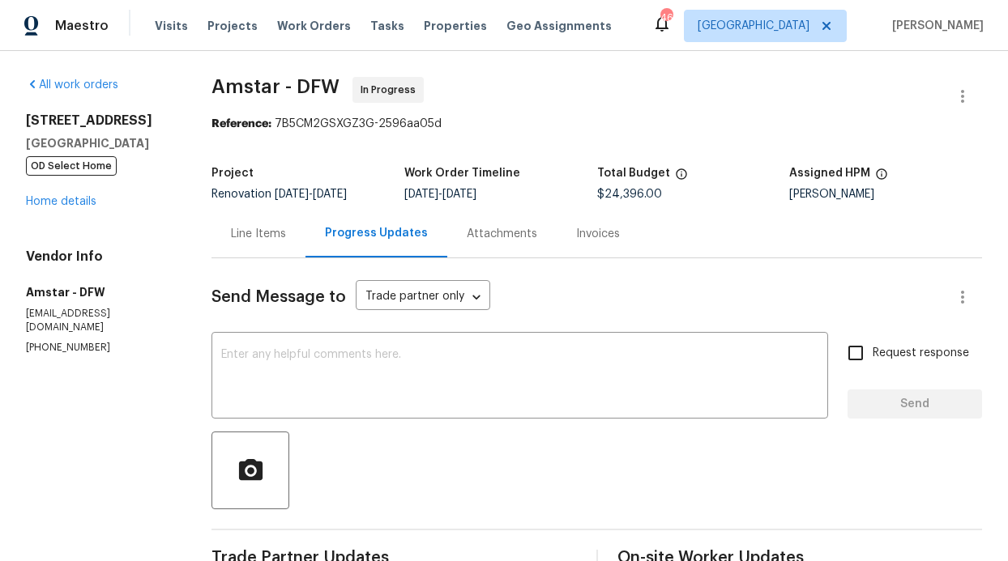
click at [104, 207] on div "[STREET_ADDRESS] OD Select Home Home details" at bounding box center [99, 161] width 147 height 97
click at [92, 207] on link "Home details" at bounding box center [61, 201] width 70 height 11
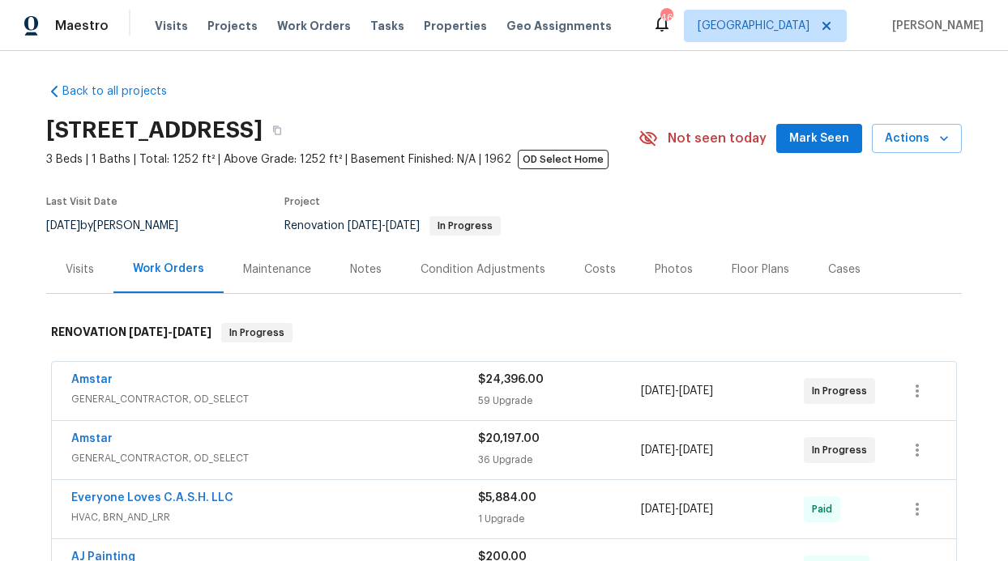
click at [356, 280] on div "Notes" at bounding box center [366, 269] width 70 height 48
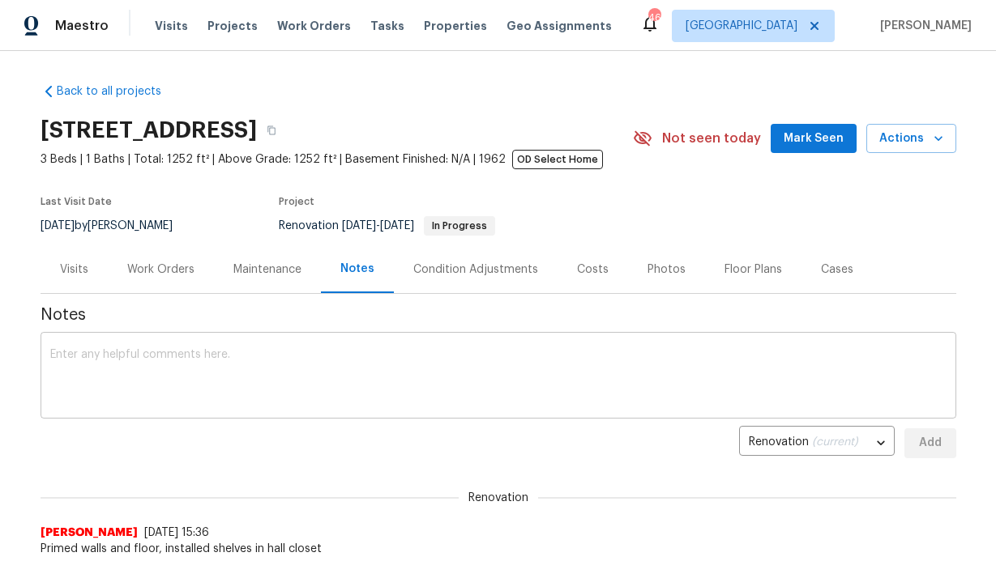
click at [353, 359] on textarea at bounding box center [498, 377] width 896 height 57
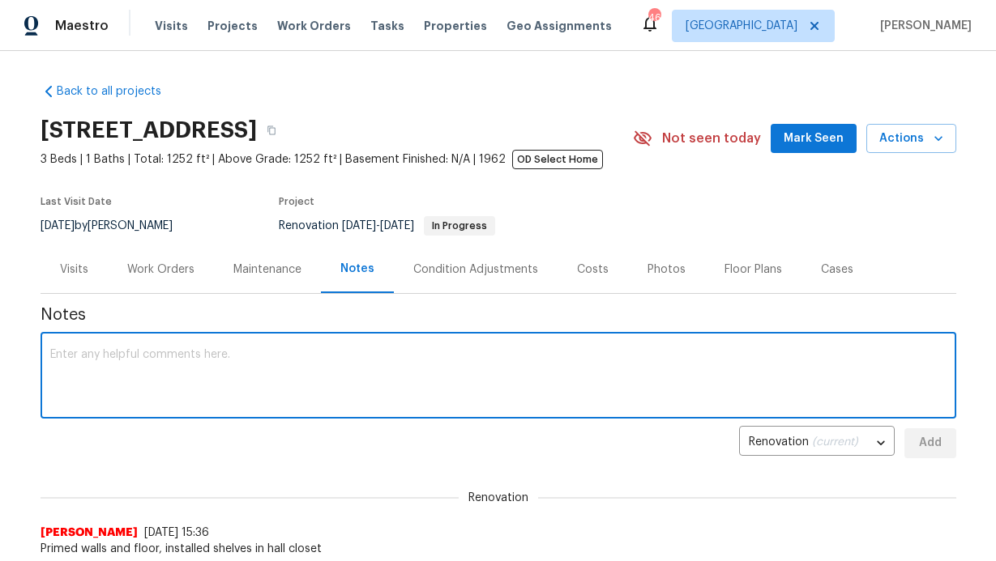
paste textarea "starting tiling the bathroom"
type textarea "starting tiling the bathroom"
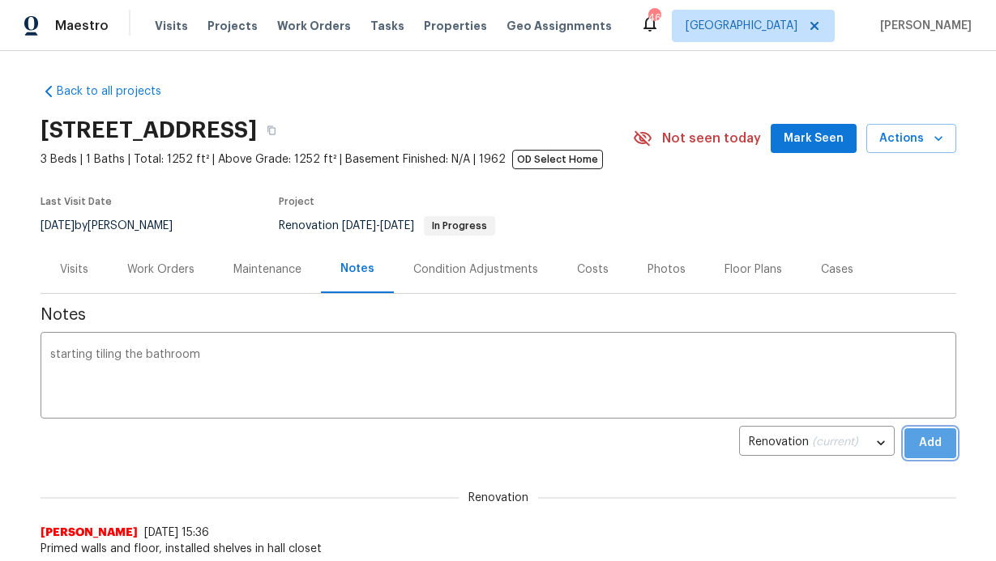
click at [924, 446] on span "Add" at bounding box center [930, 443] width 26 height 20
click at [834, 137] on span "Mark Seen" at bounding box center [813, 139] width 60 height 20
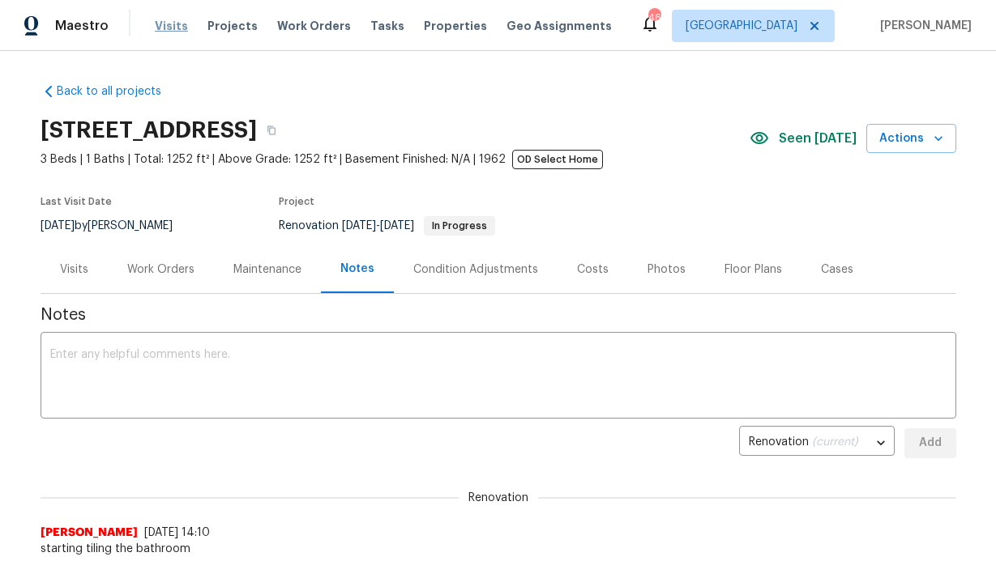
click at [171, 24] on span "Visits" at bounding box center [171, 26] width 33 height 16
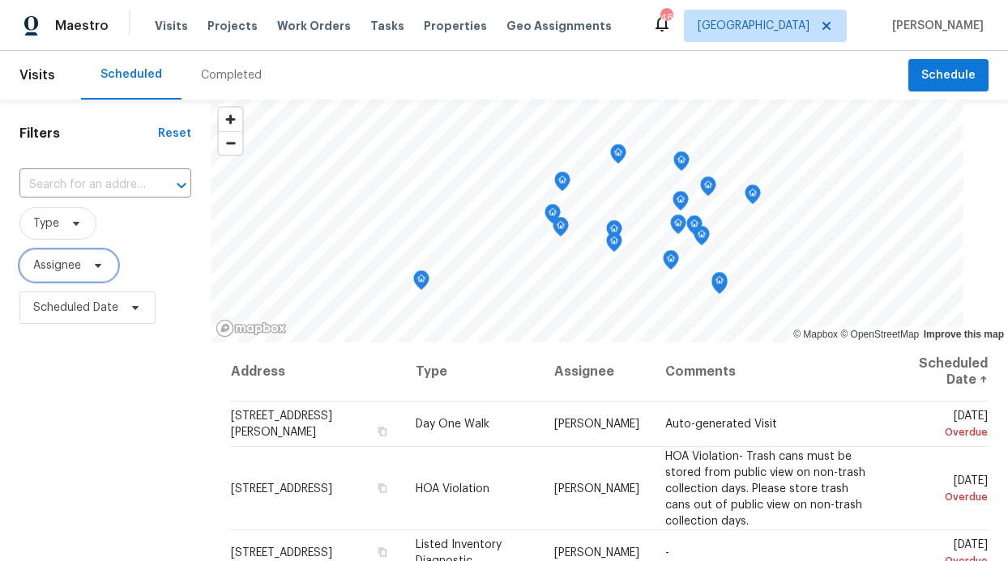
click at [85, 258] on span "Assignee" at bounding box center [68, 266] width 99 height 32
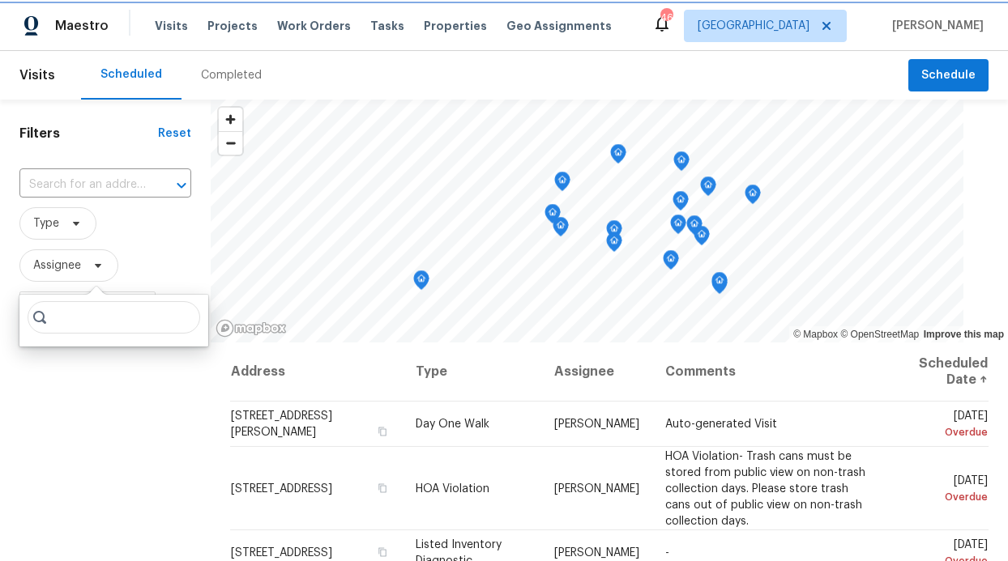
click at [45, 262] on span "Assignee" at bounding box center [57, 266] width 48 height 16
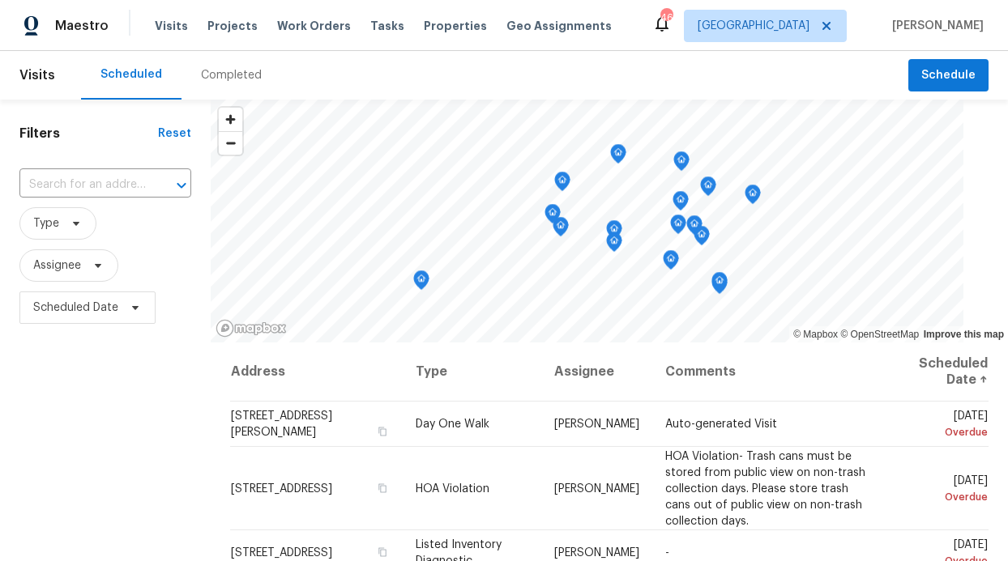
click at [63, 245] on span "Assignee" at bounding box center [105, 266] width 172 height 42
click at [55, 273] on span "Assignee" at bounding box center [57, 266] width 48 height 16
click at [87, 319] on input "search" at bounding box center [114, 317] width 173 height 32
type input "Ronderrick"
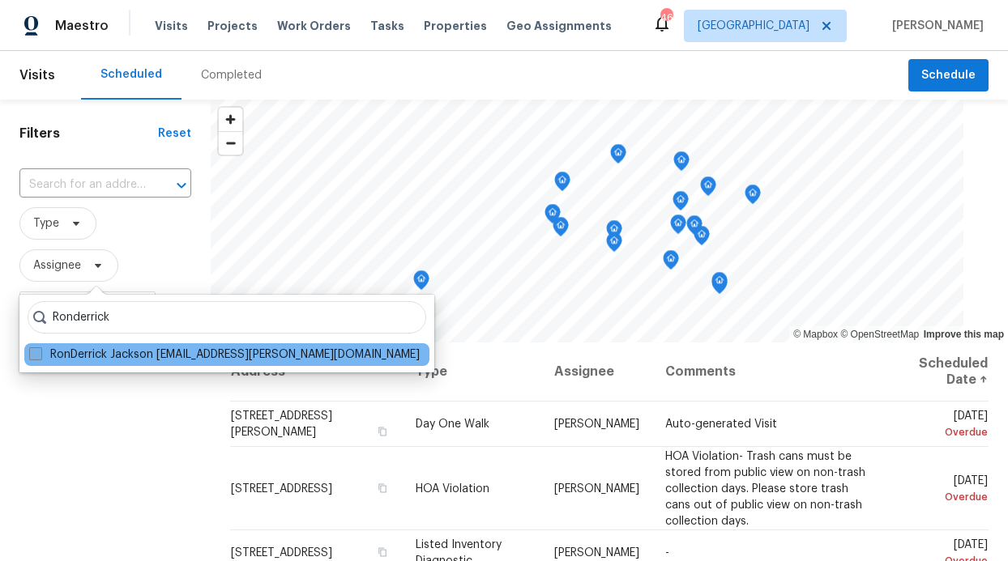
click at [166, 353] on label "RonDerrick Jackson [EMAIL_ADDRESS][PERSON_NAME][DOMAIN_NAME]" at bounding box center [224, 355] width 391 height 16
click at [40, 353] on input "RonDerrick Jackson [EMAIL_ADDRESS][PERSON_NAME][DOMAIN_NAME]" at bounding box center [34, 352] width 11 height 11
checkbox input "true"
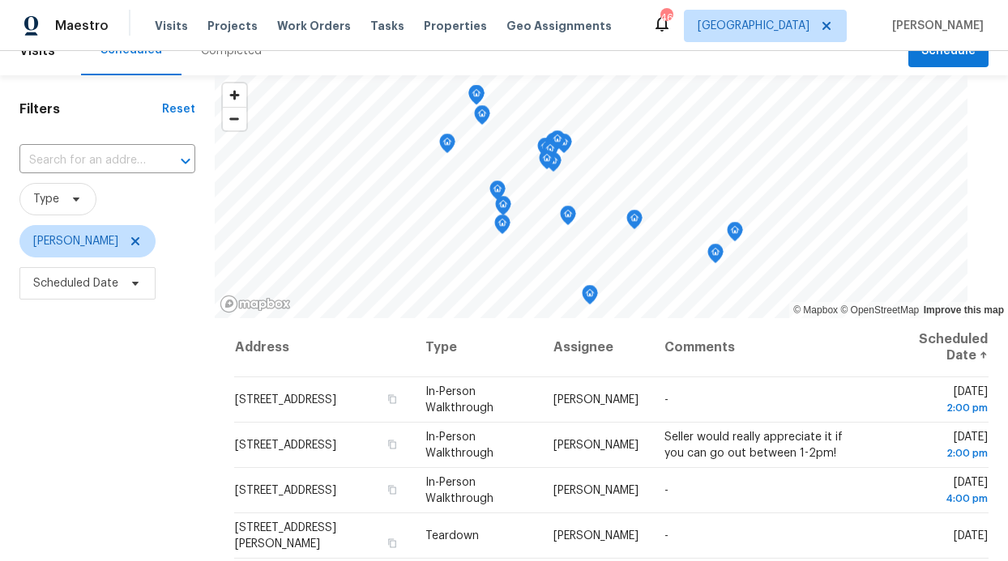
scroll to position [28, 0]
